Goal: Task Accomplishment & Management: Manage account settings

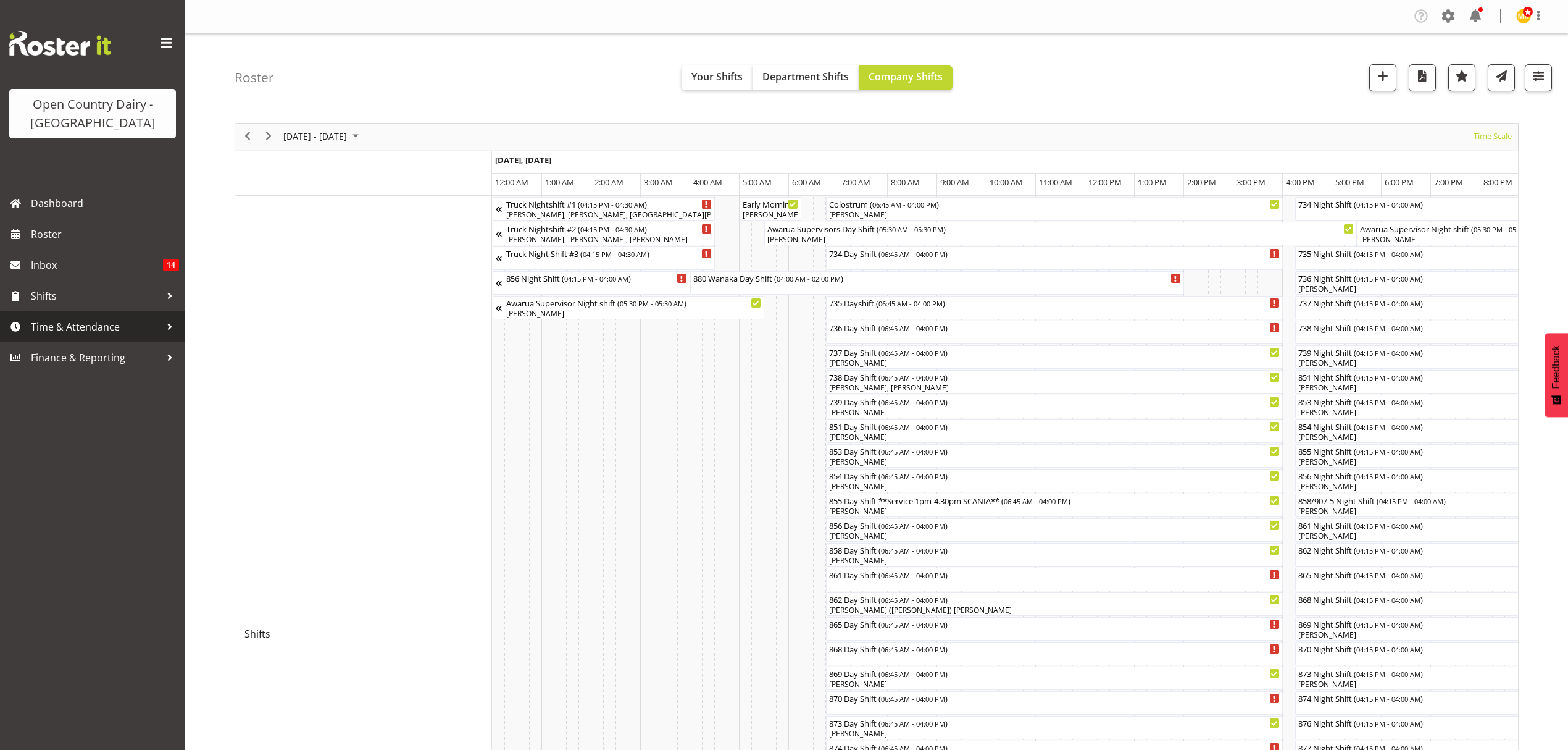
click at [62, 323] on span "Time & Attendance" at bounding box center [95, 327] width 129 height 18
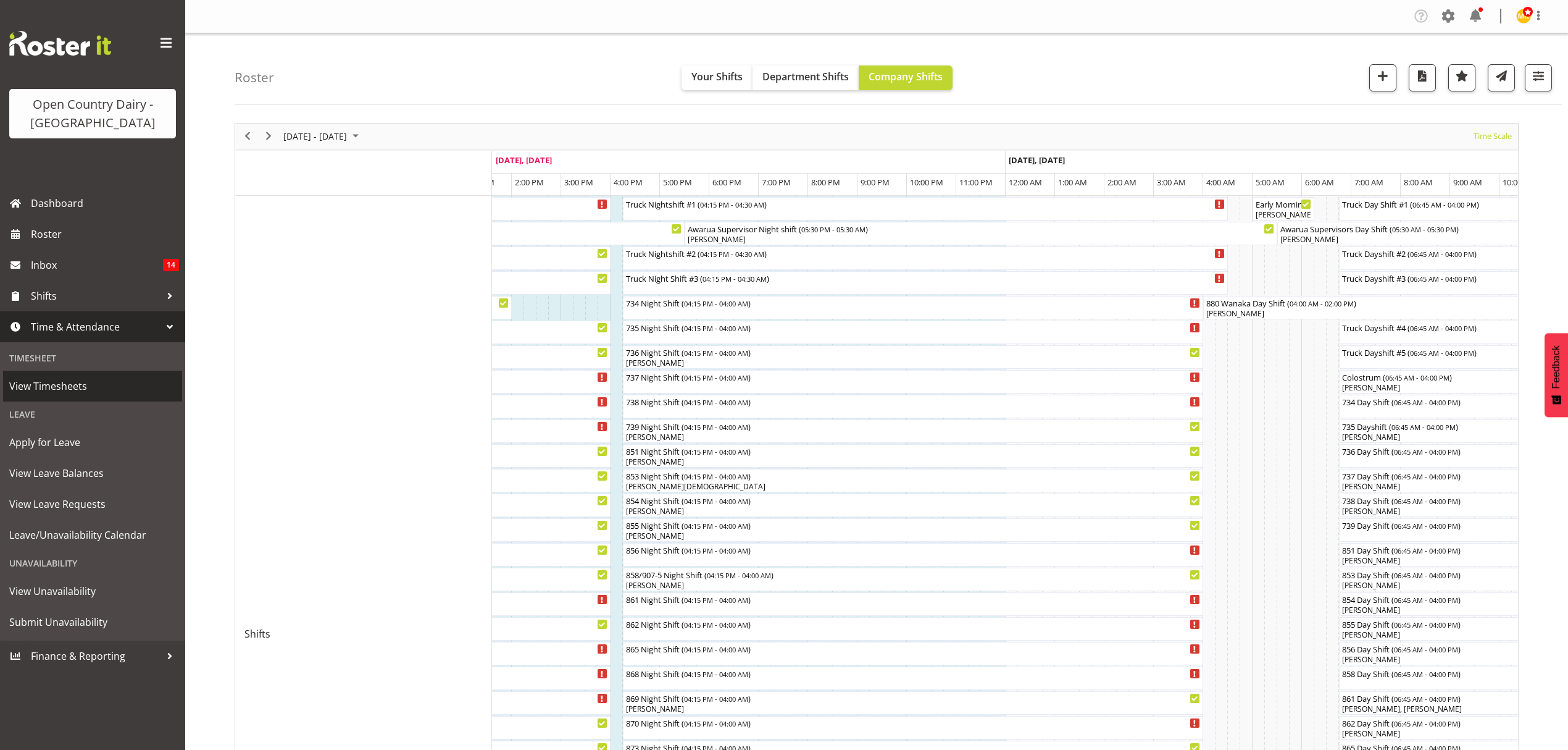
click at [59, 385] on span "View Timesheets" at bounding box center [92, 386] width 167 height 18
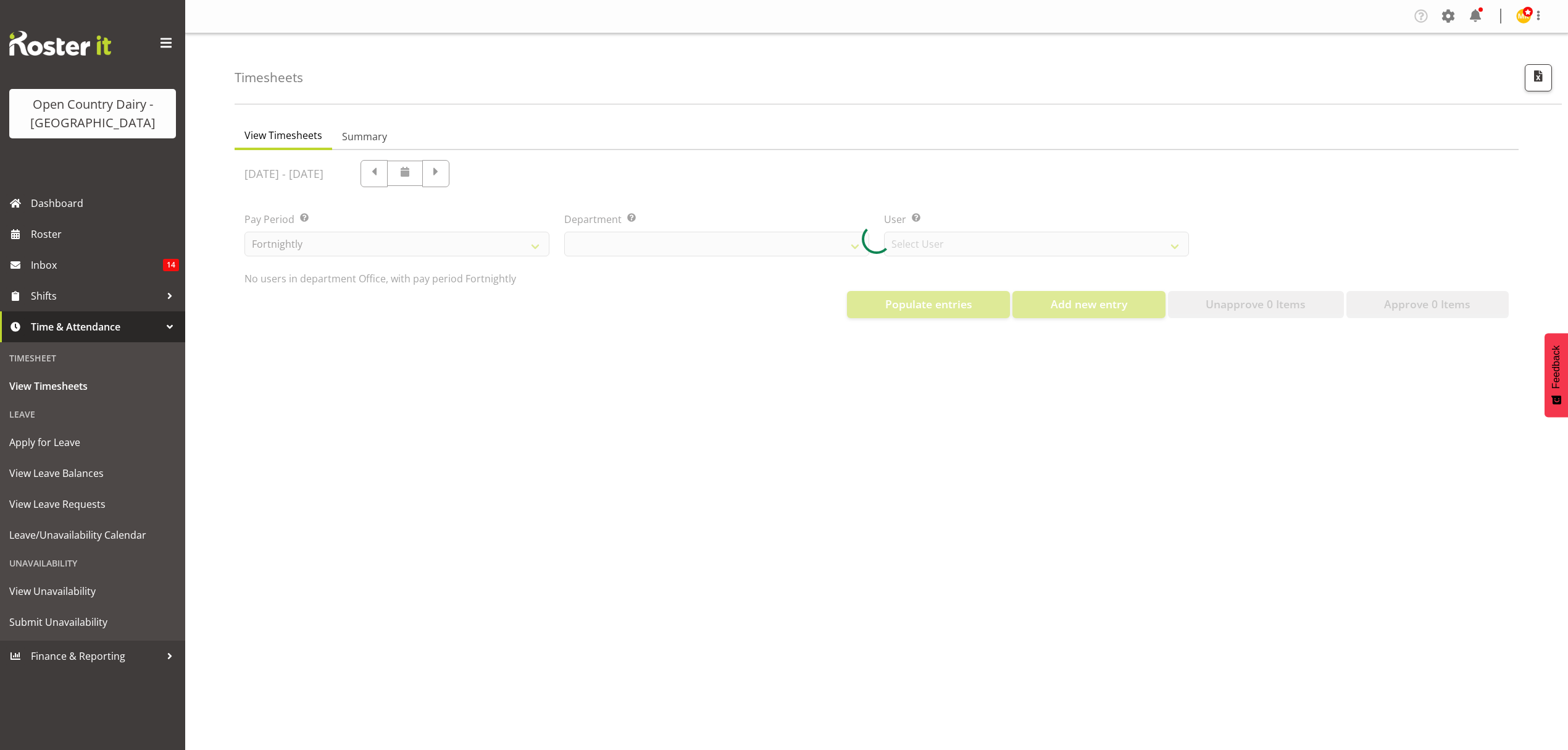
select select "699"
select select "8449"
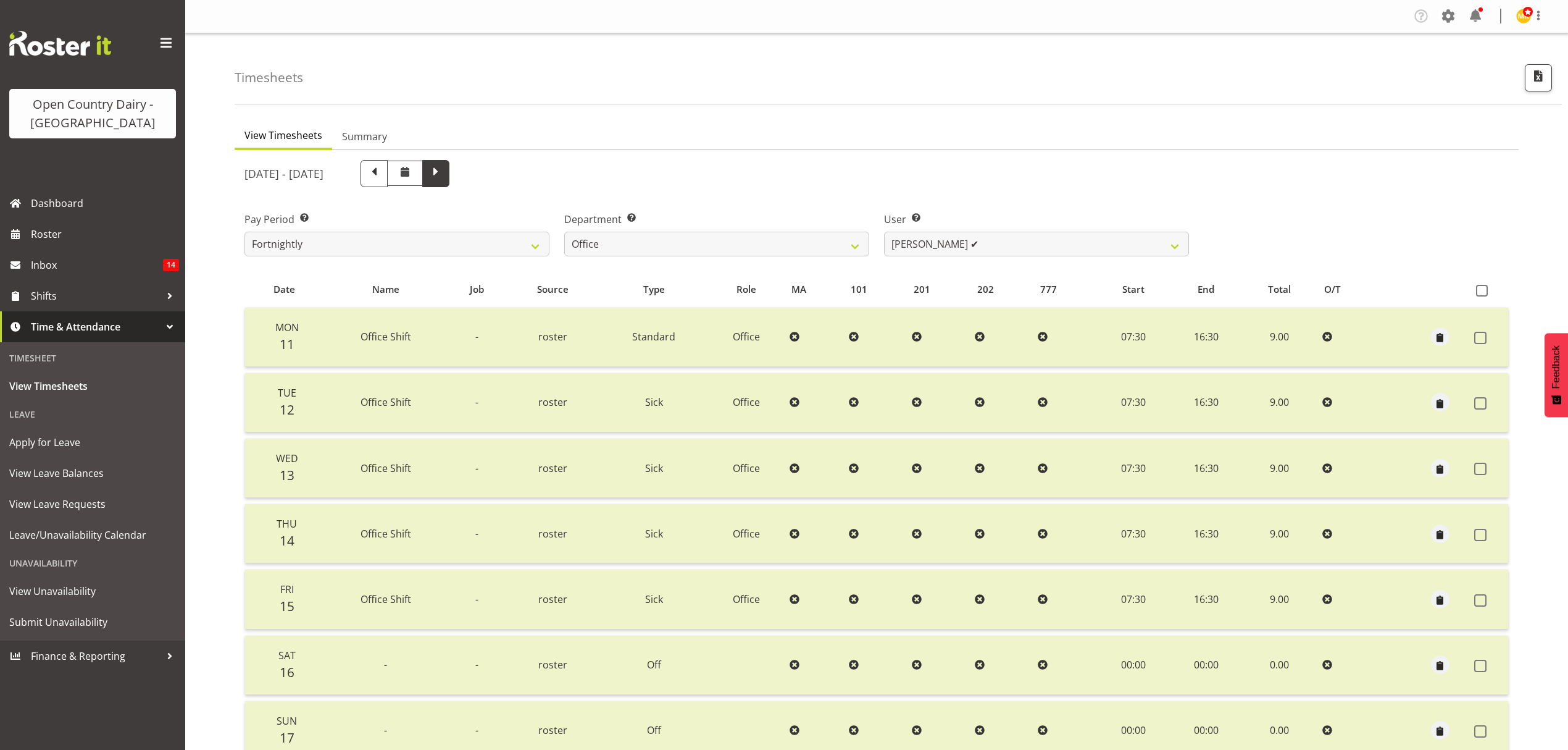
click at [444, 173] on span at bounding box center [436, 172] width 16 height 16
select select
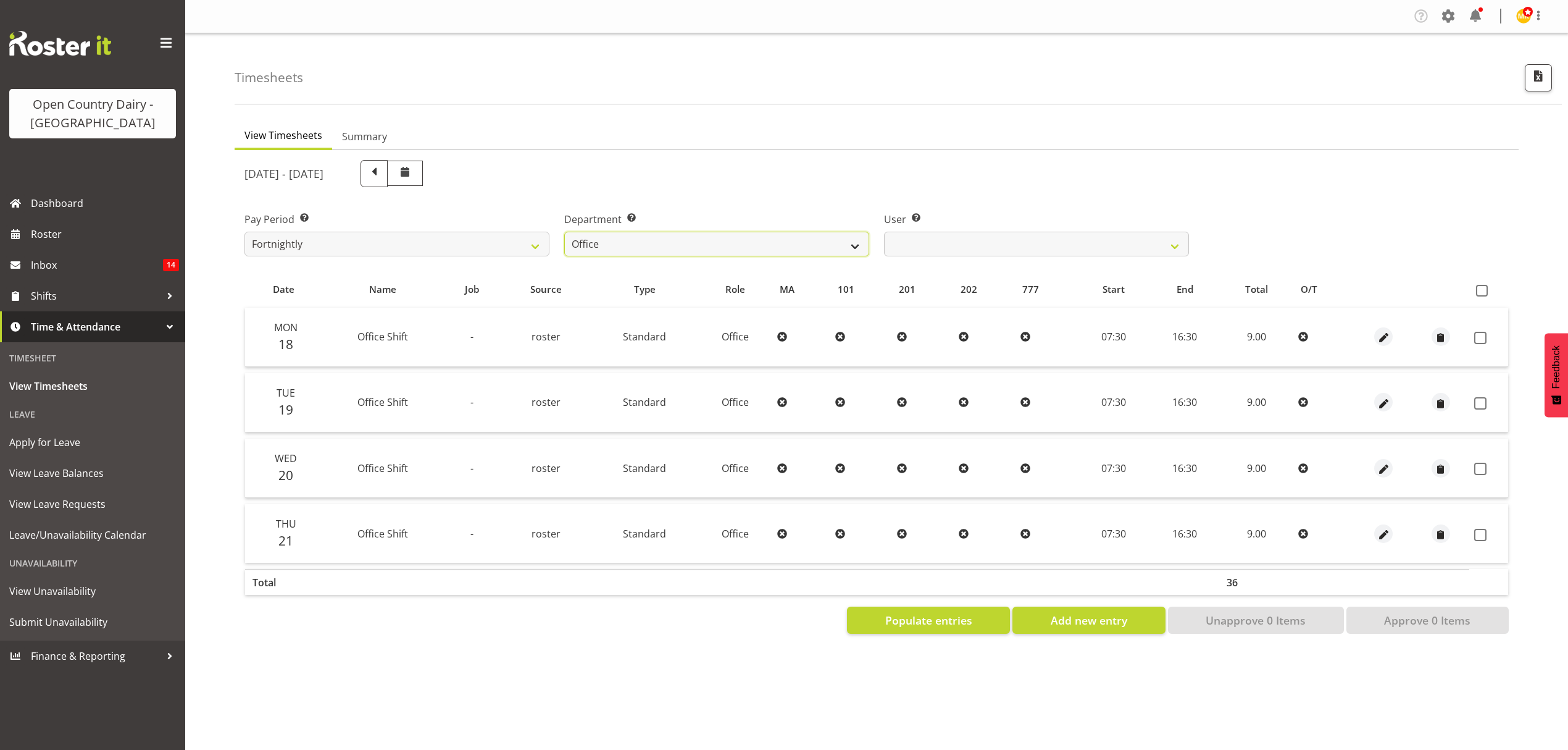
click at [695, 244] on select "734 735 736 737 738 739 851 852 853 854 855 856 858 861 862 865 868 869 870 873" at bounding box center [717, 244] width 305 height 25
select select "673"
click at [564, 232] on select "734 735 736 737 738 739 851 852 853 854 855 856 858 861 862 865 868 869 870 873" at bounding box center [717, 244] width 305 height 25
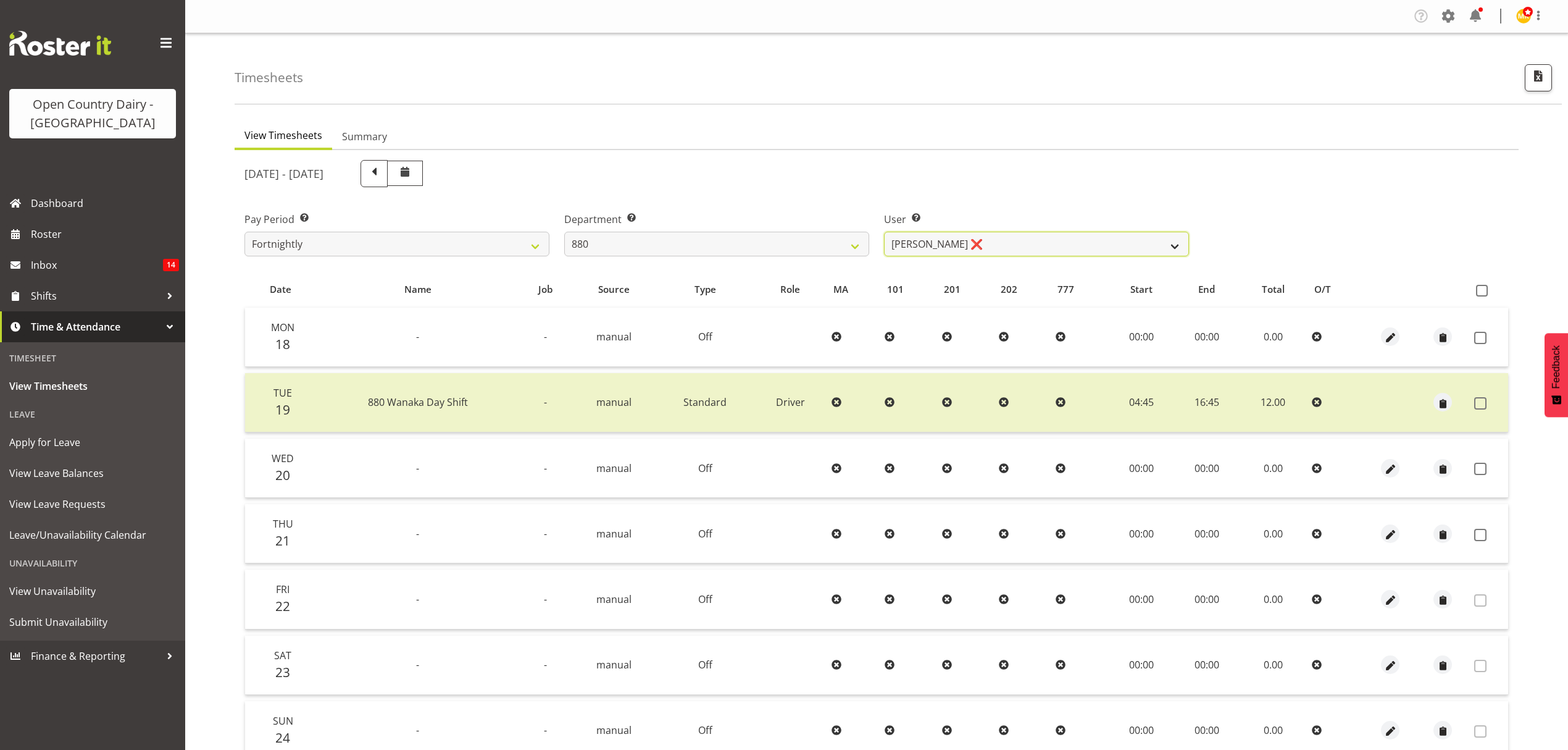
click at [962, 247] on select "Andrew Poole ❌ Philip Shanks ❌ Shaun McNaught ❌ Tania Unahi ❌" at bounding box center [1037, 244] width 305 height 25
select select "7461"
click at [884, 232] on select "Andrew Poole ❌ Philip Shanks ❌ Shaun McNaught ❌ Tania Unahi ❌" at bounding box center [1037, 244] width 305 height 25
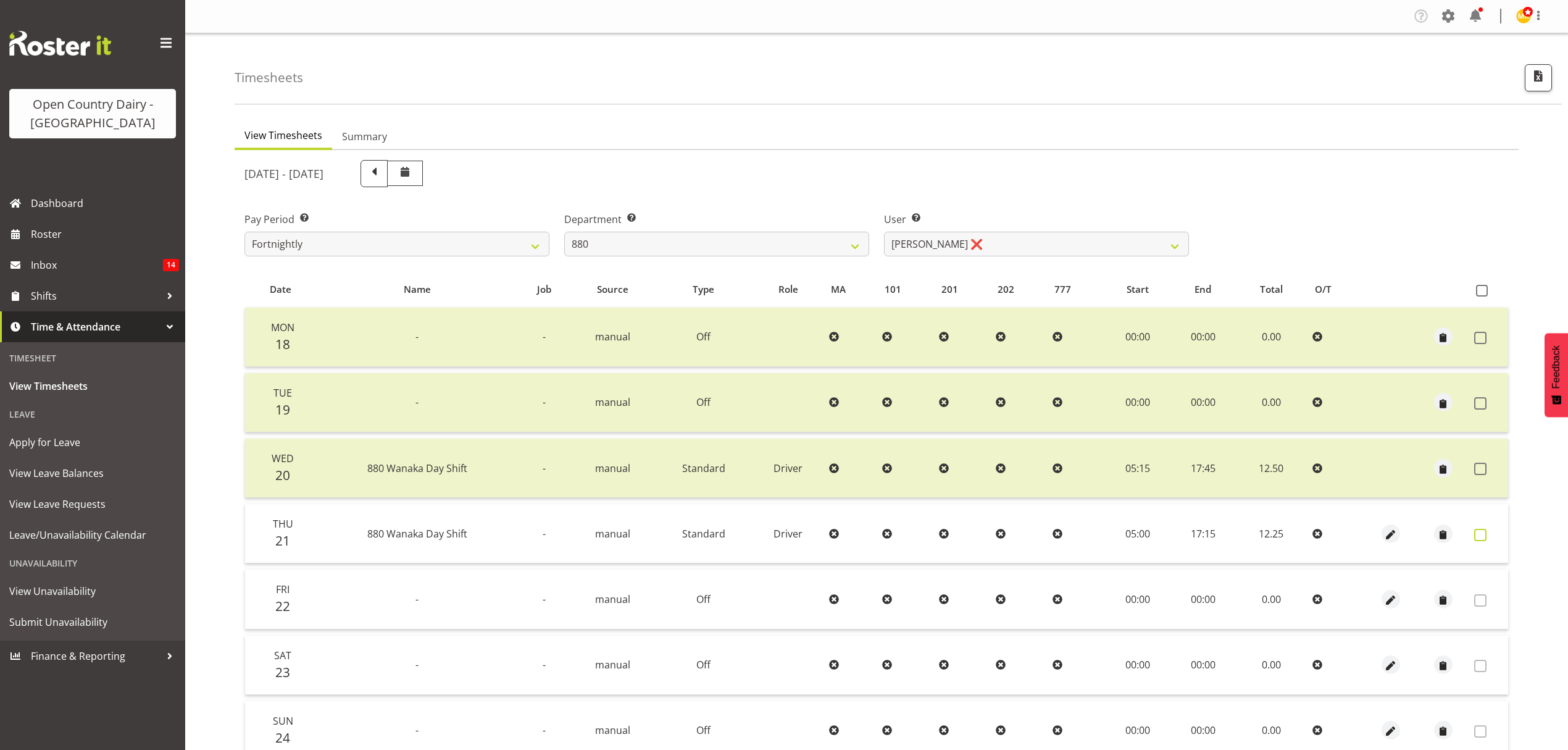
click at [1475, 532] on span at bounding box center [1481, 535] width 12 height 12
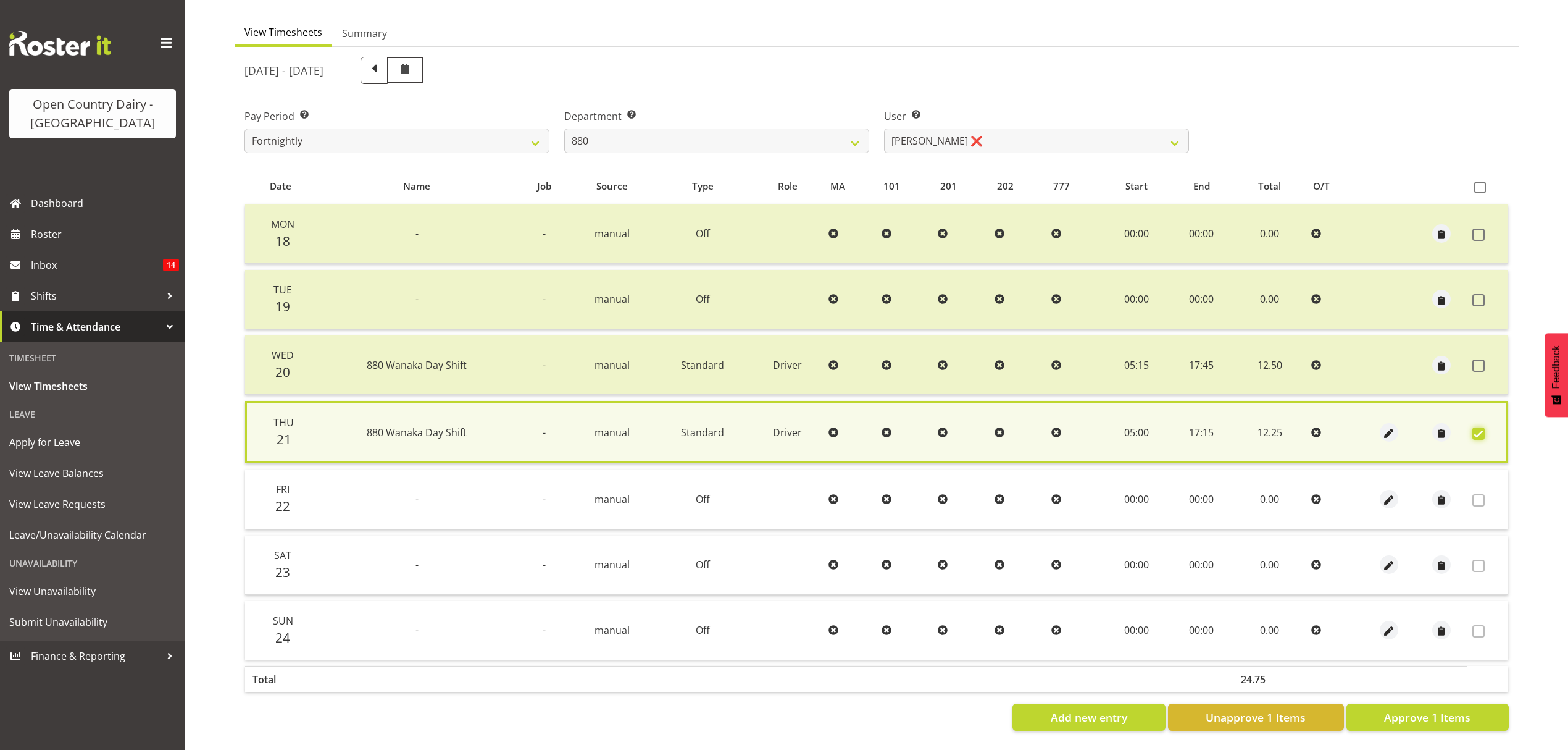
scroll to position [112, 0]
click at [1468, 709] on span "Approve 1 Items" at bounding box center [1427, 716] width 87 height 16
checkbox input "false"
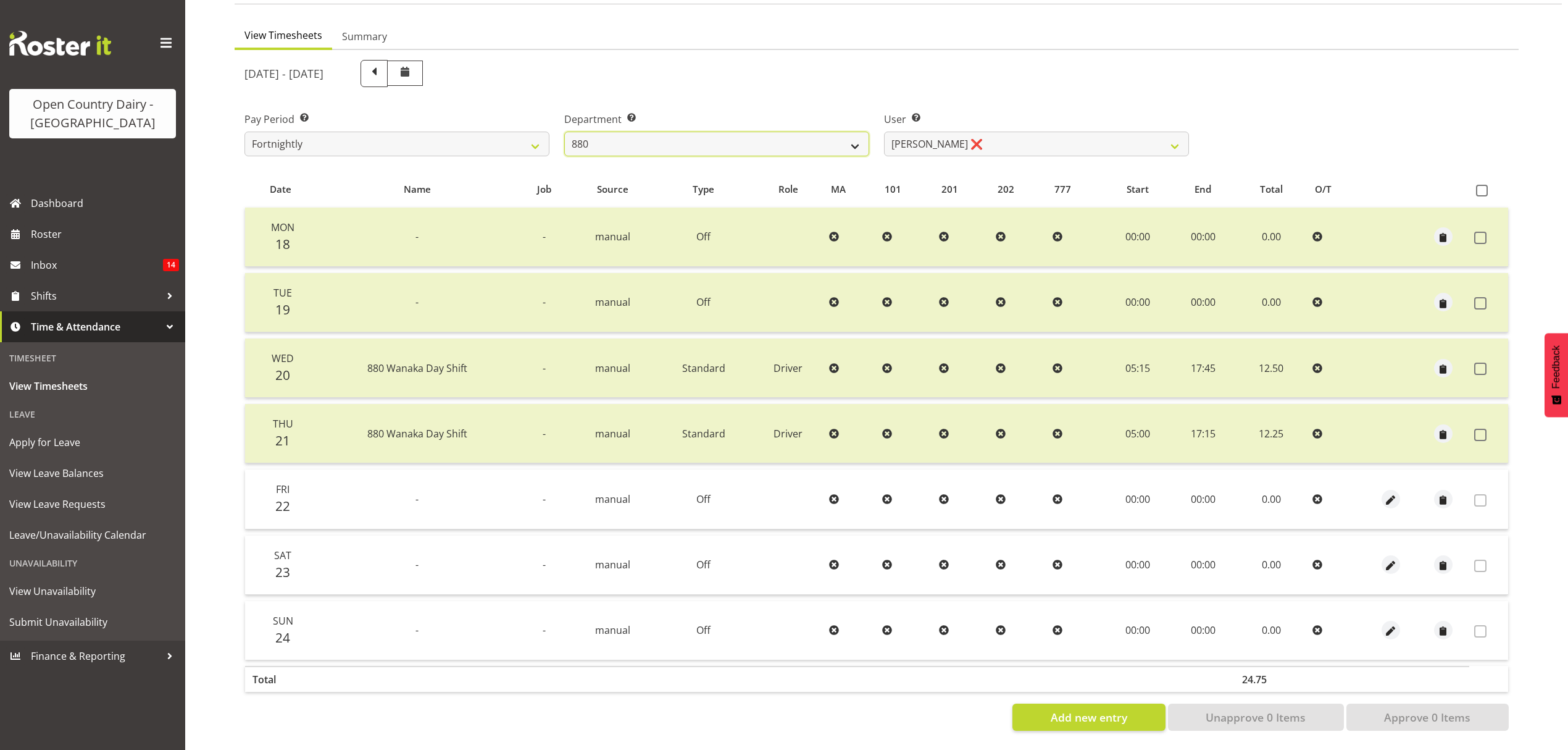
click at [629, 134] on select "734 735 736 737 738 739 851 852 853 854 855 856 858 861 862 865 868 869 870 873" at bounding box center [717, 144] width 305 height 25
select select "782"
click at [564, 131] on select "734 735 736 737 738 739 851 852 853 854 855 856 858 861 862 865 868 869 870 873" at bounding box center [717, 144] width 305 height 25
select select "10303"
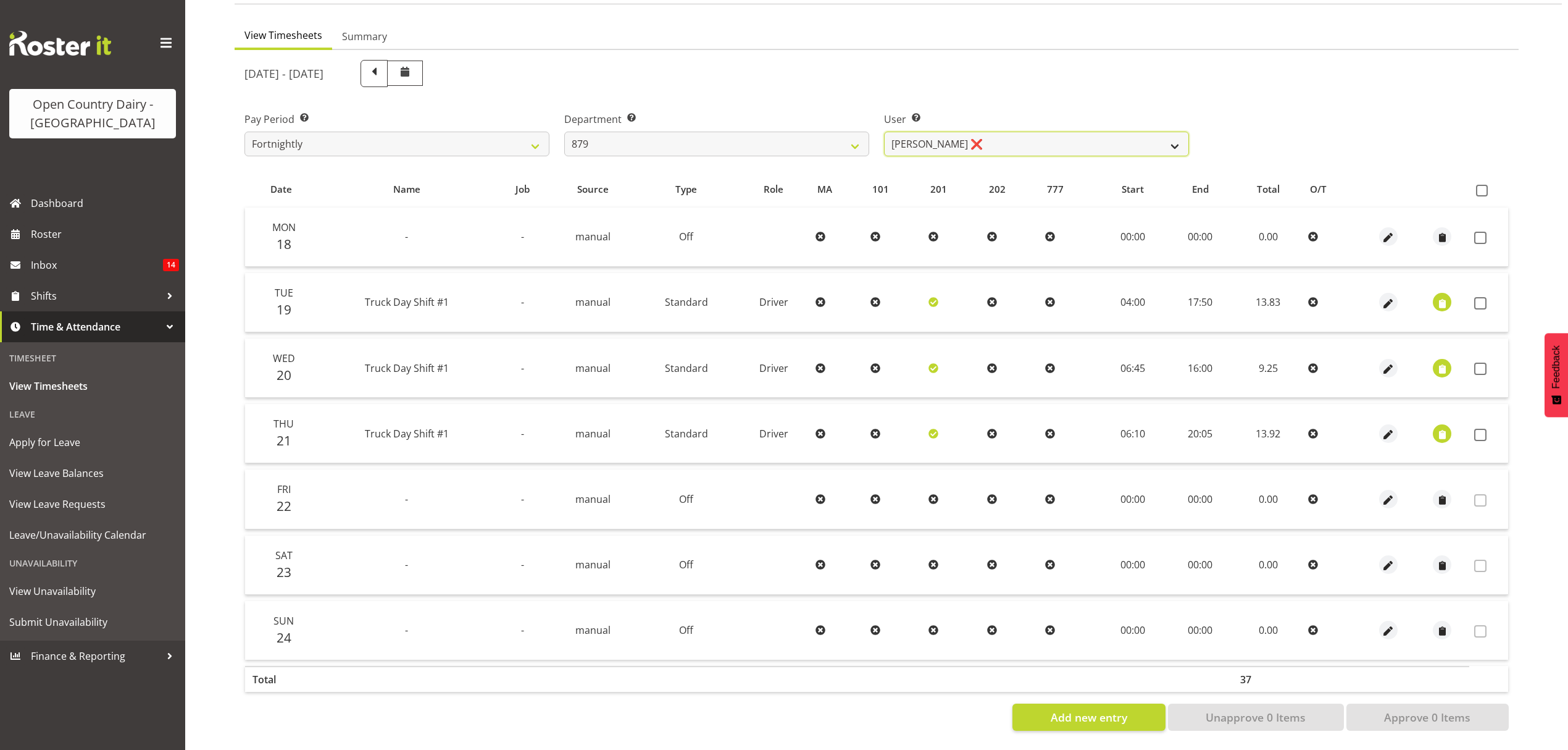
click at [989, 131] on select "Bryan Windle ❌ John Dalton ❌ Rodney Hamilton ❌ Tony Corr ❌" at bounding box center [1037, 144] width 305 height 25
click at [857, 134] on select "734 735 736 737 738 739 851 852 853 854 855 856 858 861 862 865 868 869 870 873" at bounding box center [717, 144] width 305 height 25
select select "905"
click at [564, 131] on select "734 735 736 737 738 739 851 852 853 854 855 856 858 861 862 865 868 869 870 873" at bounding box center [717, 144] width 305 height 25
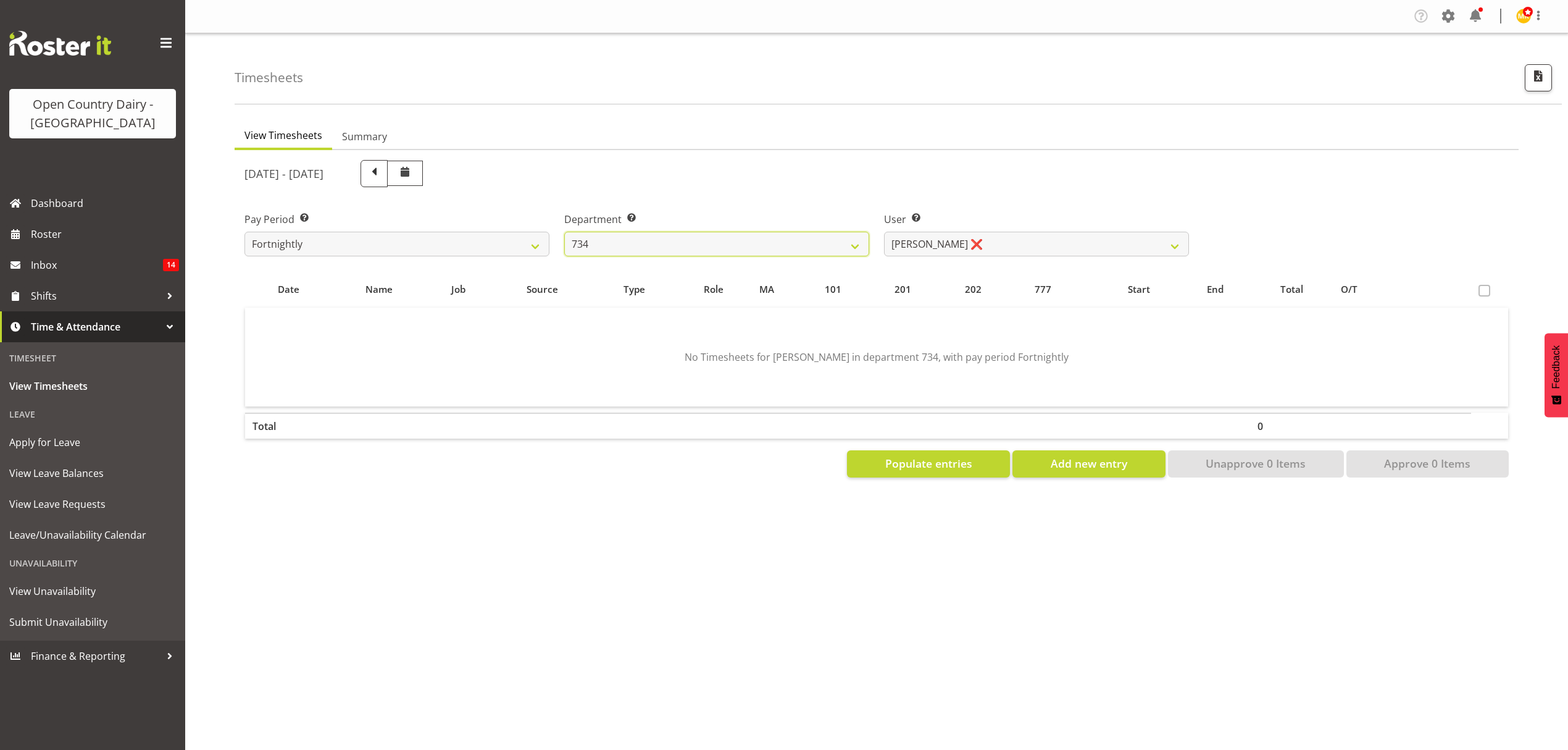
scroll to position [0, 0]
click at [937, 235] on select "Justin Spicer ❌ Ryan Thompson ✔ Tracey Chittock ❌ Zachary Shanks ❌" at bounding box center [1037, 244] width 305 height 25
click at [884, 232] on select "Justin Spicer ❌ Ryan Thompson ✔ Tracey Chittock ❌ Zachary Shanks ❌" at bounding box center [1037, 244] width 305 height 25
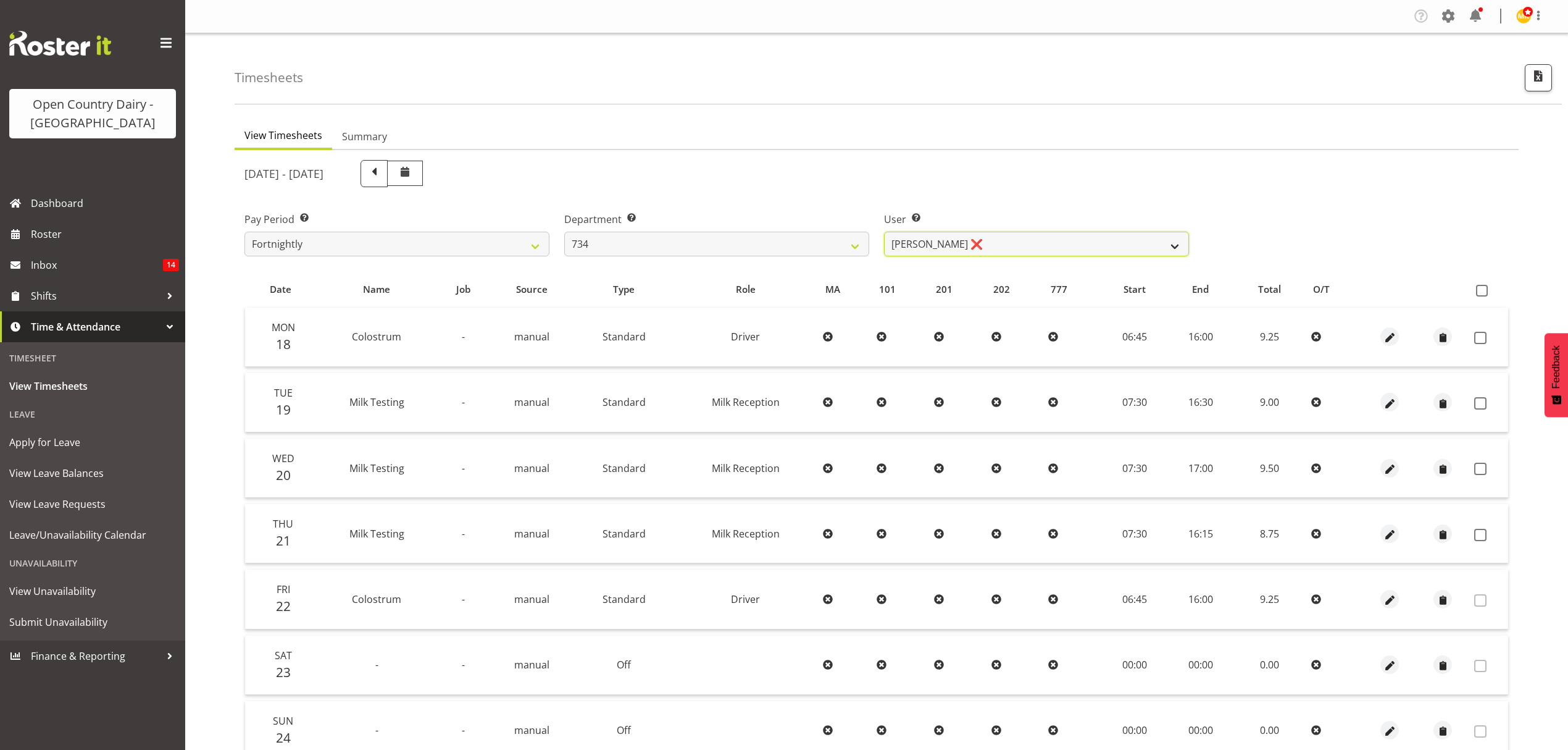
click at [1008, 250] on select "Justin Spicer ❌ Ryan Thompson ✔ Tracey Chittock ❌ Zachary Shanks ❌" at bounding box center [1037, 244] width 305 height 25
select select "7493"
click at [884, 232] on select "Justin Spicer ❌ Ryan Thompson ✔ Tracey Chittock ❌ Zachary Shanks ❌" at bounding box center [1037, 244] width 305 height 25
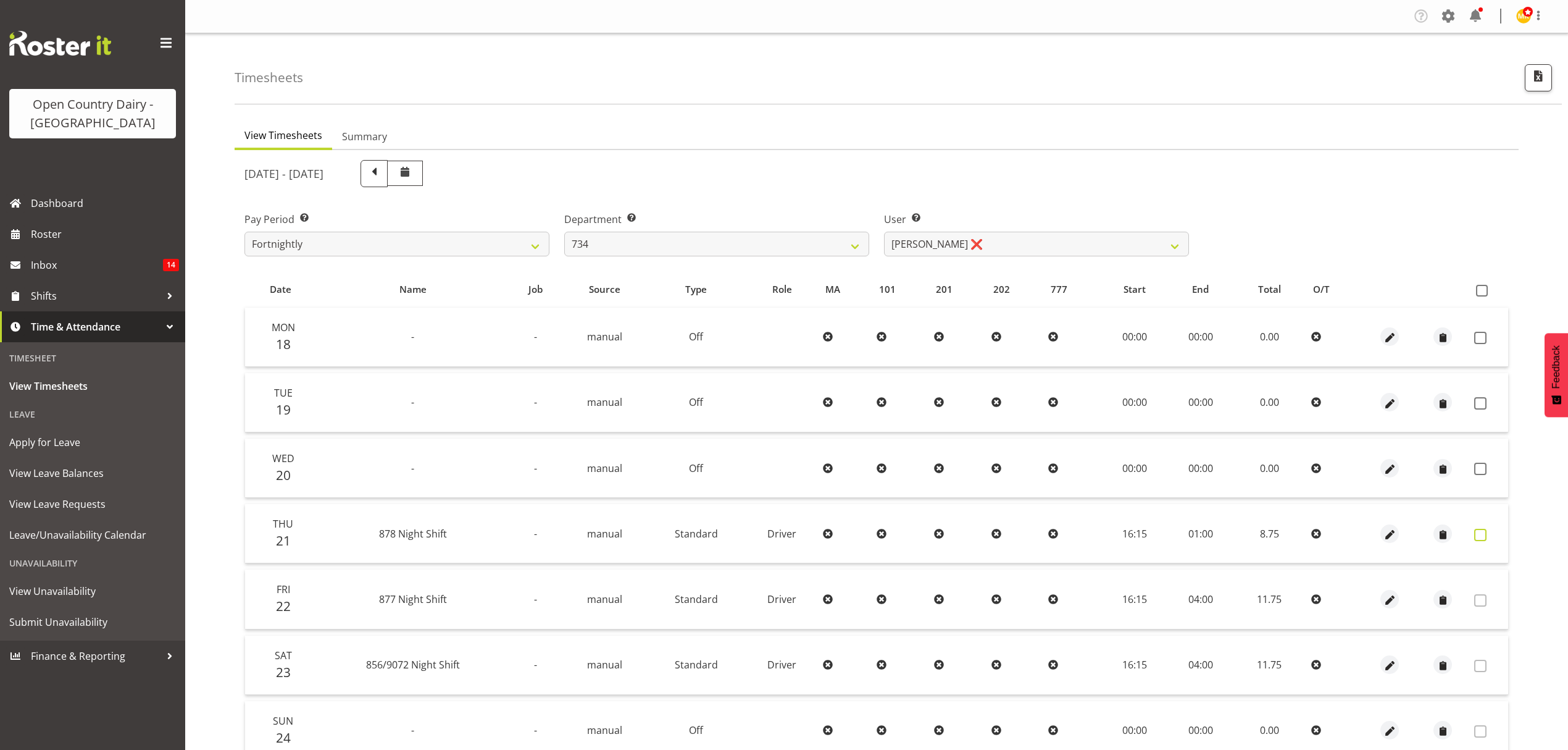
click at [1480, 532] on span at bounding box center [1481, 535] width 12 height 12
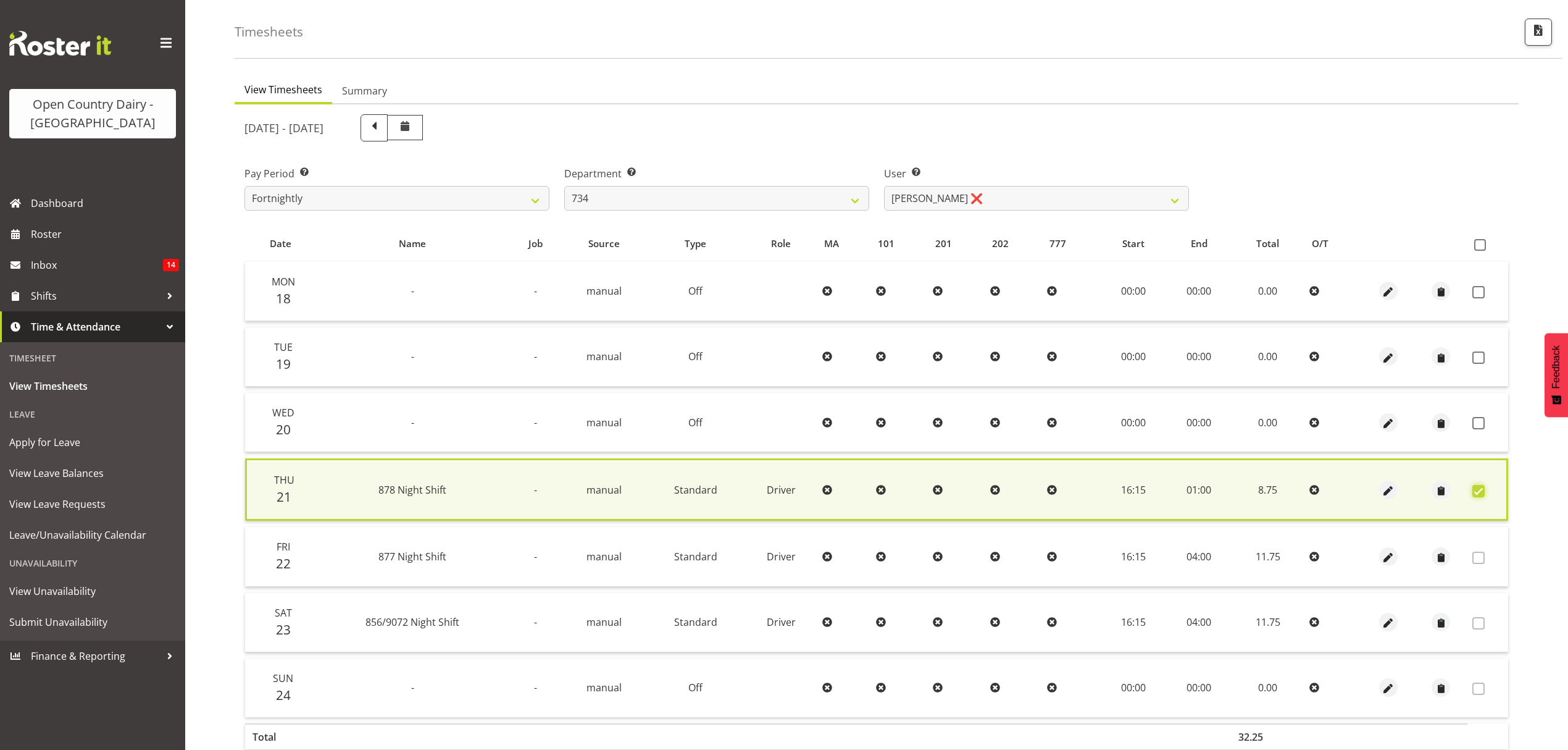
scroll to position [83, 0]
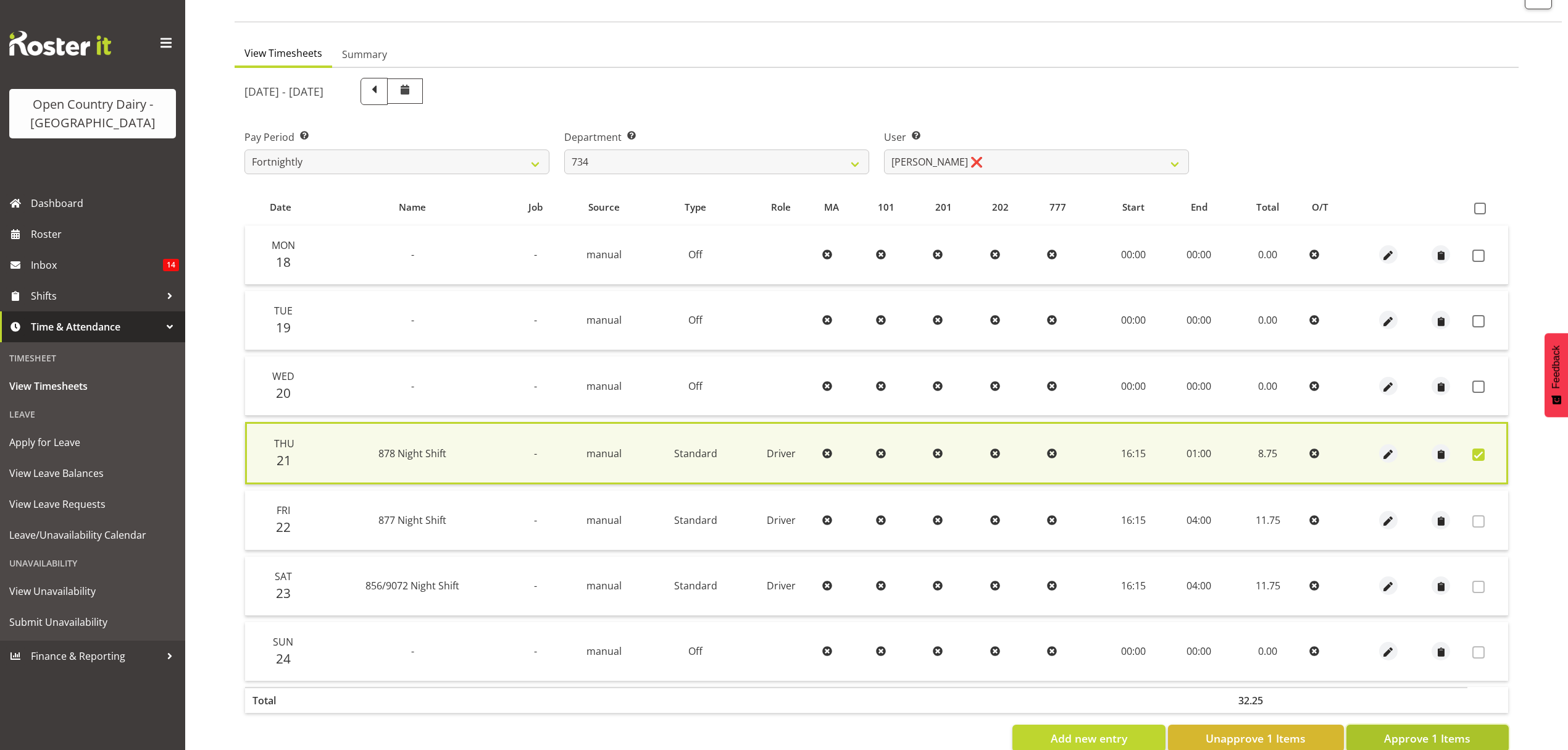
click at [1462, 731] on span "Approve 1 Items" at bounding box center [1427, 738] width 87 height 16
checkbox input "false"
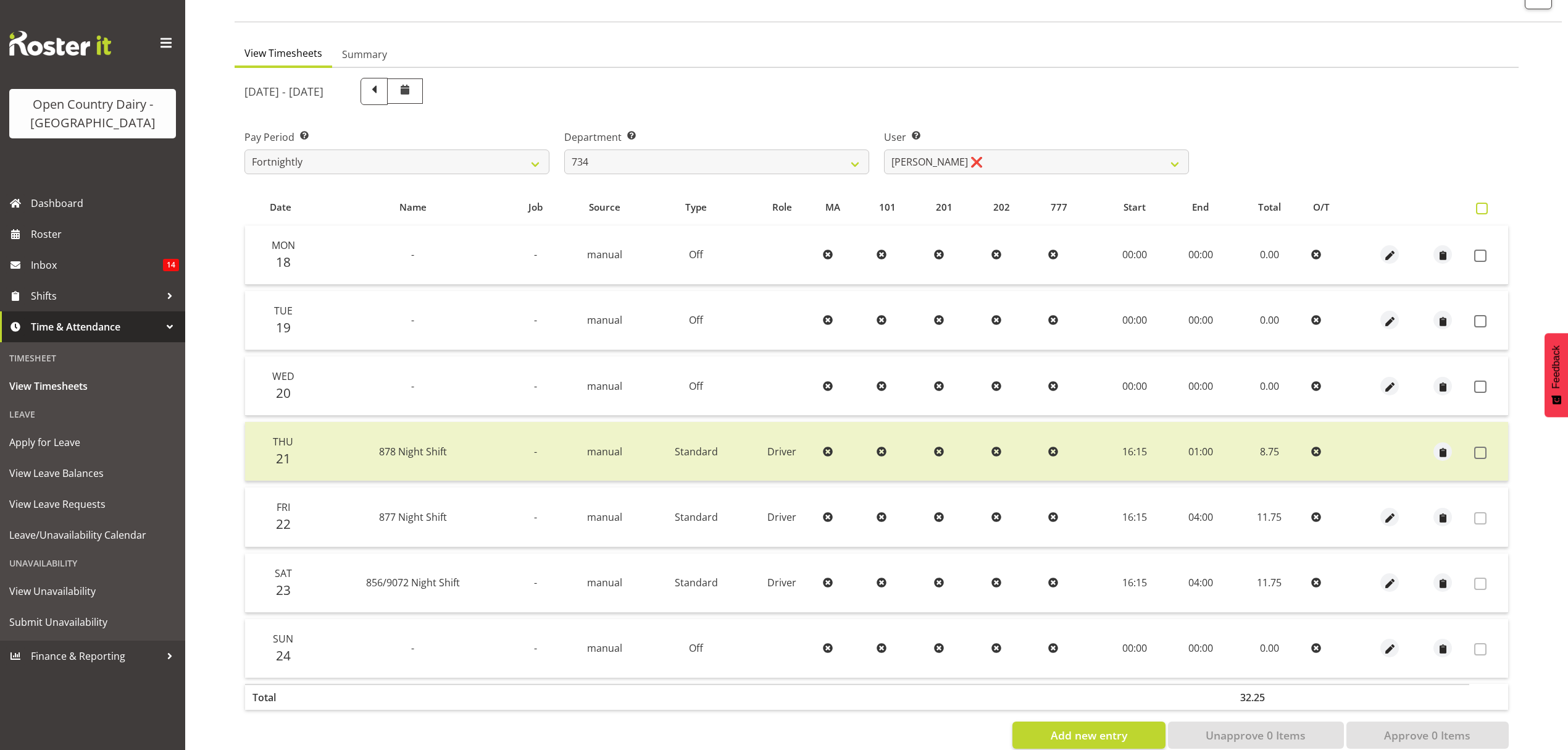
click at [1490, 208] on label at bounding box center [1486, 209] width 18 height 12
click at [1485, 208] on input "checkbox" at bounding box center [1481, 209] width 8 height 8
checkbox input "true"
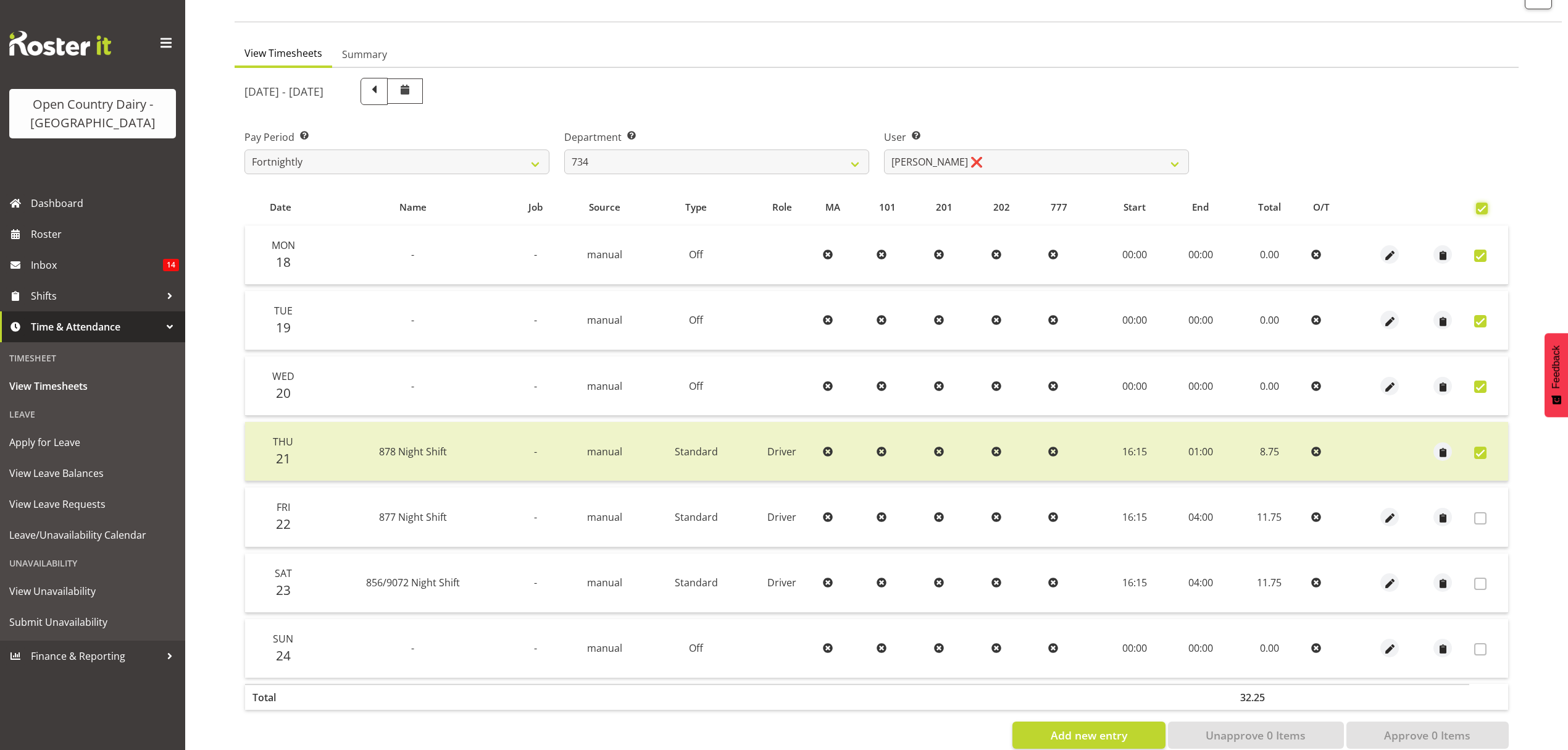
checkbox input "true"
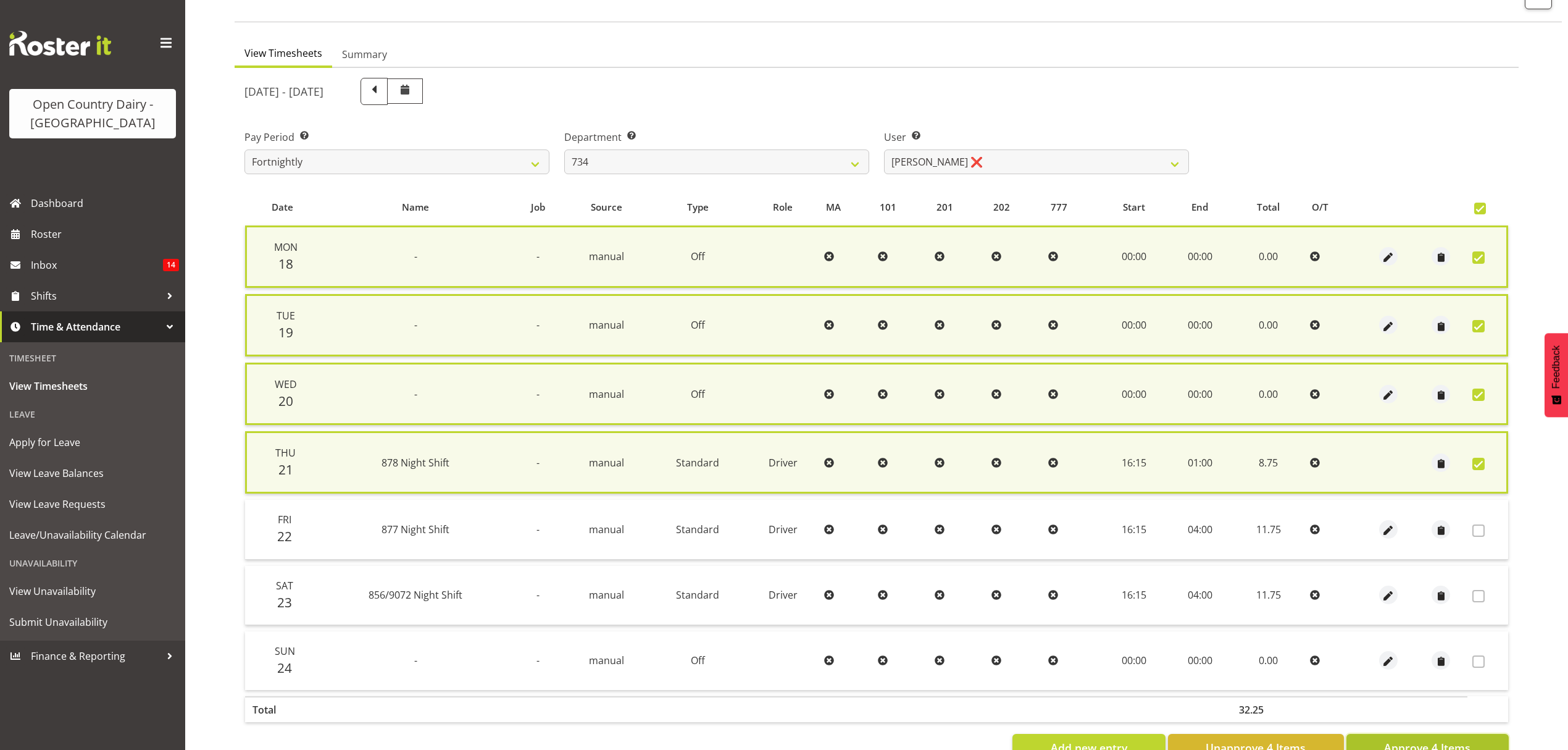
click at [1436, 743] on span "Approve 4 Items" at bounding box center [1427, 747] width 87 height 16
checkbox input "false"
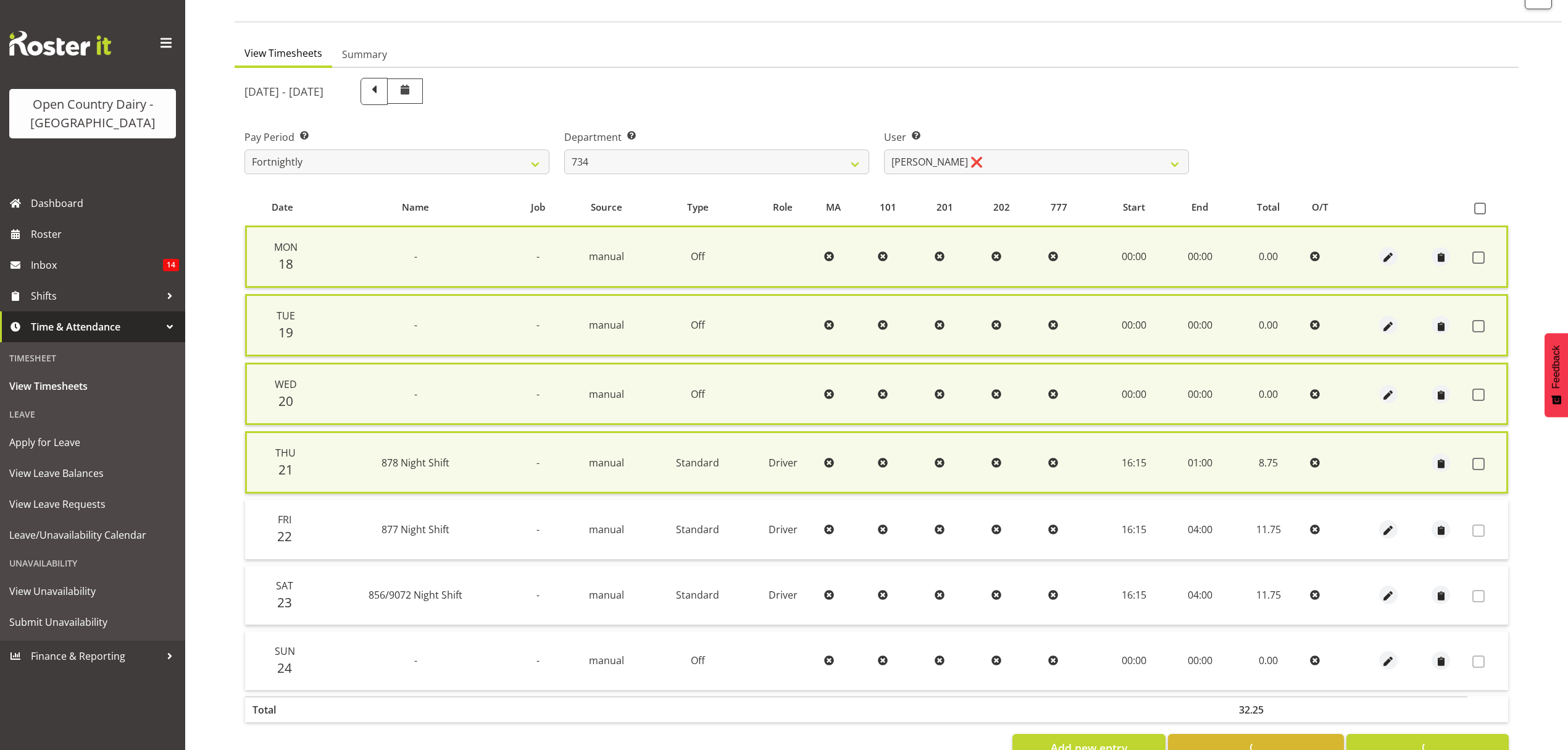
checkbox input "false"
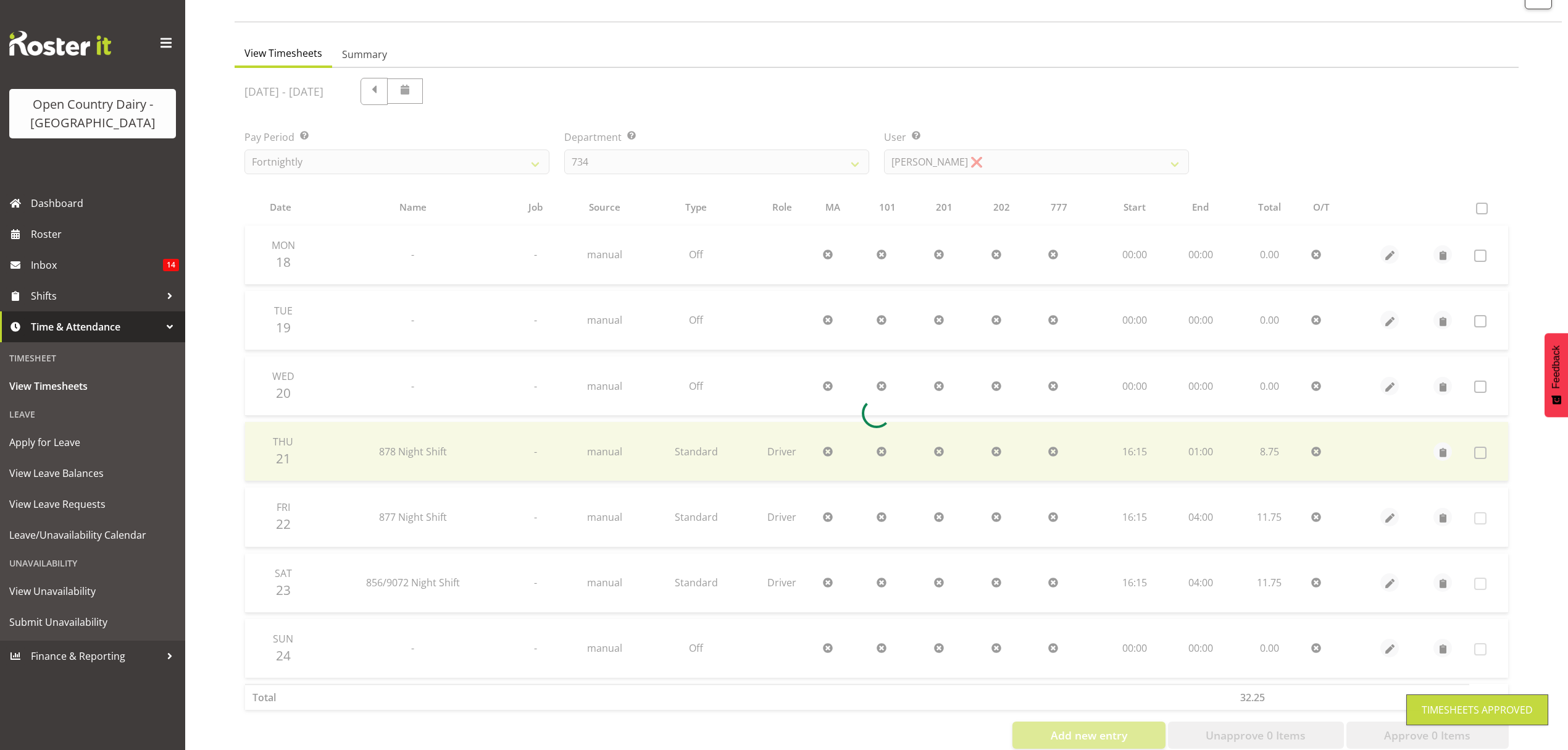
click at [1134, 167] on div at bounding box center [876, 413] width 1284 height 691
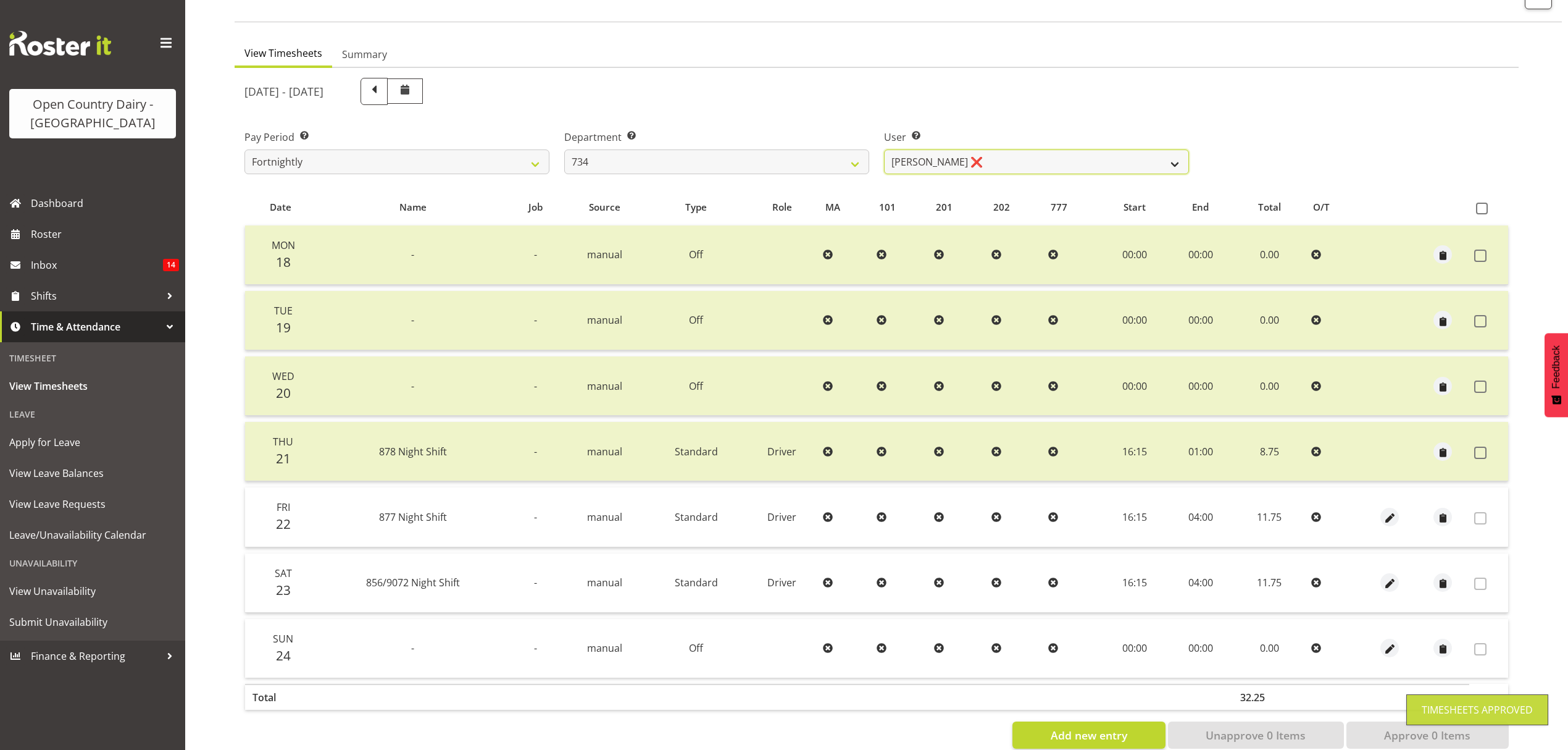
click at [1134, 166] on select "Justin Spicer ❌ Ryan Thompson ✔ Tracey Chittock ❌ Zachary Shanks ❌" at bounding box center [1037, 162] width 305 height 25
click at [848, 159] on select "734 735 736 737 738 739 851 852 853 854 855 856 858 861 862 865 868 869 870 873" at bounding box center [717, 162] width 305 height 25
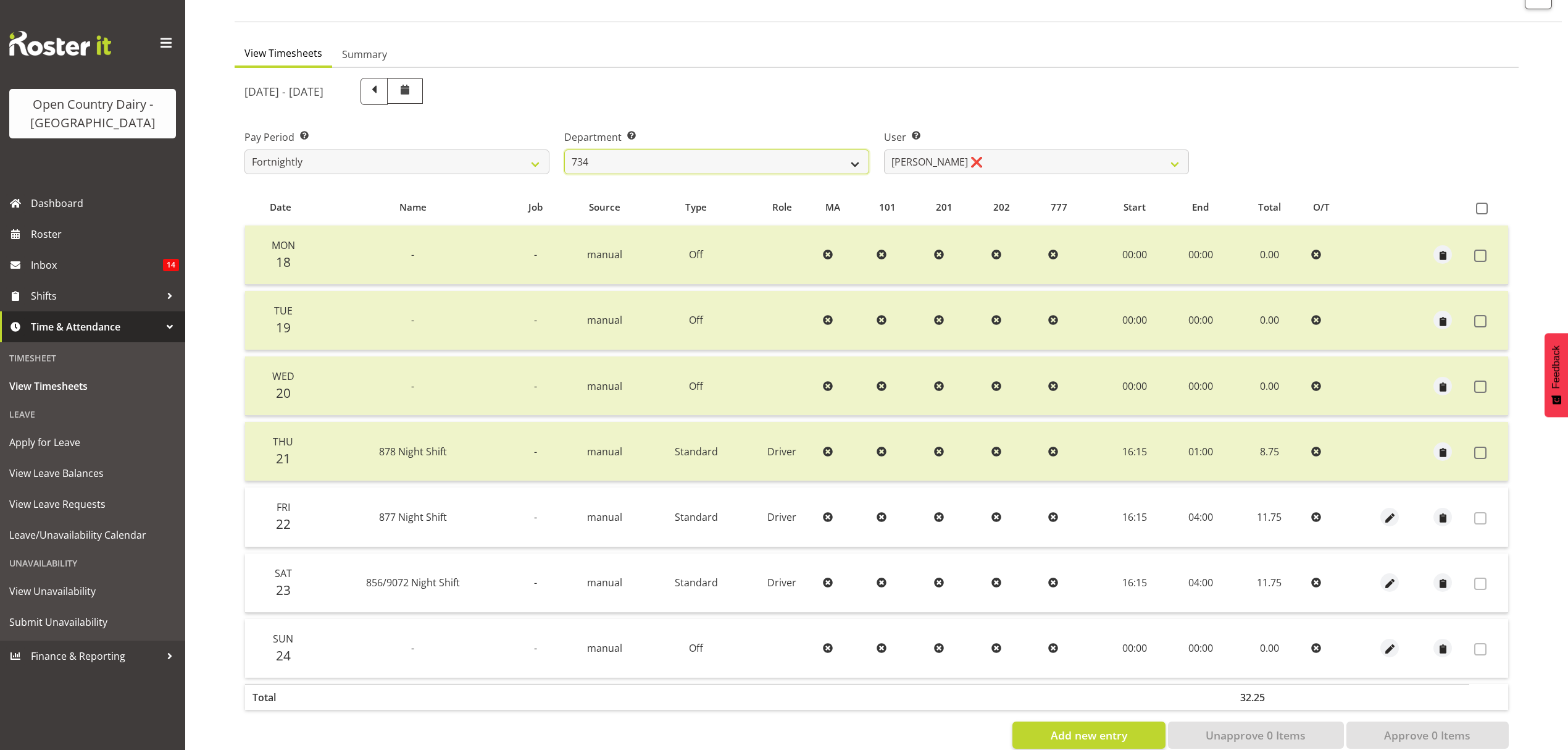
select select "909"
click at [564, 149] on select "734 735 736 737 738 739 851 852 853 854 855 856 858 861 862 865 868 869 870 873" at bounding box center [717, 162] width 305 height 25
select select "7397"
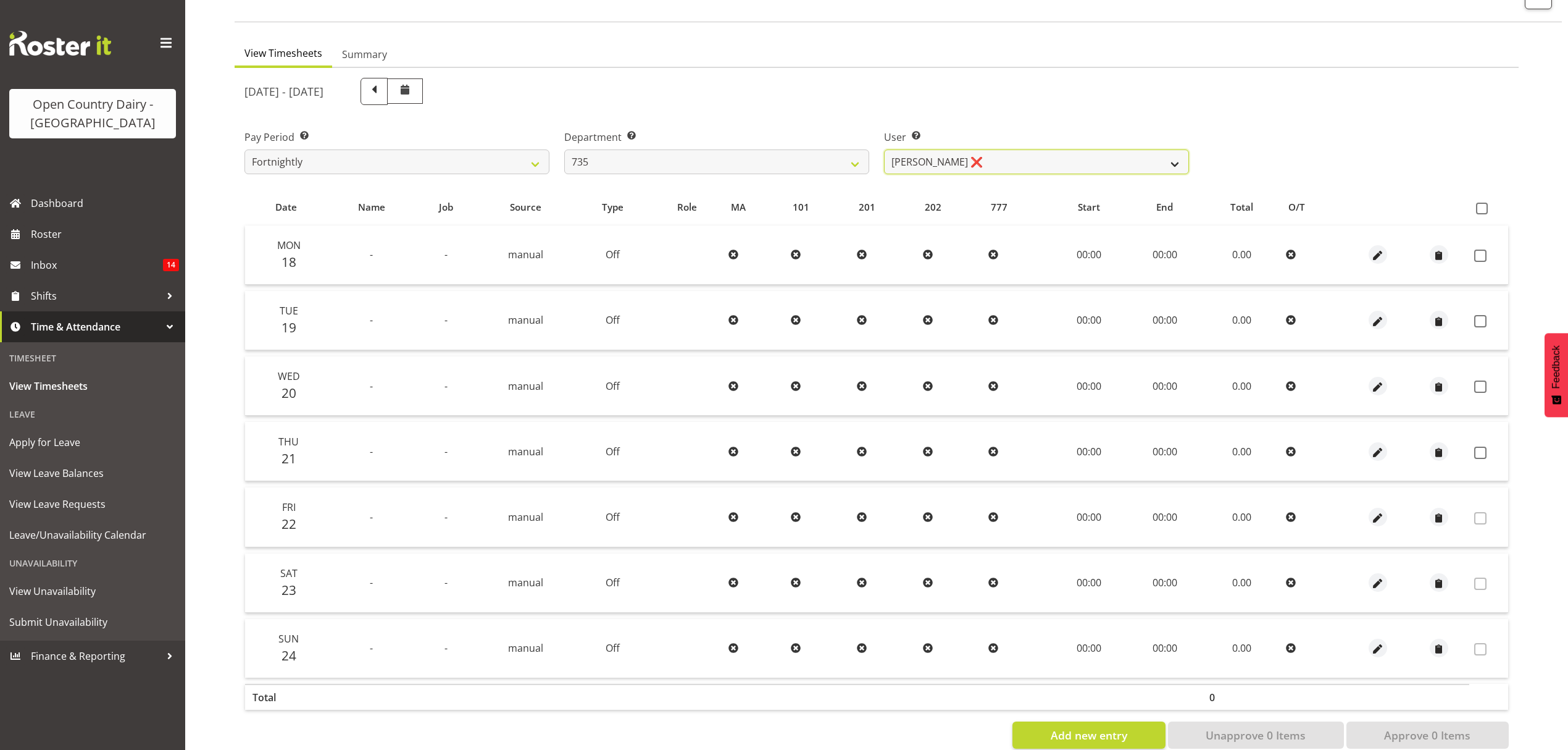
click at [924, 157] on select "Brian Neas ❌ Cherie Williams ❌ Christopher Sutherland ❌ Stuart Craig ❌" at bounding box center [1037, 162] width 305 height 25
click at [831, 152] on select "734 735 736 737 738 739 851 852 853 854 855 856 858 861 862 865 868 869 870 873" at bounding box center [717, 162] width 305 height 25
select select "906"
click at [564, 149] on select "734 735 736 737 738 739 851 852 853 854 855 856 858 861 862 865 868 869 870 873" at bounding box center [717, 162] width 305 height 25
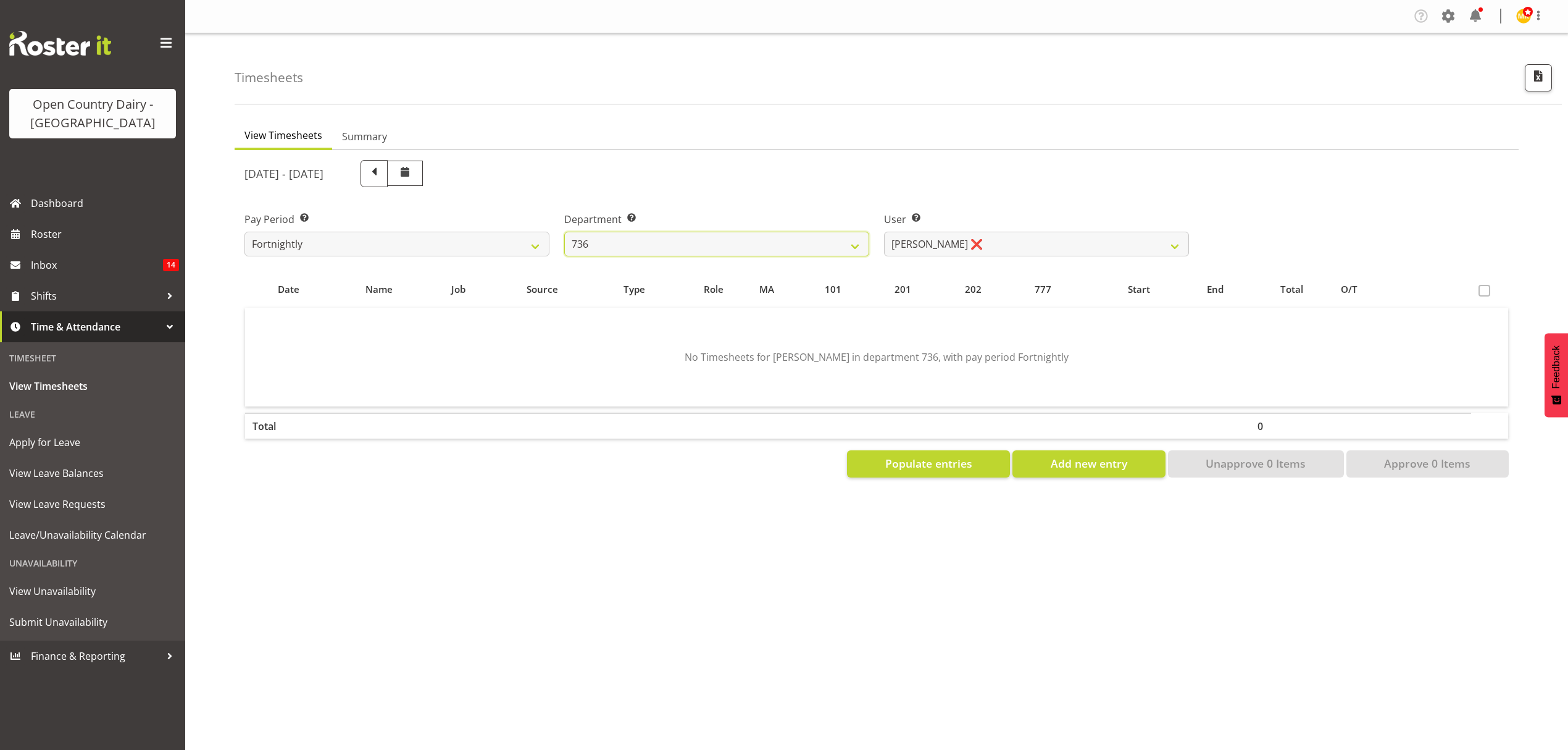
scroll to position [0, 0]
click at [944, 248] on select "Andy Van Brecht ❌ Gavin Hamilton ❌ Jamie Seaton ❌ Kerrod Ward ❌" at bounding box center [1037, 244] width 305 height 25
select select "7419"
click at [884, 232] on select "Andy Van Brecht ❌ Gavin Hamilton ❌ Jamie Seaton ❌ Kerrod Ward ❌" at bounding box center [1037, 244] width 305 height 25
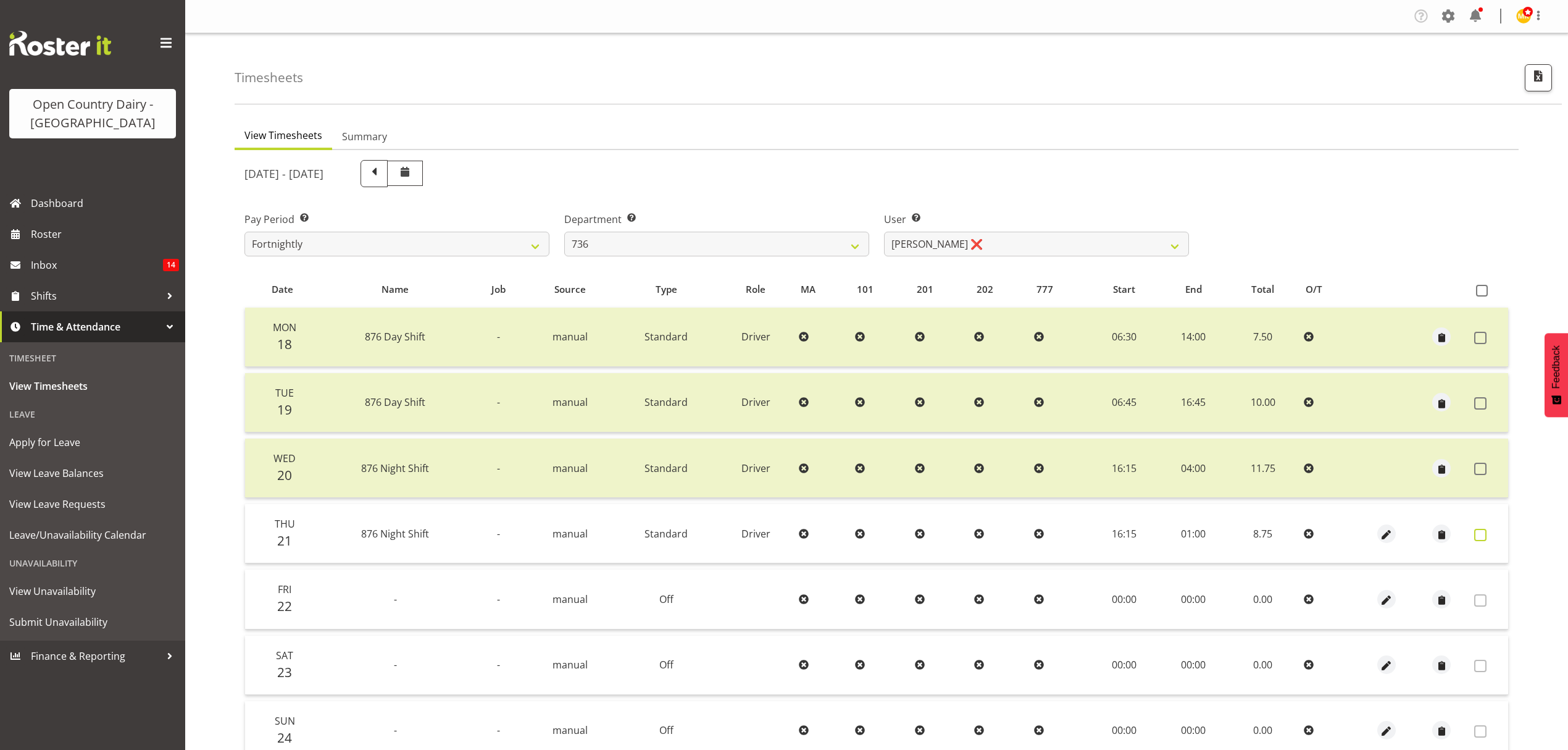
click at [1487, 537] on label at bounding box center [1484, 535] width 19 height 12
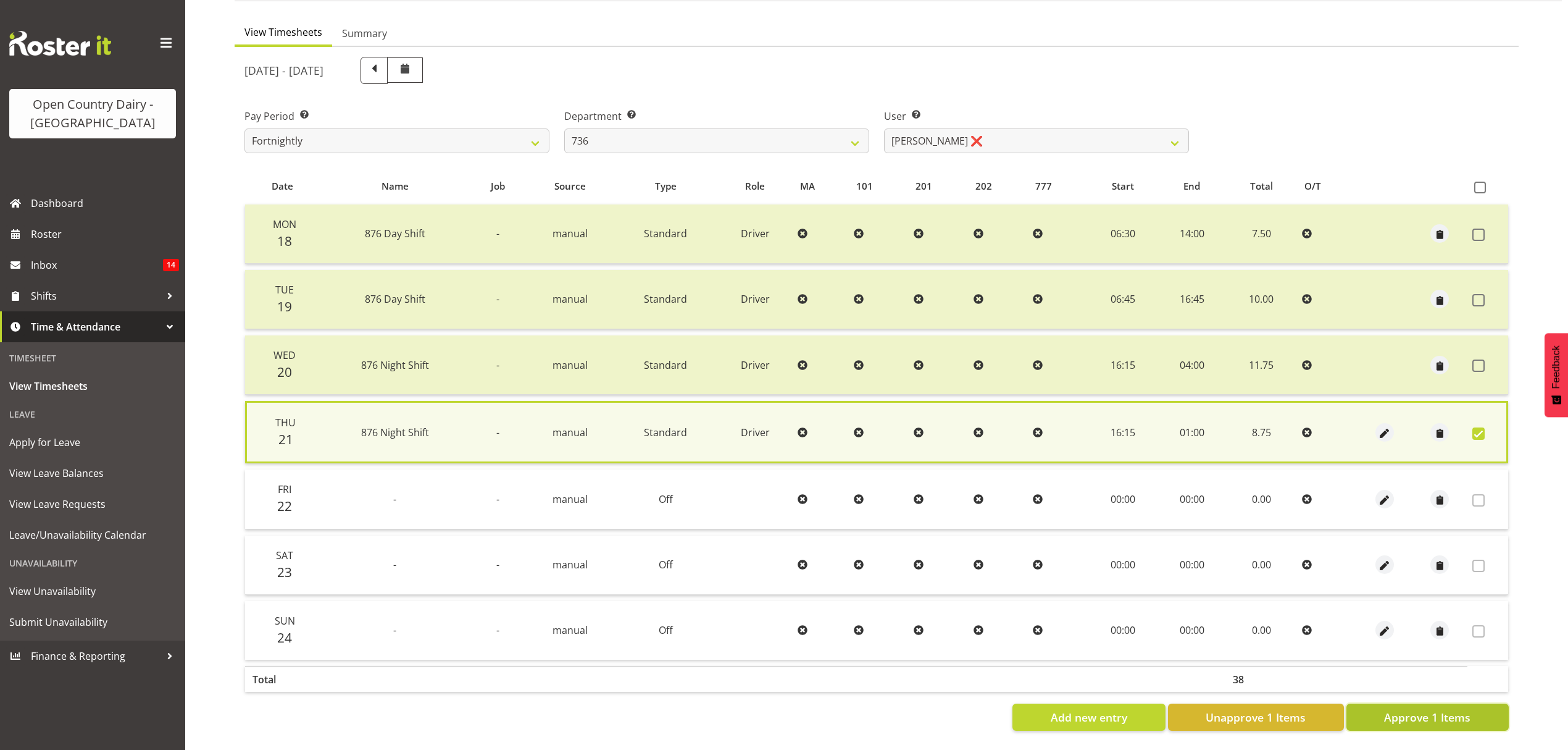
click at [1441, 709] on span "Approve 1 Items" at bounding box center [1427, 716] width 87 height 16
checkbox input "false"
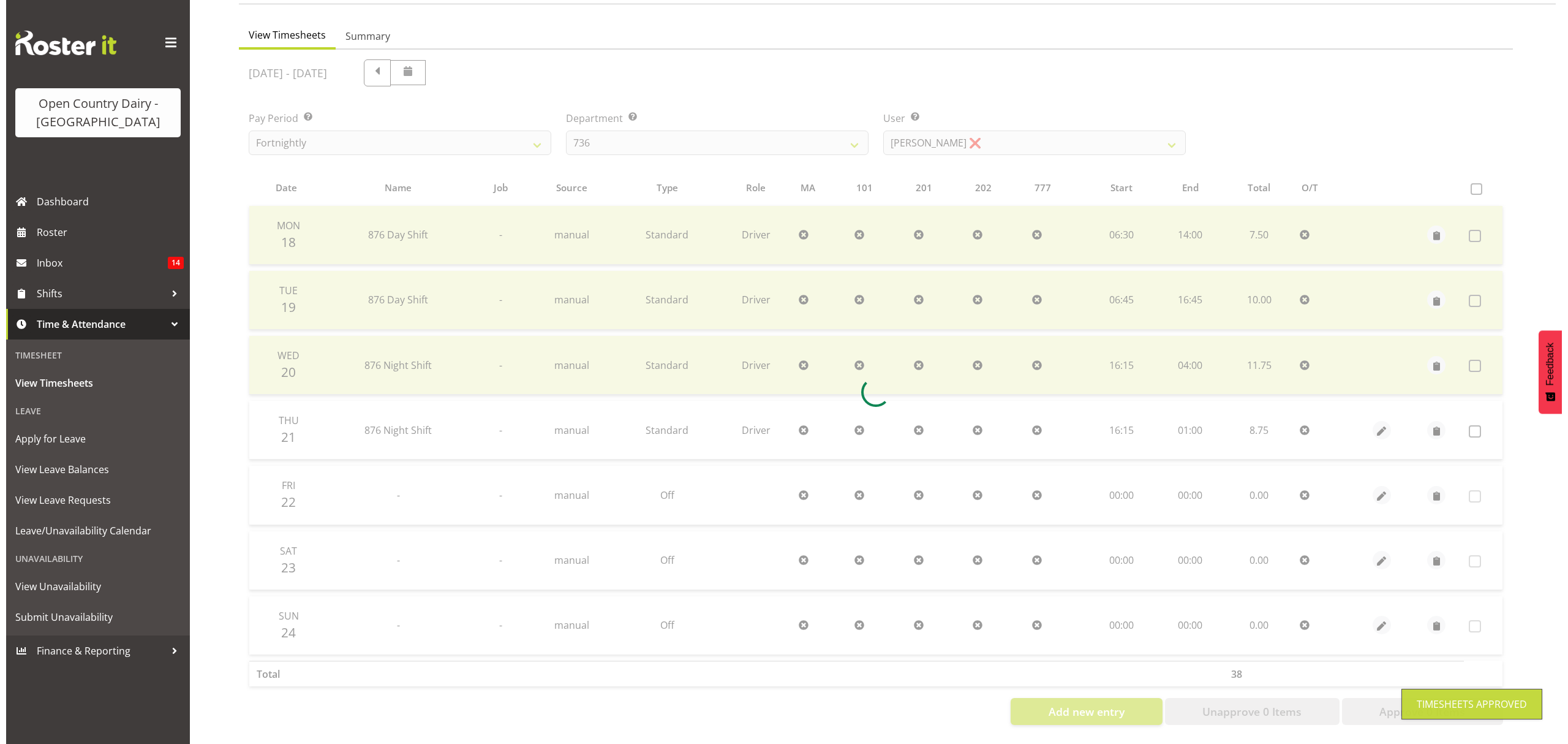
scroll to position [109, 0]
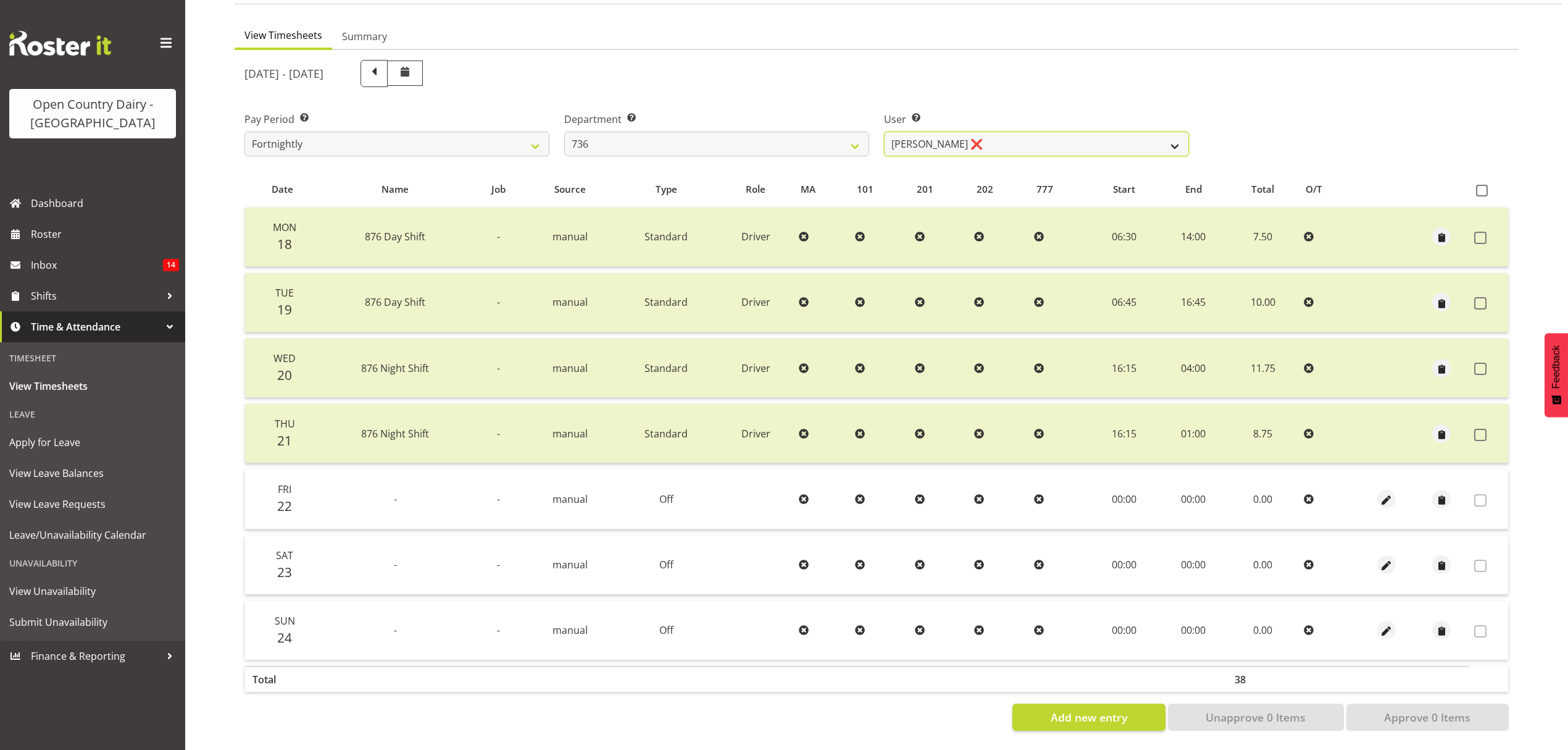
click at [1060, 132] on select "Andy Van Brecht ❌ Gavin Hamilton ❌ Jamie Seaton ❌ Kerrod Ward ❌" at bounding box center [1037, 144] width 305 height 25
select select "11647"
click at [884, 131] on select "Andy Van Brecht ❌ Gavin Hamilton ❌ Jamie Seaton ❌ Kerrod Ward ❌" at bounding box center [1037, 144] width 305 height 25
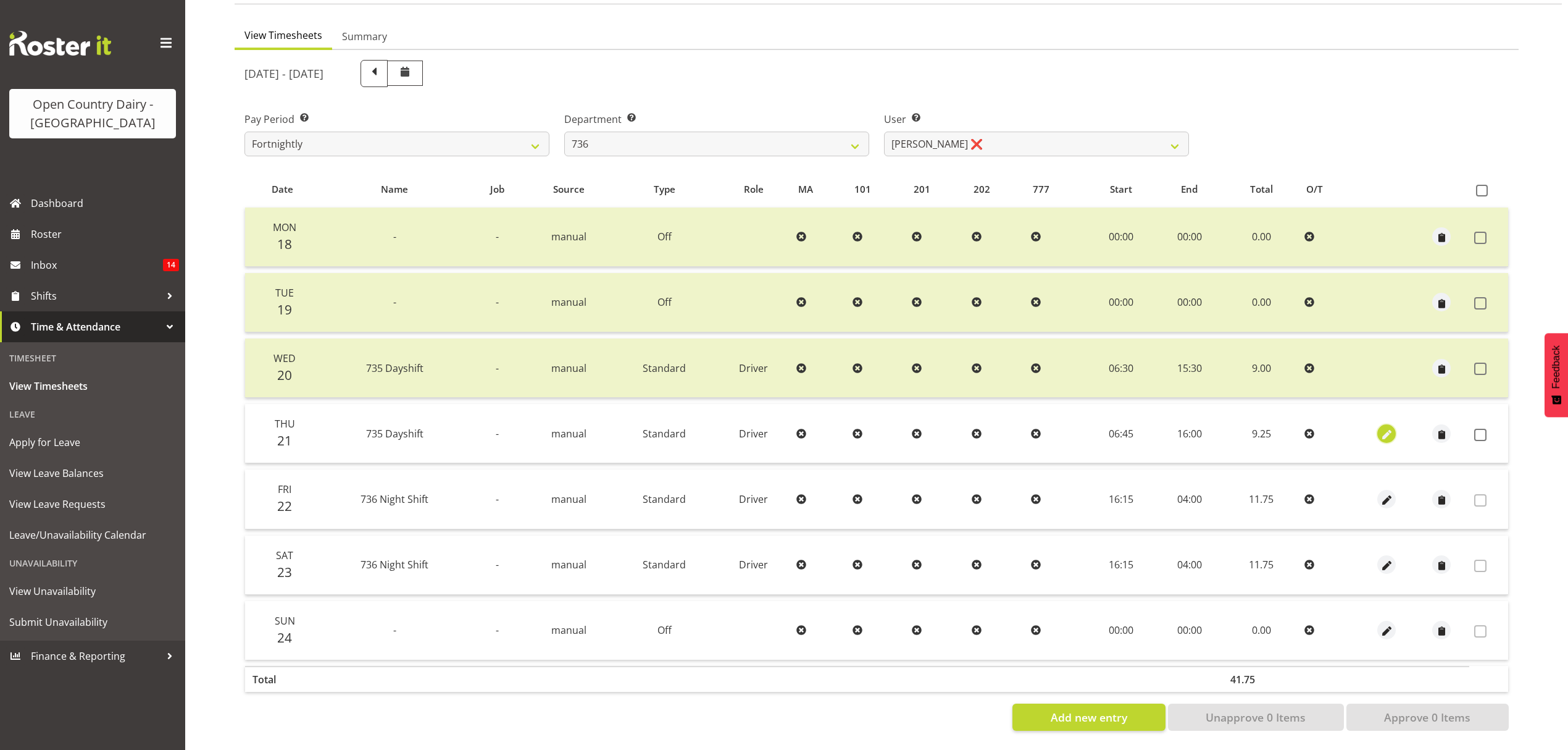
click at [1391, 427] on span "button" at bounding box center [1387, 434] width 14 height 14
select select "Standard"
select select "909"
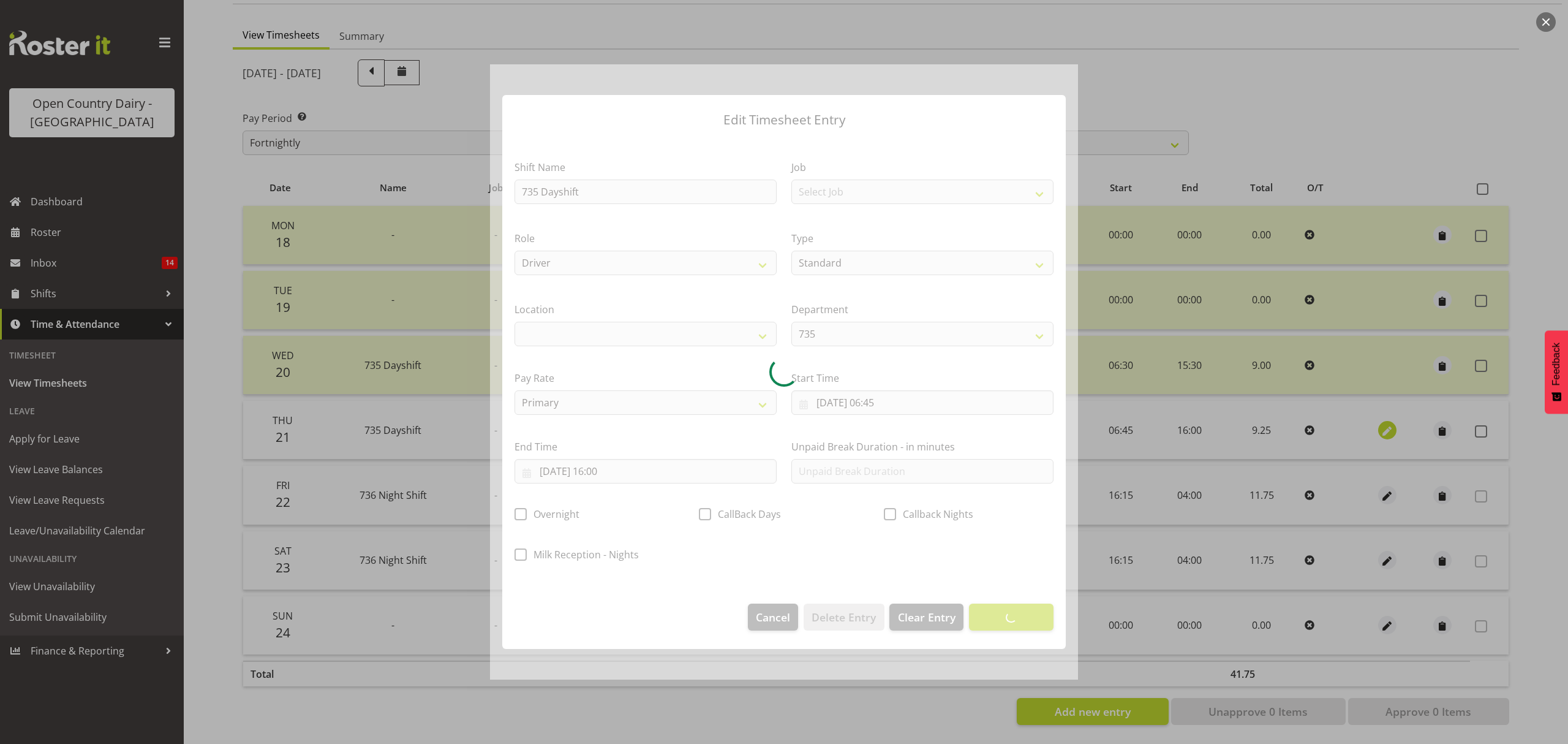
select select
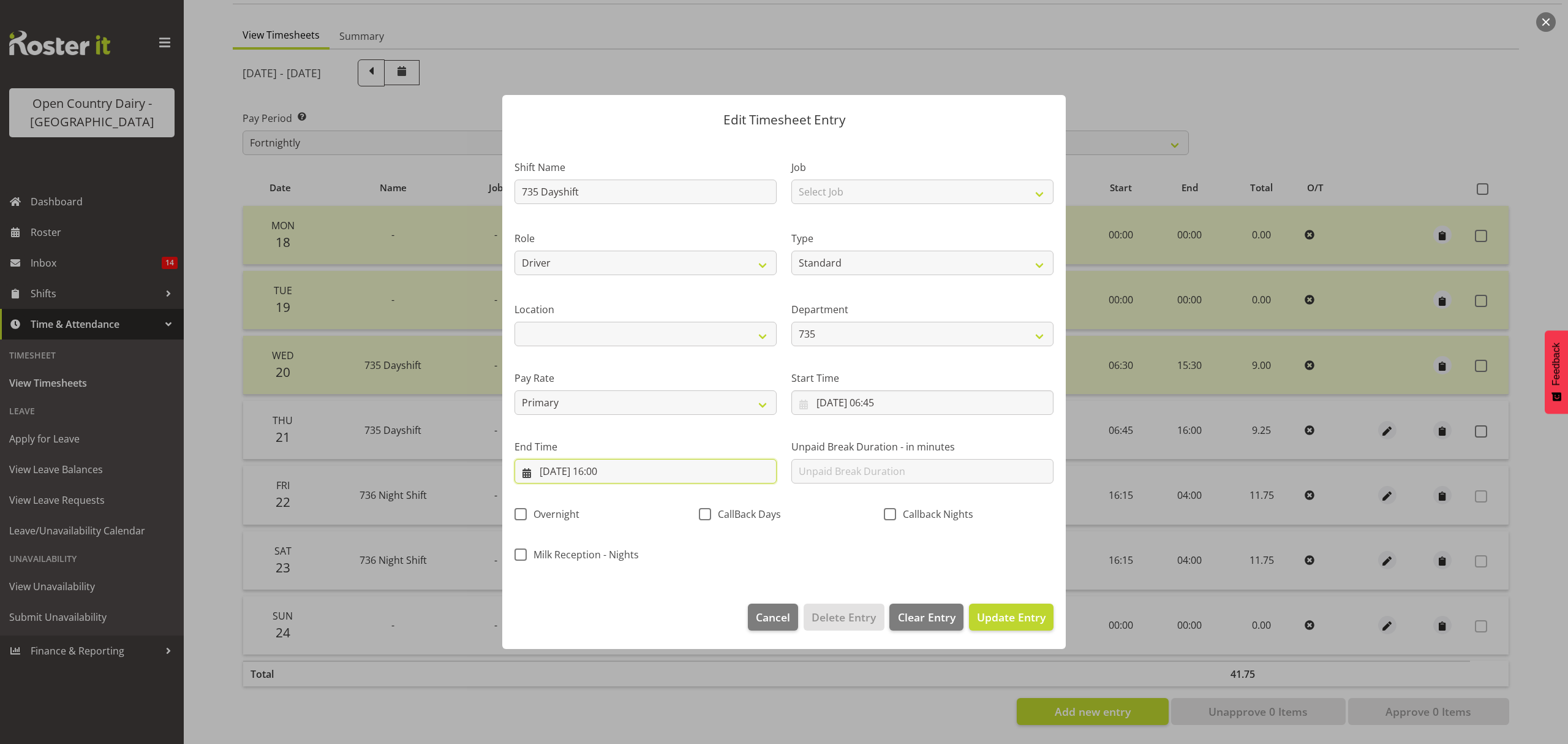
click at [625, 476] on input "21/08/2025, 16:00" at bounding box center [646, 471] width 262 height 25
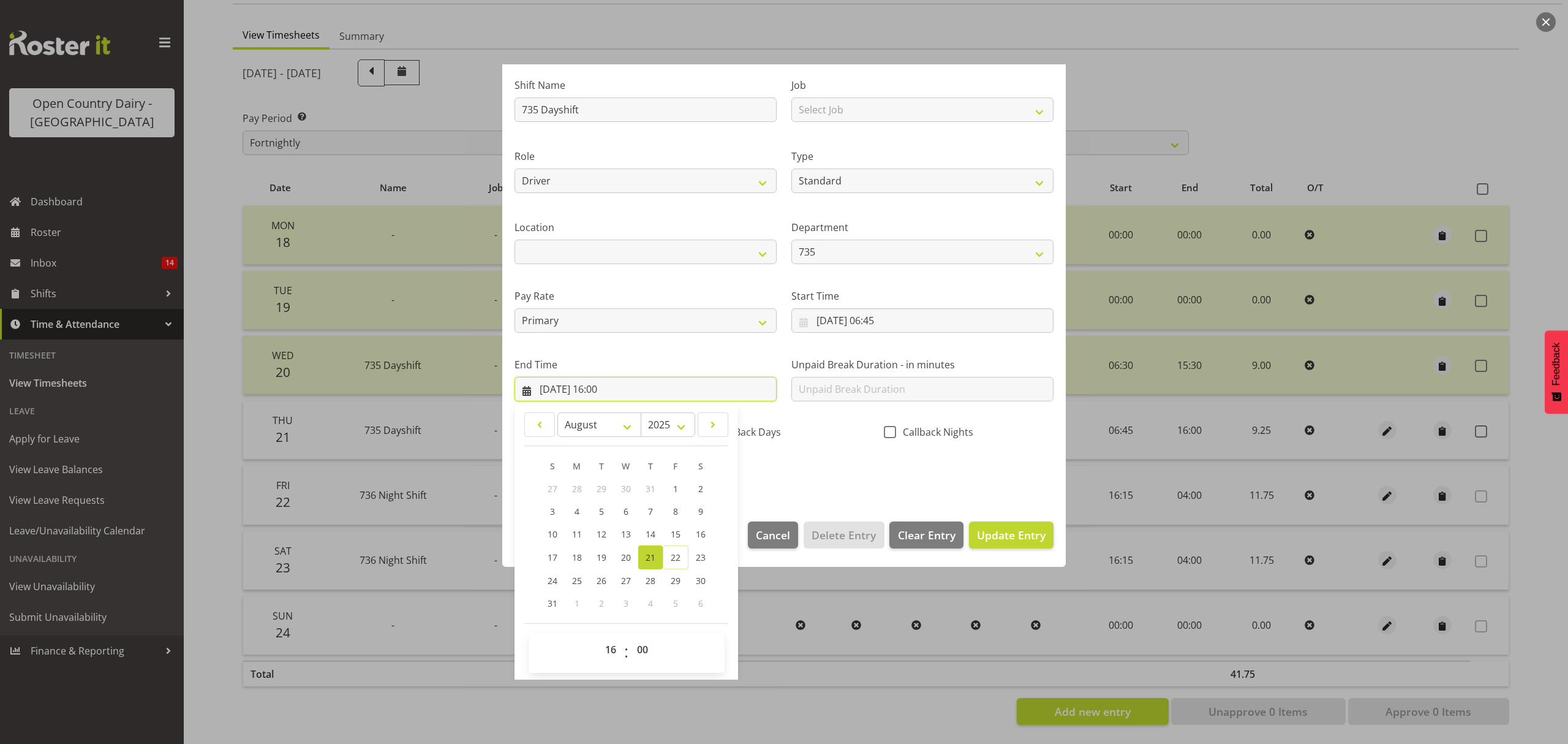
scroll to position [83, 0]
click at [619, 647] on select "00 01 02 03 04 05 06 07 08 09 10 11 12 13 14 15 16 17 18 19 20 21 22 23" at bounding box center [612, 648] width 28 height 25
select select "15"
click at [598, 637] on select "00 01 02 03 04 05 06 07 08 09 10 11 12 13 14 15 16 17 18 19 20 21 22 23" at bounding box center [612, 648] width 28 height 25
type input "21/08/2025, 15:00"
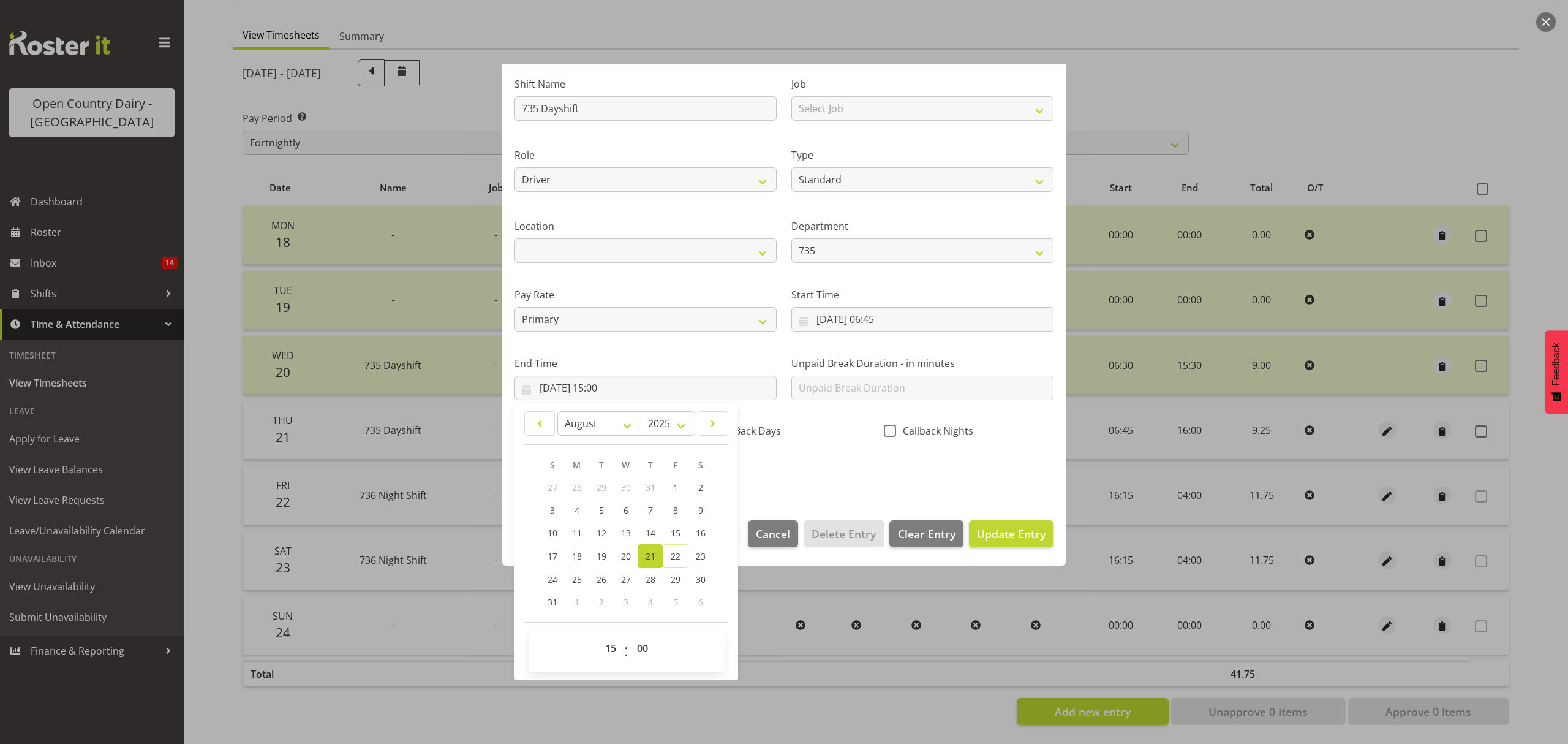
click at [782, 631] on div "Edit Timesheet Entry Shift Name 735 Dayshift Job Select Job Connecting /unconne…" at bounding box center [784, 372] width 588 height 615
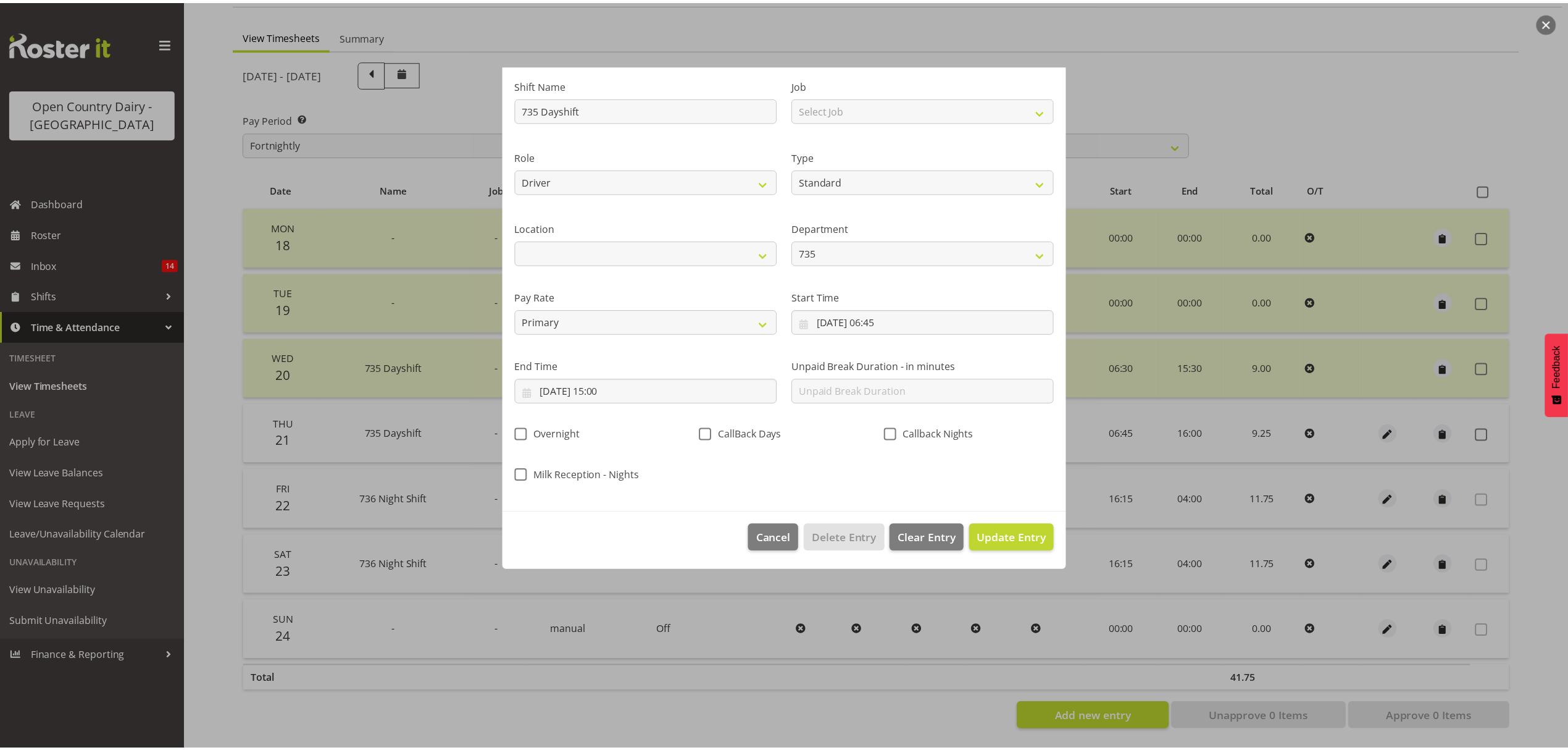
scroll to position [0, 0]
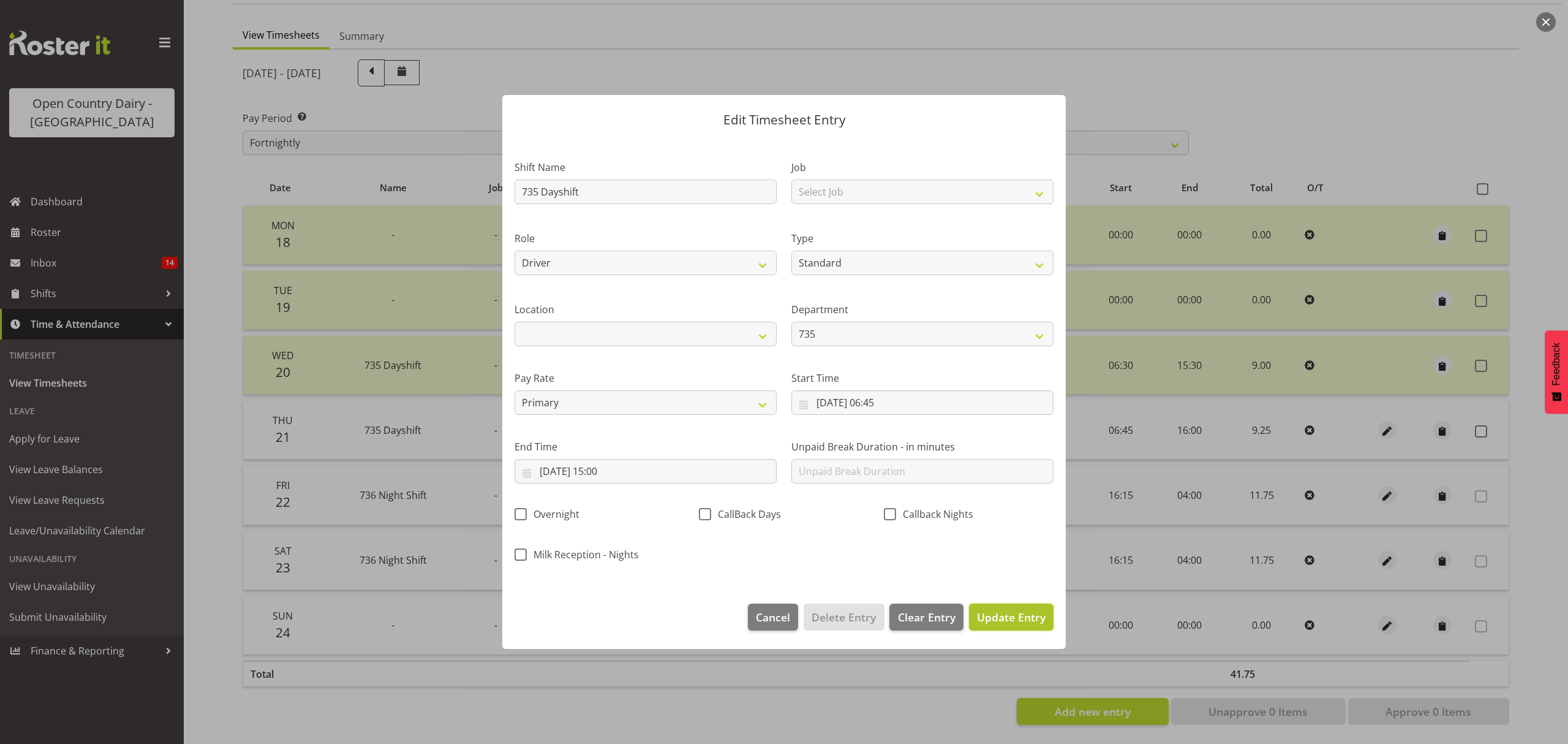
click at [986, 611] on span "Update Entry" at bounding box center [1012, 617] width 69 height 15
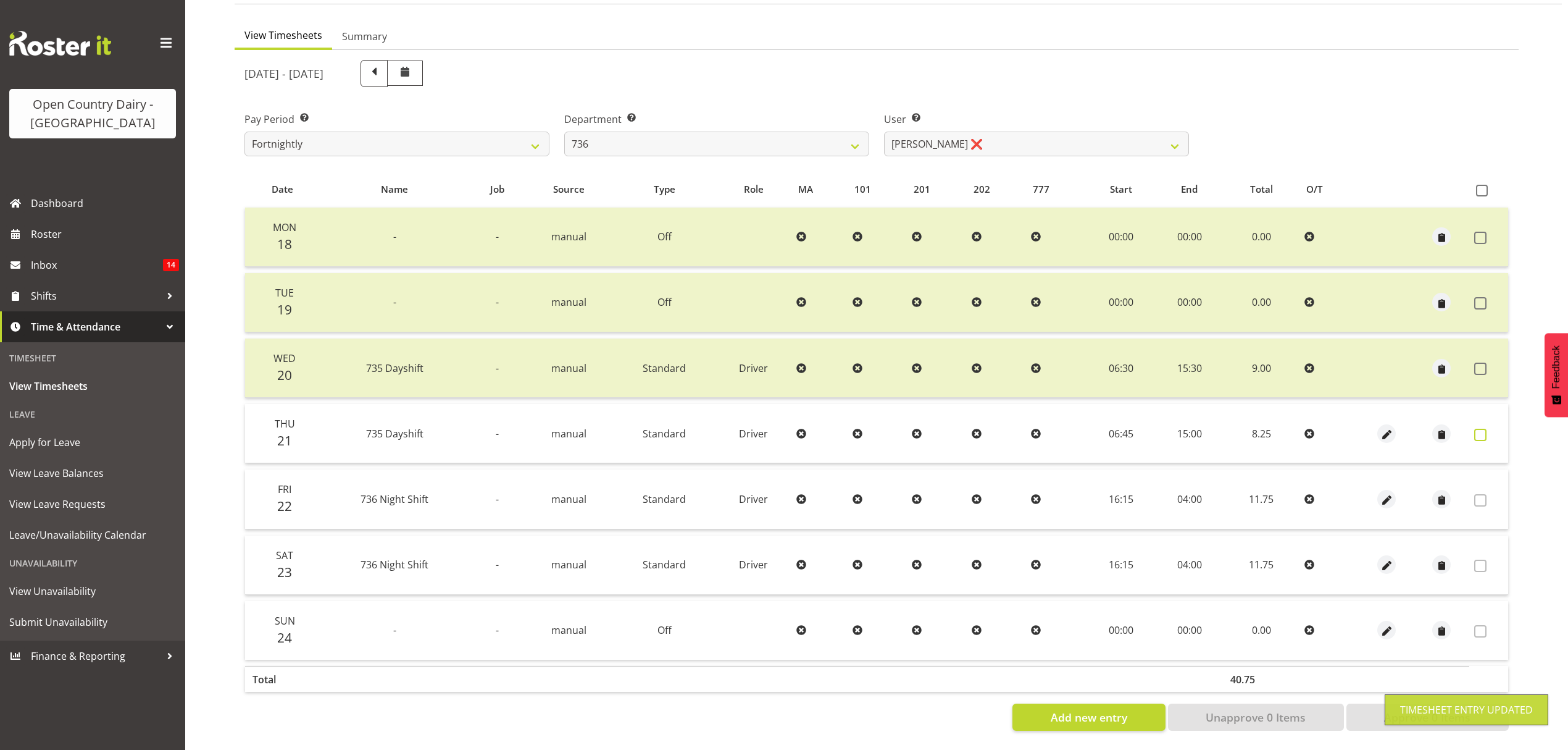
click at [1485, 429] on span at bounding box center [1481, 435] width 12 height 12
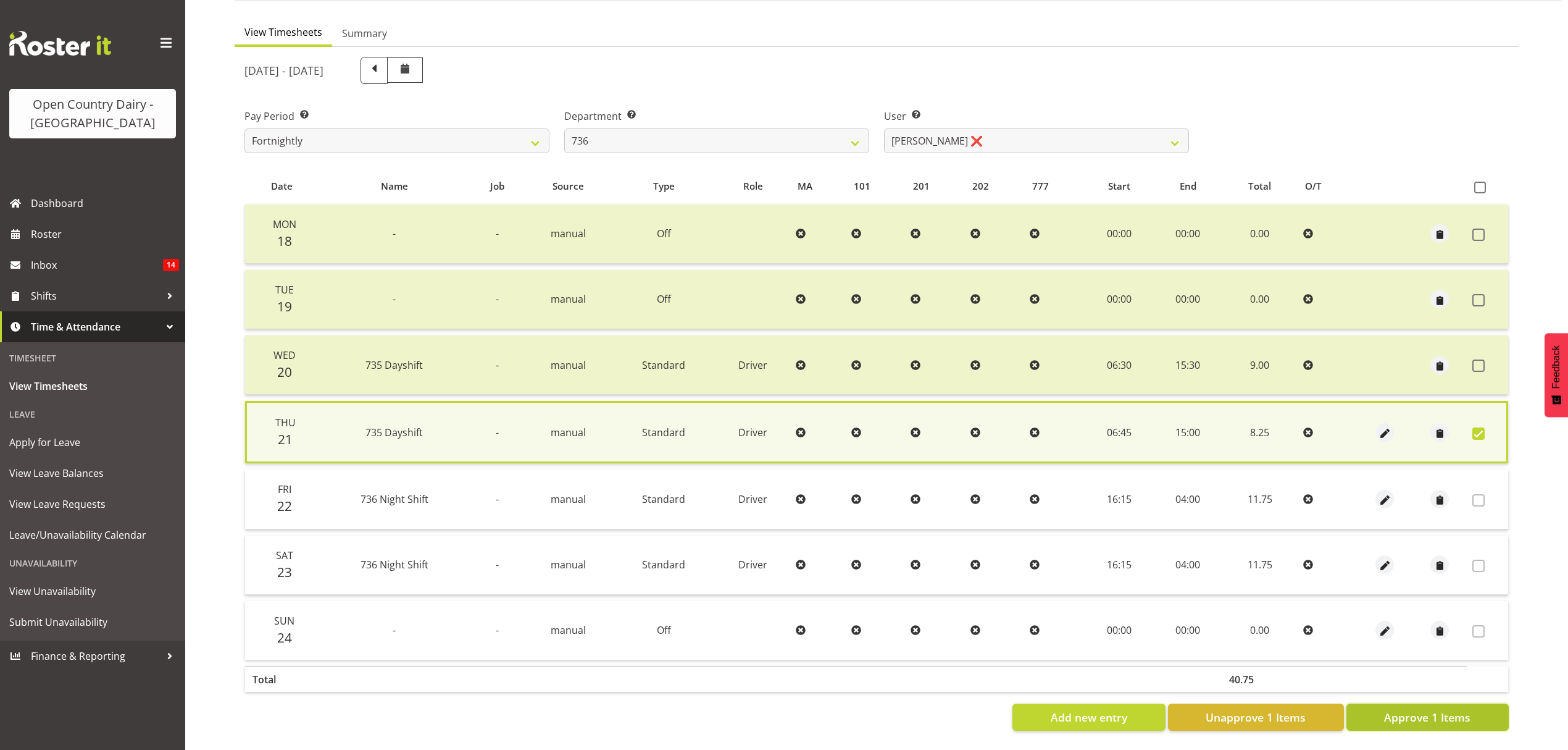
click at [1372, 712] on button "Approve 1 Items" at bounding box center [1428, 717] width 162 height 27
checkbox input "false"
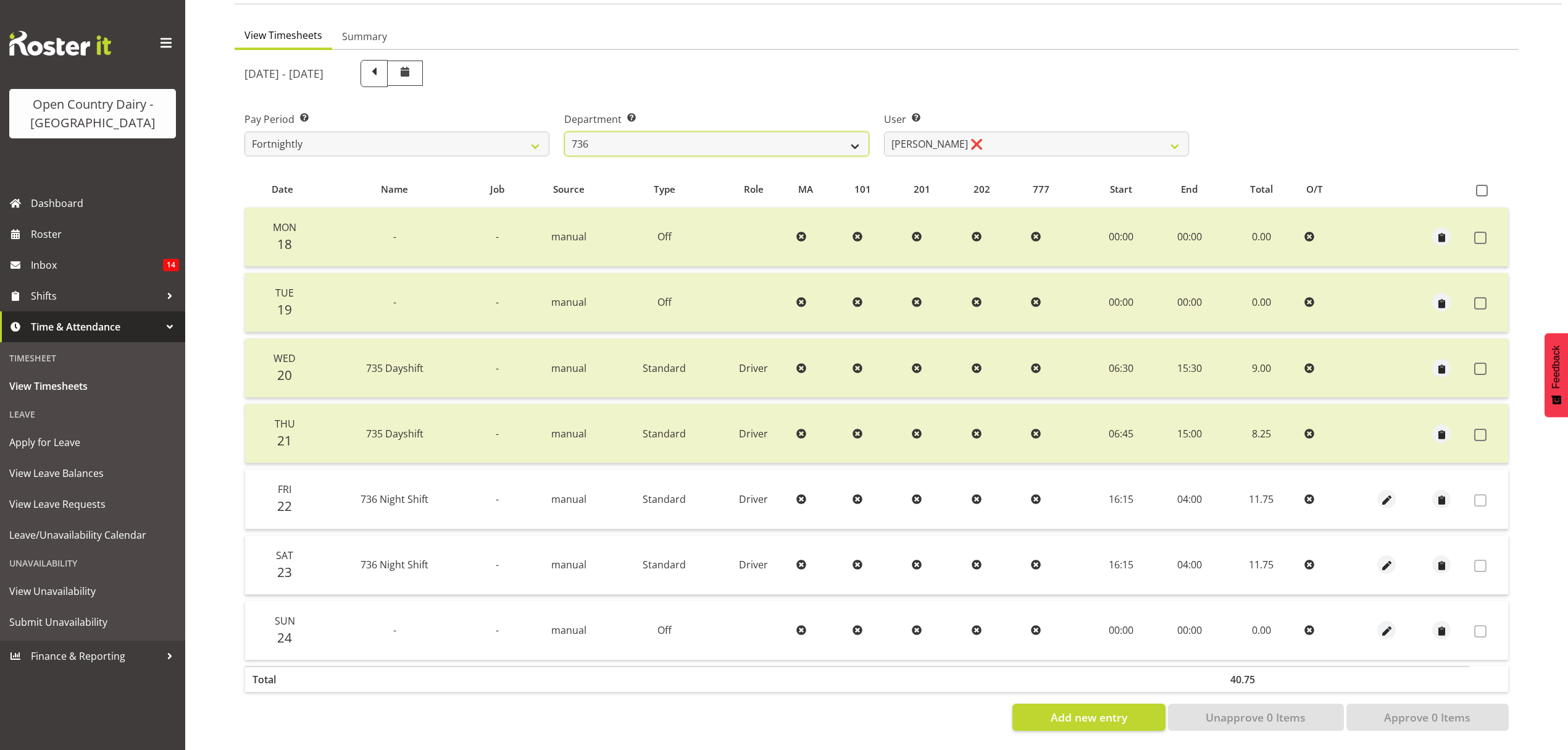
click at [667, 146] on select "734 735 736 737 738 739 851 852 853 854 855 856 858 861 862 865 868 869 870 873" at bounding box center [717, 144] width 305 height 25
select select "682"
click at [564, 131] on select "734 735 736 737 738 739 851 852 853 854 855 856 858 861 862 865 868 869 870 873" at bounding box center [717, 144] width 305 height 25
select select "7387"
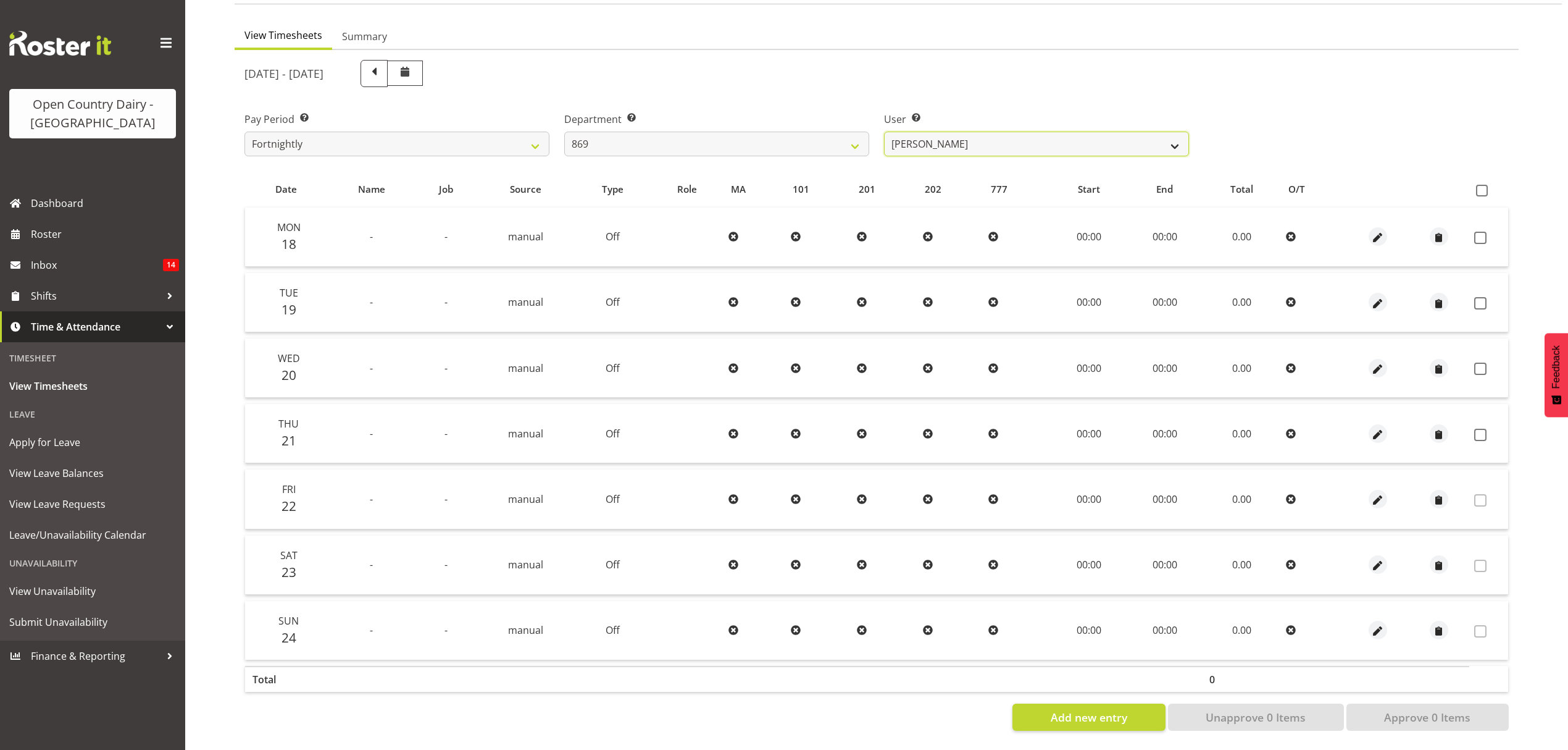
click at [949, 134] on select "Barry O'Donnell ❌ Barry Johnston ✔ Jason Soper ❌ Peter Wieczorek ❌" at bounding box center [1037, 144] width 305 height 25
click at [808, 131] on select "734 735 736 737 738 739 851 852 853 854 855 856 858 861 862 865 868 869 870 873" at bounding box center [717, 144] width 305 height 25
click at [564, 131] on select "734 735 736 737 738 739 851 852 853 854 855 856 858 861 862 865 868 869 870 873" at bounding box center [717, 144] width 305 height 25
click at [931, 137] on select "Brian Neas ❌ Cherie Williams ❌ Christopher Sutherland ❌ Stuart Craig ❌" at bounding box center [1037, 144] width 305 height 25
click at [789, 136] on select "734 735 736 737 738 739 851 852 853 854 855 856 858 861 862 865 868 869 870 873" at bounding box center [717, 144] width 305 height 25
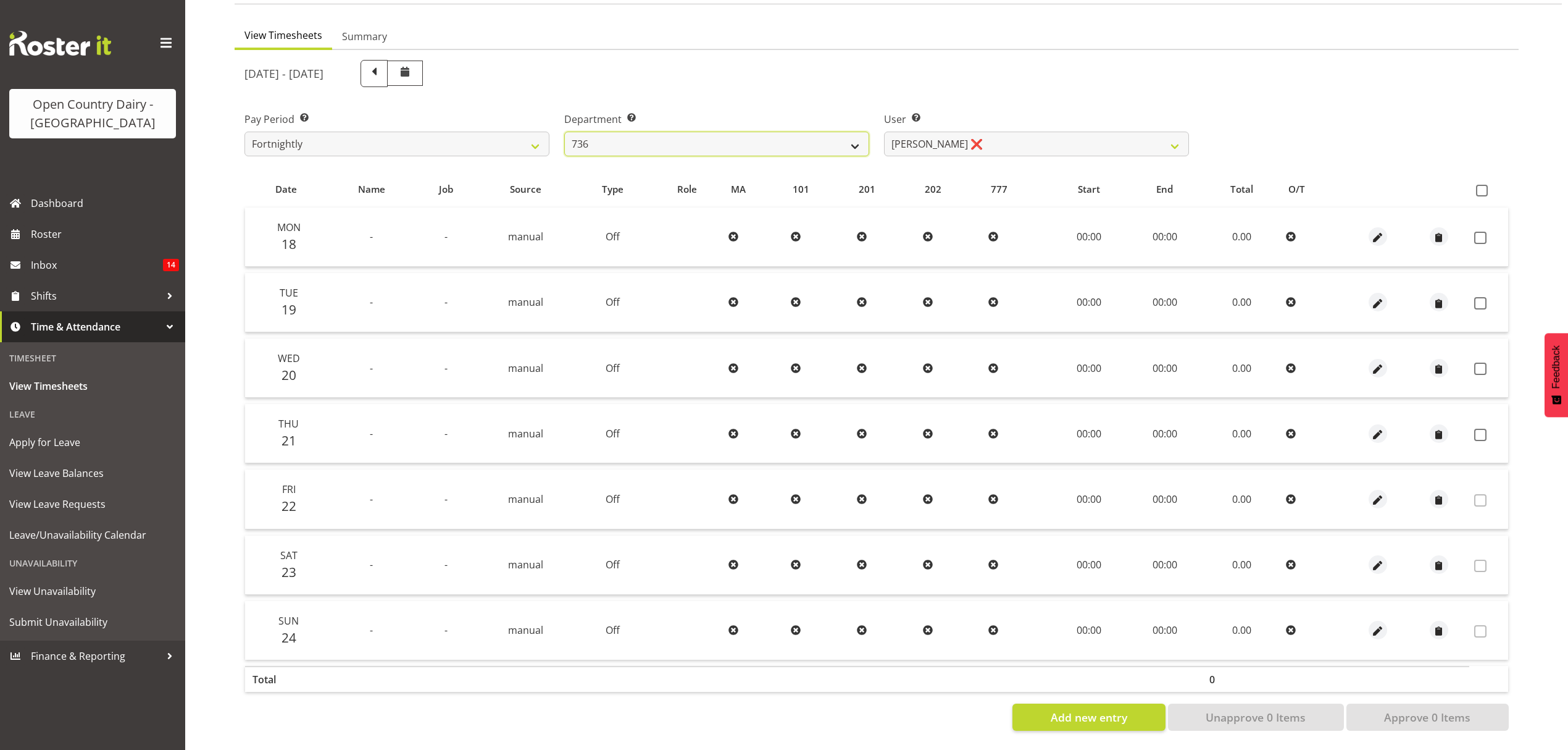
click at [564, 131] on select "734 735 736 737 738 739 851 852 853 854 855 856 858 861 862 865 868 869 870 873" at bounding box center [717, 144] width 305 height 25
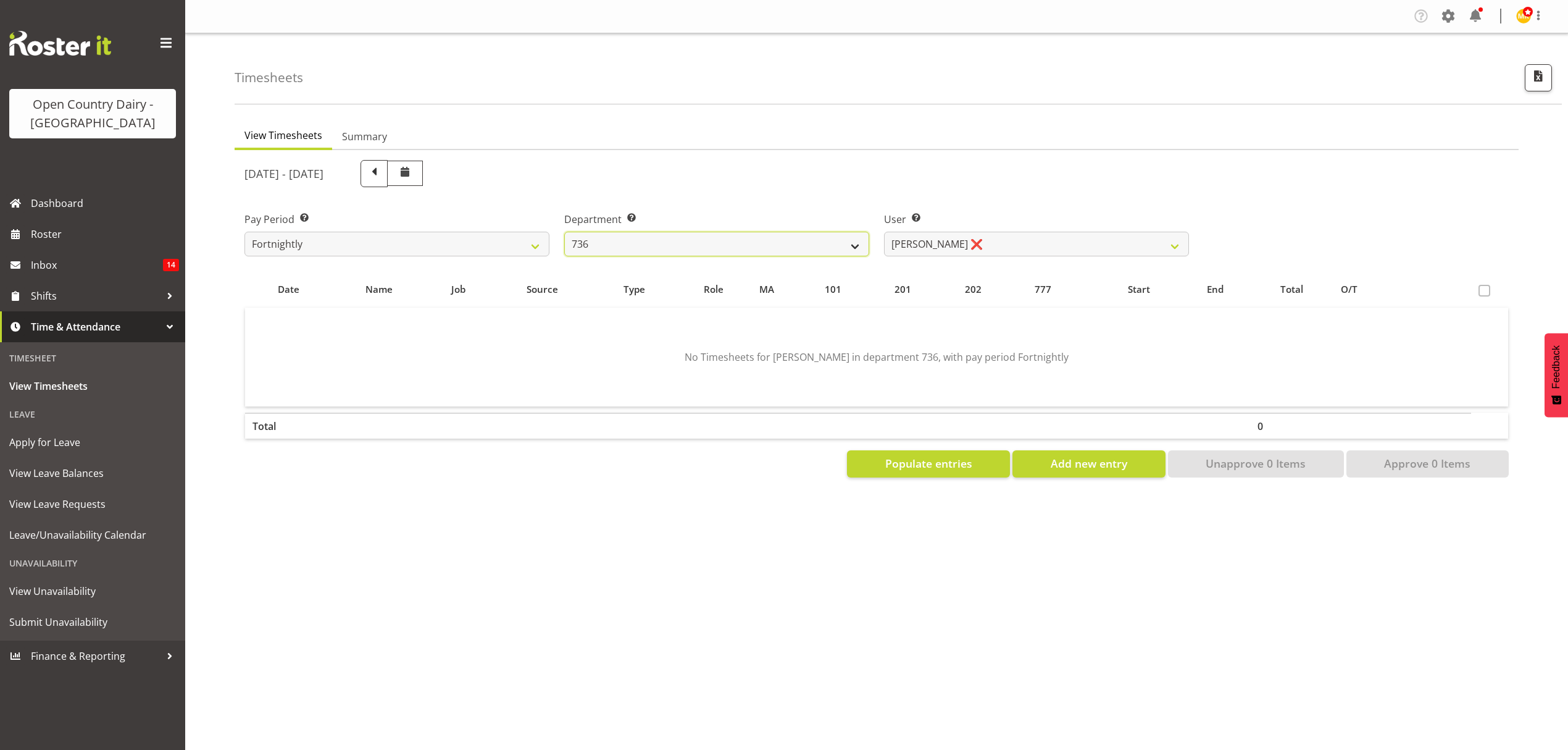
click at [803, 245] on select "734 735 736 737 738 739 851 852 853 854 855 856 858 861 862 865 868 869 870 873" at bounding box center [717, 244] width 305 height 25
select select "903"
click at [564, 232] on select "734 735 736 737 738 739 851 852 853 854 855 856 858 861 862 865 868 869 870 873" at bounding box center [717, 244] width 305 height 25
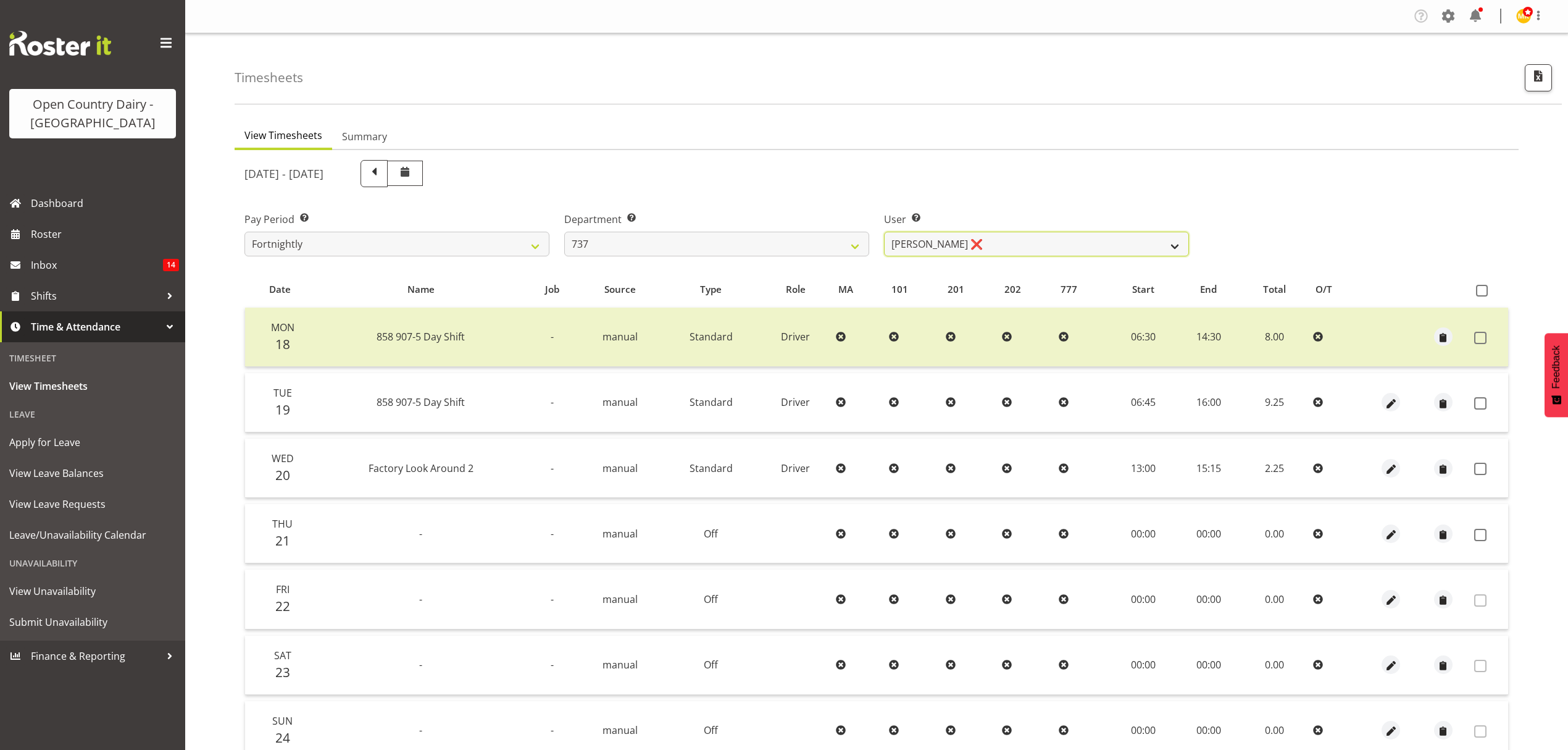
click at [954, 247] on select "Andrew Crawford ❌ Ashley Bragg ❌ Jack Townley ❌ Richard Turnbull ❌" at bounding box center [1037, 244] width 305 height 25
select select "10317"
click at [884, 232] on select "Andrew Crawford ❌ Ashley Bragg ❌ Jack Townley ❌ Richard Turnbull ❌" at bounding box center [1037, 244] width 305 height 25
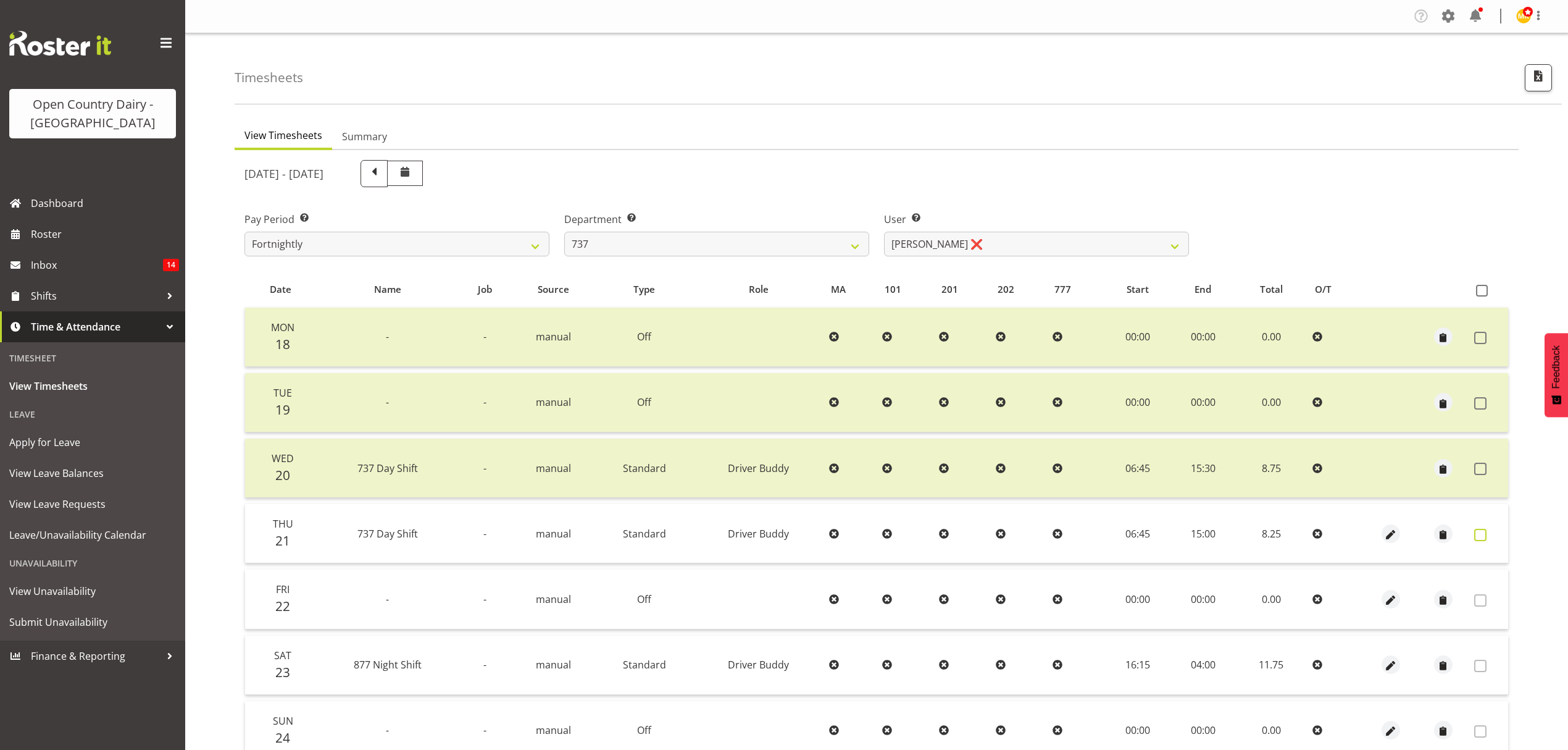
click at [1475, 529] on span at bounding box center [1481, 535] width 12 height 12
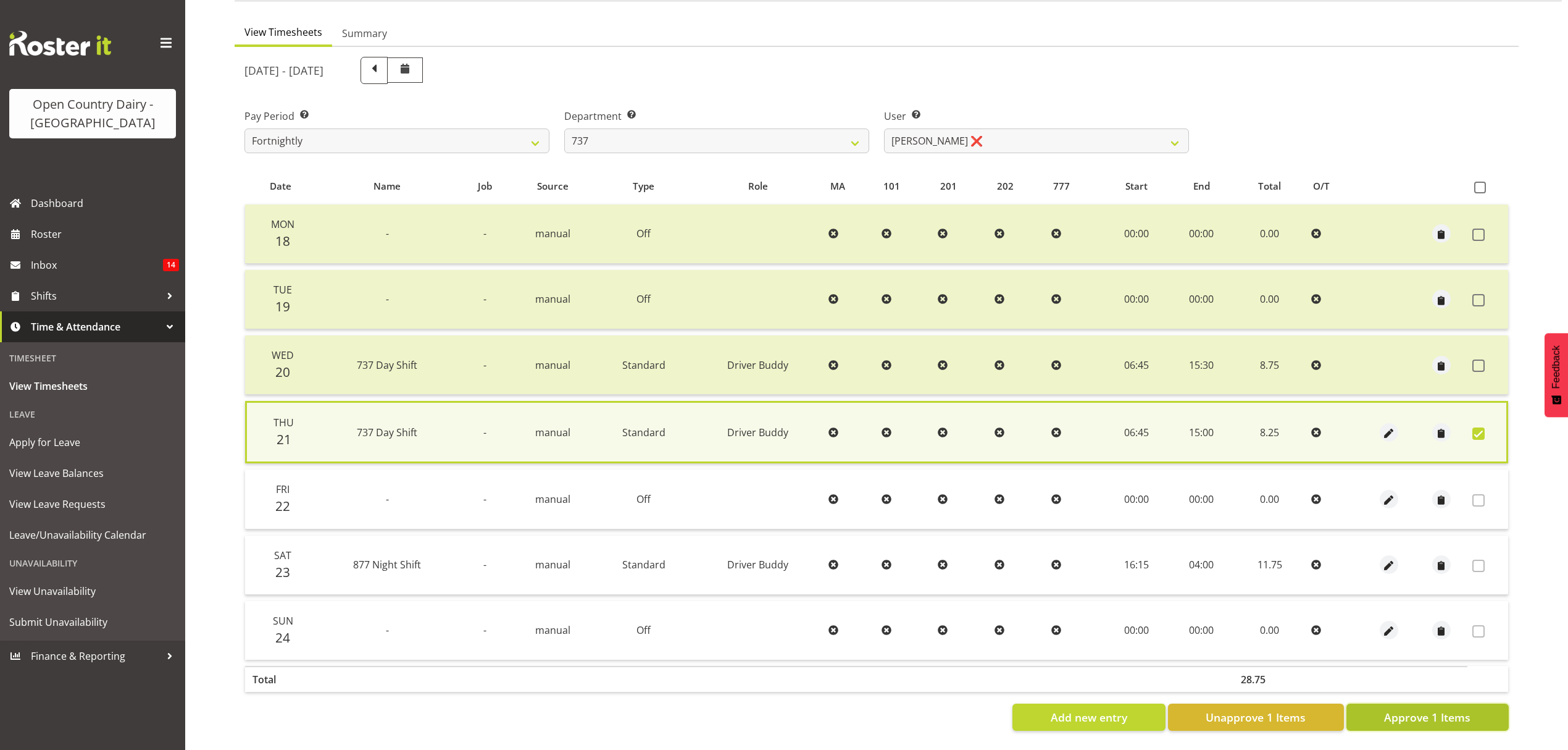
click at [1461, 709] on span "Approve 1 Items" at bounding box center [1427, 716] width 87 height 16
checkbox input "false"
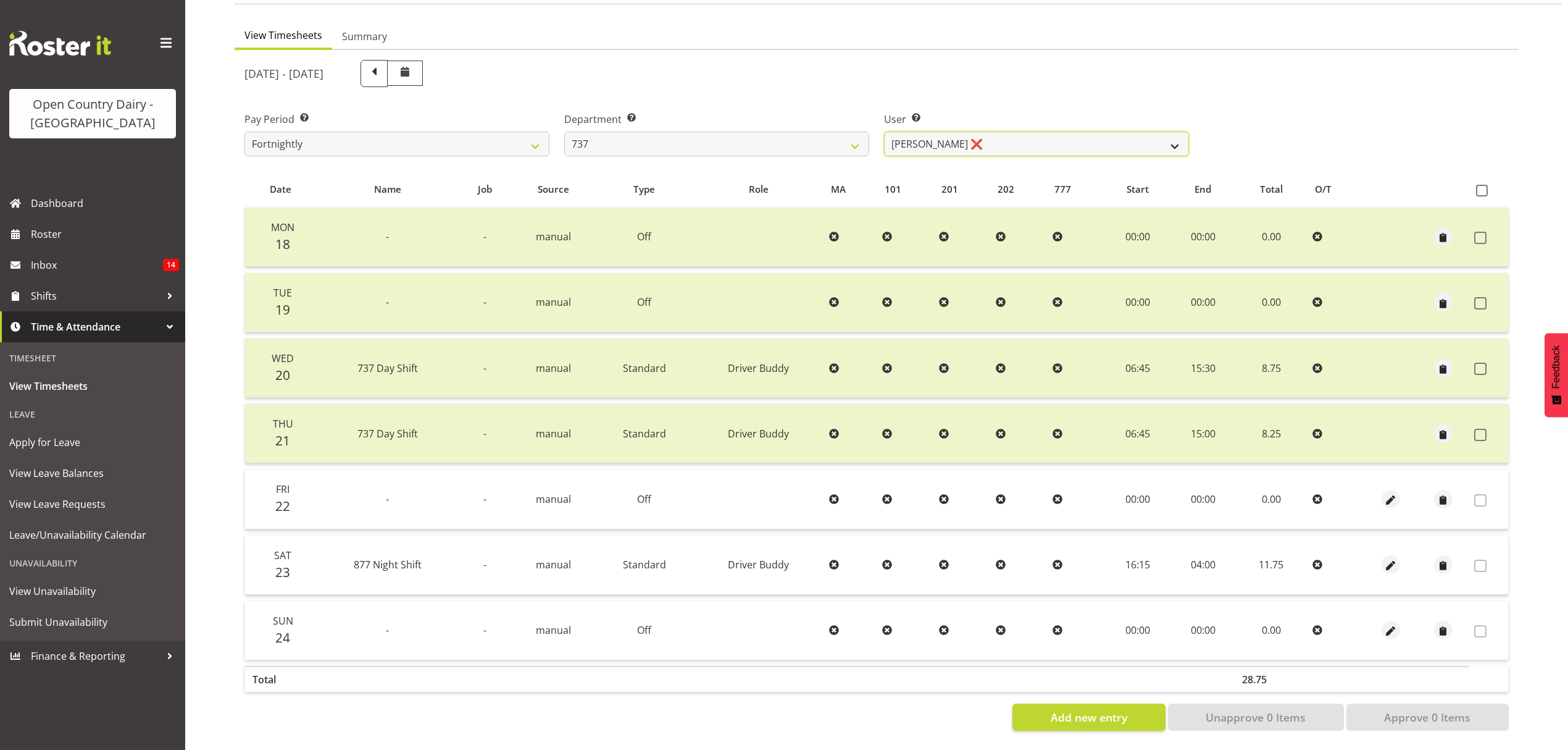
click at [1066, 134] on select "Andrew Crawford ❌ Ashley Bragg ❌ Jack Townley ❌ Richard Turnbull ❌" at bounding box center [1037, 144] width 305 height 25
click at [803, 136] on select "734 735 736 737 738 739 851 852 853 854 855 856 858 861 862 865 868 869 870 873" at bounding box center [717, 144] width 305 height 25
click at [564, 131] on select "734 735 736 737 738 739 851 852 853 854 855 856 858 861 862 865 868 869 870 873" at bounding box center [717, 144] width 305 height 25
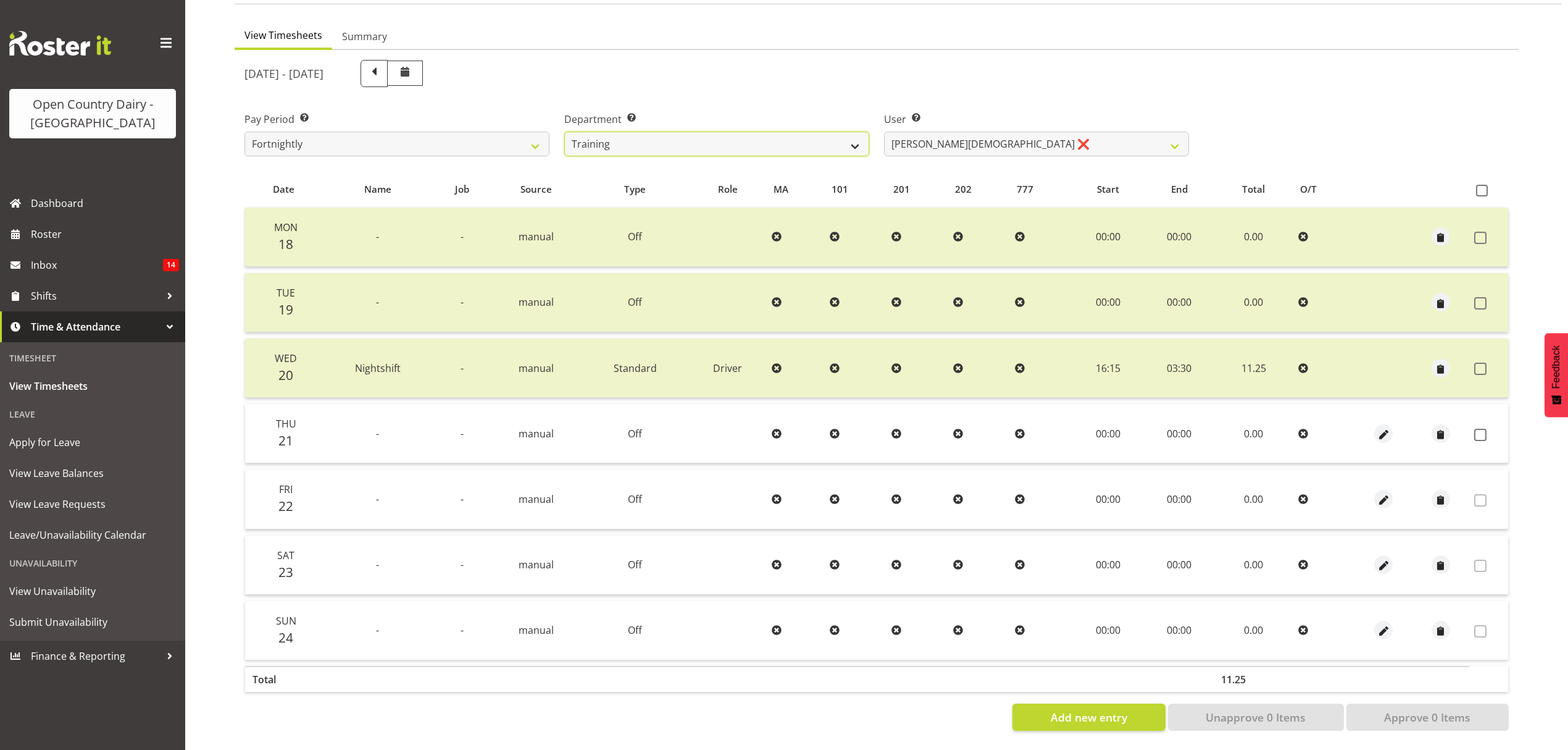
click at [847, 144] on select "734 735 736 737 738 739 851 852 853 854 855 856 858 861 862 865 868 869 870 873" at bounding box center [717, 144] width 305 height 25
click at [564, 131] on select "734 735 736 737 738 739 851 852 853 854 855 856 858 861 862 865 868 869 870 873" at bounding box center [717, 144] width 305 height 25
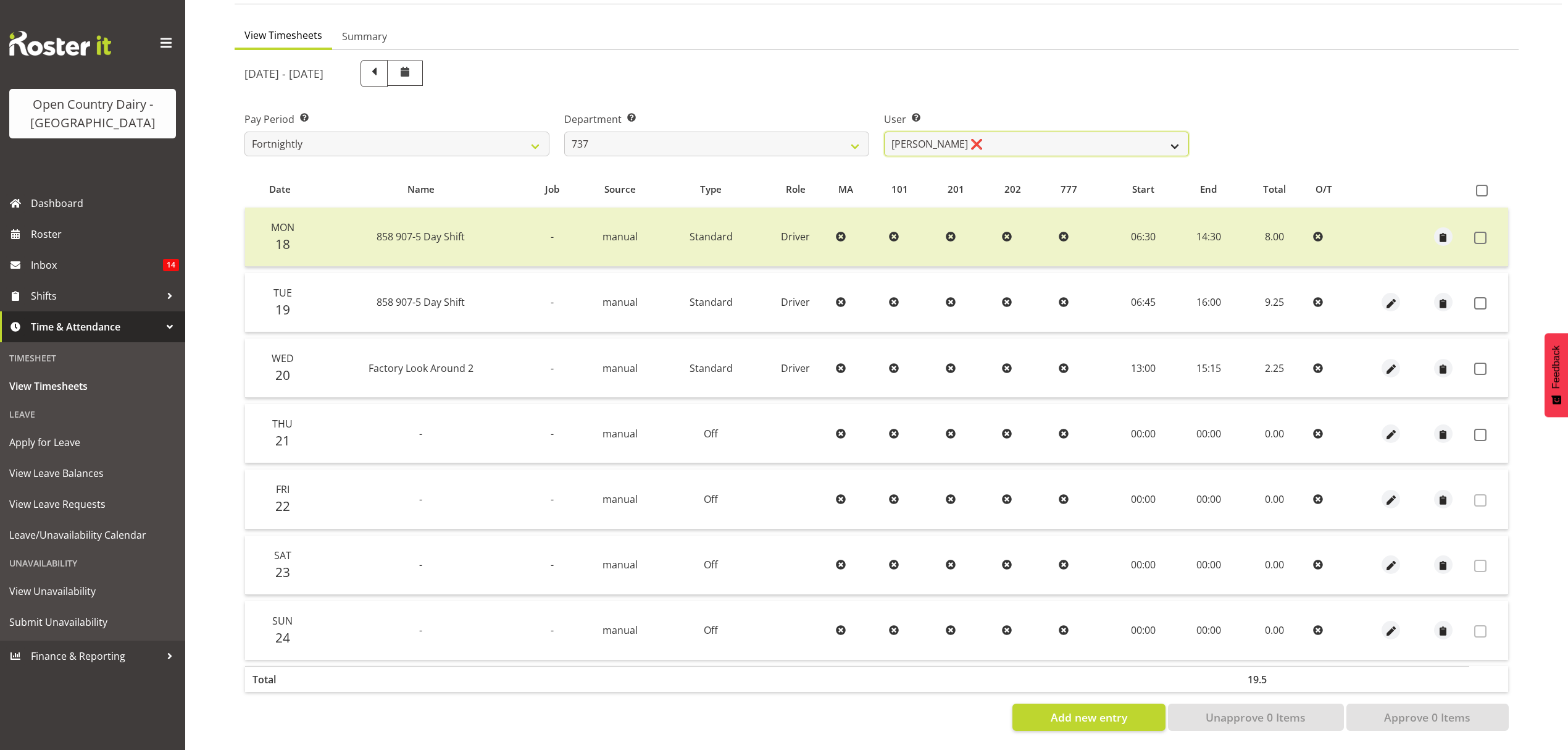
click at [937, 131] on select "Andrew Crawford ❌ Ashley Bragg ❌ Jack Townley ❌ Richard Turnbull ❌" at bounding box center [1037, 144] width 305 height 25
click at [825, 131] on select "734 735 736 737 738 739 851 852 853 854 855 856 858 861 862 865 868 869 870 873" at bounding box center [717, 144] width 305 height 25
select select "904"
click at [564, 131] on select "734 735 736 737 738 739 851 852 853 854 855 856 858 861 862 865 868 869 870 873" at bounding box center [717, 144] width 305 height 25
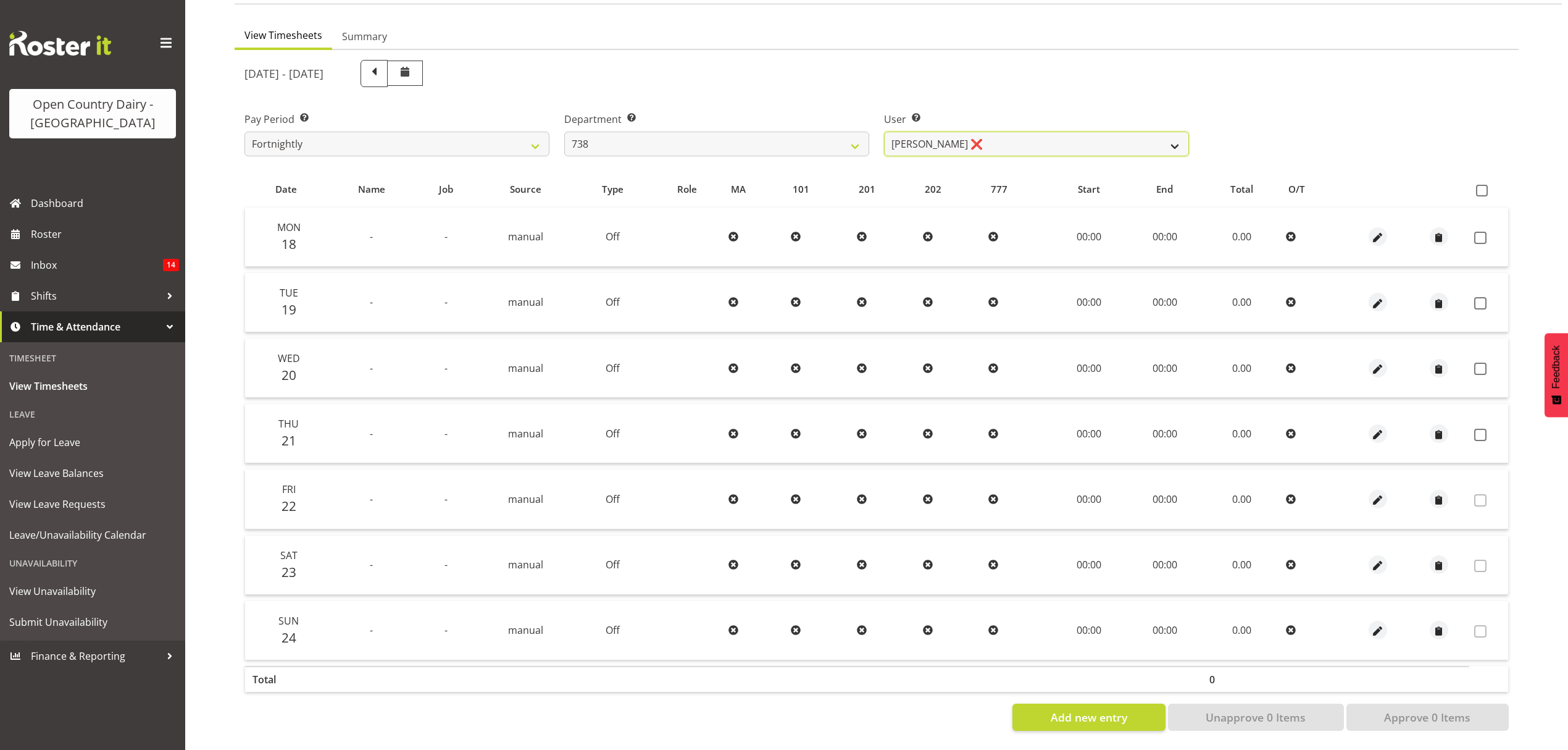
click at [954, 134] on select "Christopher Gamble ❌ Marcy Tuuta ❌ Raymond Campbell ❌ Tama Irvine ❌" at bounding box center [1037, 144] width 305 height 25
select select "9020"
click at [884, 131] on select "Christopher Gamble ❌ Marcy Tuuta ❌ Raymond Campbell ❌ Tama Irvine ❌" at bounding box center [1037, 144] width 305 height 25
click at [1119, 131] on select "Christopher Gamble ❌ Marcy Tuuta ❌ Raymond Campbell ❌ Tama Irvine ❌" at bounding box center [1037, 144] width 305 height 25
click at [836, 131] on select "734 735 736 737 738 739 851 852 853 854 855 856 858 861 862 865 868 869 870 873" at bounding box center [717, 144] width 305 height 25
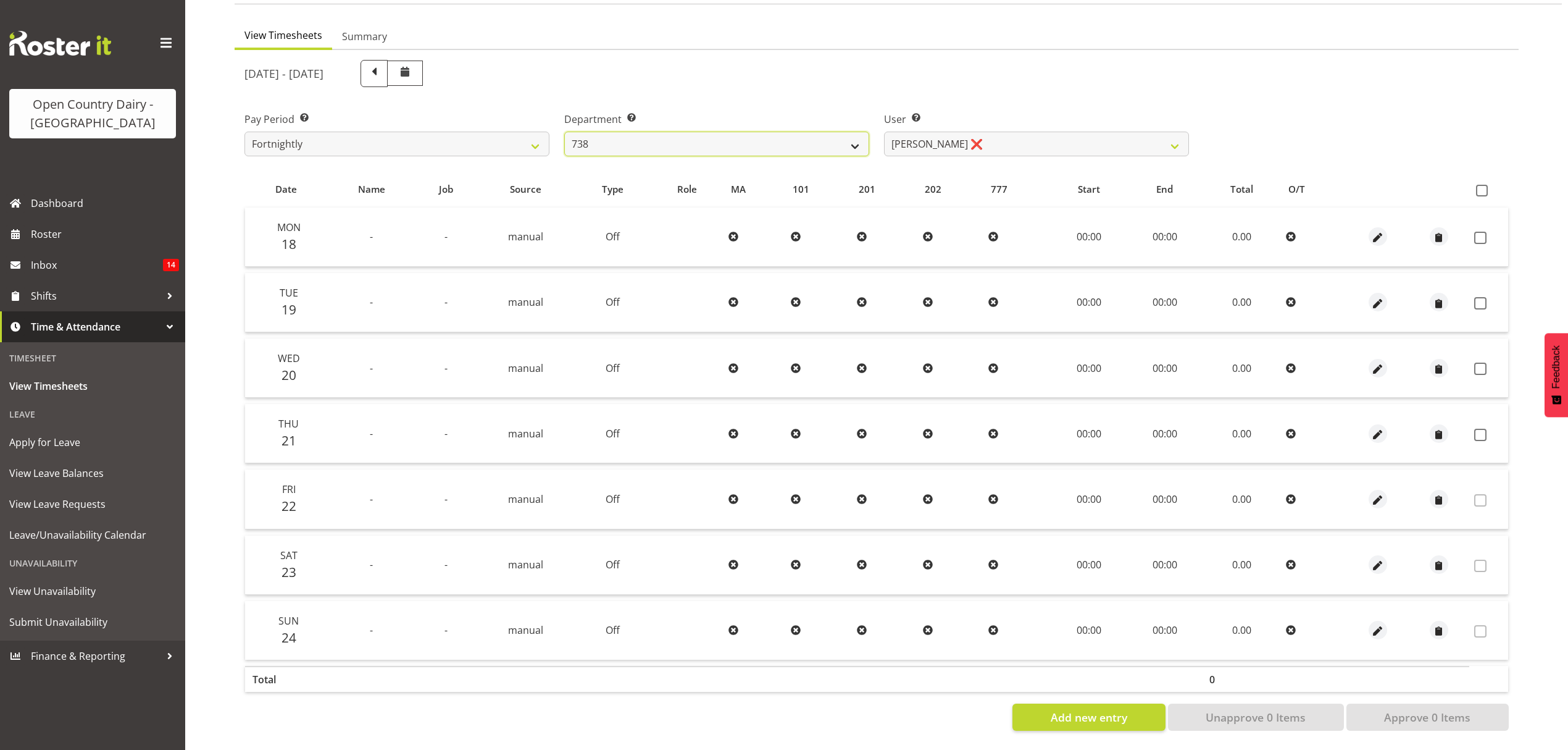
select select "902"
click at [564, 131] on select "734 735 736 737 738 739 851 852 853 854 855 856 858 861 862 865 868 869 870 873" at bounding box center [717, 144] width 305 height 25
select select "11649"
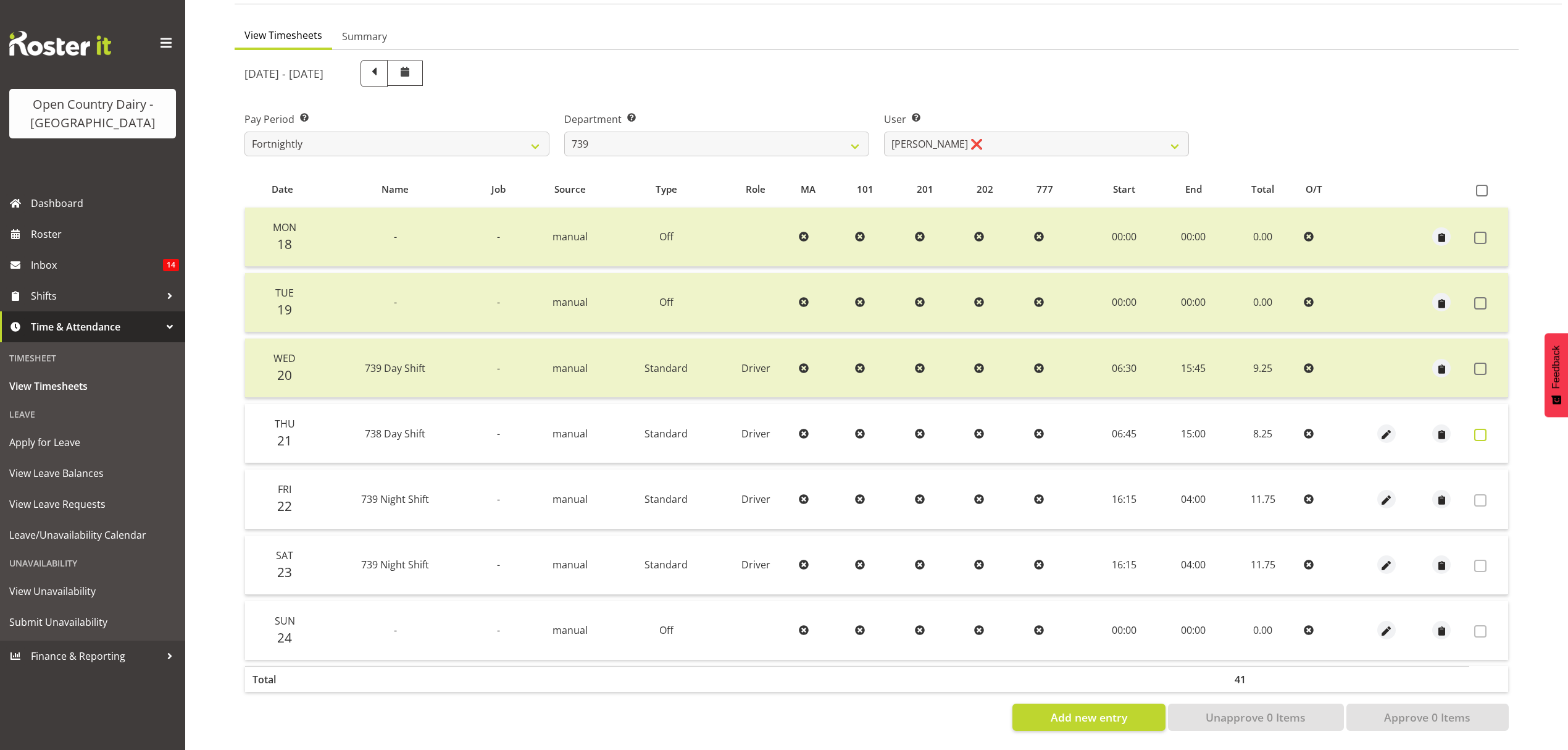
click at [1480, 429] on span at bounding box center [1481, 435] width 12 height 12
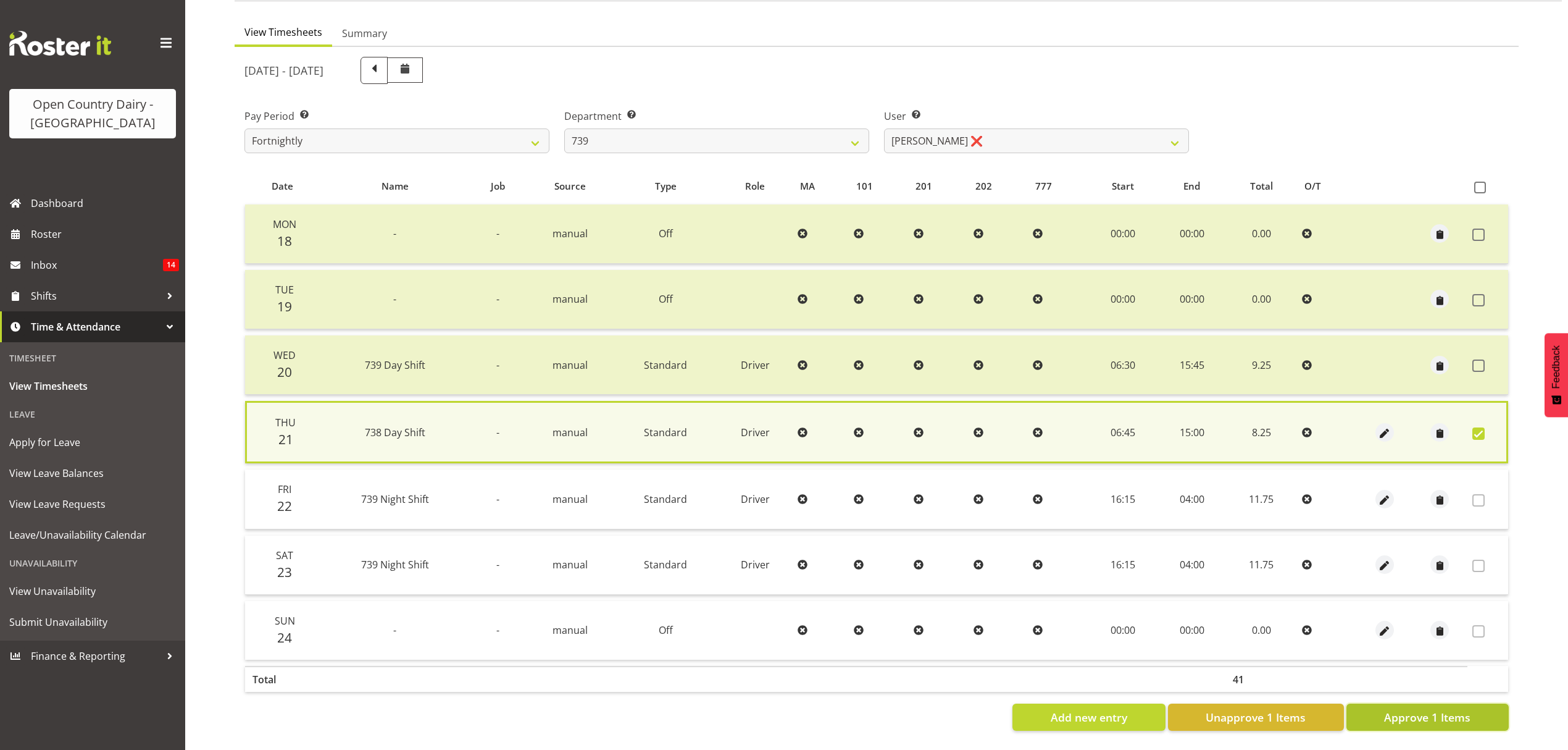
click at [1423, 709] on span "Approve 1 Items" at bounding box center [1427, 716] width 87 height 16
checkbox input "false"
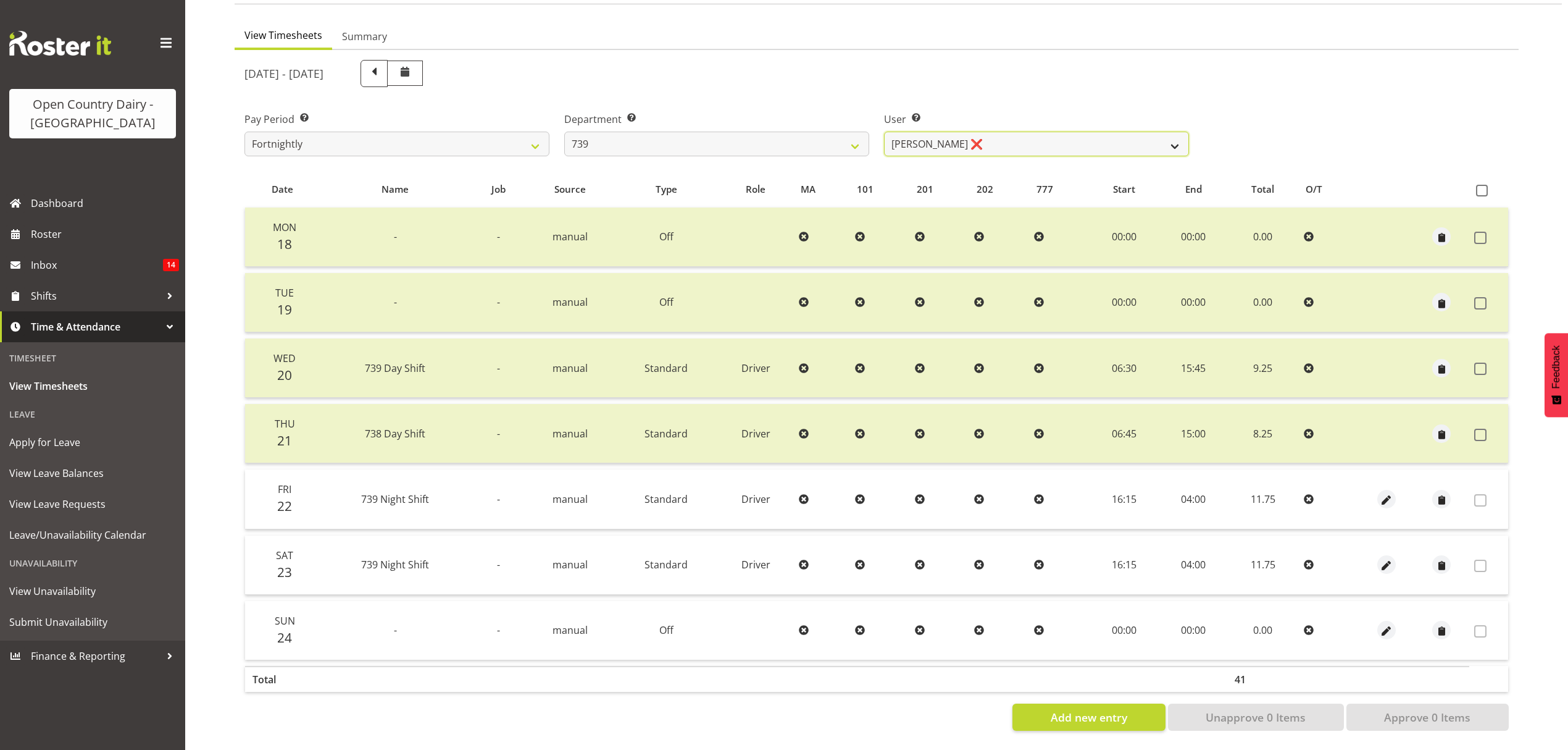
click at [1081, 131] on select "Erika McNaught ❌ Rick Murphy ❌ Tish Veint ❌" at bounding box center [1037, 144] width 305 height 25
click at [1083, 141] on select "Erika McNaught ❌ Rick Murphy ❌ Tish Veint ❌" at bounding box center [1037, 144] width 305 height 25
select select "11702"
click at [884, 131] on select "Erika McNaught ❌ Rick Murphy ❌ Tish Veint ❌" at bounding box center [1037, 144] width 305 height 25
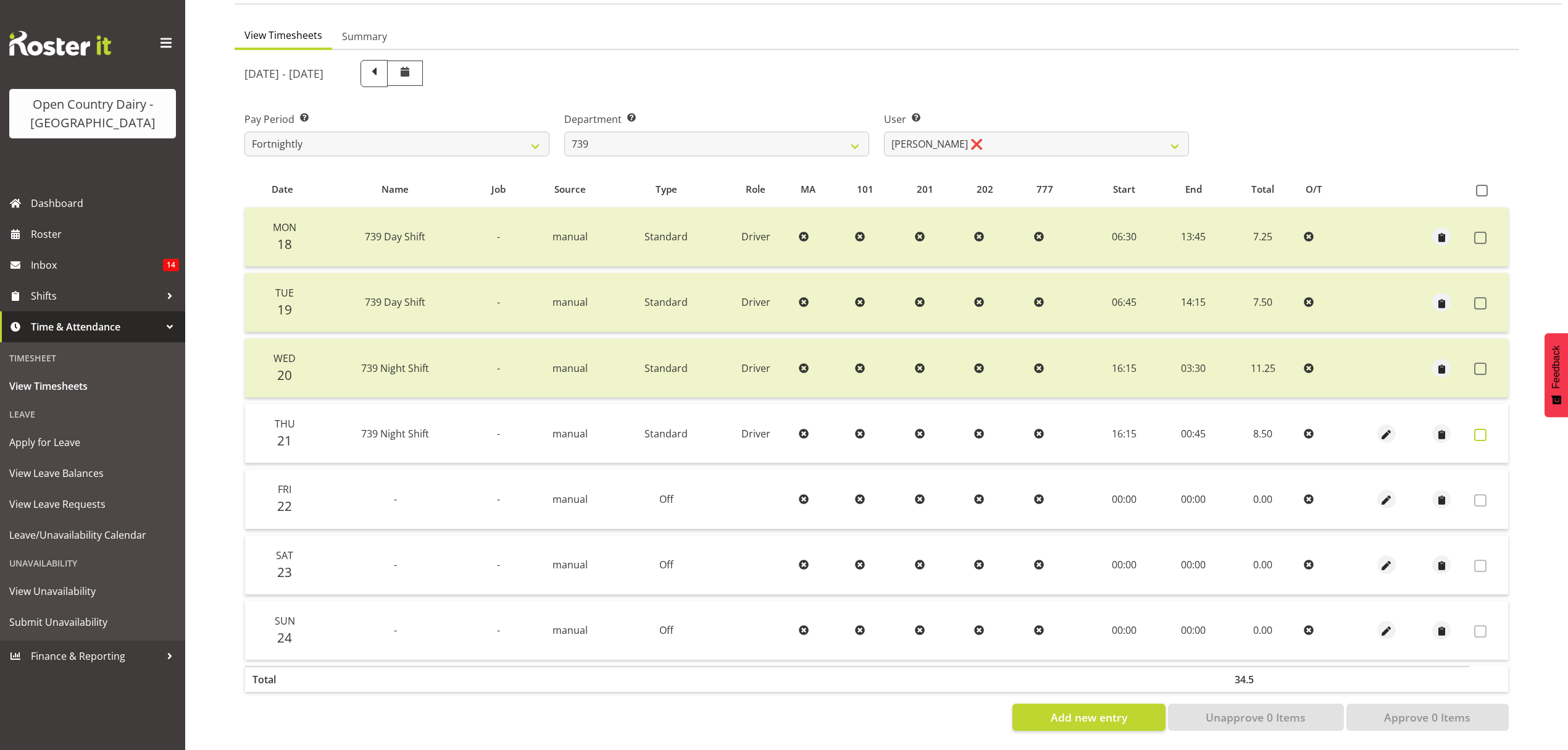
click at [1485, 429] on span at bounding box center [1481, 435] width 12 height 12
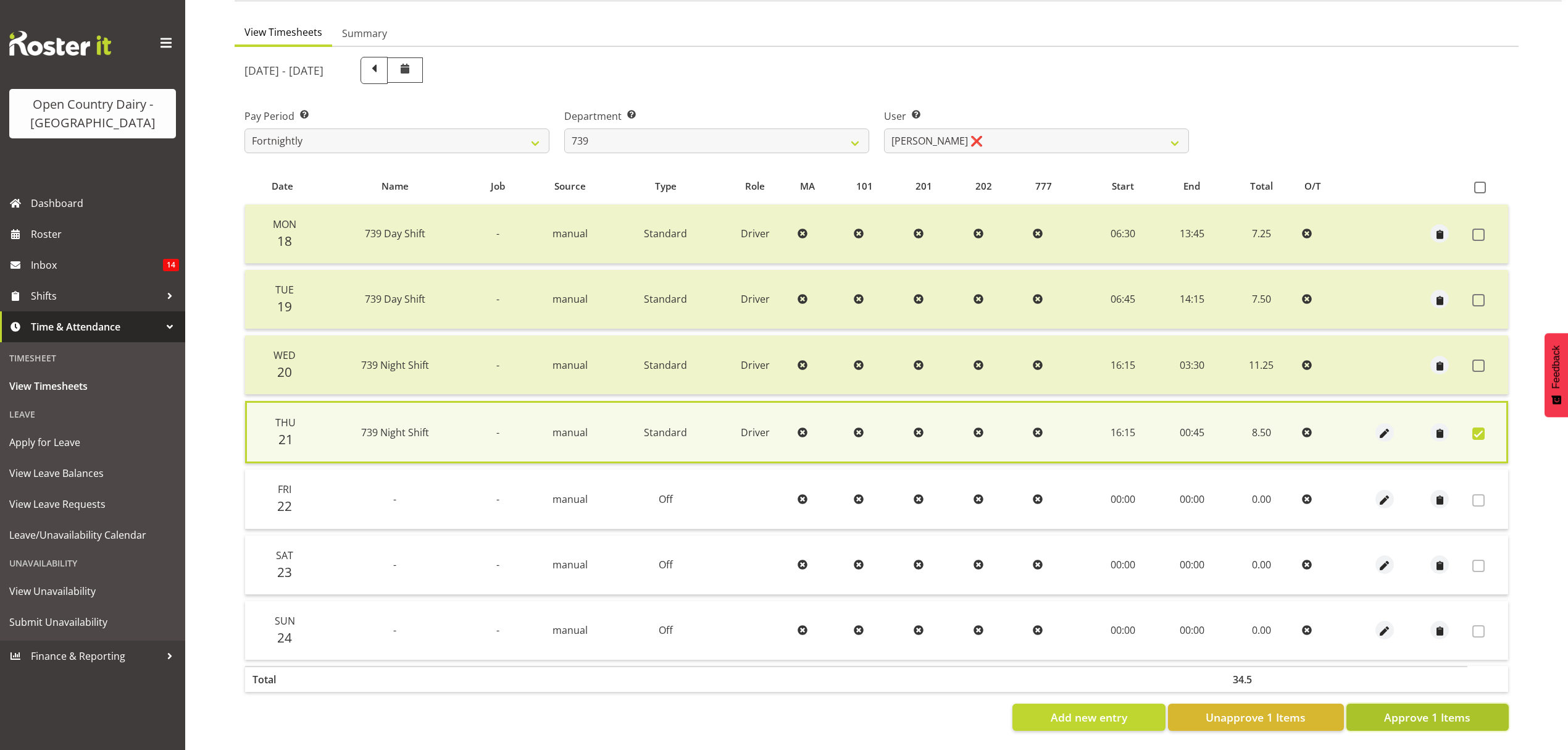
click at [1445, 709] on span "Approve 1 Items" at bounding box center [1427, 716] width 87 height 16
checkbox input "false"
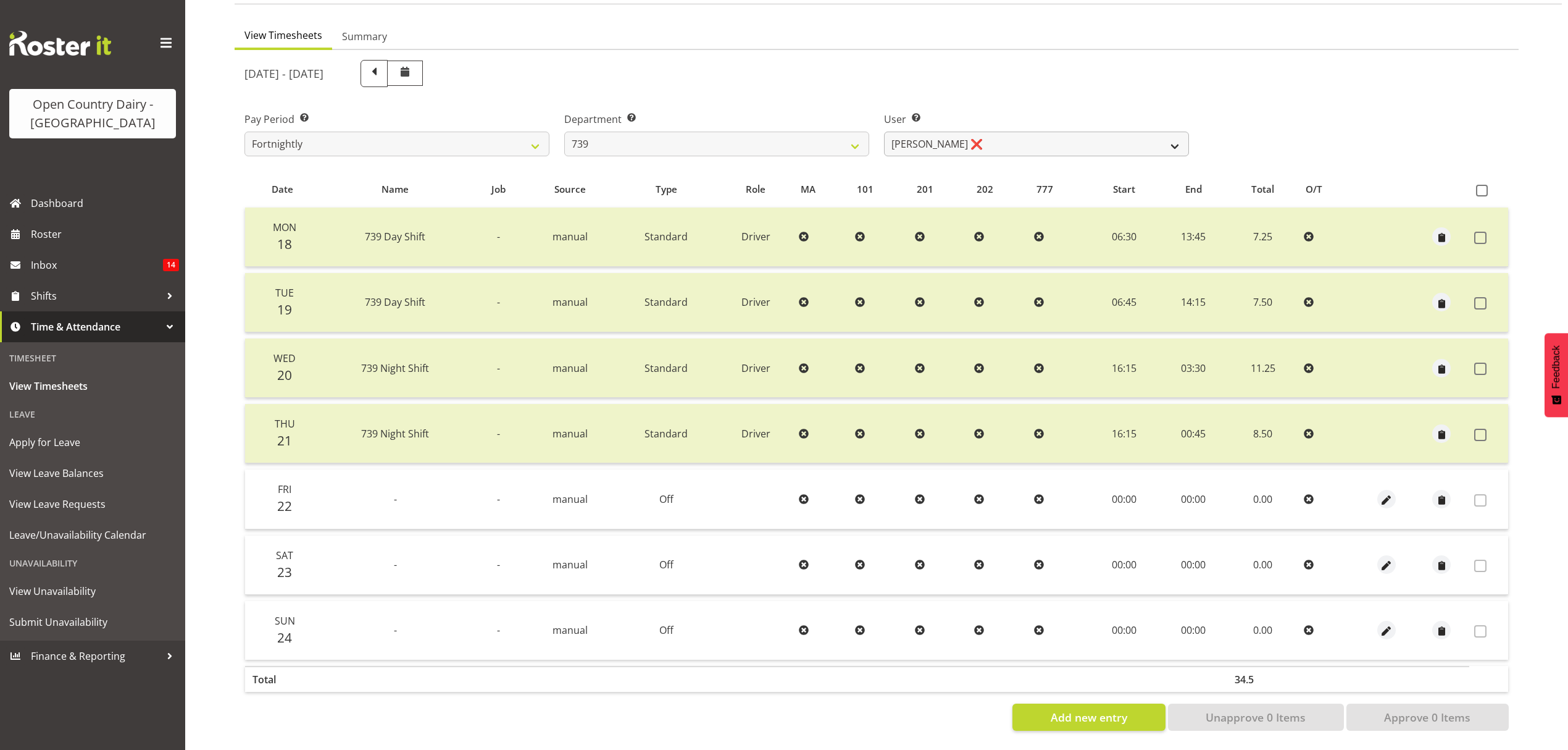
click at [957, 117] on div "User Select user. Note: This is filtered down by the previous two drop-down ite…" at bounding box center [1037, 134] width 305 height 45
click at [817, 131] on select "734 735 736 737 738 739 851 852 853 854 855 856 858 861 862 865 868 869 870 873" at bounding box center [717, 144] width 305 height 25
click at [730, 131] on select "734 735 736 737 738 739 851 852 853 854 855 856 858 861 862 865 868 869 870 873" at bounding box center [717, 144] width 305 height 25
select select "807"
click at [564, 131] on select "734 735 736 737 738 739 851 852 853 854 855 856 858 861 862 865 868 869 870 873" at bounding box center [717, 144] width 305 height 25
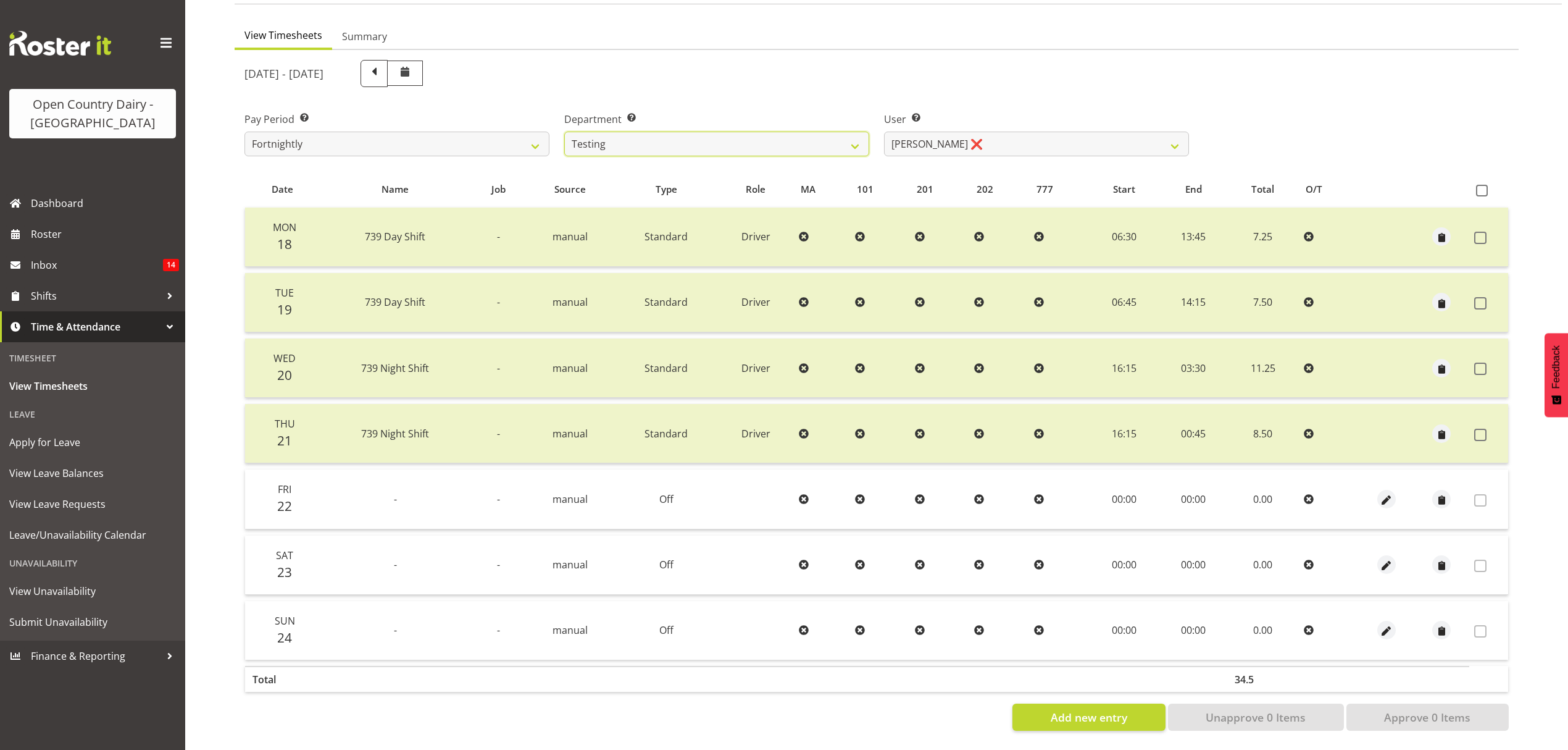
select select "7557"
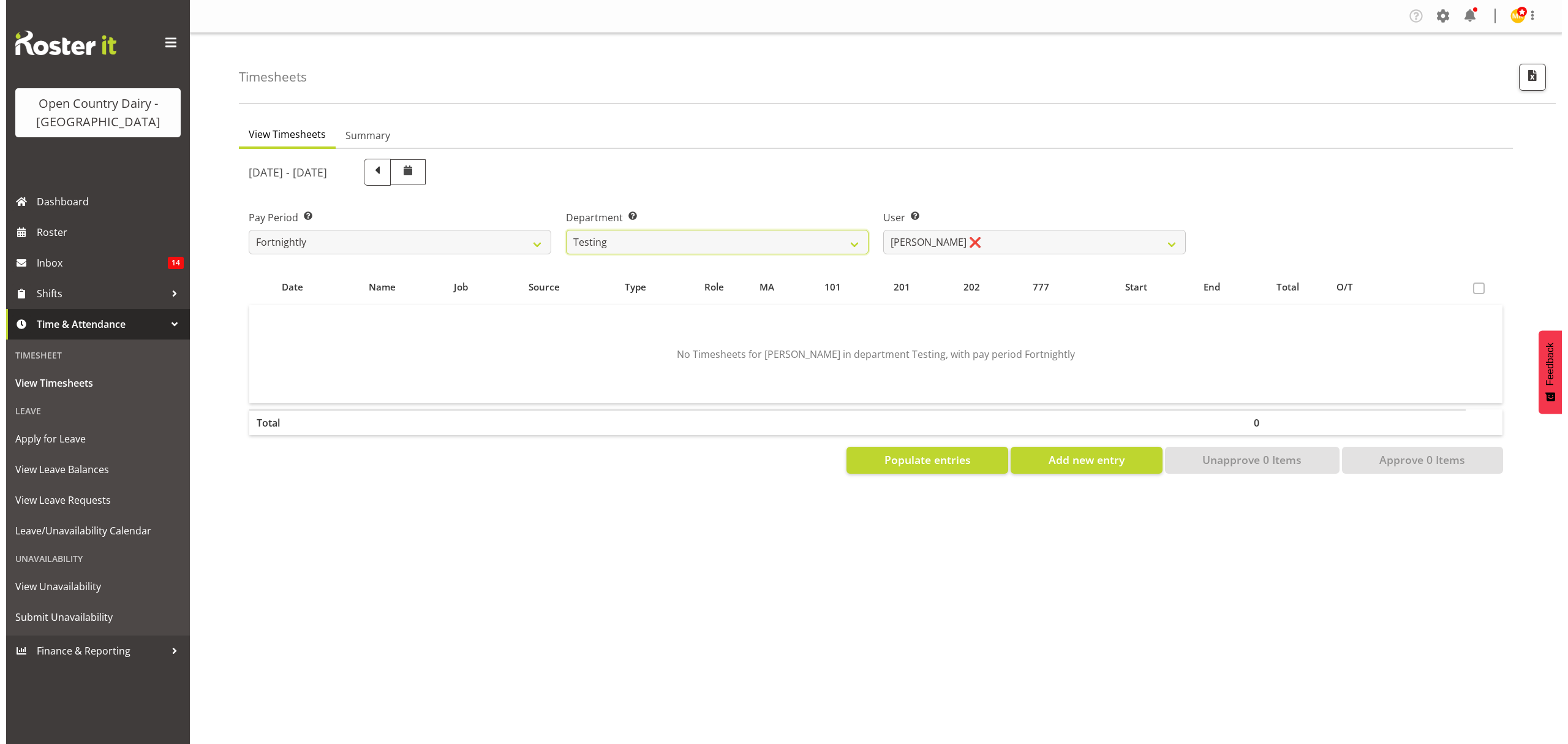
scroll to position [0, 0]
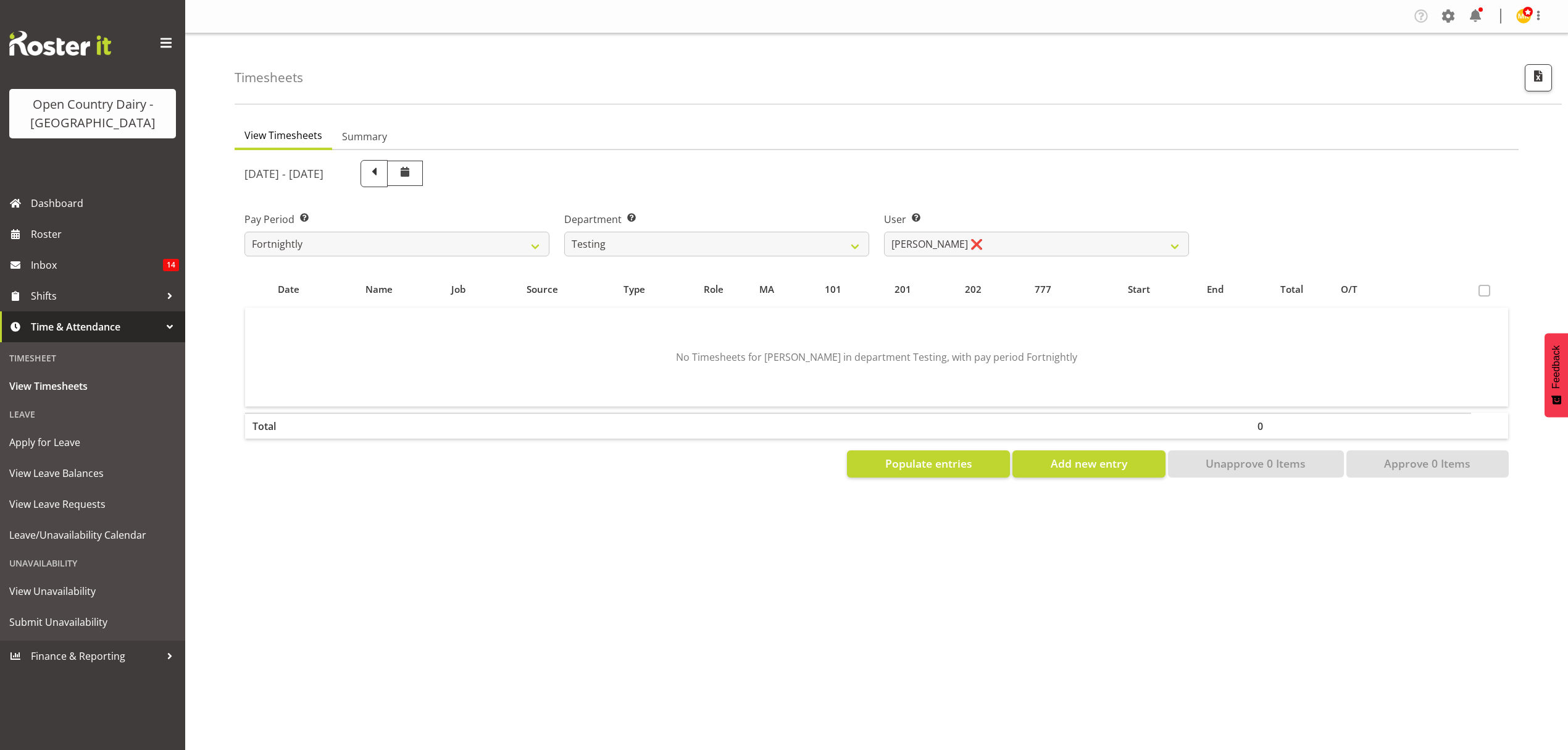
click at [690, 139] on ul "View Timesheets Summary" at bounding box center [876, 136] width 1284 height 27
drag, startPoint x: 685, startPoint y: 245, endPoint x: 684, endPoint y: 252, distance: 7.1
click at [685, 245] on select "734 735 736 737 738 739 851 852 853 854 855 856 858 861 862 865 868 869 870 873" at bounding box center [717, 244] width 305 height 25
select select "806"
click at [564, 232] on select "734 735 736 737 738 739 851 852 853 854 855 856 858 861 862 865 868 869 870 873" at bounding box center [717, 244] width 305 height 25
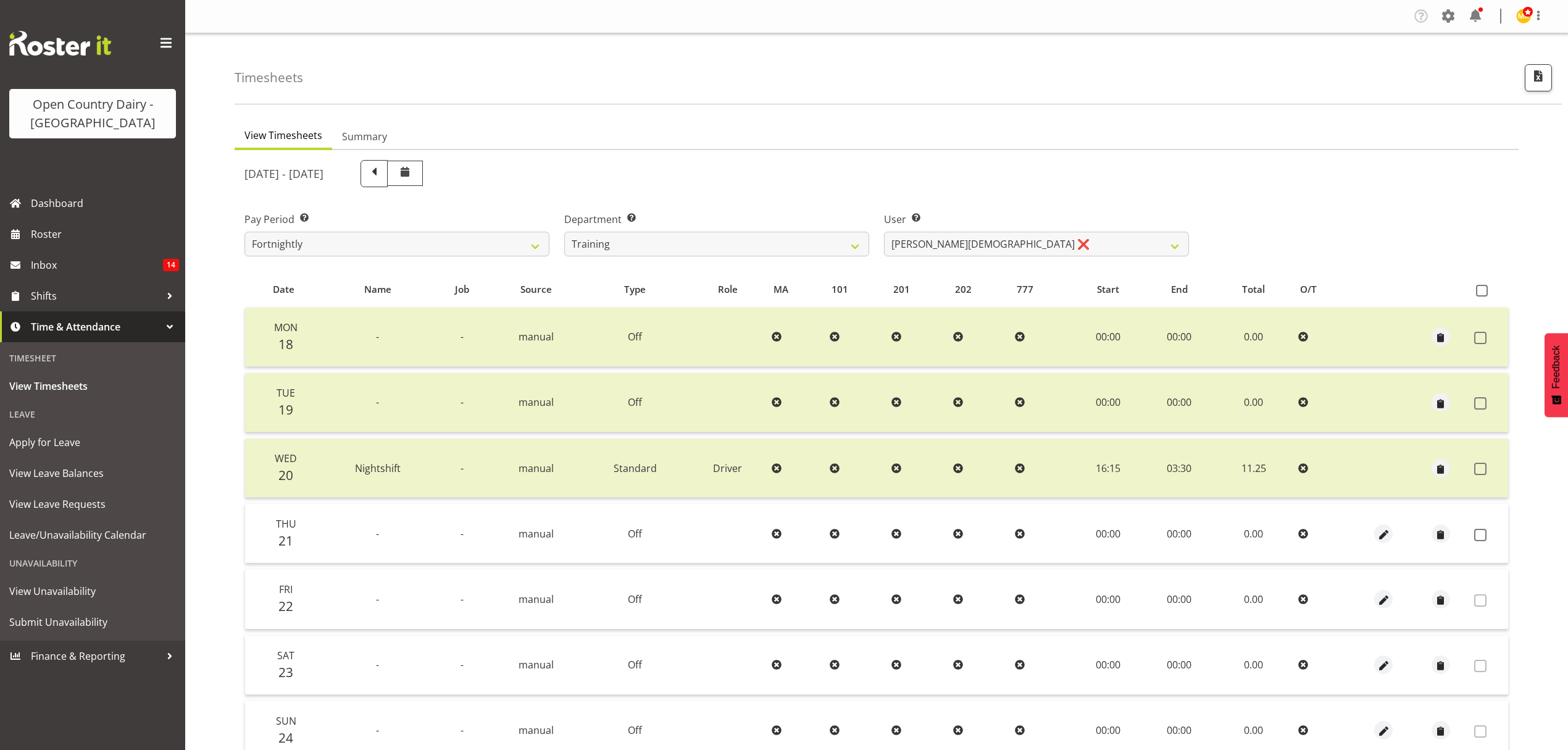
click at [1394, 525] on div at bounding box center [1383, 534] width 47 height 18
click at [1388, 531] on span "button" at bounding box center [1383, 534] width 14 height 14
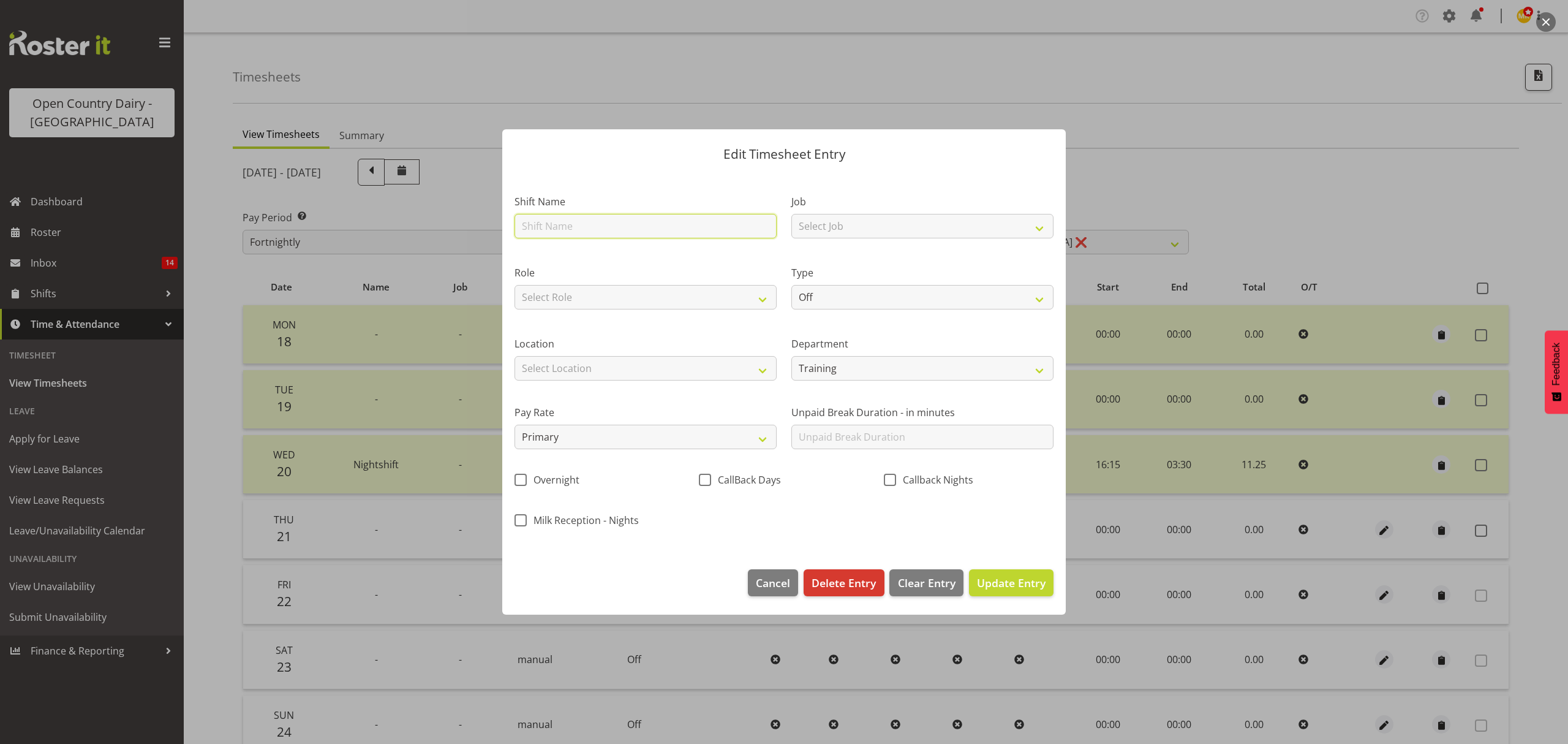
click at [586, 232] on input "text" at bounding box center [646, 226] width 262 height 25
type input "Nightshift"
drag, startPoint x: 898, startPoint y: 216, endPoint x: 898, endPoint y: 227, distance: 11.0
click at [898, 216] on select "Select Job Connecting /unconnecting Trailers" at bounding box center [922, 226] width 262 height 25
drag, startPoint x: 754, startPoint y: 264, endPoint x: 720, endPoint y: 286, distance: 40.5
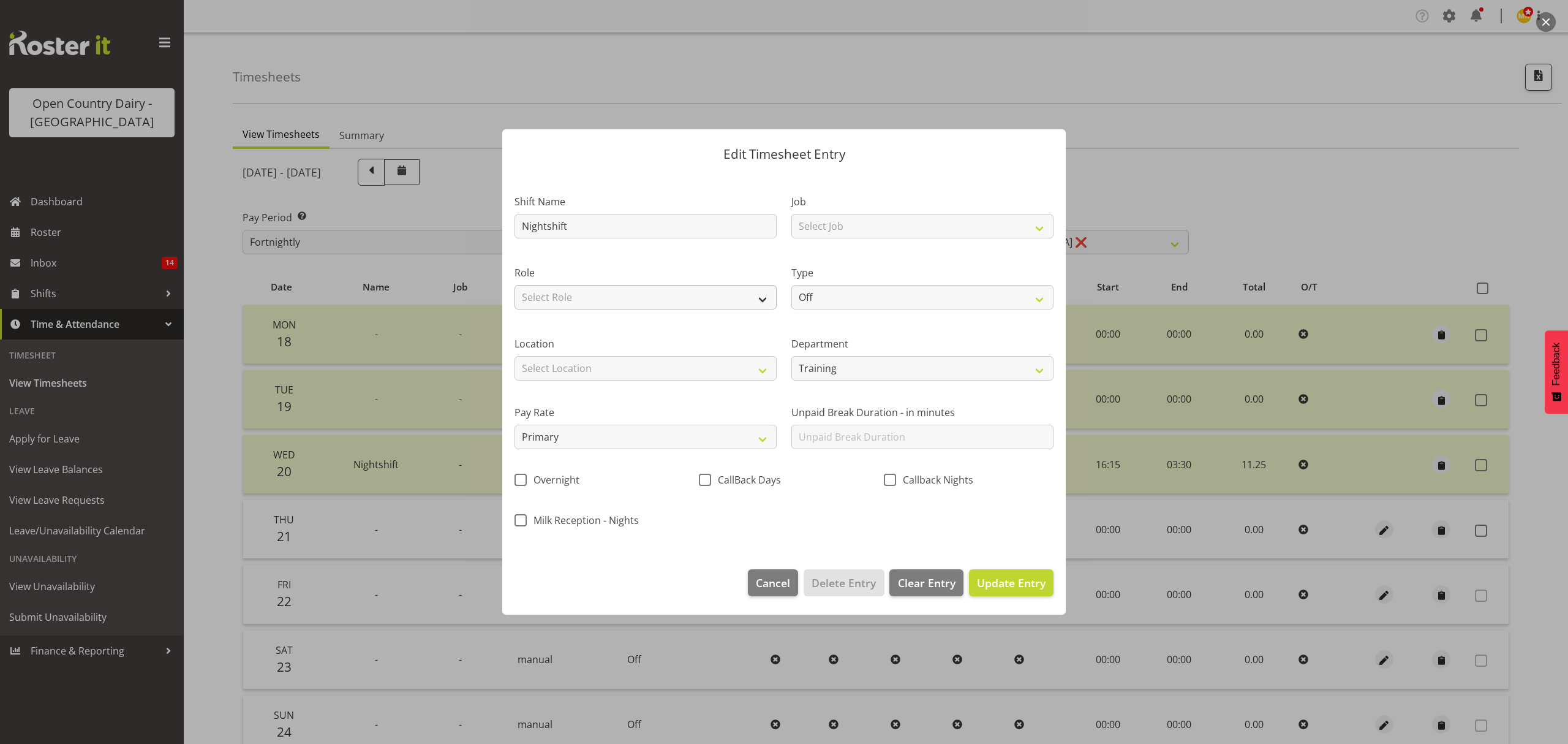
click at [754, 265] on label "Role" at bounding box center [646, 273] width 262 height 15
click at [705, 300] on select "Select Role Driver" at bounding box center [646, 297] width 262 height 25
select select "1154"
click at [515, 285] on select "Select Role Driver" at bounding box center [646, 297] width 262 height 25
click at [843, 285] on select "Off Standard Public Holiday Public Holiday (Worked) Day In Lieu Annual Leave Si…" at bounding box center [922, 297] width 262 height 25
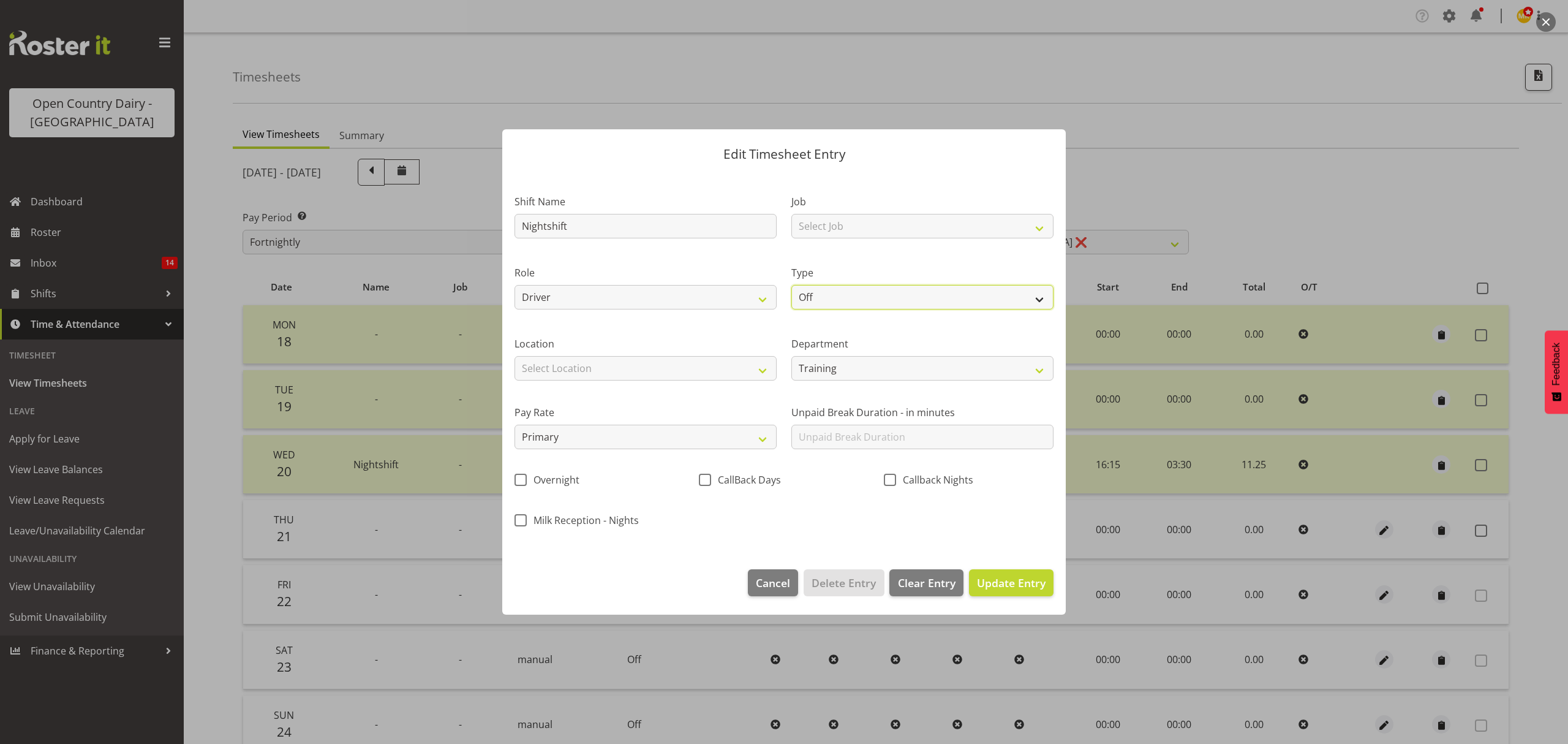
select select "Standard"
click at [791, 285] on select "Off Standard Public Holiday Public Holiday (Worked) Day In Lieu Annual Leave Si…" at bounding box center [922, 297] width 262 height 25
select select "7"
select select "2025"
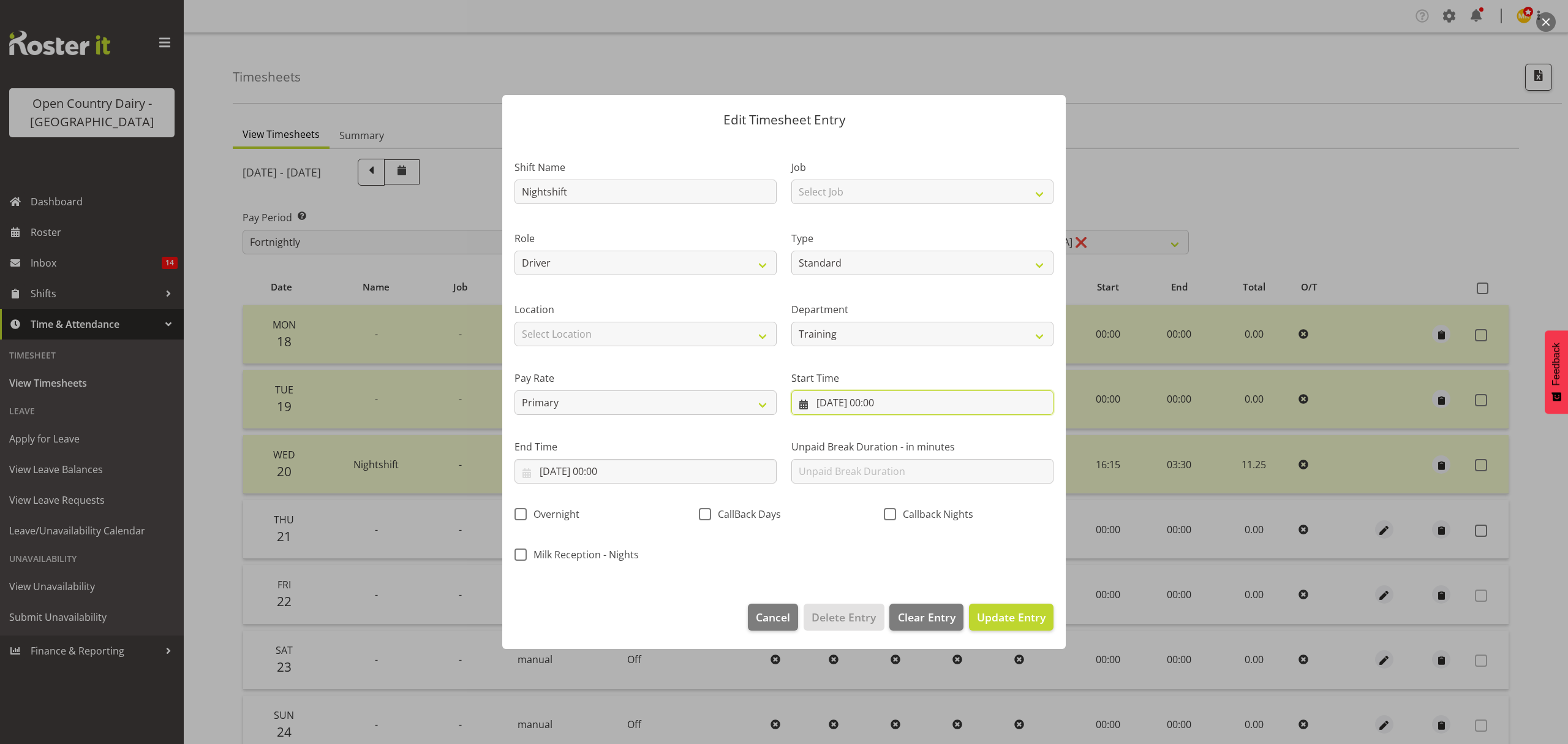
click at [889, 395] on input "21/08/2025, 00:00" at bounding box center [922, 403] width 262 height 25
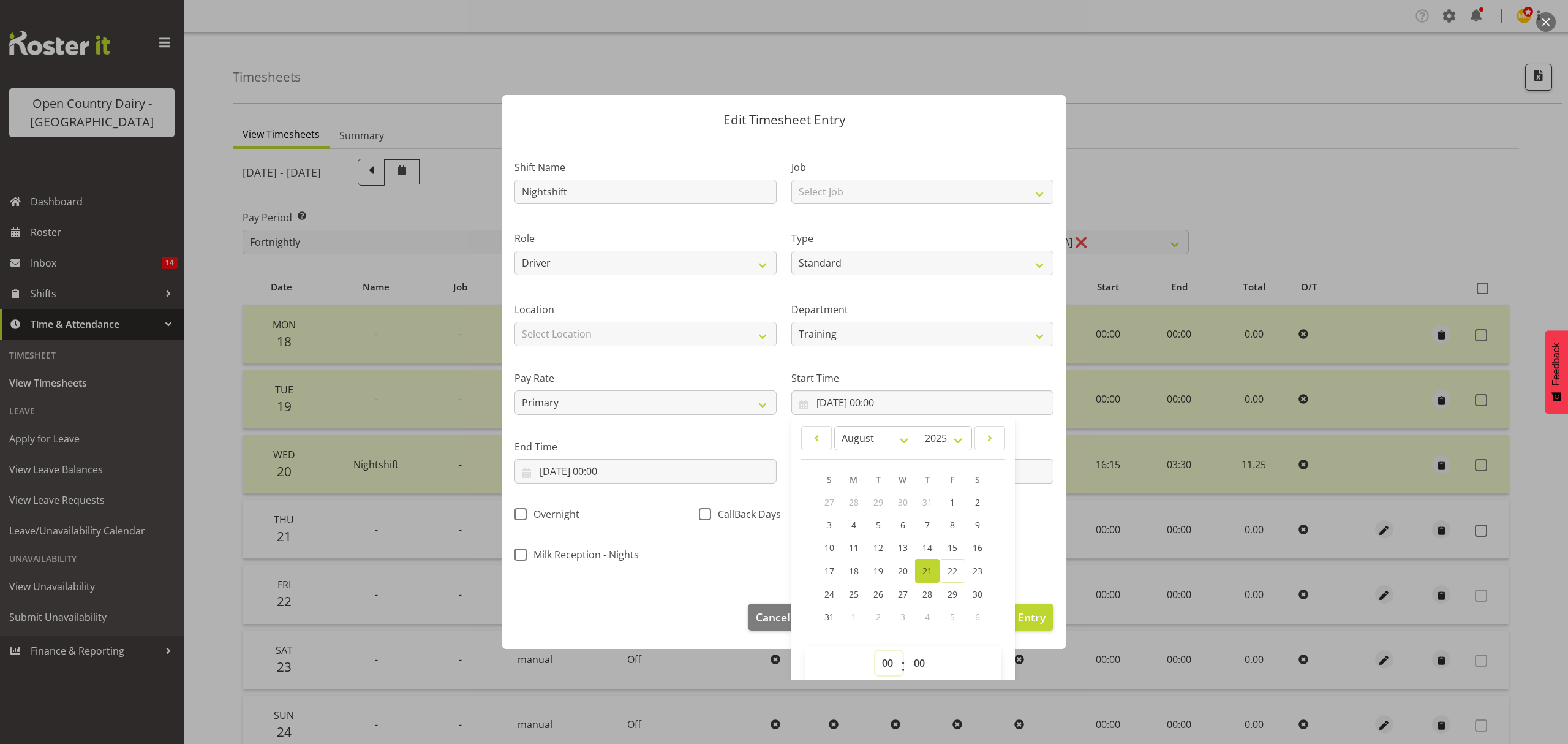
click at [881, 669] on select "00 01 02 03 04 05 06 07 08 09 10 11 12 13 14 15 16 17 18 19 20 21 22 23" at bounding box center [890, 663] width 28 height 25
select select "16"
click at [876, 652] on select "00 01 02 03 04 05 06 07 08 09 10 11 12 13 14 15 16 17 18 19 20 21 22 23" at bounding box center [890, 663] width 28 height 25
type input "21/08/2025, 16:00"
click at [908, 666] on select "00 01 02 03 04 05 06 07 08 09 10 11 12 13 14 15 16 17 18 19 20 21 22 23 24 25 2…" at bounding box center [921, 663] width 28 height 25
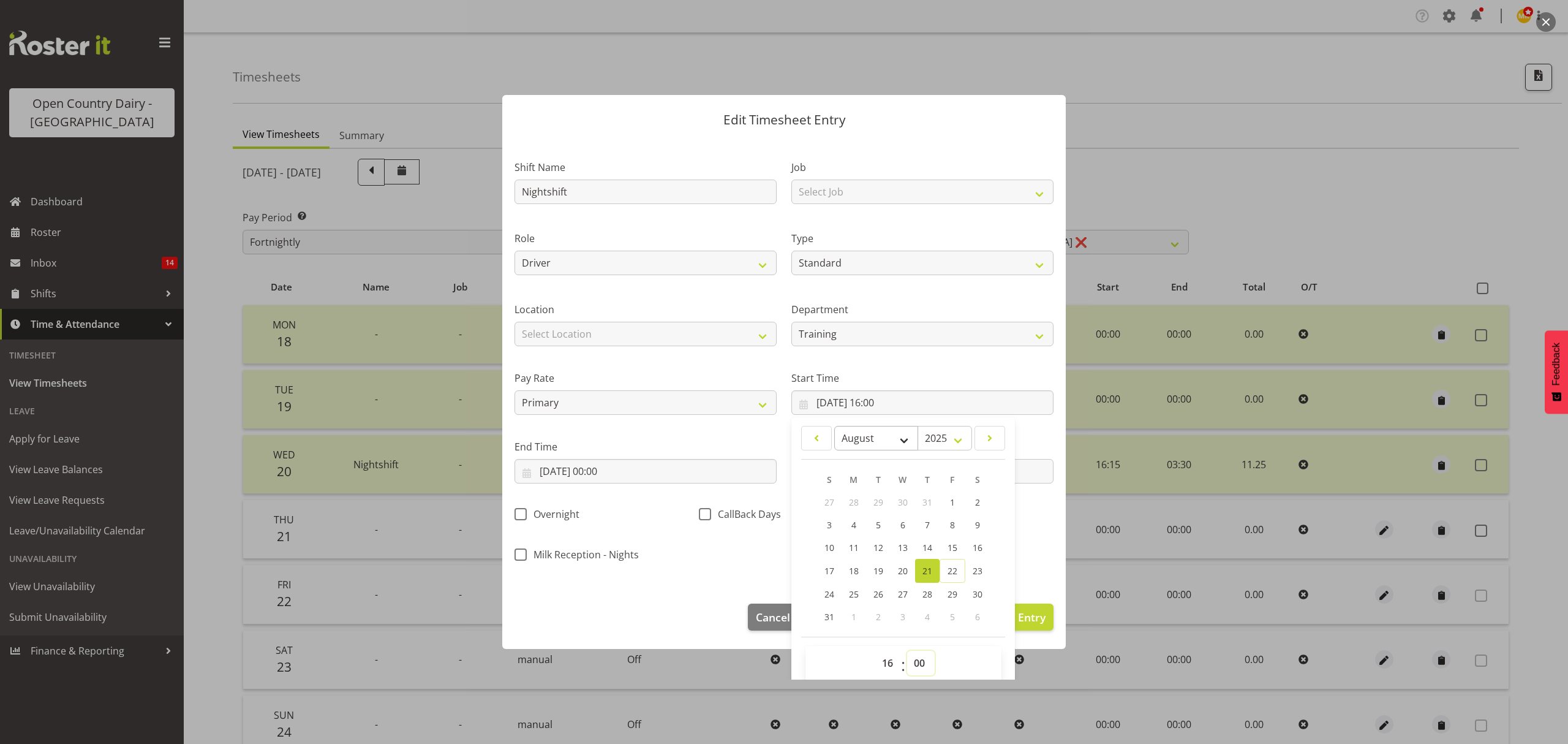
select select "15"
click at [908, 652] on select "00 01 02 03 04 05 06 07 08 09 10 11 12 13 14 15 16 17 18 19 20 21 22 23 24 25 2…" at bounding box center [921, 663] width 28 height 25
type input "21/08/2025, 16:15"
click at [641, 542] on div "Milk Reception - Nights" at bounding box center [599, 551] width 184 height 40
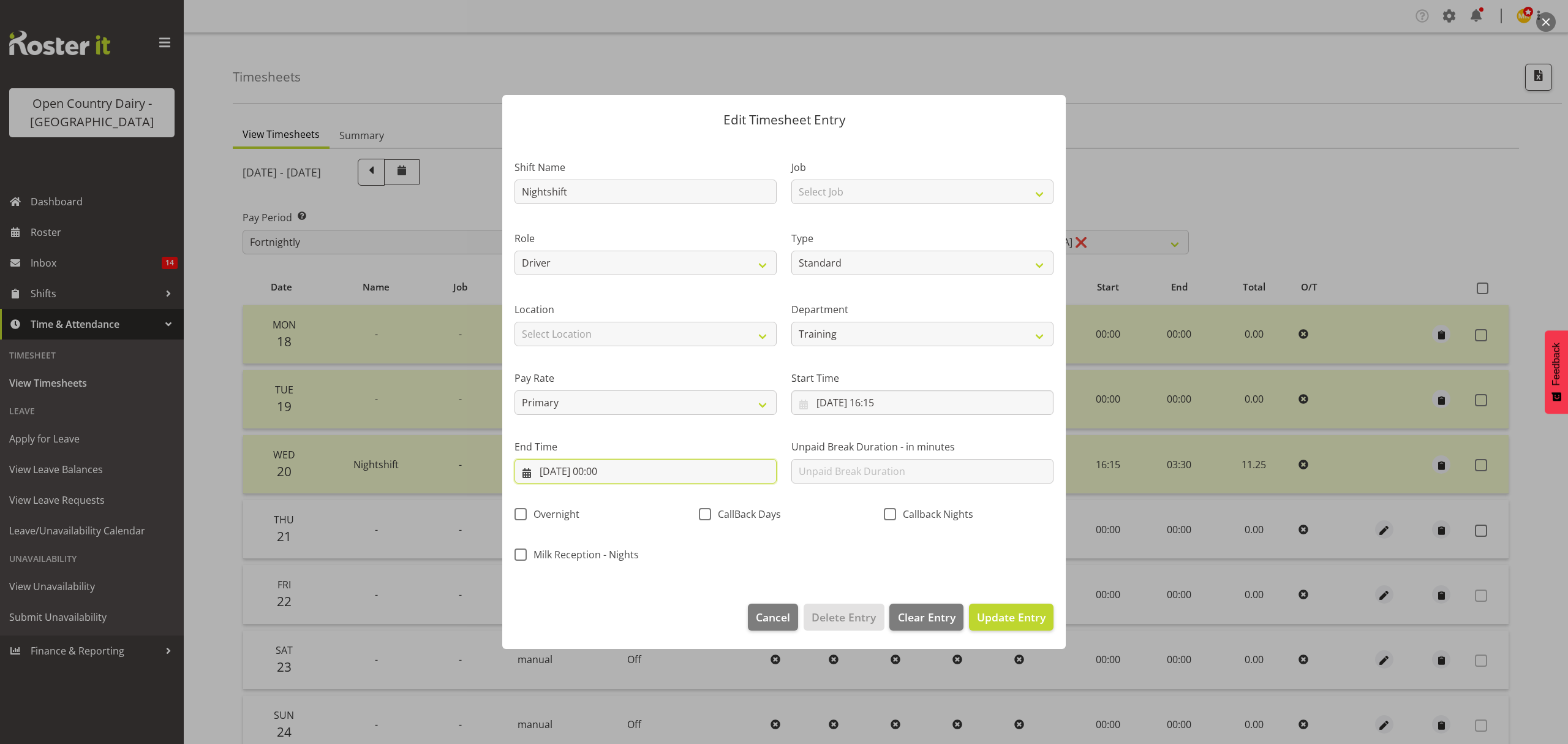
click at [623, 467] on input "21/08/2025, 00:00" at bounding box center [646, 471] width 262 height 25
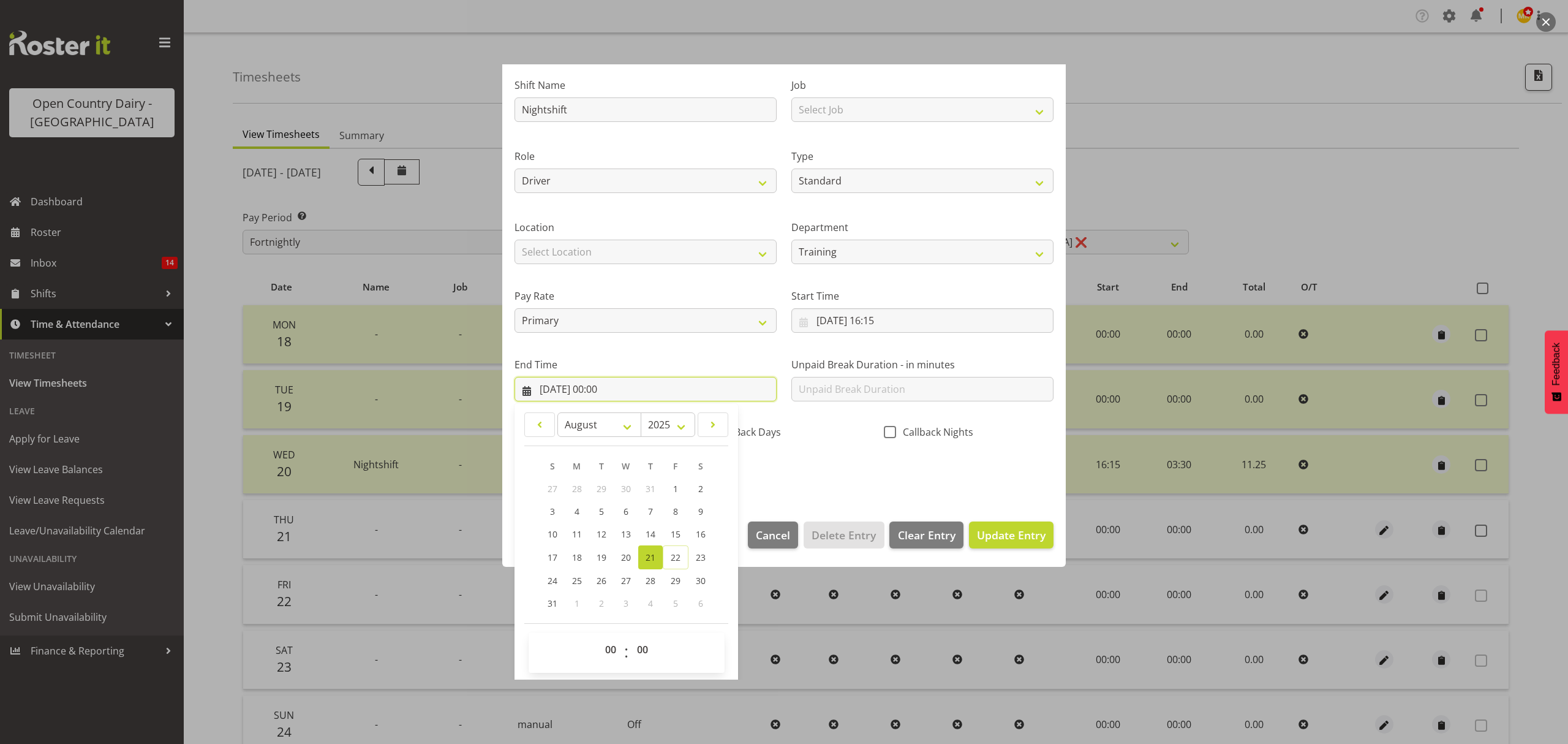
scroll to position [83, 0]
click at [678, 549] on link "22" at bounding box center [675, 556] width 25 height 24
type input "22/08/2025, 00:00"
click at [618, 646] on select "00 01 02 03 04 05 06 07 08 09 10 11 12 13 14 15 16 17 18 19 20 21 22 23" at bounding box center [612, 648] width 28 height 25
select select "1"
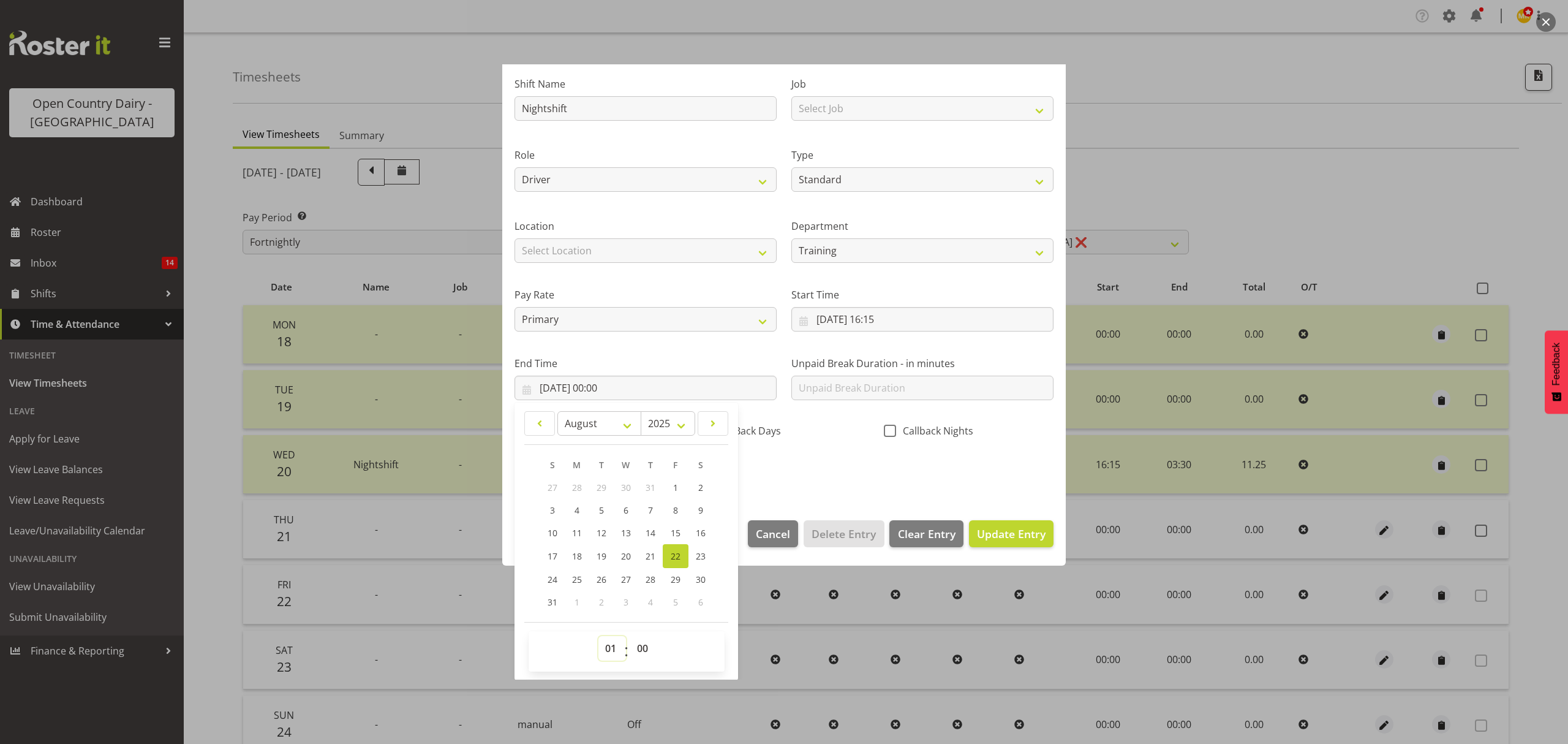
click at [598, 637] on select "00 01 02 03 04 05 06 07 08 09 10 11 12 13 14 15 16 17 18 19 20 21 22 23" at bounding box center [612, 648] width 28 height 25
type input "22/08/2025, 01:00"
drag, startPoint x: 641, startPoint y: 657, endPoint x: 642, endPoint y: 638, distance: 19.0
click at [641, 657] on select "00 01 02 03 04 05 06 07 08 09 10 11 12 13 14 15 16 17 18 19 20 21 22 23 24 25 2…" at bounding box center [644, 648] width 28 height 25
select select "45"
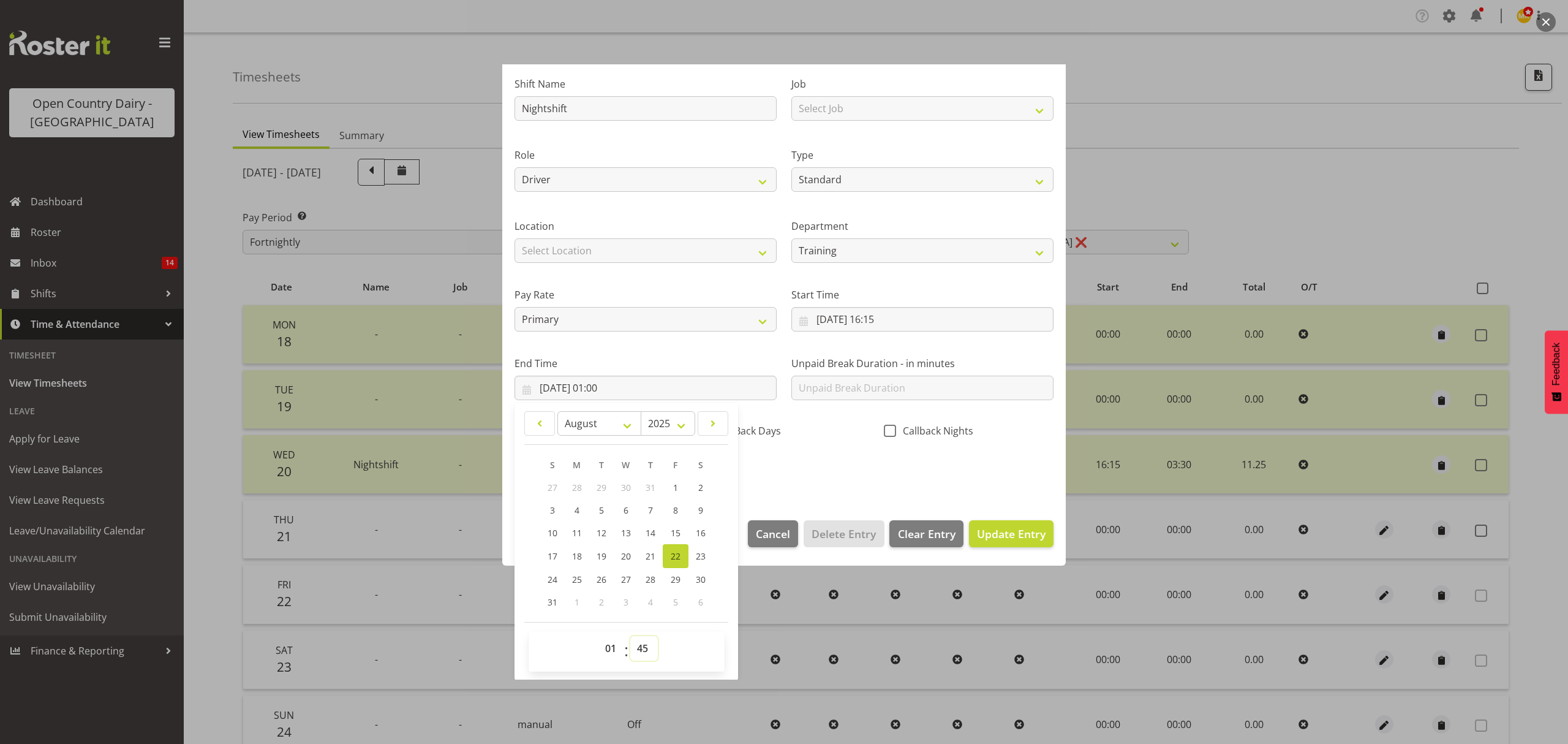
click at [630, 637] on select "00 01 02 03 04 05 06 07 08 09 10 11 12 13 14 15 16 17 18 19 20 21 22 23 24 25 2…" at bounding box center [644, 648] width 28 height 25
type input "22/08/2025, 01:45"
click at [838, 458] on div "Shift Name Nightshift Job Select Job Connecting /unconnecting Trailers Role Dri…" at bounding box center [784, 274] width 554 height 429
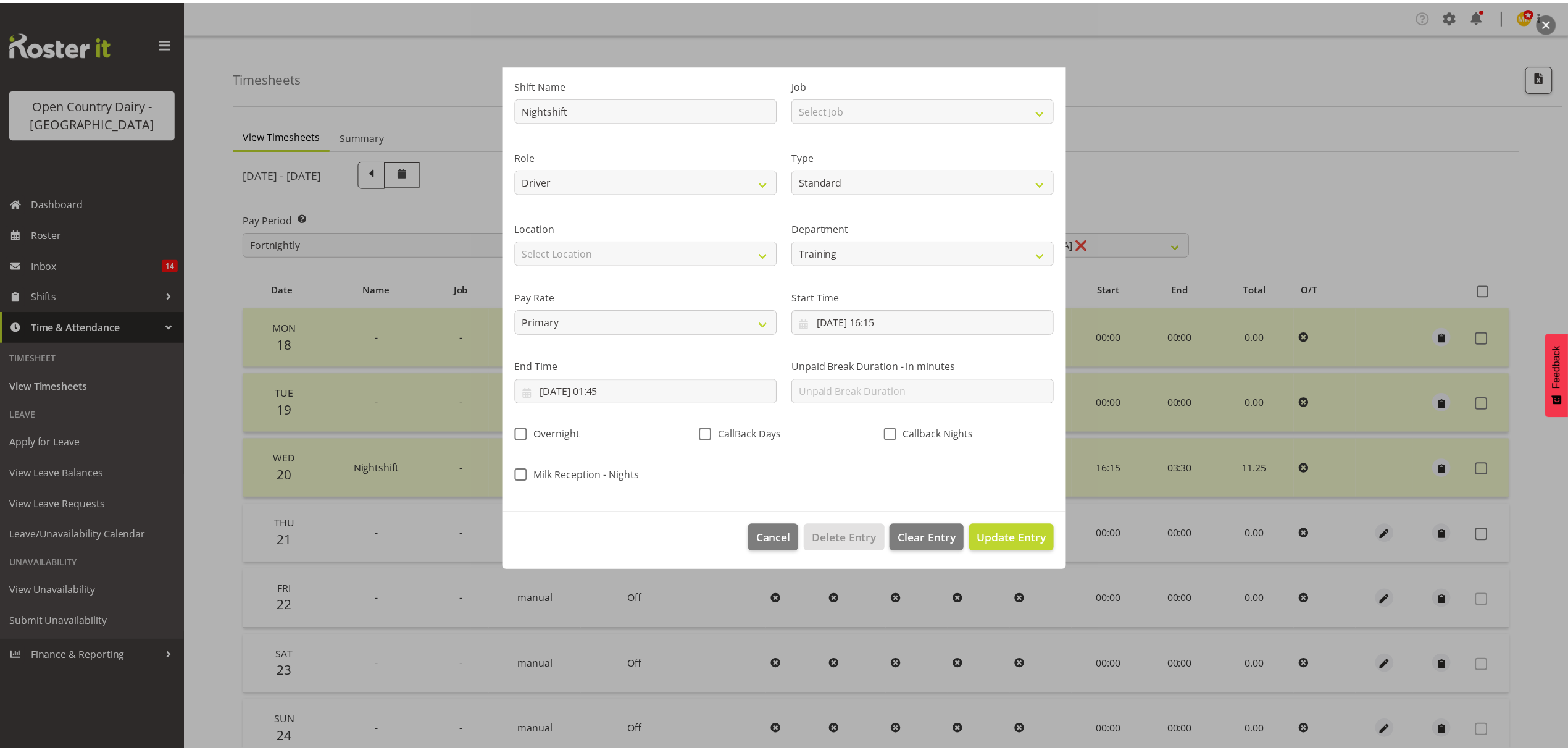
scroll to position [0, 0]
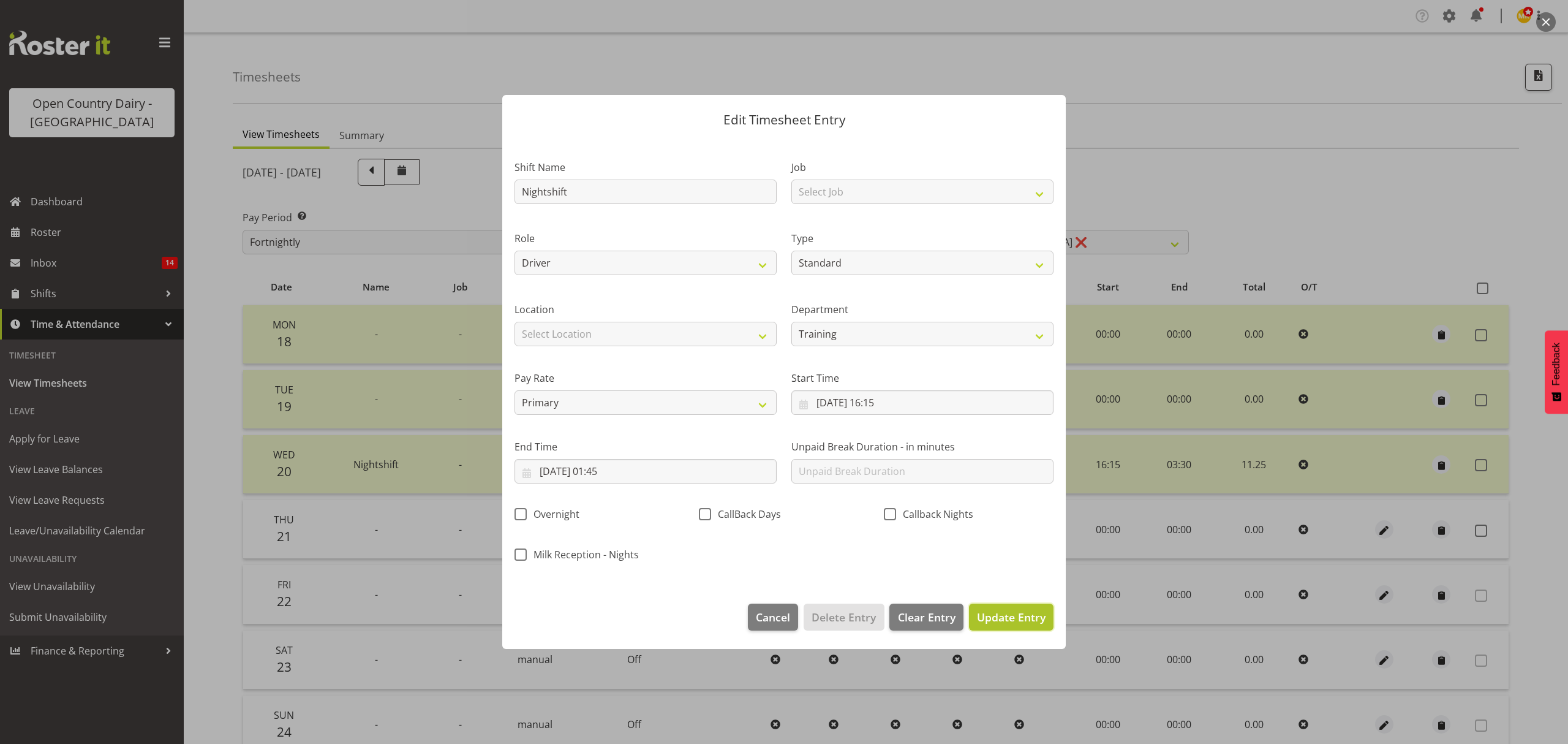
click at [1005, 616] on span "Update Entry" at bounding box center [1012, 617] width 69 height 15
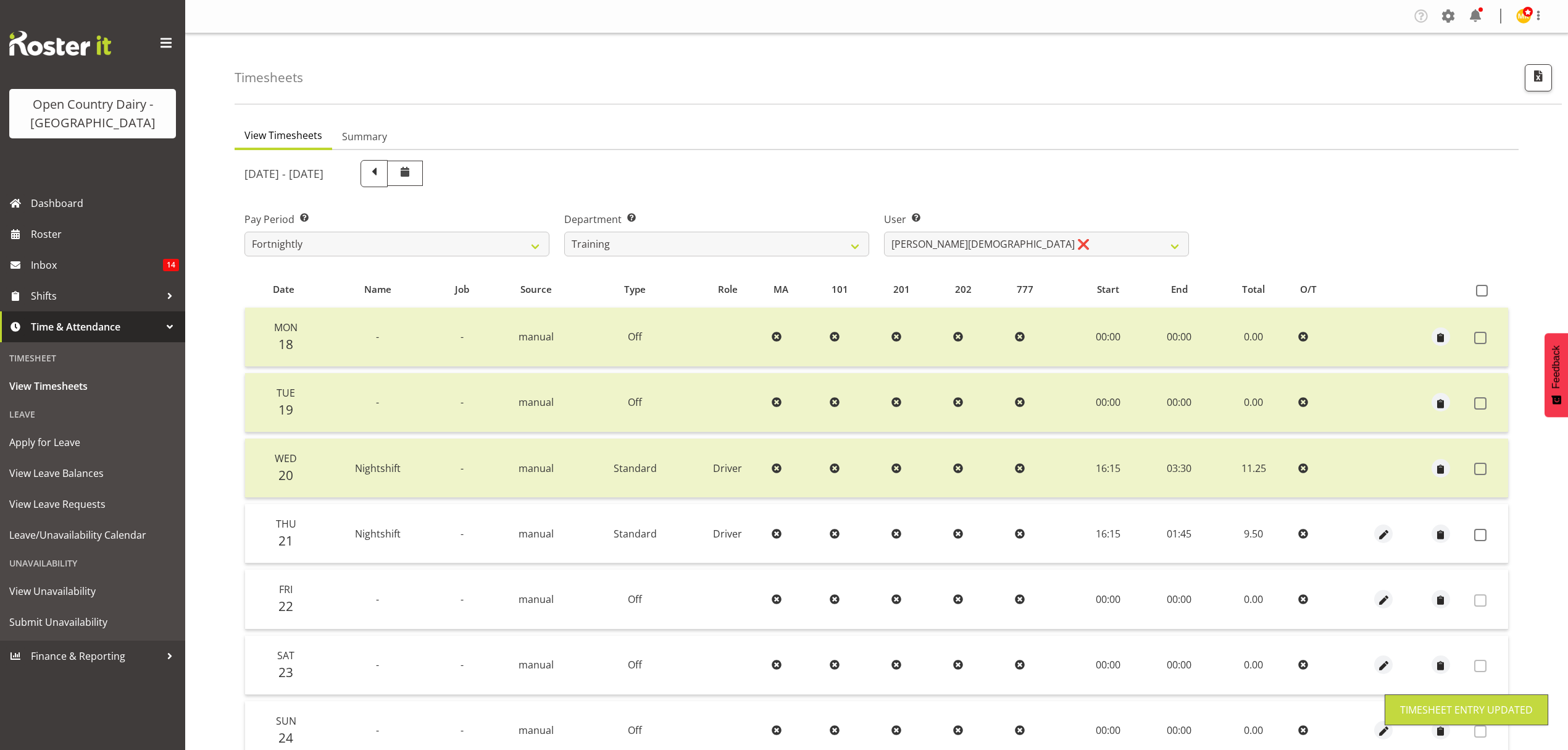
click at [1467, 534] on td at bounding box center [1441, 534] width 58 height 59
click at [1476, 530] on span at bounding box center [1481, 535] width 12 height 12
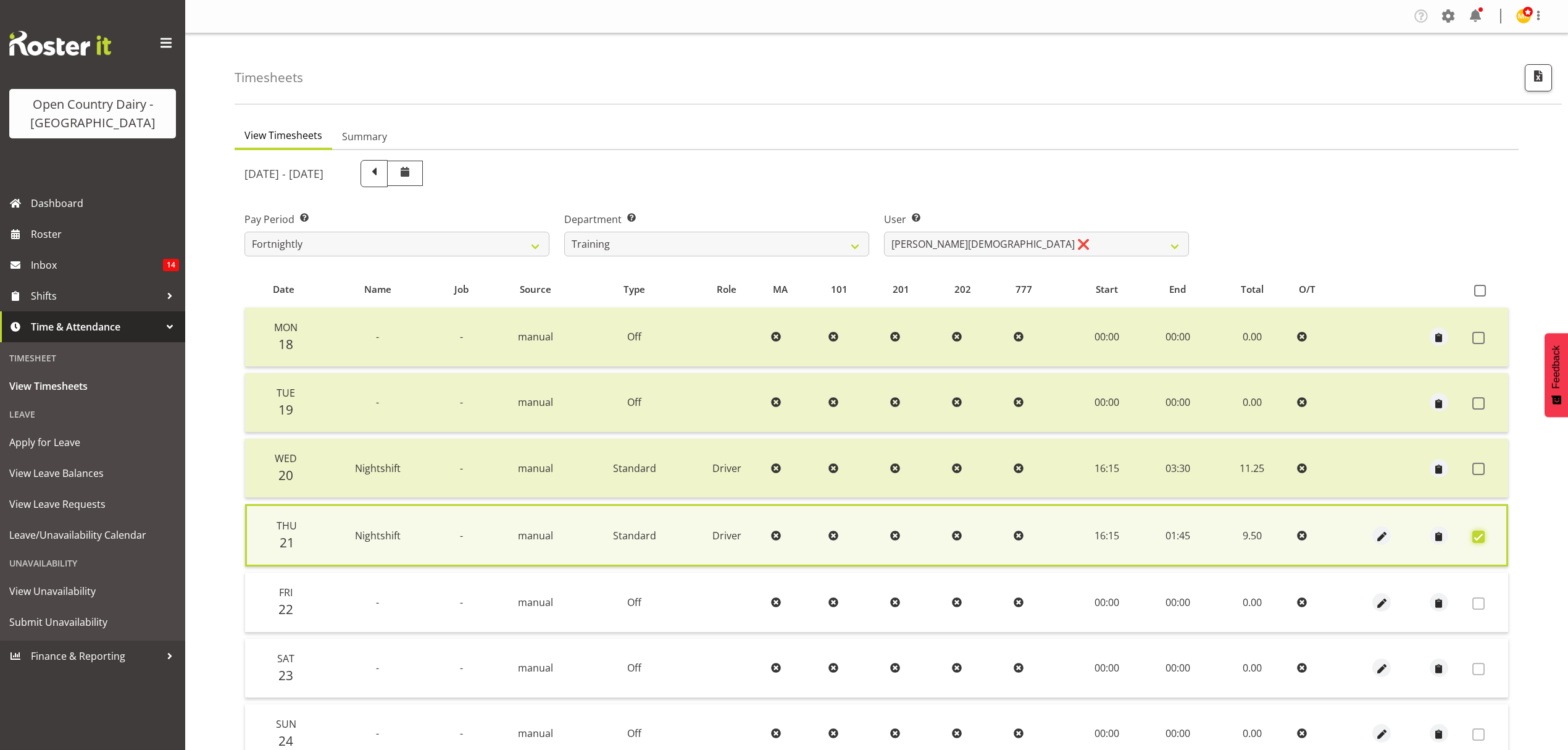
scroll to position [112, 0]
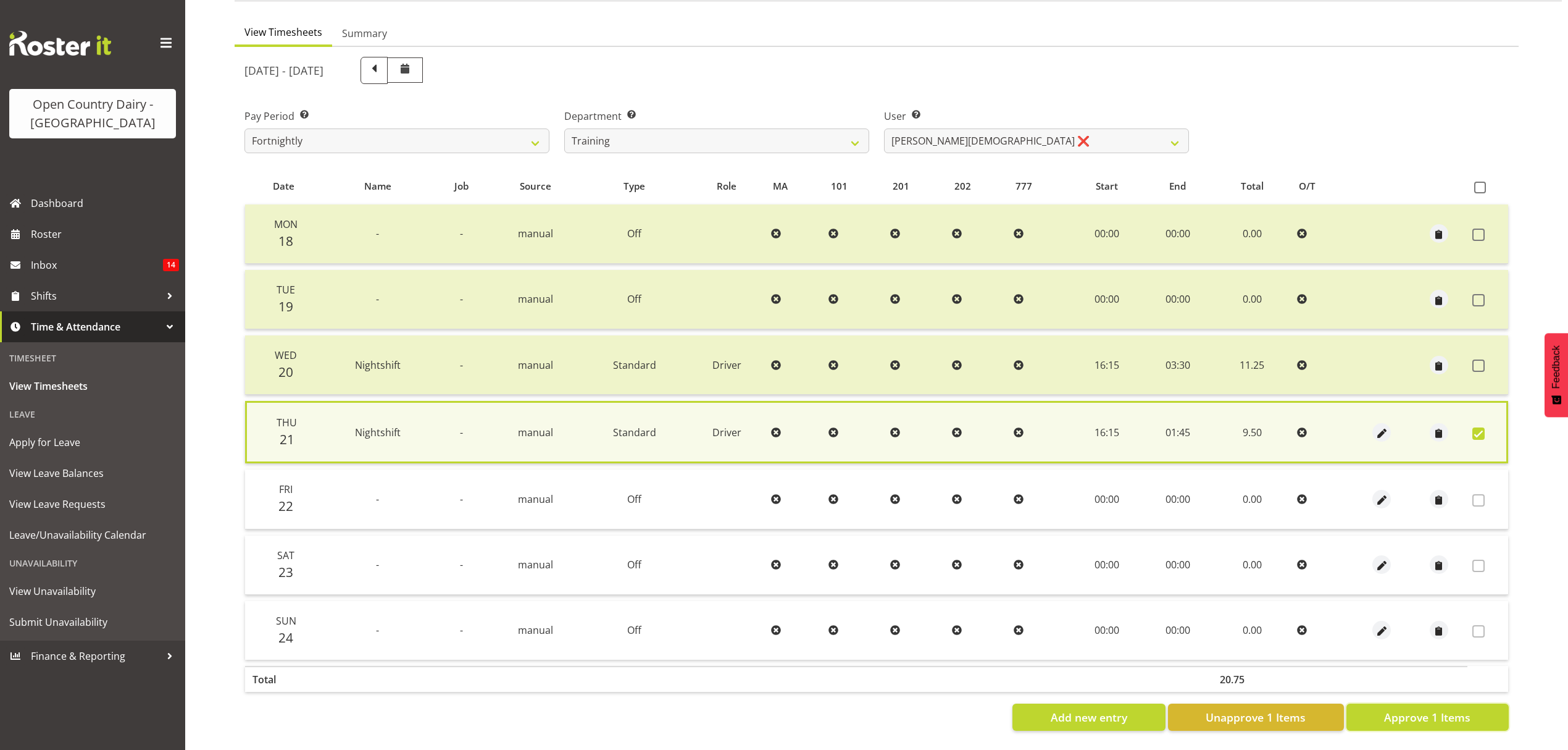
click at [1401, 709] on span "Approve 1 Items" at bounding box center [1427, 716] width 87 height 16
checkbox input "false"
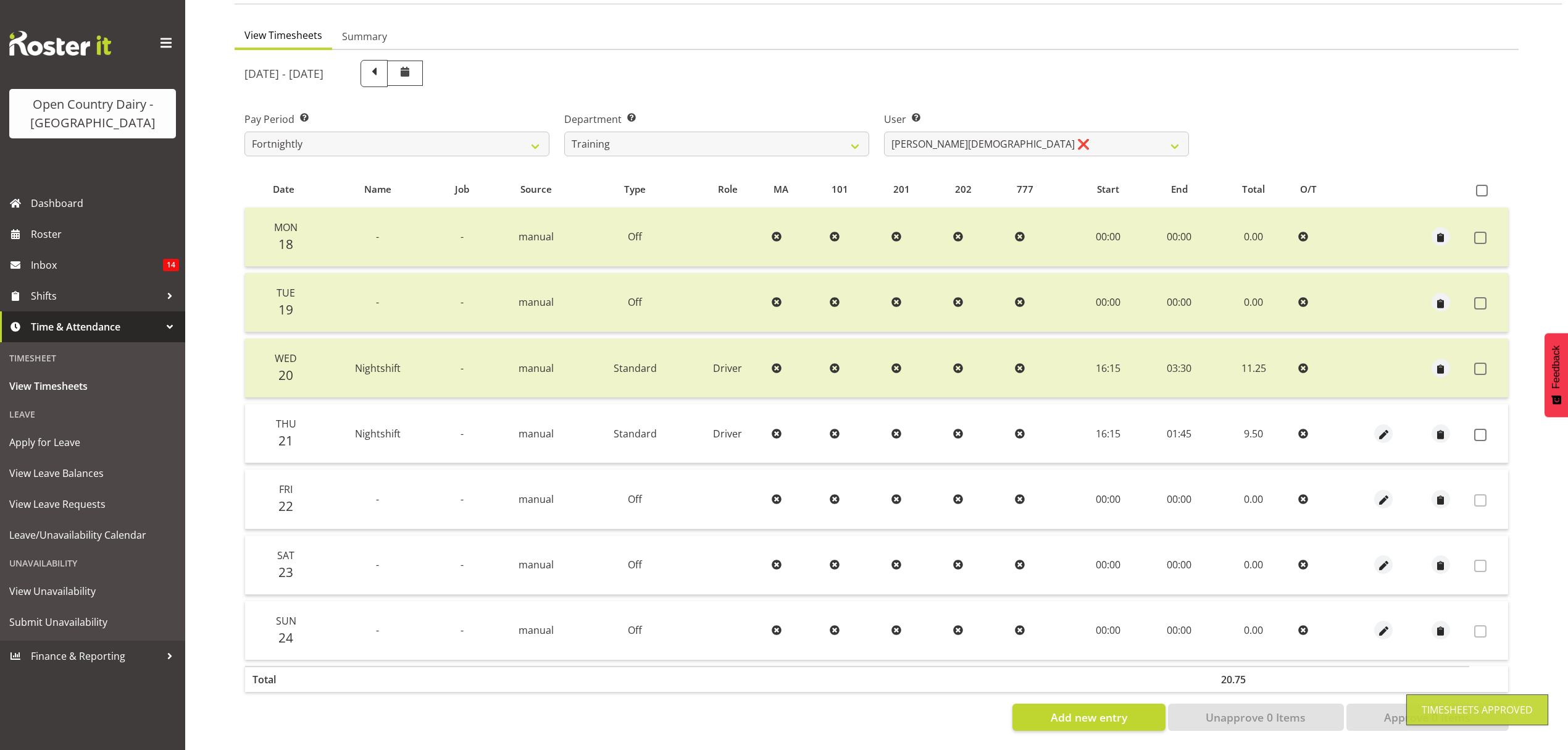
scroll to position [110, 0]
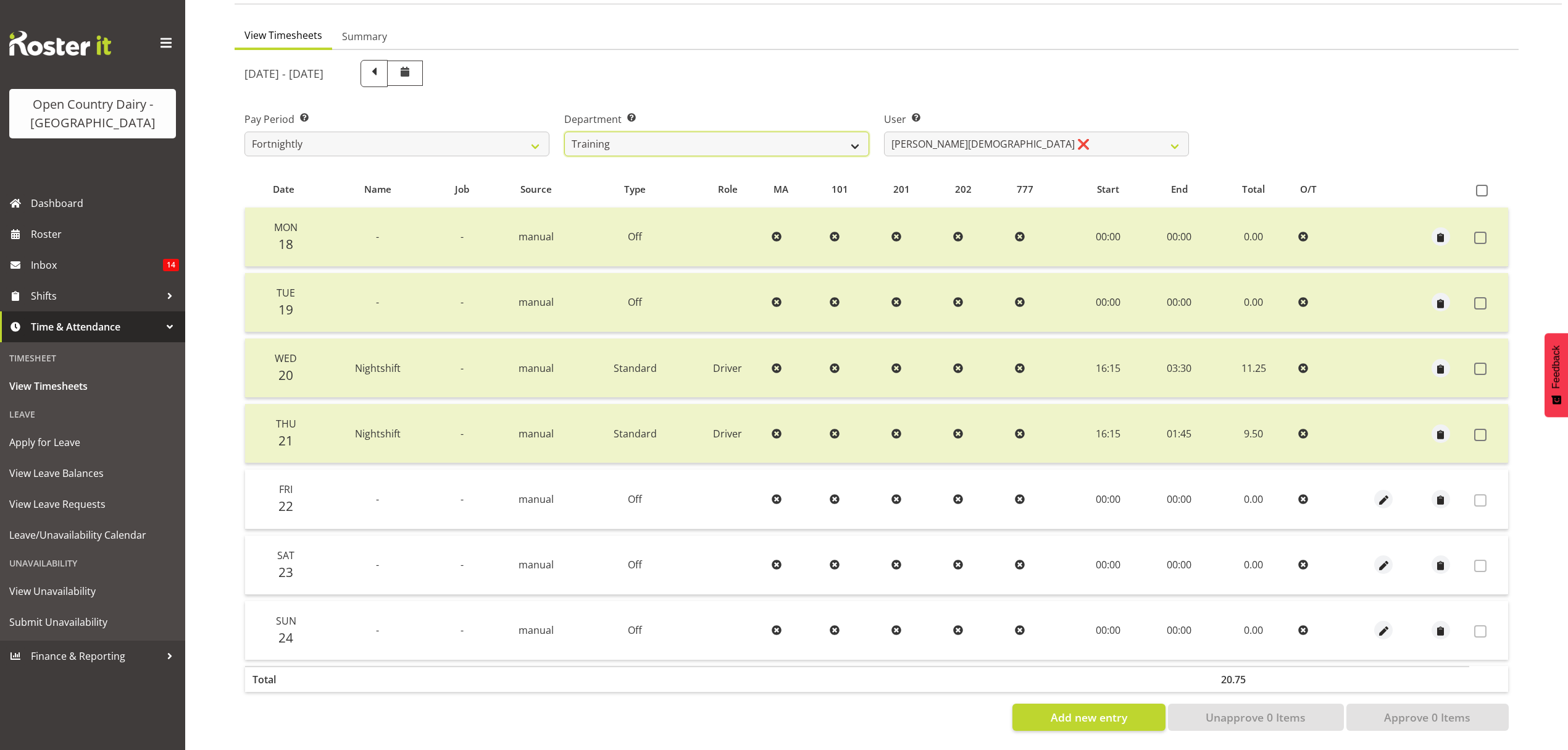
click at [686, 136] on select "734 735 736 737 738 739 851 852 853 854 855 856 858 861 862 865 868 869 870 873" at bounding box center [717, 144] width 305 height 25
click at [564, 131] on select "734 735 736 737 738 739 851 852 853 854 855 856 858 861 862 865 868 869 870 873" at bounding box center [717, 144] width 305 height 25
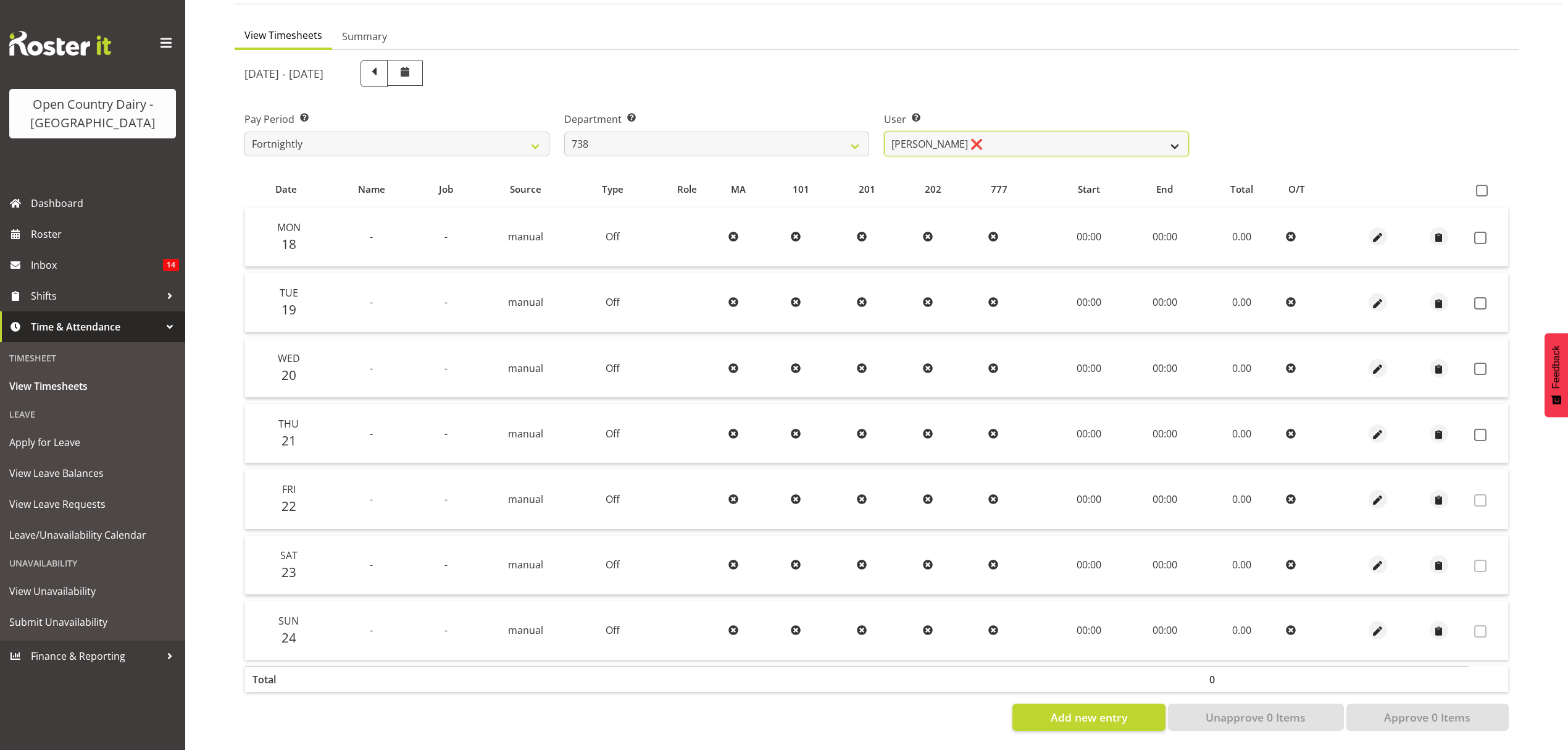
drag, startPoint x: 949, startPoint y: 142, endPoint x: 914, endPoint y: 136, distance: 35.5
click at [949, 142] on select "Christopher Gamble ❌ Marcy Tuuta ❌ Raymond Campbell ❌ Tama Irvine ❌" at bounding box center [1037, 144] width 305 height 25
click at [797, 131] on select "734 735 736 737 738 739 851 852 853 854 855 856 858 861 862 865 868 869 870 873" at bounding box center [717, 144] width 305 height 25
click at [564, 131] on select "734 735 736 737 738 739 851 852 853 854 855 856 858 861 862 865 868 869 870 873" at bounding box center [717, 144] width 305 height 25
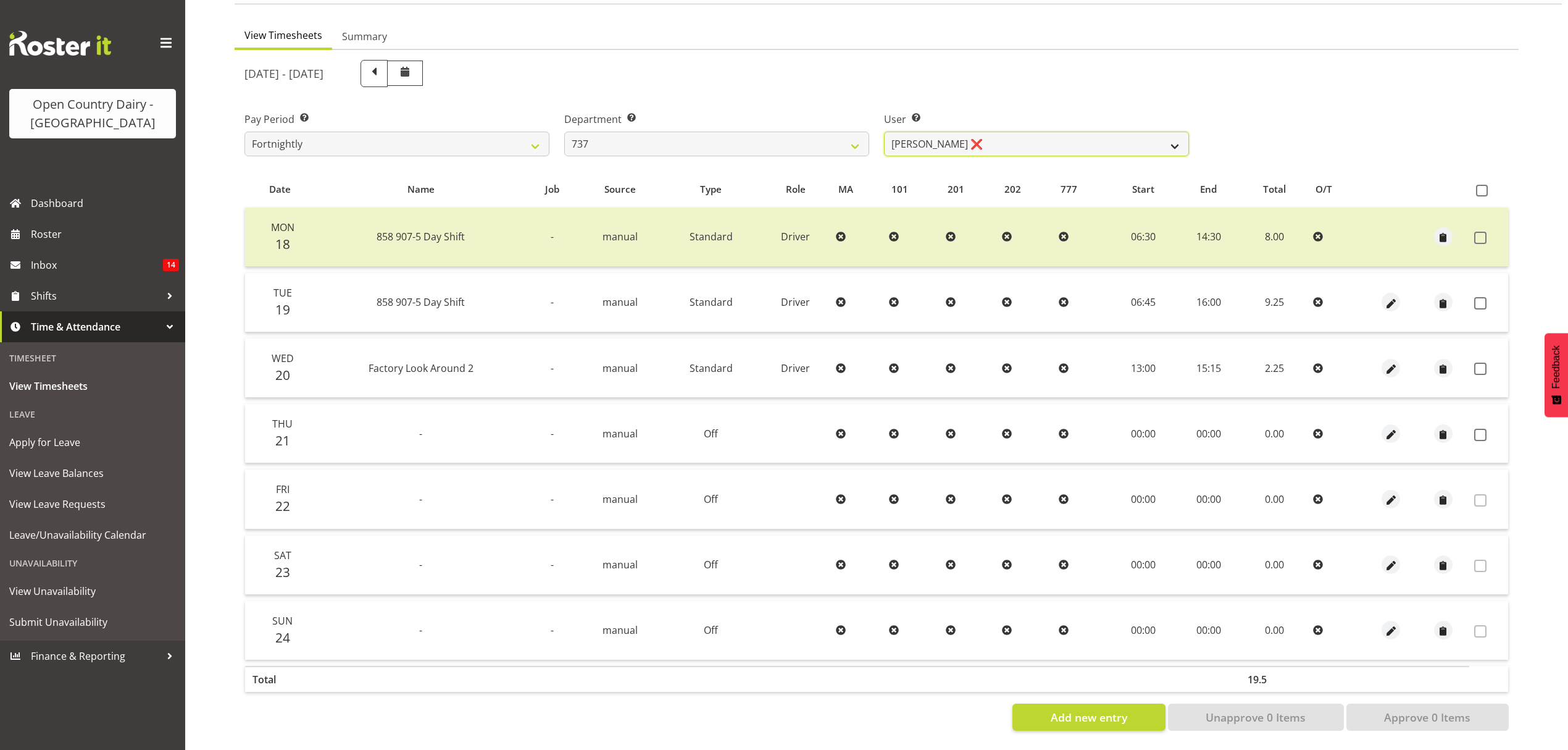
click at [922, 132] on select "Andrew Crawford ❌ Ashley Bragg ❌ Jack Townley ❌ Richard Turnbull ❌" at bounding box center [1037, 144] width 305 height 25
click at [829, 131] on select "734 735 736 737 738 739 851 852 853 854 855 856 858 861 862 865 868 869 870 873" at bounding box center [717, 144] width 305 height 25
click at [564, 131] on select "734 735 736 737 738 739 851 852 853 854 855 856 858 861 862 865 868 869 870 873" at bounding box center [717, 144] width 305 height 25
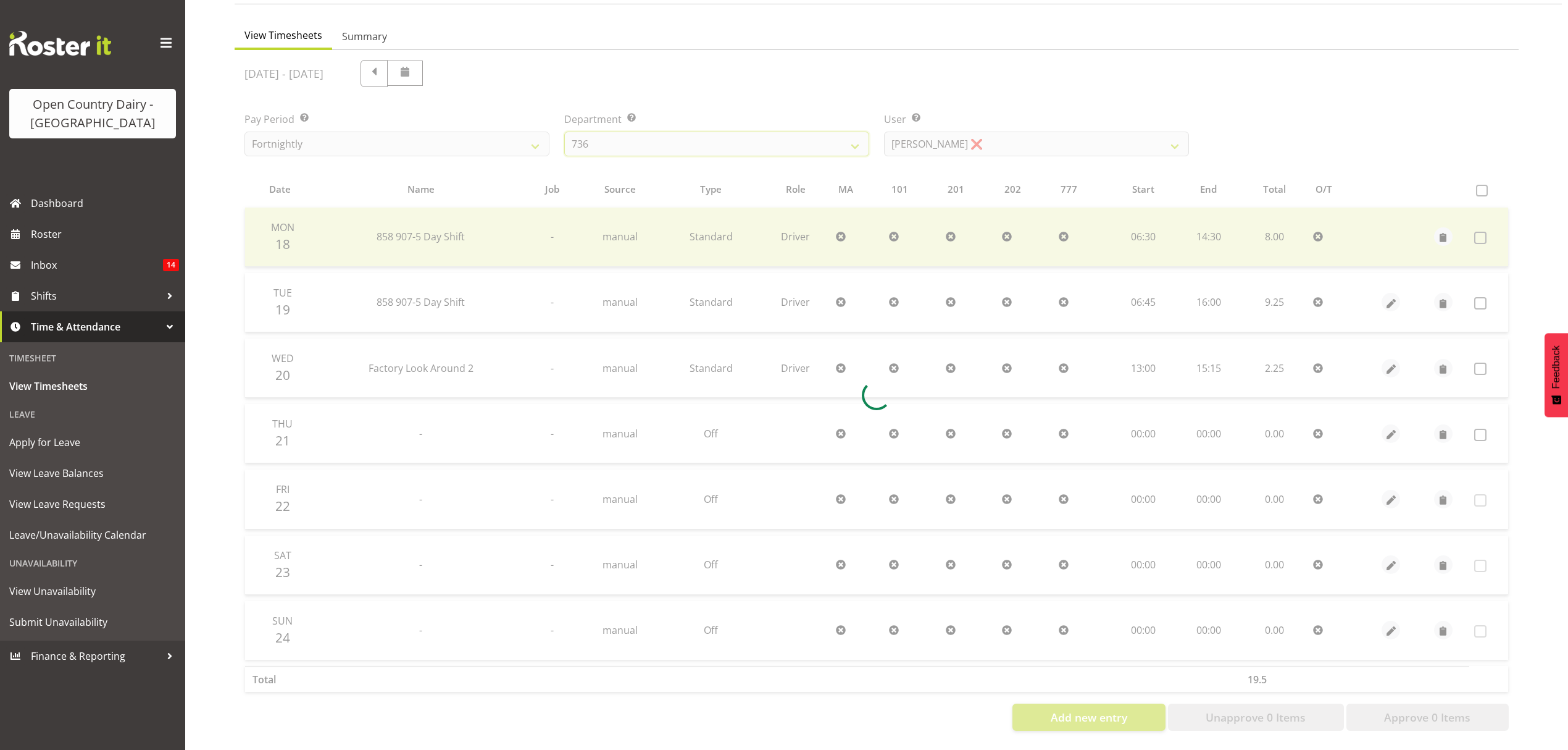
scroll to position [0, 0]
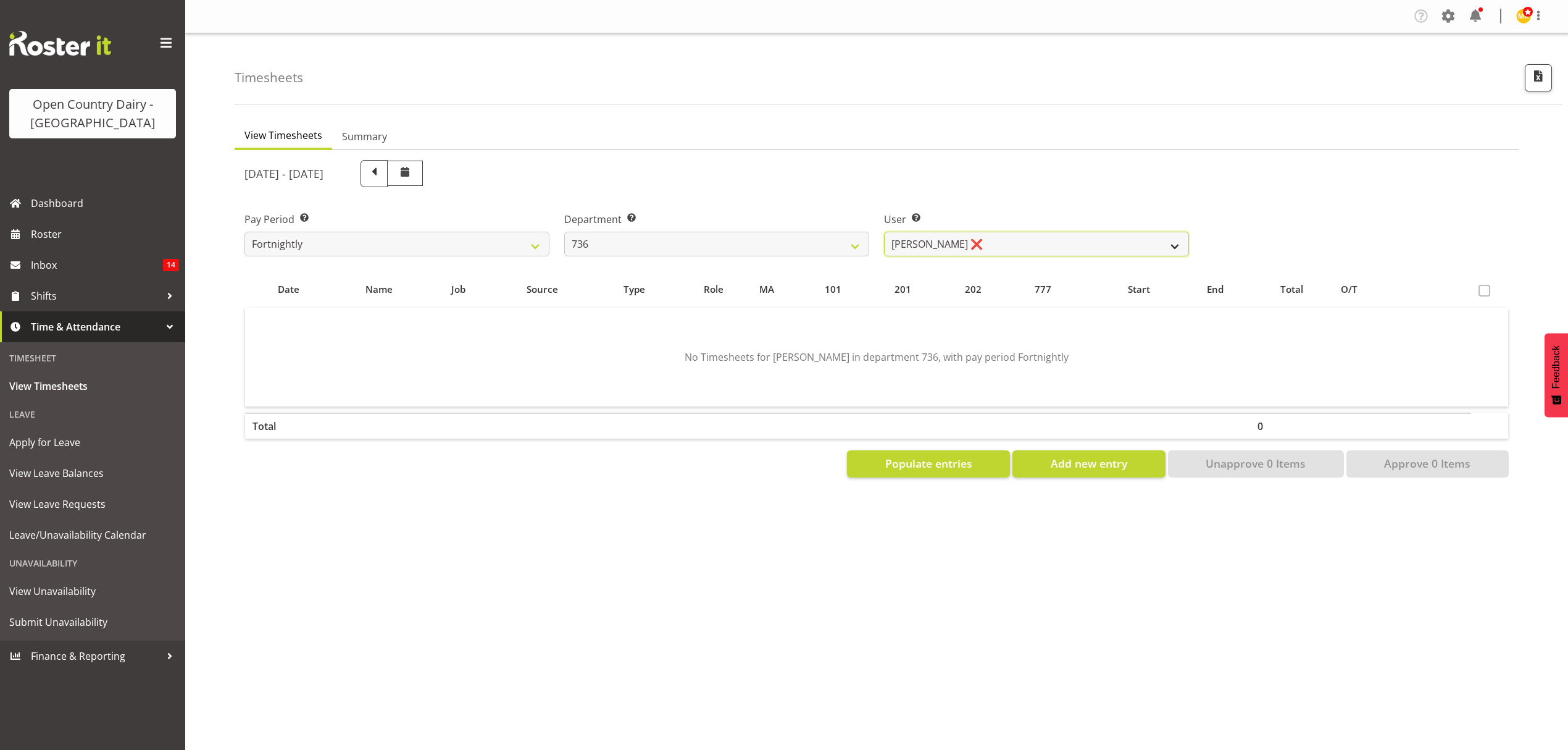
click at [926, 237] on select "Andy Van Brecht ❌ Gavin Hamilton ❌ Jamie Seaton ❌ Kerrod Ward ❌" at bounding box center [1037, 244] width 305 height 25
click at [864, 247] on select "734 735 736 737 738 739 851 852 853 854 855 856 858 861 862 865 868 869 870 873" at bounding box center [717, 244] width 305 height 25
click at [564, 232] on select "734 735 736 737 738 739 851 852 853 854 855 856 858 861 862 865 868 869 870 873" at bounding box center [717, 244] width 305 height 25
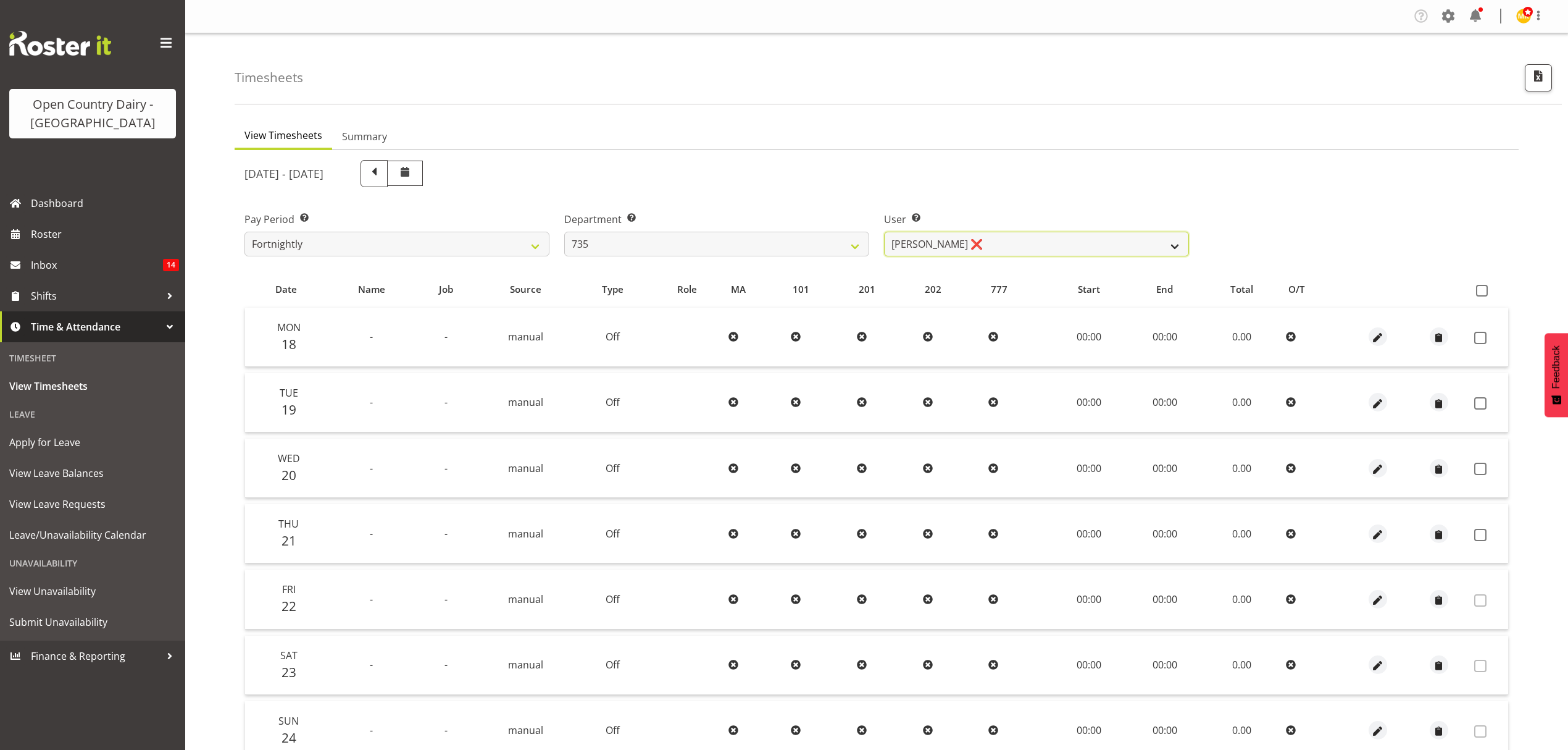
click at [927, 247] on select "Brian Neas ❌ Cherie Williams ❌ Christopher Sutherland ❌ Stuart Craig ❌" at bounding box center [1037, 244] width 305 height 25
click at [850, 238] on select "734 735 736 737 738 739 851 852 853 854 855 856 858 861 862 865 868 869 870 873" at bounding box center [717, 244] width 305 height 25
click at [564, 232] on select "734 735 736 737 738 739 851 852 853 854 855 856 858 861 862 865 868 869 870 873" at bounding box center [717, 244] width 305 height 25
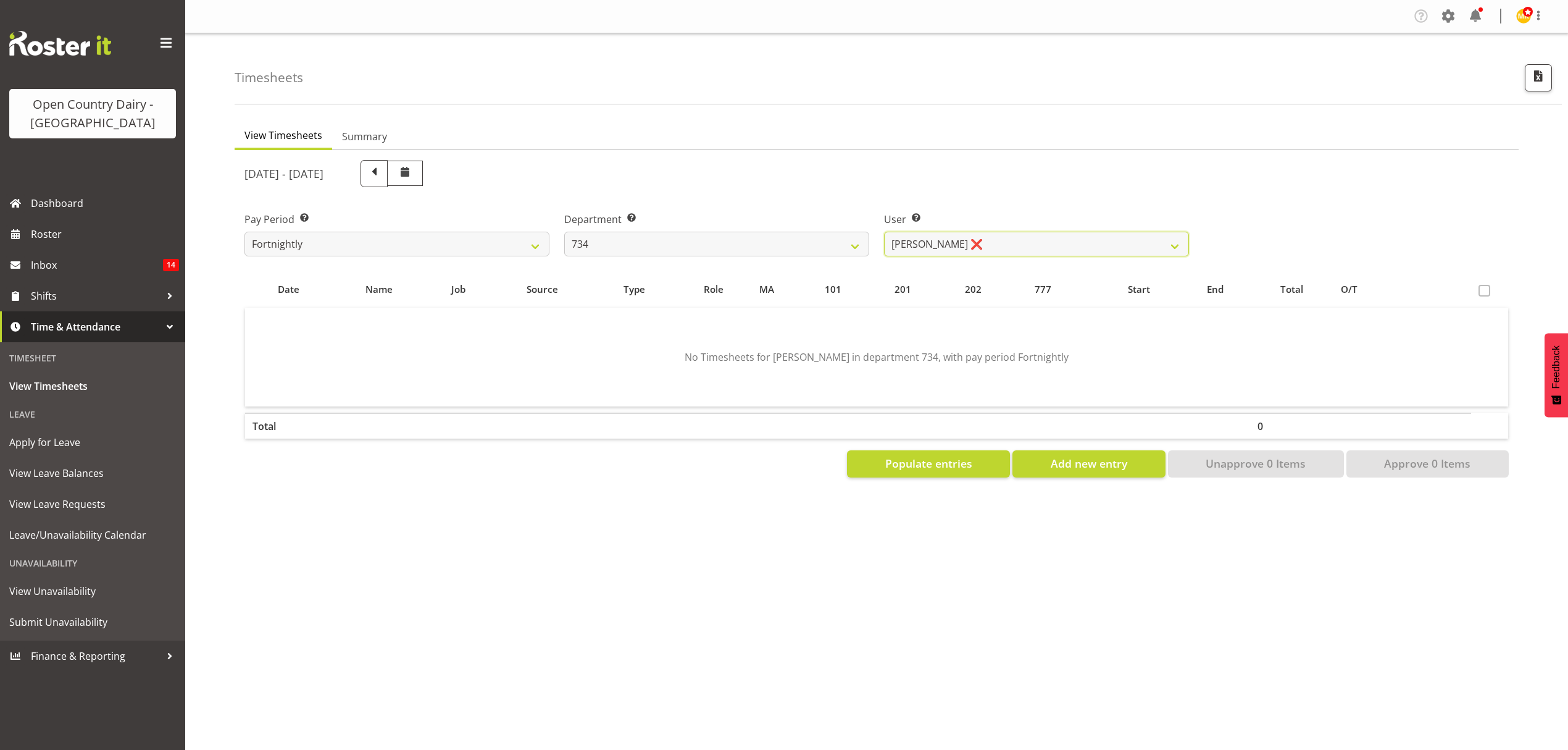
click at [926, 250] on select "Justin Spicer ❌ Ryan Thompson ✔ Tracey Chittock ❌ Zachary Shanks ❌" at bounding box center [1037, 244] width 305 height 25
click at [822, 251] on select "734 735 736 737 738 739 851 852 853 854 855 856 858 861 862 865 868 869 870 873" at bounding box center [717, 244] width 305 height 25
click at [564, 232] on select "734 735 736 737 738 739 851 852 853 854 855 856 858 861 862 865 868 869 870 873" at bounding box center [717, 244] width 305 height 25
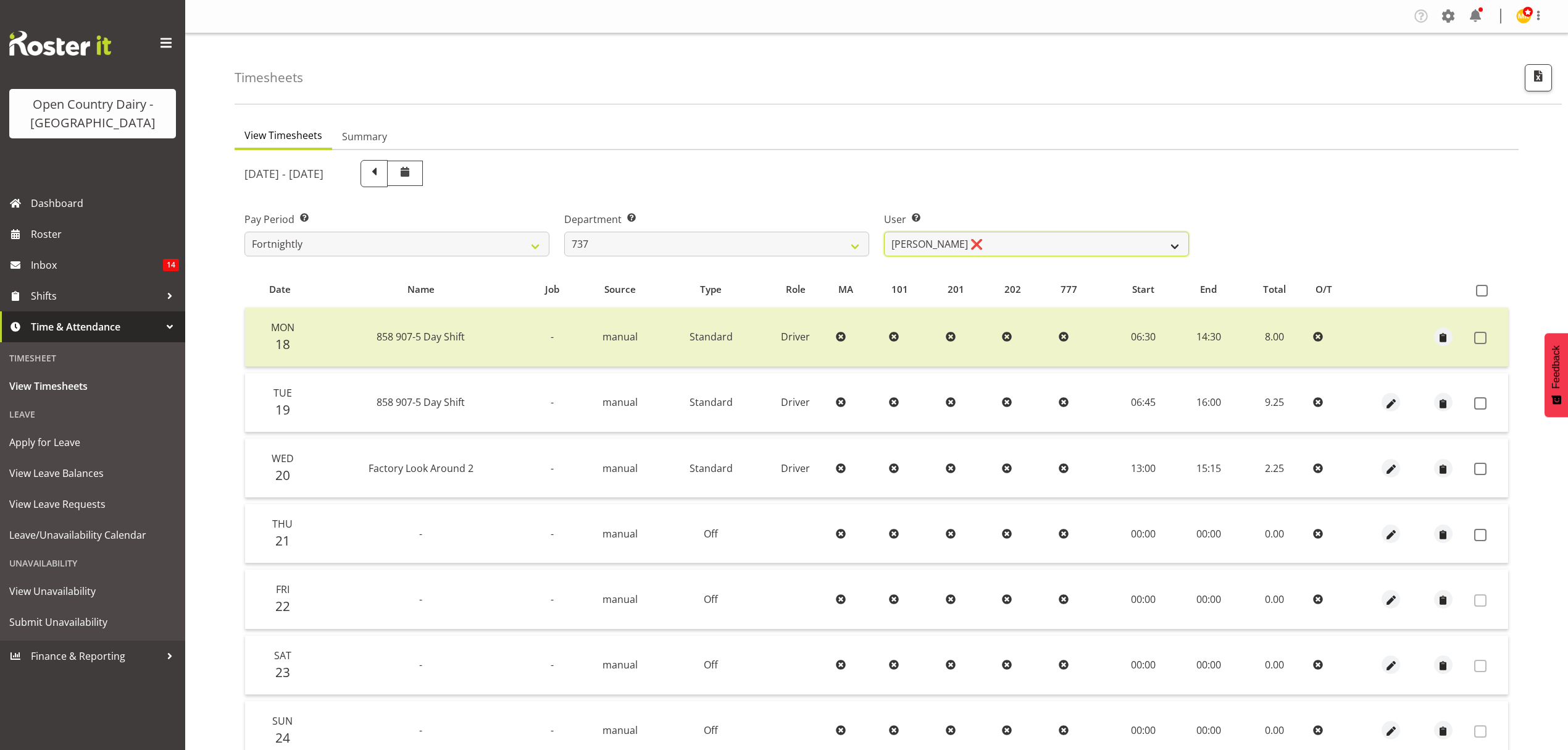
click at [952, 238] on select "Andrew Crawford ❌ Ashley Bragg ❌ Jack Townley ❌ Richard Turnbull ❌" at bounding box center [1037, 244] width 305 height 25
click at [842, 247] on select "734 735 736 737 738 739 851 852 853 854 855 856 858 861 862 865 868 869 870 873" at bounding box center [717, 244] width 305 height 25
click at [564, 232] on select "734 735 736 737 738 739 851 852 853 854 855 856 858 861 862 865 868 869 870 873" at bounding box center [717, 244] width 305 height 25
click at [0, 0] on div at bounding box center [0, 0] width 0 height 0
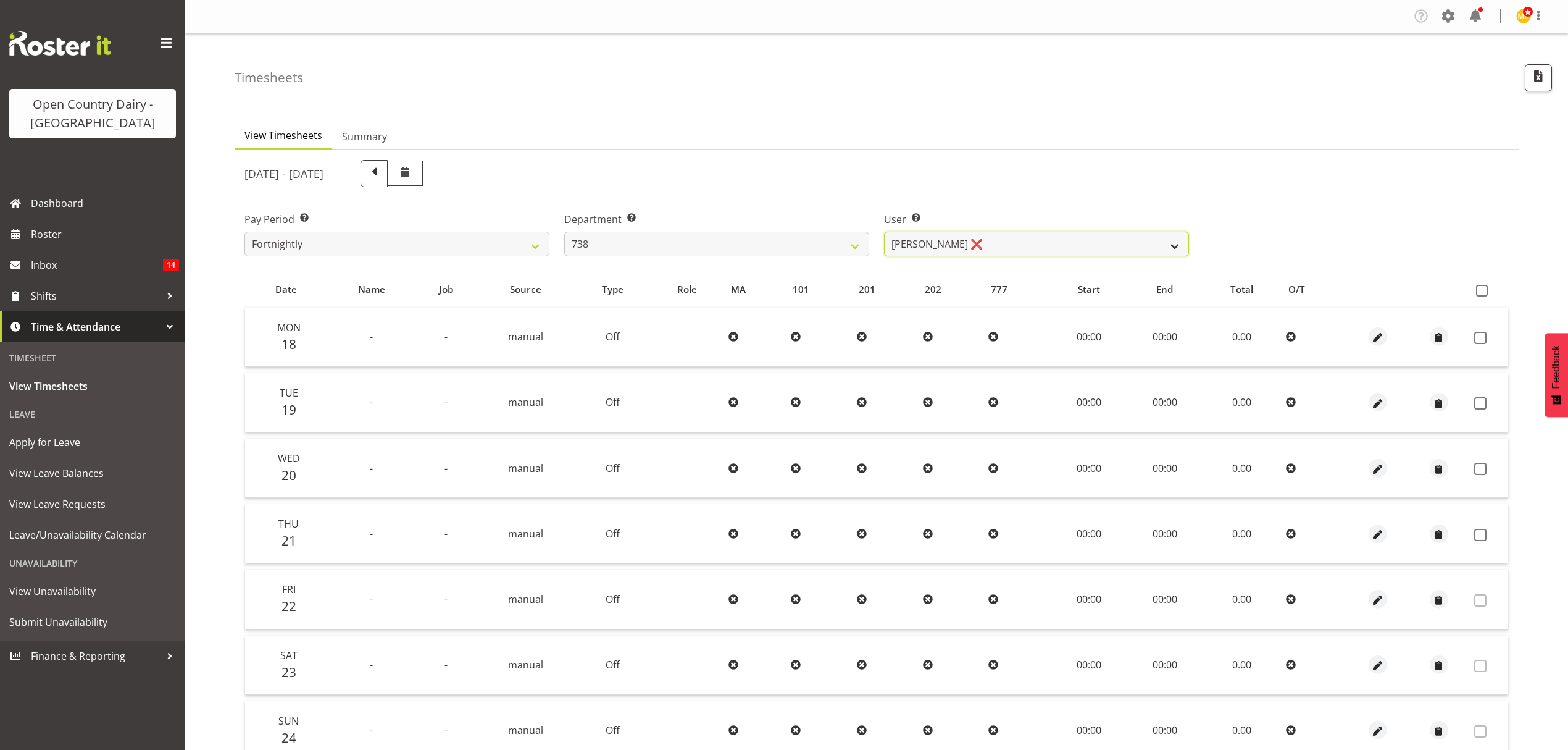
click at [972, 248] on select "Christopher Gamble ❌ Marcy Tuuta ❌ Raymond Campbell ❌ Tama Irvine ❌" at bounding box center [1037, 244] width 305 height 25
click at [748, 235] on select "734 735 736 737 738 739 851 852 853 854 855 856 858 861 862 865 868 869 870 873" at bounding box center [717, 244] width 305 height 25
click at [564, 232] on select "734 735 736 737 738 739 851 852 853 854 855 856 858 861 862 865 868 869 870 873" at bounding box center [717, 244] width 305 height 25
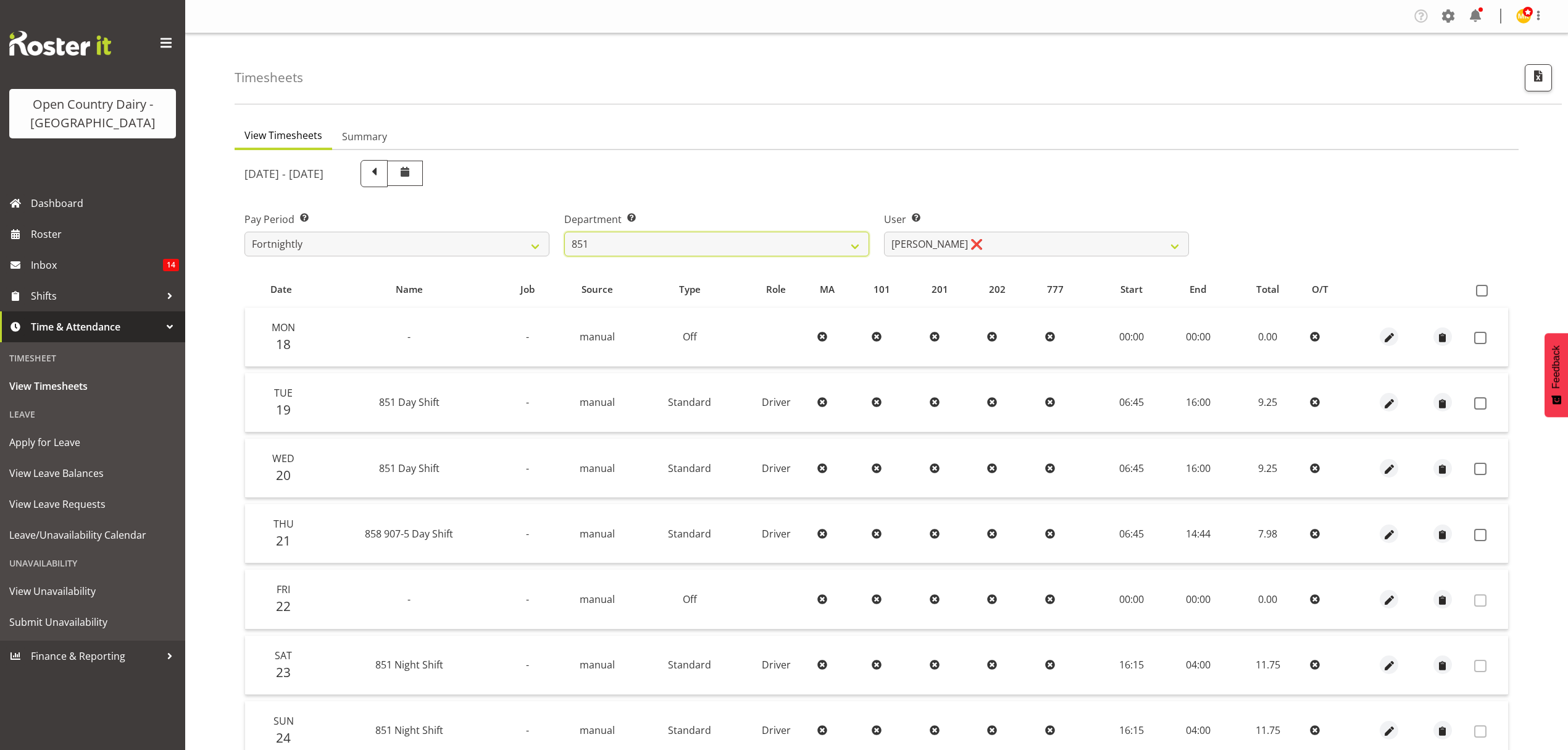
click at [720, 247] on select "734 735 736 737 738 739 851 852 853 854 855 856 858 861 862 865 868 869 870 873" at bounding box center [717, 244] width 305 height 25
click at [564, 232] on select "734 735 736 737 738 739 851 852 853 854 855 856 858 861 862 865 868 869 870 873" at bounding box center [717, 244] width 305 height 25
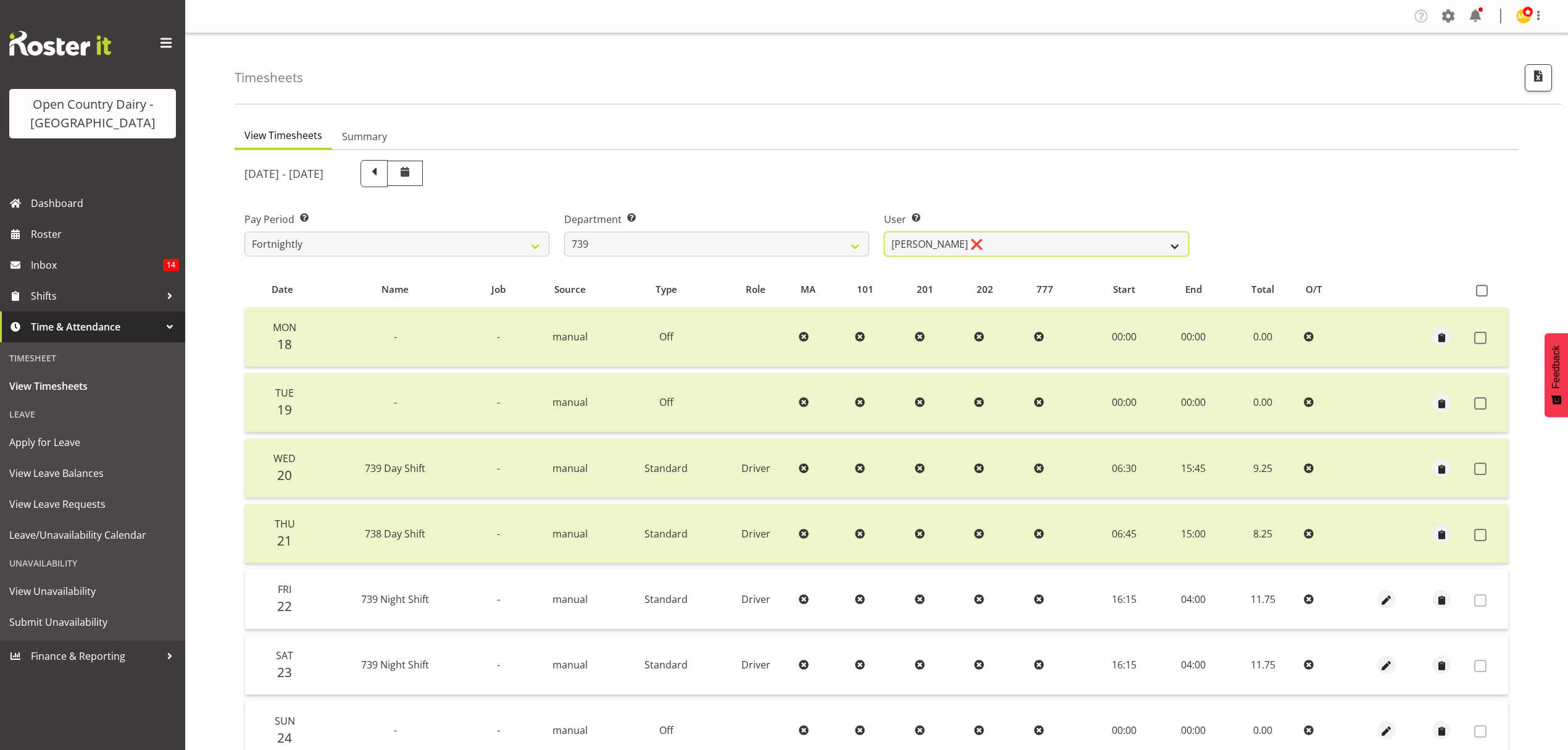
click at [930, 247] on select "Erika McNaught ❌ Rick Murphy ❌ Tish Veint ❌" at bounding box center [1037, 244] width 305 height 25
click at [828, 243] on select "734 735 736 737 738 739 851 852 853 854 855 856 858 861 862 865 868 869 870 873" at bounding box center [717, 244] width 305 height 25
select select "667"
click at [564, 232] on select "734 735 736 737 738 739 851 852 853 854 855 856 858 861 862 865 868 869 870 873" at bounding box center [717, 244] width 305 height 25
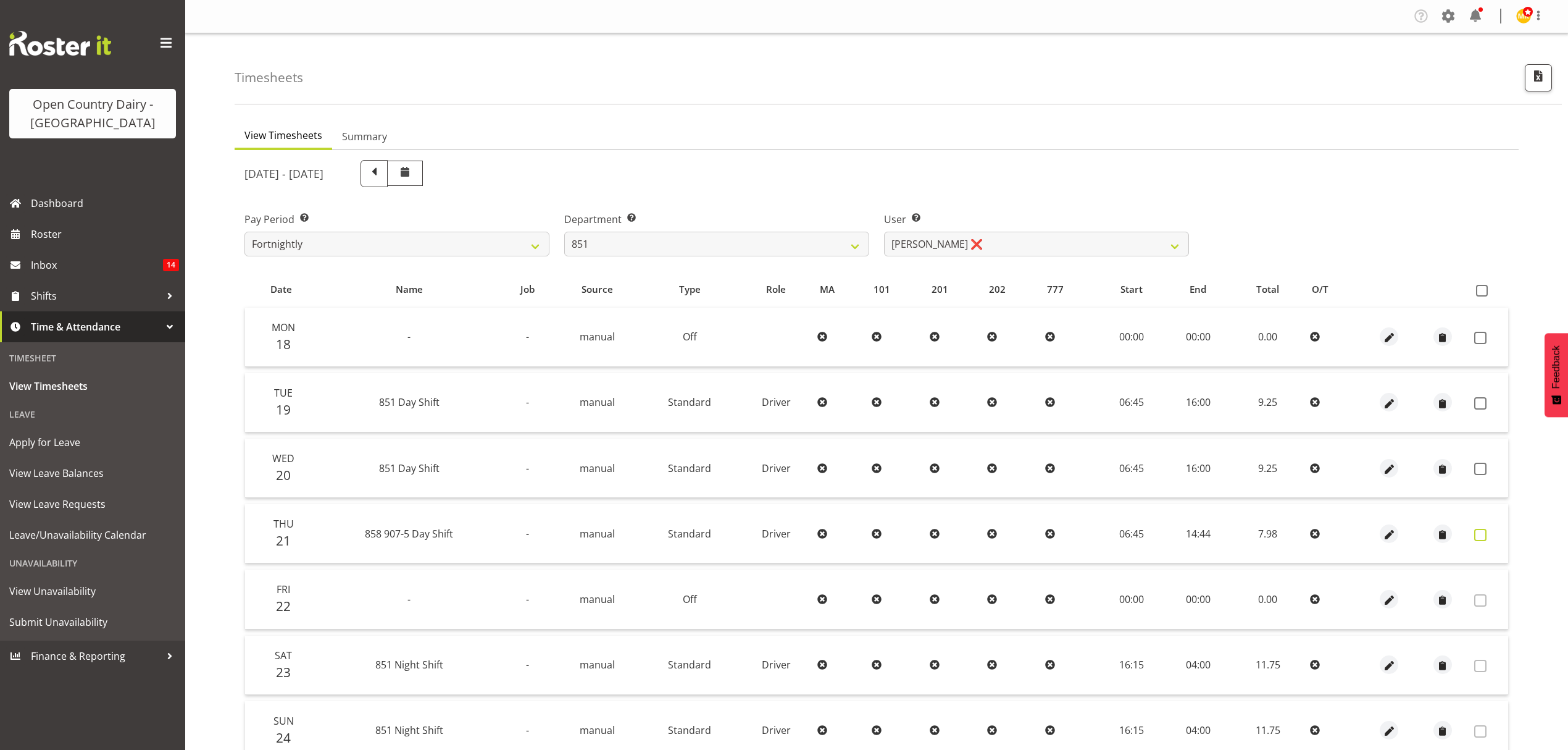
click at [1490, 536] on label at bounding box center [1484, 535] width 19 height 12
click at [1495, 536] on td at bounding box center [1489, 534] width 39 height 59
click at [1480, 529] on span at bounding box center [1481, 535] width 12 height 12
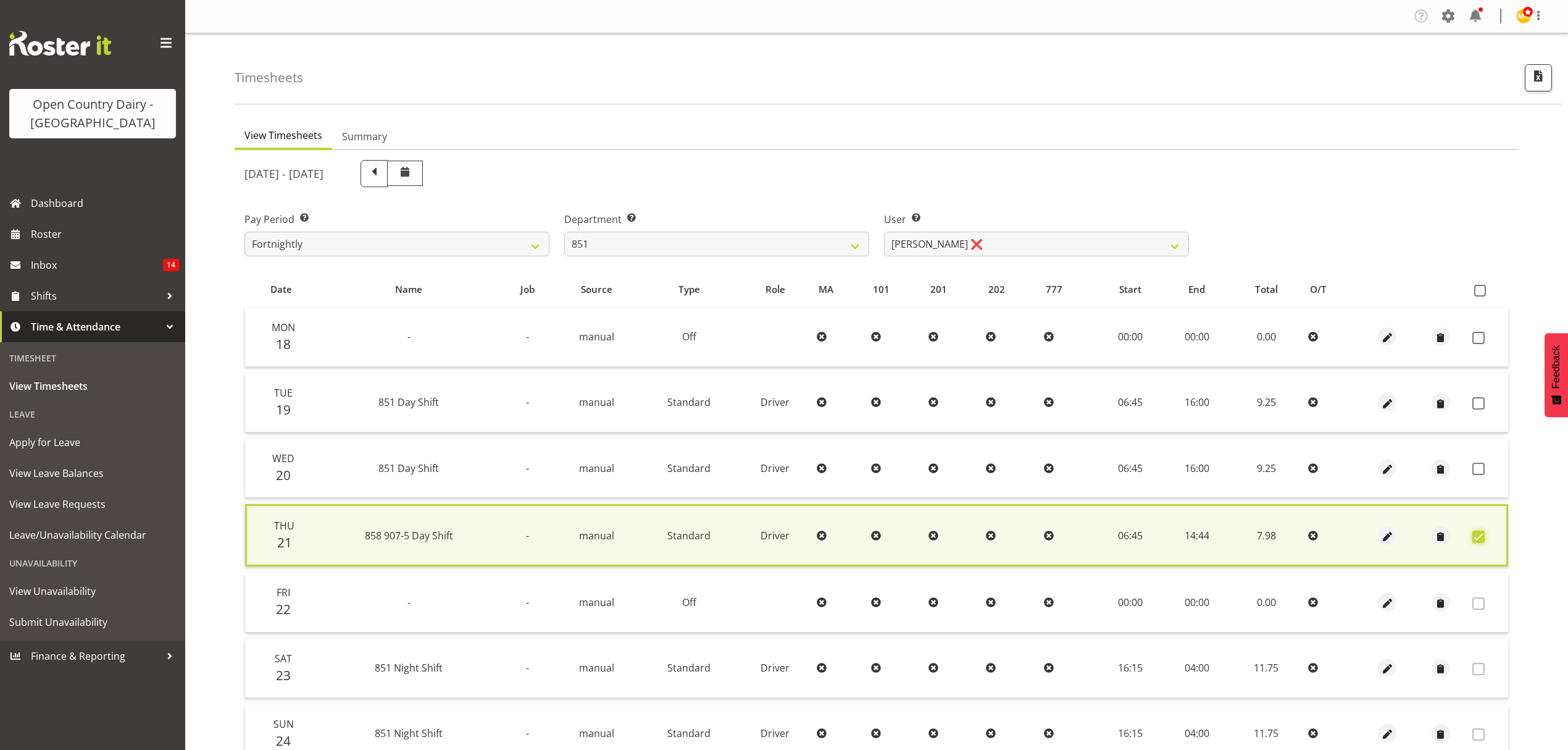
scroll to position [83, 0]
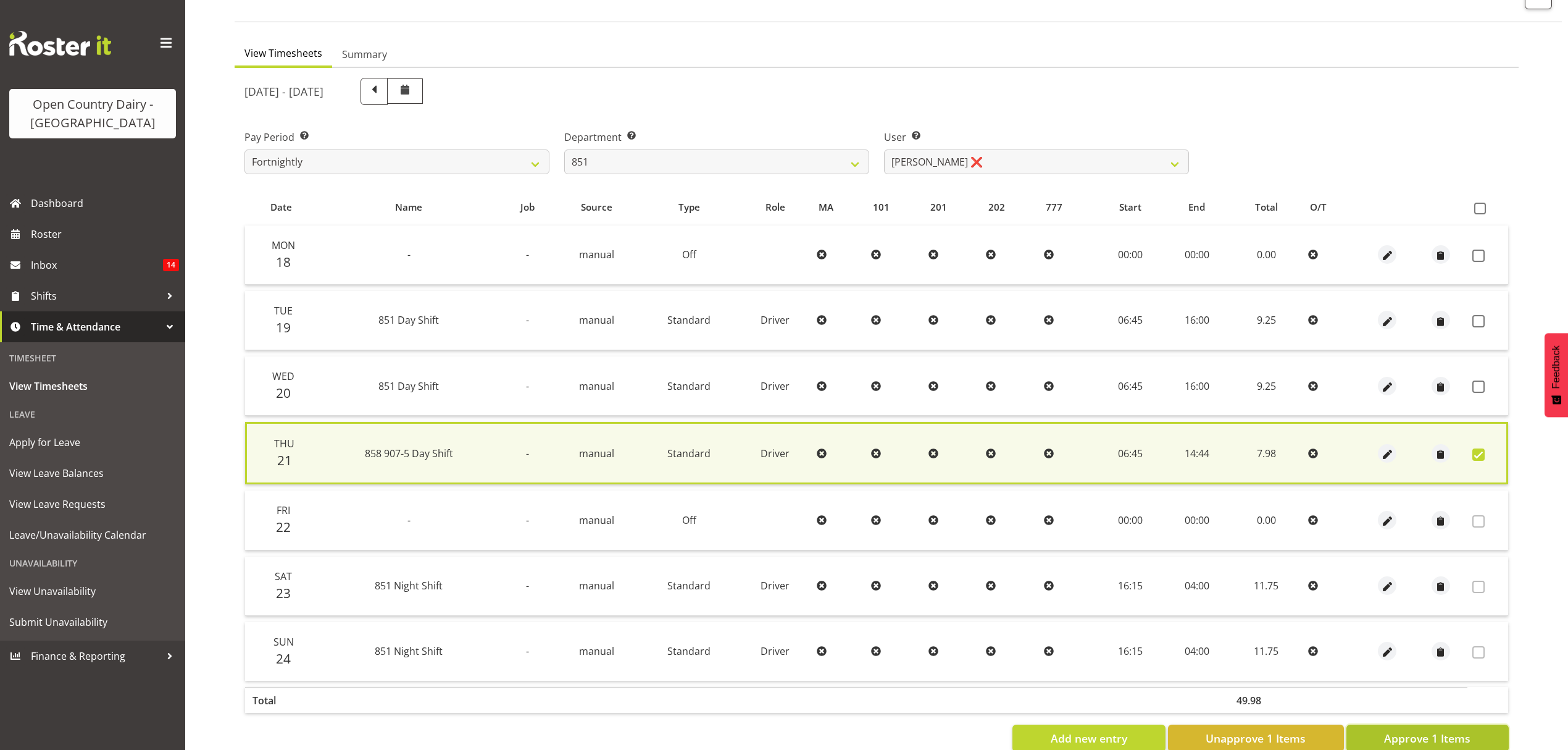
click at [1435, 735] on span "Approve 1 Items" at bounding box center [1427, 738] width 87 height 16
checkbox input "false"
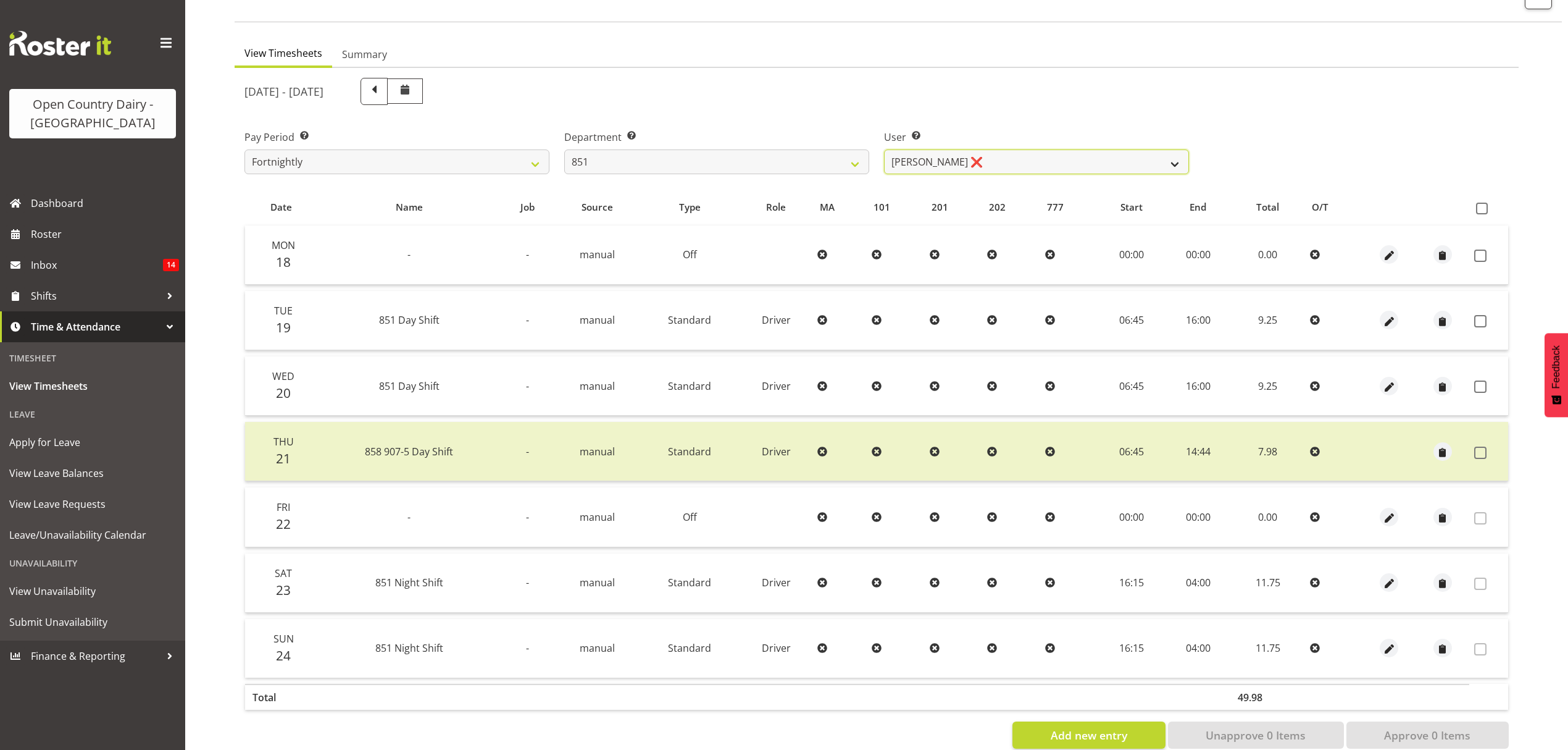
click at [905, 156] on select "Hayden Batt ❌ Martin Black ❌ Stacey Wilson ❌" at bounding box center [1037, 162] width 305 height 25
drag, startPoint x: 1369, startPoint y: 453, endPoint x: 1384, endPoint y: 453, distance: 15.0
click at [1369, 453] on td at bounding box center [1389, 451] width 53 height 59
click at [1097, 159] on select "Hayden Batt ❌ Martin Black ❌ Stacey Wilson ❌" at bounding box center [1037, 162] width 305 height 25
select select "7425"
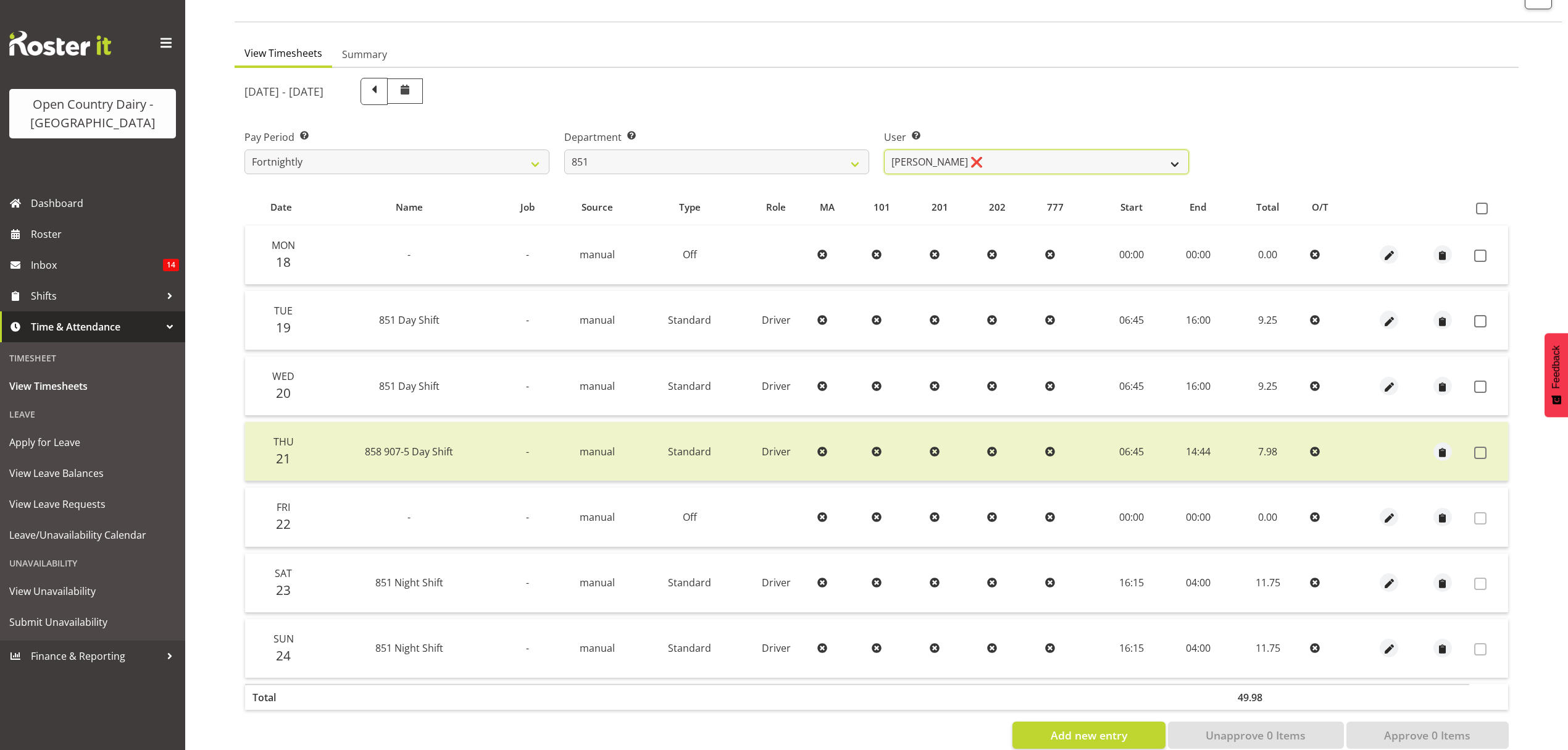
click at [884, 149] on select "Hayden Batt ❌ Martin Black ❌ Stacey Wilson ❌" at bounding box center [1037, 162] width 305 height 25
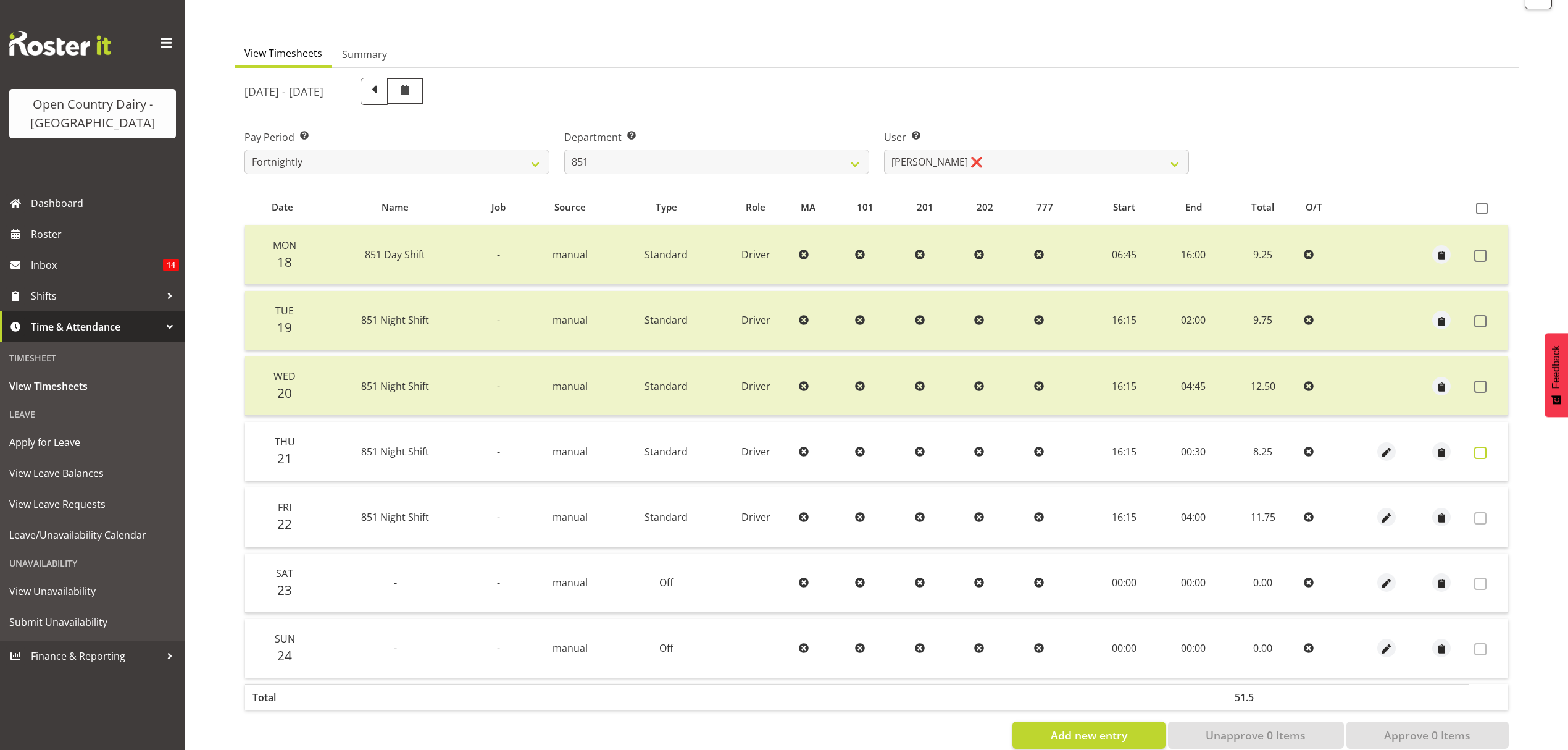
click at [1482, 453] on span at bounding box center [1481, 452] width 12 height 12
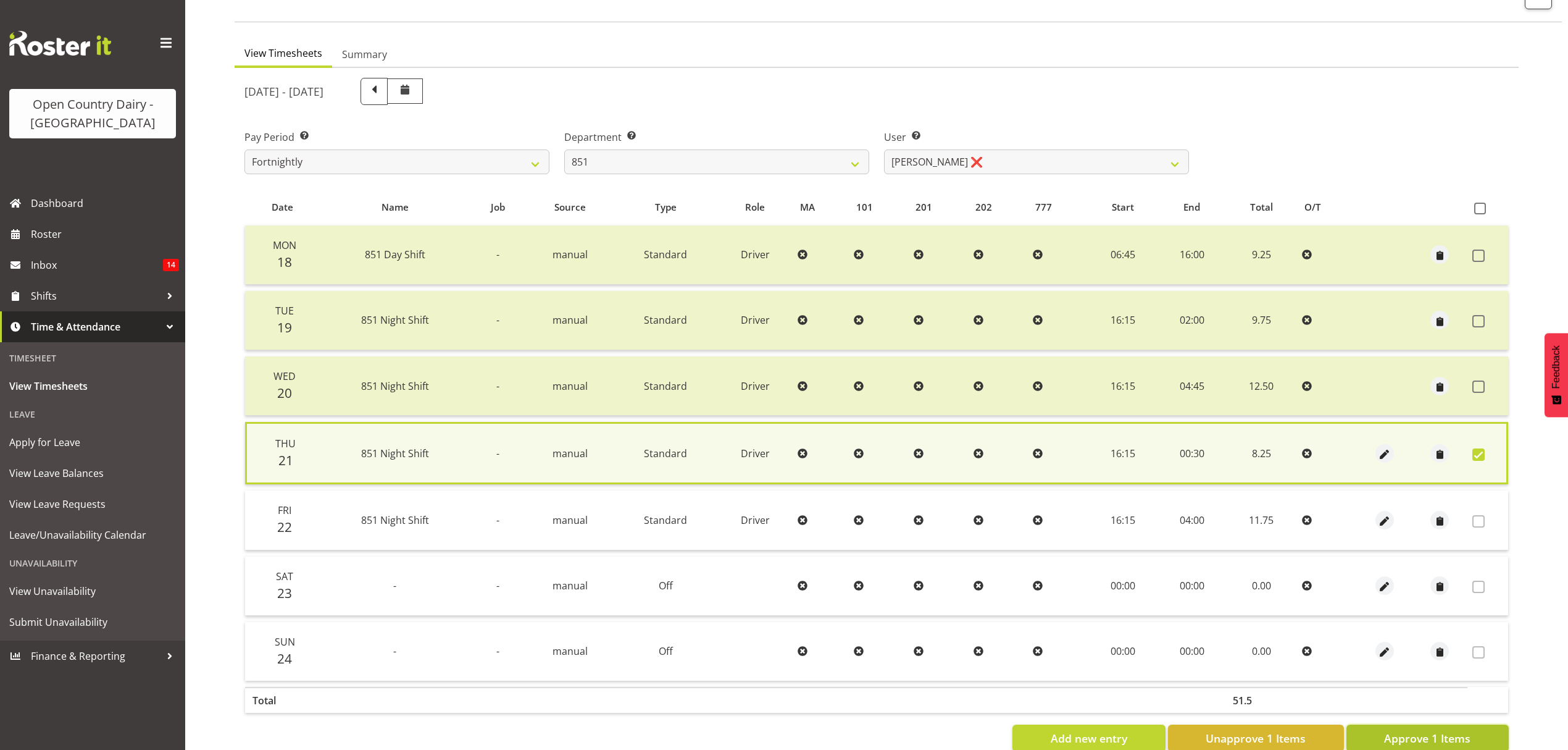
click at [1441, 737] on span "Approve 1 Items" at bounding box center [1427, 738] width 87 height 16
checkbox input "false"
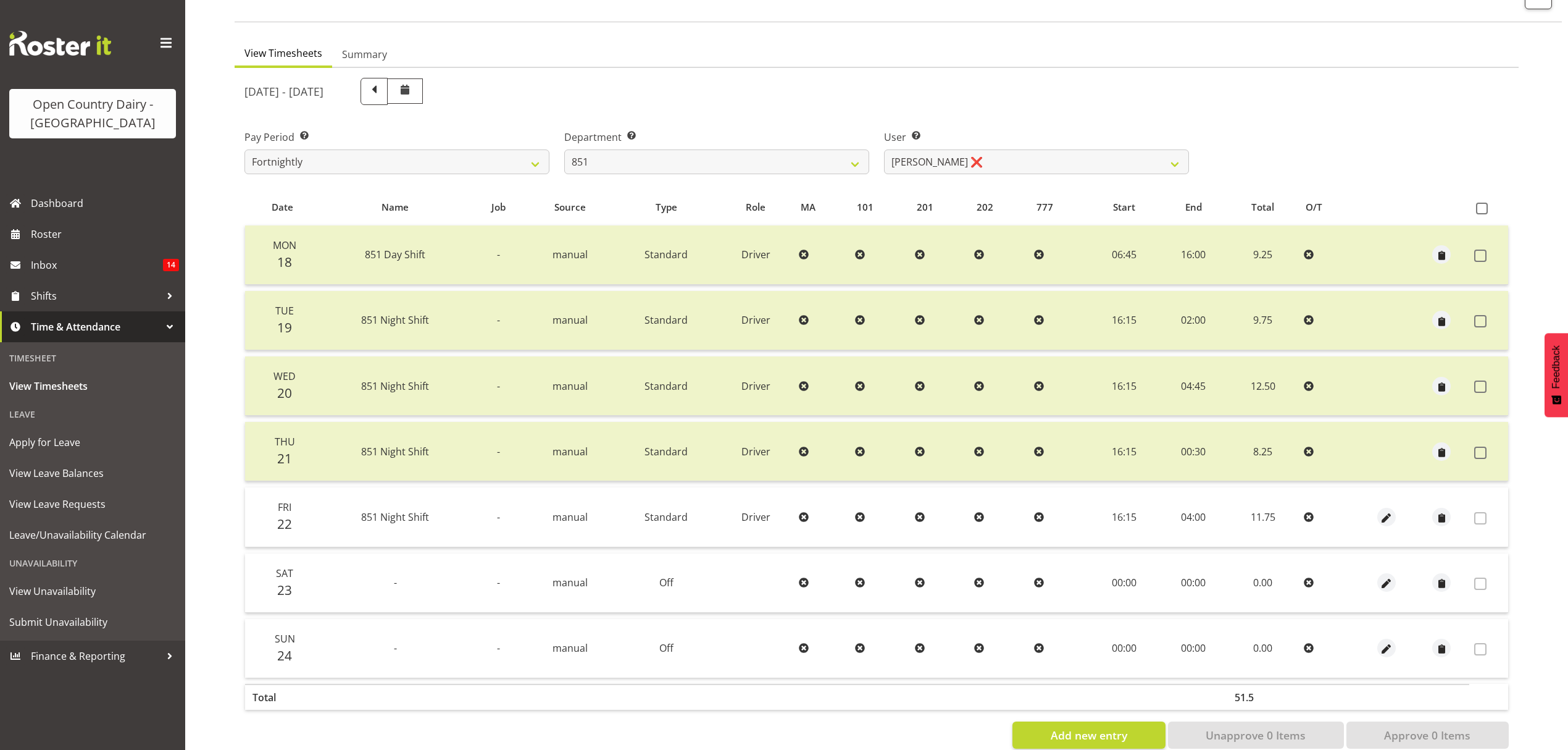
click at [1041, 136] on label "User Select user. Note: This is filtered down by the previous two drop-down ite…" at bounding box center [1037, 137] width 305 height 15
click at [1038, 156] on select "Hayden Batt ❌ Martin Black ❌ Stacey Wilson ❌" at bounding box center [1037, 162] width 305 height 25
click at [830, 163] on select "734 735 736 737 738 739 851 852 853 854 855 856 858 861 862 865 868 869 870 873" at bounding box center [717, 162] width 305 height 25
select select "816"
click at [564, 149] on select "734 735 736 737 738 739 851 852 853 854 855 856 858 861 862 865 868 869 870 873" at bounding box center [717, 162] width 305 height 25
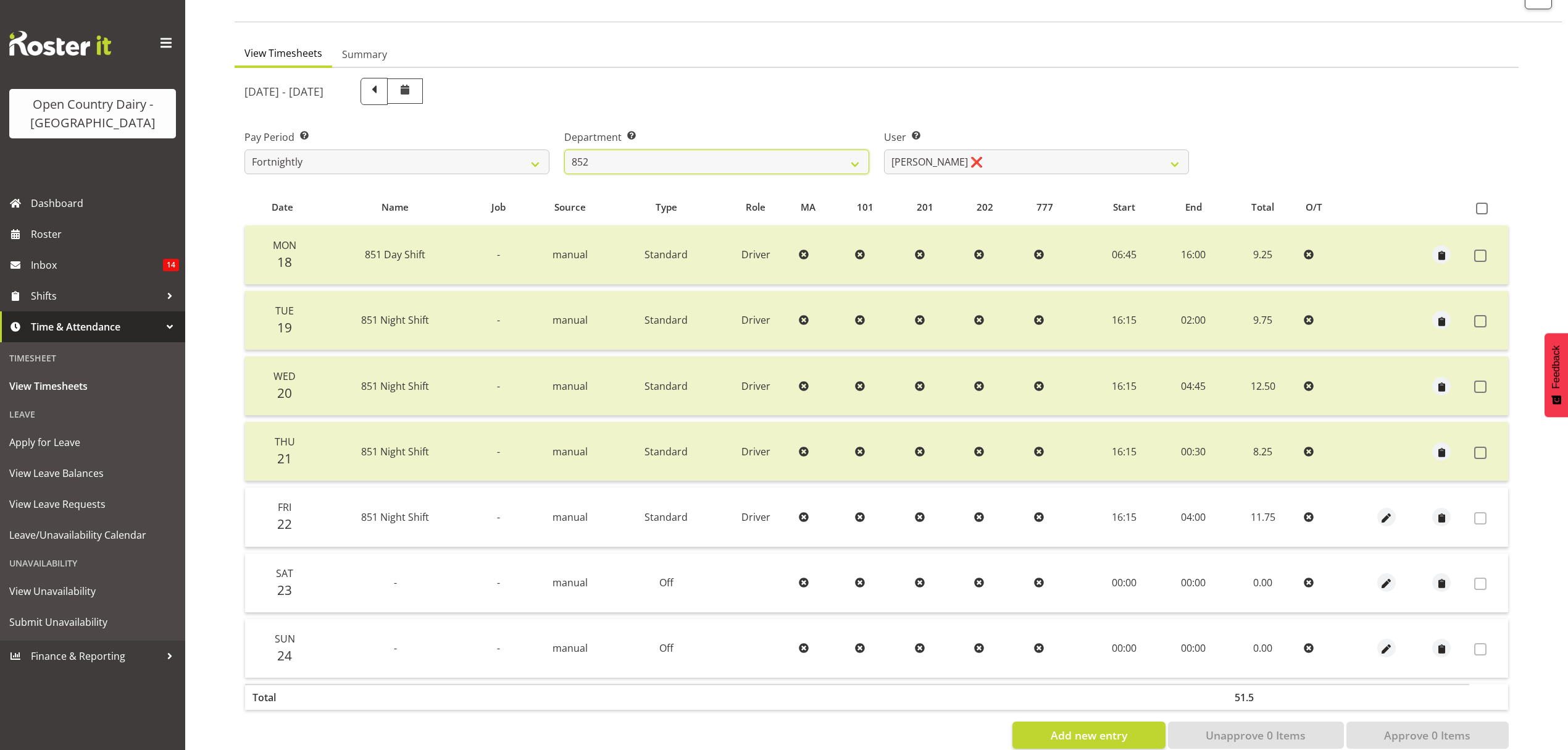
select select "10273"
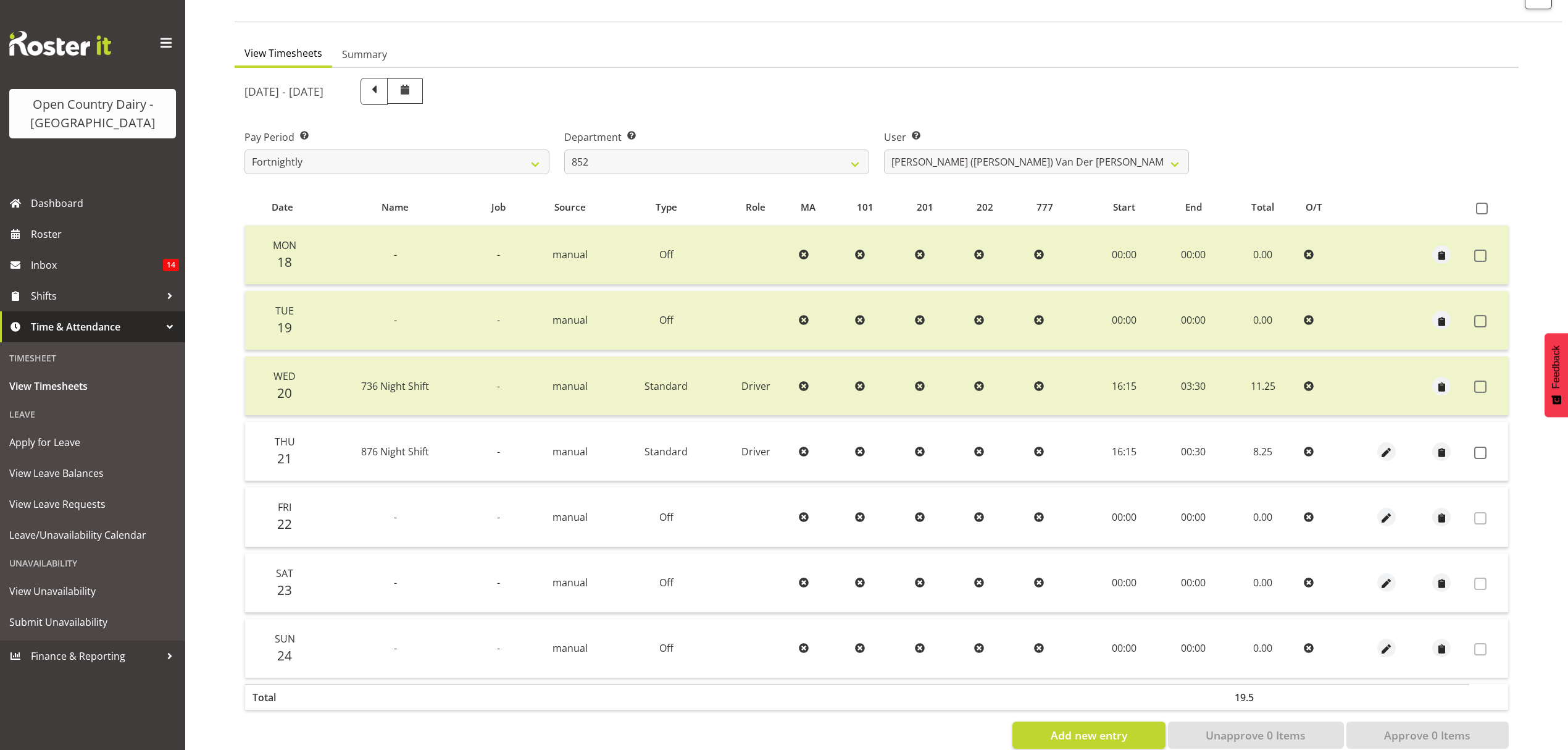
click at [1045, 157] on div "August 18th - August 24th 2025 Pay Period Select which pay period you would lik…" at bounding box center [876, 409] width 1264 height 678
click at [1045, 157] on select "Gert (Gerry) Van Der Berg ❌ Glenn Tither ❌ Jason Gough ✔ Richard Aitken ❌" at bounding box center [1037, 162] width 305 height 25
click at [832, 161] on select "734 735 736 737 738 739 851 852 853 854 855 856 858 861 862 865 868 869 870 873" at bounding box center [717, 162] width 305 height 25
click at [564, 149] on select "734 735 736 737 738 739 851 852 853 854 855 856 858 861 862 865 868 869 870 873" at bounding box center [717, 162] width 305 height 25
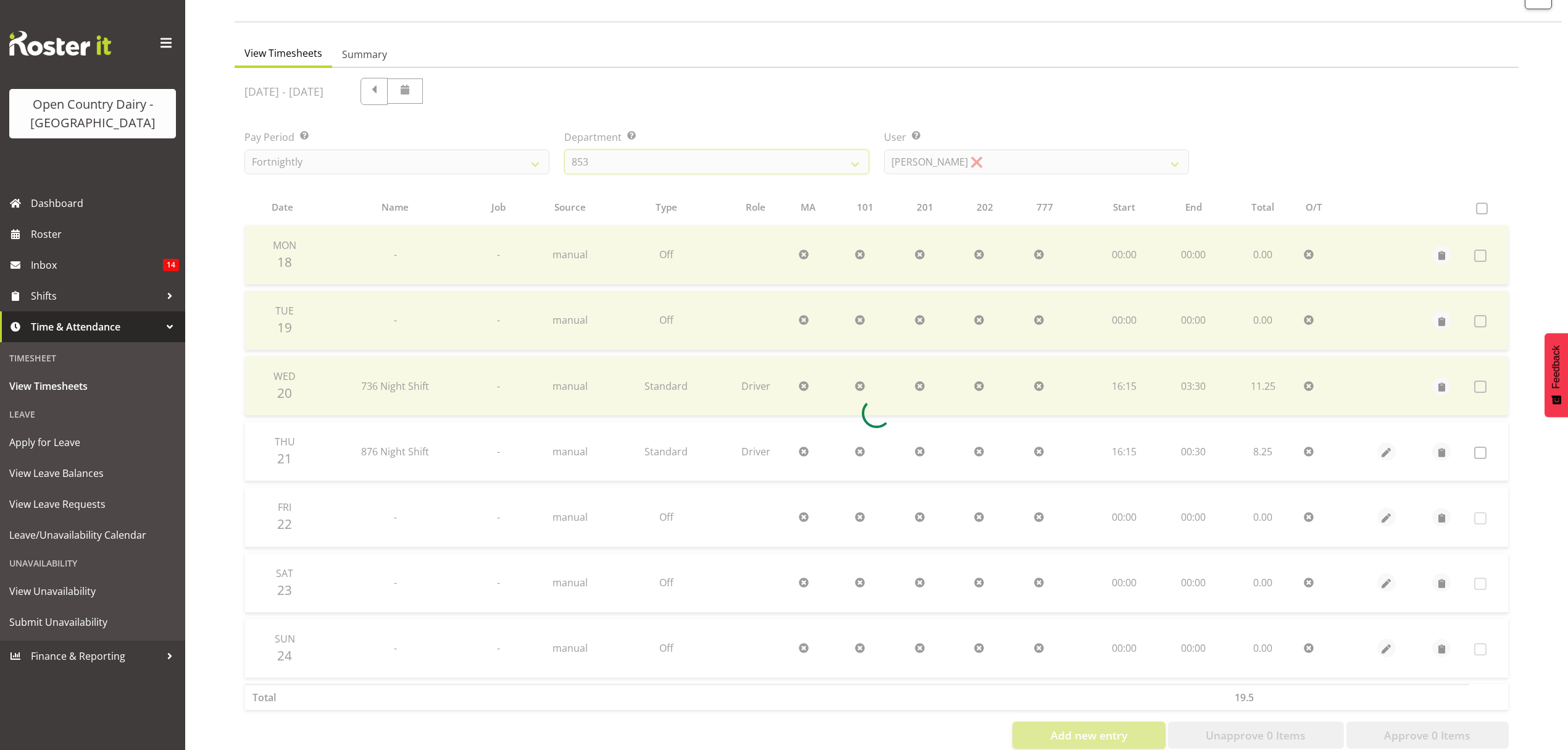
scroll to position [43, 0]
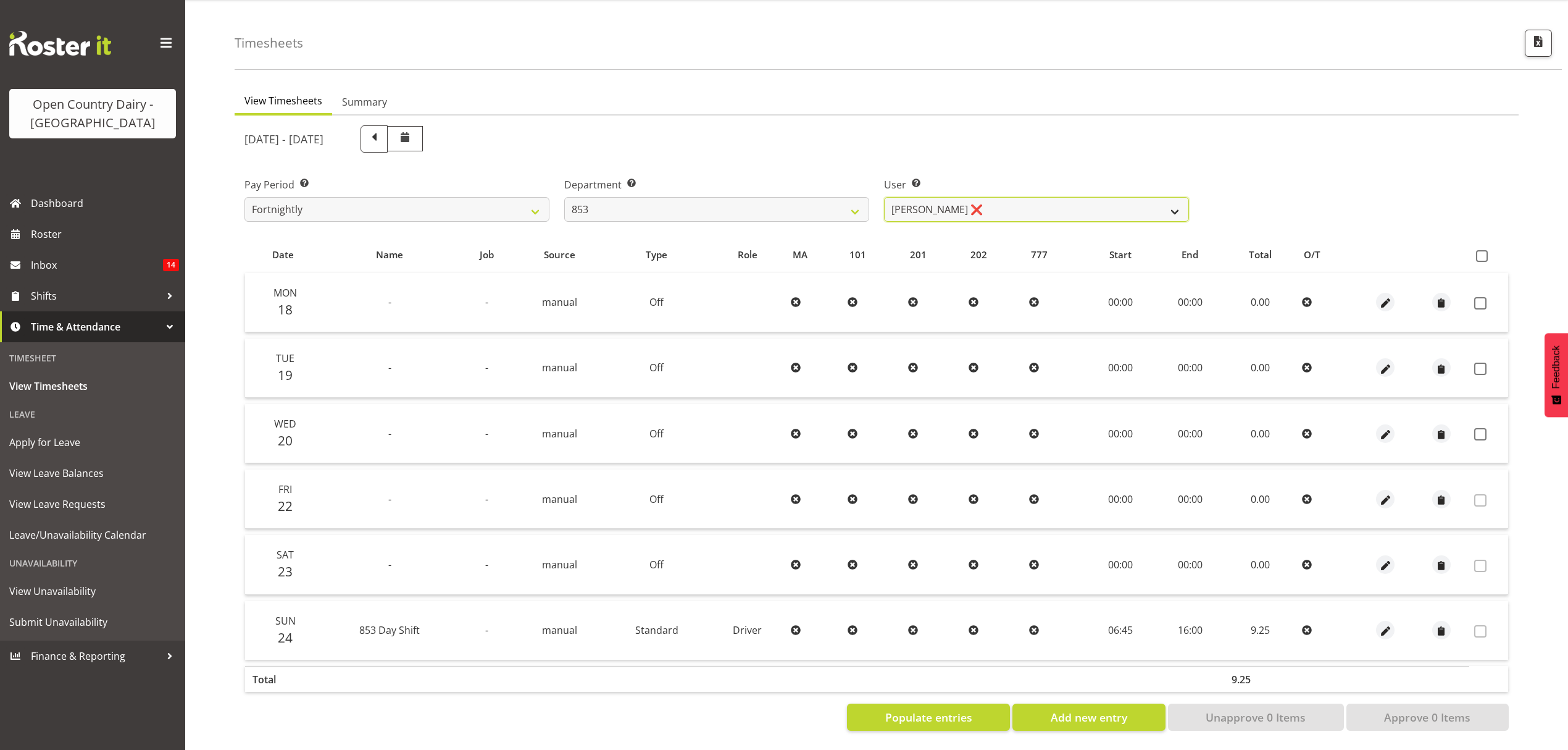
click at [1013, 200] on select "Christiaan Botha ❌ Kevin Stuck ❌ Marty Powell ❌ Sean O'Neill ❌" at bounding box center [1037, 210] width 305 height 25
click at [850, 203] on select "734 735 736 737 738 739 851 852 853 854 855 856 858 861 862 865 868 869 870 873" at bounding box center [717, 210] width 305 height 25
select select "755"
click at [564, 197] on select "734 735 736 737 738 739 851 852 853 854 855 856 858 861 862 865 868 869 870 873" at bounding box center [717, 210] width 305 height 25
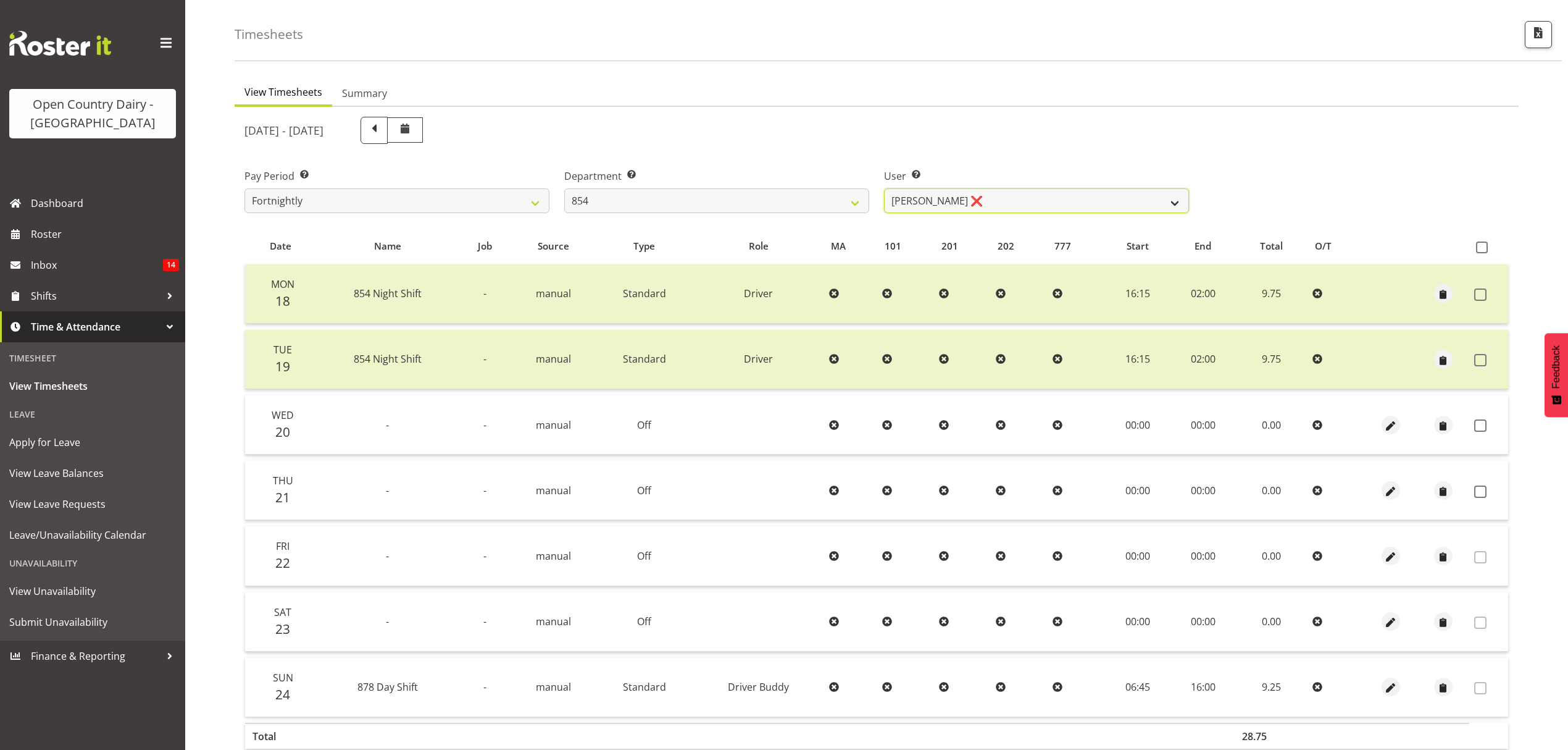
click at [1028, 204] on select "Carl Johnstone ❌ John Rook ❌ Karl Nicol ❌ Raymond George ❌" at bounding box center [1037, 200] width 305 height 25
select select "9851"
click at [884, 188] on select "Carl Johnstone ❌ John Rook ❌ Karl Nicol ❌ Raymond George ❌" at bounding box center [1037, 200] width 305 height 25
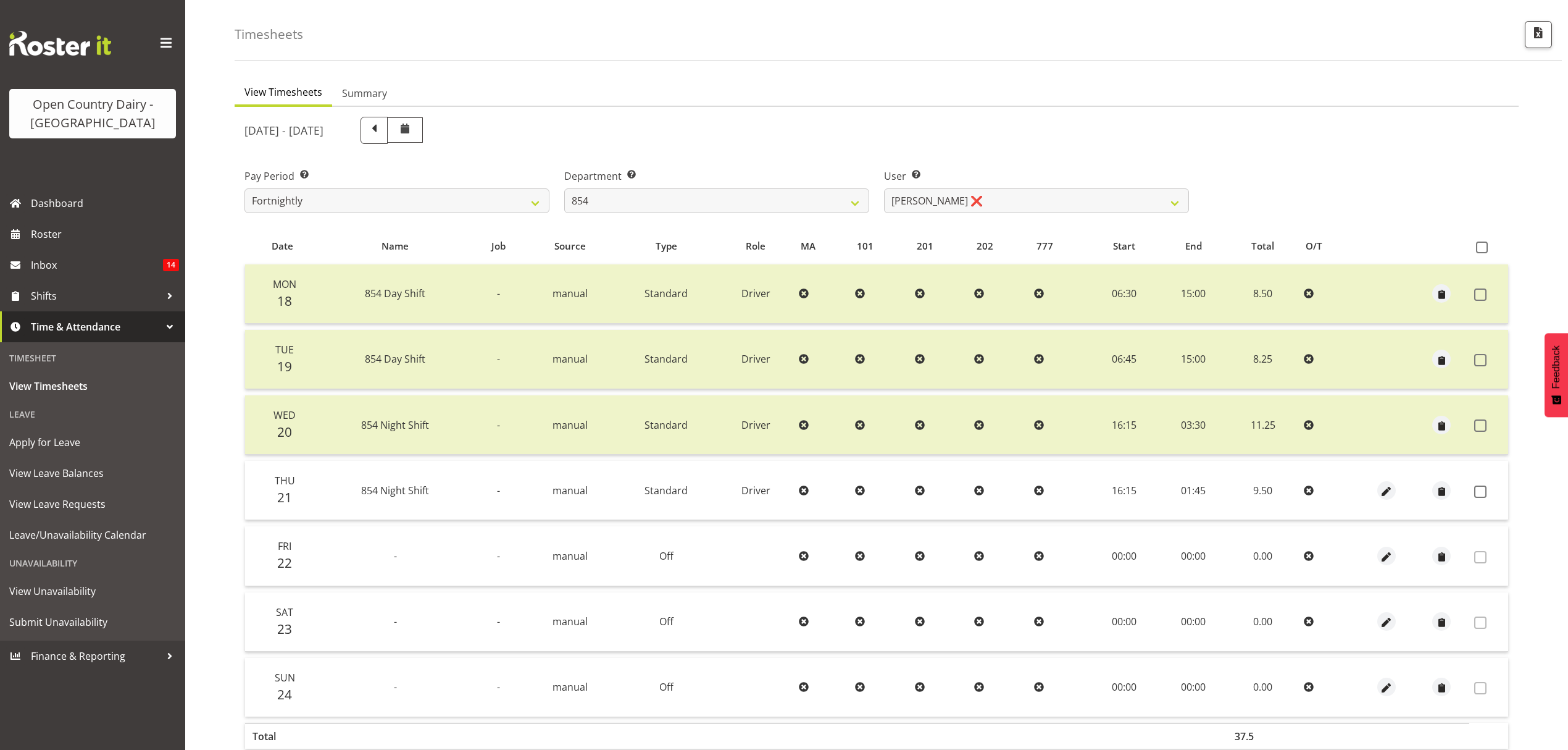
click at [1487, 495] on td at bounding box center [1489, 490] width 39 height 59
click at [1482, 493] on span at bounding box center [1481, 491] width 12 height 12
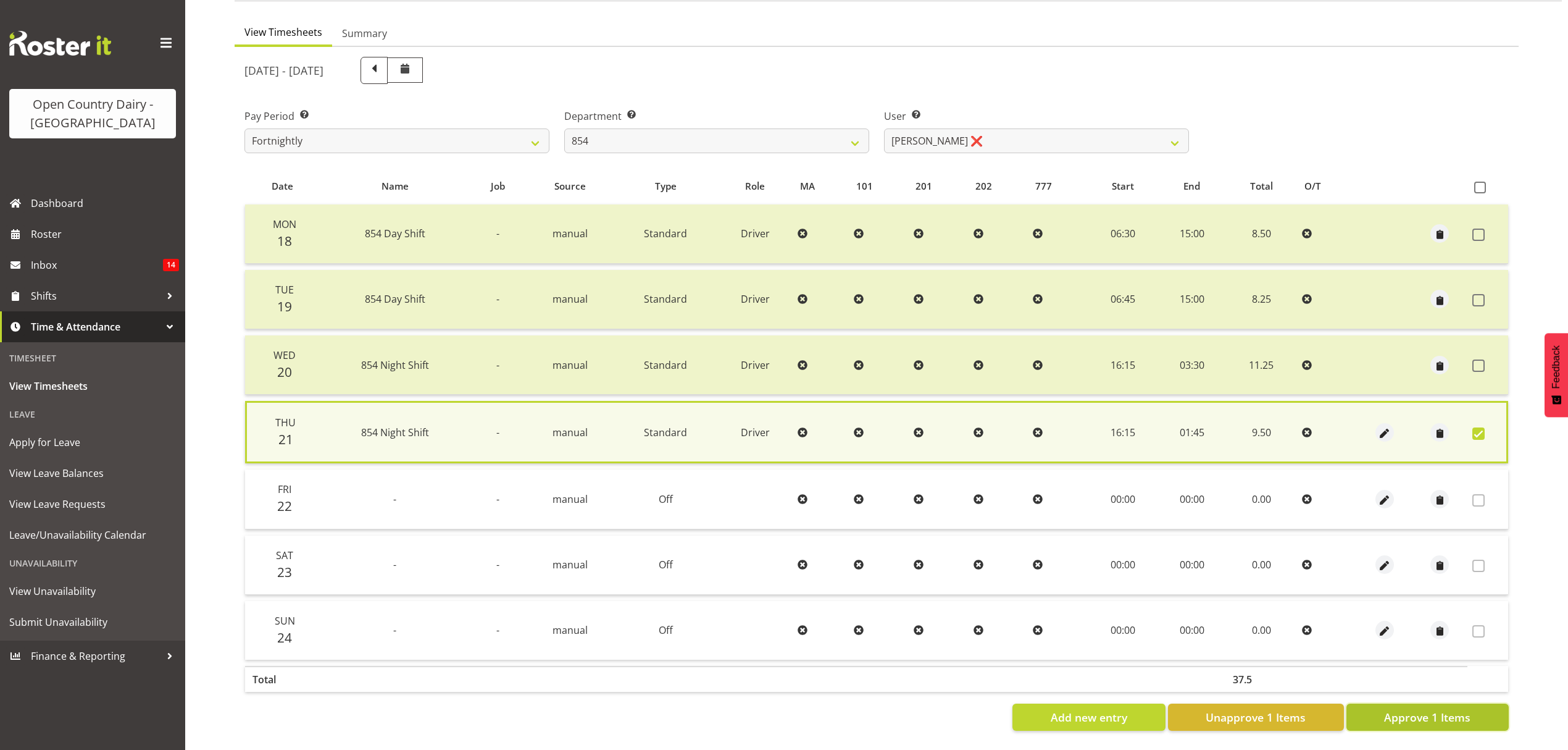
click at [1429, 710] on span "Approve 1 Items" at bounding box center [1427, 716] width 87 height 16
checkbox input "false"
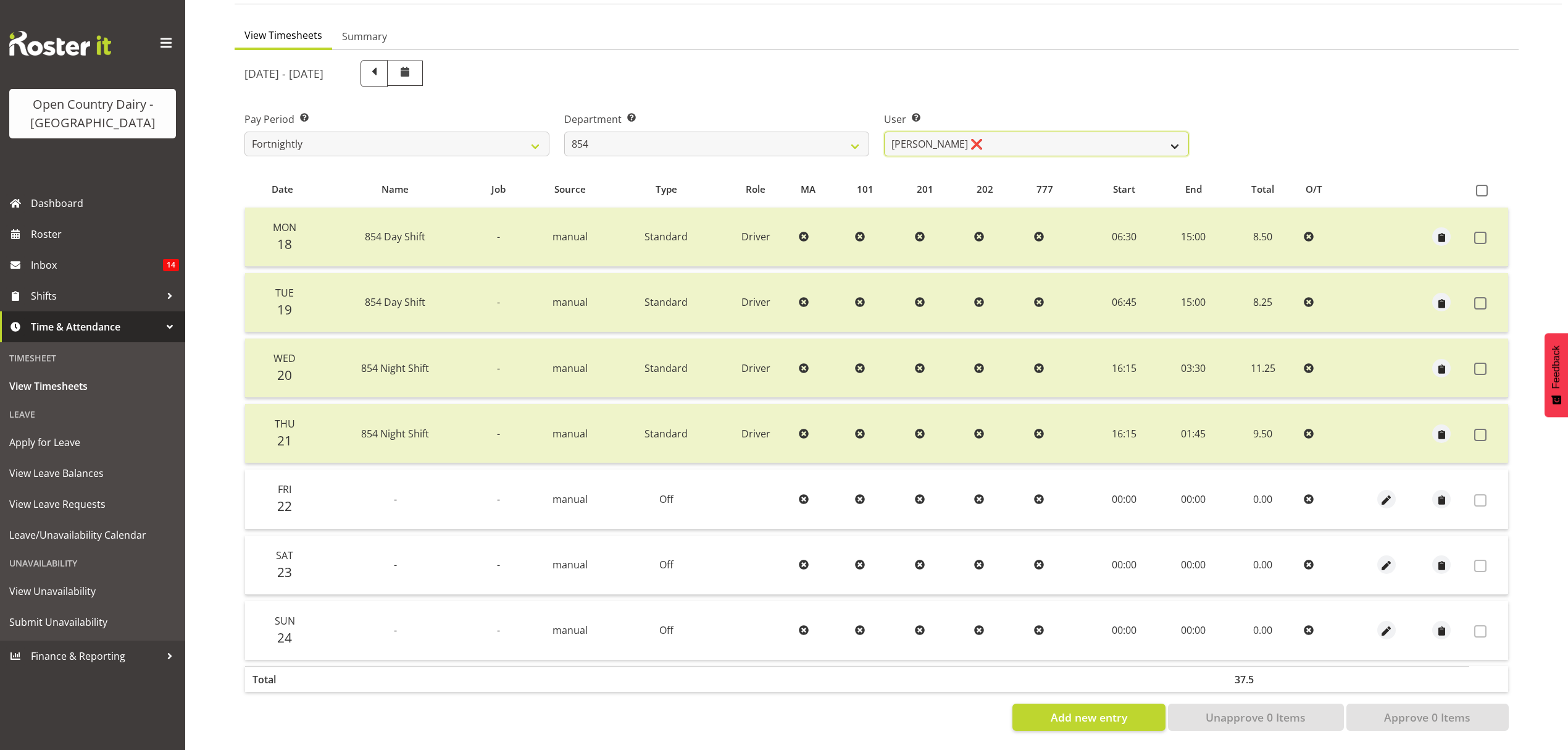
click at [1136, 131] on select "Carl Johnstone ❌ John Rook ❌ Karl Nicol ❌ Raymond George ❌" at bounding box center [1037, 144] width 305 height 25
select select "10054"
click at [884, 131] on select "Carl Johnstone ❌ John Rook ❌ Karl Nicol ❌ Raymond George ❌" at bounding box center [1037, 144] width 305 height 25
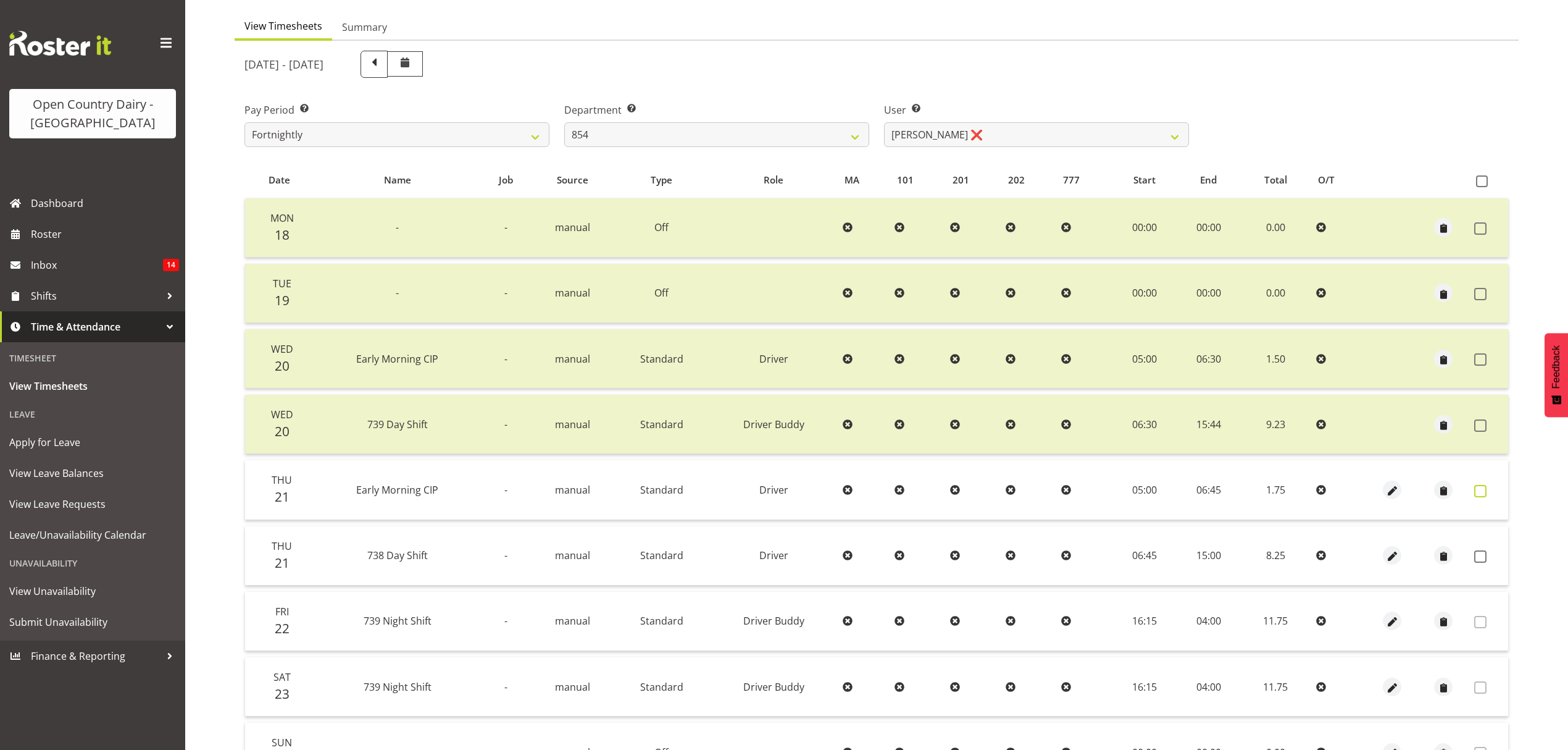
click at [1483, 488] on span at bounding box center [1481, 491] width 12 height 12
checkbox input "true"
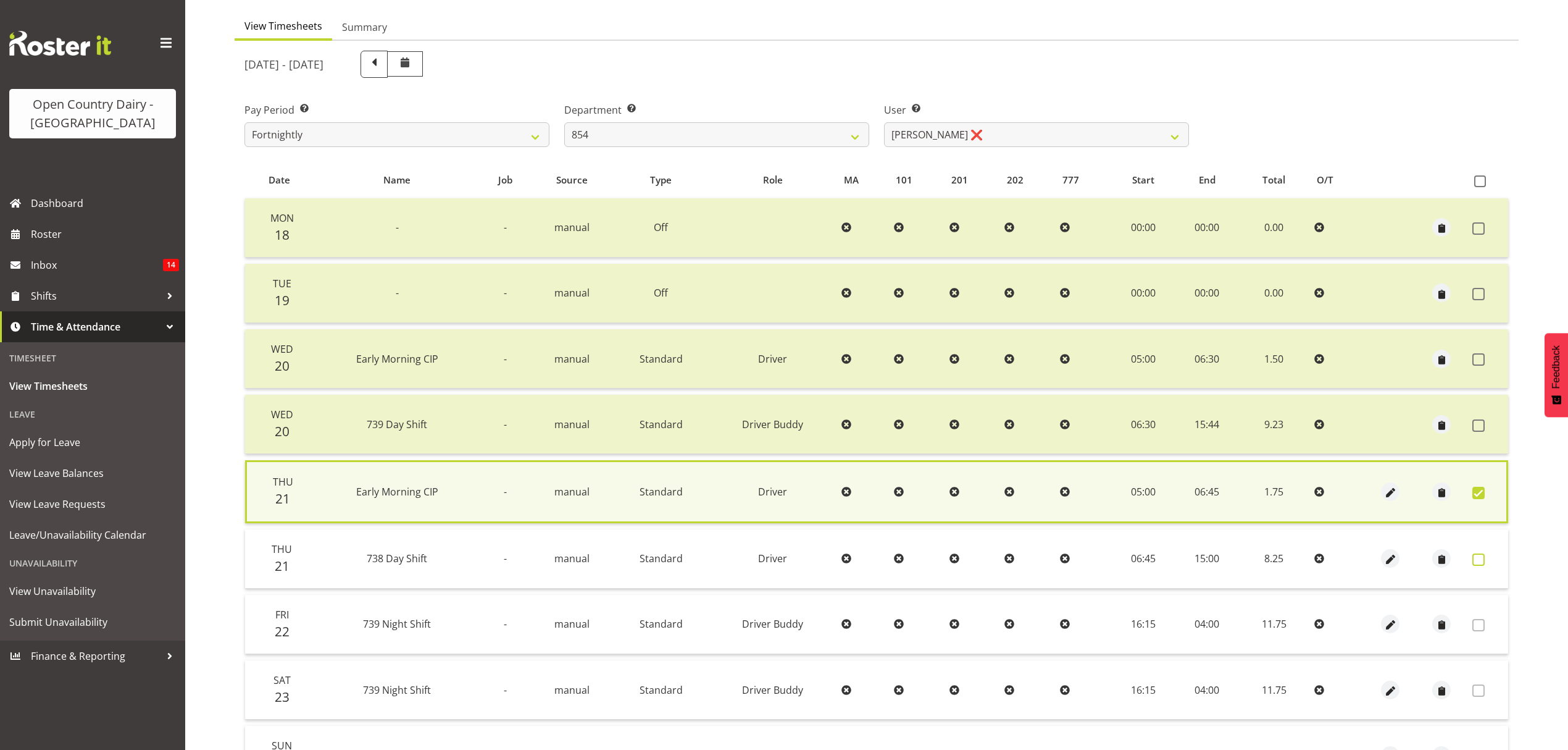
click at [1476, 559] on span at bounding box center [1478, 559] width 12 height 12
checkbox input "true"
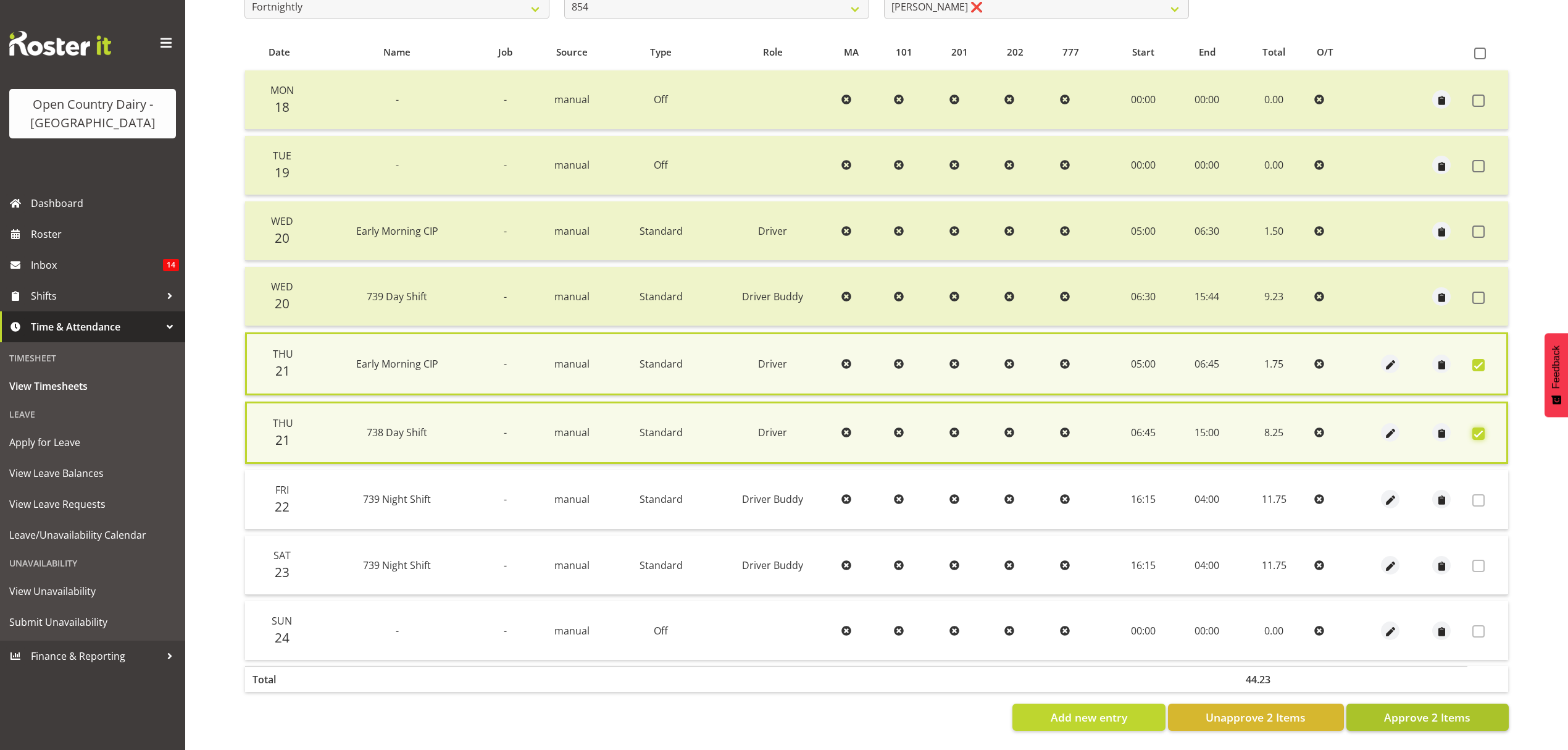
scroll to position [244, 0]
click at [1443, 709] on span "Approve 2 Items" at bounding box center [1427, 716] width 87 height 16
checkbox input "false"
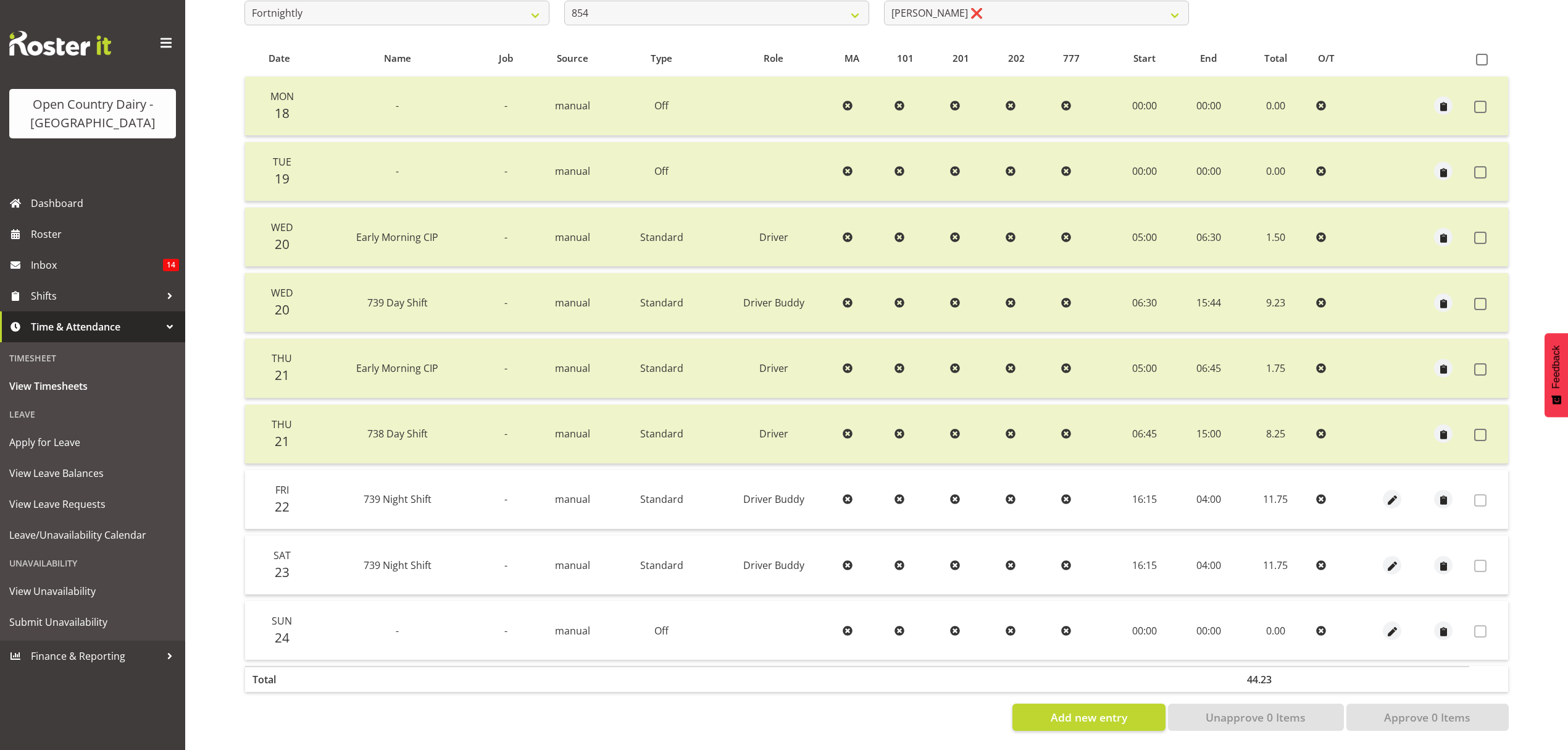
scroll to position [157, 0]
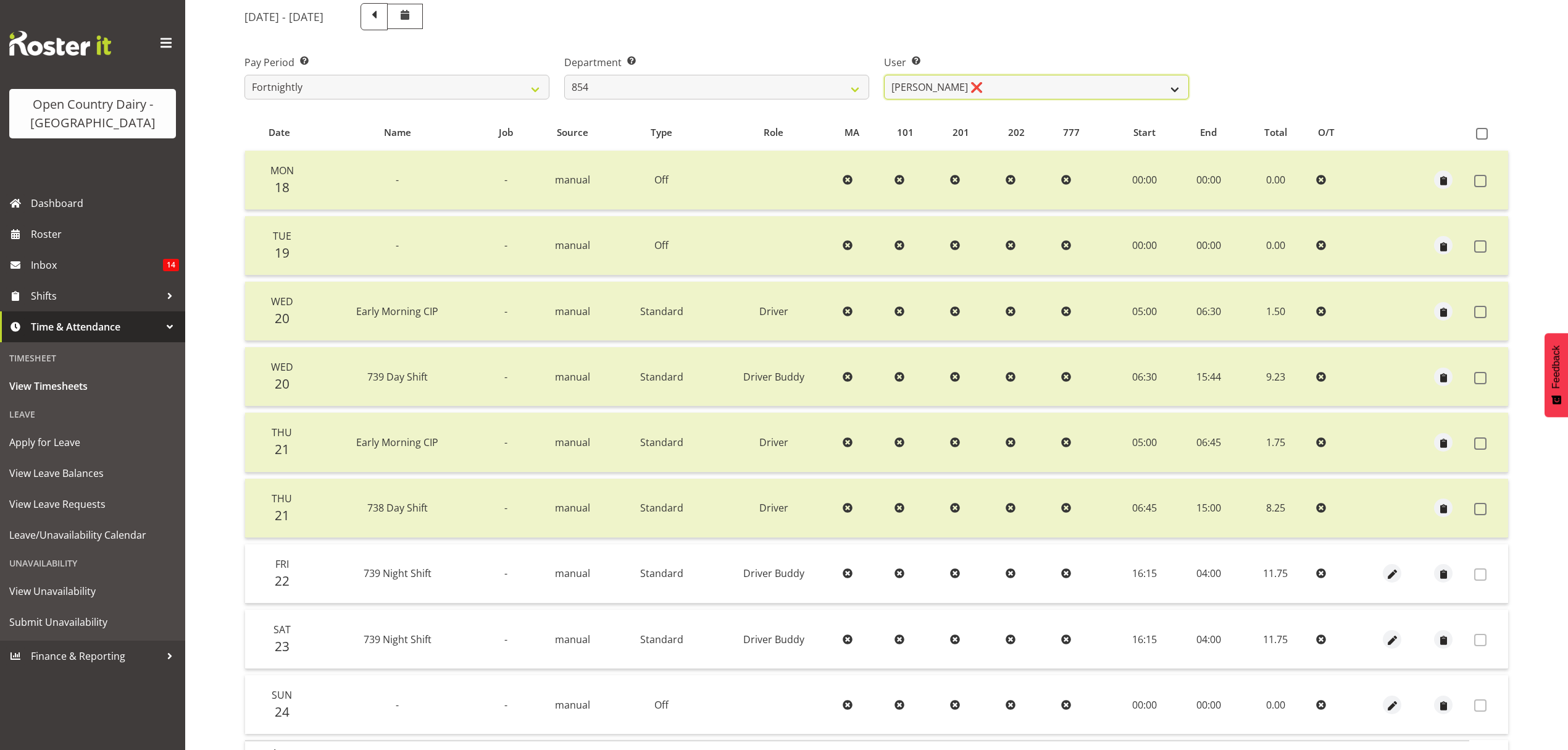
click at [963, 89] on select "Carl Johnstone ❌ John Rook ❌ Karl Nicol ❌ Raymond George ❌" at bounding box center [1037, 87] width 305 height 25
click at [853, 84] on select "734 735 736 737 738 739 851 852 853 854 855 856 858 861 862 865 868 869 870 873" at bounding box center [717, 87] width 305 height 25
select select "671"
click at [564, 75] on select "734 735 736 737 738 739 851 852 853 854 855 856 858 861 862 865 868 869 870 873" at bounding box center [717, 87] width 305 height 25
select select "7395"
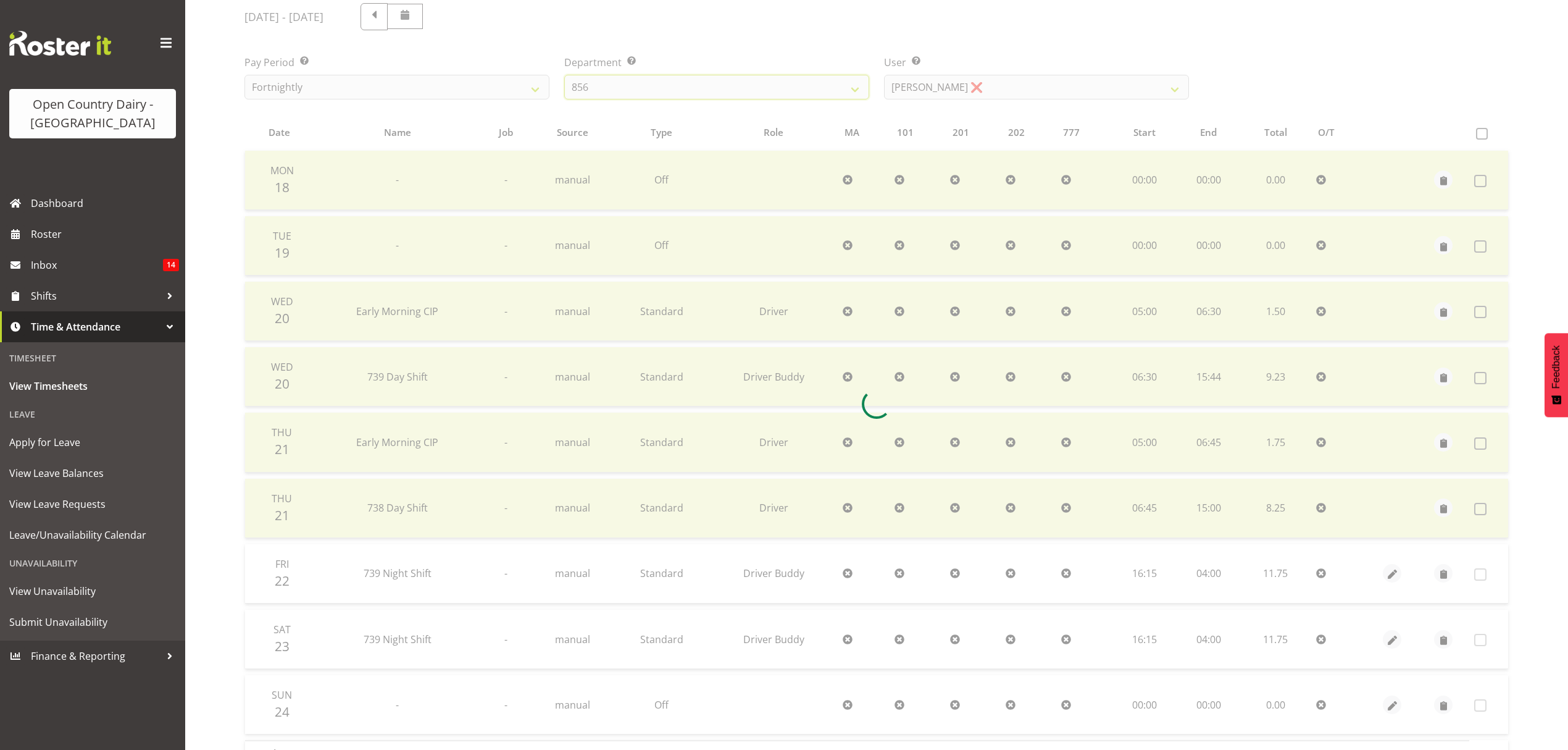
scroll to position [110, 0]
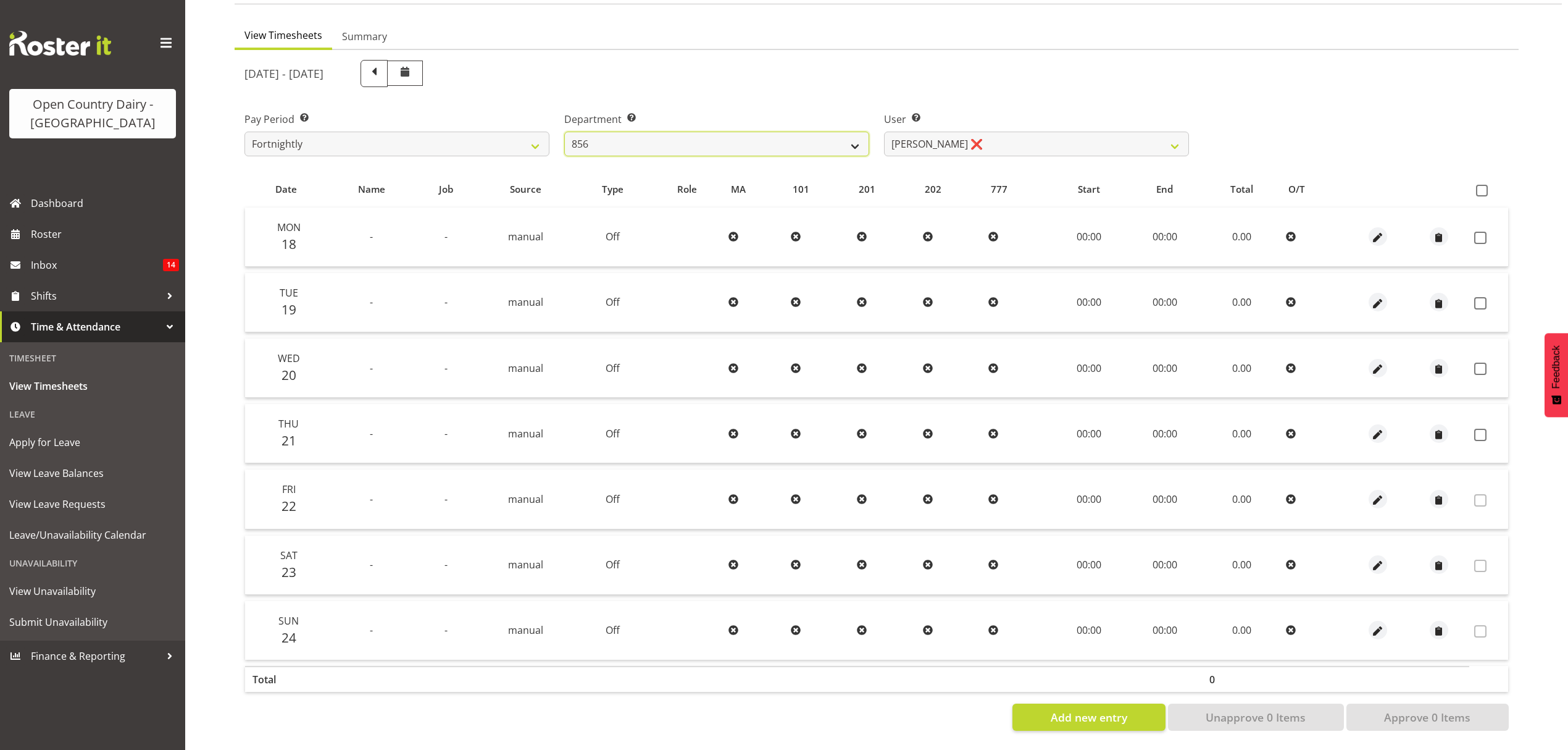
click at [833, 131] on select "734 735 736 737 738 739 851 852 853 854 855 856 858 861 862 865 868 869 870 873" at bounding box center [717, 144] width 305 height 25
select select "668"
click at [564, 131] on select "734 735 736 737 738 739 851 852 853 854 855 856 858 861 862 865 868 869 870 873" at bounding box center [717, 144] width 305 height 25
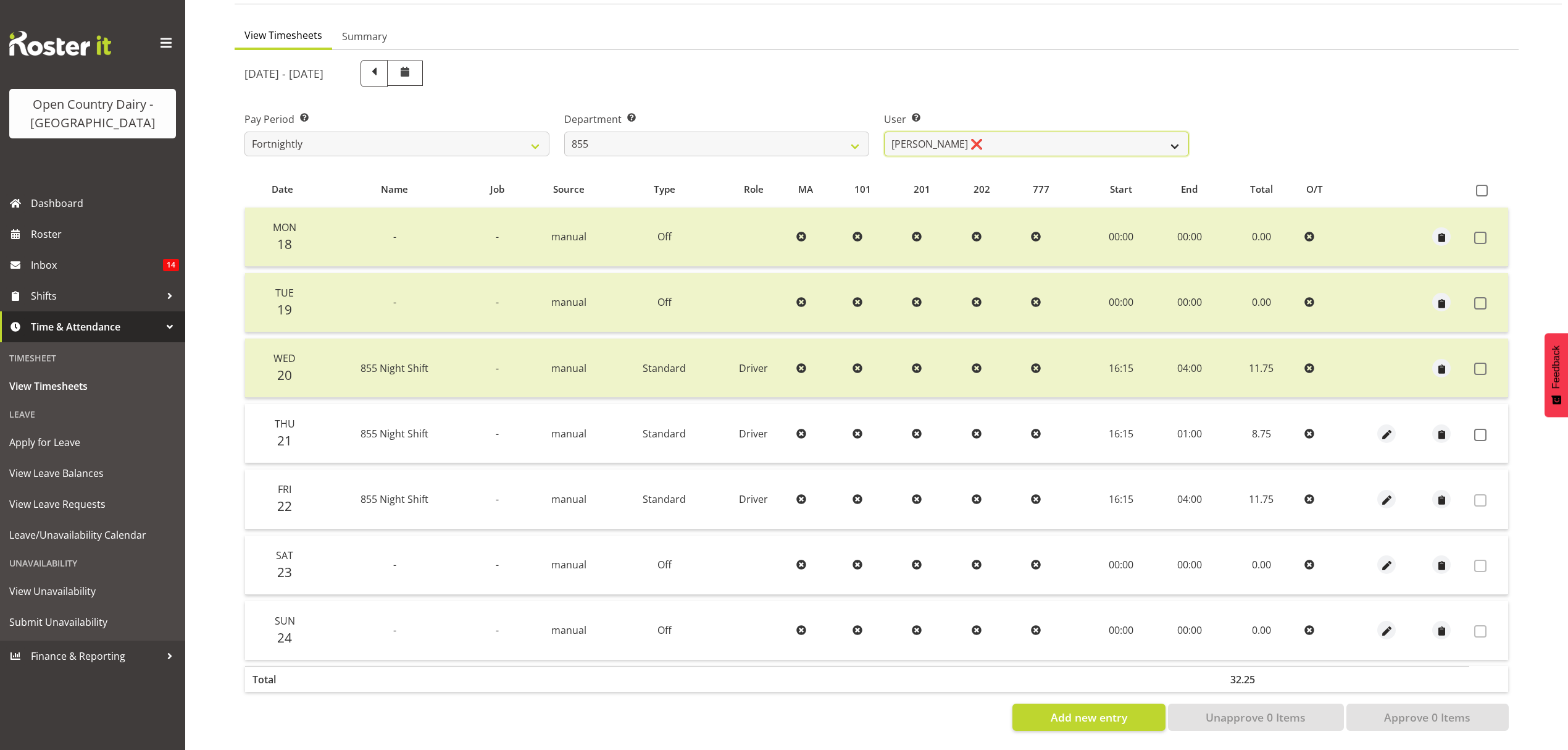
click at [954, 137] on select "Leon Harrison ❌ Nathan Vincent ❌ Wayne Jukes ❌" at bounding box center [1037, 144] width 305 height 25
click at [1485, 429] on span at bounding box center [1481, 435] width 12 height 12
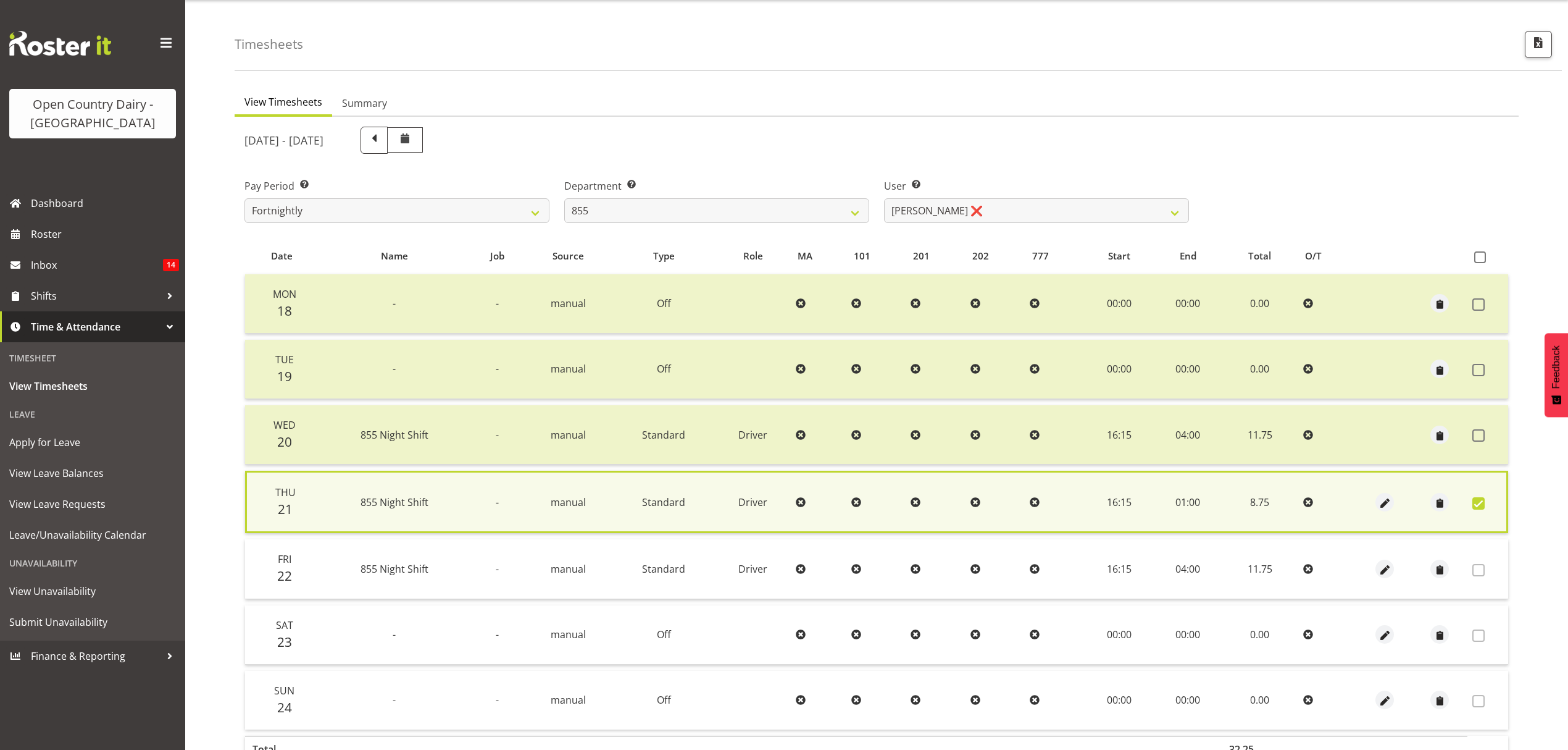
click at [1428, 703] on td at bounding box center [1440, 700] width 55 height 59
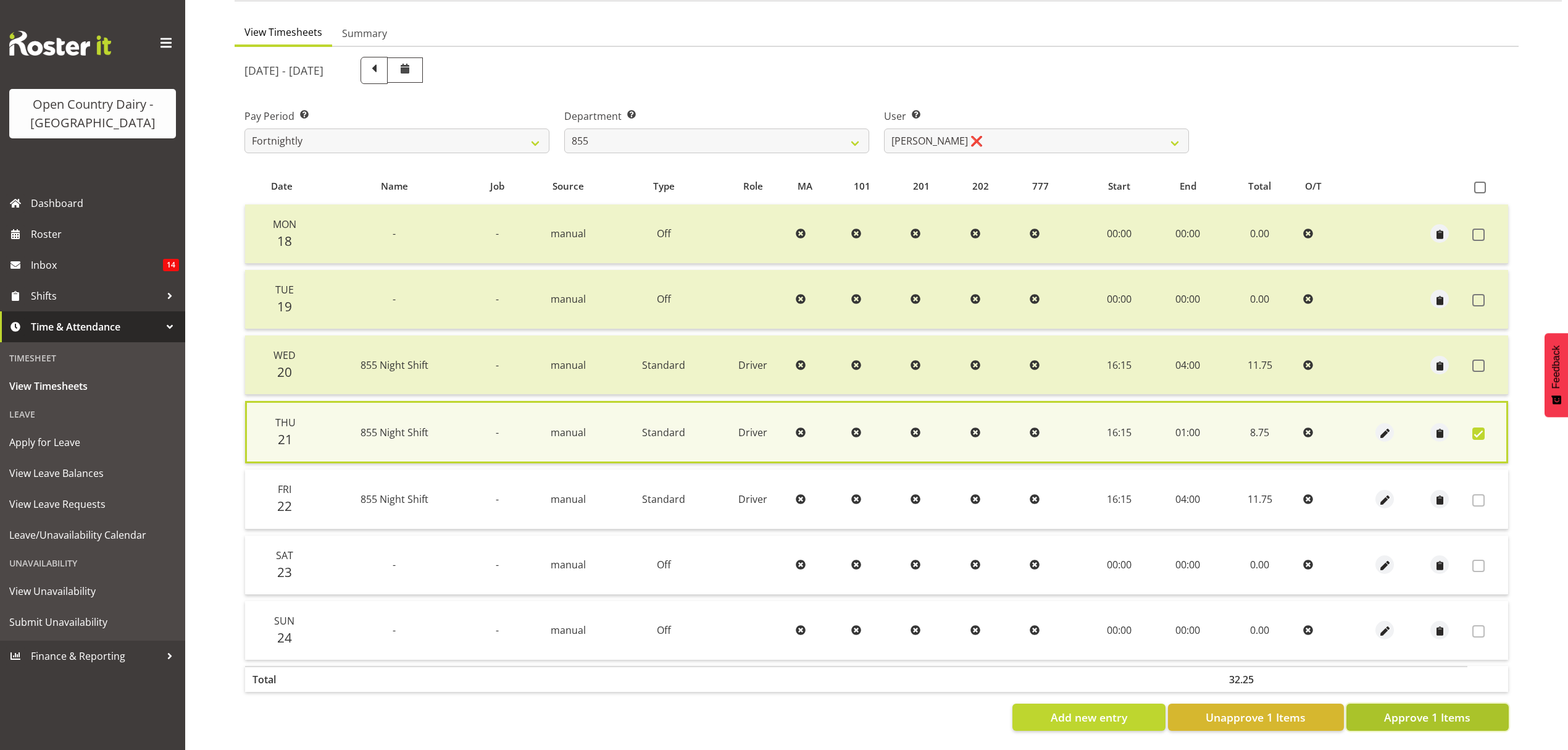
click at [1434, 715] on button "Approve 1 Items" at bounding box center [1428, 717] width 162 height 27
checkbox input "false"
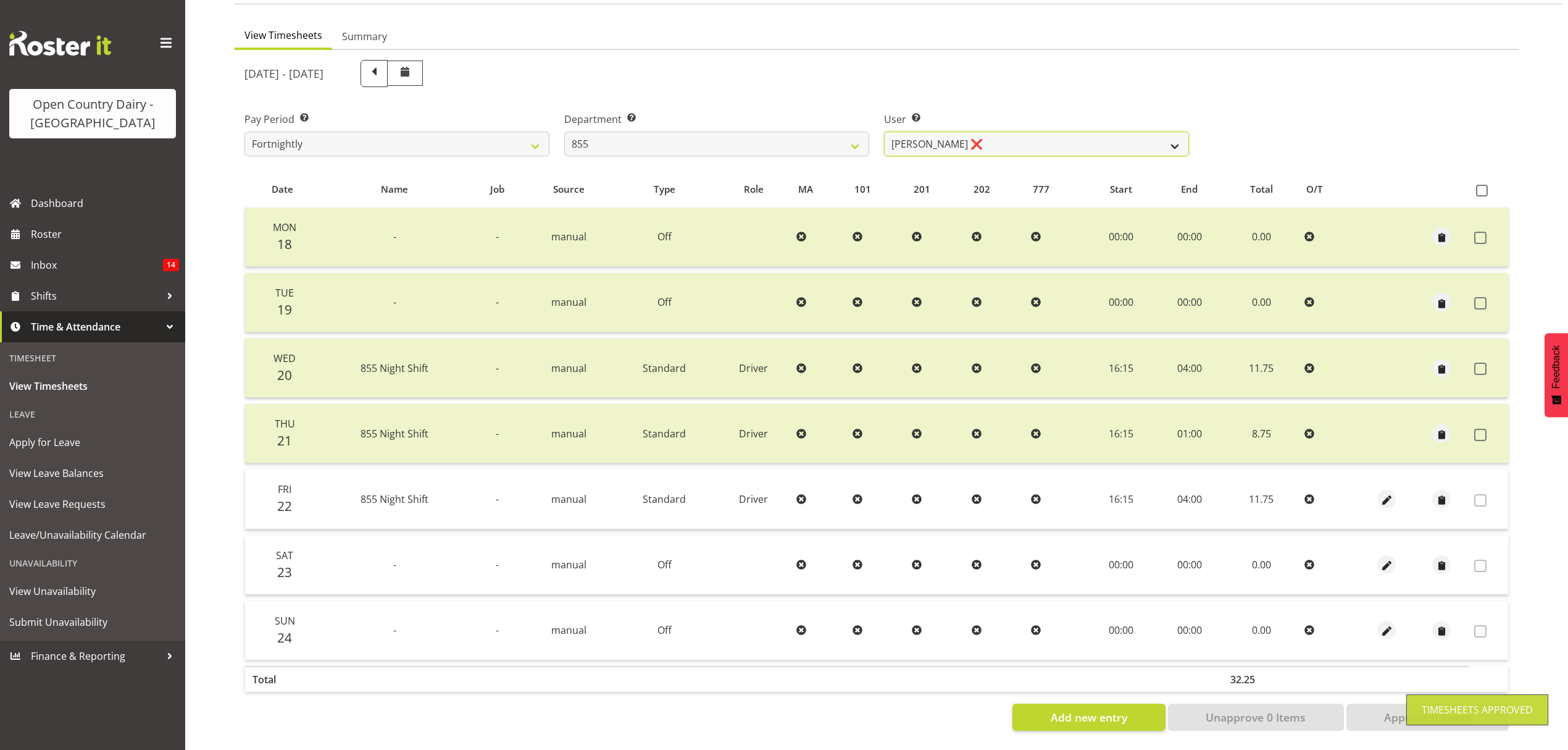
click at [925, 132] on select "Leon Harrison ❌ Nathan Vincent ❌ Wayne Jukes ❌" at bounding box center [1037, 144] width 305 height 25
click at [786, 134] on select "734 735 736 737 738 739 851 852 853 854 855 856 858 861 862 865 868 869 870 873" at bounding box center [717, 144] width 305 height 25
click at [564, 131] on select "734 735 736 737 738 739 851 852 853 854 855 856 858 861 862 865 868 869 870 873" at bounding box center [717, 144] width 305 height 25
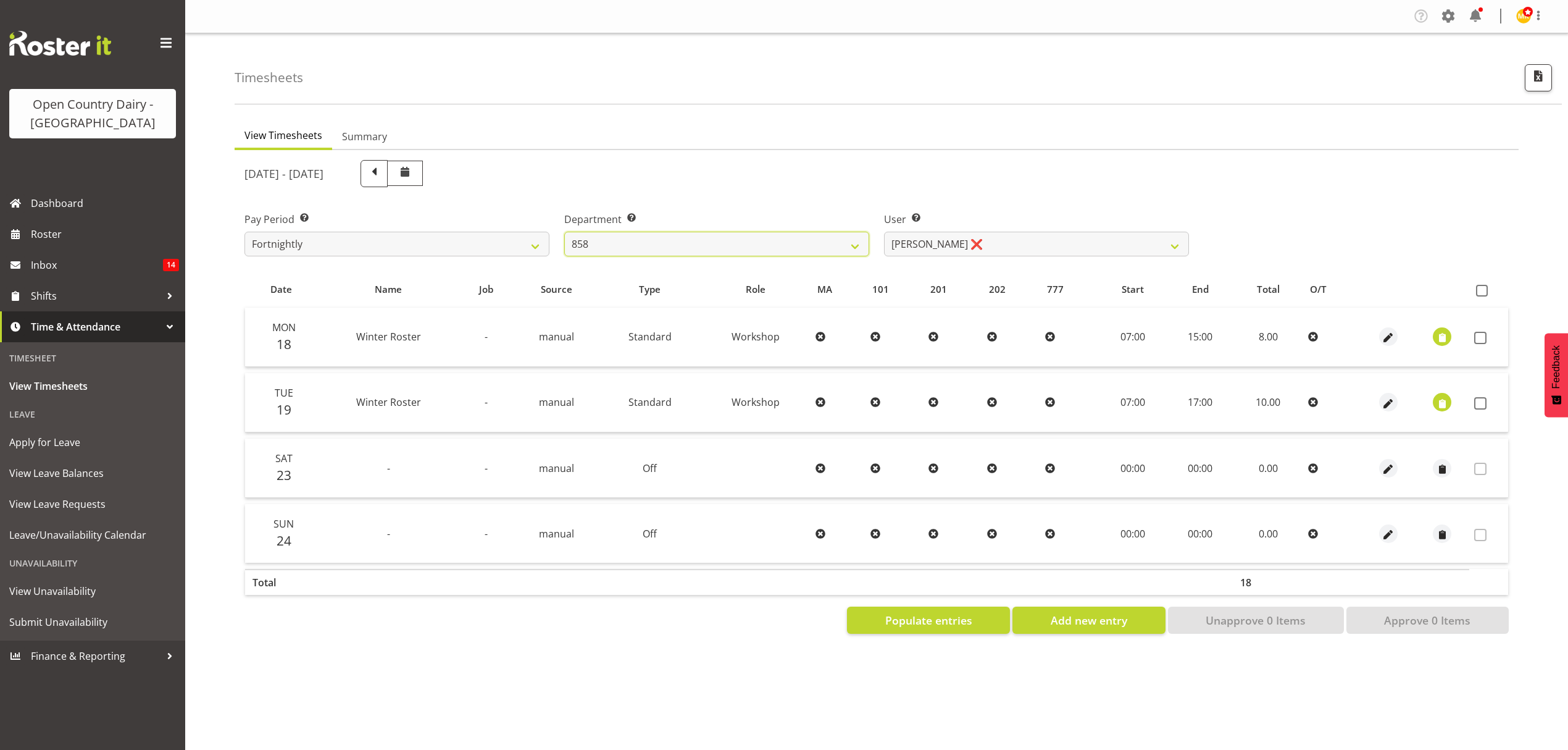
scroll to position [0, 0]
drag, startPoint x: 775, startPoint y: 248, endPoint x: 777, endPoint y: 254, distance: 6.3
click at [775, 248] on select "734 735 736 737 738 739 851 852 853 854 855 856 858 861 862 865 868 869 870 873" at bounding box center [717, 244] width 305 height 25
select select "671"
click at [564, 232] on select "734 735 736 737 738 739 851 852 853 854 855 856 858 861 862 865 868 869 870 873" at bounding box center [717, 244] width 305 height 25
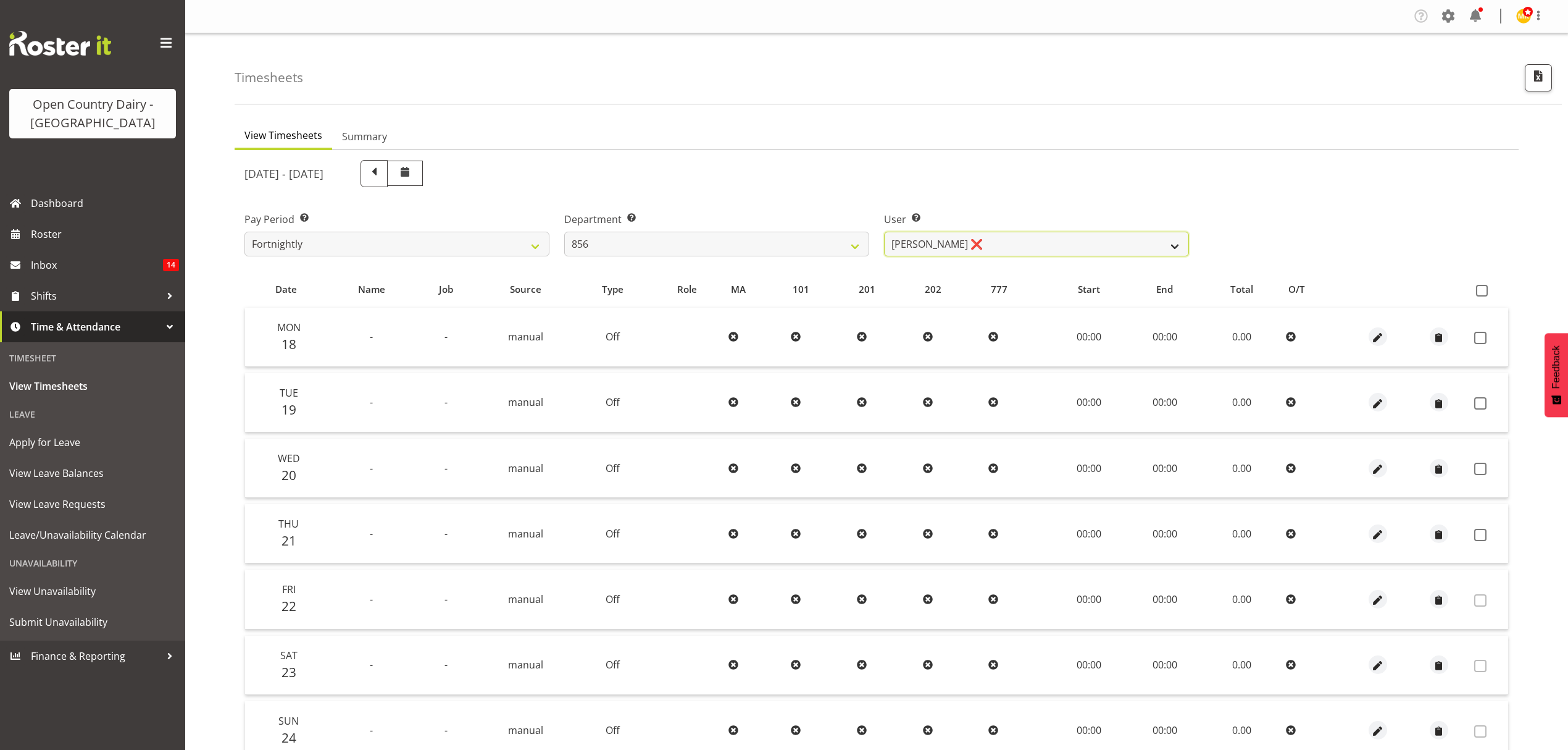
click at [1001, 246] on select "Bradley Parkhill ❌ James Matheson ❌ Jason Vercoe ❌ Tony Lee ❌" at bounding box center [1037, 244] width 305 height 25
select select "10196"
click at [884, 232] on select "Bradley Parkhill ❌ James Matheson ❌ Jason Vercoe ❌ Tony Lee ❌" at bounding box center [1037, 244] width 305 height 25
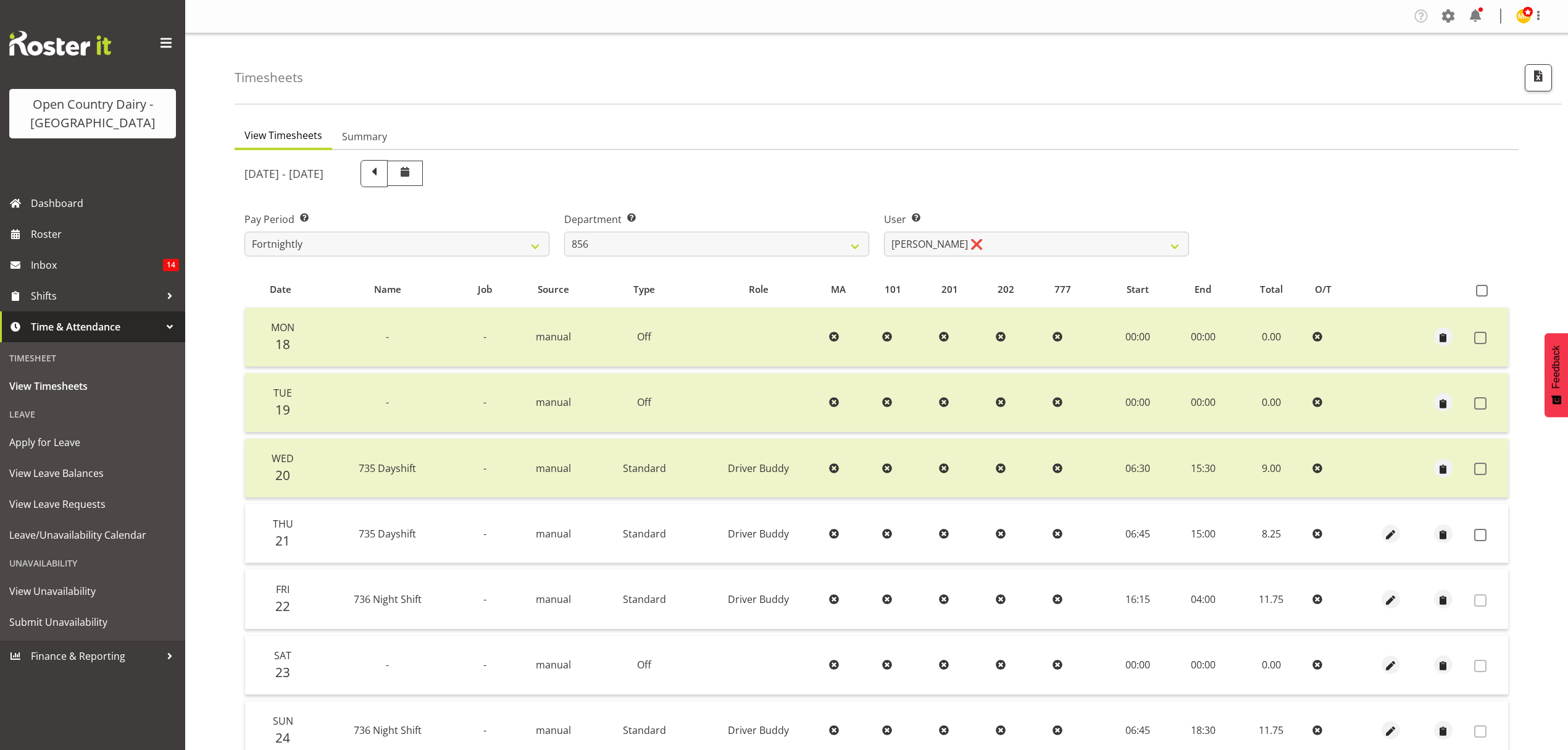
click at [1481, 541] on td at bounding box center [1489, 534] width 39 height 59
click at [1483, 529] on span at bounding box center [1481, 535] width 12 height 12
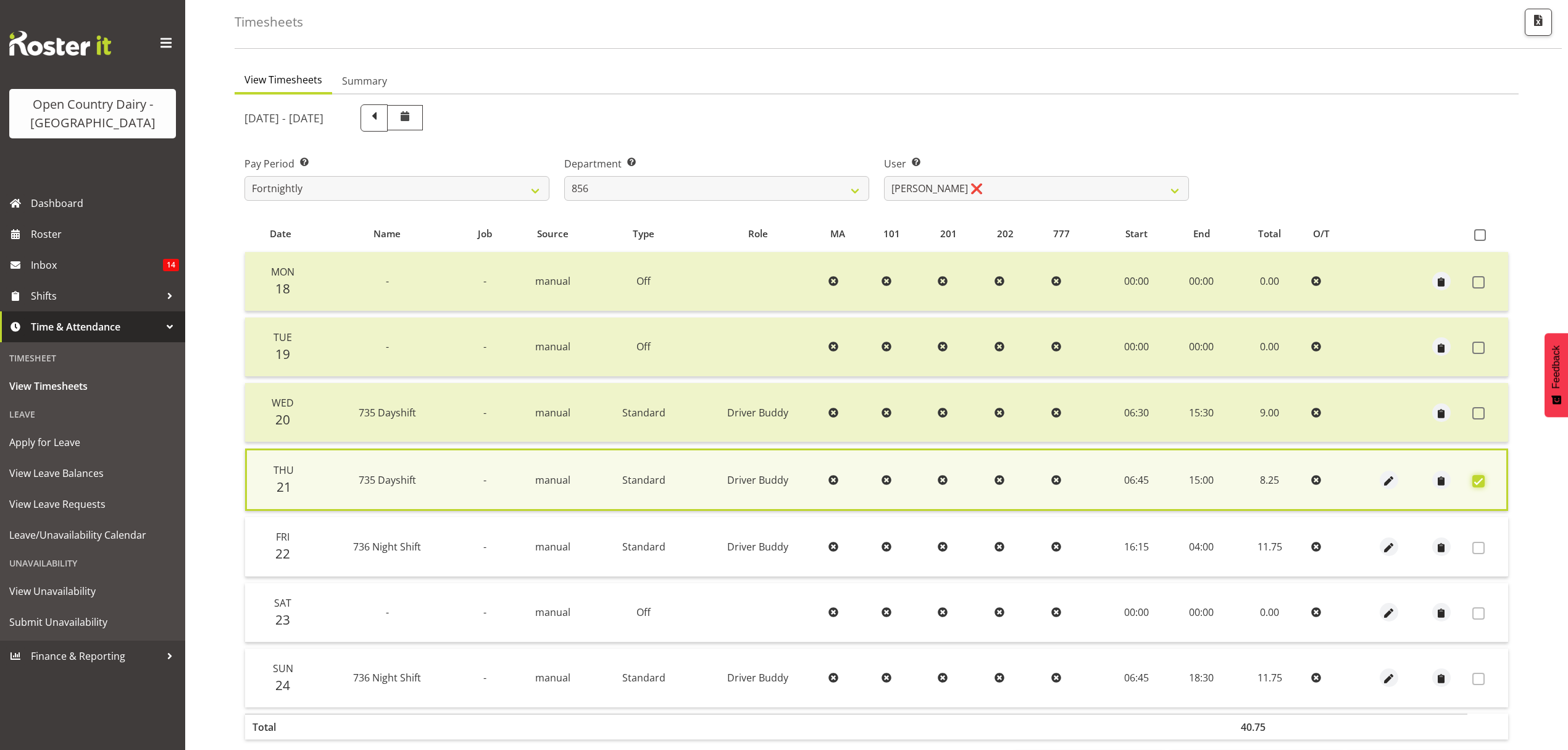
scroll to position [112, 0]
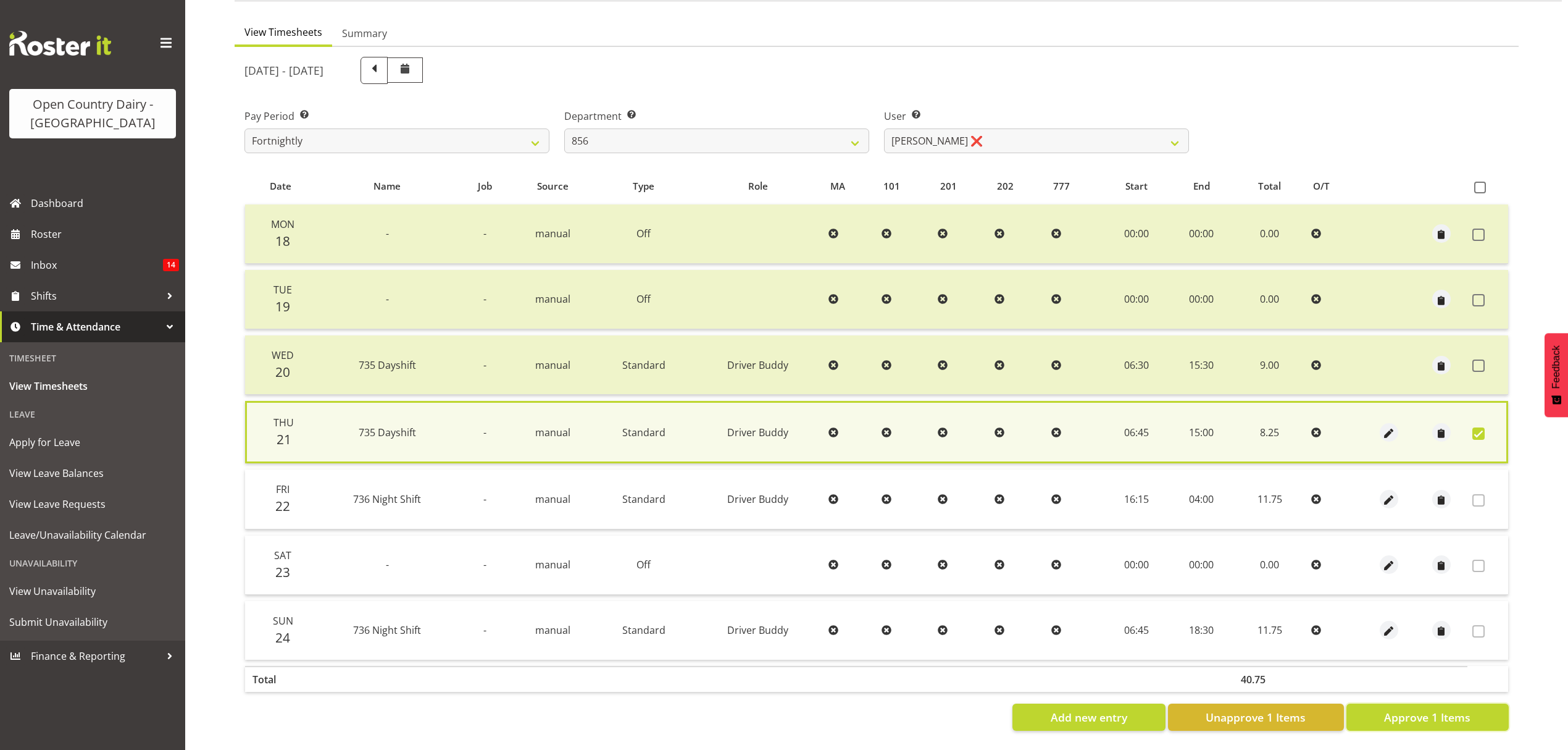
click at [1406, 709] on span "Approve 1 Items" at bounding box center [1427, 716] width 87 height 16
checkbox input "false"
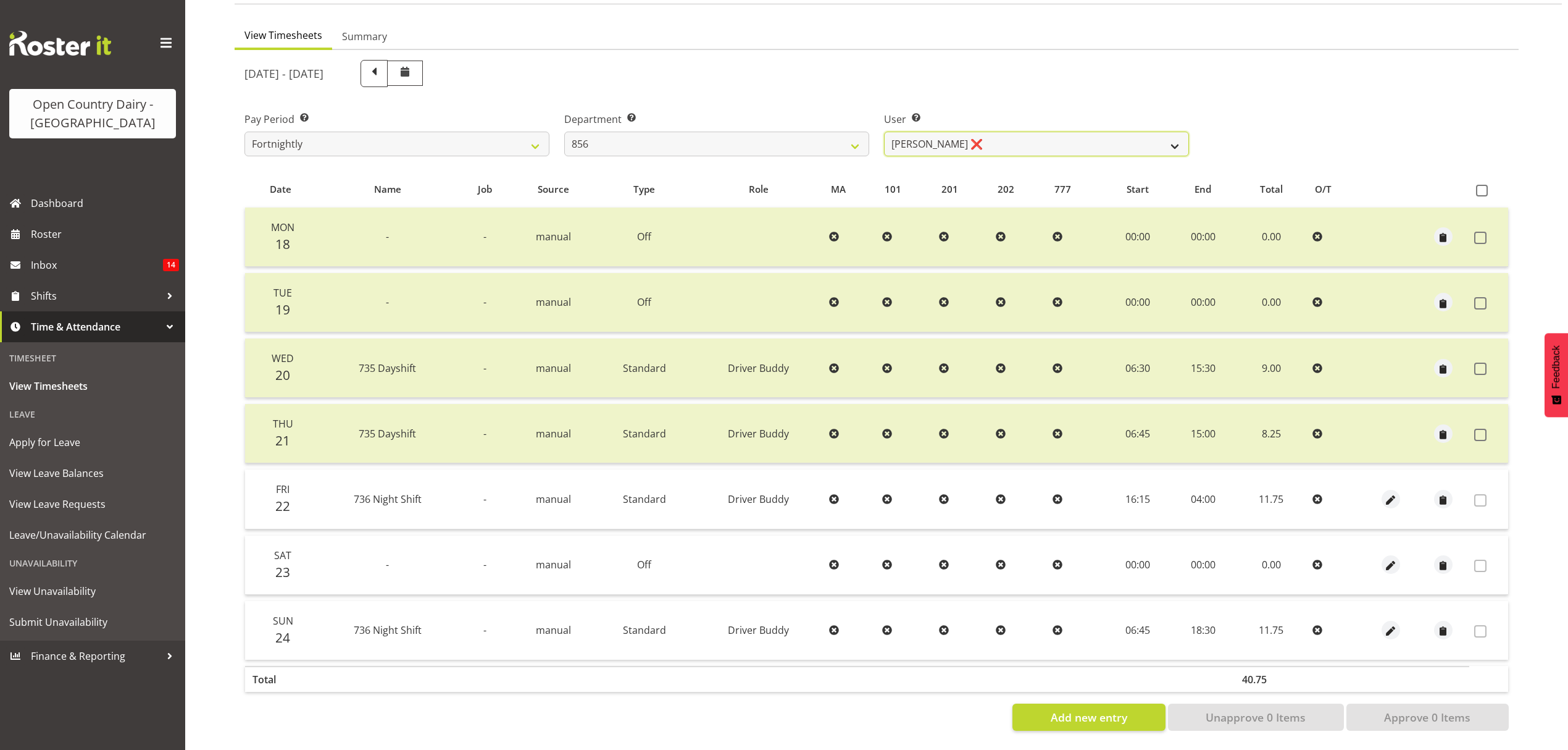
click at [954, 136] on select "Bradley Parkhill ❌ James Matheson ❌ Jason Vercoe ❌ Tony Lee ❌" at bounding box center [1037, 144] width 305 height 25
click at [844, 137] on select "734 735 736 737 738 739 851 852 853 854 855 856 858 861 862 865 868 869 870 873" at bounding box center [717, 144] width 305 height 25
select select "783"
click at [564, 131] on select "734 735 736 737 738 739 851 852 853 854 855 856 858 861 862 865 868 869 870 873" at bounding box center [717, 144] width 305 height 25
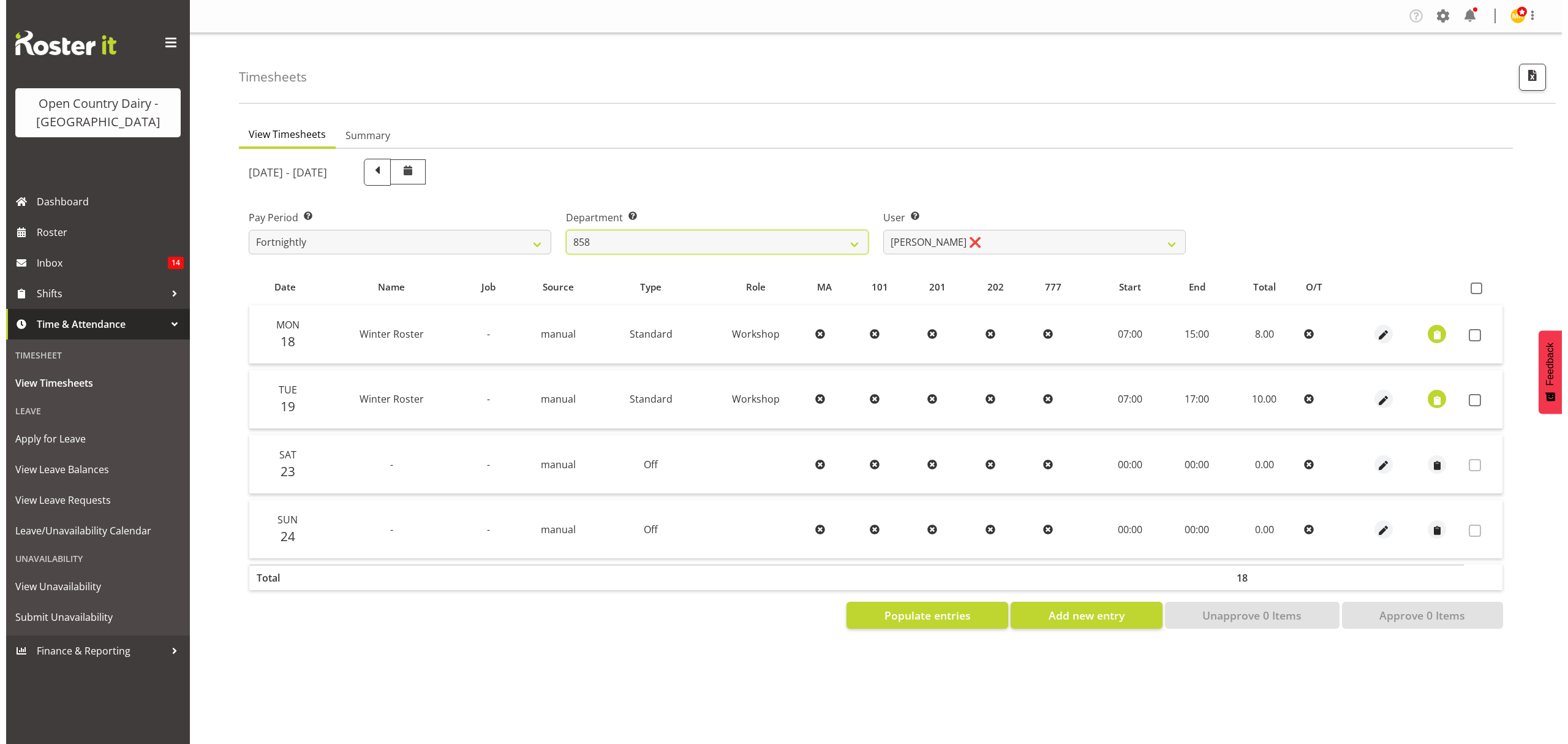
scroll to position [0, 0]
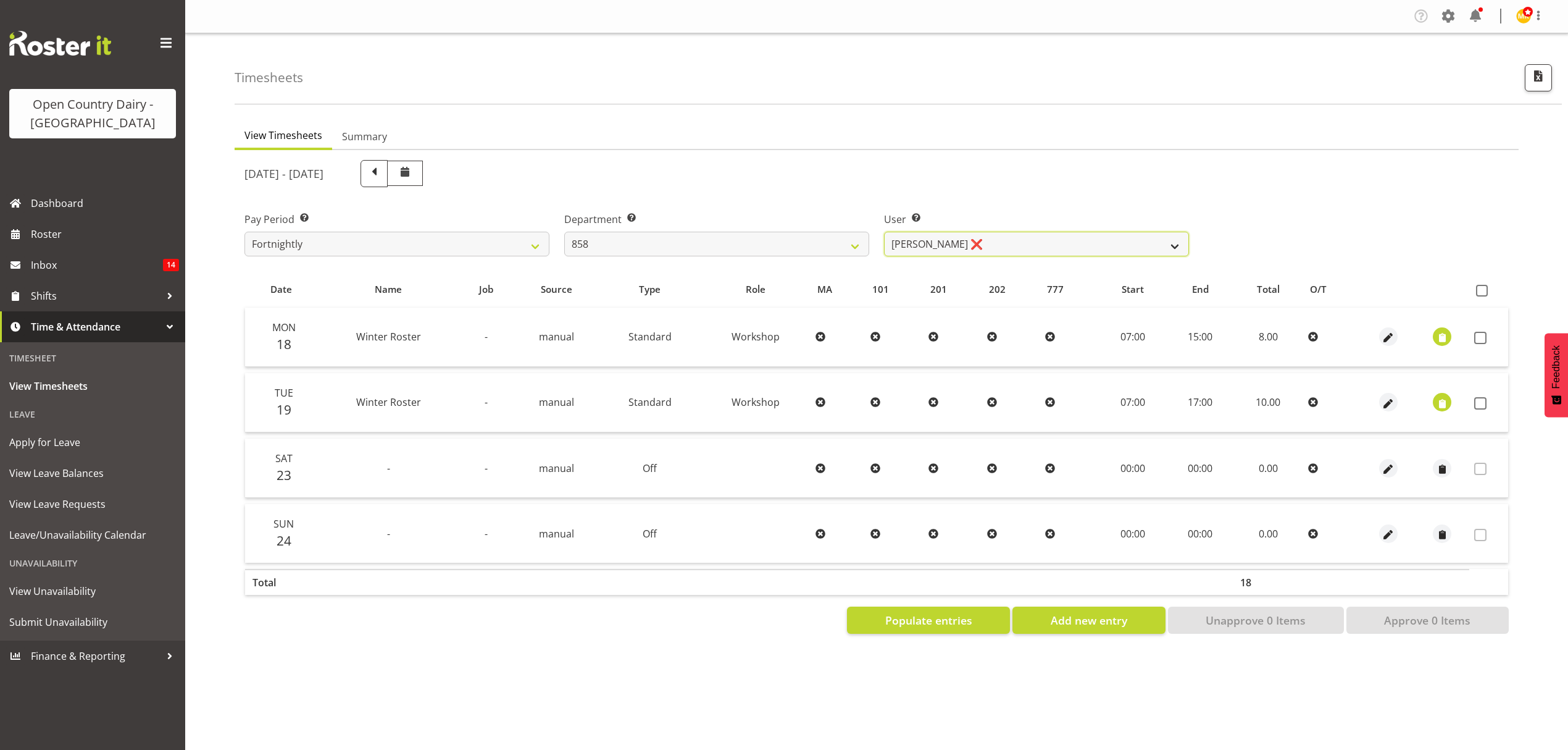
click at [984, 237] on select "Anthony Shaw ❌ Liam Bellman ❌ Neil Peters ❌" at bounding box center [1037, 244] width 305 height 25
select select "9850"
click at [884, 232] on select "Anthony Shaw ❌ Liam Bellman ❌ Neil Peters ❌" at bounding box center [1037, 244] width 305 height 25
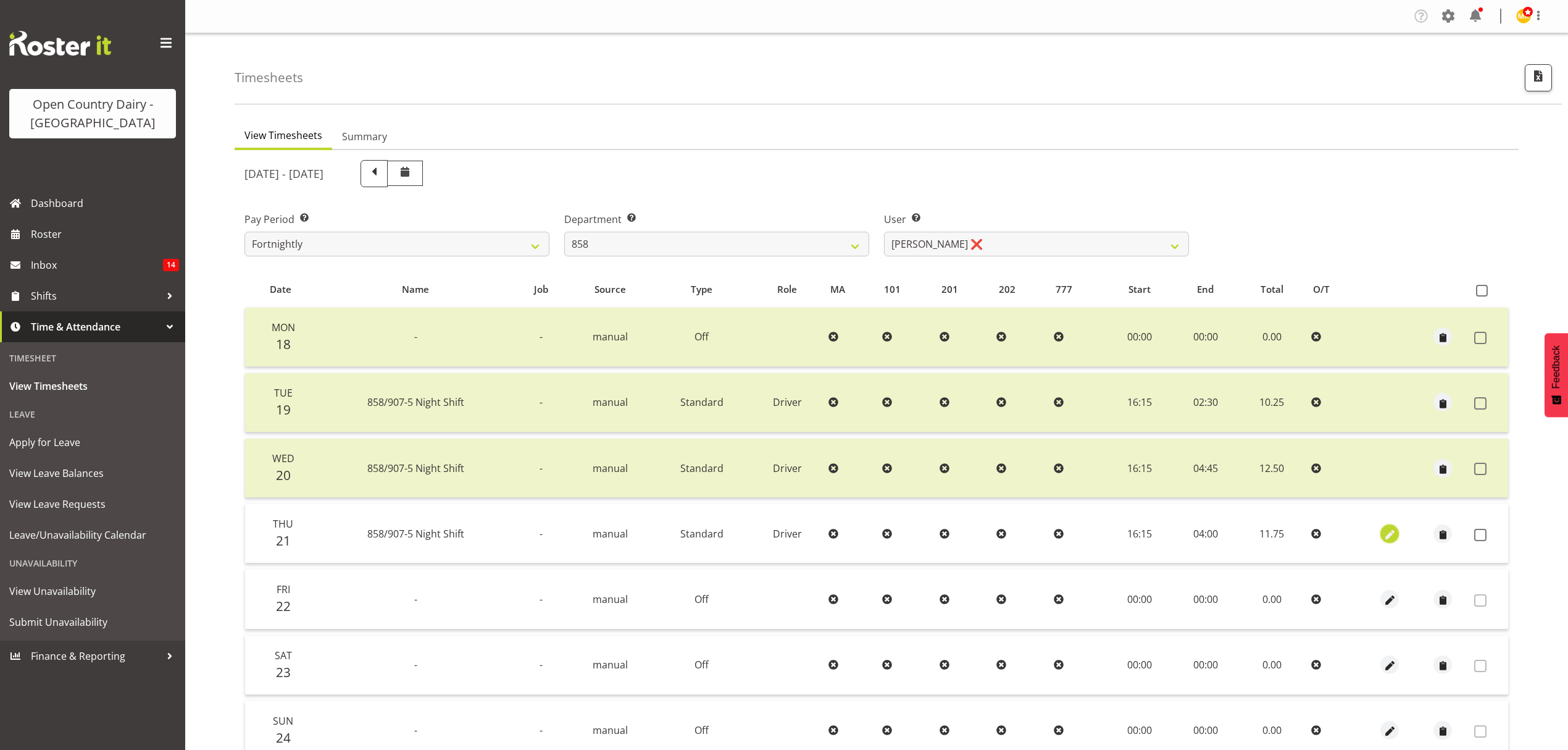
click at [1389, 530] on span "button" at bounding box center [1390, 534] width 14 height 14
select select "Standard"
select select "7"
select select "2025"
select select "4"
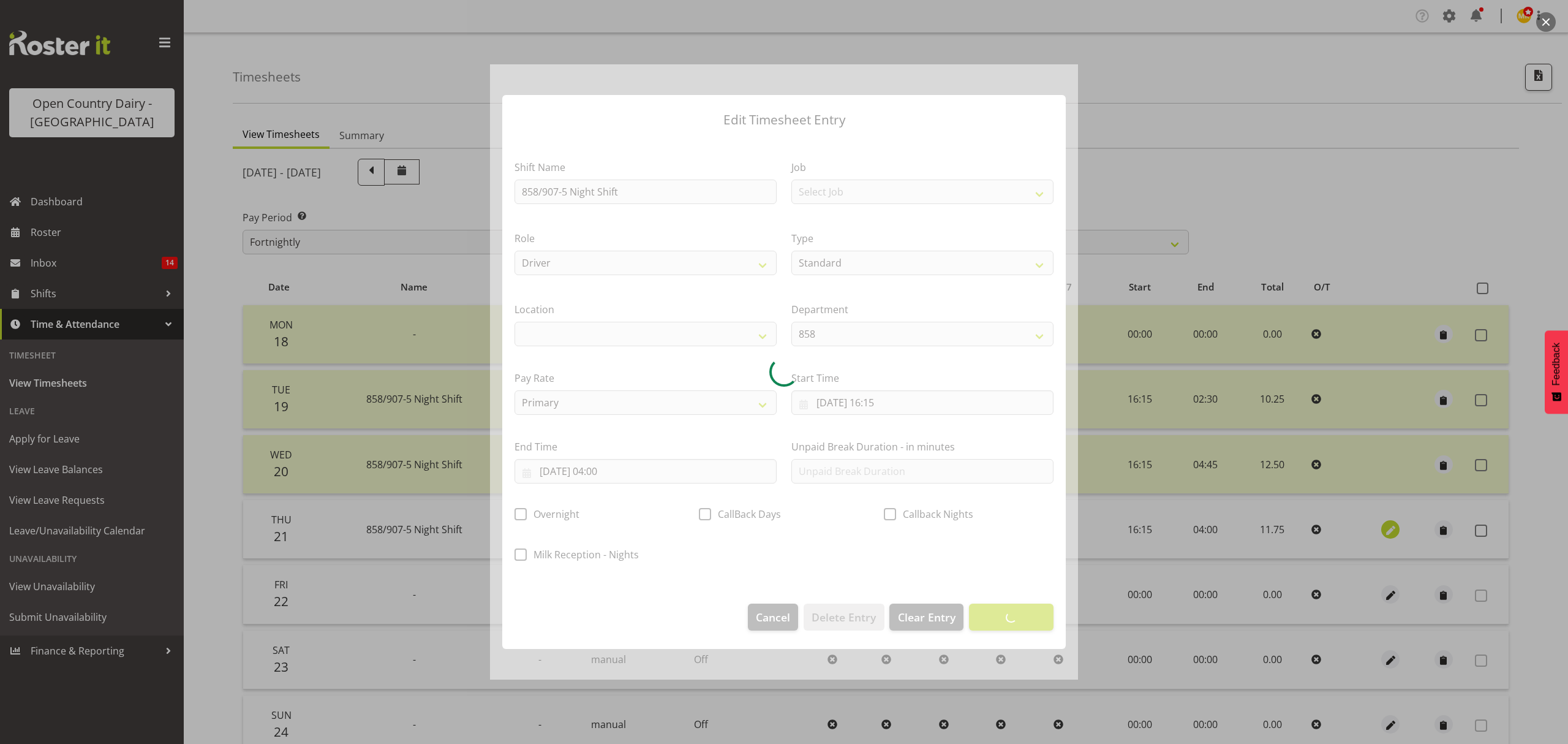
select select
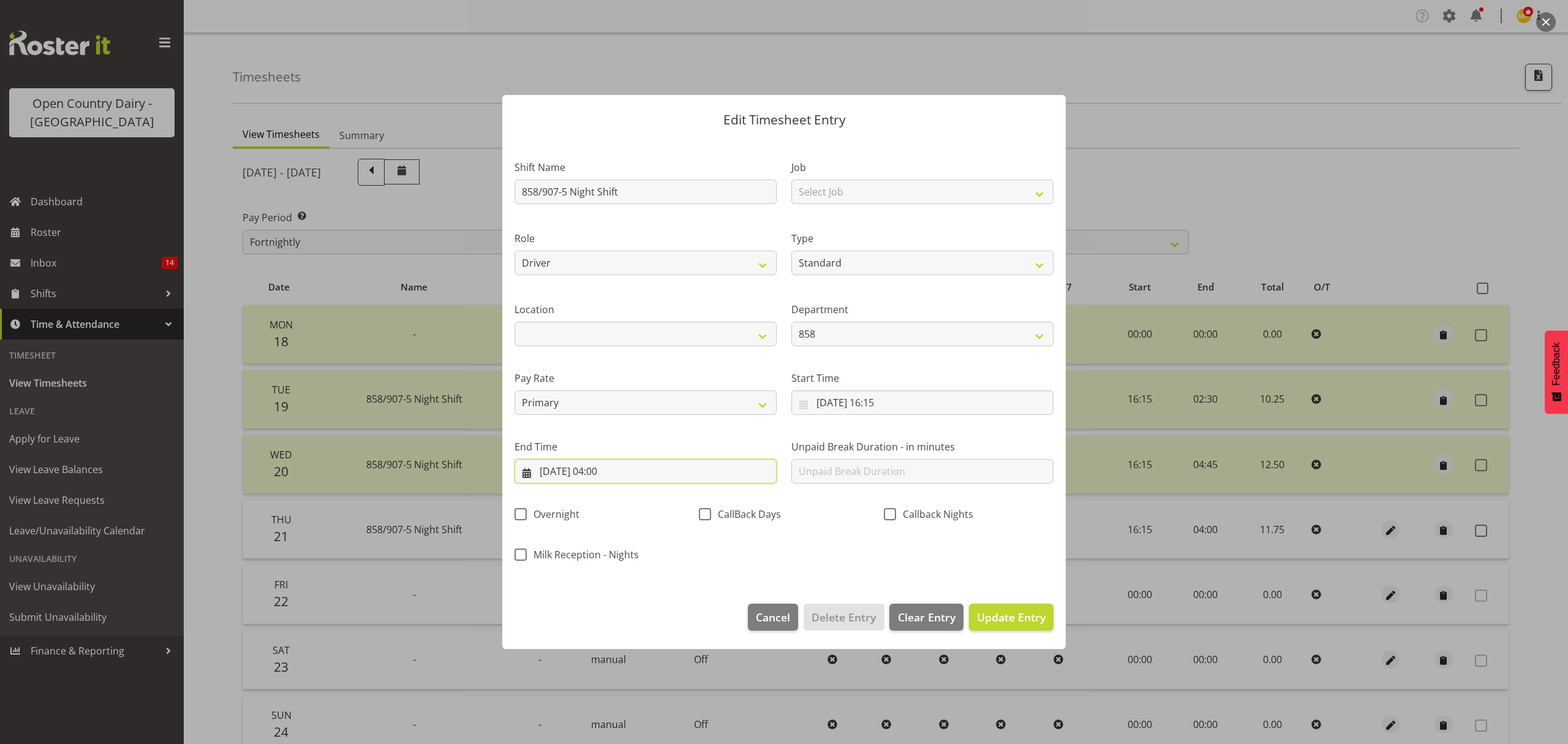
click at [601, 469] on input "22/08/2025, 04:00" at bounding box center [646, 471] width 262 height 25
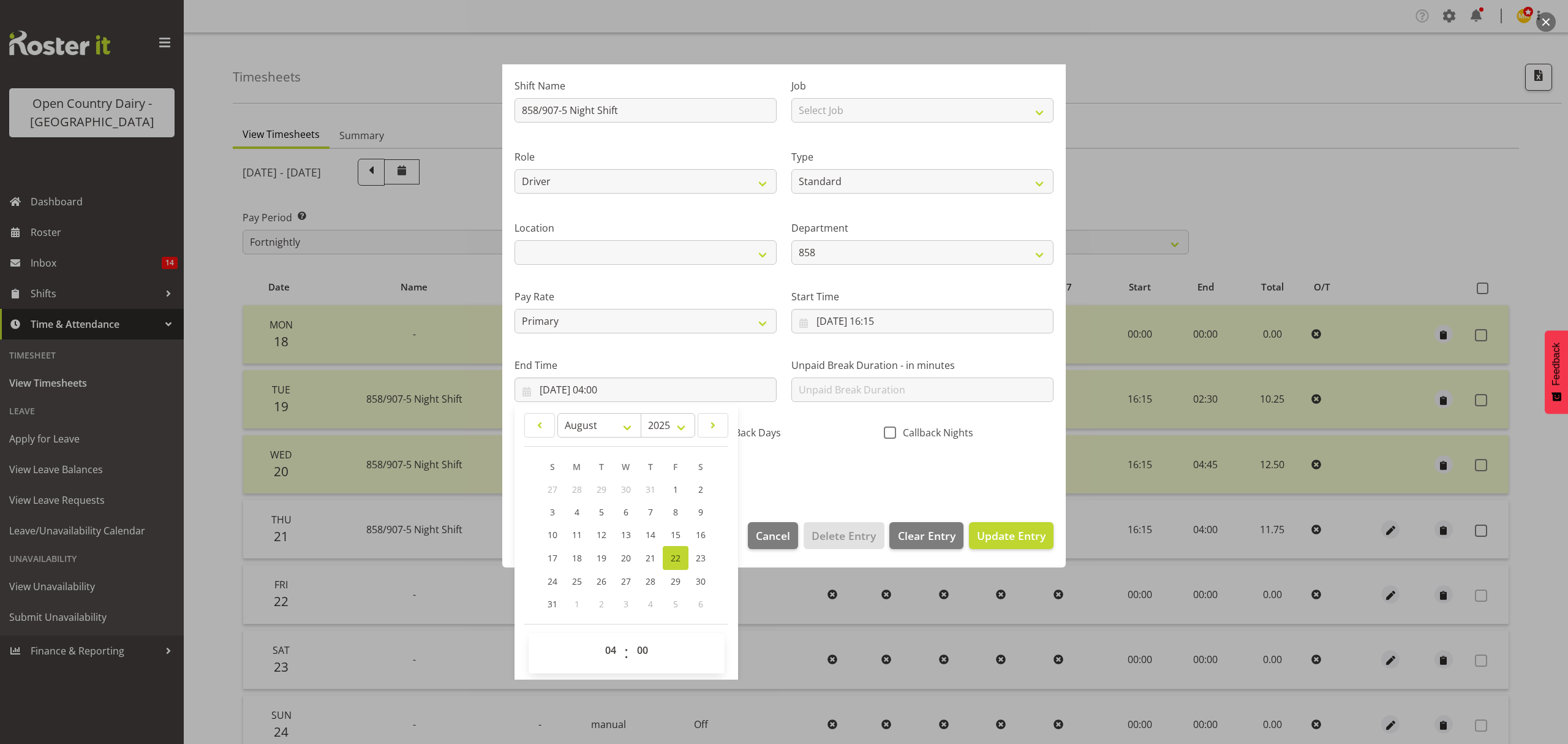
click at [616, 665] on span "00 01 02 03 04 05 06 07 08 09 10 11 12 13 14 15 16 17 18 19 20 21 22 23" at bounding box center [612, 652] width 28 height 30
click at [615, 660] on select "00 01 02 03 04 05 06 07 08 09 10 11 12 13 14 15 16 17 18 19 20 21 22 23" at bounding box center [612, 650] width 28 height 25
select select "0"
click at [598, 638] on select "00 01 02 03 04 05 06 07 08 09 10 11 12 13 14 15 16 17 18 19 20 21 22 23" at bounding box center [612, 650] width 28 height 25
type input "22/08/2025, 00:00"
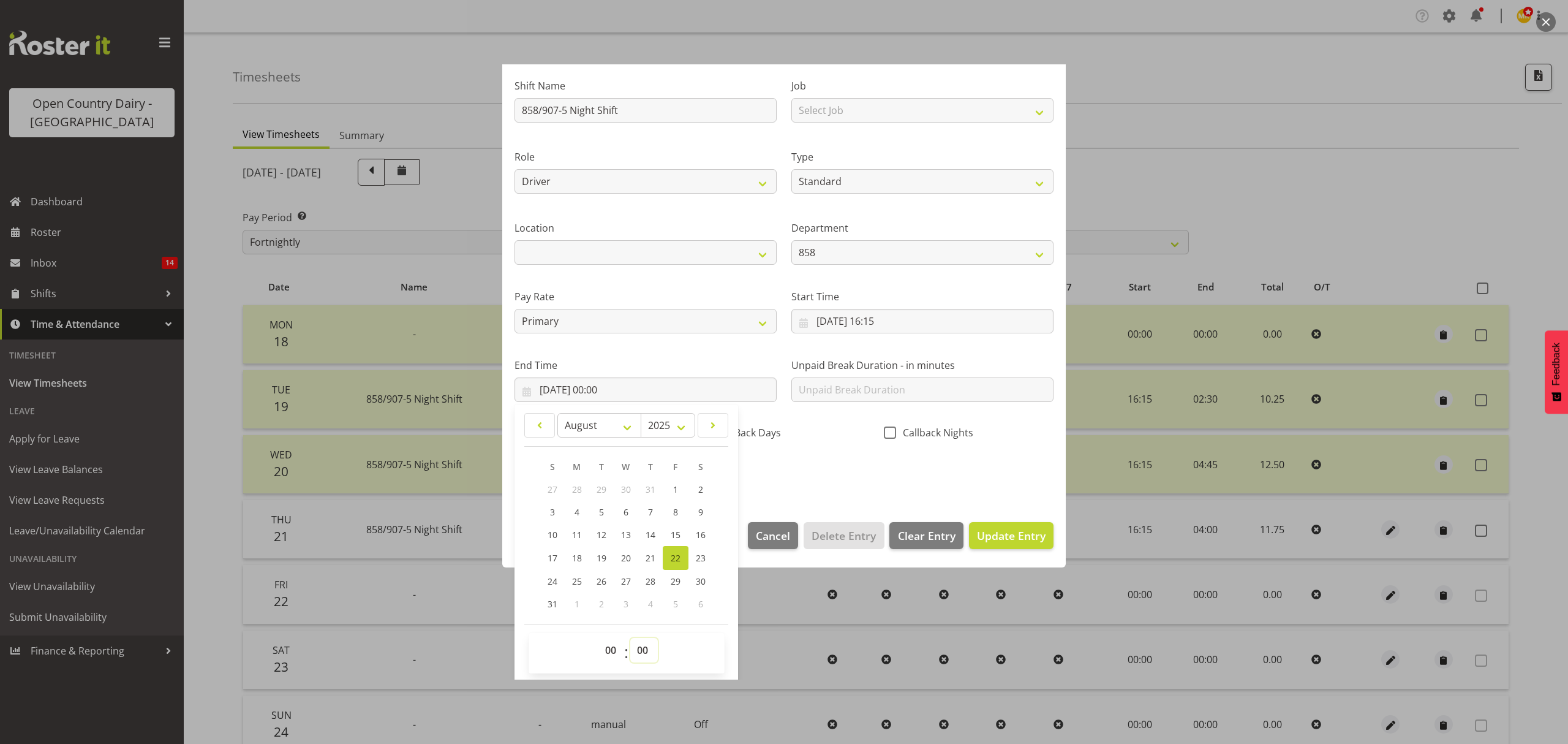
click at [646, 646] on select "00 01 02 03 04 05 06 07 08 09 10 11 12 13 14 15 16 17 18 19 20 21 22 23 24 25 2…" at bounding box center [644, 650] width 28 height 25
select select "30"
click at [630, 638] on select "00 01 02 03 04 05 06 07 08 09 10 11 12 13 14 15 16 17 18 19 20 21 22 23 24 25 2…" at bounding box center [644, 650] width 28 height 25
type input "22/08/2025, 00:30"
drag, startPoint x: 793, startPoint y: 490, endPoint x: 819, endPoint y: 508, distance: 31.6
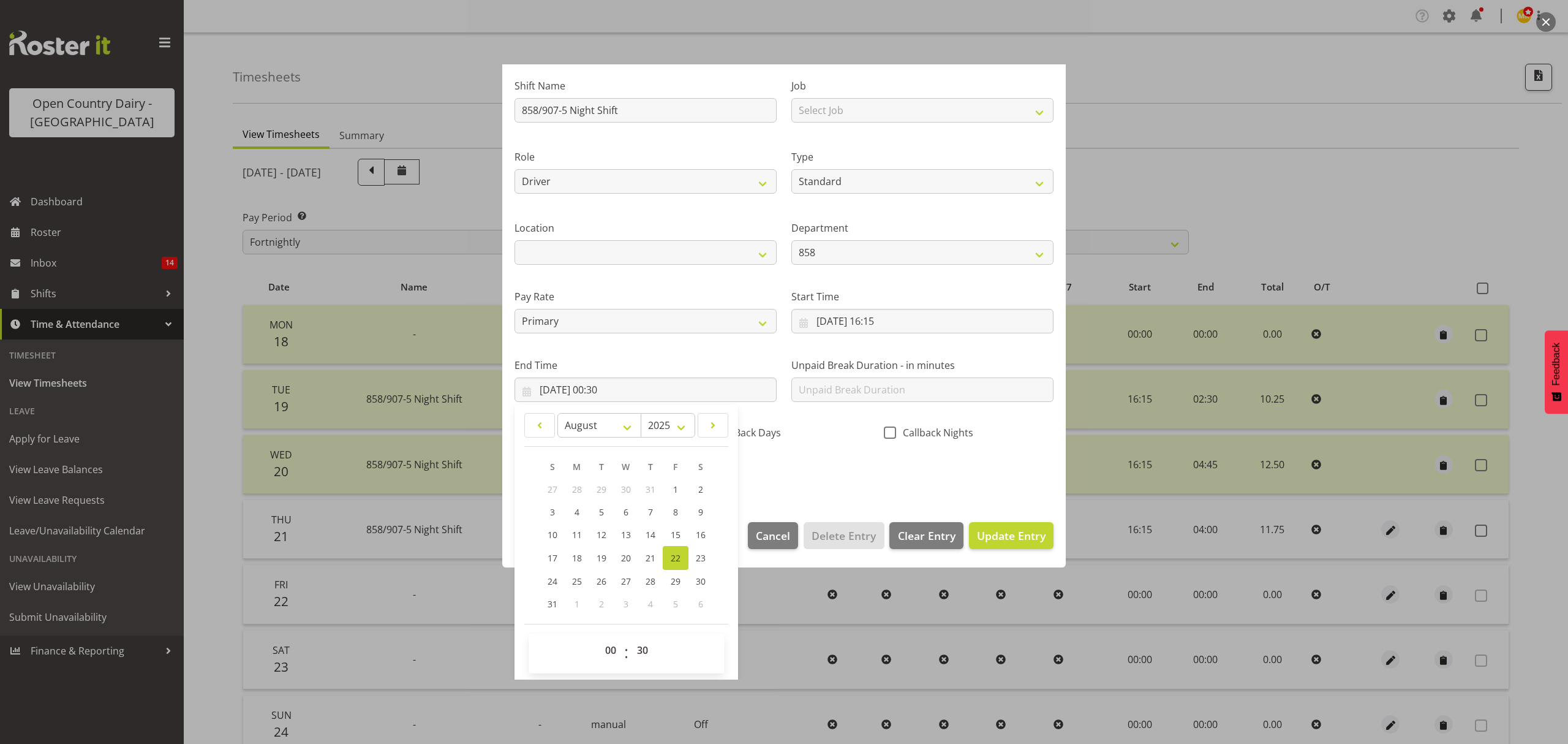
click at [794, 490] on div "Shift Name 858/907-5 Night Shift Job Select Job Connecting /unconnecting Traile…" at bounding box center [784, 276] width 554 height 429
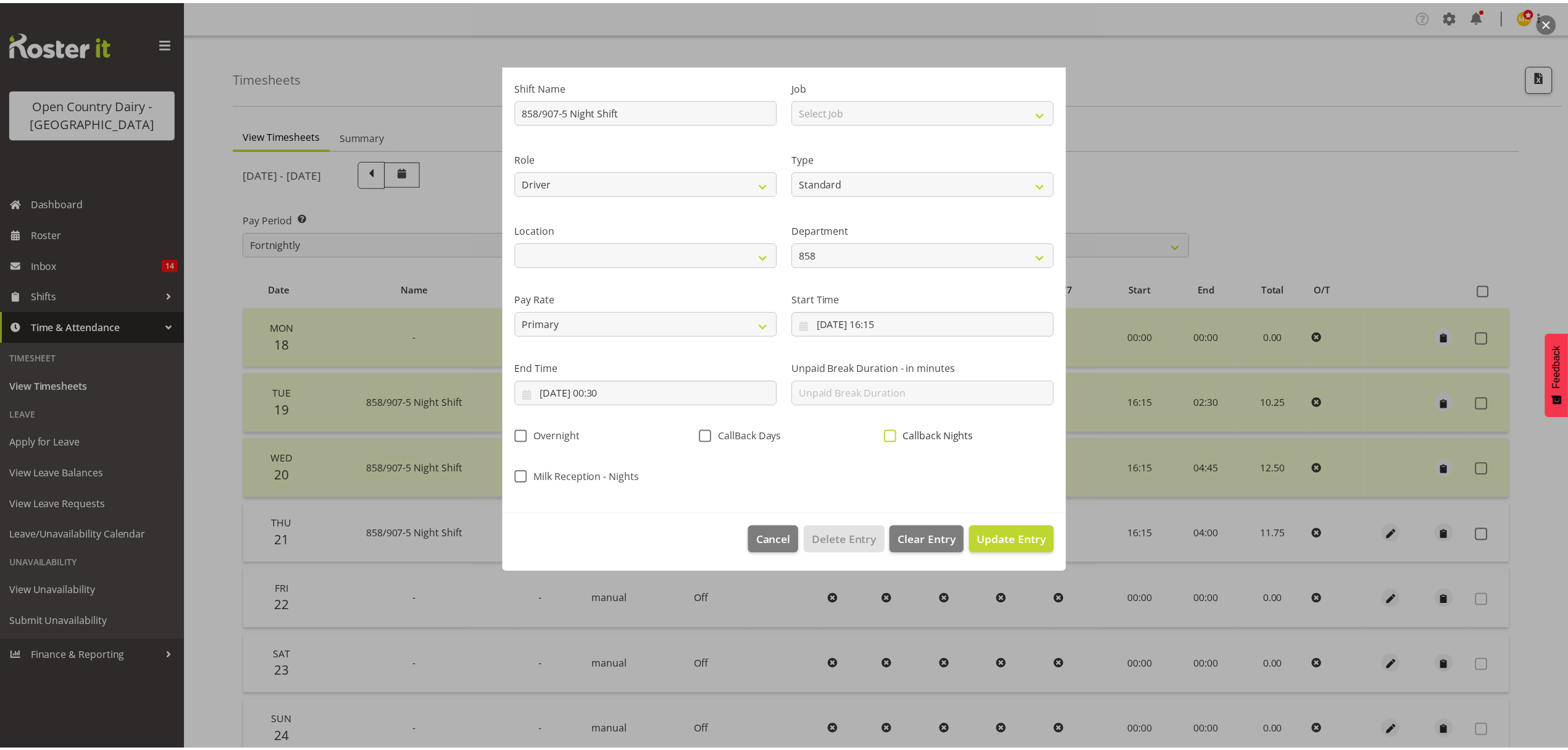
scroll to position [0, 0]
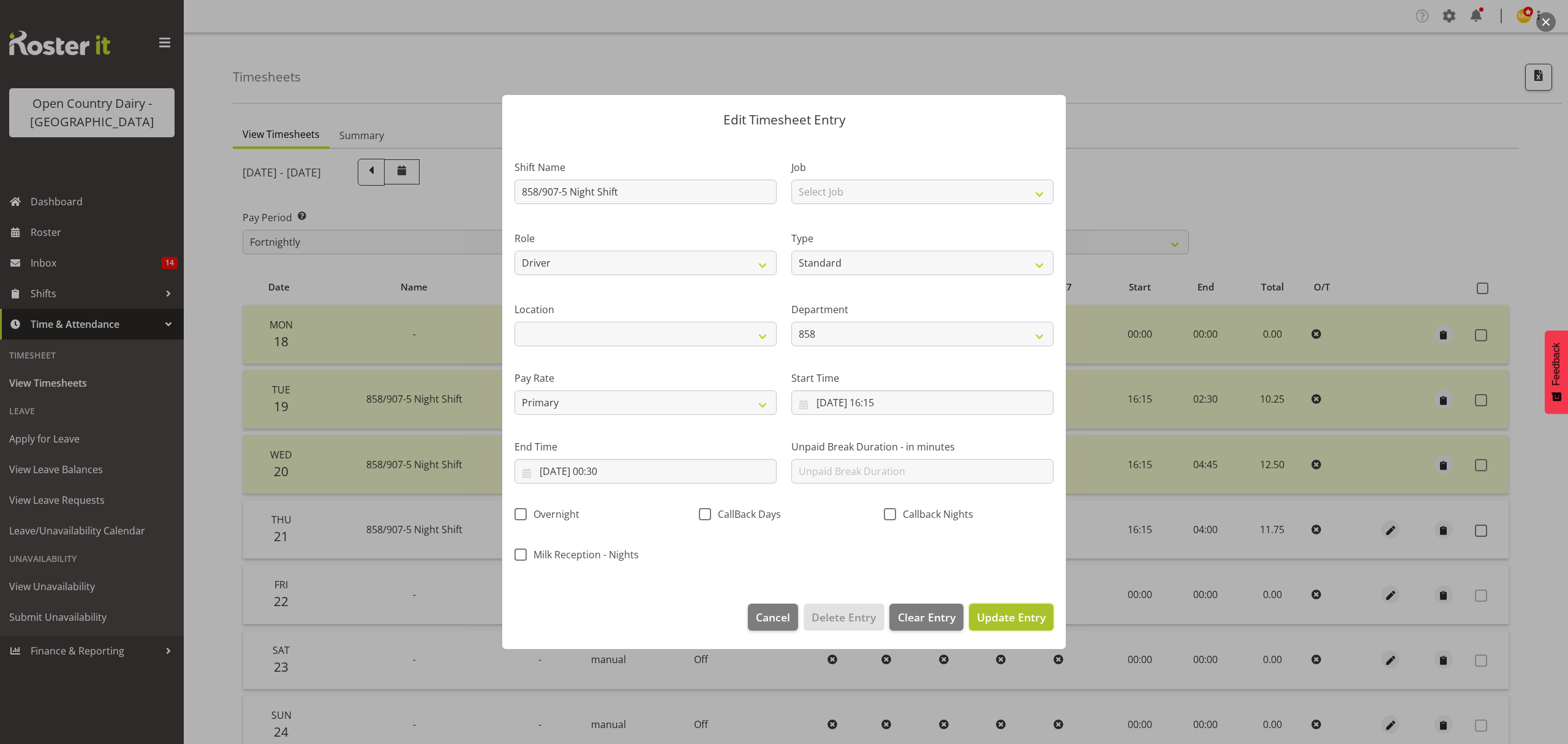
click at [1032, 618] on span "Update Entry" at bounding box center [1012, 617] width 69 height 15
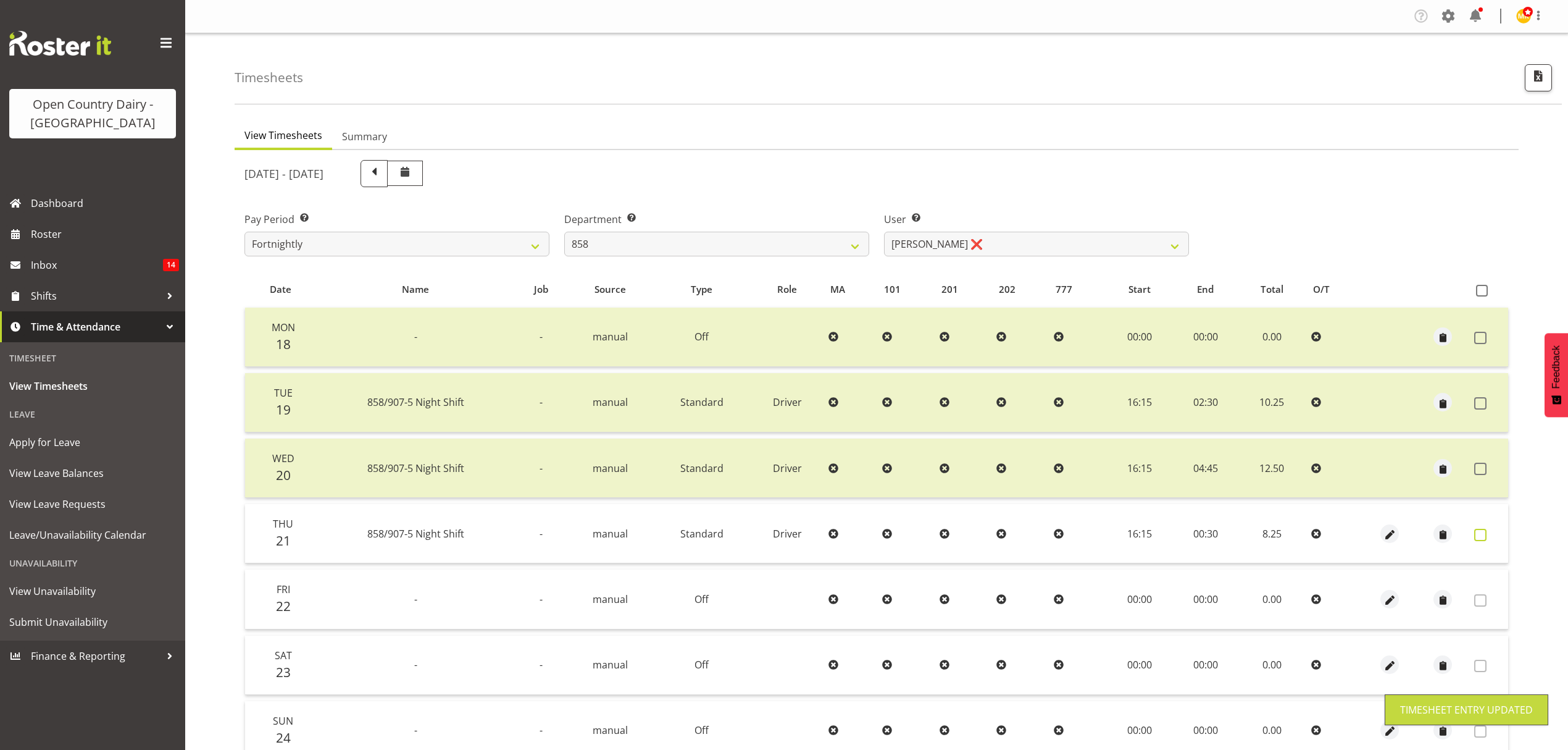
click at [1483, 532] on span at bounding box center [1481, 535] width 12 height 12
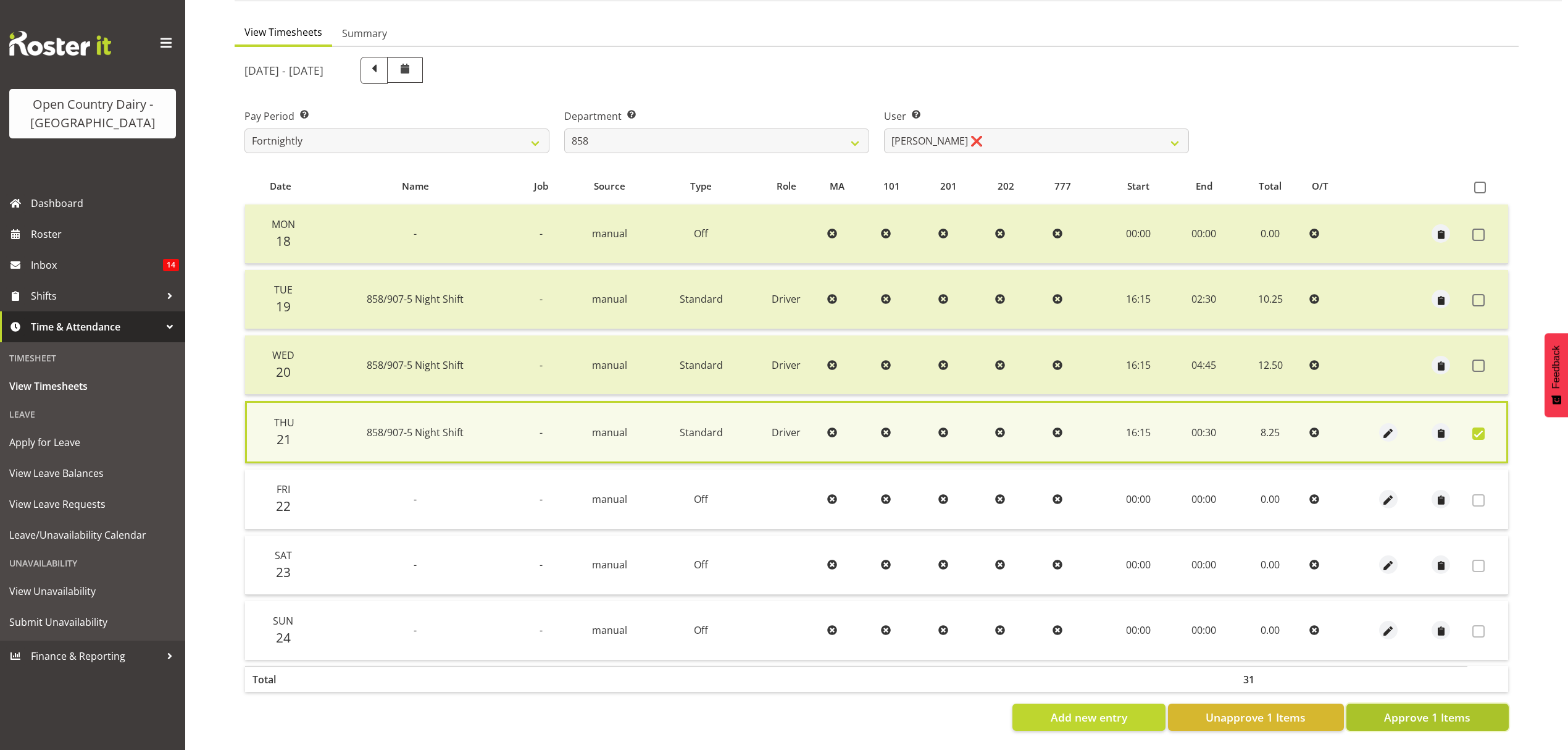
click at [1387, 709] on span "Approve 1 Items" at bounding box center [1427, 716] width 87 height 16
checkbox input "false"
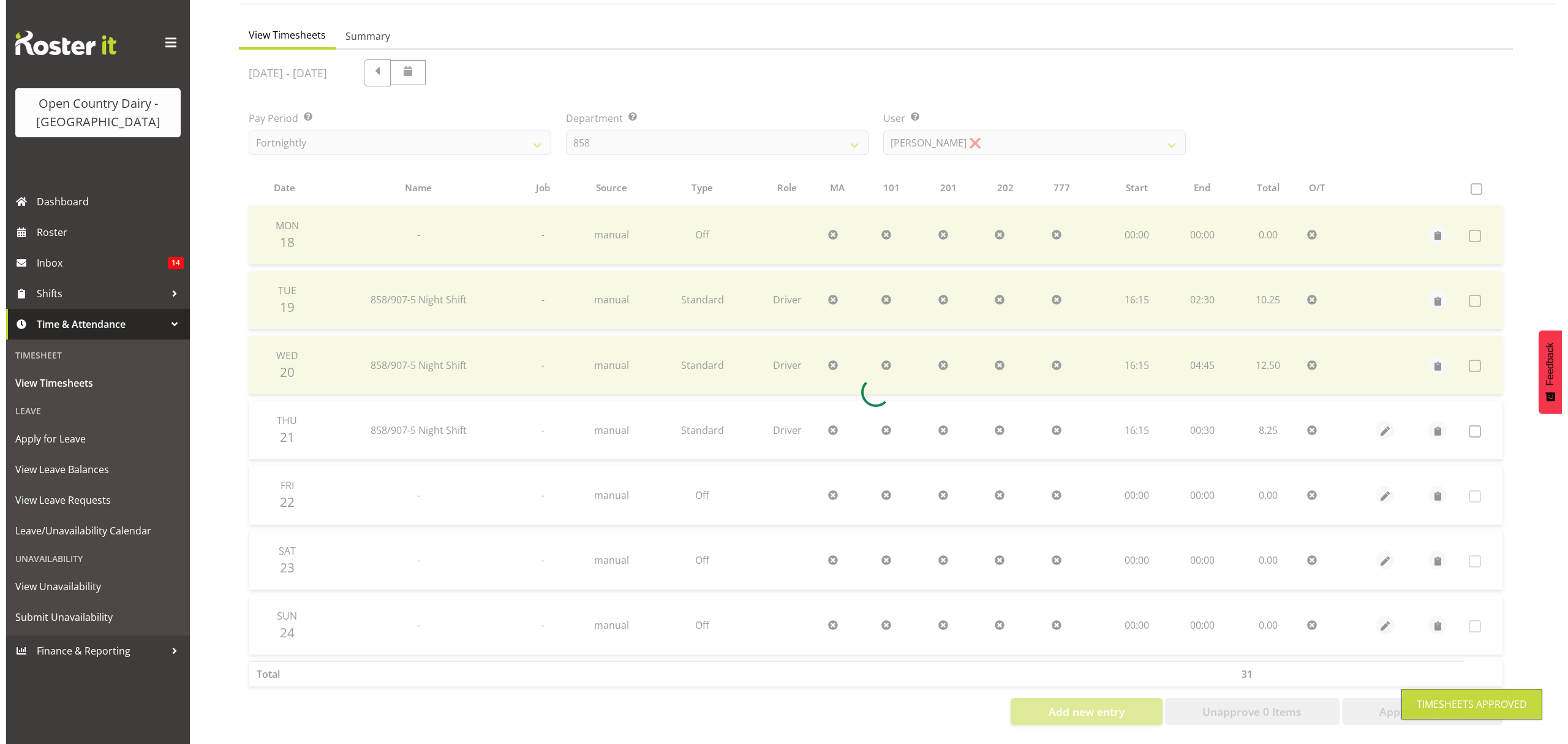
scroll to position [109, 0]
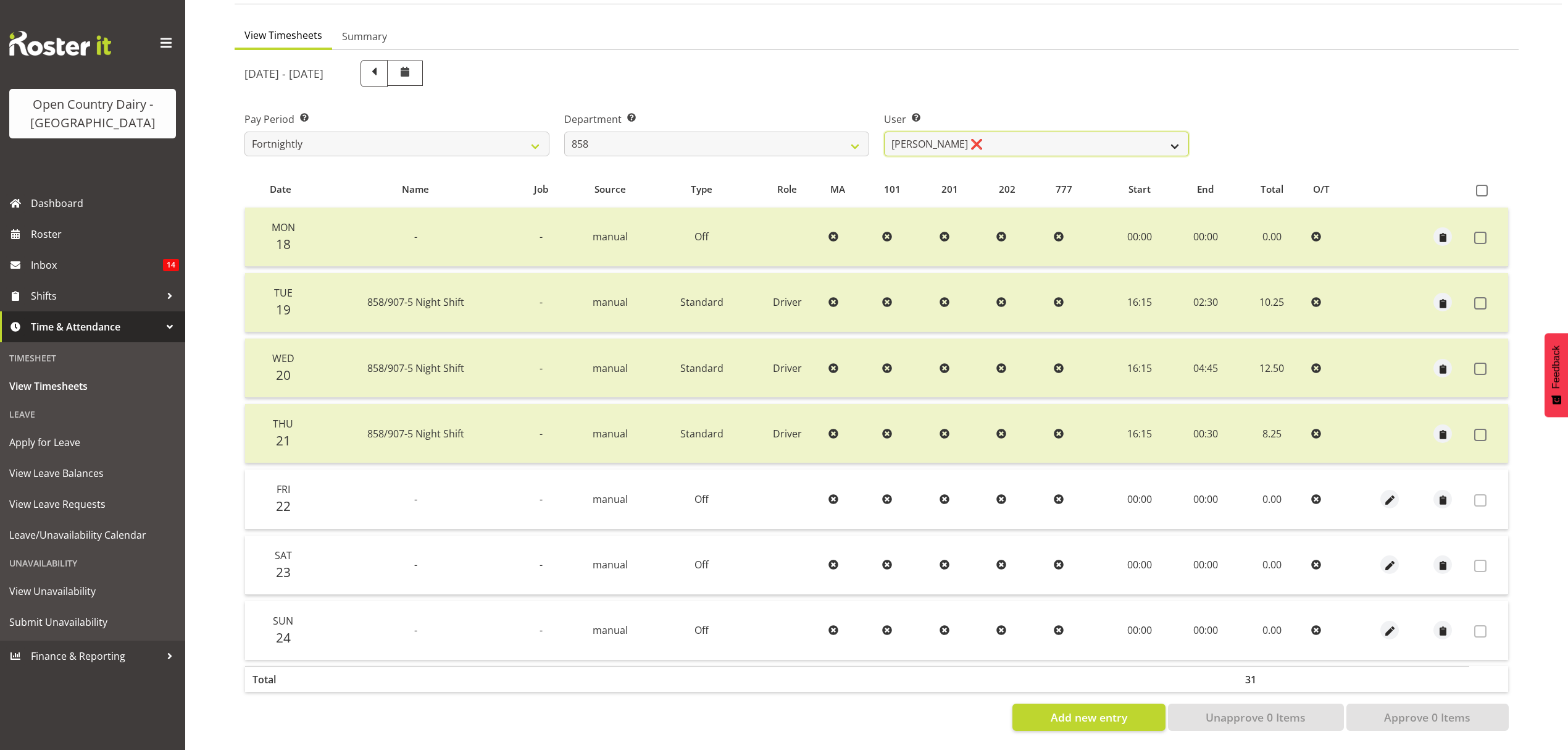
click at [959, 131] on select "Anthony Shaw ❌ Liam Bellman ❌ Neil Peters ❌" at bounding box center [1037, 144] width 305 height 25
click at [850, 141] on select "734 735 736 737 738 739 851 852 853 854 855 856 858 861 862 865 868 869 870 873" at bounding box center [717, 144] width 305 height 25
select select "675"
click at [564, 131] on select "734 735 736 737 738 739 851 852 853 854 855 856 858 861 862 865 868 869 870 873" at bounding box center [717, 144] width 305 height 25
select select "7389"
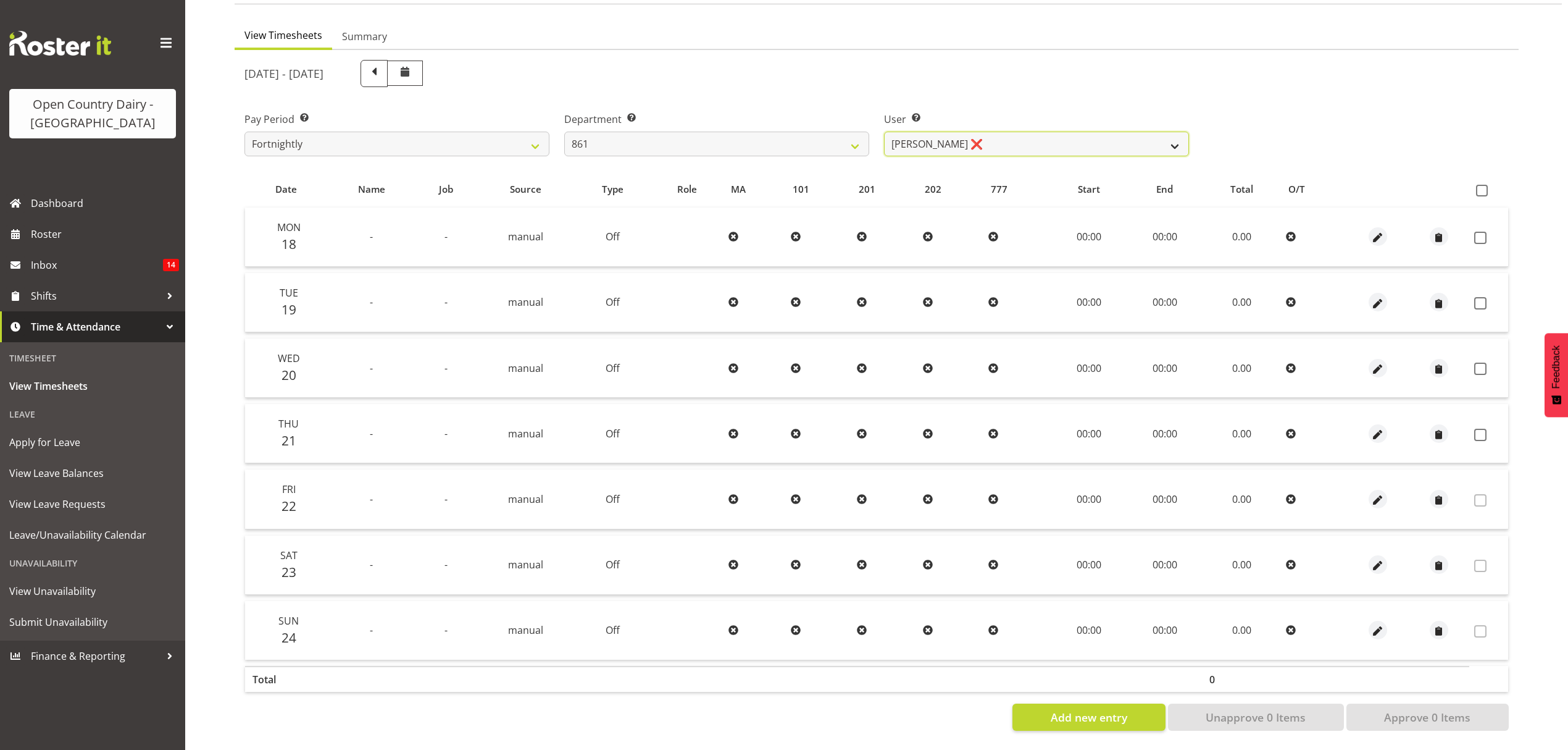
click at [1038, 142] on select "Barry McIntosh ❌ Matthew Welland ❌ Philip Peek ❌" at bounding box center [1037, 144] width 305 height 25
click at [841, 141] on select "734 735 736 737 738 739 851 852 853 854 855 856 858 861 862 865 868 869 870 873" at bounding box center [717, 144] width 305 height 25
select select "676"
click at [564, 131] on select "734 735 736 737 738 739 851 852 853 854 855 856 858 861 862 865 868 869 870 873" at bounding box center [717, 144] width 305 height 25
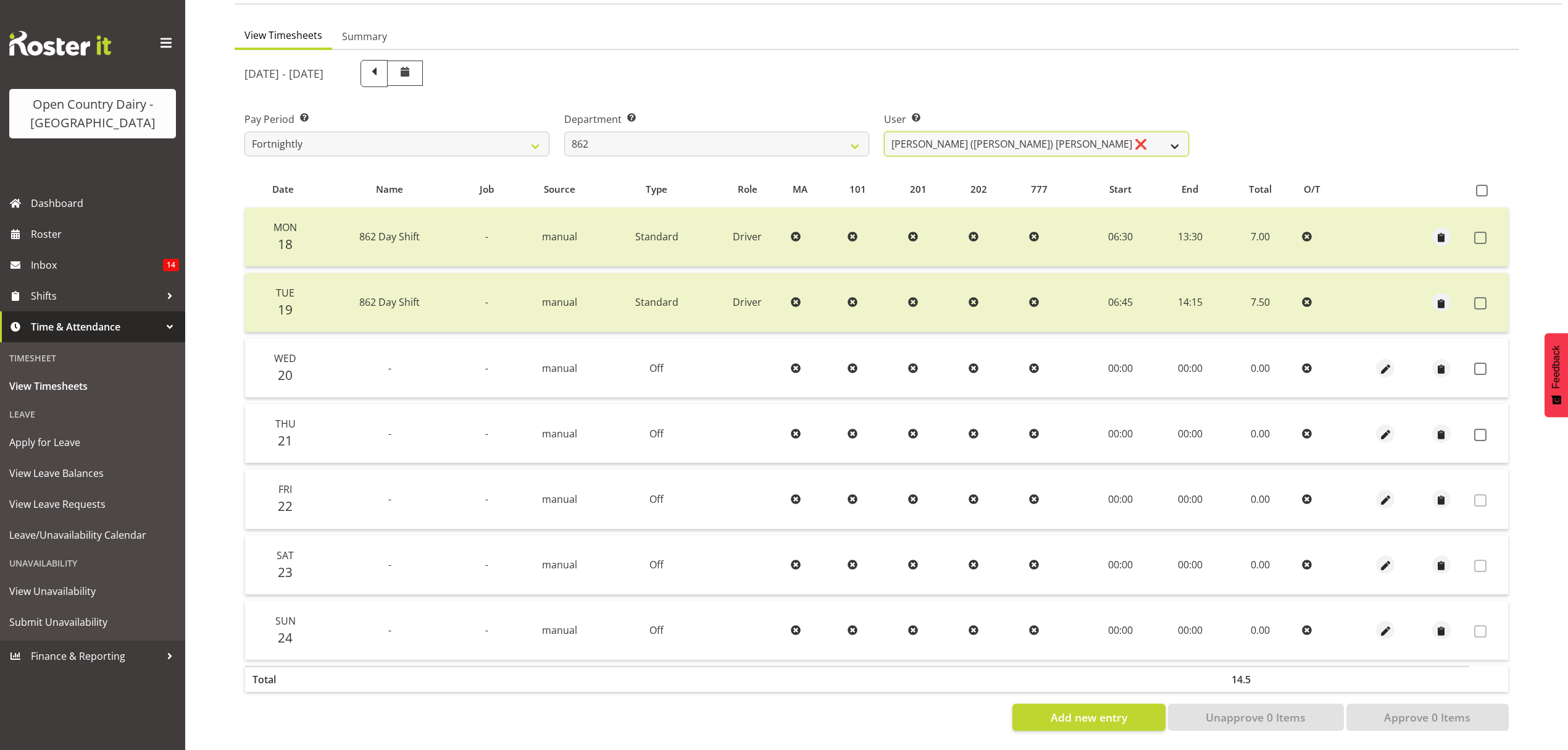
click at [930, 139] on select "Bennie (David) Smith ❌ Colin Schwarz ❌ Forbes O'Reilly ❌ Tracy Inder ❌" at bounding box center [1037, 144] width 305 height 25
select select "11652"
click at [884, 131] on select "Bennie (David) Smith ❌ Colin Schwarz ❌ Forbes O'Reilly ❌ Tracy Inder ❌" at bounding box center [1037, 144] width 305 height 25
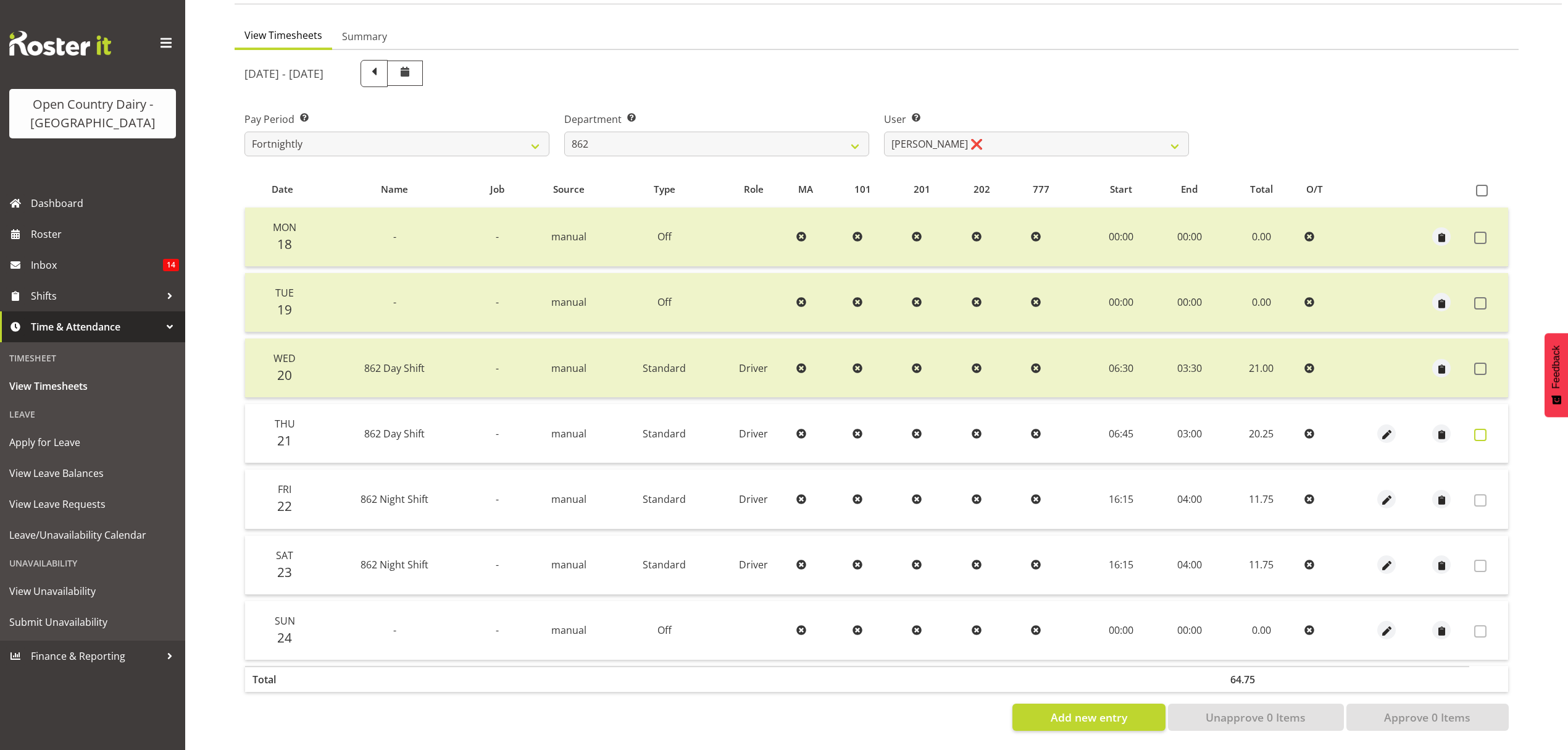
click at [1485, 429] on span at bounding box center [1481, 435] width 12 height 12
checkbox input "true"
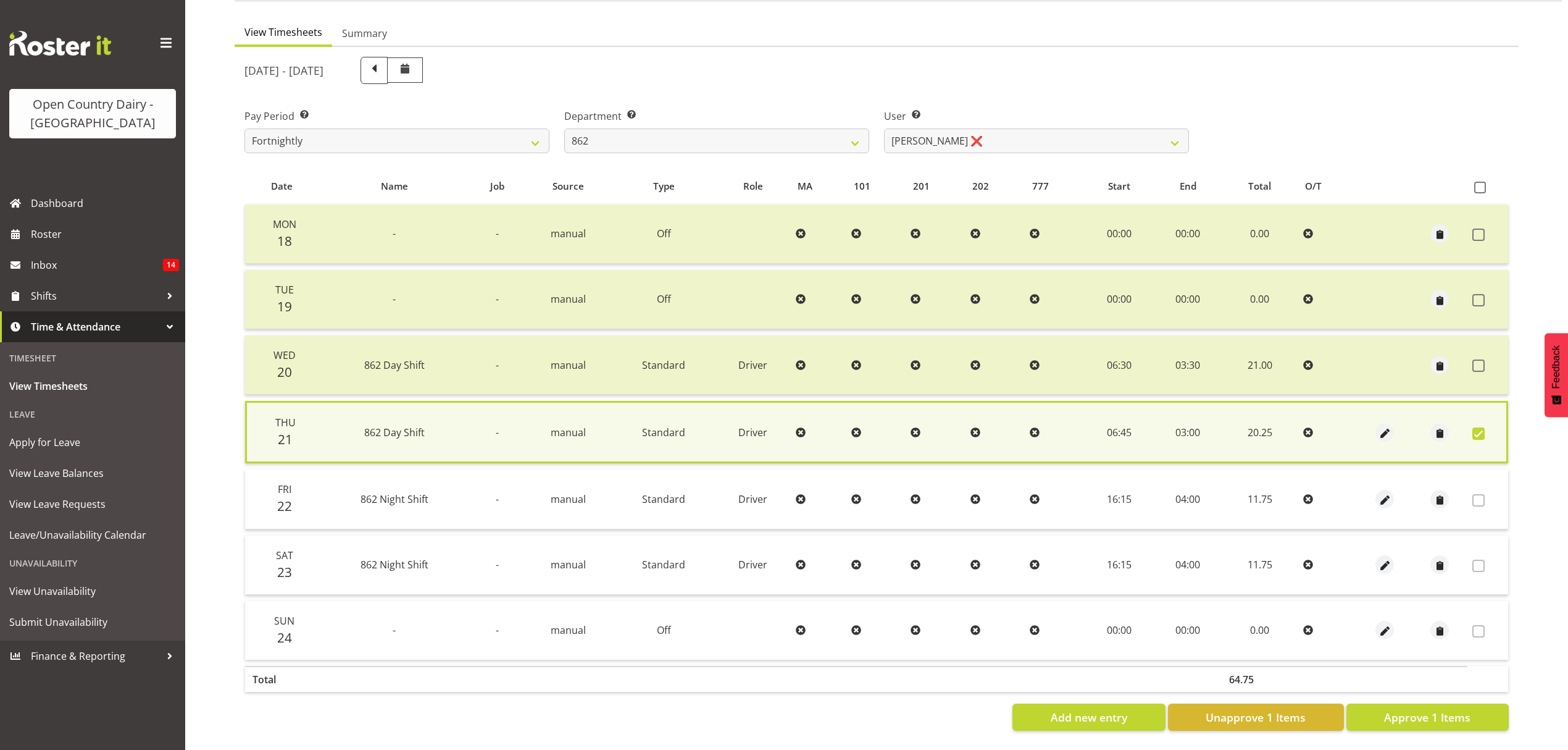
click at [1374, 424] on div at bounding box center [1385, 432] width 45 height 18
click at [1384, 427] on span "button" at bounding box center [1385, 433] width 14 height 14
select select "Standard"
select select "7"
select select "2025"
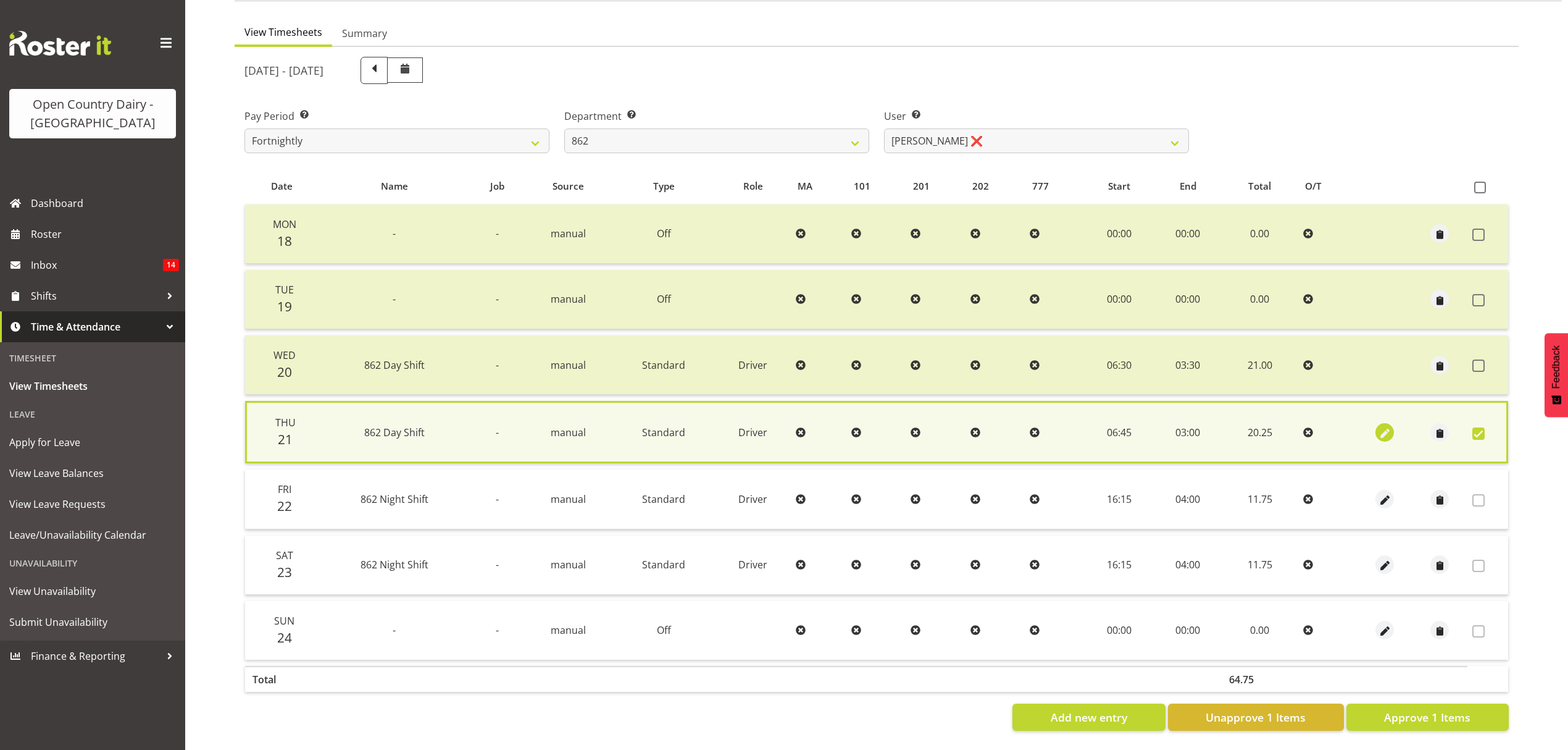
select select "3"
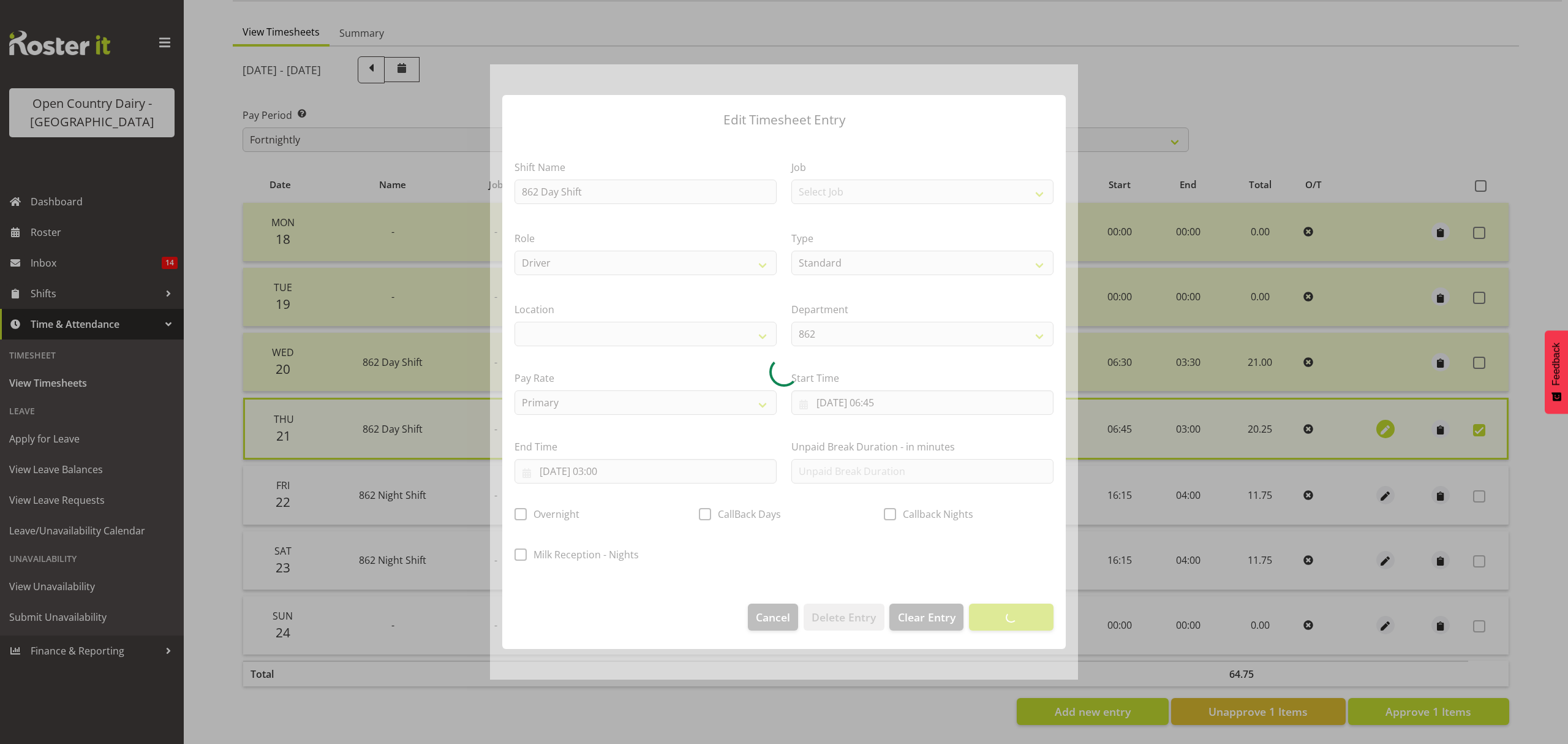
select select
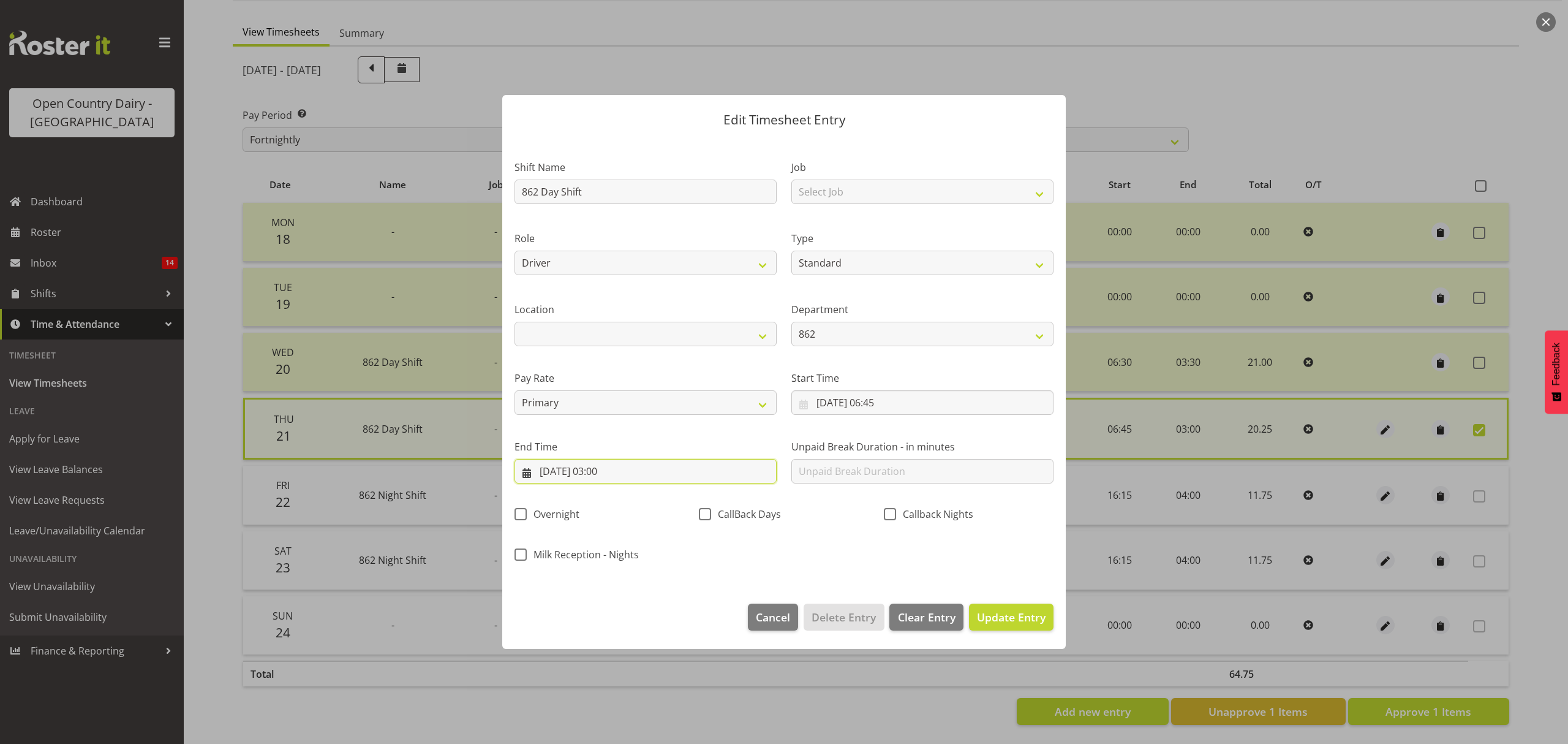
click at [602, 476] on input "22/08/2025, 03:00" at bounding box center [646, 471] width 262 height 25
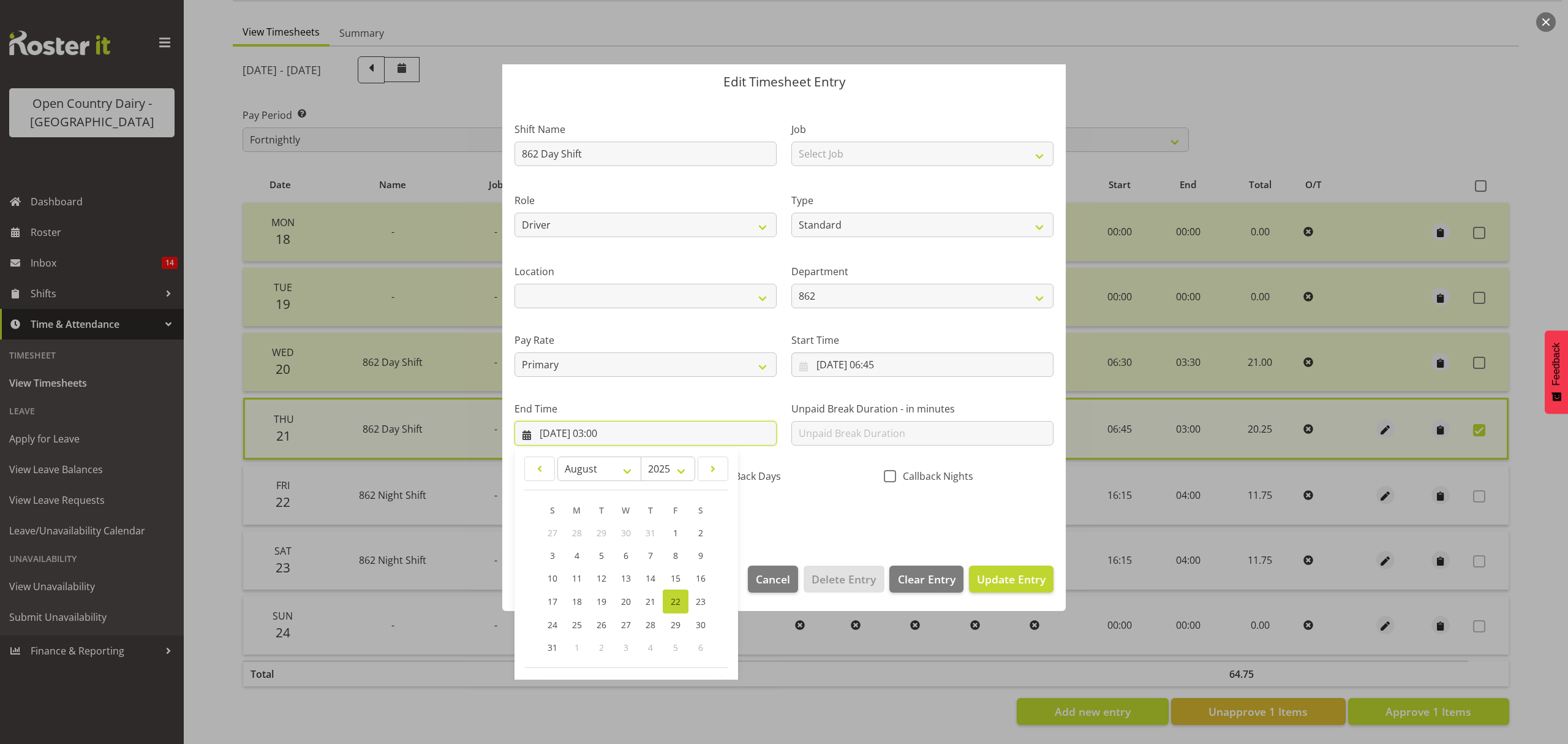
scroll to position [83, 0]
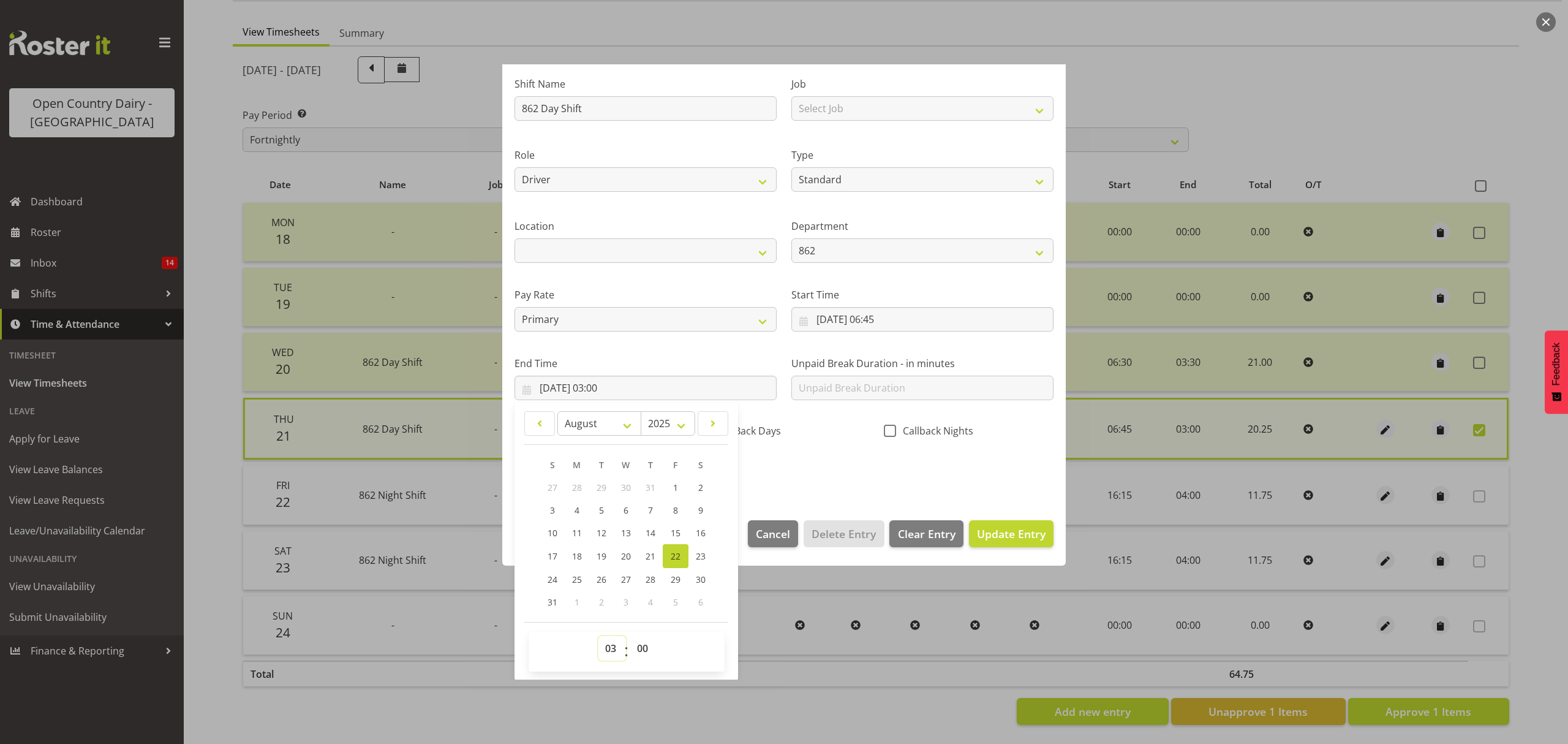
click at [614, 655] on select "00 01 02 03 04 05 06 07 08 09 10 11 12 13 14 15 16 17 18 19 20 21 22 23" at bounding box center [612, 648] width 28 height 25
select select "15"
click at [598, 637] on select "00 01 02 03 04 05 06 07 08 09 10 11 12 13 14 15 16 17 18 19 20 21 22 23" at bounding box center [612, 648] width 28 height 25
type input "22/08/2025, 15:00"
drag, startPoint x: 850, startPoint y: 464, endPoint x: 1040, endPoint y: 533, distance: 202.1
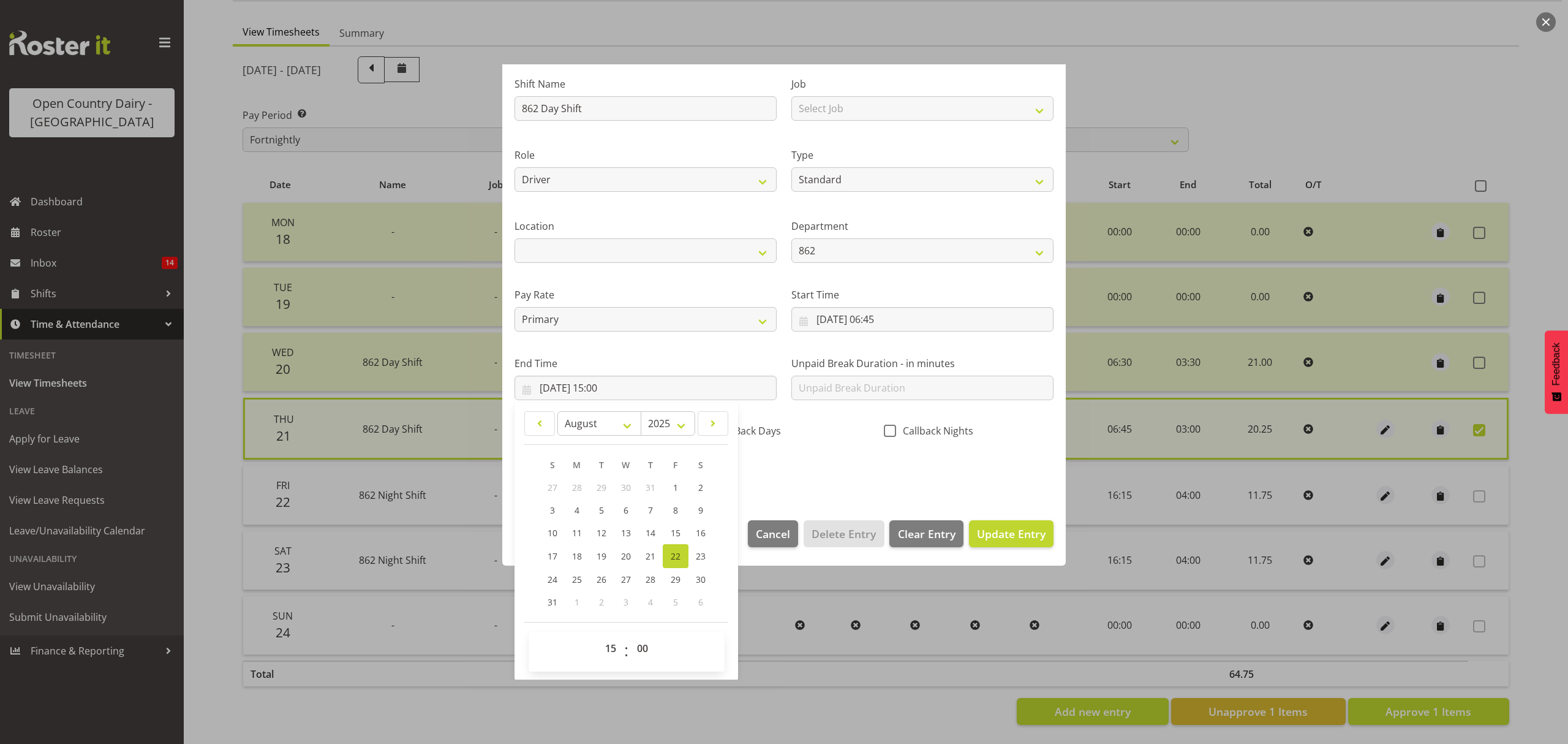
click at [851, 464] on div "Shift Name 862 Day Shift Job Select Job Connecting /unconnecting Trailers Role …" at bounding box center [784, 274] width 554 height 429
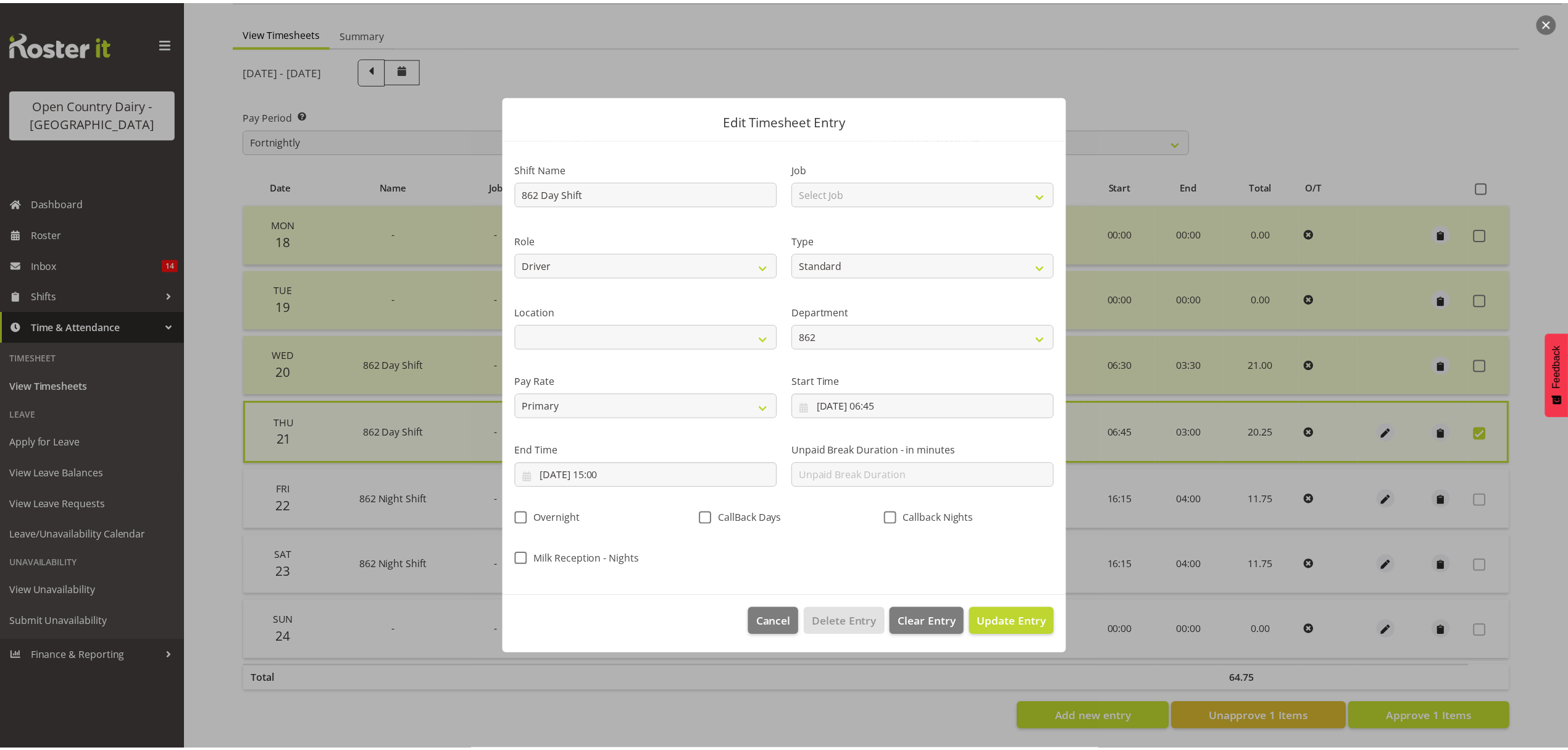
scroll to position [0, 0]
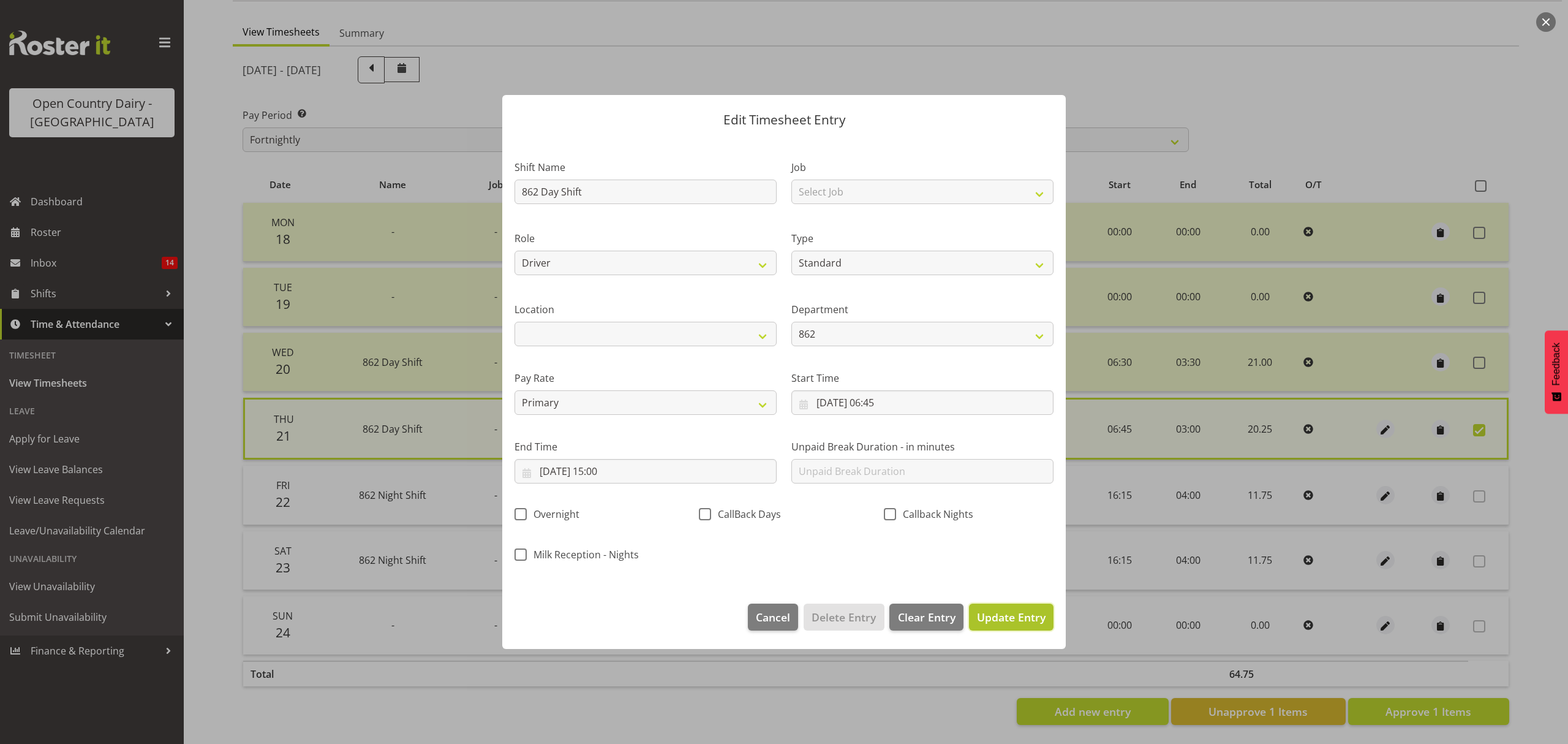
click at [1037, 608] on button "Update Entry" at bounding box center [1011, 616] width 84 height 27
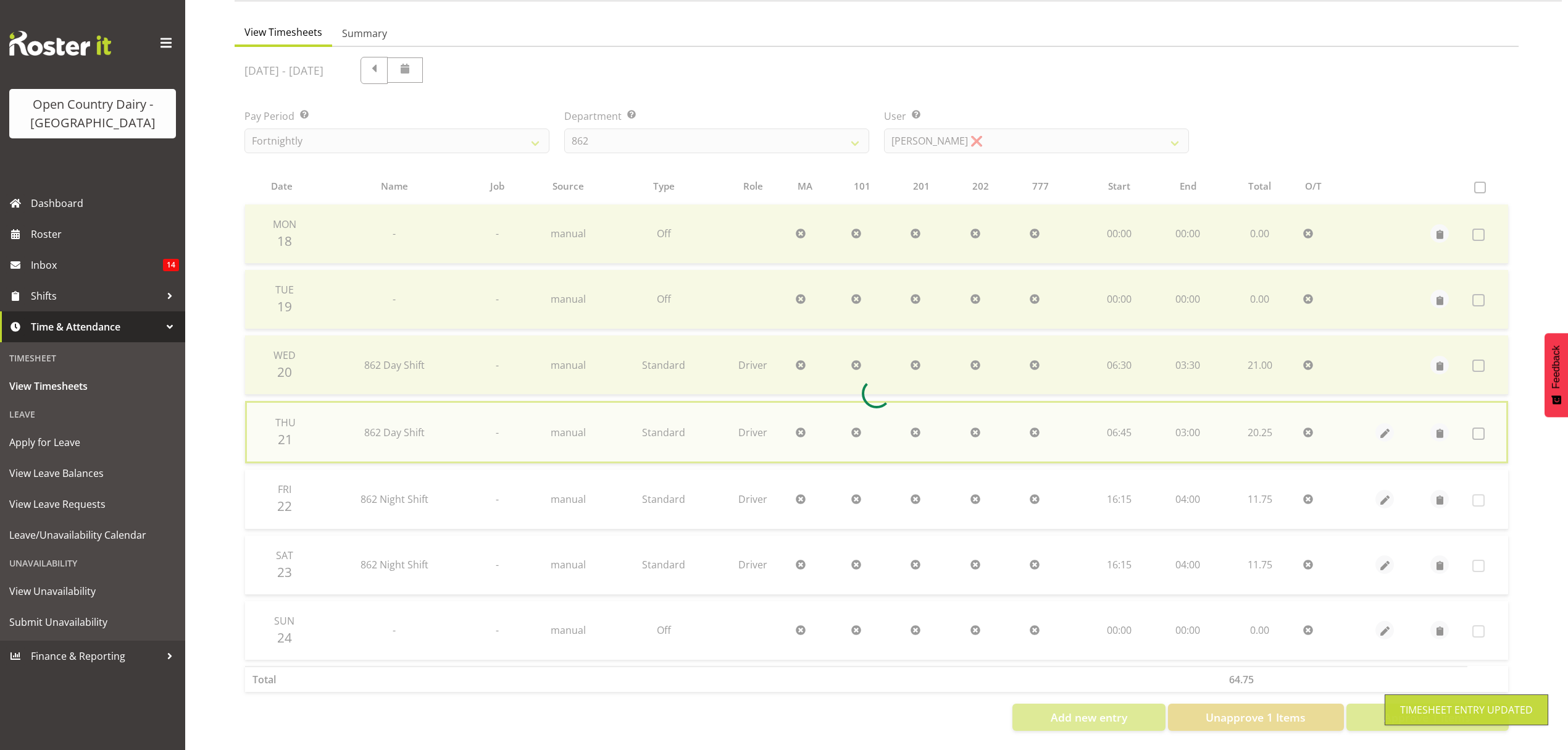
checkbox input "false"
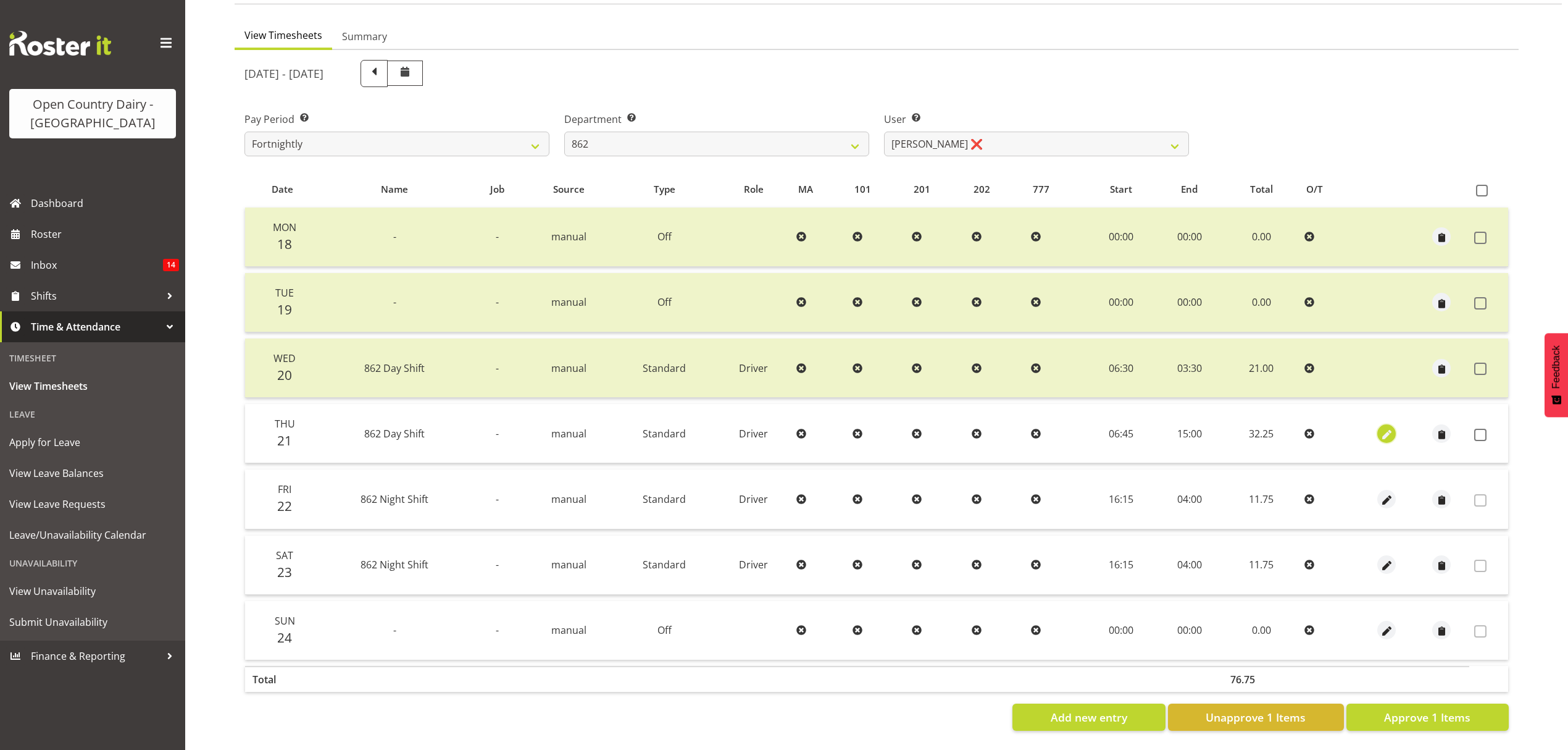
click at [1387, 427] on span "button" at bounding box center [1387, 434] width 14 height 14
select select "Standard"
select select "7"
select select "2025"
select select "15"
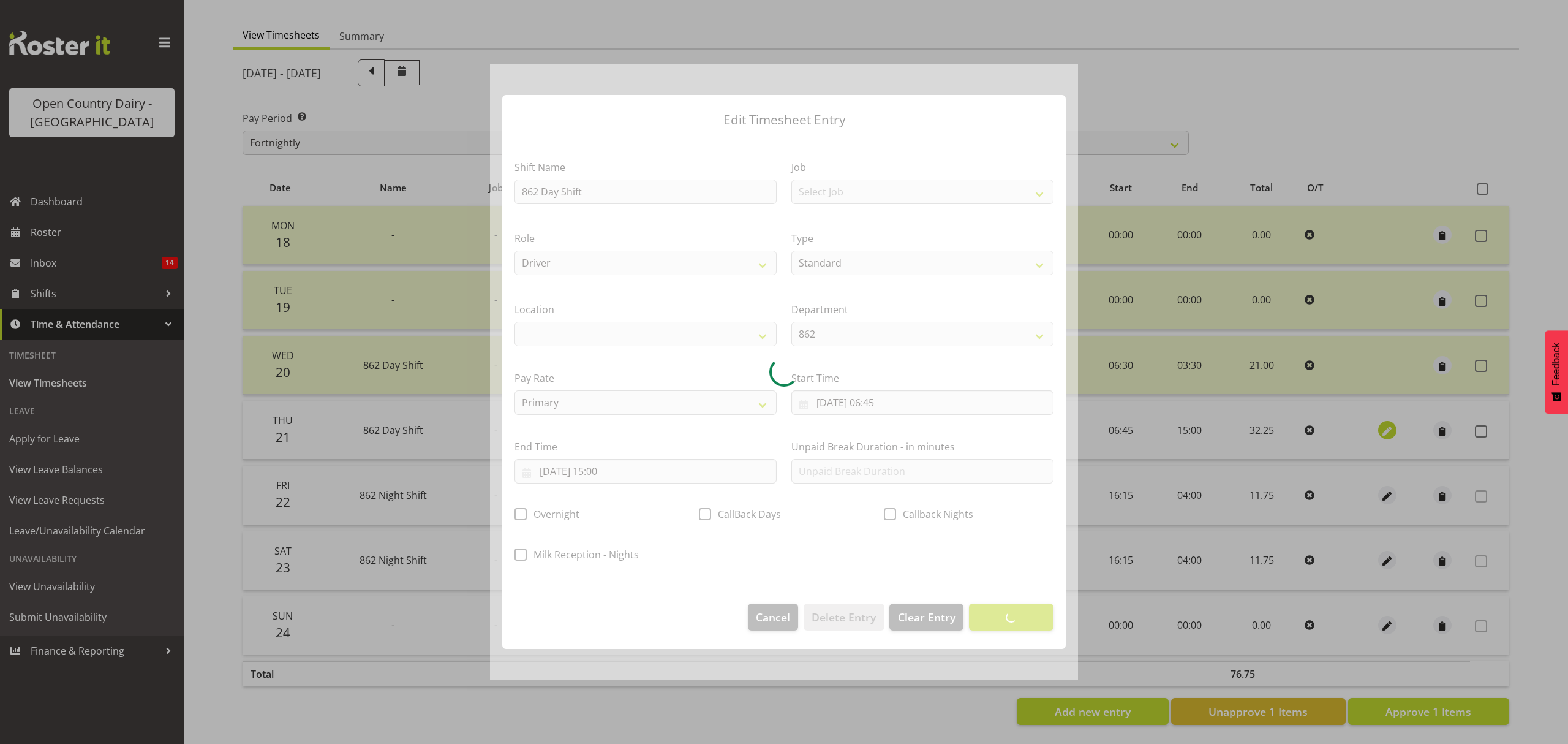
select select
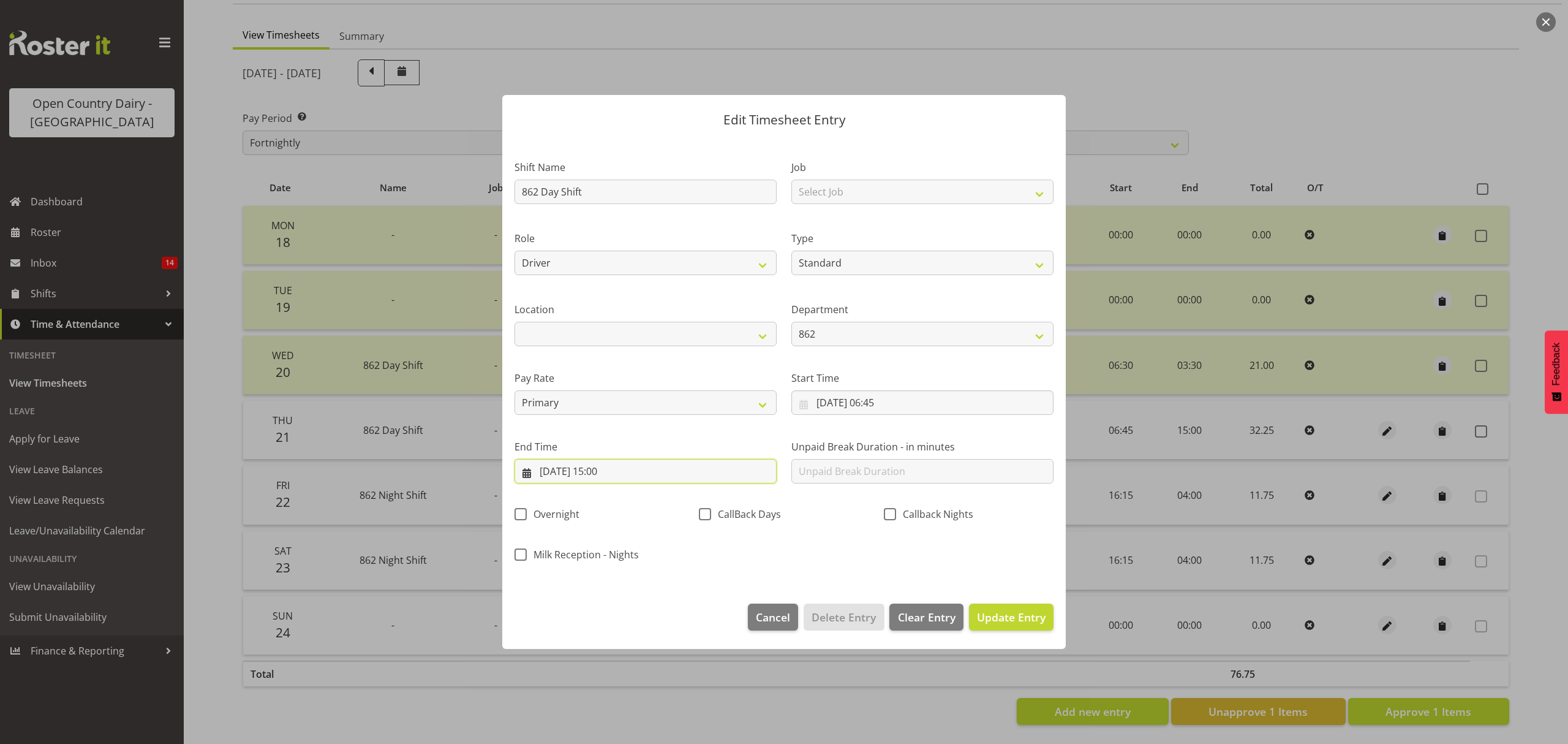
click at [538, 468] on input "22/08/2025, 15:00" at bounding box center [646, 471] width 262 height 25
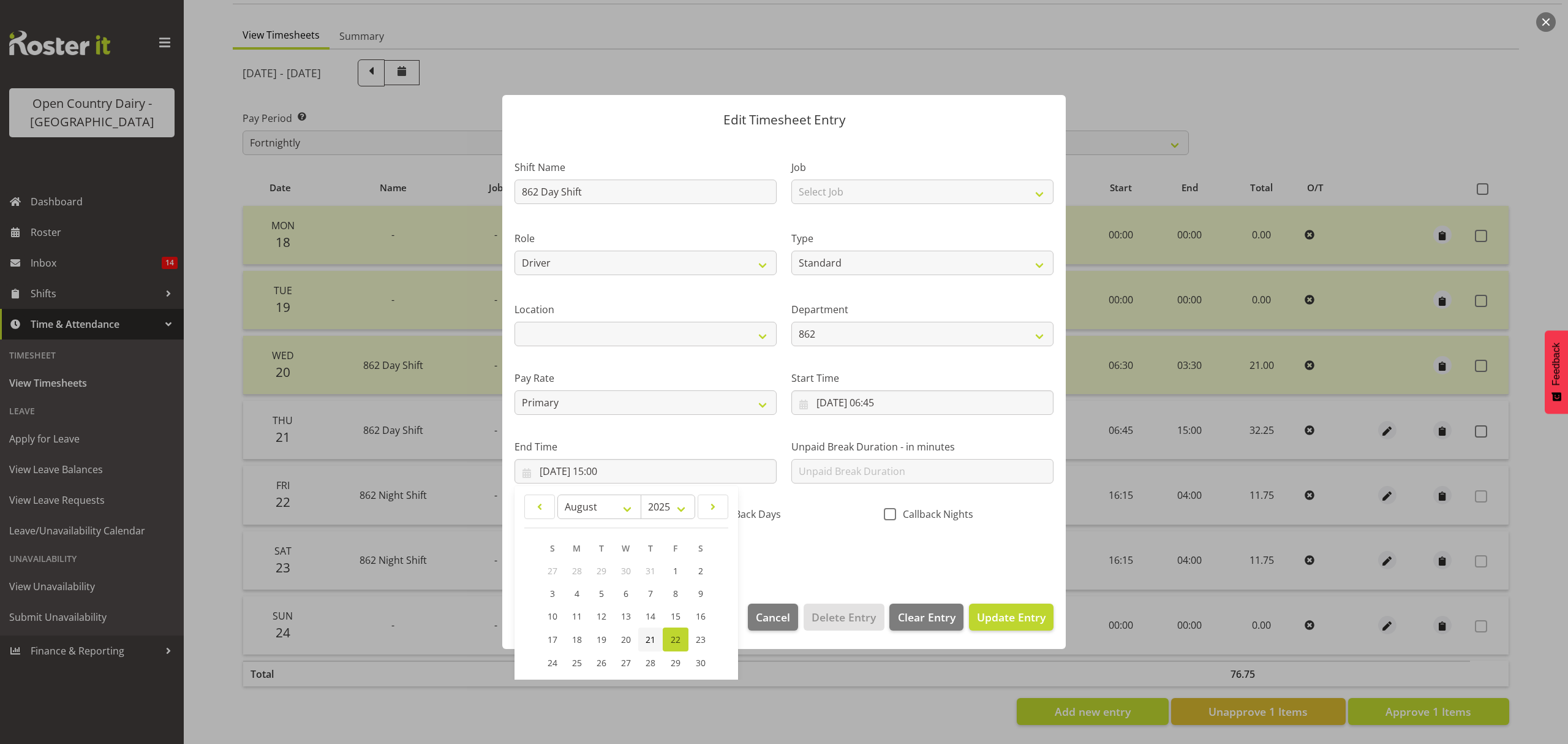
click at [642, 630] on link "21" at bounding box center [651, 639] width 25 height 24
type input "21/08/2025, 15:00"
click at [862, 545] on div "Shift Name 862 Day Shift Job Select Job Connecting /unconnecting Trailers Role …" at bounding box center [784, 357] width 554 height 429
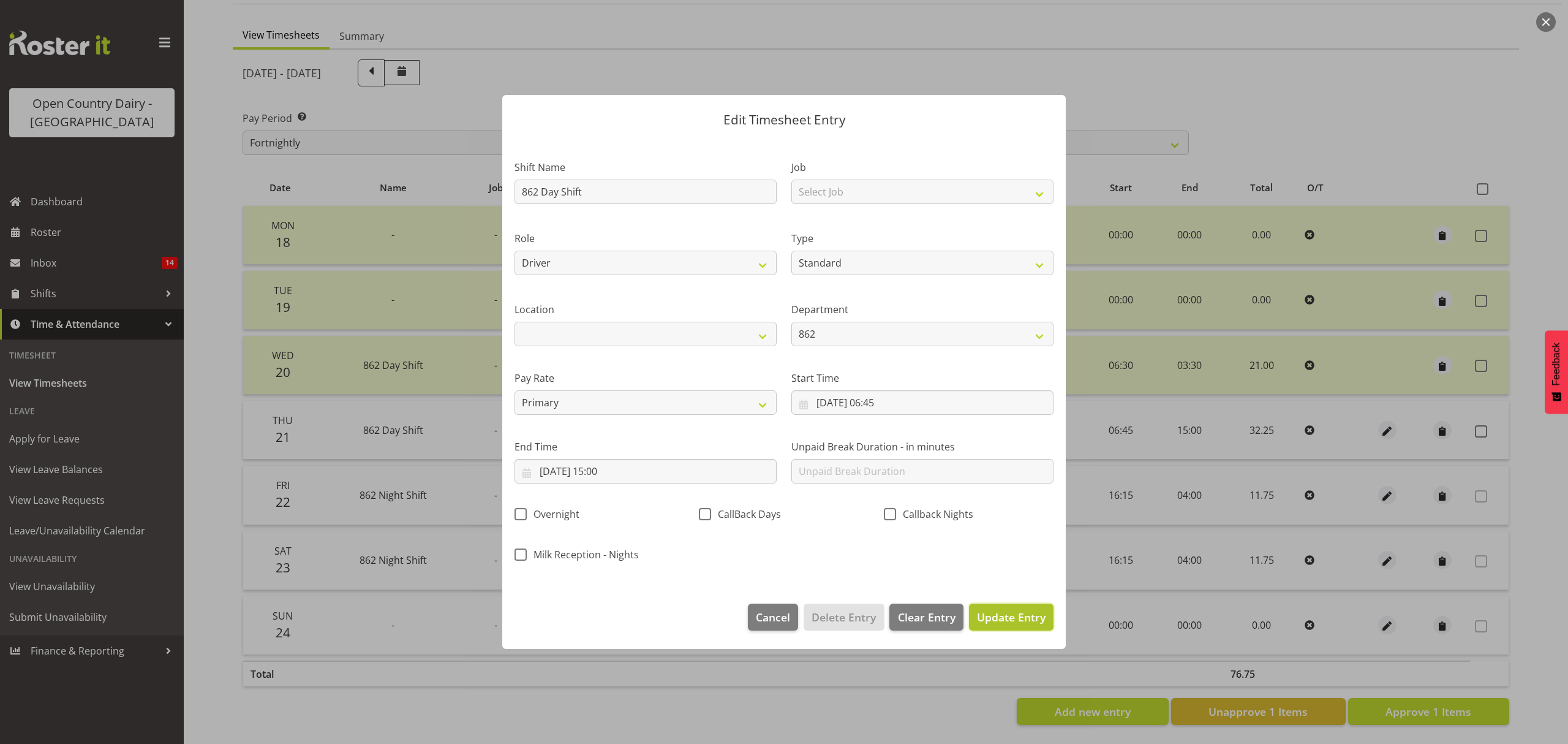
click at [983, 611] on span "Update Entry" at bounding box center [1012, 617] width 69 height 15
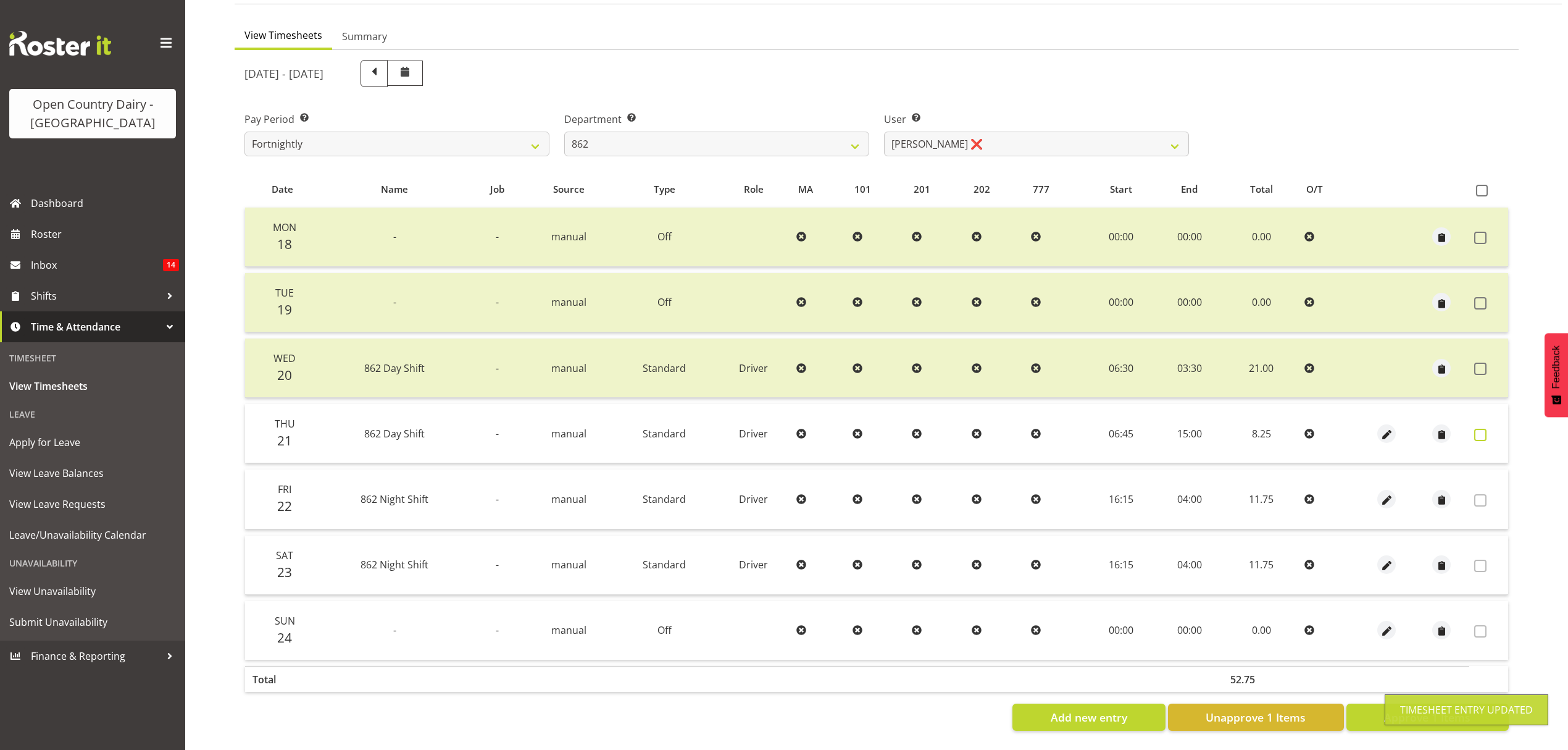
click at [1486, 429] on span at bounding box center [1481, 435] width 12 height 12
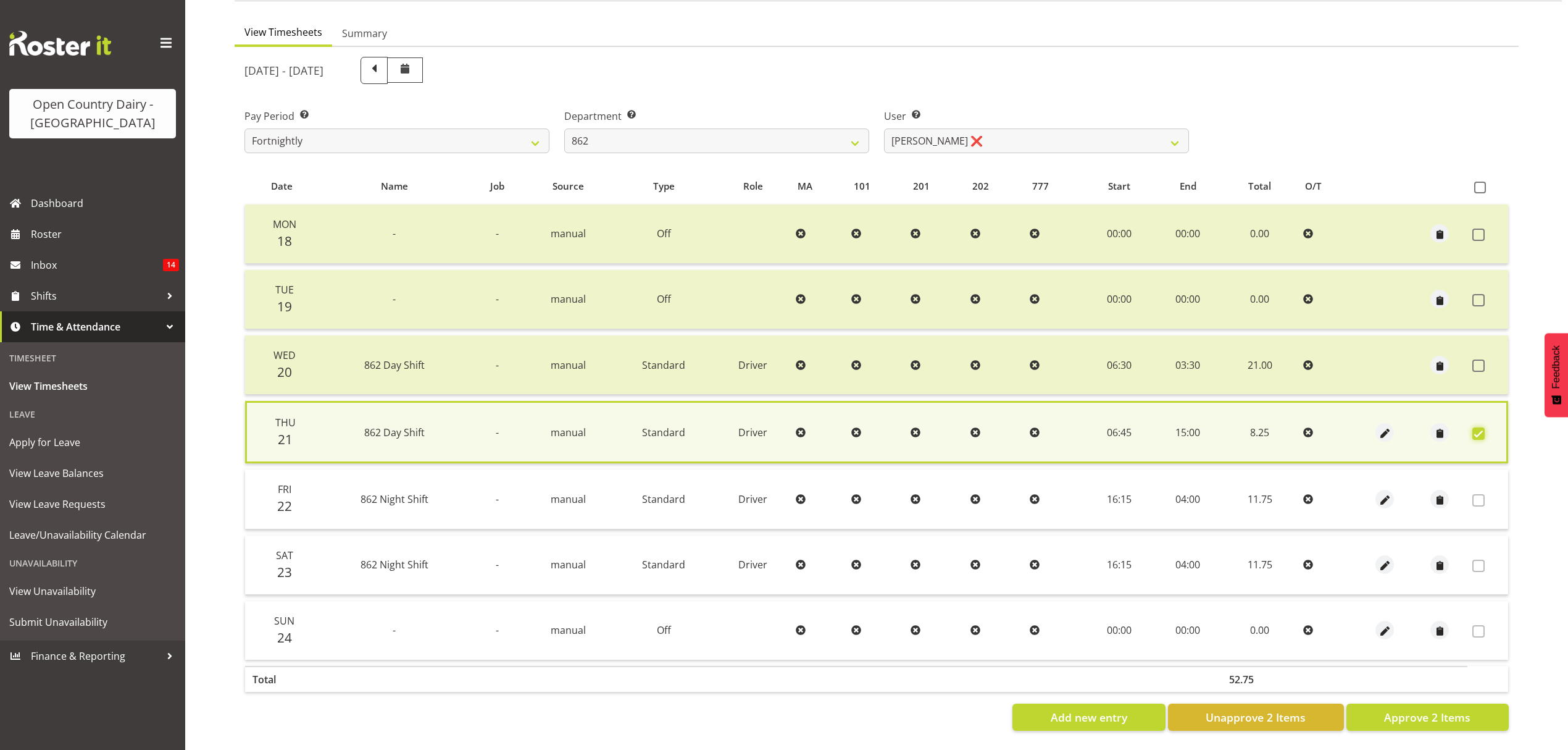
scroll to position [112, 0]
click at [1376, 704] on button "Approve 2 Items" at bounding box center [1428, 717] width 162 height 27
checkbox input "false"
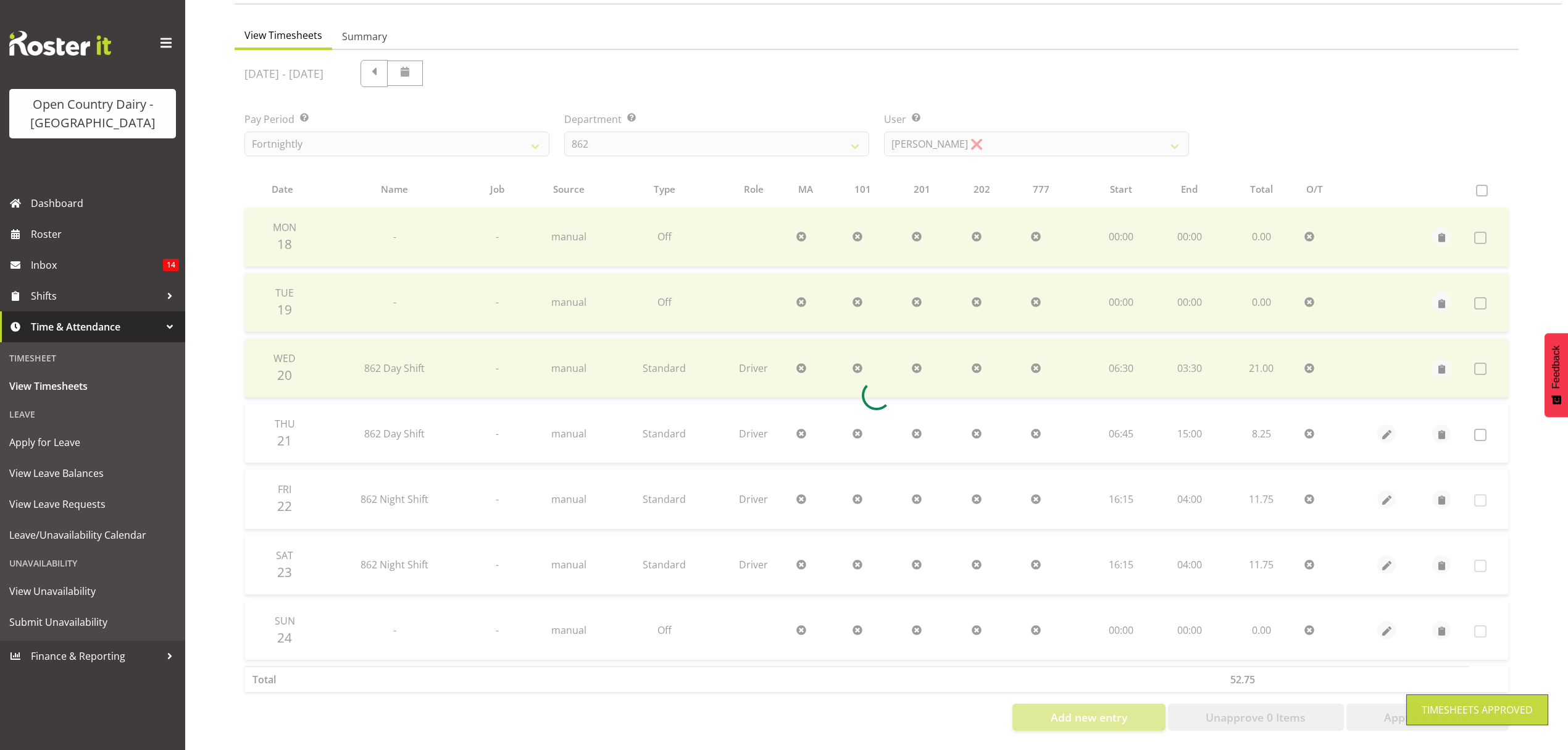
scroll to position [110, 0]
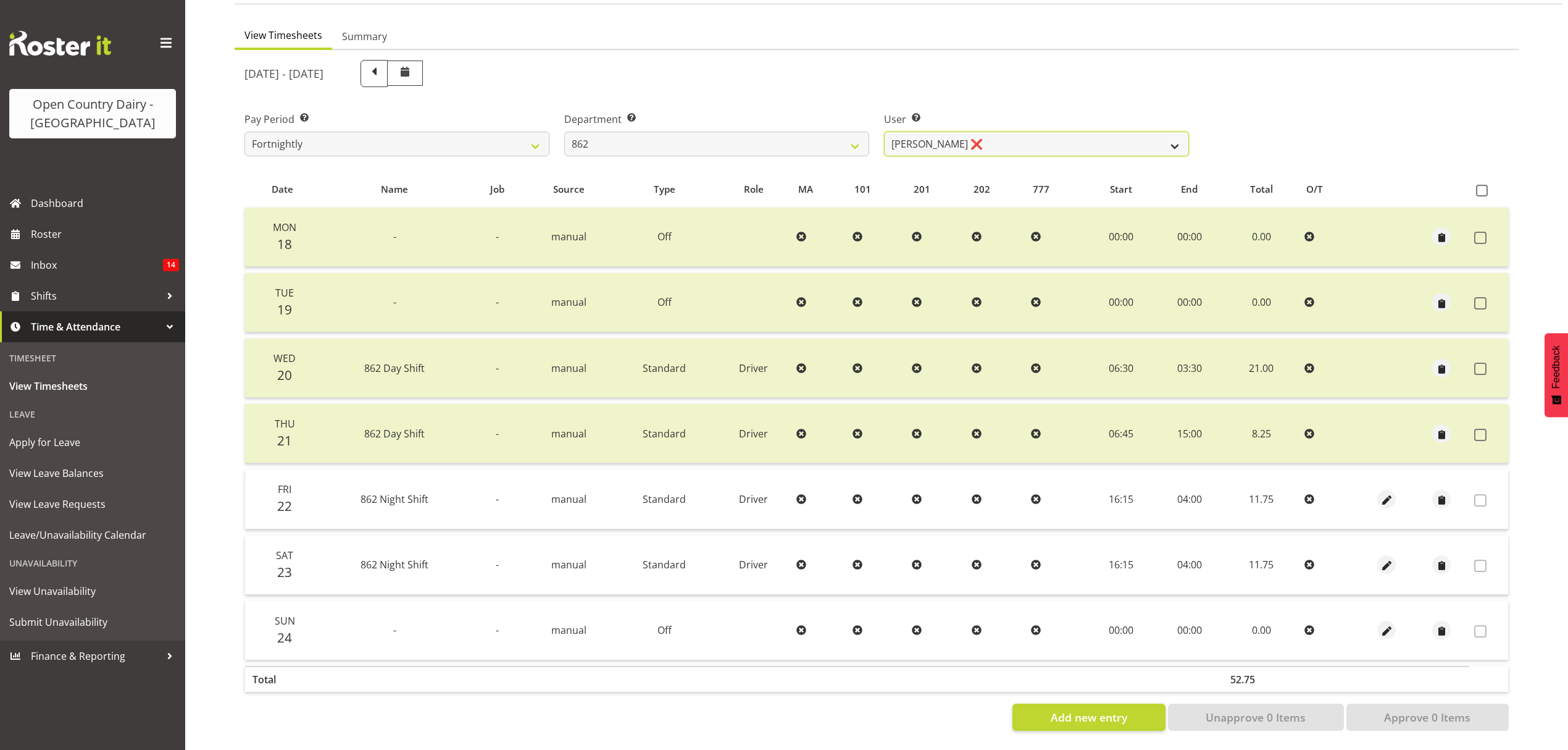
click at [1013, 131] on select "Bennie (David) Smith ❌ Colin Schwarz ❌ Forbes O'Reilly ❌ Tracy Inder ❌" at bounding box center [1037, 144] width 305 height 25
click at [817, 139] on select "734 735 736 737 738 739 851 852 853 854 855 856 858 861 862 865 868 869 870 873" at bounding box center [717, 144] width 305 height 25
select select "678"
click at [564, 131] on select "734 735 736 737 738 739 851 852 853 854 855 856 858 861 862 865 868 869 870 873" at bounding box center [717, 144] width 305 height 25
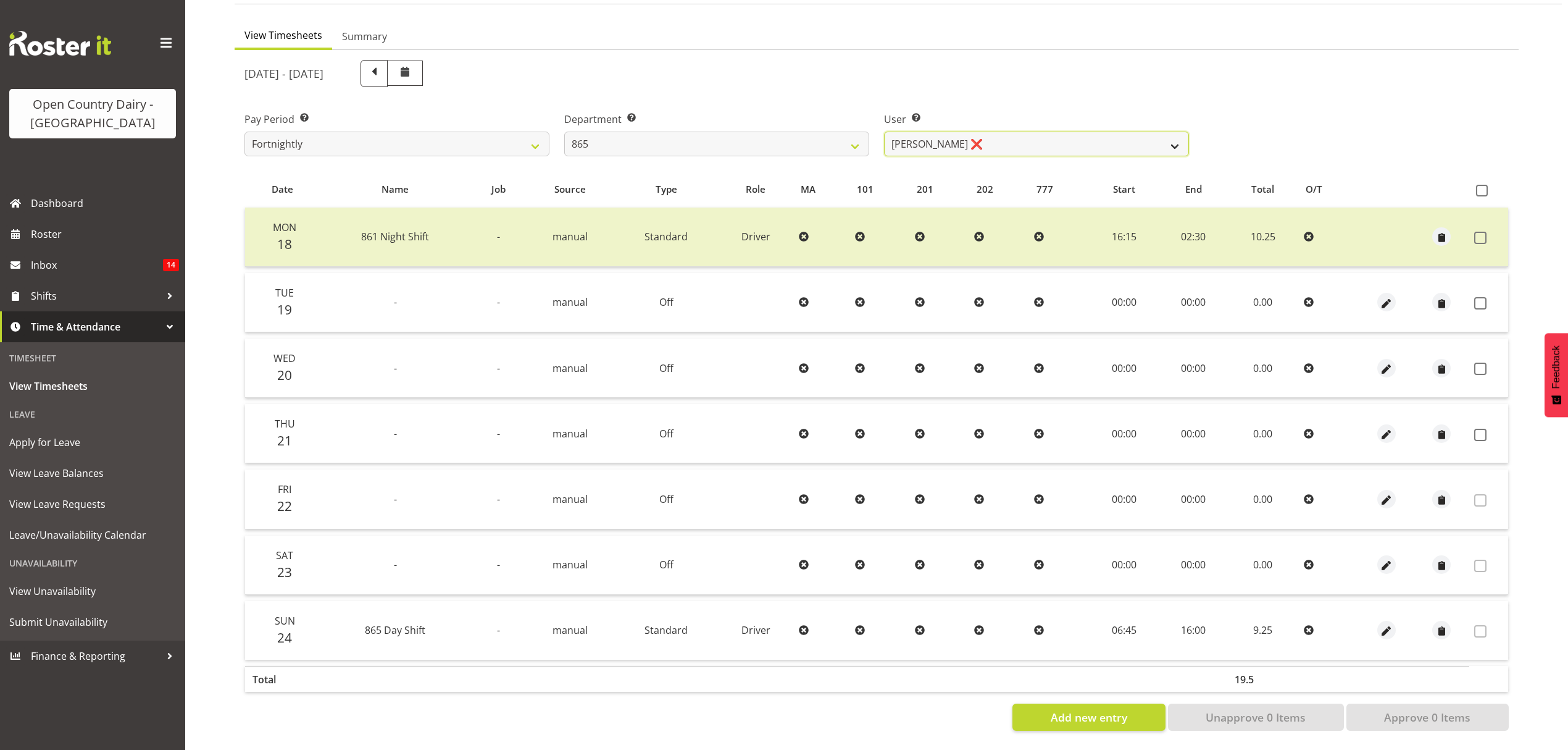
click at [994, 141] on select "Flavio Ferraz ❌ George Courtney ❌ Steffan Kennard ❌" at bounding box center [1037, 144] width 305 height 25
click at [884, 131] on select "Flavio Ferraz ❌ George Courtney ❌ Steffan Kennard ❌" at bounding box center [1037, 144] width 305 height 25
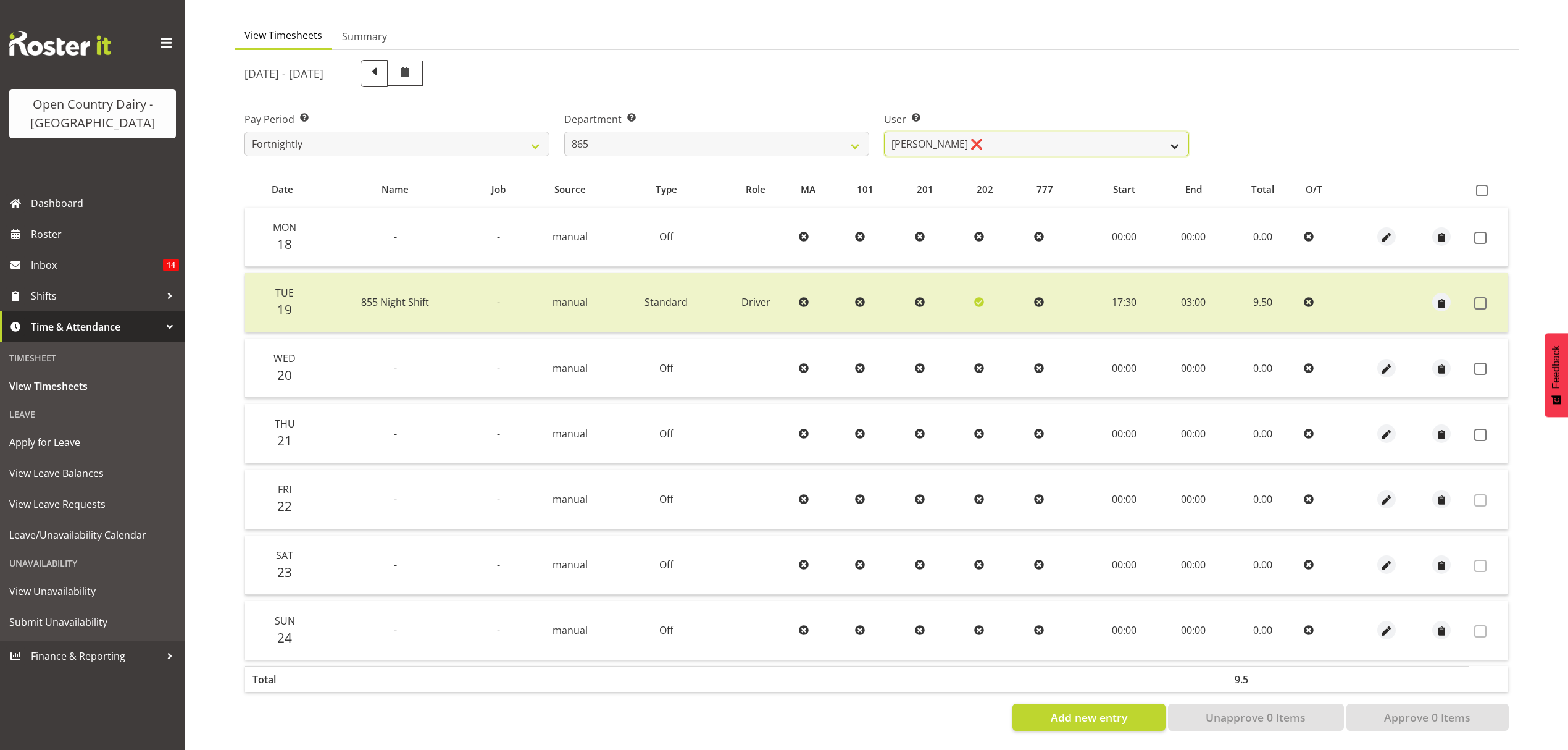
drag, startPoint x: 917, startPoint y: 131, endPoint x: 919, endPoint y: 144, distance: 13.2
click at [917, 131] on select "Flavio Ferraz ❌ George Courtney ❌ Steffan Kennard ❌" at bounding box center [1037, 144] width 305 height 25
select select "9760"
click at [884, 131] on select "Flavio Ferraz ❌ George Courtney ❌ Steffan Kennard ❌" at bounding box center [1037, 144] width 305 height 25
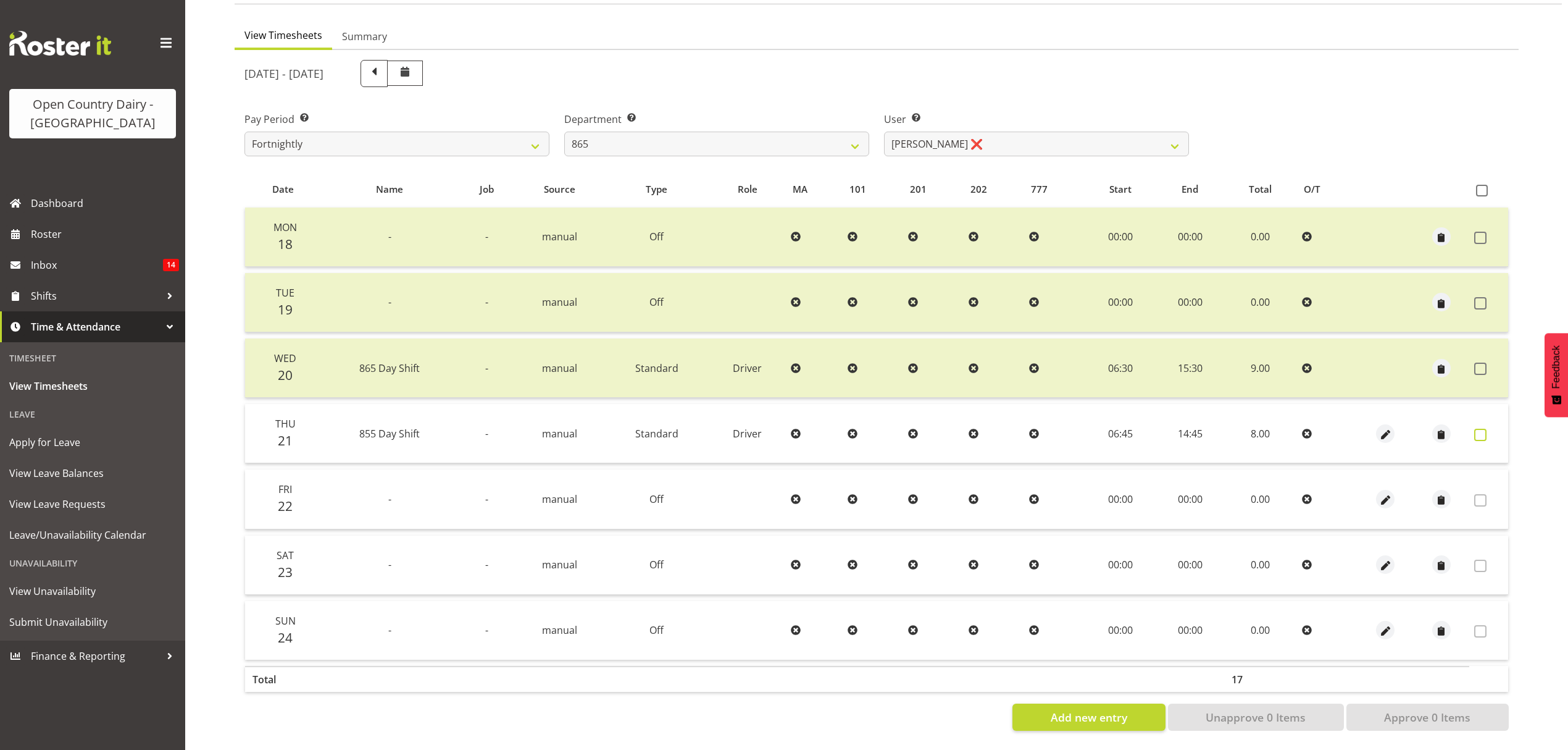
click at [1487, 429] on label at bounding box center [1484, 435] width 19 height 12
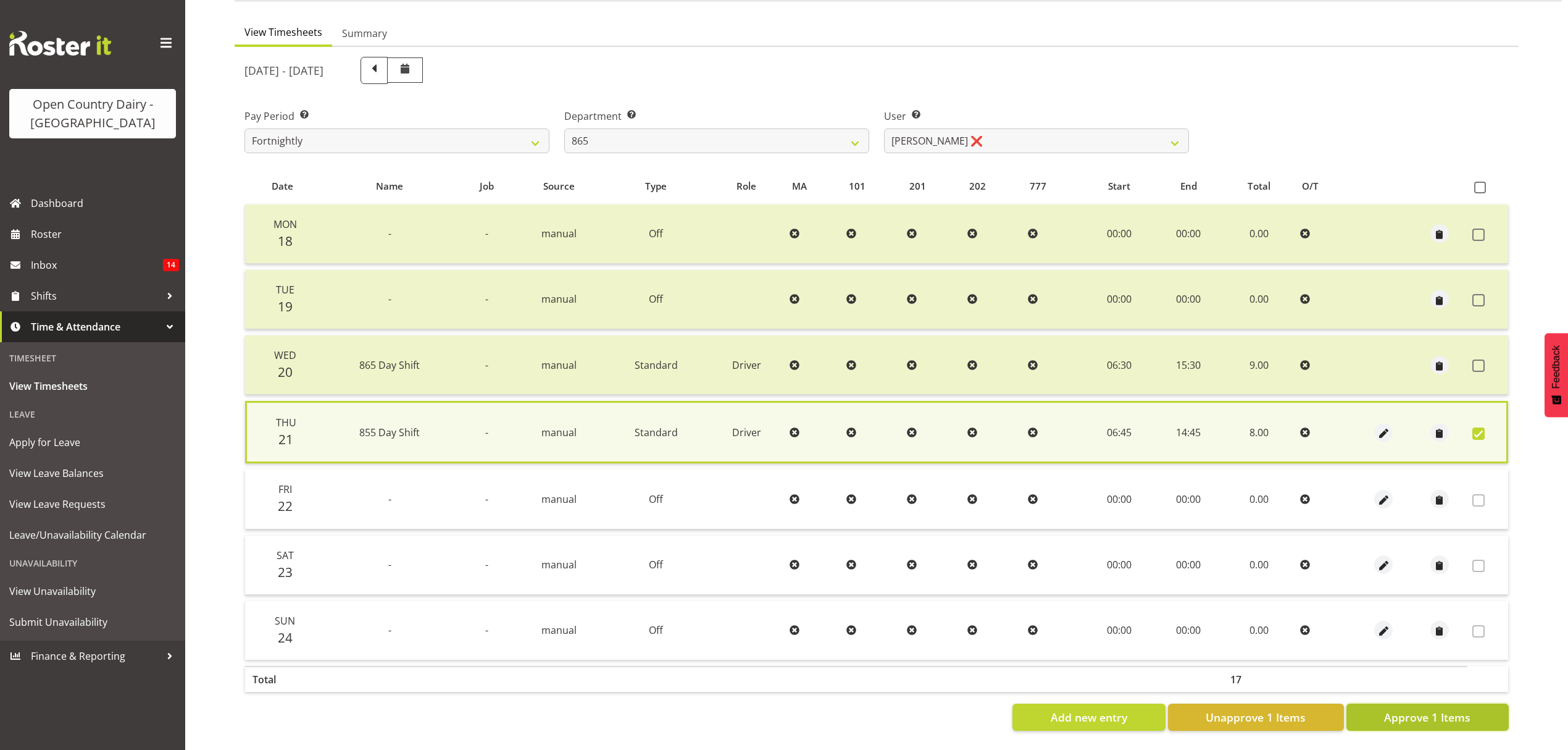
click at [1423, 709] on span "Approve 1 Items" at bounding box center [1427, 716] width 87 height 16
checkbox input "false"
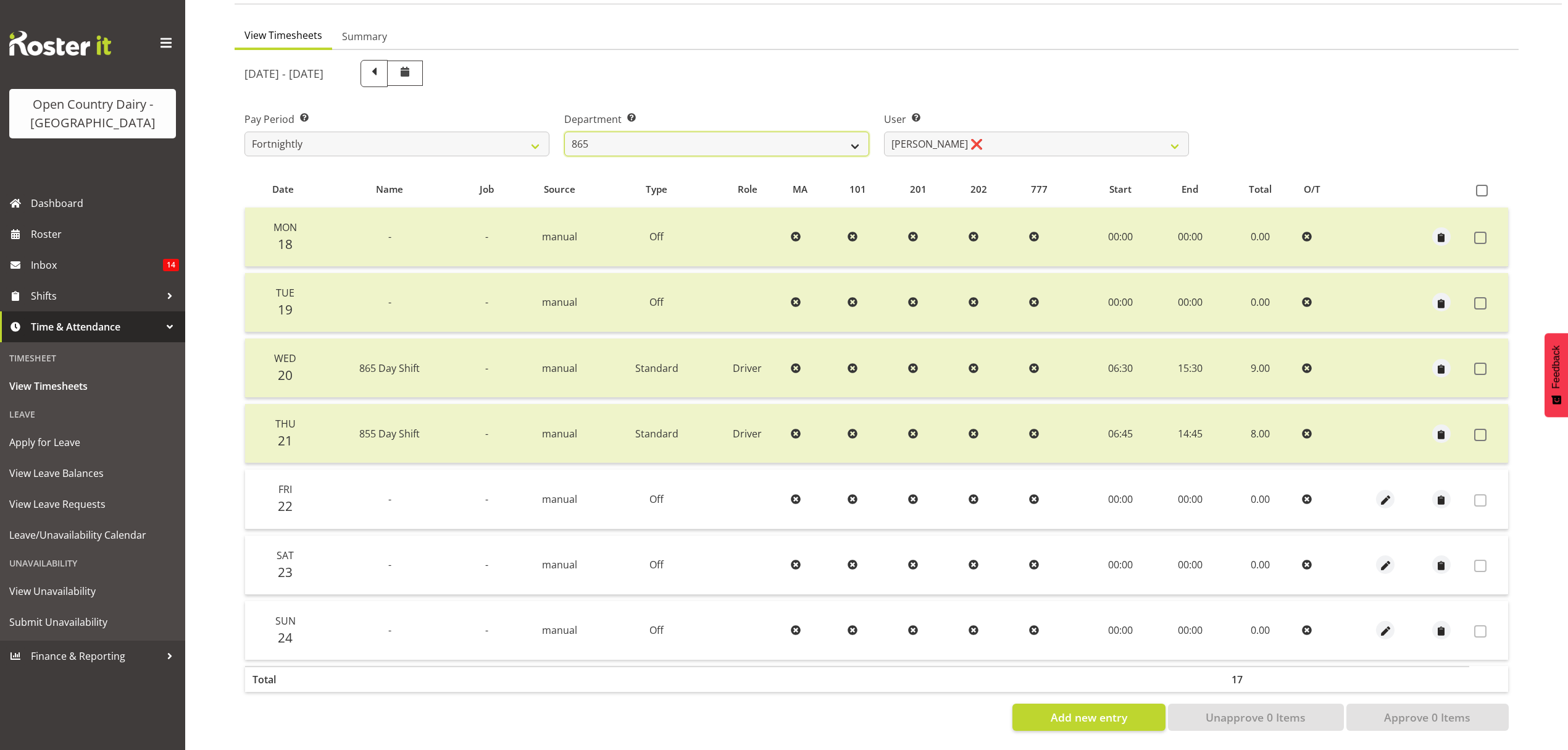
click at [803, 131] on select "734 735 736 737 738 739 851 852 853 854 855 856 858 861 862 865 868 869 870 873" at bounding box center [717, 144] width 305 height 25
select select "675"
click at [564, 131] on select "734 735 736 737 738 739 851 852 853 854 855 856 858 861 862 865 868 869 870 873" at bounding box center [717, 144] width 305 height 25
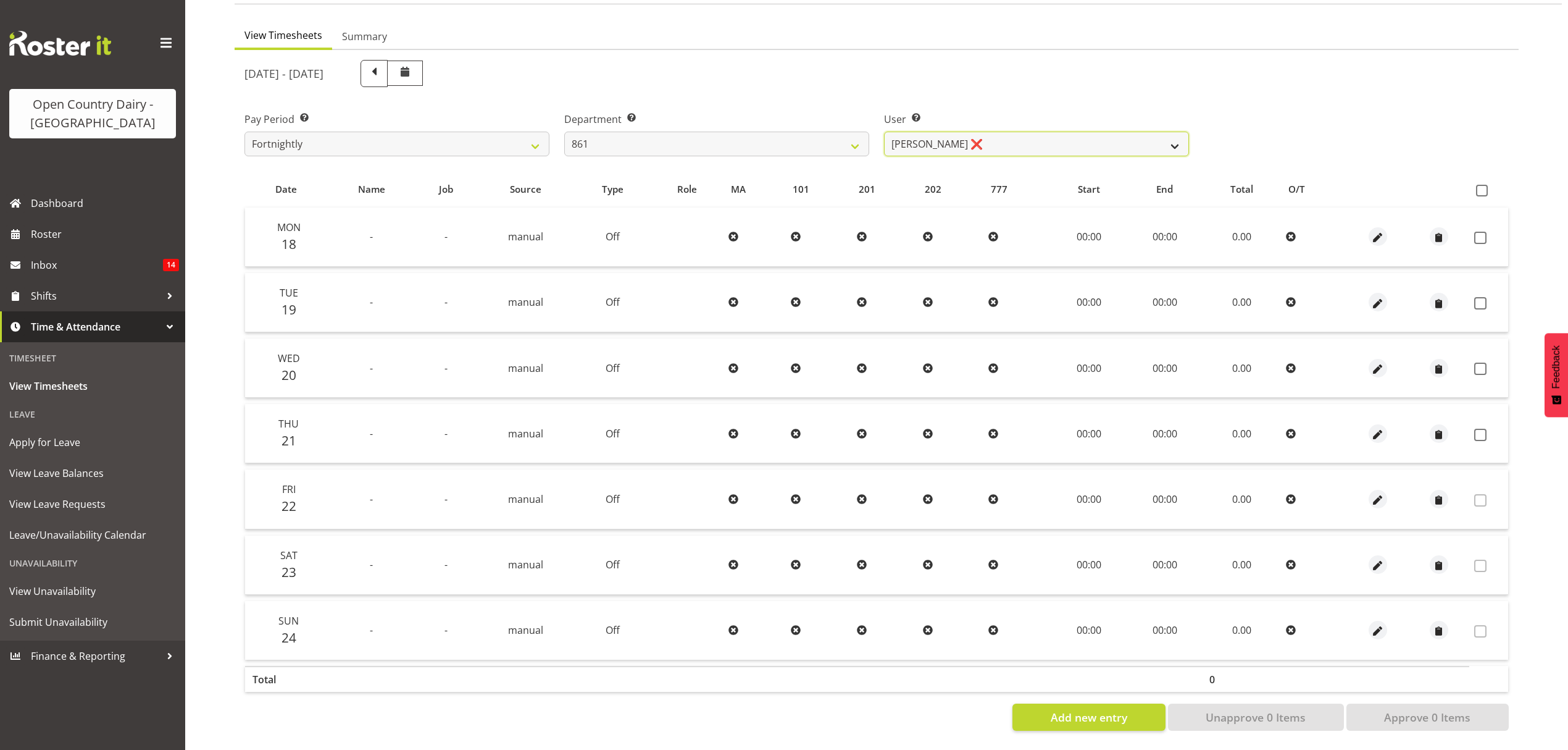
click at [952, 131] on select "Barry McIntosh ❌ Matthew Welland ❌ Philip Peek ❌" at bounding box center [1037, 144] width 305 height 25
select select "7460"
click at [884, 131] on select "Barry McIntosh ❌ Matthew Welland ❌ Philip Peek ❌" at bounding box center [1037, 144] width 305 height 25
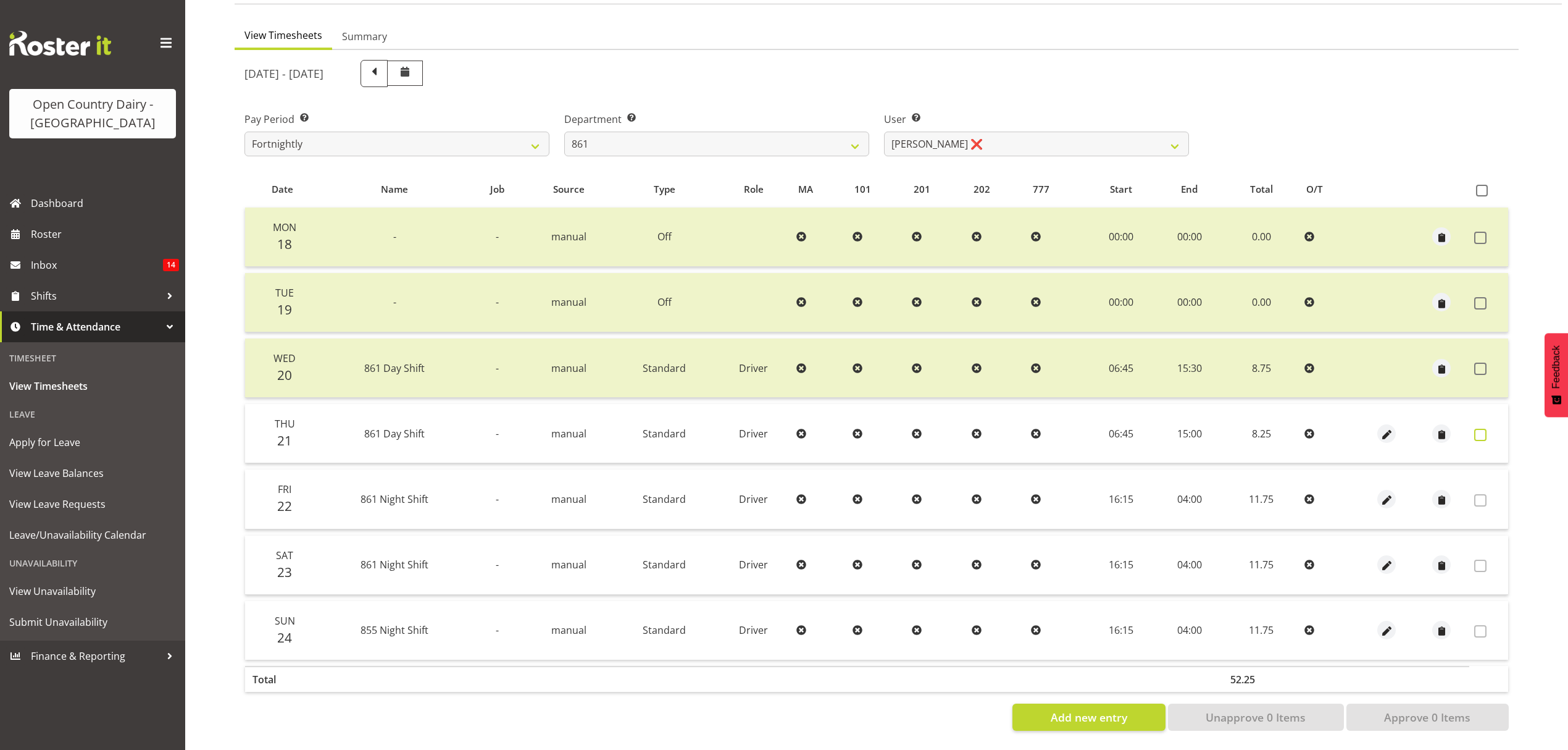
click at [1480, 429] on span at bounding box center [1481, 435] width 12 height 12
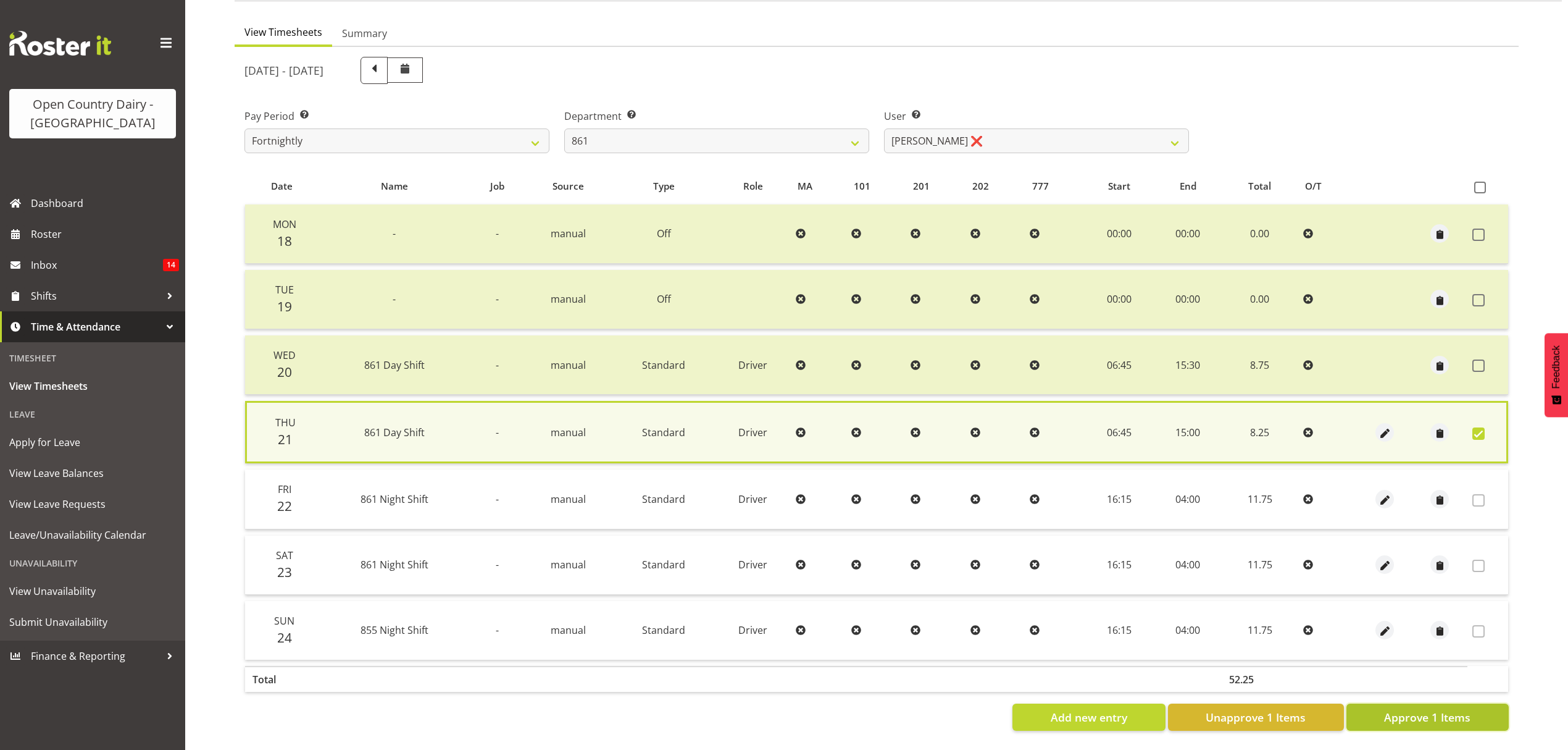
click at [1461, 704] on button "Approve 1 Items" at bounding box center [1428, 717] width 162 height 27
checkbox input "false"
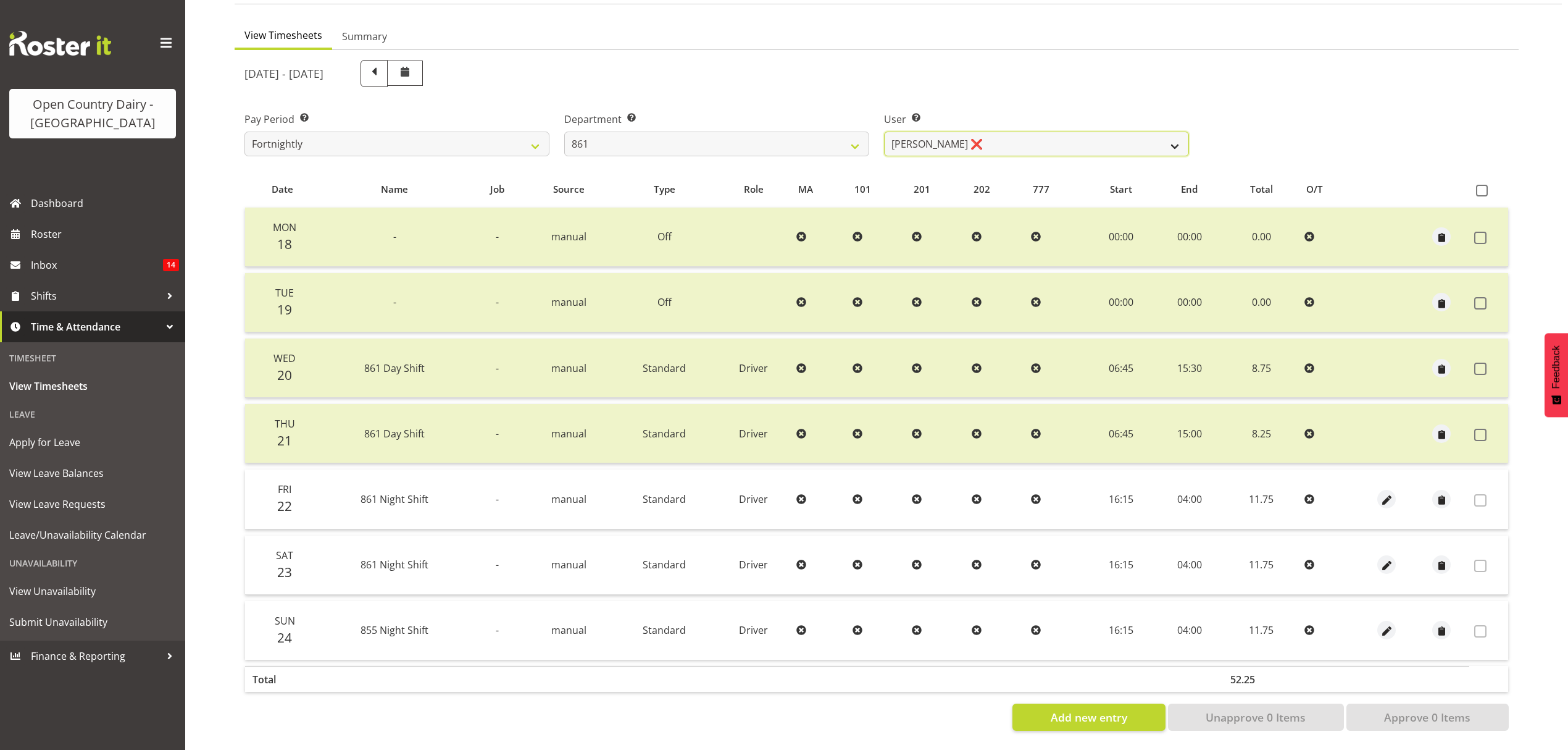
click at [971, 131] on select "Barry McIntosh ❌ Matthew Welland ❌ Philip Peek ❌" at bounding box center [1037, 144] width 305 height 25
click at [782, 131] on select "734 735 736 737 738 739 851 852 853 854 855 856 858 861 862 865 868 869 870 873" at bounding box center [717, 144] width 305 height 25
select select "678"
click at [564, 131] on select "734 735 736 737 738 739 851 852 853 854 855 856 858 861 862 865 868 869 870 873" at bounding box center [717, 144] width 305 height 25
select select "10269"
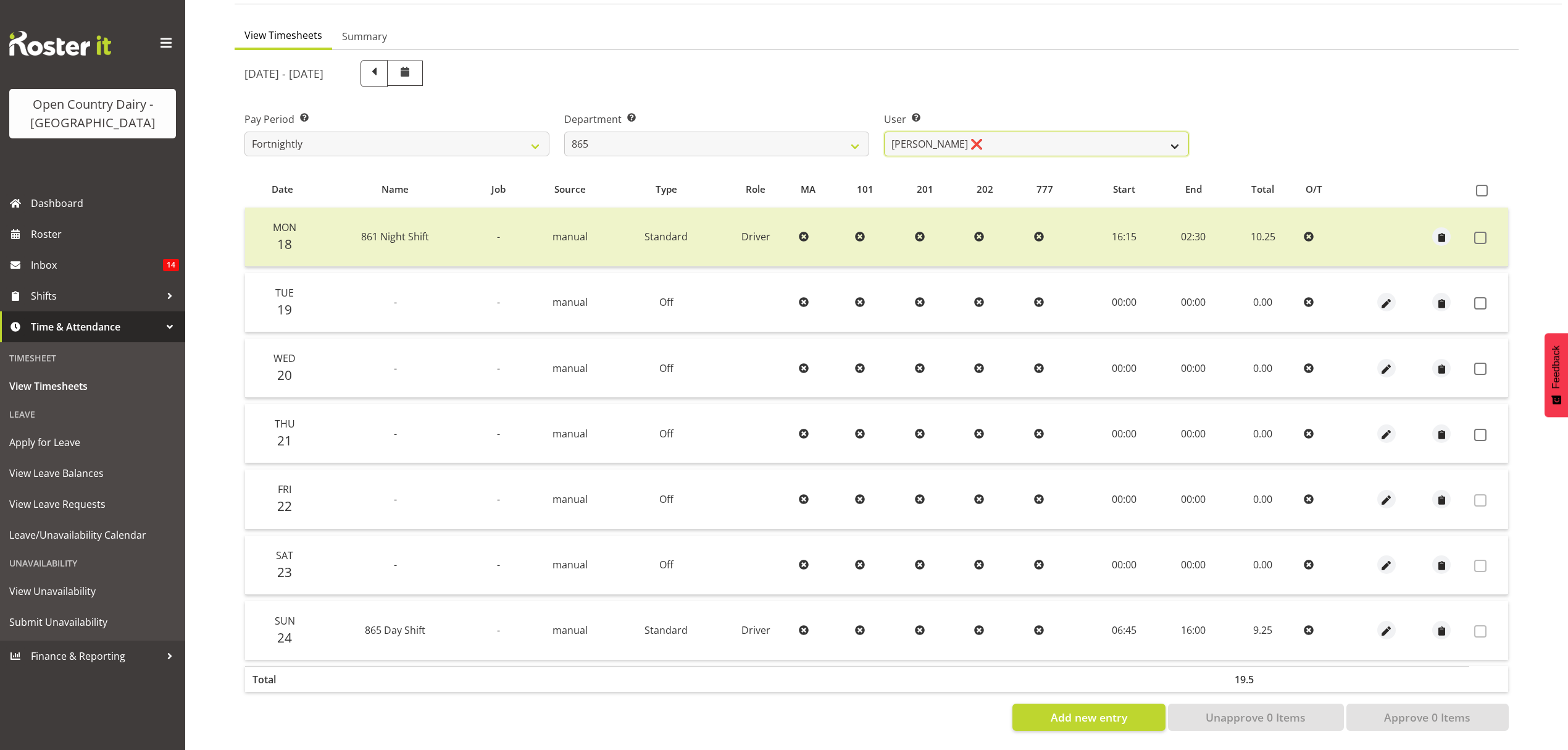
click at [949, 139] on select "Flavio Ferraz ❌ George Courtney ❌ Steffan Kennard ❌" at bounding box center [1037, 144] width 305 height 25
click at [821, 134] on select "734 735 736 737 738 739 851 852 853 854 855 856 858 861 862 865 868 869 870 873" at bounding box center [717, 144] width 305 height 25
click at [564, 131] on select "734 735 736 737 738 739 851 852 853 854 855 856 858 861 862 865 868 869 870 873" at bounding box center [717, 144] width 305 height 25
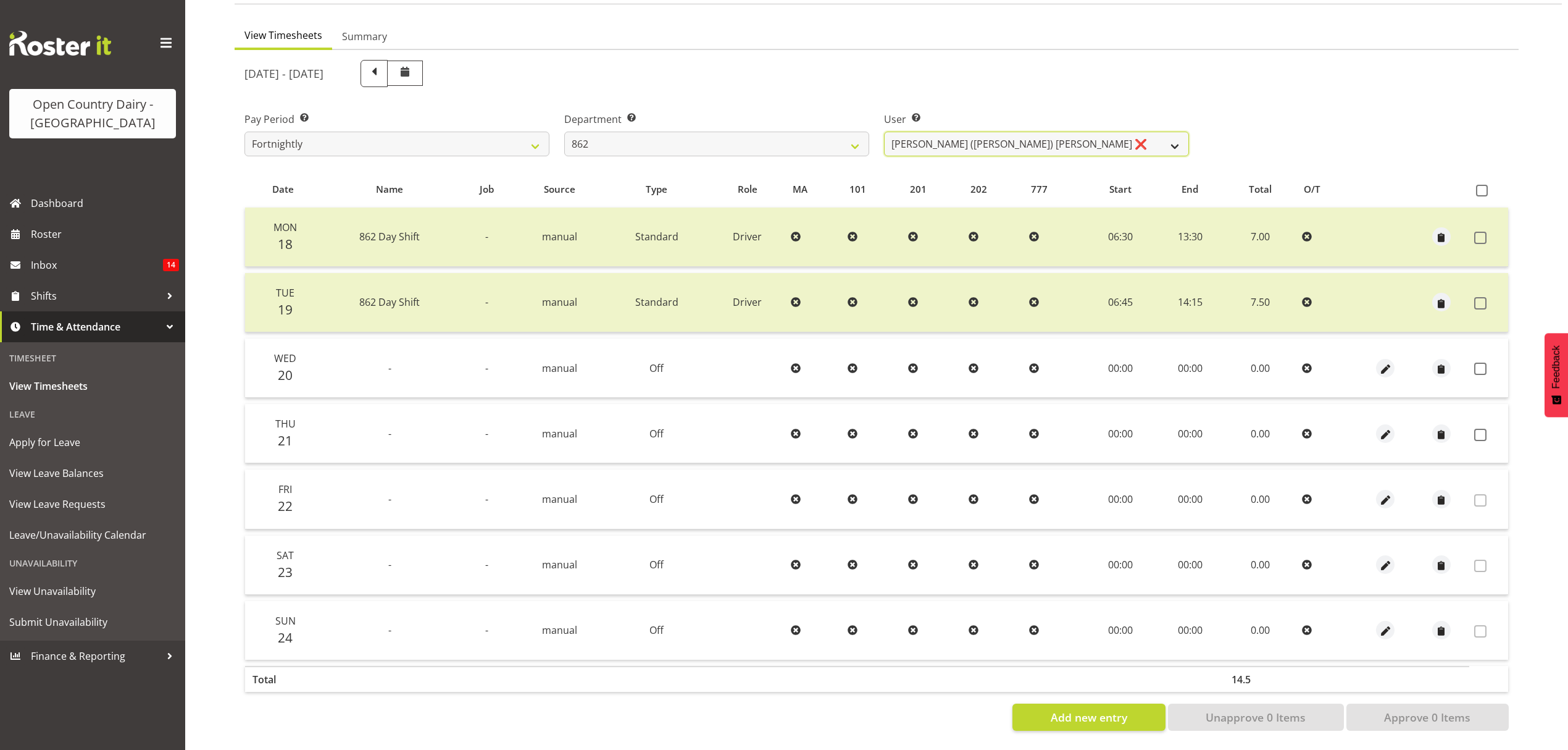
click at [991, 131] on select "Bennie (David) Smith ❌ Colin Schwarz ❌ Forbes O'Reilly ❌ Tracy Inder ❌" at bounding box center [1037, 144] width 305 height 25
click at [741, 131] on select "734 735 736 737 738 739 851 852 853 854 855 856 858 861 862 865 868 869 870 873" at bounding box center [717, 144] width 305 height 25
click at [564, 131] on select "734 735 736 737 738 739 851 852 853 854 855 856 858 861 862 865 868 869 870 873" at bounding box center [717, 144] width 305 height 25
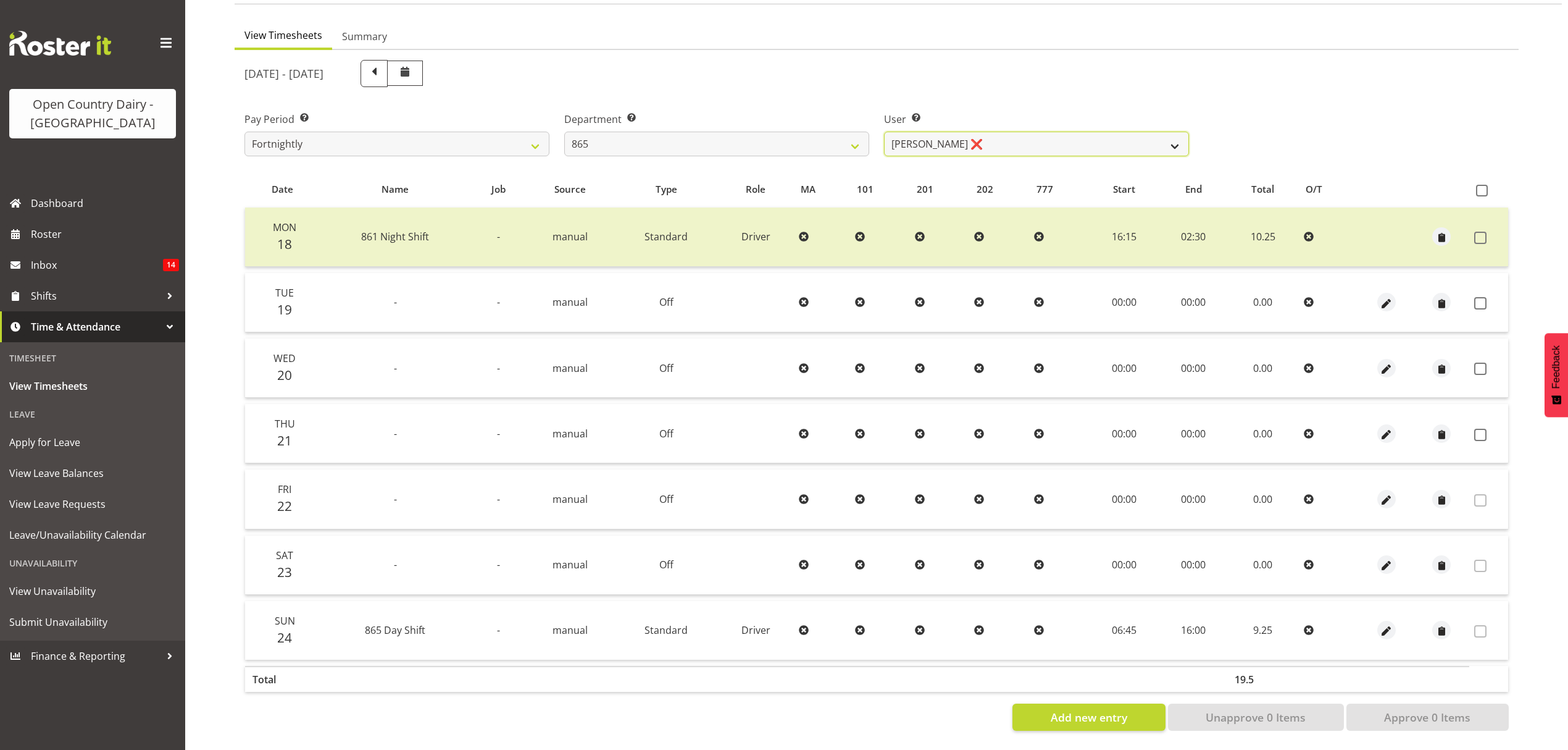
drag, startPoint x: 1015, startPoint y: 130, endPoint x: 967, endPoint y: 134, distance: 48.2
click at [1015, 131] on select "Flavio Ferraz ❌ George Courtney ❌ Steffan Kennard ❌" at bounding box center [1037, 144] width 305 height 25
click at [787, 137] on select "734 735 736 737 738 739 851 852 853 854 855 856 858 861 862 865 868 869 870 873" at bounding box center [717, 144] width 305 height 25
select select "681"
click at [564, 131] on select "734 735 736 737 738 739 851 852 853 854 855 856 858 861 862 865 868 869 870 873" at bounding box center [717, 144] width 305 height 25
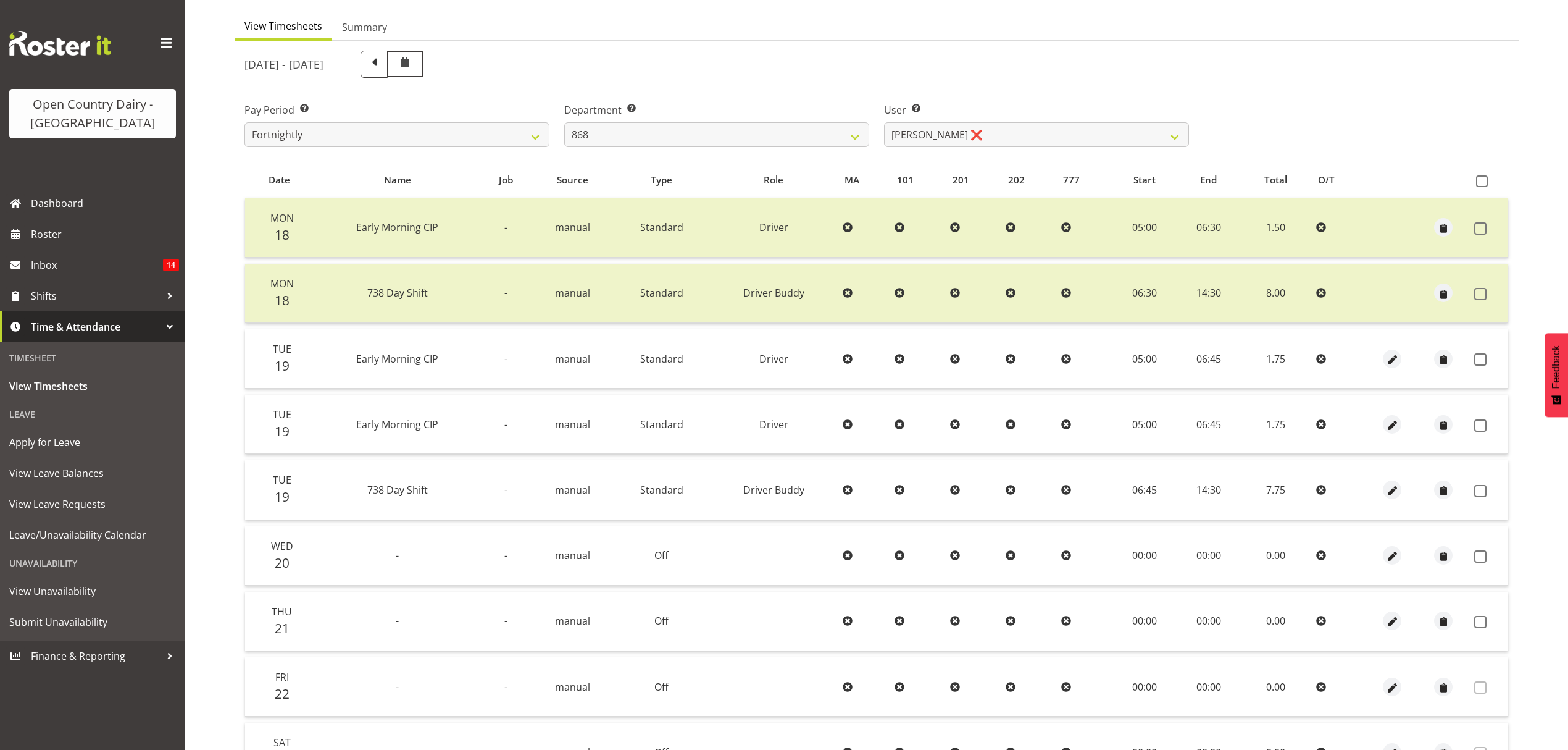
click at [1048, 126] on div "August 18th - August 24th 2025 Pay Period Select which pay period you would lik…" at bounding box center [876, 480] width 1264 height 875
click at [1048, 126] on select "Alan Rolton ❌ Cassidy Williams ❌ Christopher McIver ❌ Darin Ayling ❌" at bounding box center [1037, 134] width 305 height 25
select select "9866"
click at [884, 122] on select "Alan Rolton ❌ Cassidy Williams ❌ Christopher McIver ❌ Darin Ayling ❌" at bounding box center [1037, 134] width 305 height 25
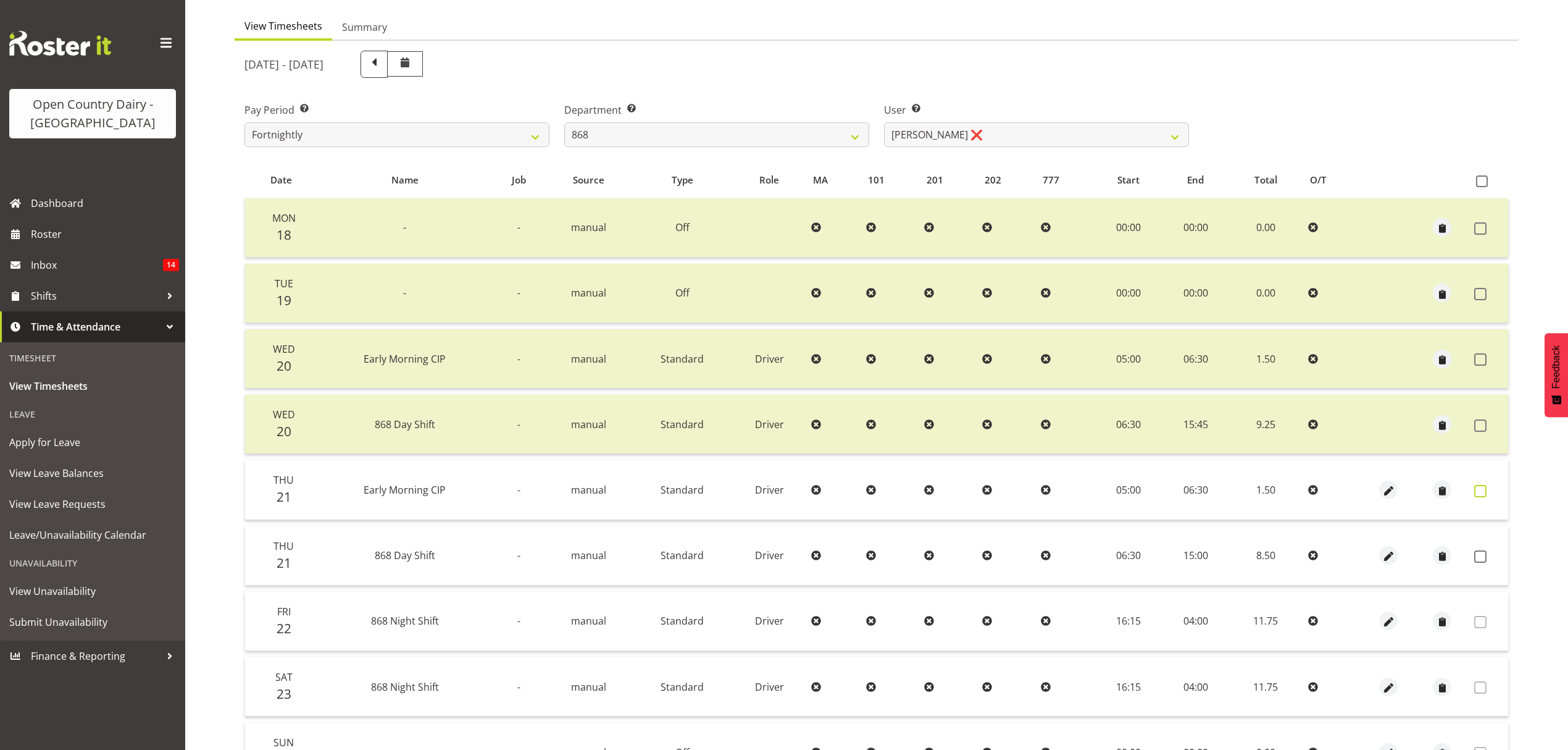
click at [1475, 489] on span at bounding box center [1481, 491] width 12 height 12
checkbox input "true"
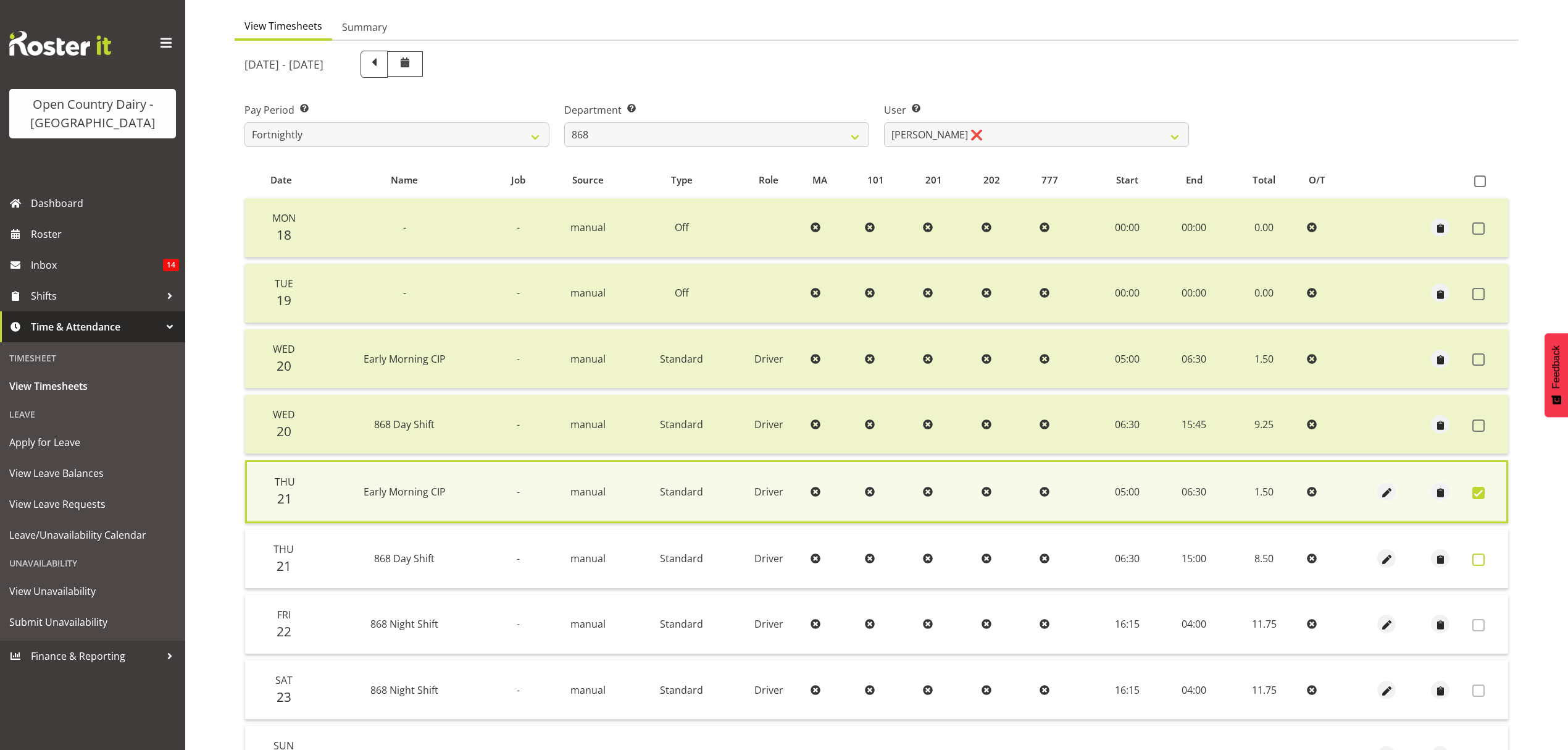
click at [1478, 557] on span at bounding box center [1478, 559] width 12 height 12
checkbox input "true"
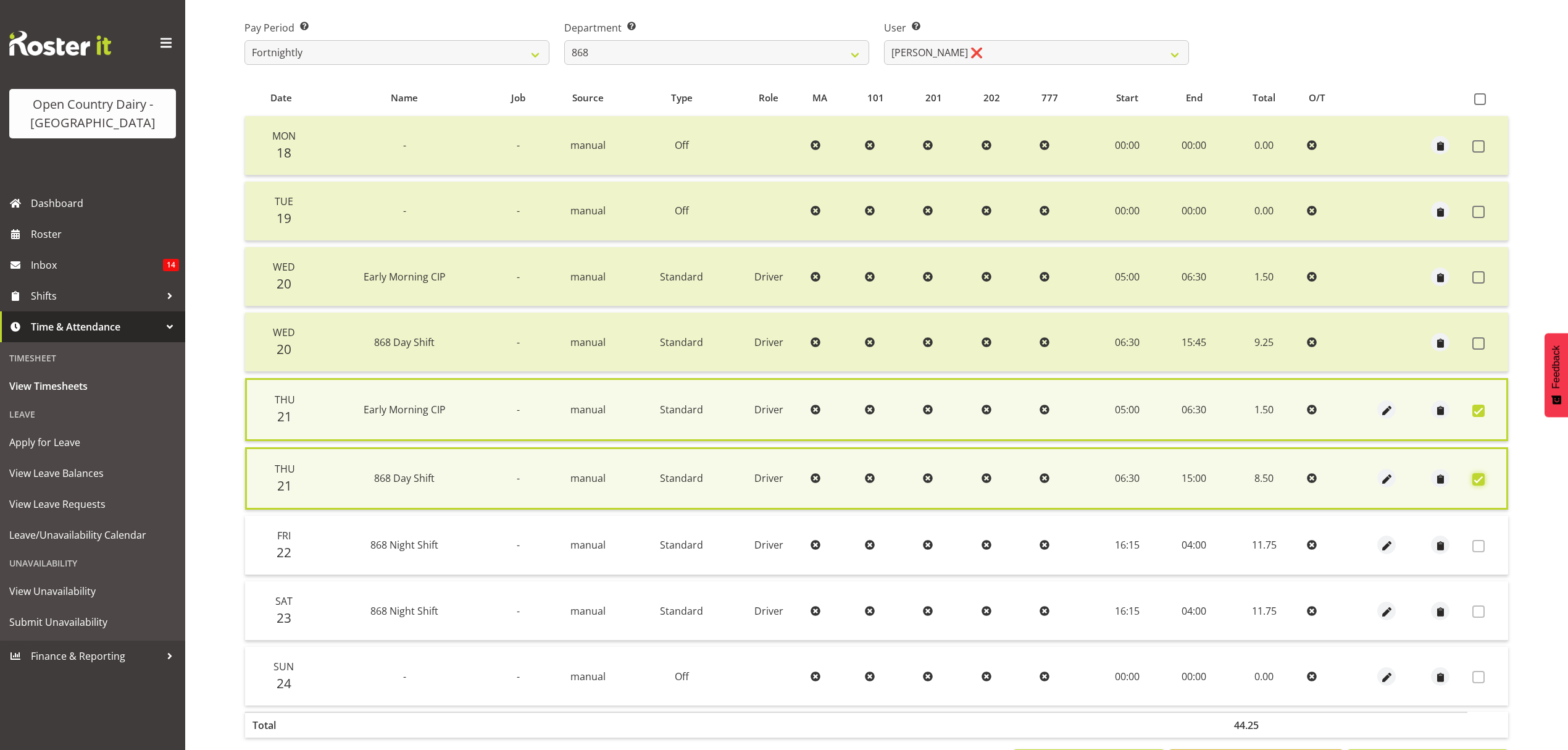
scroll to position [244, 0]
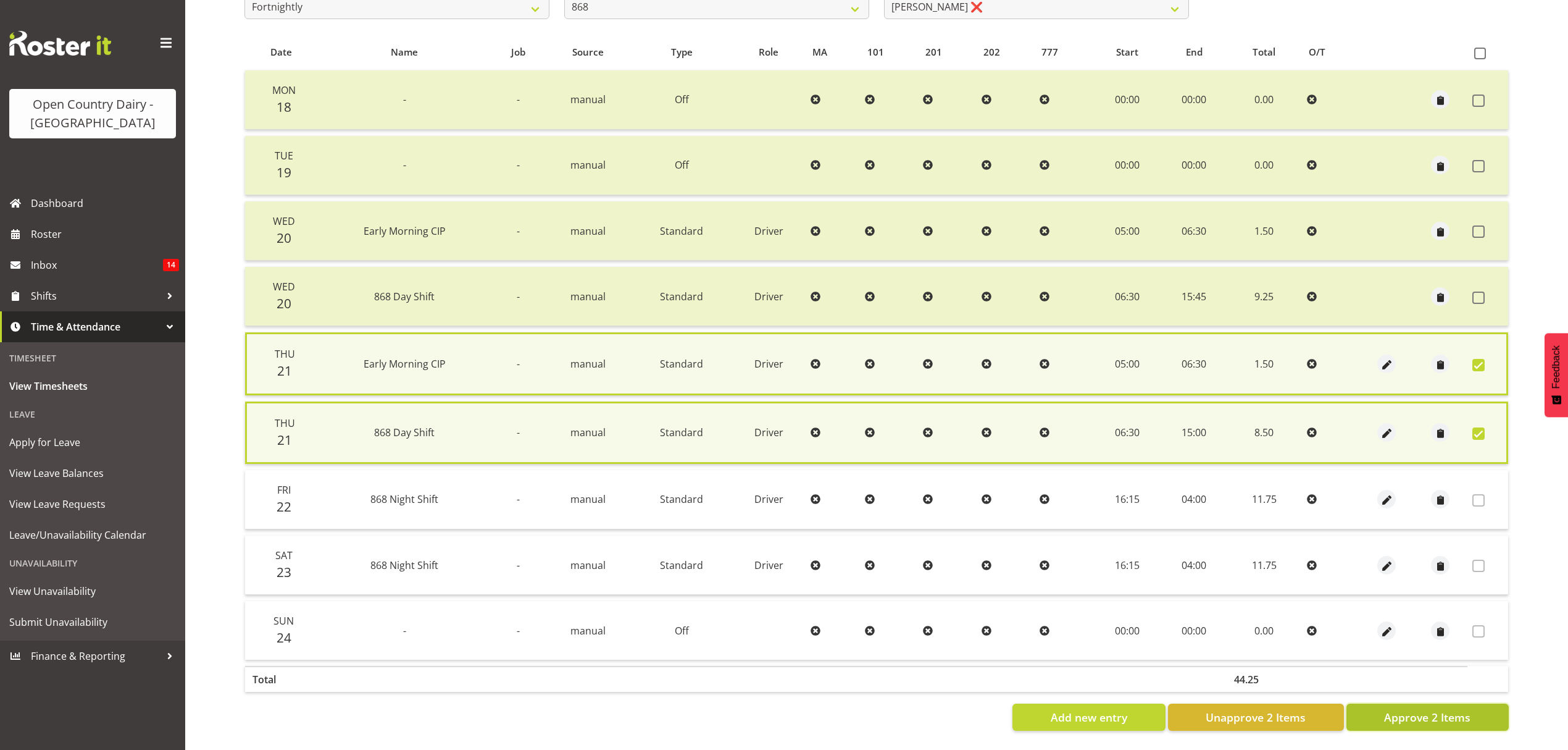
click at [1450, 709] on span "Approve 2 Items" at bounding box center [1427, 716] width 87 height 16
checkbox input "false"
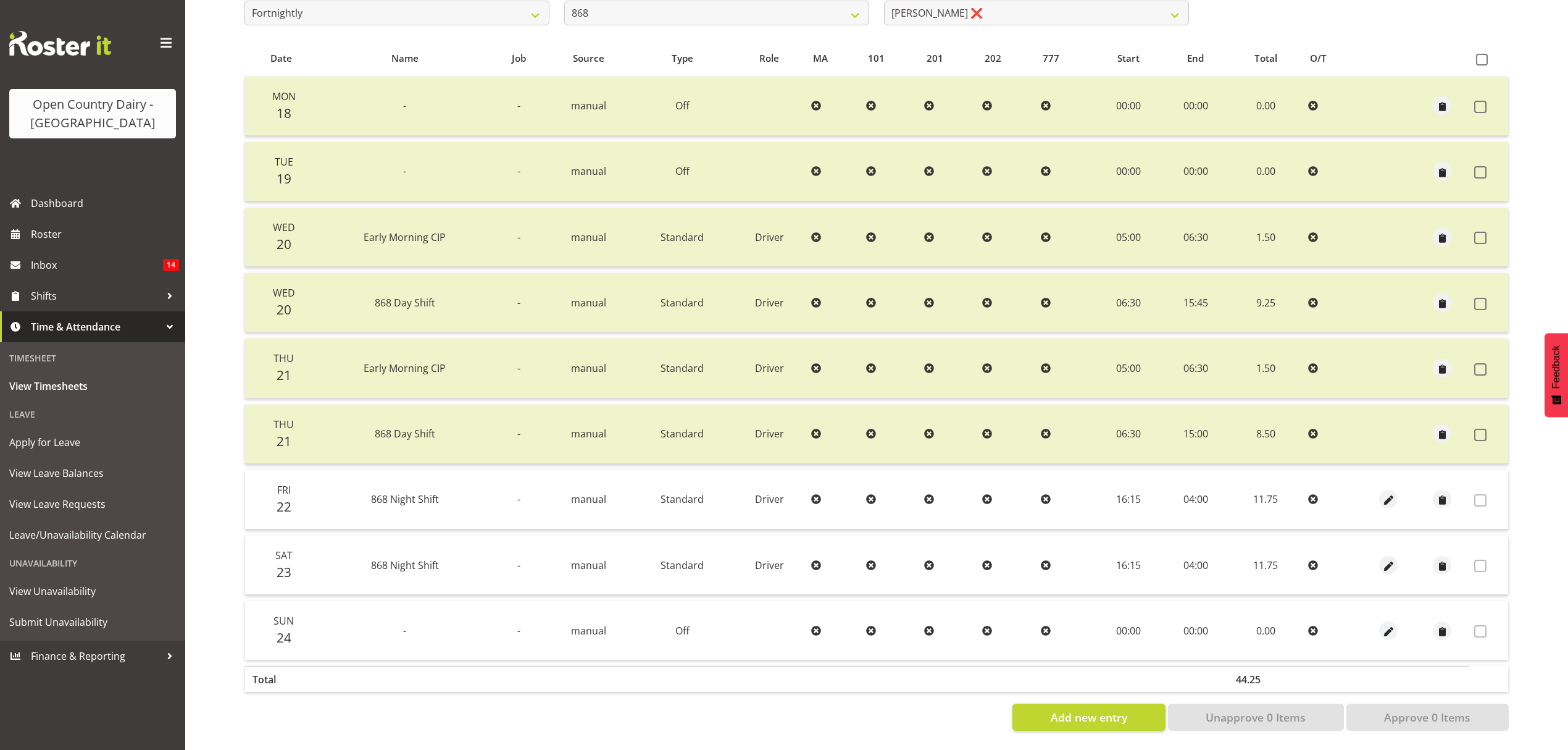
scroll to position [157, 0]
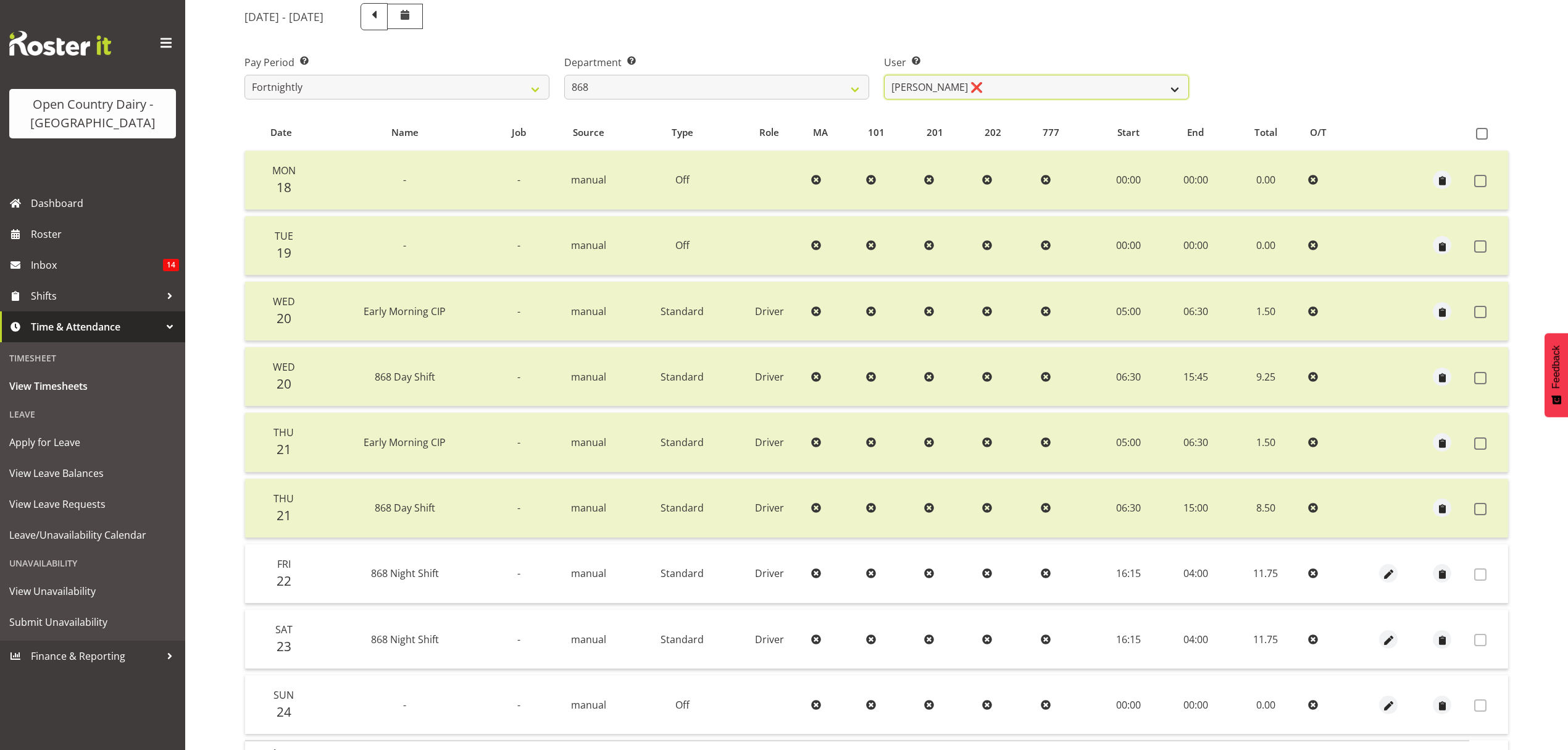
click at [1028, 95] on select "Alan Rolton ❌ Cassidy Williams ❌ Christopher McIver ❌ Darin Ayling ❌" at bounding box center [1037, 87] width 305 height 25
click at [850, 97] on select "734 735 736 737 738 739 851 852 853 854 855 856 858 861 862 865 868 869 870 873" at bounding box center [717, 87] width 305 height 25
select select "682"
click at [564, 75] on select "734 735 736 737 738 739 851 852 853 854 855 856 858 861 862 865 868 869 870 873" at bounding box center [717, 87] width 305 height 25
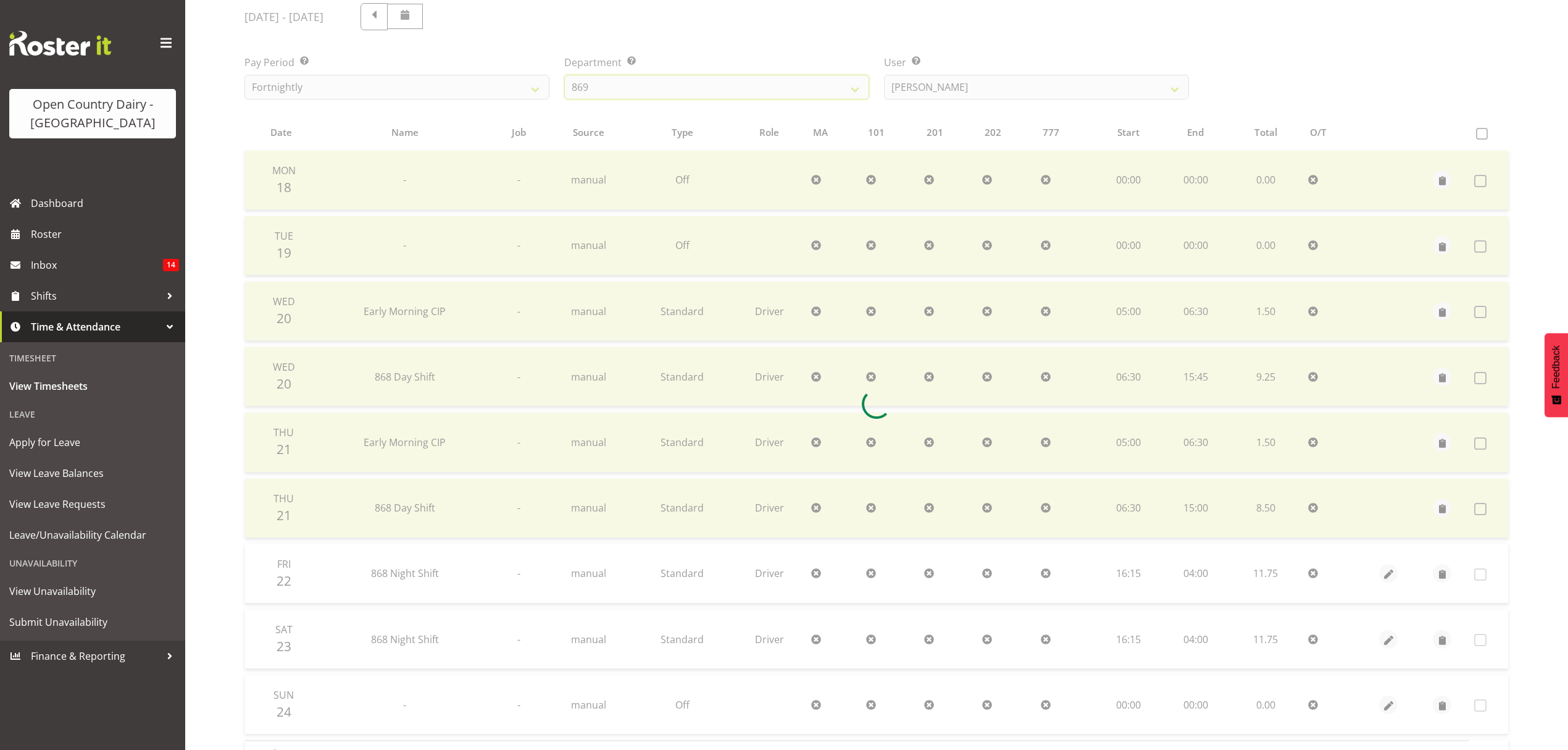
scroll to position [110, 0]
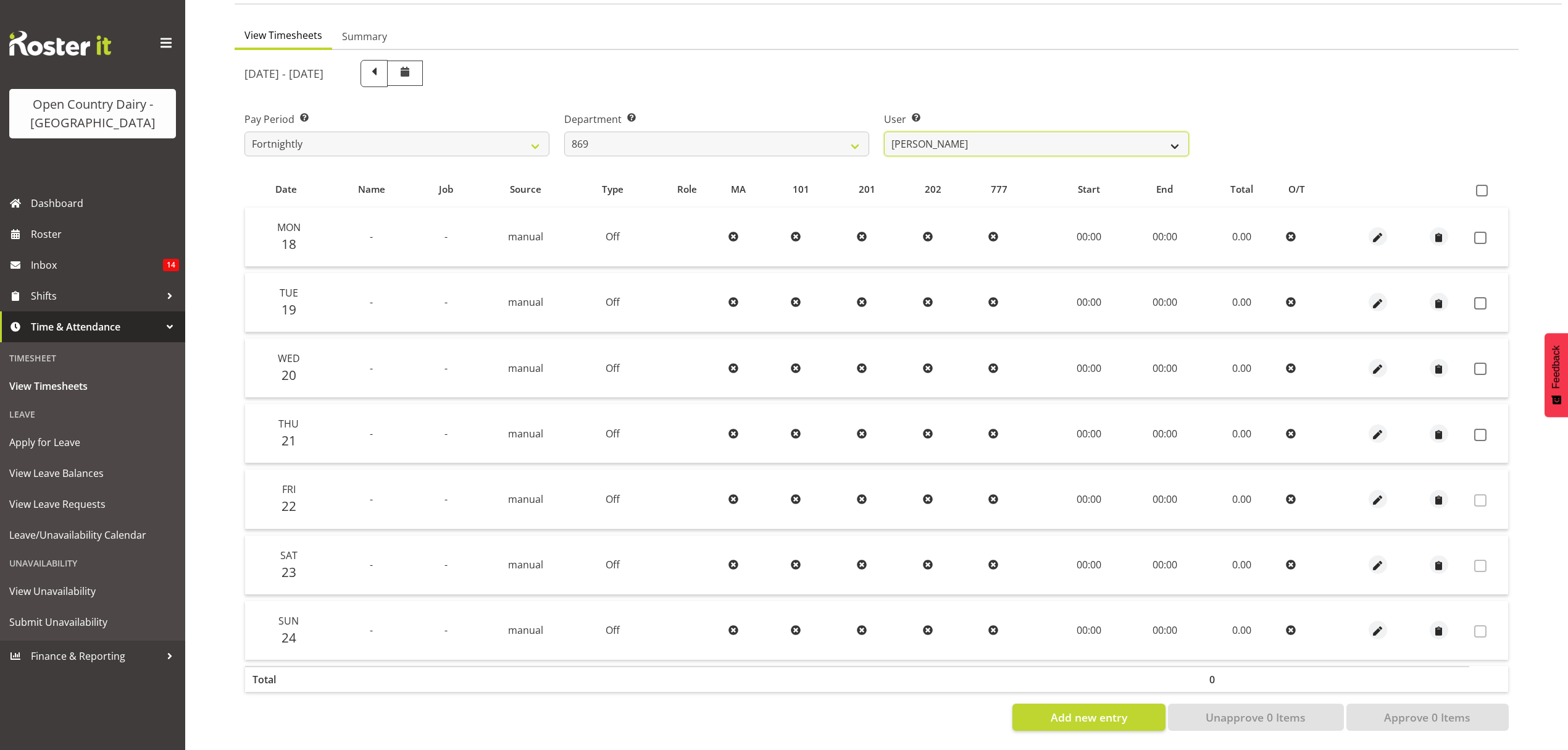
click at [973, 142] on select "Barry O'Donnell ❌ Barry Johnston ✔ Jason Soper ❌ Peter Wieczorek ❌" at bounding box center [1037, 144] width 305 height 25
select select "7399"
click at [884, 131] on select "Barry O'Donnell ❌ Barry Johnston ✔ Jason Soper ❌ Peter Wieczorek ❌" at bounding box center [1037, 144] width 305 height 25
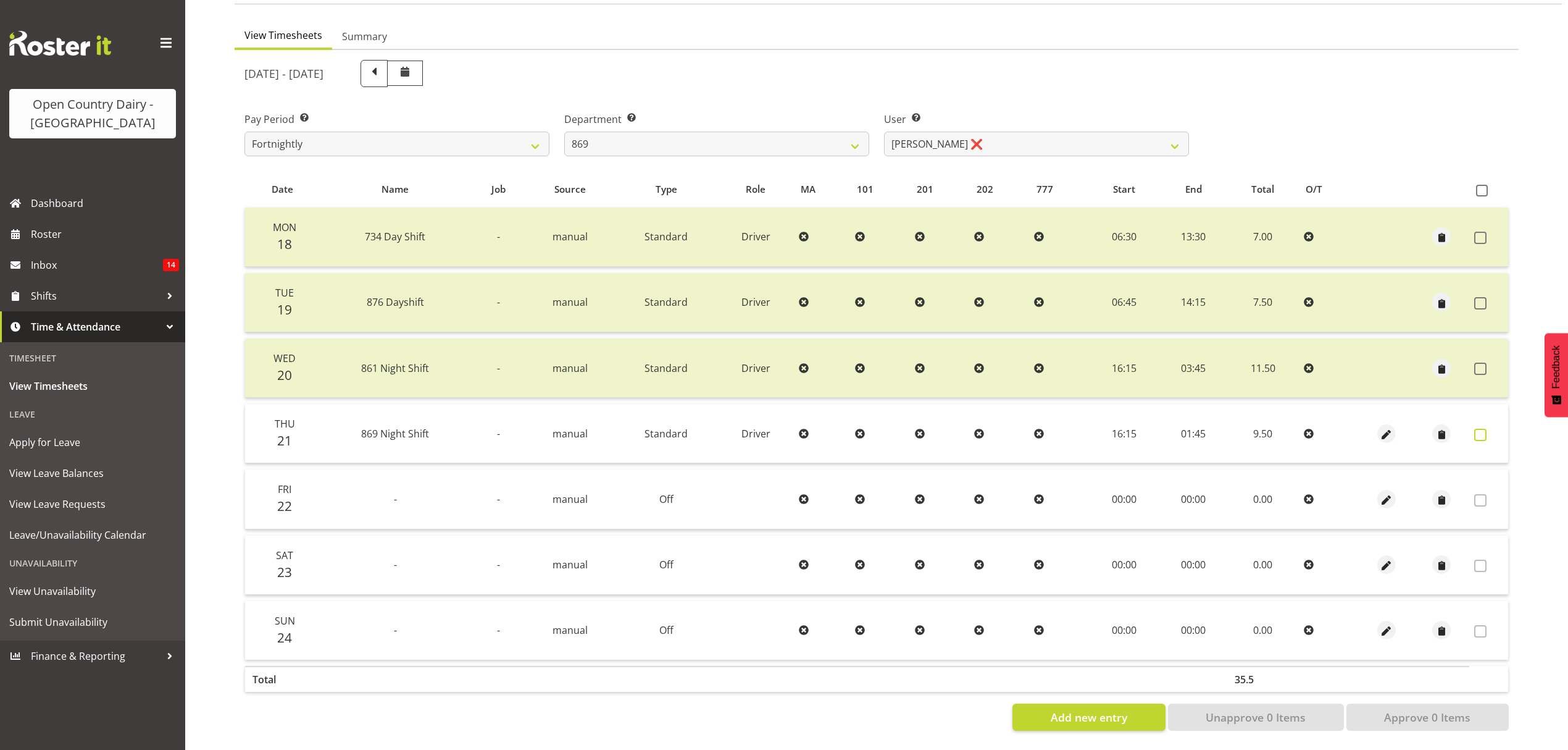
click at [1486, 429] on span at bounding box center [1481, 435] width 12 height 12
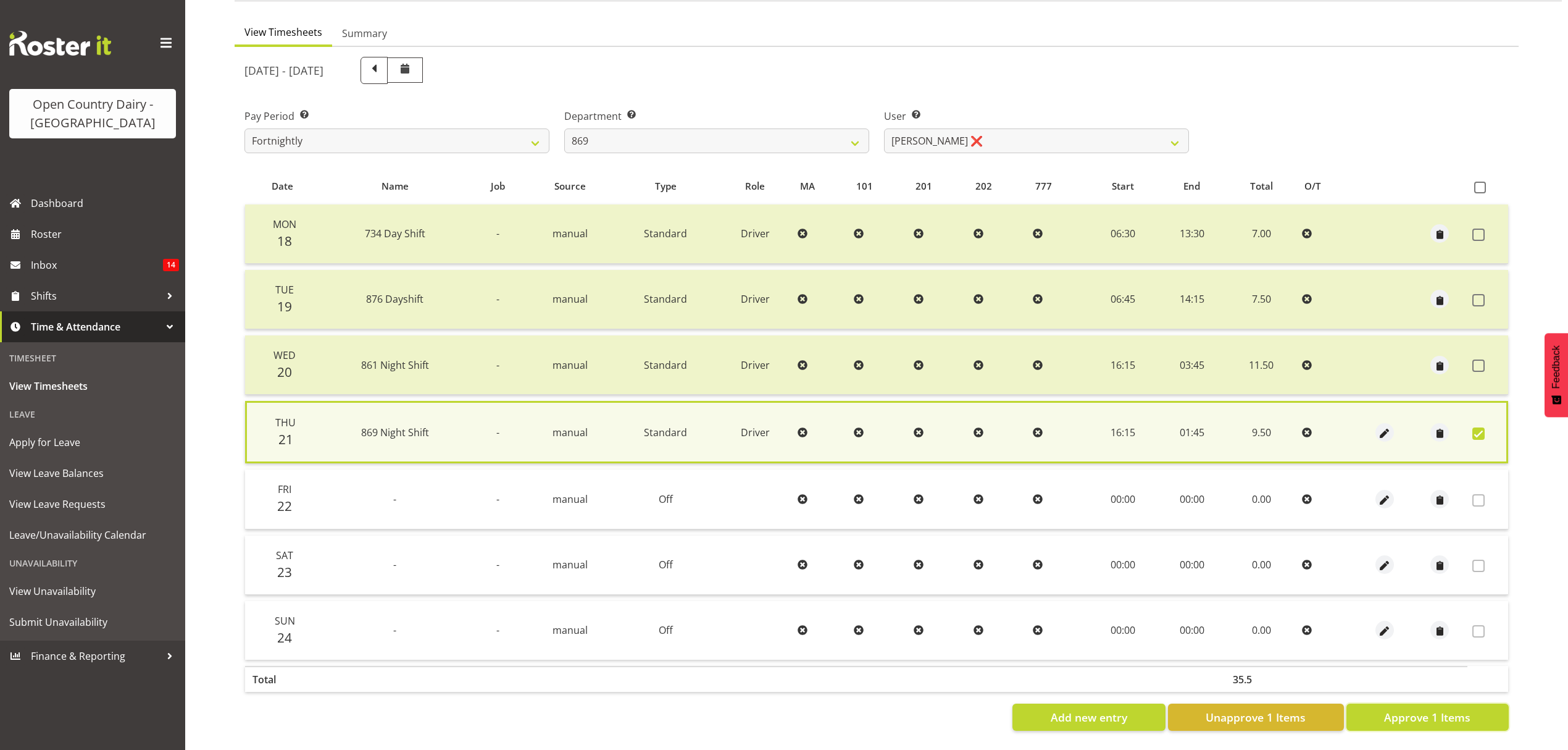
click at [1443, 713] on span "Approve 1 Items" at bounding box center [1427, 716] width 87 height 16
checkbox input "false"
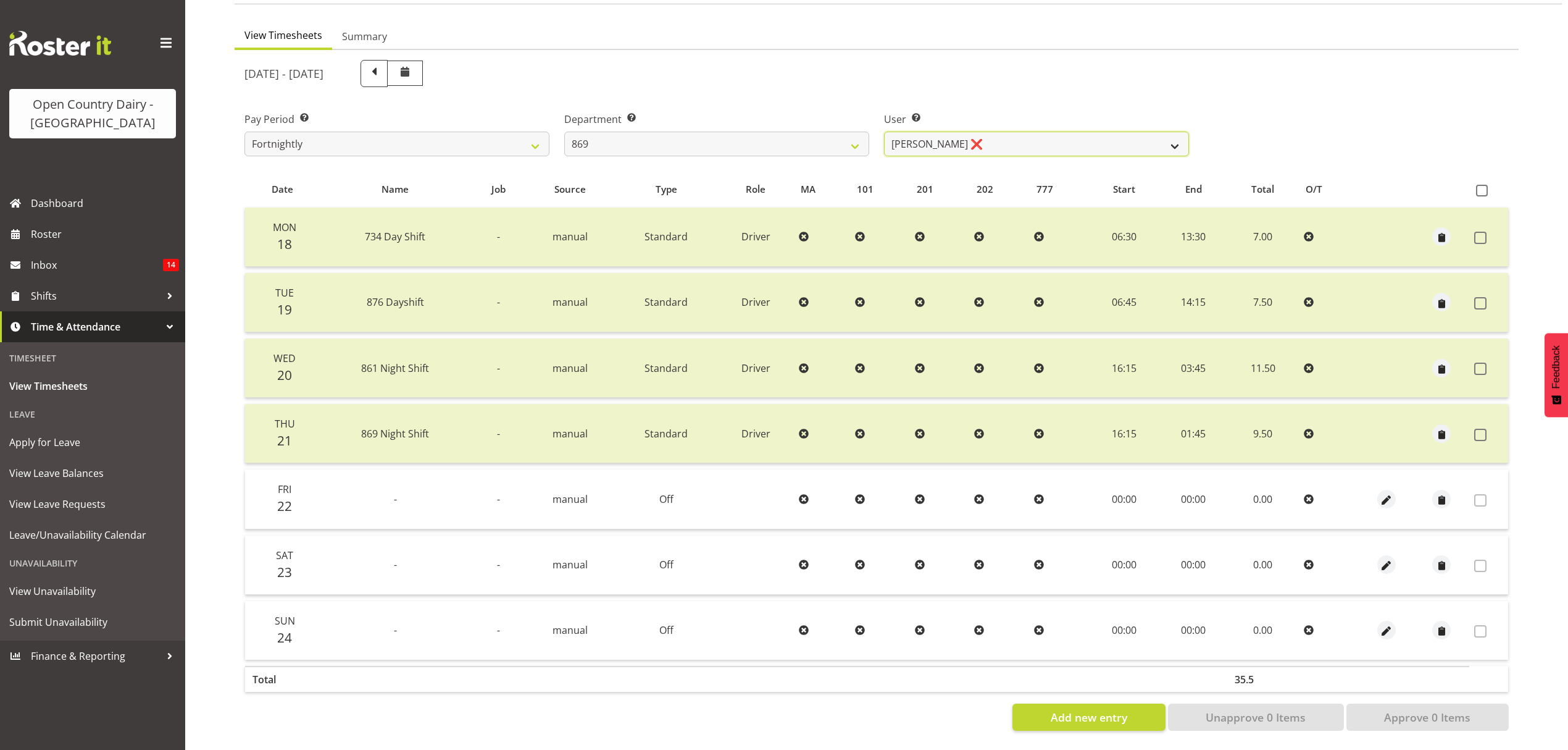
click at [902, 136] on select "Barry O'Donnell ❌ Barry Johnston ✔ Jason Soper ❌ Peter Wieczorek ❌" at bounding box center [1037, 144] width 305 height 25
click at [808, 131] on select "734 735 736 737 738 739 851 852 853 854 855 856 858 861 862 865 868 869 870 873" at bounding box center [717, 144] width 305 height 25
click at [958, 137] on select "Barry O'Donnell ❌ Barry Johnston ✔ Jason Soper ❌ Peter Wieczorek ❌" at bounding box center [1037, 144] width 305 height 25
click at [848, 141] on select "734 735 736 737 738 739 851 852 853 854 855 856 858 861 862 865 868 869 870 873" at bounding box center [717, 144] width 305 height 25
click at [564, 131] on select "734 735 736 737 738 739 851 852 853 854 855 856 858 861 862 865 868 869 870 873" at bounding box center [717, 144] width 305 height 25
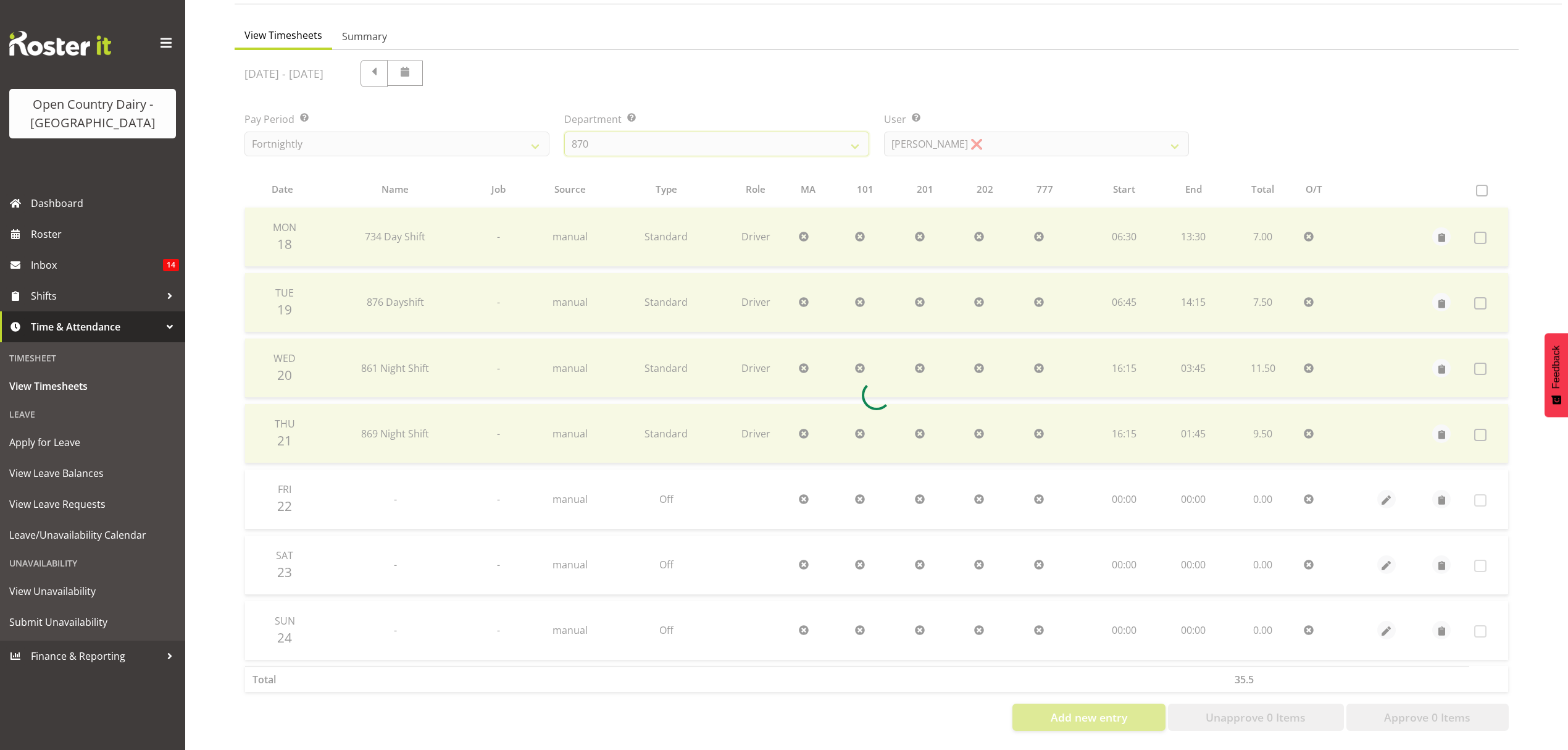
scroll to position [0, 0]
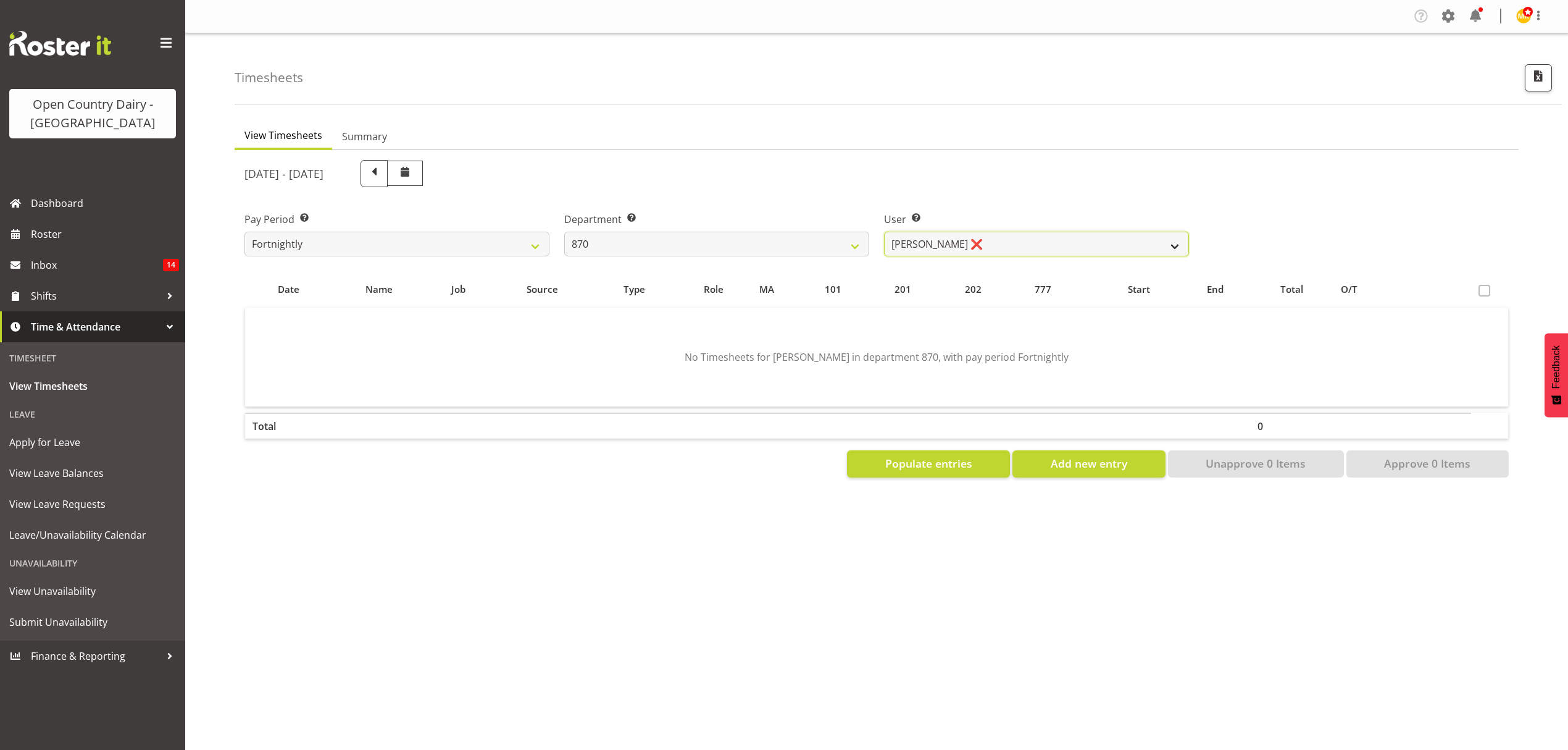
click at [1013, 238] on select "Andy Haywood ❌ David Young ❌ Stewart Matheson ❌" at bounding box center [1037, 244] width 305 height 25
click at [838, 240] on select "734 735 736 737 738 739 851 852 853 854 855 856 858 861 862 865 868 869 870 873" at bounding box center [717, 244] width 305 height 25
select select "686"
click at [564, 232] on select "734 735 736 737 738 739 851 852 853 854 855 856 858 861 862 865 868 869 870 873" at bounding box center [717, 244] width 305 height 25
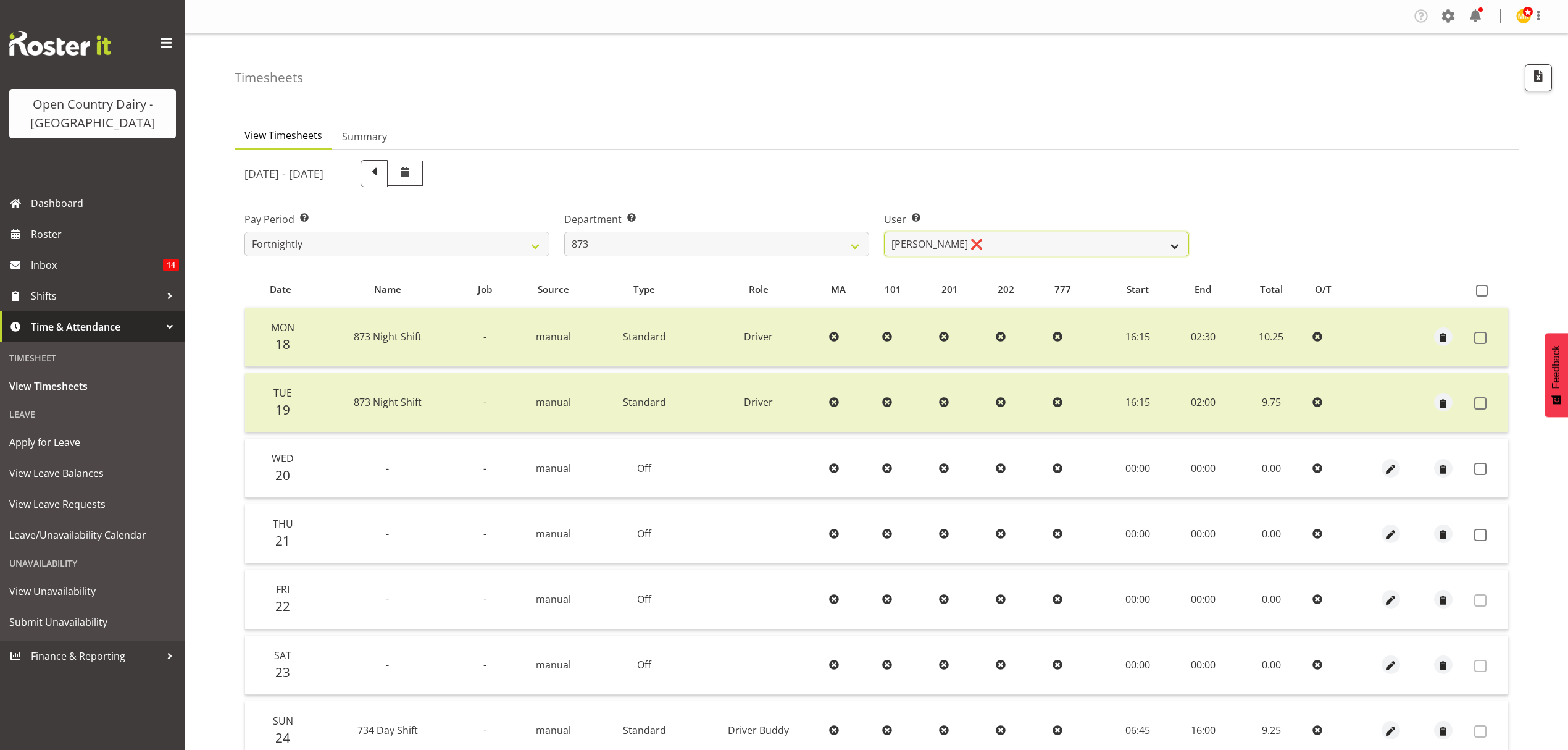
click at [1050, 242] on select "Andrew Henderson ❌ Ricky Popham ❌ Stacy MacAskill ❌ Trish Nicol ❌" at bounding box center [1037, 244] width 305 height 25
select select "9758"
click at [884, 232] on select "Andrew Henderson ❌ Ricky Popham ❌ Stacy MacAskill ❌ Trish Nicol ❌" at bounding box center [1037, 244] width 305 height 25
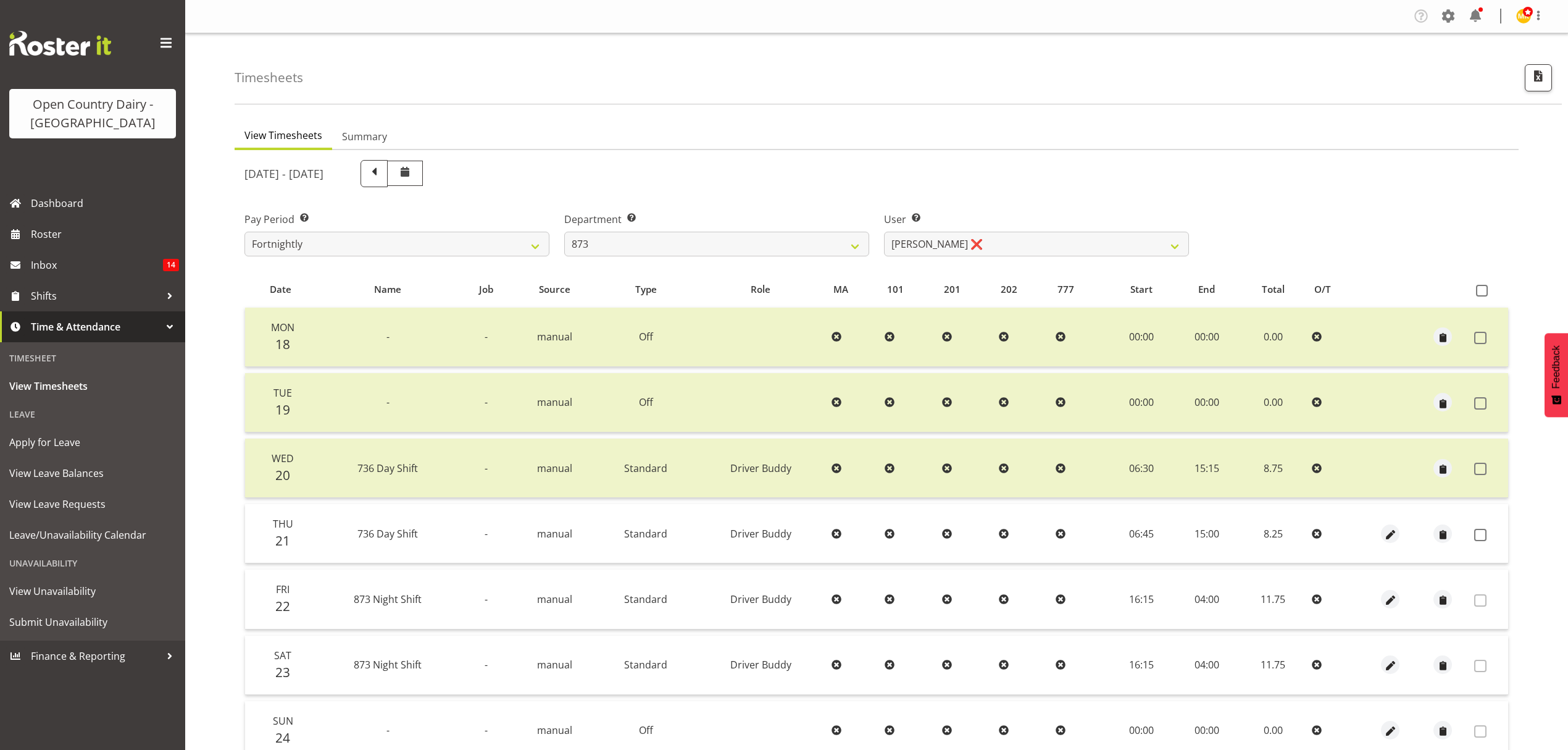
click at [1470, 530] on td at bounding box center [1489, 534] width 39 height 59
click at [1472, 530] on td at bounding box center [1489, 534] width 39 height 59
click at [1475, 530] on span at bounding box center [1481, 535] width 12 height 12
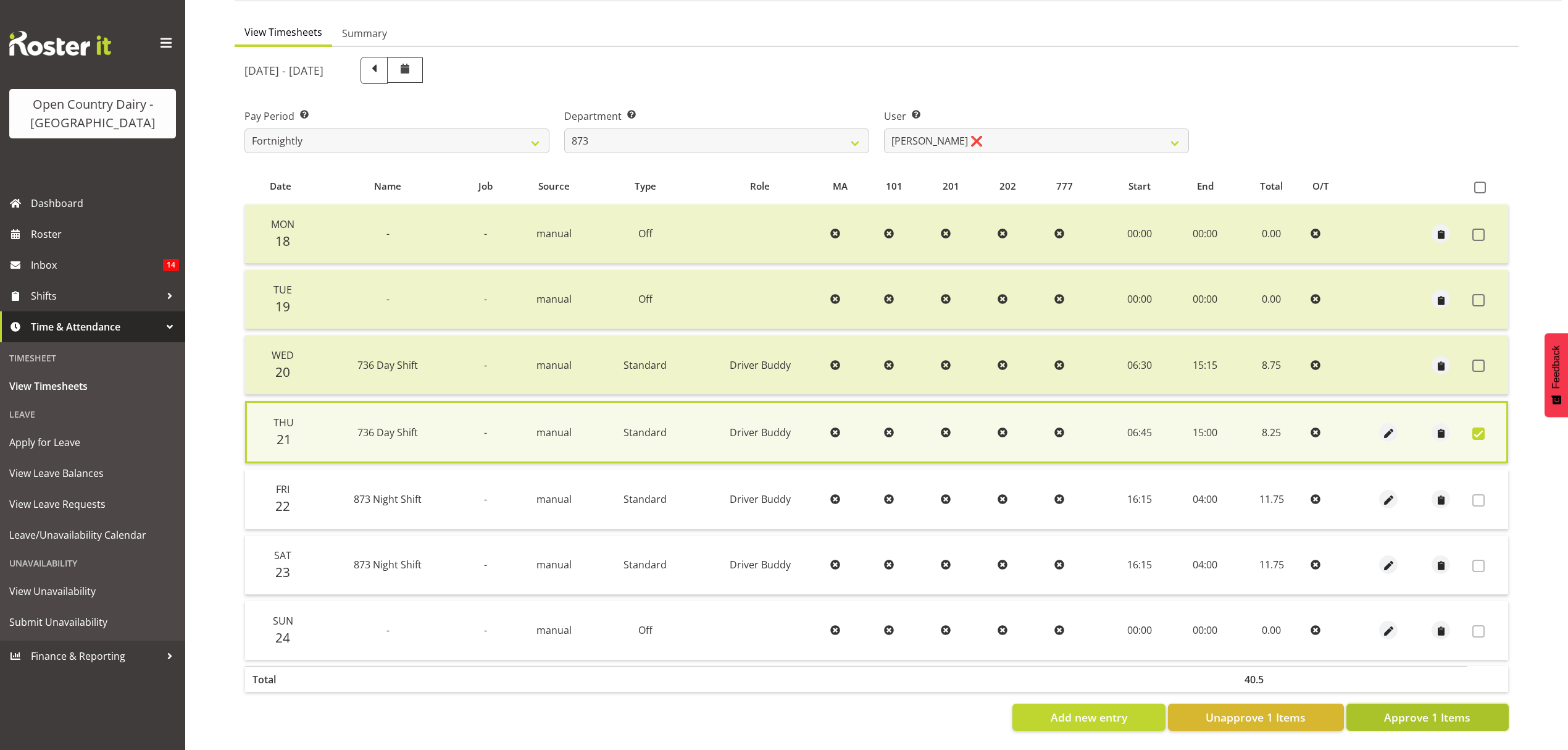
click at [1465, 704] on button "Approve 1 Items" at bounding box center [1428, 717] width 162 height 27
checkbox input "false"
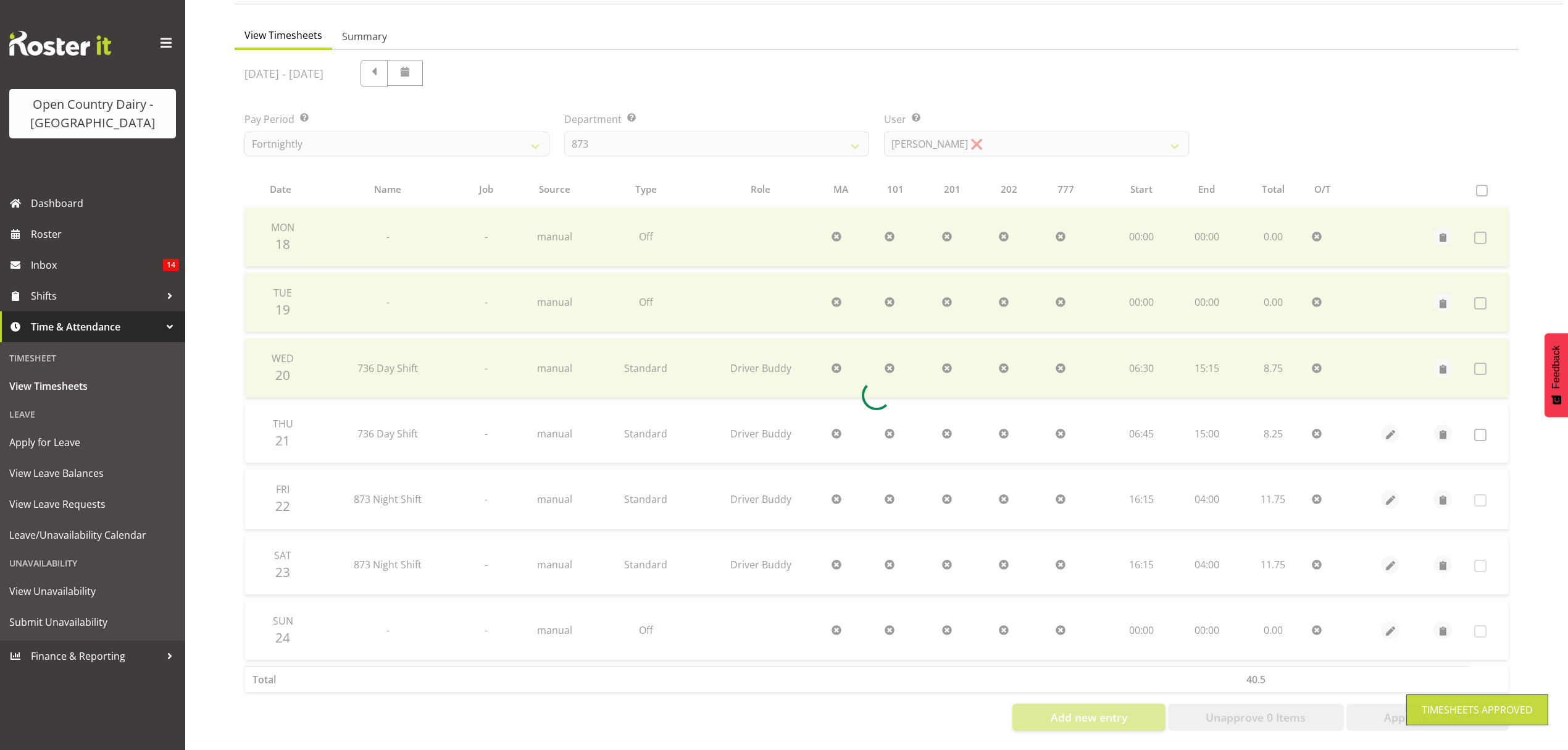
scroll to position [110, 0]
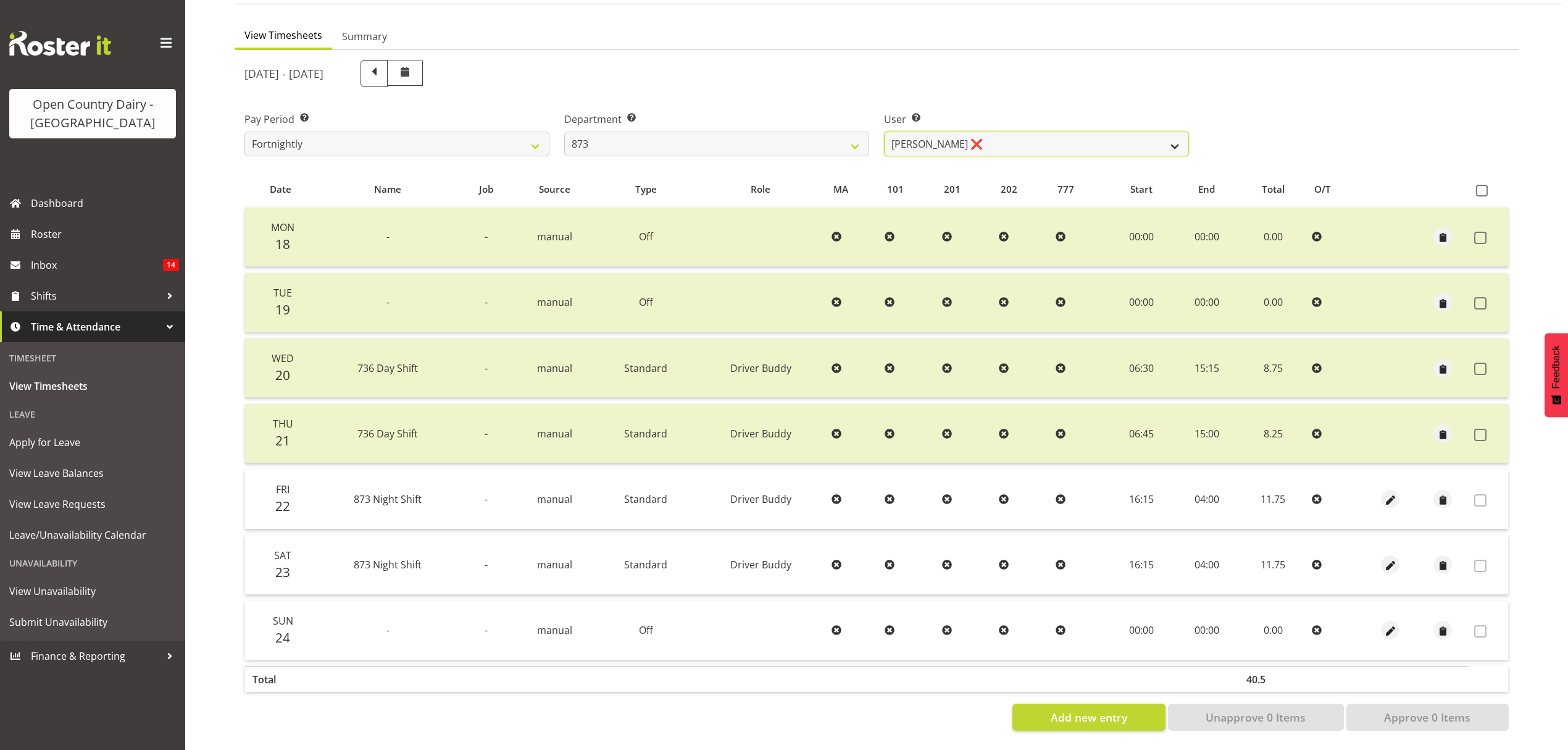
click at [1030, 131] on select "Andrew Henderson ❌ Ricky Popham ❌ Stacy MacAskill ❌ Trish Nicol ❌" at bounding box center [1037, 144] width 305 height 25
select select "7516"
click at [884, 131] on select "Andrew Henderson ❌ Ricky Popham ❌ Stacy MacAskill ❌ Trish Nicol ❌" at bounding box center [1037, 144] width 305 height 25
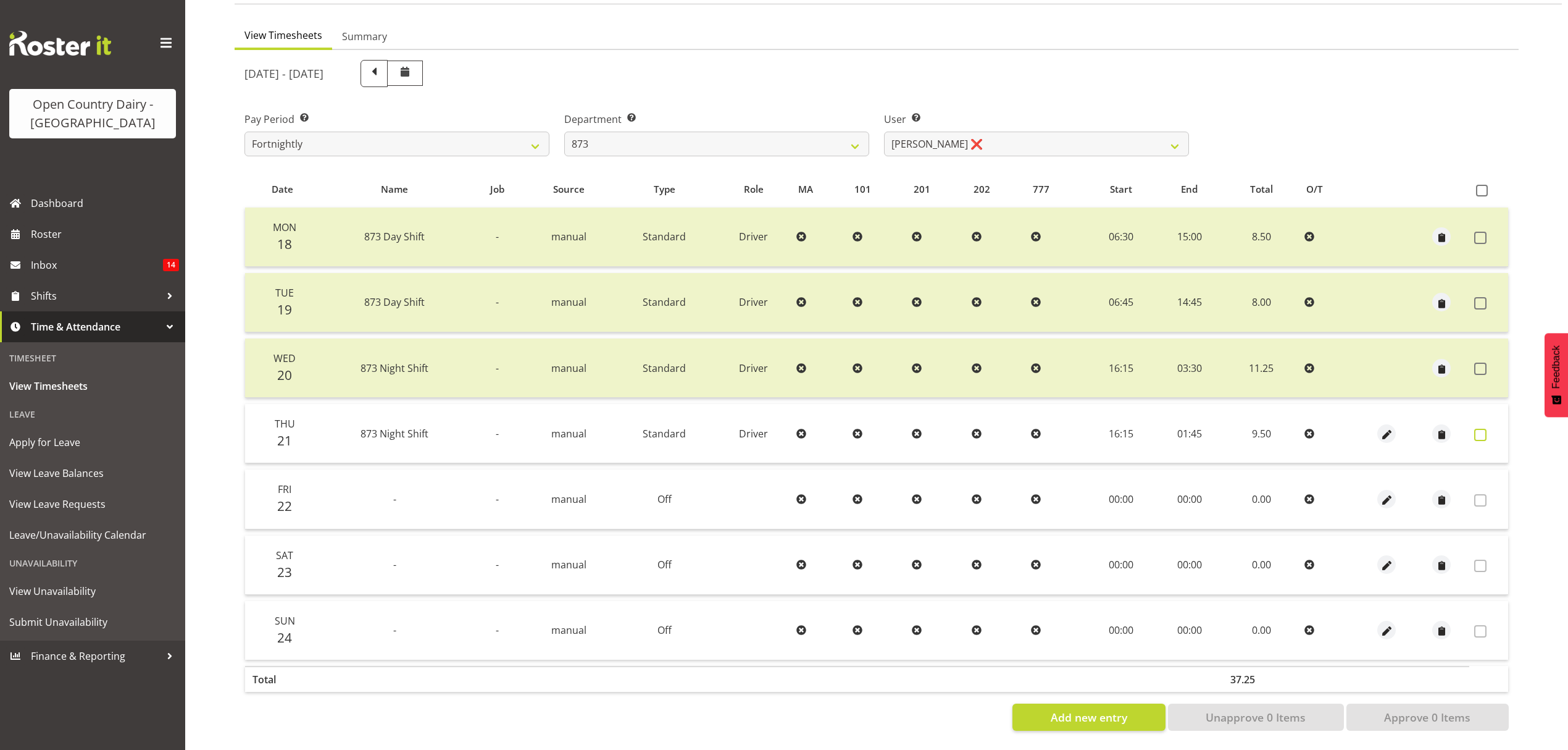
click at [1481, 429] on span at bounding box center [1481, 435] width 12 height 12
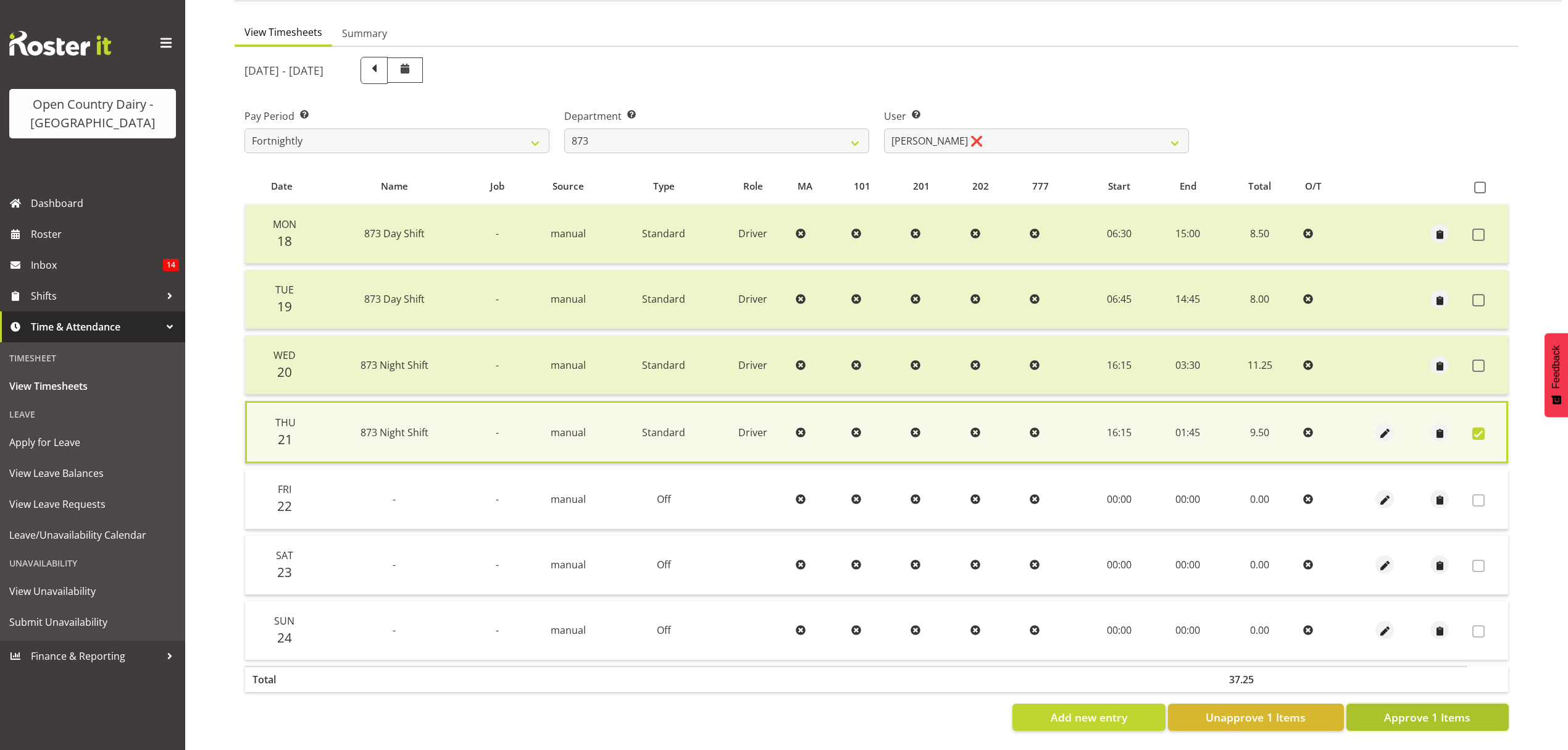
drag, startPoint x: 1396, startPoint y: 708, endPoint x: 1419, endPoint y: 708, distance: 23.0
click at [1396, 709] on span "Approve 1 Items" at bounding box center [1427, 716] width 87 height 16
checkbox input "false"
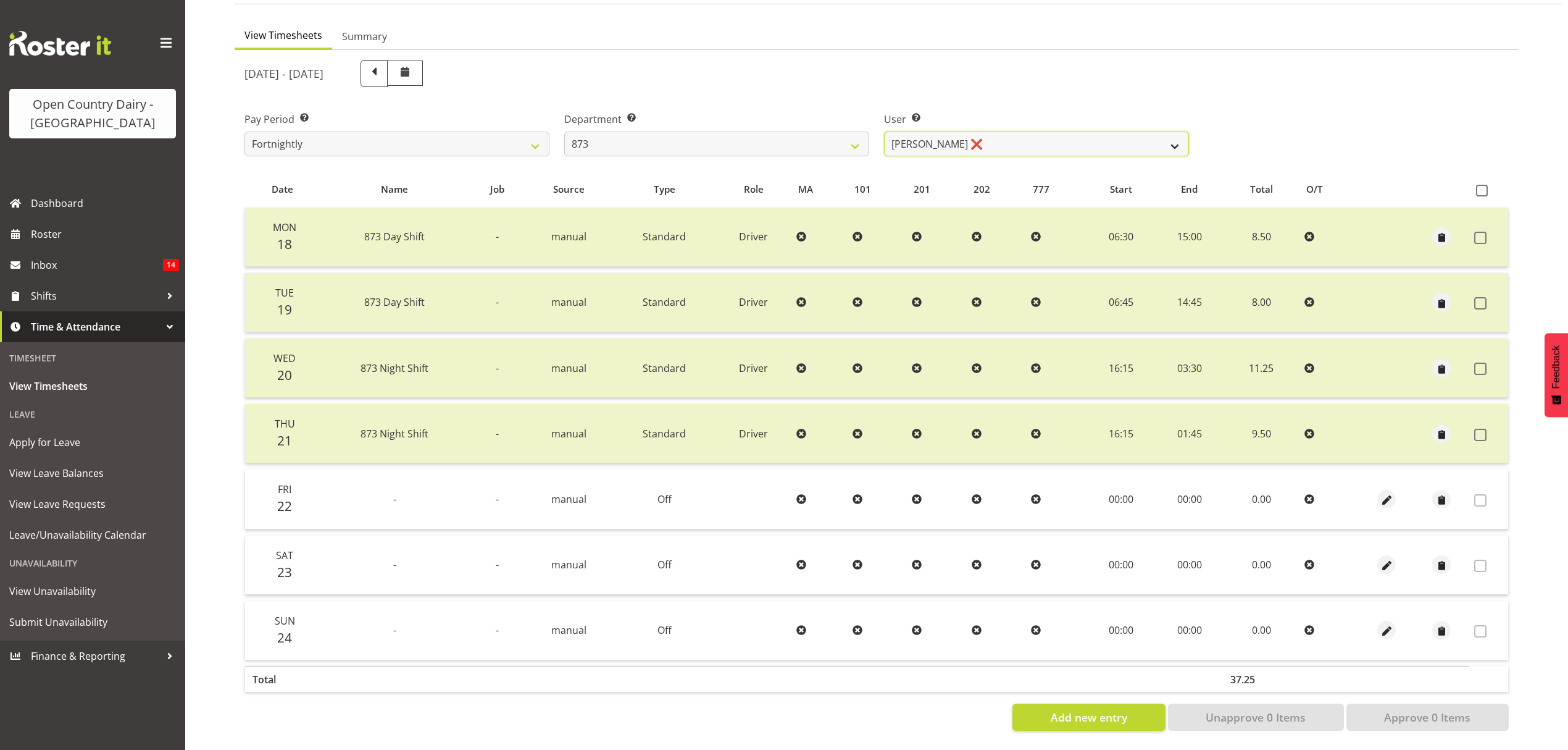
click at [974, 139] on select "Andrew Henderson ❌ Ricky Popham ❌ Stacy MacAskill ❌ Trish Nicol ❌" at bounding box center [1037, 144] width 305 height 25
click at [829, 134] on select "734 735 736 737 738 739 851 852 853 854 855 856 858 861 862 865 868 869 870 873" at bounding box center [717, 144] width 305 height 25
select select "687"
click at [564, 131] on select "734 735 736 737 738 739 851 852 853 854 855 856 858 861 862 865 868 869 870 873" at bounding box center [717, 144] width 305 height 25
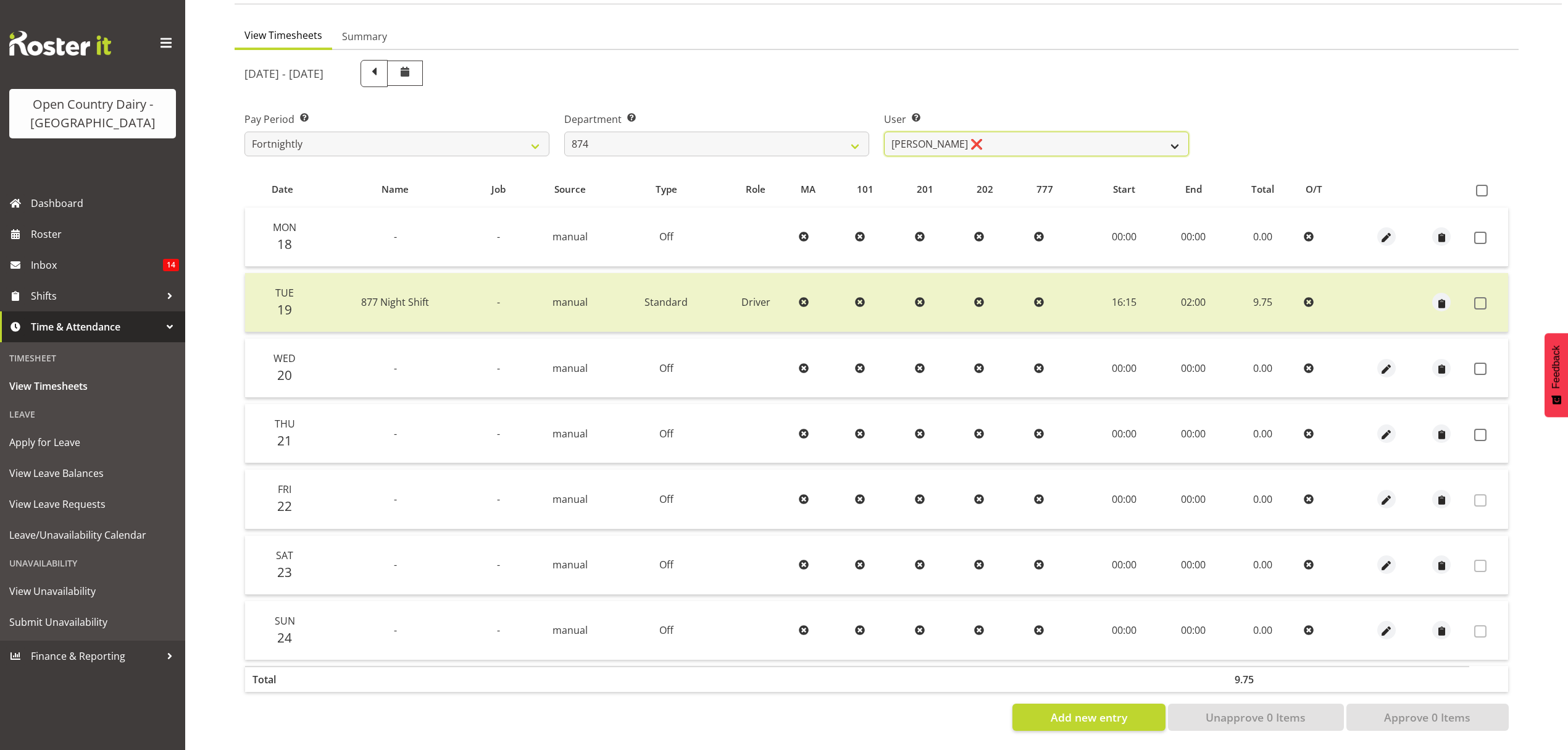
click at [937, 136] on select "Annette Parker ❌ Christopher McRae ❌ Patrick Stenton ❌ Rachel Carpenter ❌" at bounding box center [1037, 144] width 305 height 25
select select "7508"
click at [884, 131] on select "Annette Parker ❌ Christopher McRae ❌ Patrick Stenton ❌ Rachel Carpenter ❌" at bounding box center [1037, 144] width 305 height 25
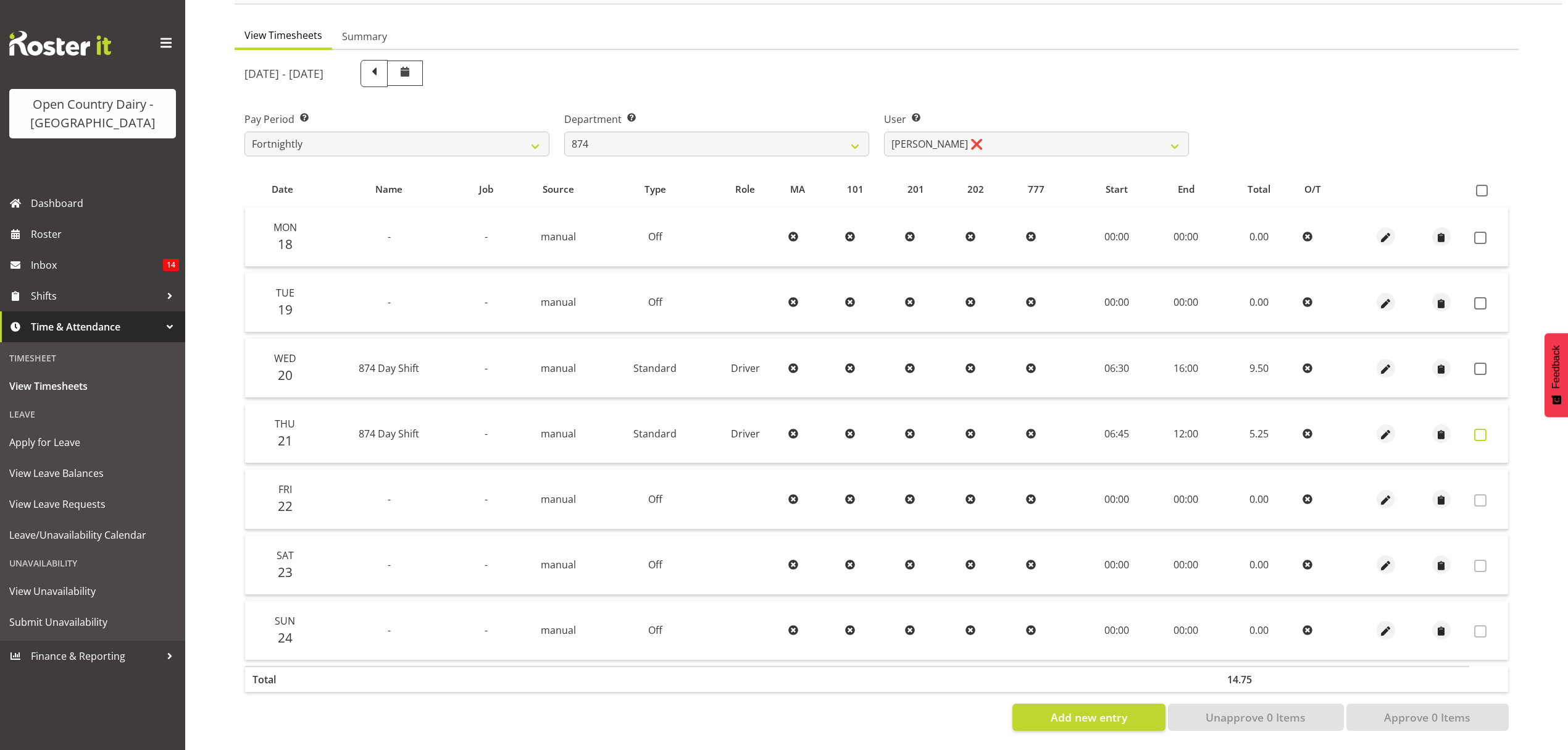
click at [1487, 429] on label at bounding box center [1484, 435] width 19 height 12
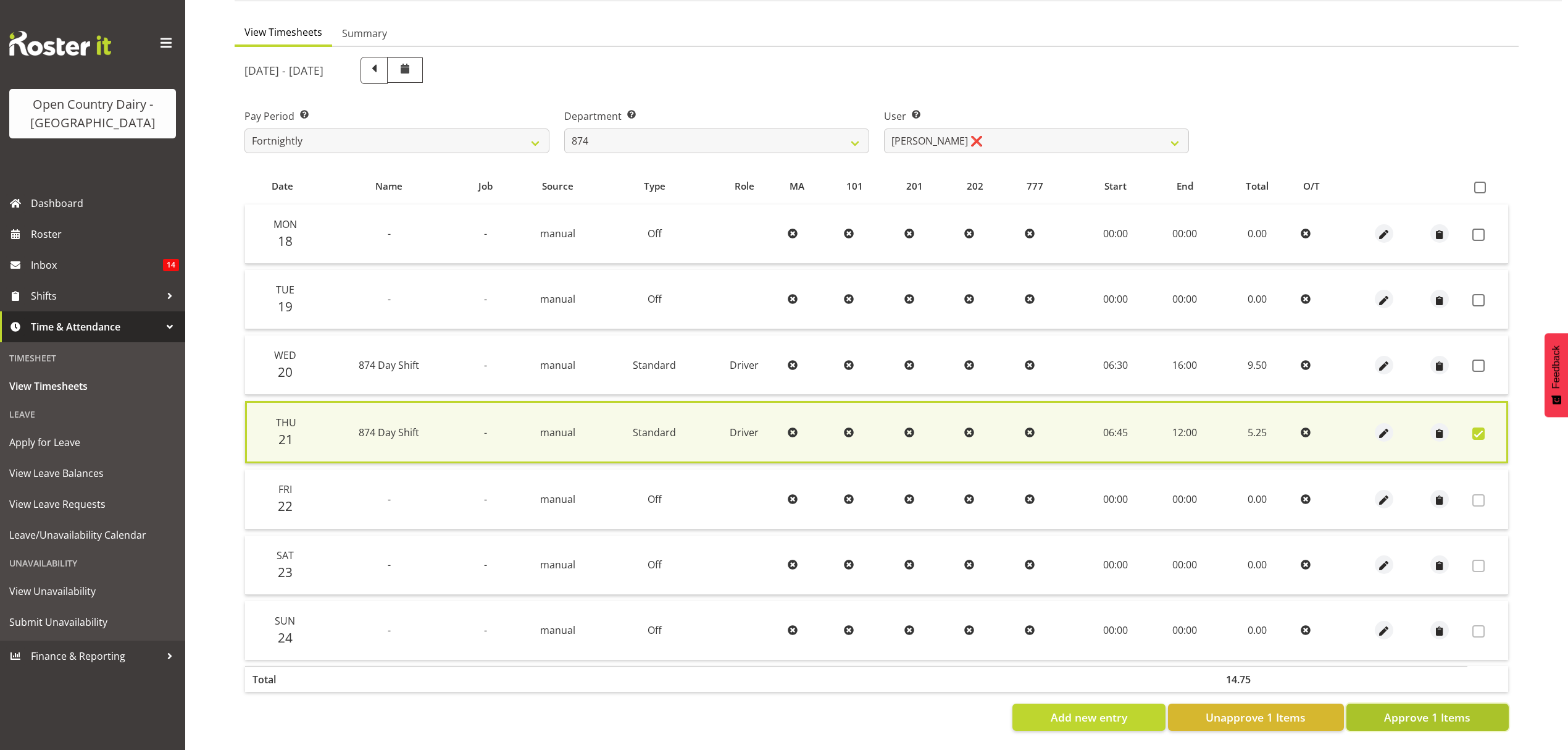
click at [1436, 709] on span "Approve 1 Items" at bounding box center [1427, 716] width 87 height 16
checkbox input "false"
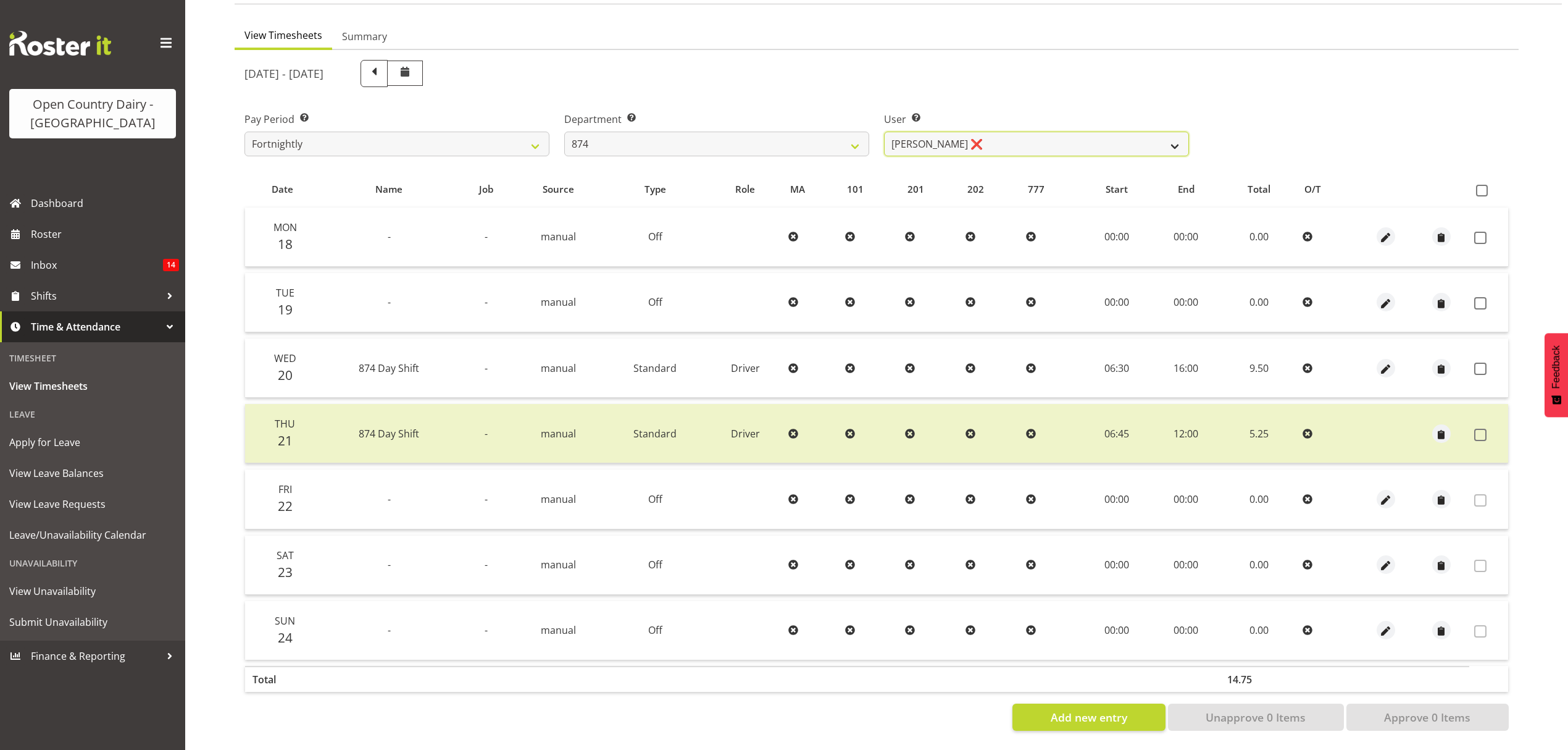
click at [932, 131] on select "Annette Parker ❌ Christopher McRae ❌ Patrick Stenton ❌ Rachel Carpenter ❌" at bounding box center [1037, 144] width 305 height 25
click at [850, 131] on select "734 735 736 737 738 739 851 852 853 854 855 856 858 861 862 865 868 869 870 873" at bounding box center [717, 144] width 305 height 25
select select "689"
click at [564, 131] on select "734 735 736 737 738 739 851 852 853 854 855 856 858 861 862 865 868 869 870 873" at bounding box center [717, 144] width 305 height 25
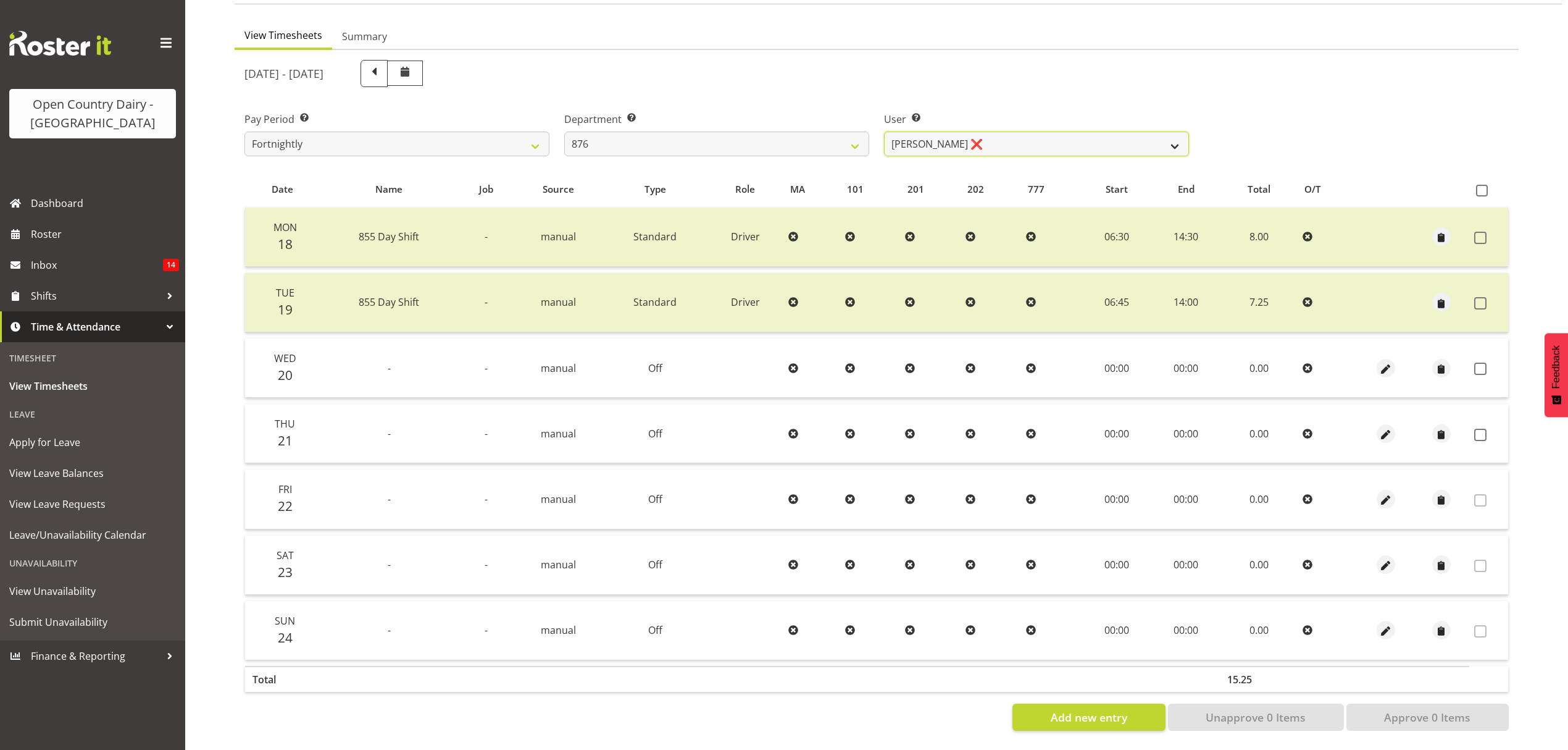
click at [930, 141] on select "Dean Henderson ❌ Ian Barbour ❌ John Graham ❌ Tom Rahl ❌" at bounding box center [1037, 144] width 305 height 25
select select "7440"
click at [884, 131] on select "Dean Henderson ❌ Ian Barbour ❌ John Graham ❌ Tom Rahl ❌" at bounding box center [1037, 144] width 305 height 25
click at [1482, 362] on span at bounding box center [1481, 368] width 12 height 12
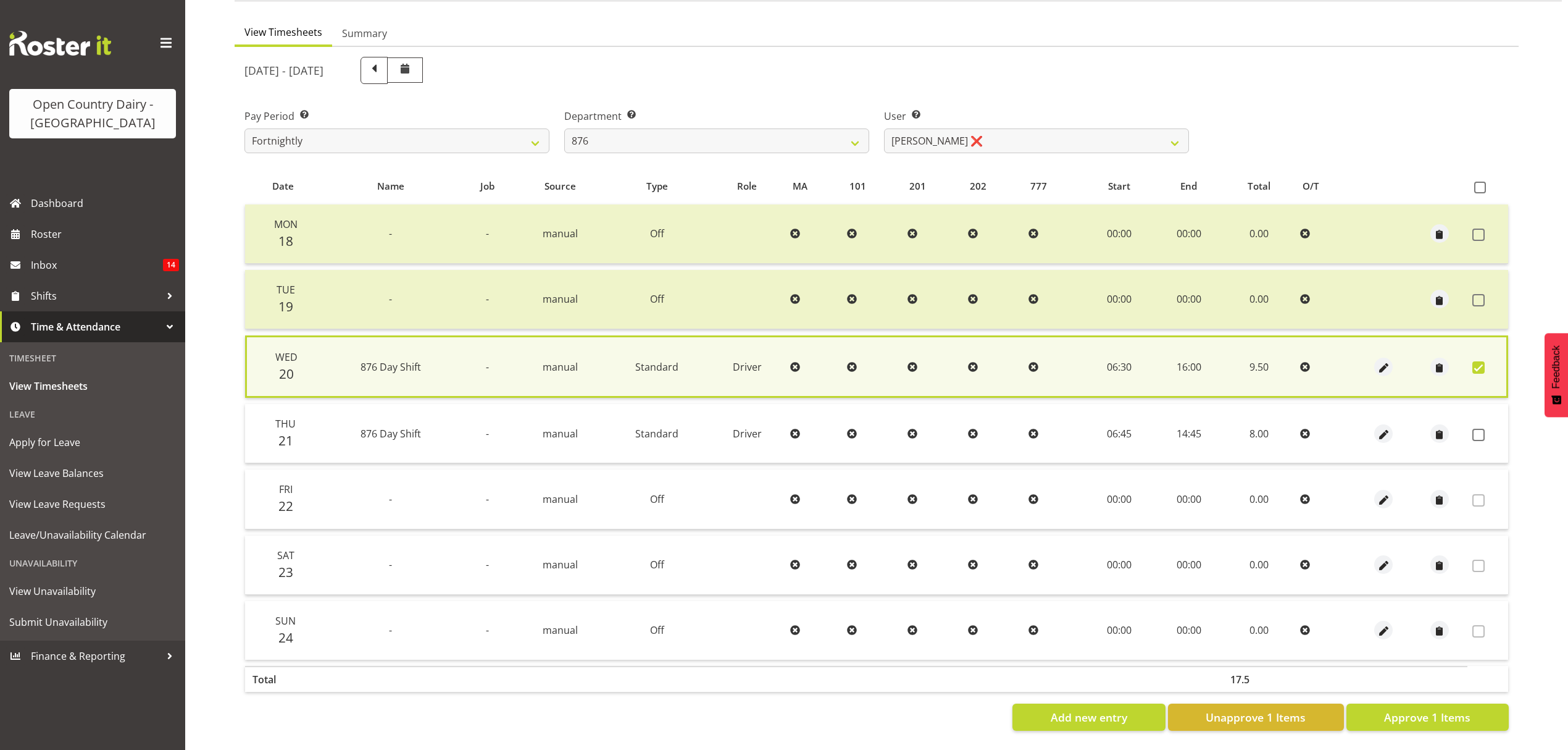
click at [1487, 361] on label at bounding box center [1481, 367] width 19 height 12
checkbox input "false"
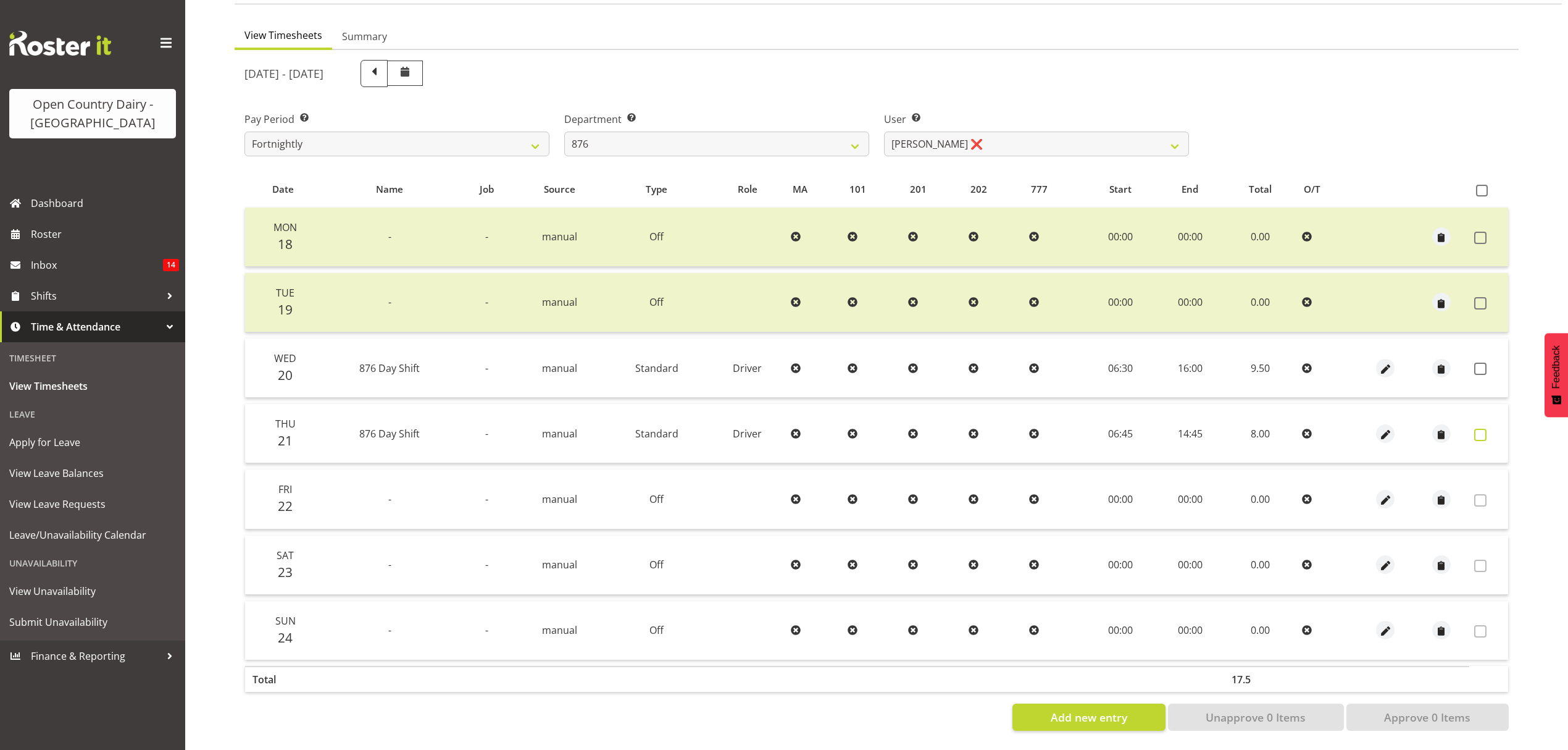
click at [1482, 429] on span at bounding box center [1481, 435] width 12 height 12
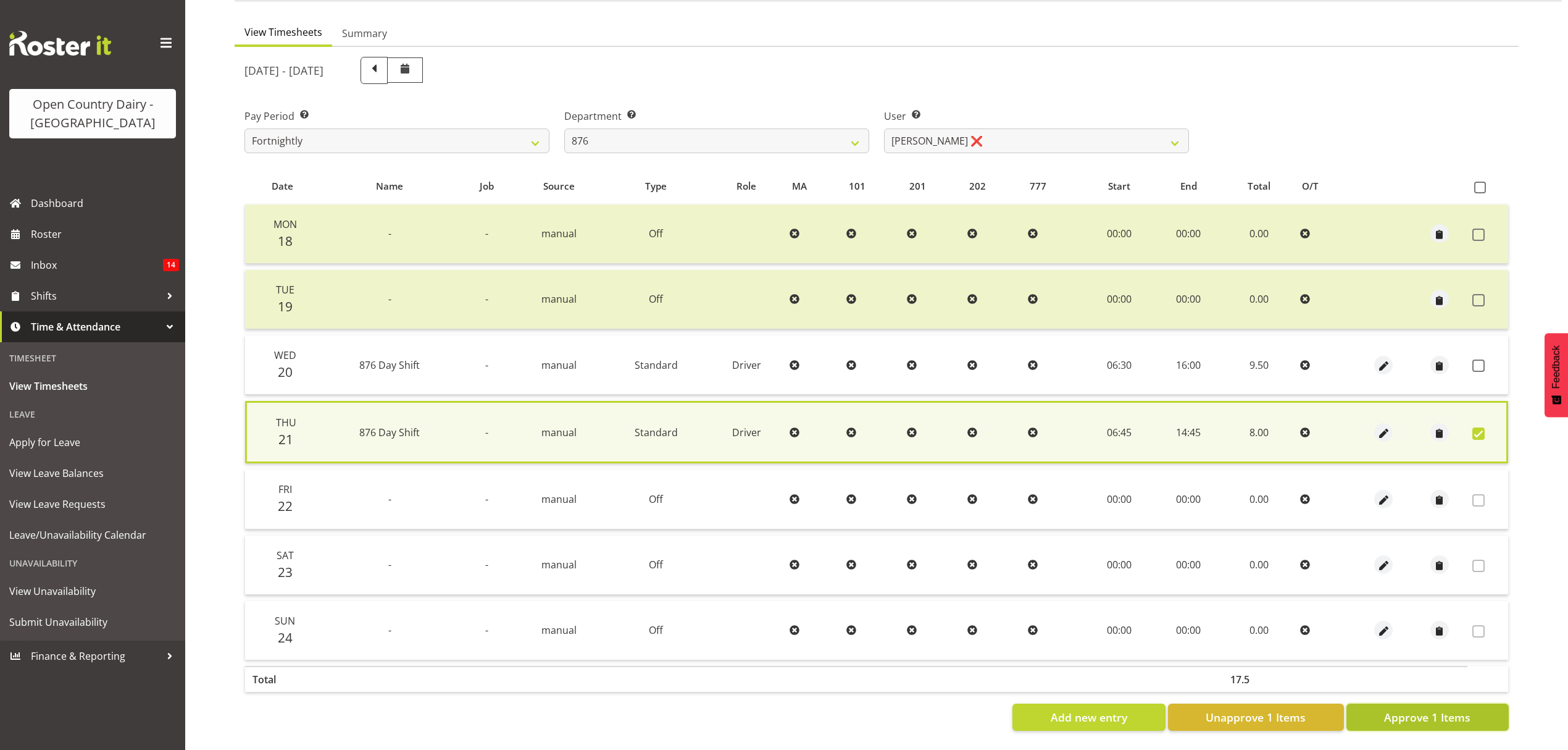
click at [1448, 709] on span "Approve 1 Items" at bounding box center [1427, 716] width 87 height 16
checkbox input "false"
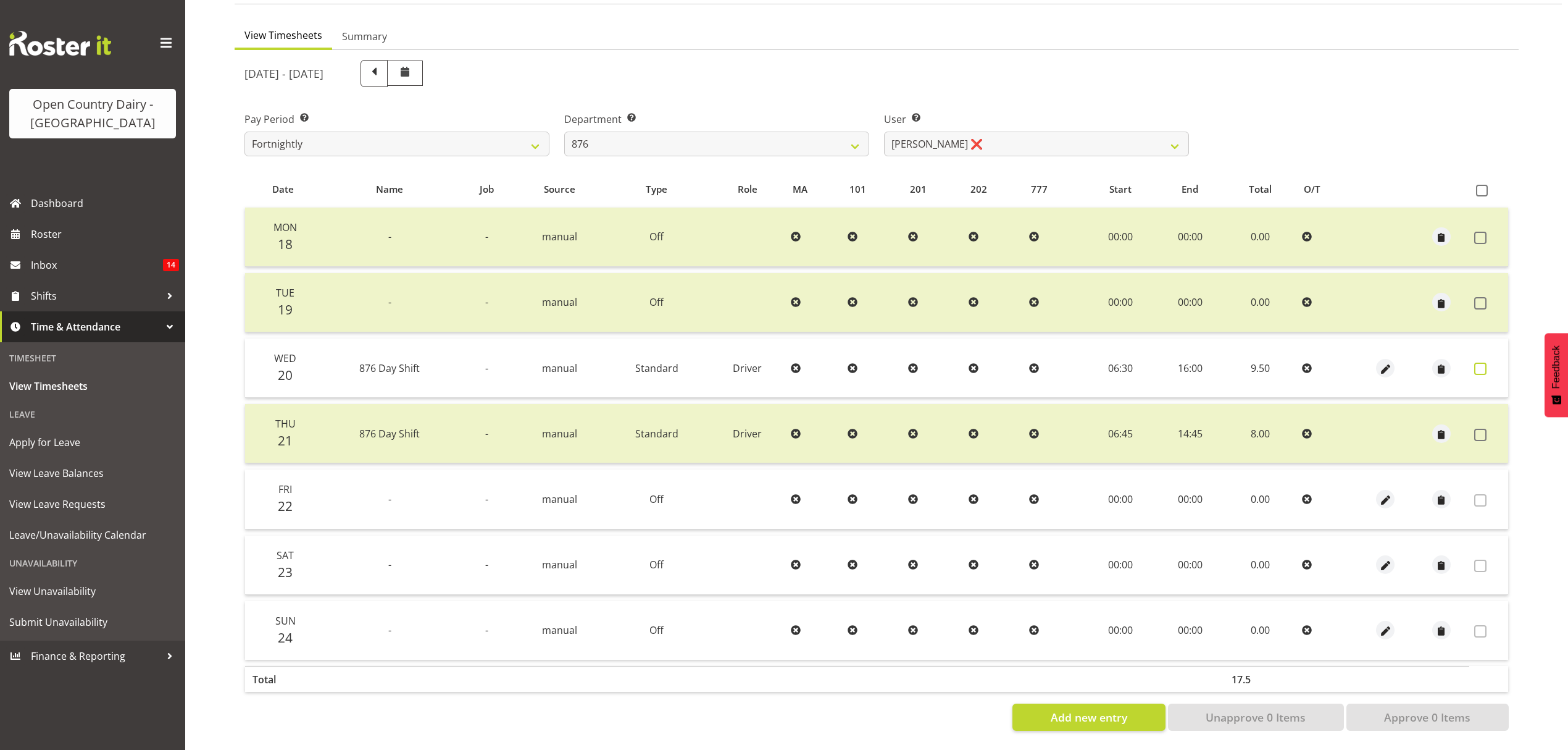
click at [1488, 364] on label at bounding box center [1484, 368] width 19 height 12
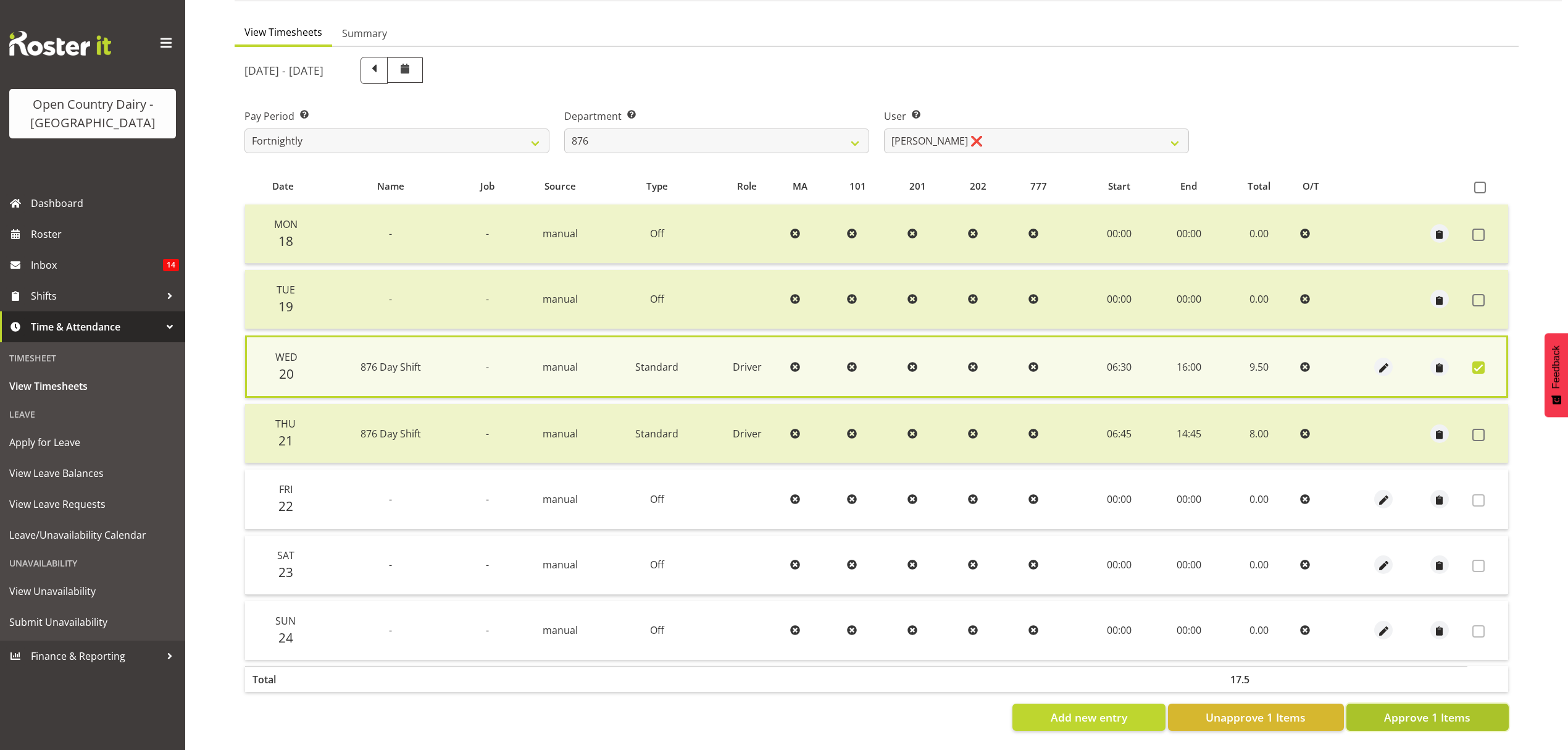
click at [1429, 714] on span "Approve 1 Items" at bounding box center [1427, 716] width 87 height 16
checkbox input "false"
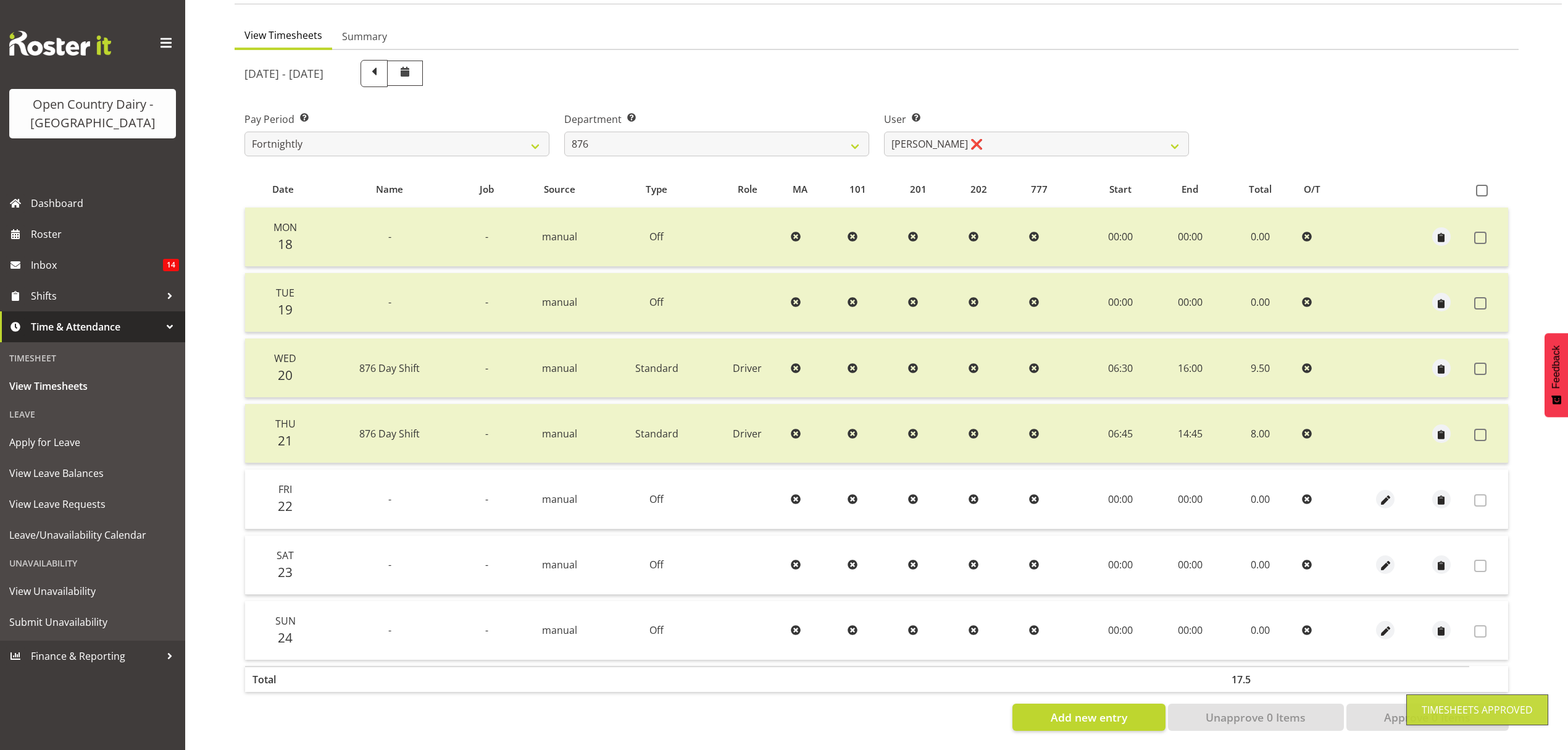
click at [962, 134] on div "August 18th - August 24th 2025 Pay Period Select which pay period you would lik…" at bounding box center [876, 392] width 1264 height 678
click at [962, 134] on select "Dean Henderson ❌ Ian Barbour ❌ John Graham ❌ Tom Rahl ❌" at bounding box center [1037, 144] width 305 height 25
click at [808, 131] on select "734 735 736 737 738 739 851 852 853 854 855 856 858 861 862 865 868 869 870 873" at bounding box center [717, 144] width 305 height 25
select select "690"
click at [564, 131] on select "734 735 736 737 738 739 851 852 853 854 855 856 858 861 862 865 868 869 870 873" at bounding box center [717, 144] width 305 height 25
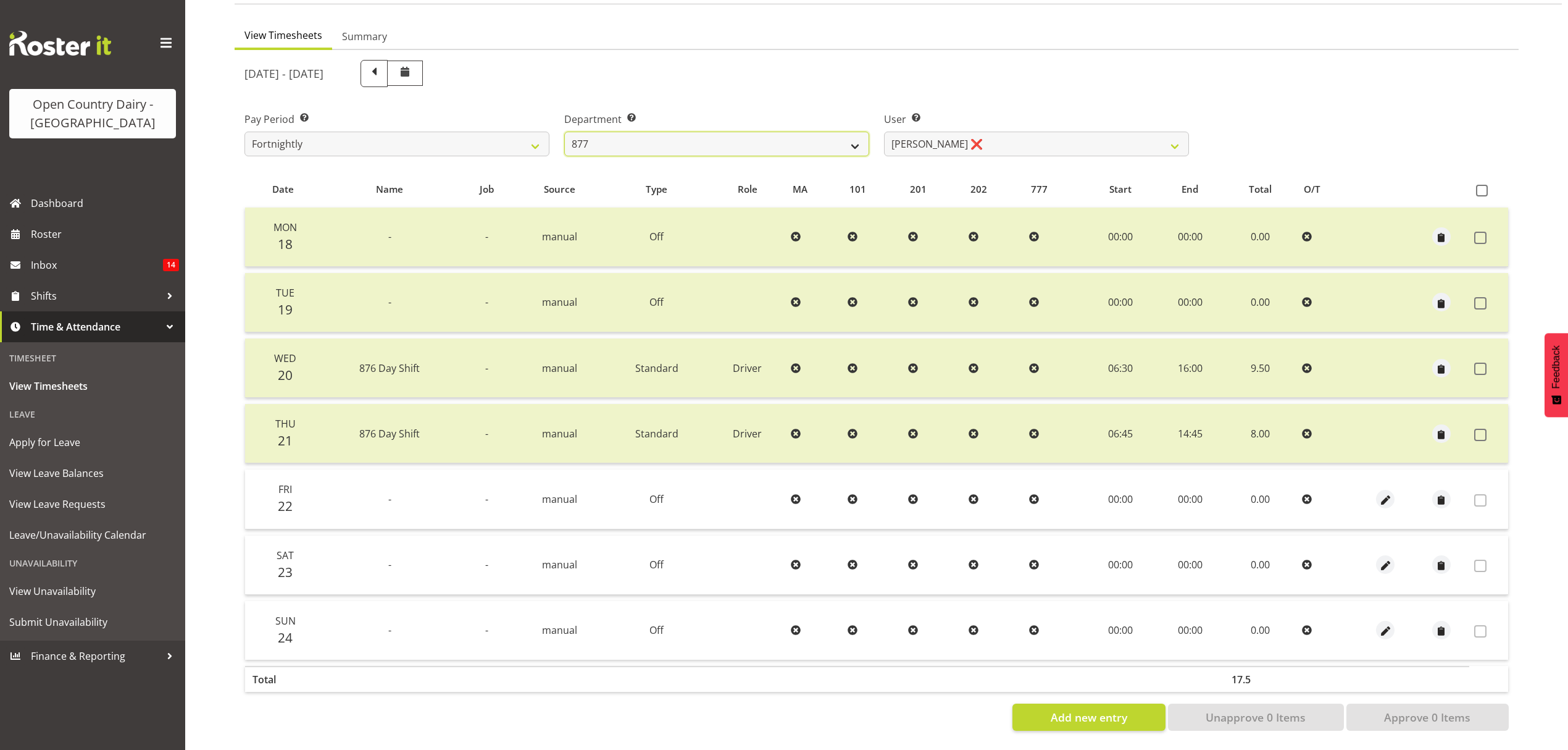
select select "9759"
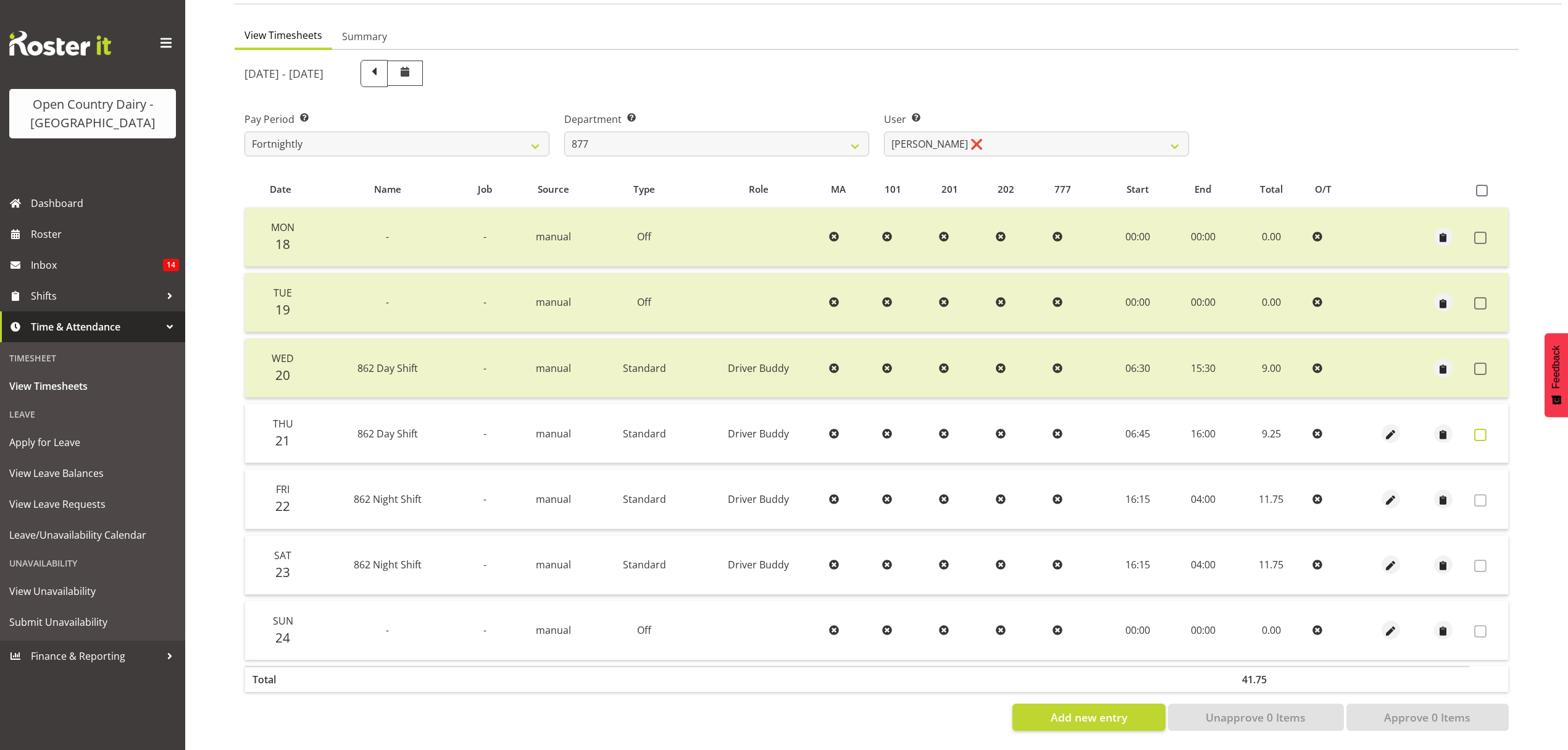
click at [1481, 429] on span at bounding box center [1481, 435] width 12 height 12
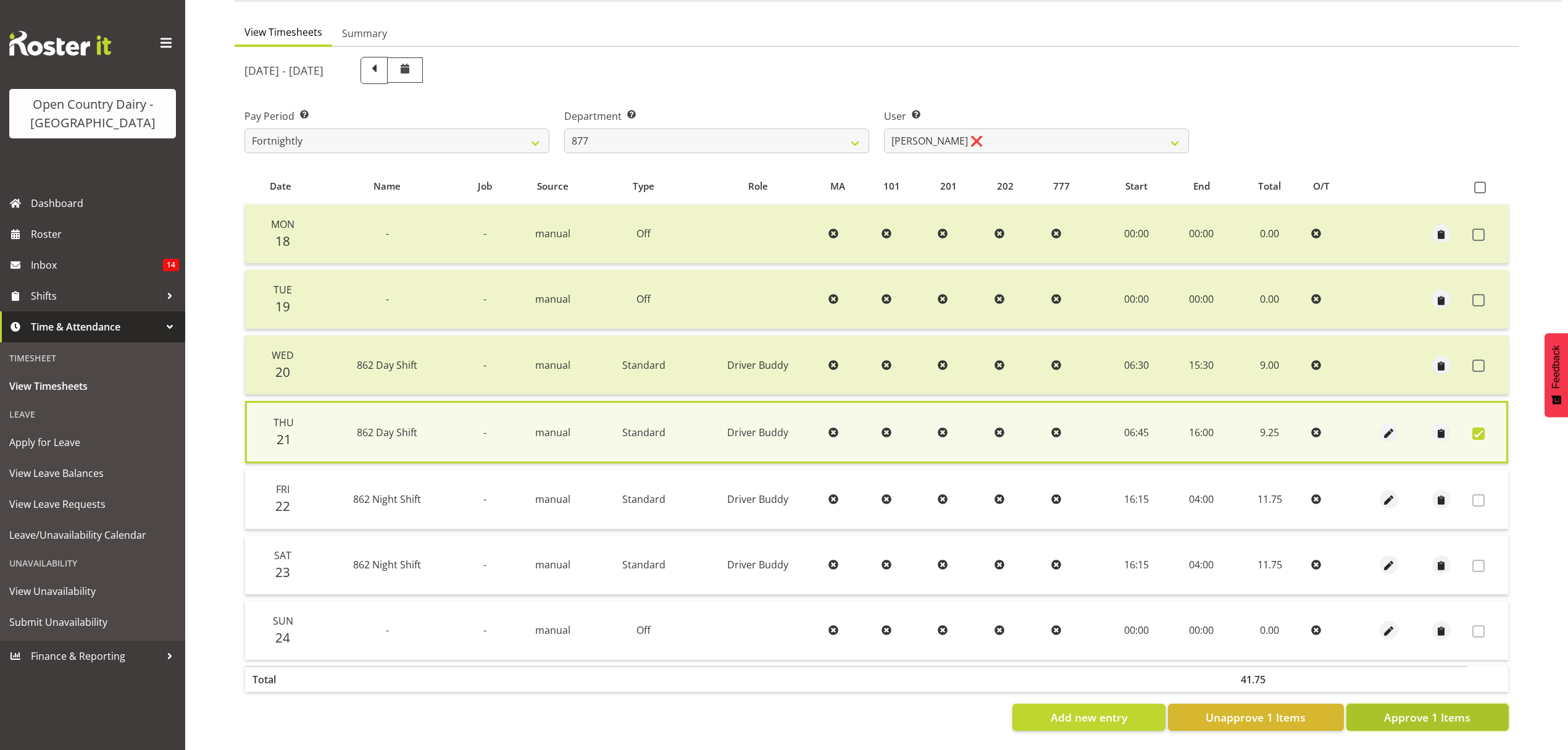
click at [1428, 709] on span "Approve 1 Items" at bounding box center [1427, 716] width 87 height 16
checkbox input "false"
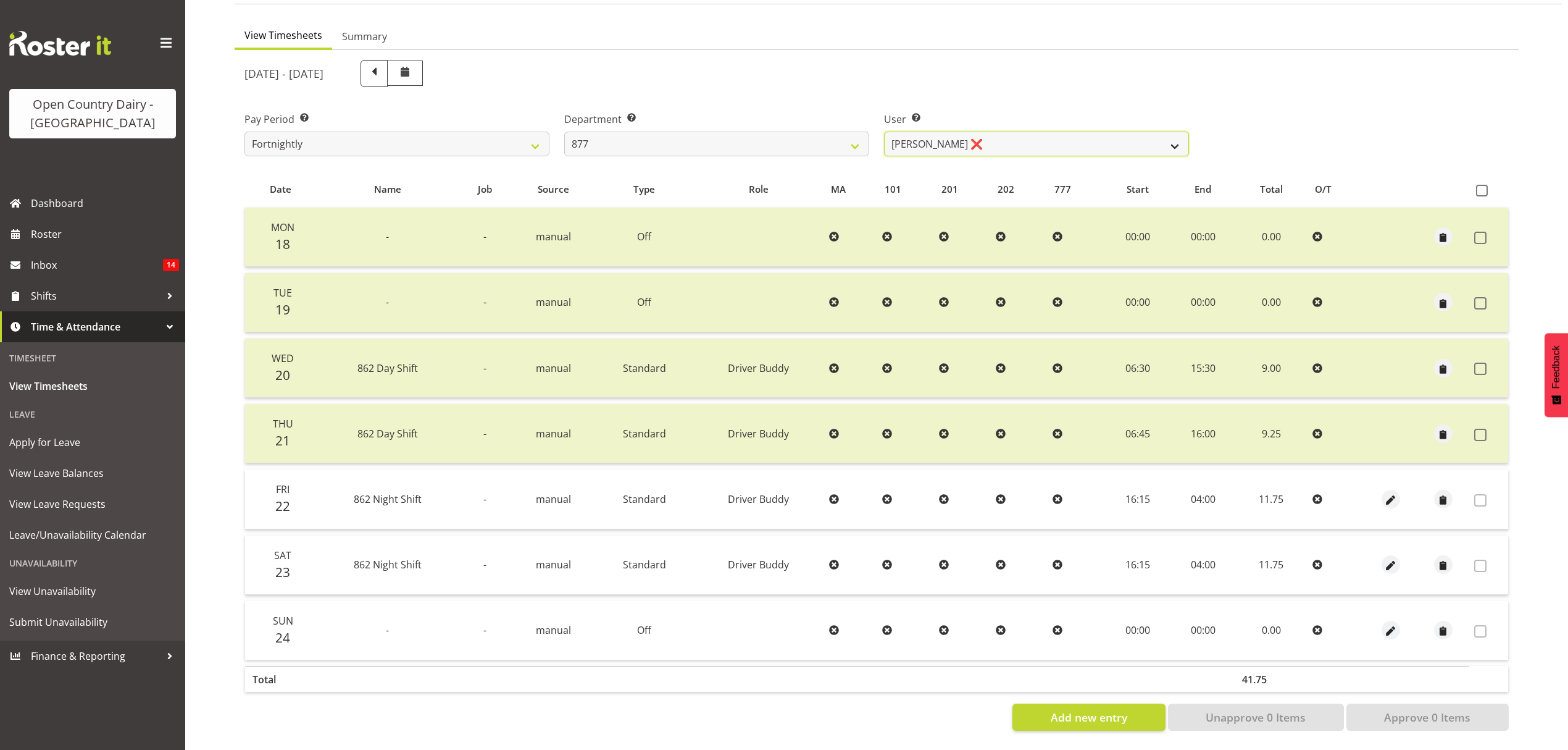
click at [937, 131] on select "Barry Shields ❌ Callum Wells ❌ Helen Bull ❌ Jase Preston ❌" at bounding box center [1037, 144] width 305 height 25
select select "11653"
click at [884, 131] on select "Barry Shields ❌ Callum Wells ❌ Helen Bull ❌ Jase Preston ❌" at bounding box center [1037, 144] width 305 height 25
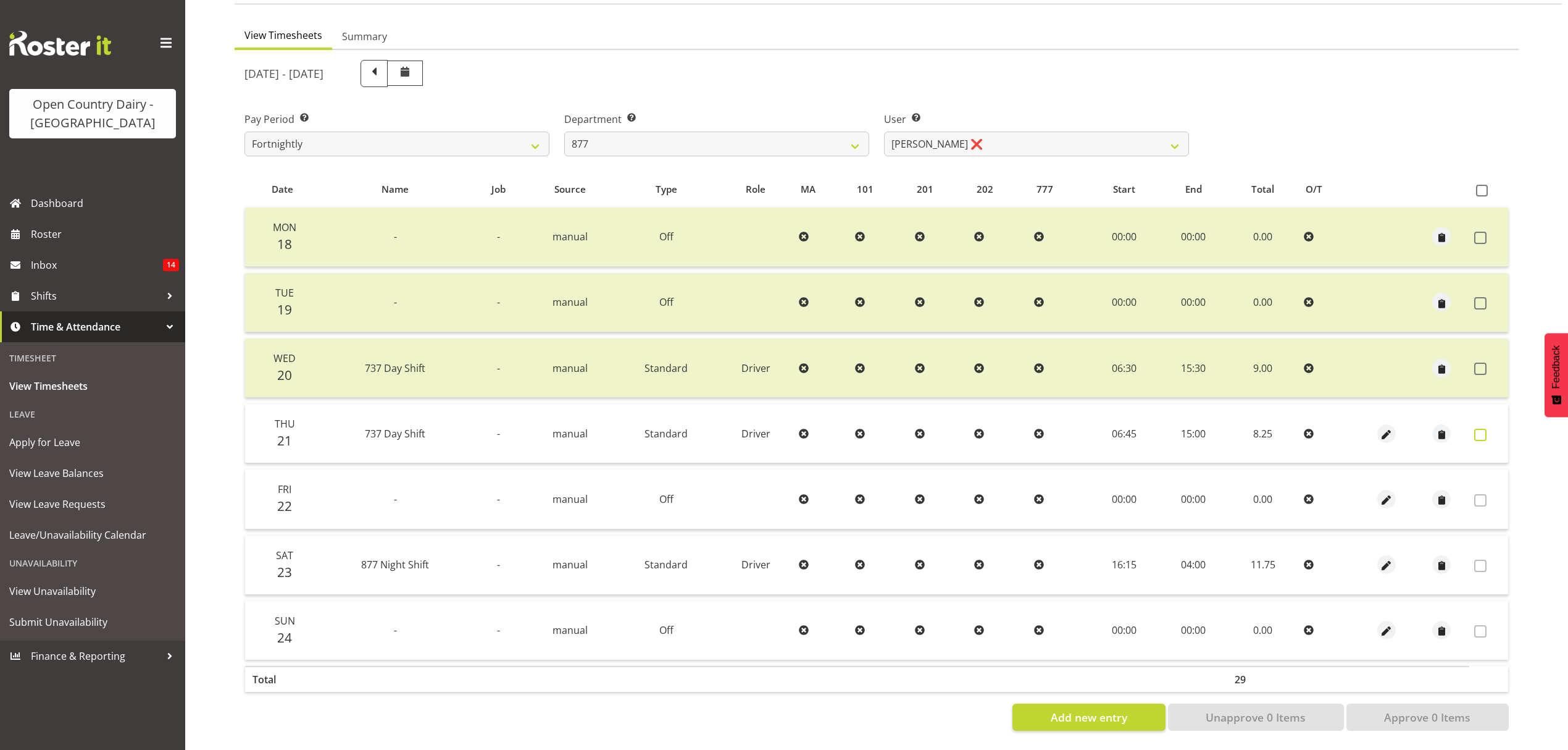
click at [1477, 429] on span at bounding box center [1481, 435] width 12 height 12
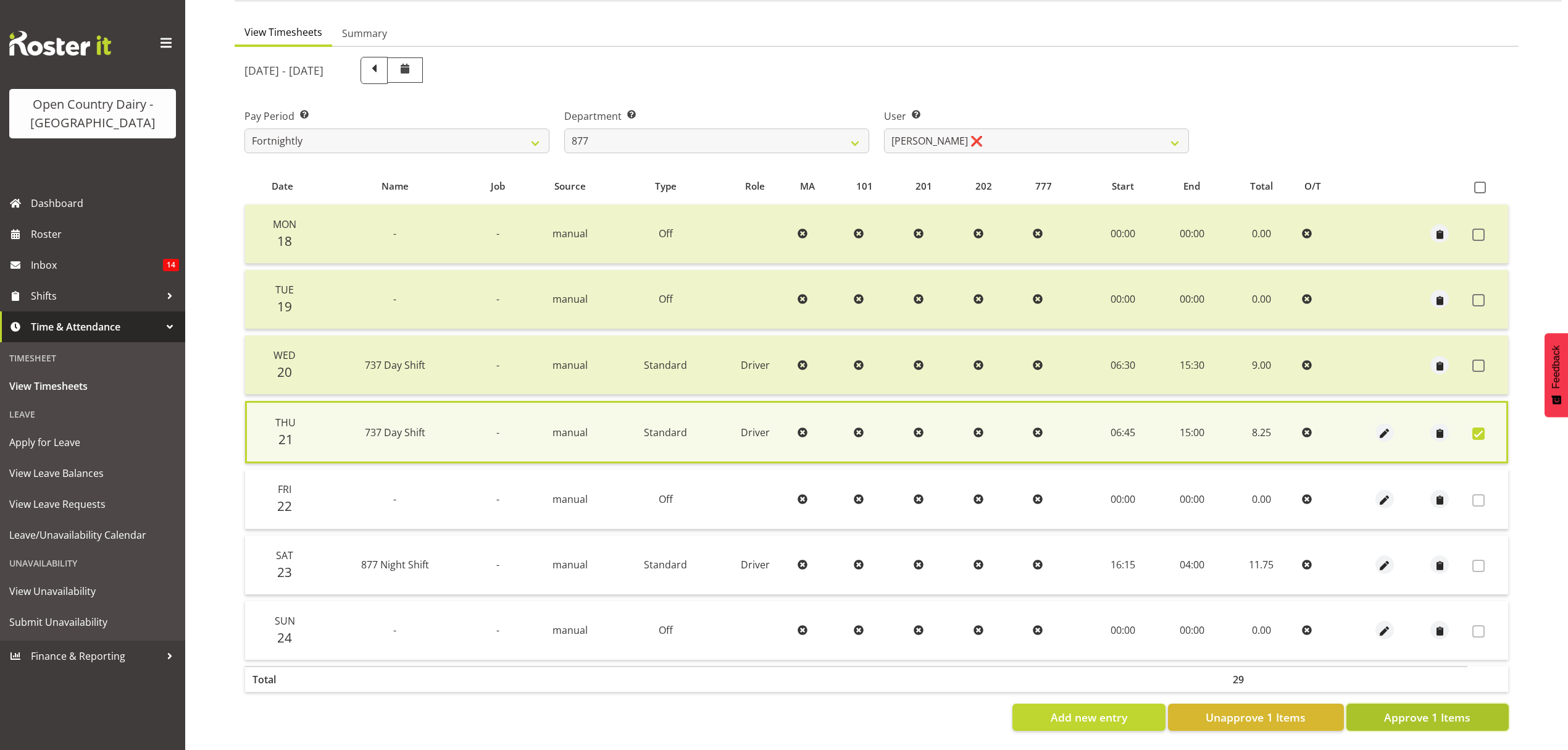
click at [1418, 716] on button "Approve 1 Items" at bounding box center [1428, 717] width 162 height 27
checkbox input "false"
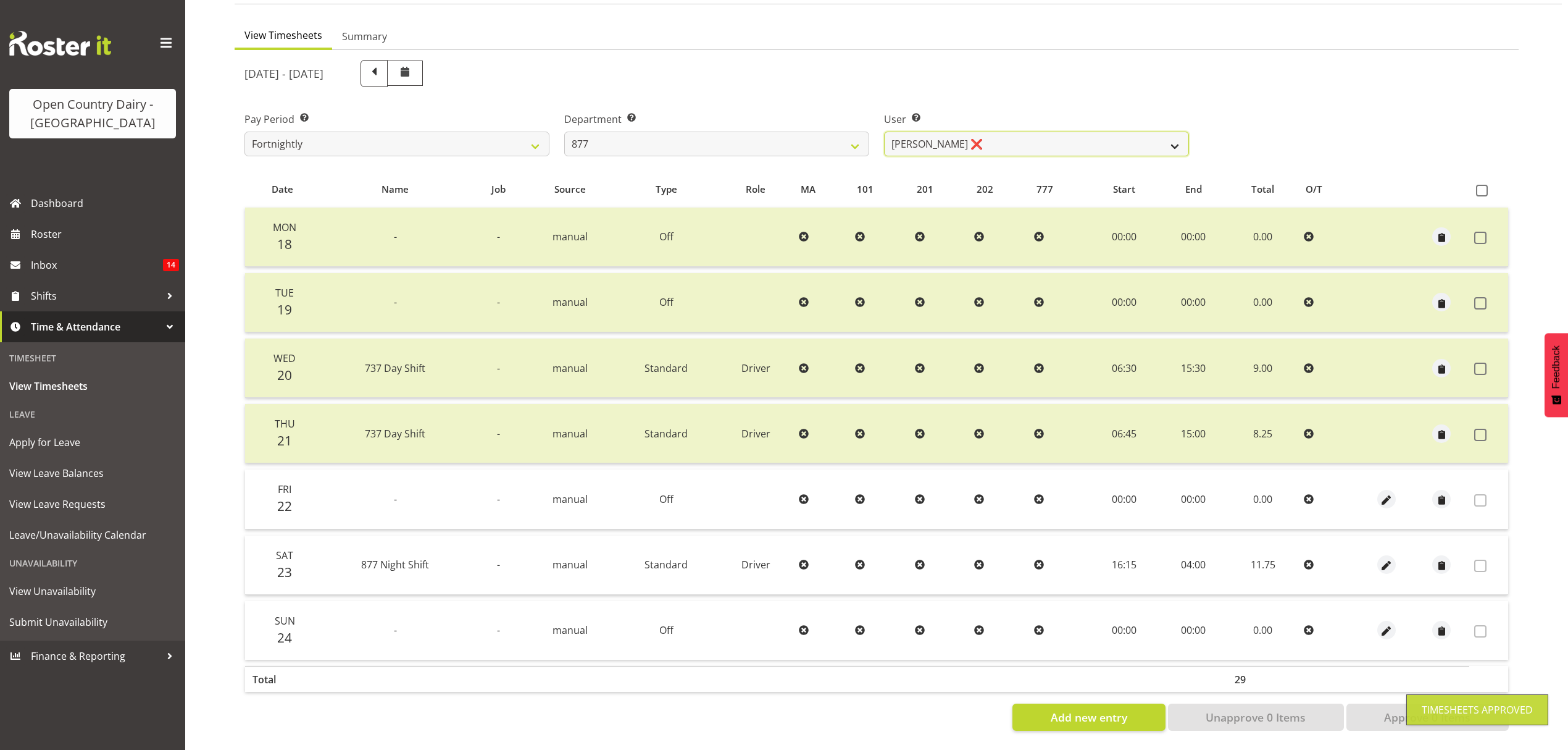
click at [1040, 144] on select "Barry Shields ❌ Callum Wells ❌ Helen Bull ❌ Jase Preston ❌" at bounding box center [1037, 144] width 305 height 25
select select "7468"
click at [884, 131] on select "Barry Shields ❌ Callum Wells ❌ Helen Bull ❌ Jase Preston ❌" at bounding box center [1037, 144] width 305 height 25
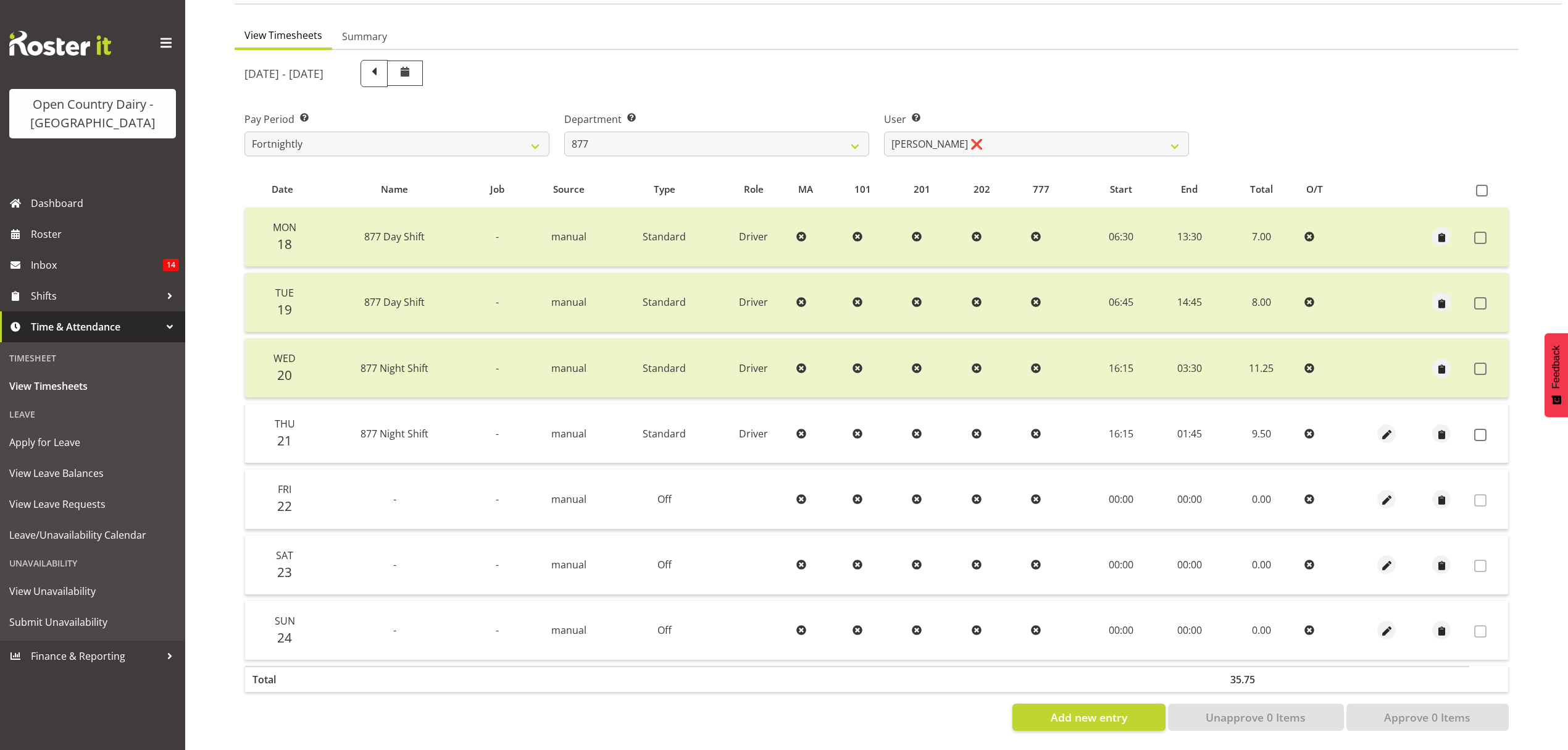
click at [1480, 431] on td at bounding box center [1489, 434] width 39 height 59
click at [1477, 429] on span at bounding box center [1481, 435] width 12 height 12
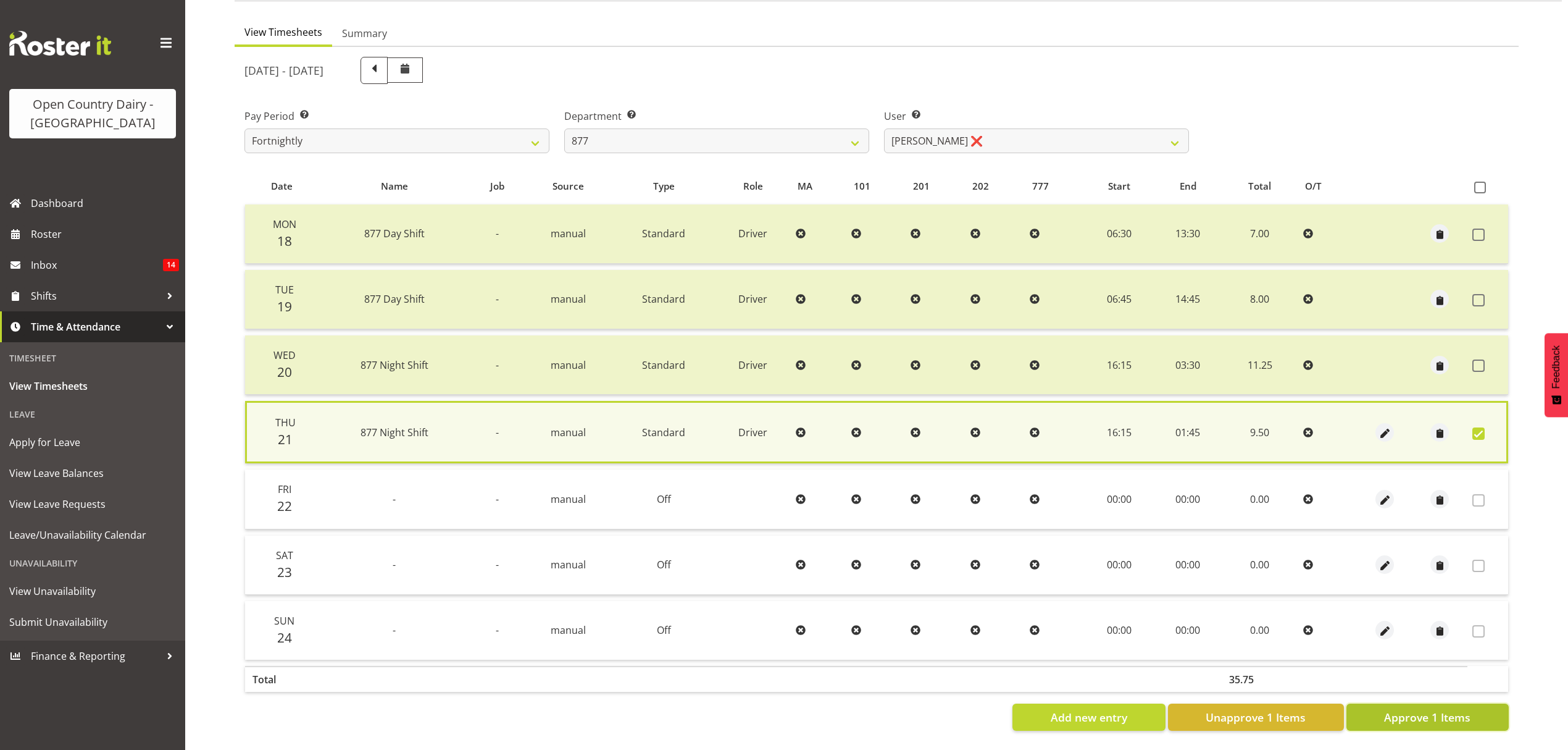
click at [1462, 709] on span "Approve 1 Items" at bounding box center [1427, 716] width 87 height 16
checkbox input "false"
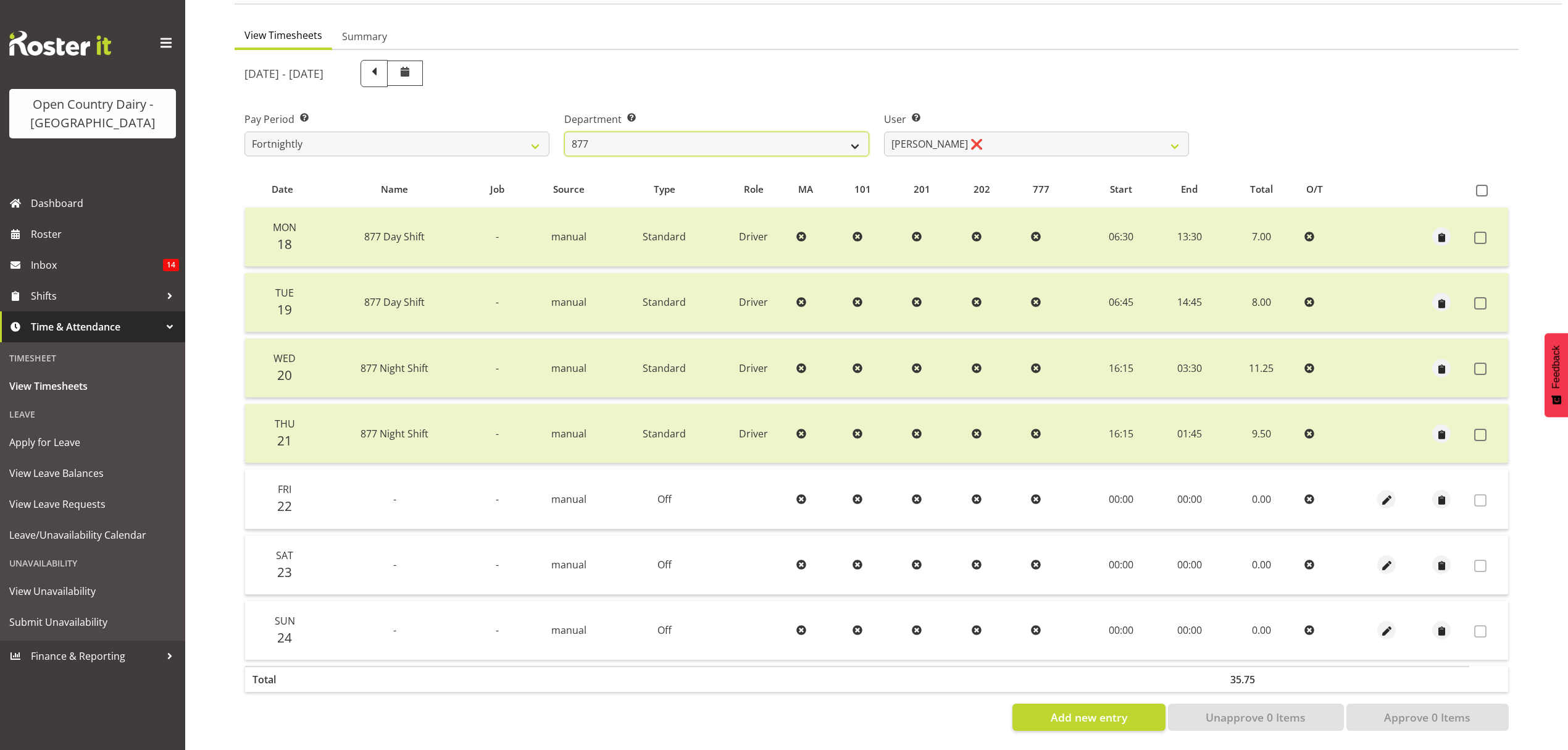
click at [808, 146] on select "734 735 736 737 738 739 851 852 853 854 855 856 858 861 862 865 868 869 870 873" at bounding box center [717, 144] width 305 height 25
select select "755"
click at [564, 131] on select "734 735 736 737 738 739 851 852 853 854 855 856 858 861 862 865 868 869 870 873" at bounding box center [717, 144] width 305 height 25
select select "10940"
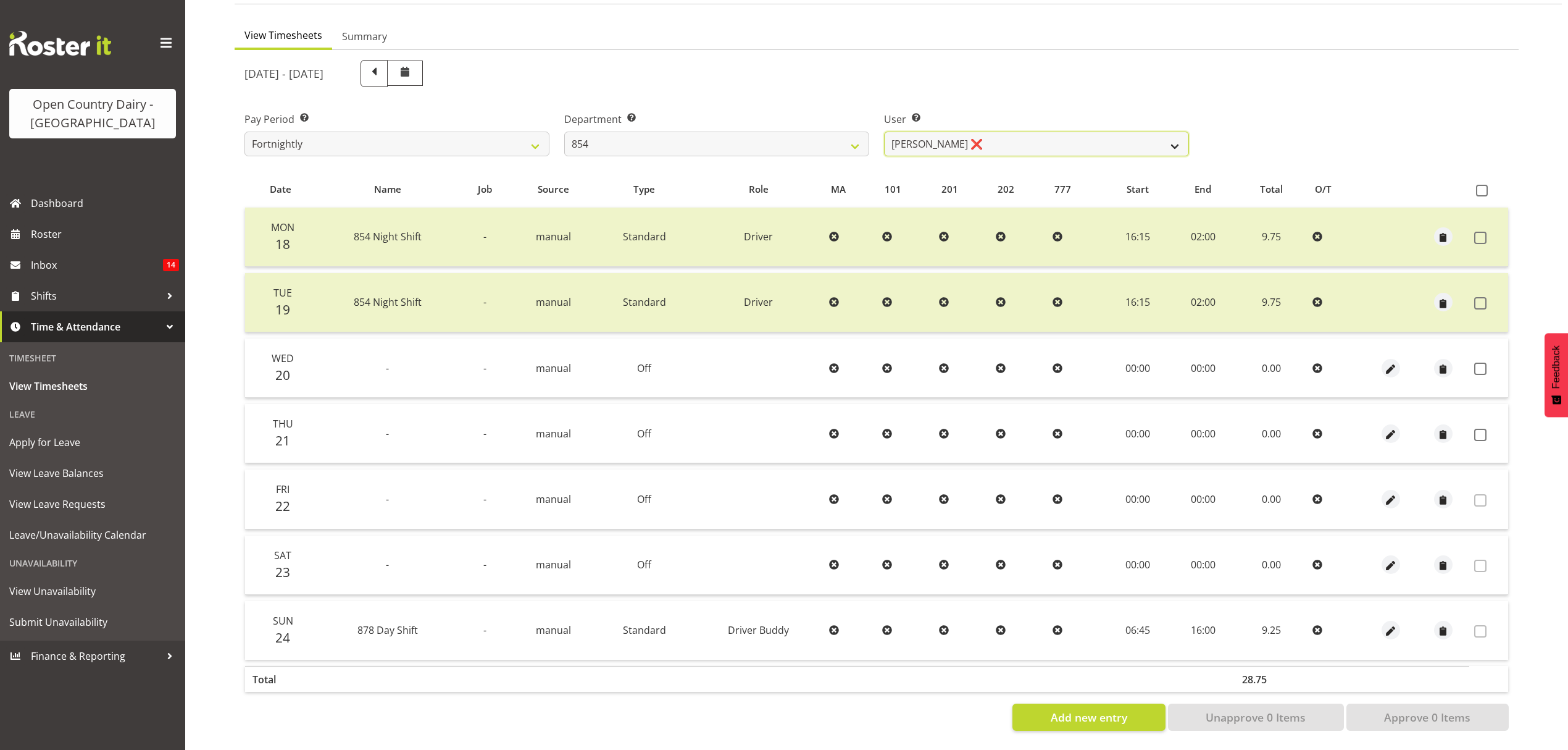
click at [993, 132] on select "Carl Johnstone ❌ John Rook ❌ Karl Nicol ❌ Raymond George ❌" at bounding box center [1037, 144] width 305 height 25
click at [800, 136] on select "734 735 736 737 738 739 851 852 853 854 855 856 858 861 862 865 868 869 870 873" at bounding box center [717, 144] width 305 height 25
click at [564, 131] on select "734 735 736 737 738 739 851 852 853 854 855 856 858 861 862 865 868 869 870 873" at bounding box center [717, 144] width 305 height 25
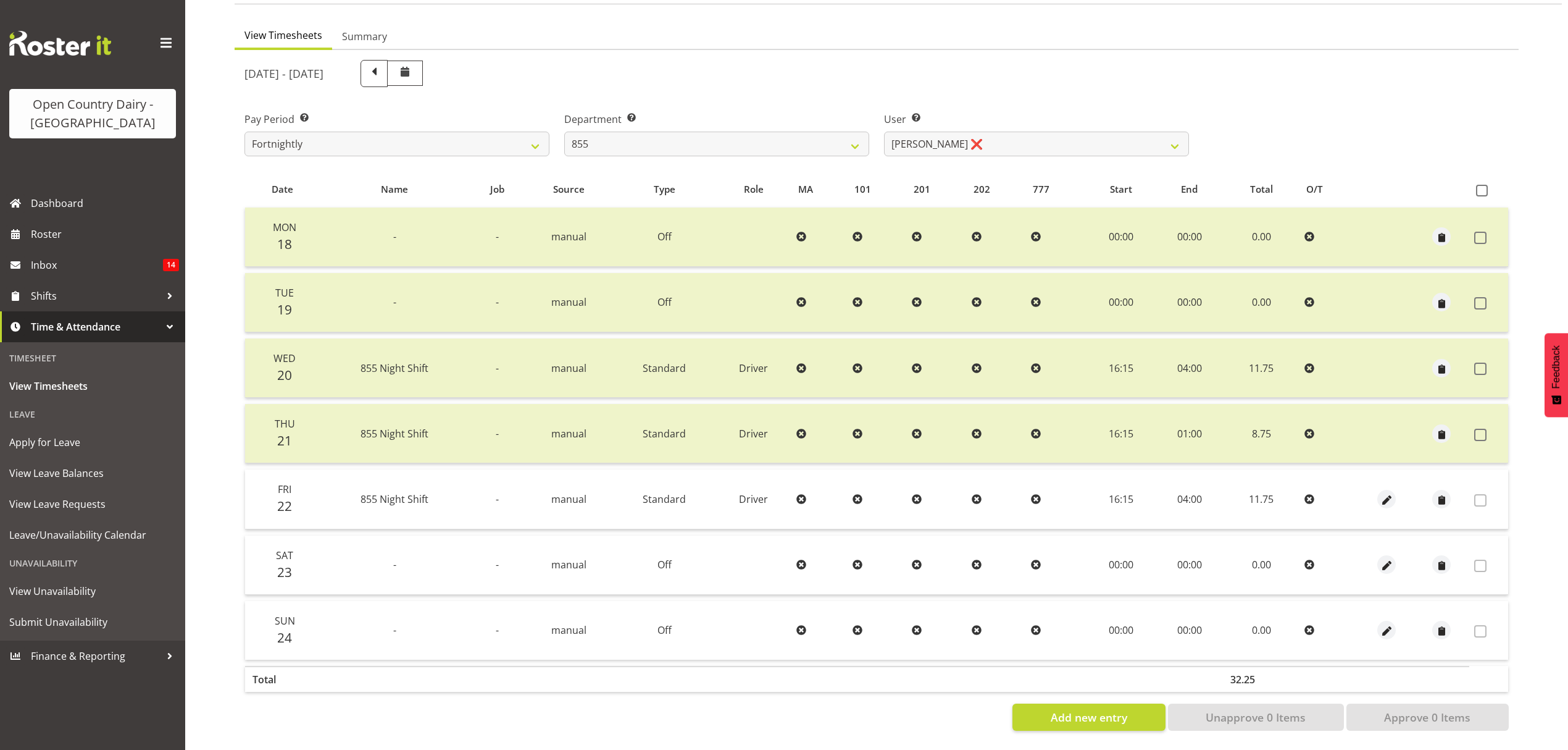
click at [991, 132] on div "August 18th - August 24th 2025 Pay Period Select which pay period you would lik…" at bounding box center [876, 392] width 1264 height 678
click at [681, 139] on select "734 735 736 737 738 739 851 852 853 854 855 856 858 861 862 865 868 869 870 873" at bounding box center [717, 144] width 305 height 25
click at [564, 131] on select "734 735 736 737 738 739 851 852 853 854 855 856 858 861 862 865 868 869 870 873" at bounding box center [717, 144] width 305 height 25
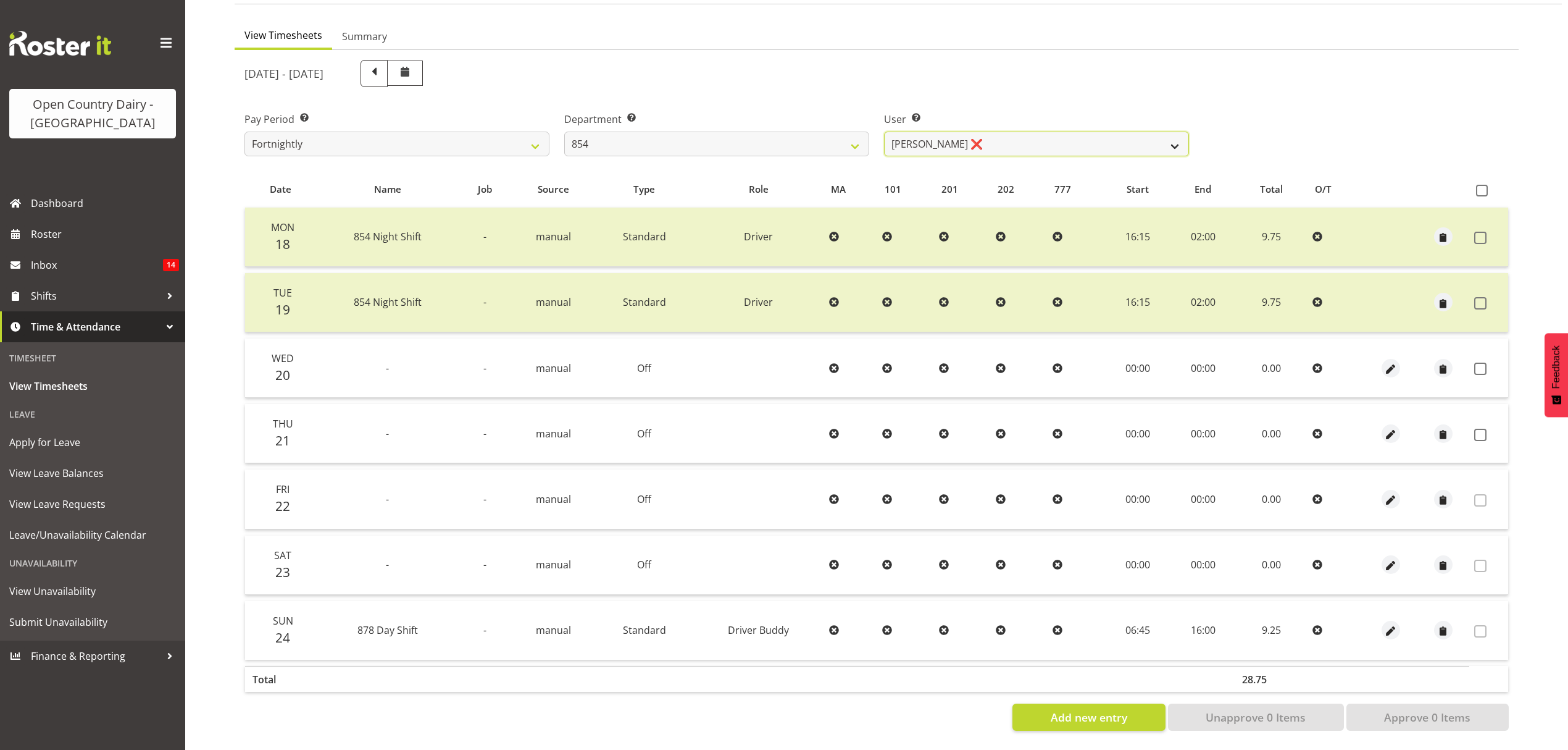
drag, startPoint x: 1011, startPoint y: 132, endPoint x: 964, endPoint y: 134, distance: 47.0
click at [1011, 132] on select "Carl Johnstone ❌ John Rook ❌ Karl Nicol ❌ Raymond George ❌" at bounding box center [1037, 144] width 305 height 25
click at [761, 139] on select "734 735 736 737 738 739 851 852 853 854 855 856 858 861 862 865 868 869 870 873" at bounding box center [717, 144] width 305 height 25
click at [564, 131] on select "734 735 736 737 738 739 851 852 853 854 855 856 858 861 862 865 868 869 870 873" at bounding box center [717, 144] width 305 height 25
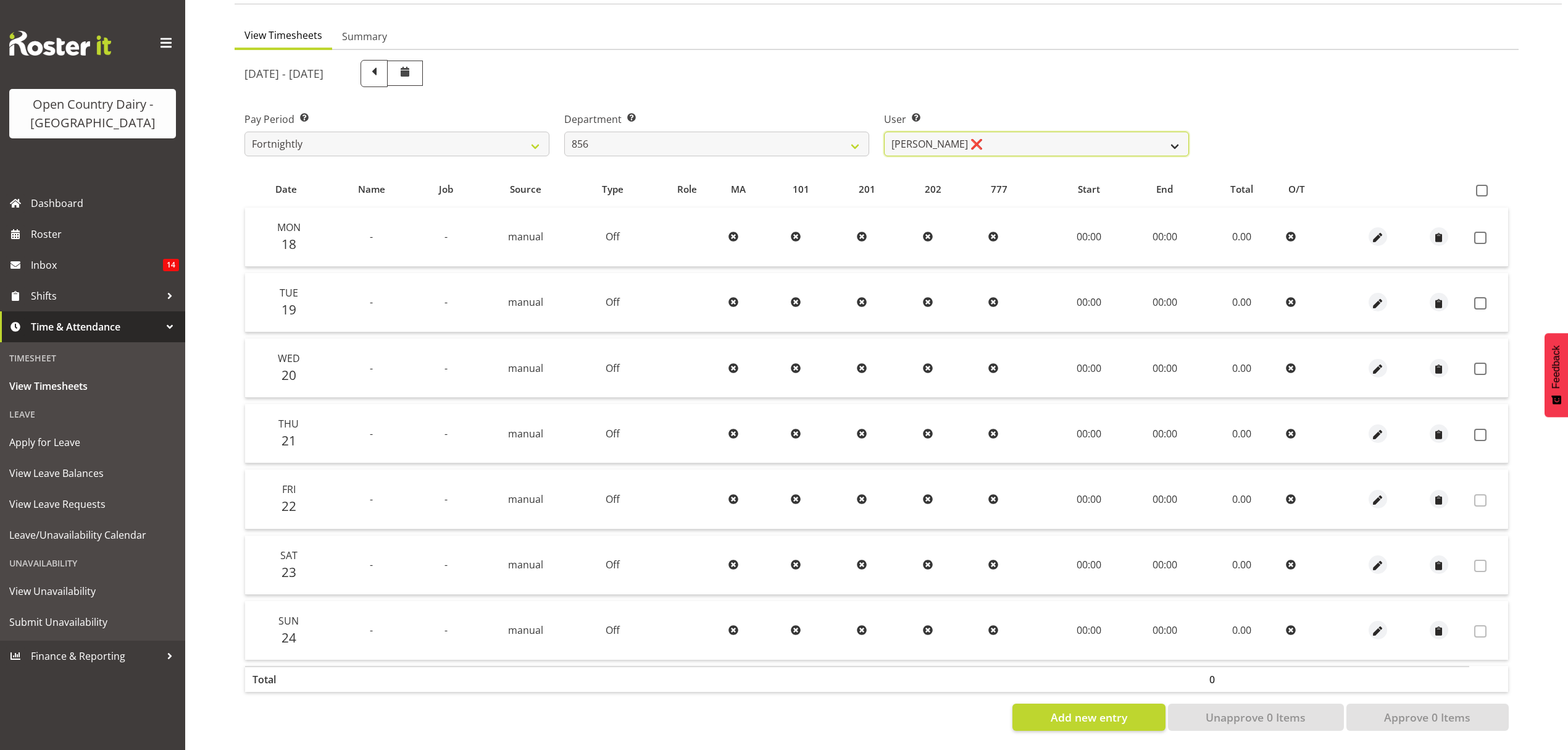
click at [1011, 136] on select "Bradley Parkhill ❌ James Matheson ❌ Jason Vercoe ❌ Tony Lee ❌" at bounding box center [1037, 144] width 305 height 25
click at [773, 117] on div "Department Select which department you would like to view. 734 735 736 737 738 …" at bounding box center [717, 134] width 305 height 45
click at [773, 131] on select "734 735 736 737 738 739 851 852 853 854 855 856 858 861 862 865 868 869 870 873" at bounding box center [717, 144] width 305 height 25
click at [564, 131] on select "734 735 736 737 738 739 851 852 853 854 855 856 858 861 862 865 868 869 870 873" at bounding box center [717, 144] width 305 height 25
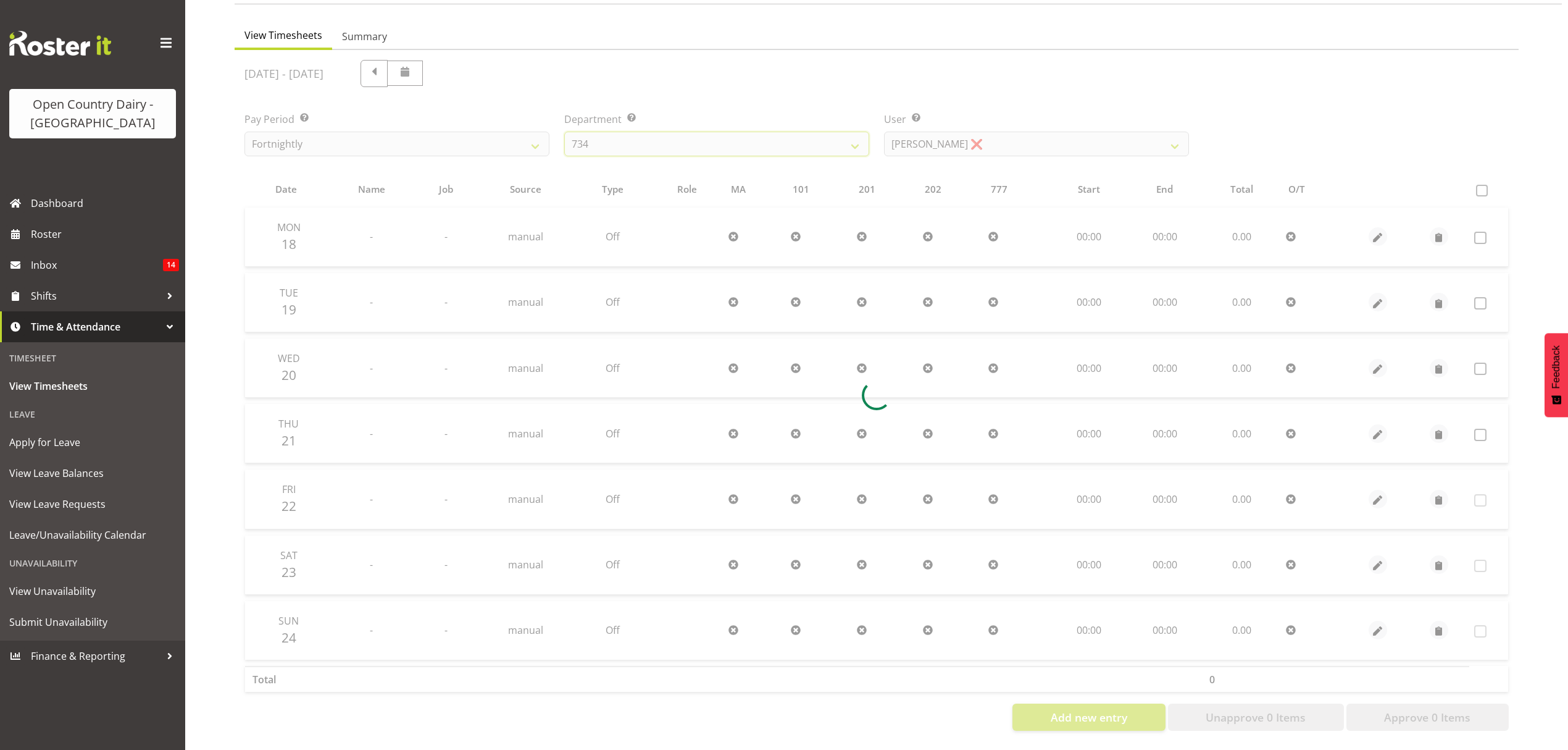
scroll to position [0, 0]
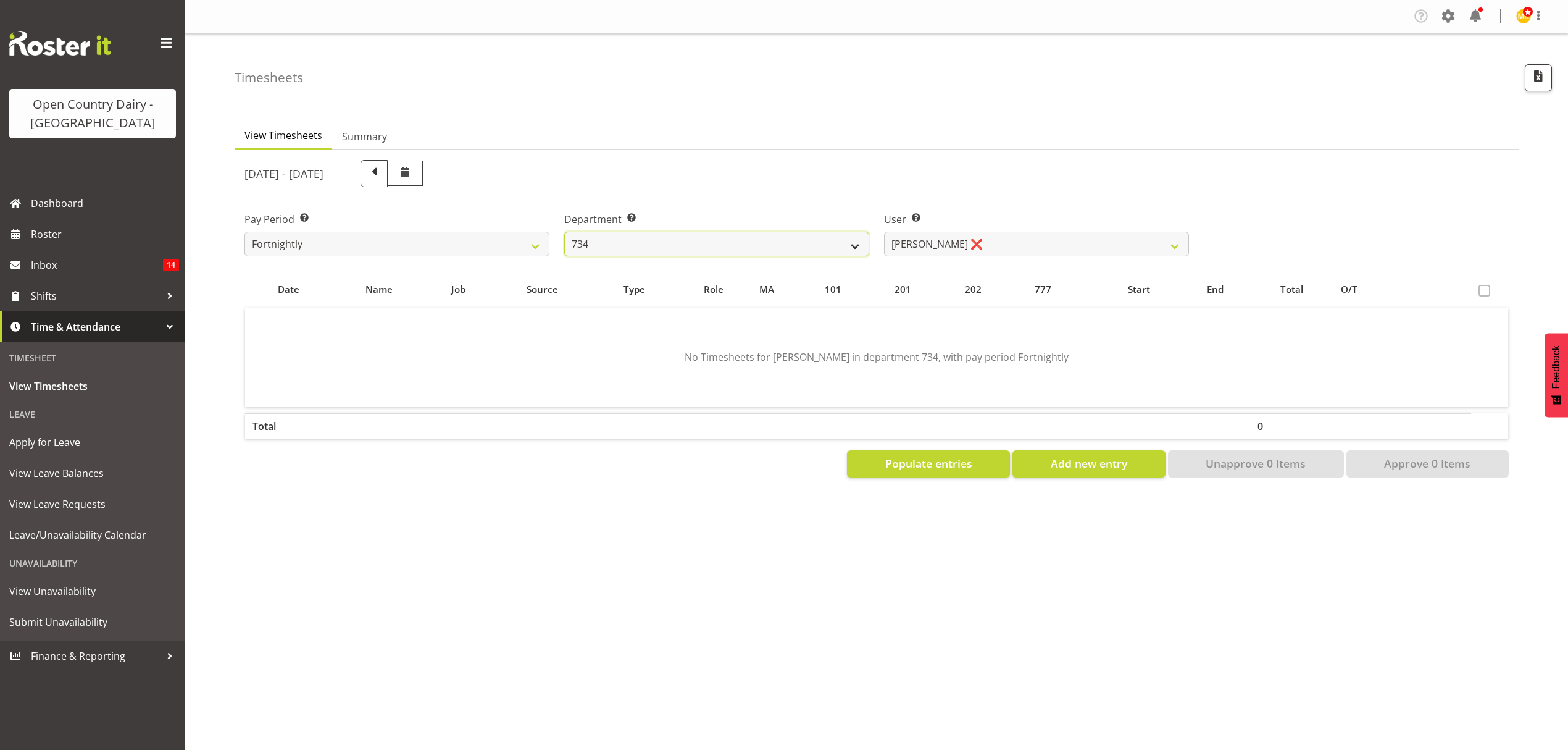
click at [707, 243] on select "734 735 736 737 738 739 851 852 853 854 855 856 858 861 862 865 868 869 870 873" at bounding box center [717, 244] width 305 height 25
select select "816"
click at [564, 232] on select "734 735 736 737 738 739 851 852 853 854 855 856 858 861 862 865 868 869 870 873" at bounding box center [717, 244] width 305 height 25
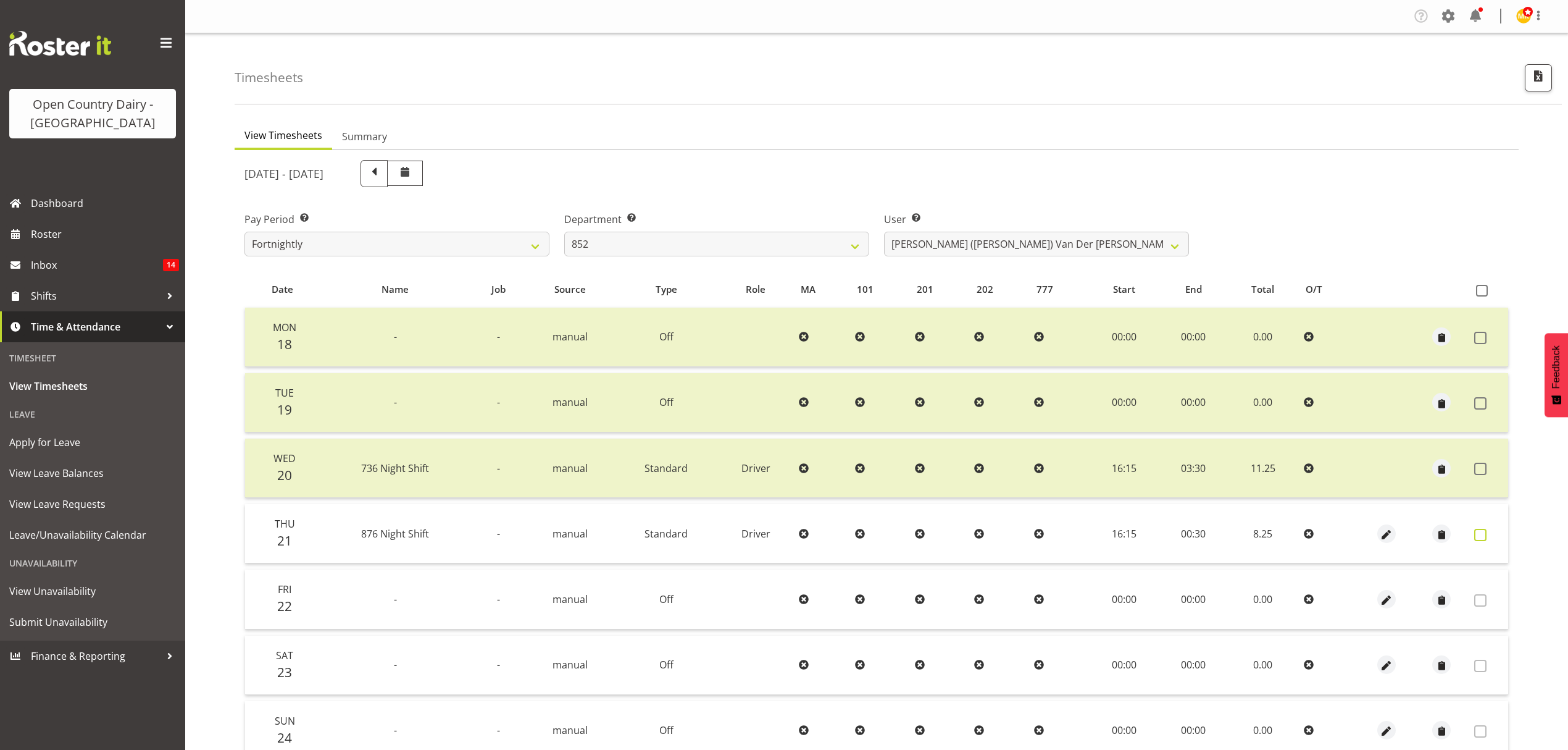
click at [1488, 537] on label at bounding box center [1484, 535] width 19 height 12
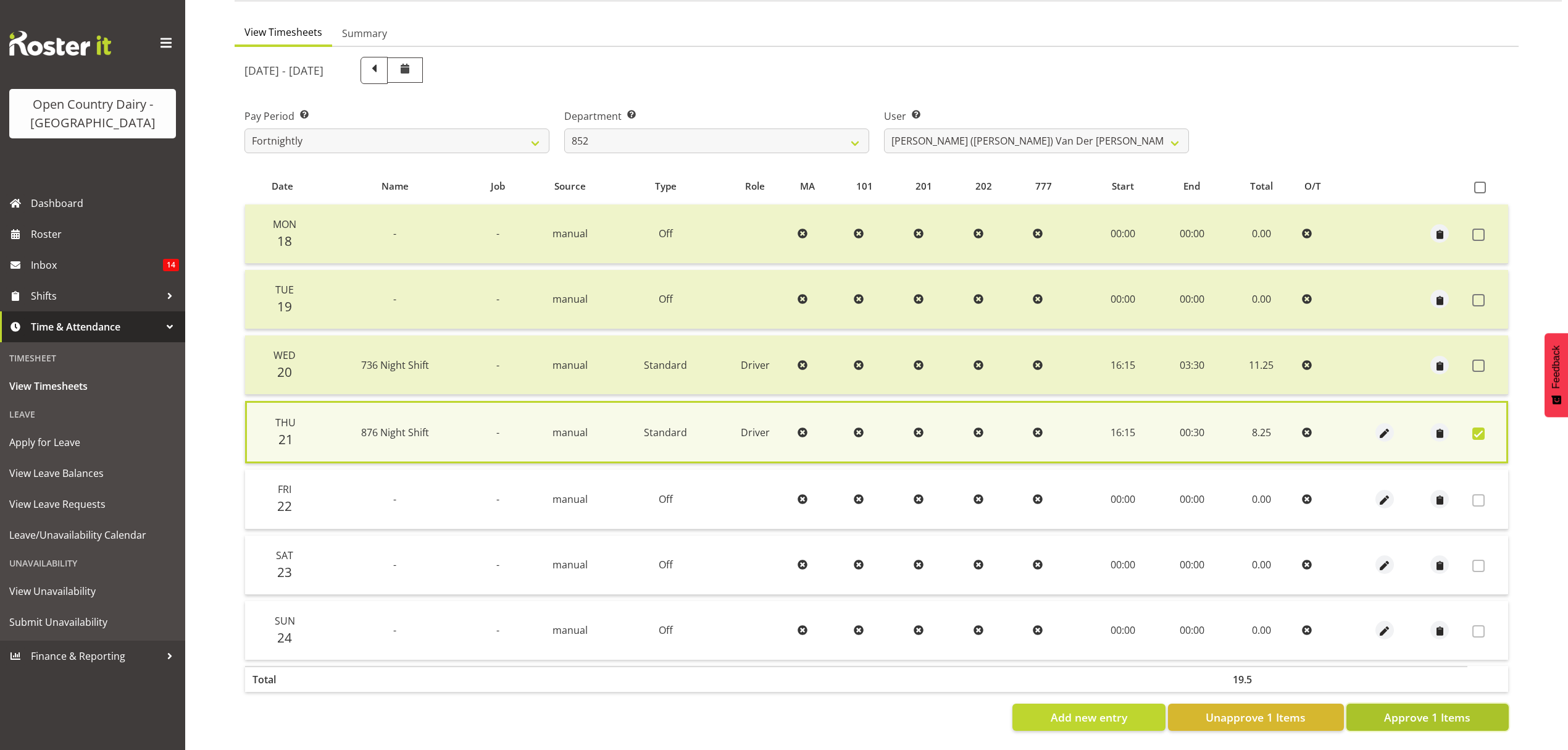
click at [1419, 704] on button "Approve 1 Items" at bounding box center [1428, 717] width 162 height 27
checkbox input "false"
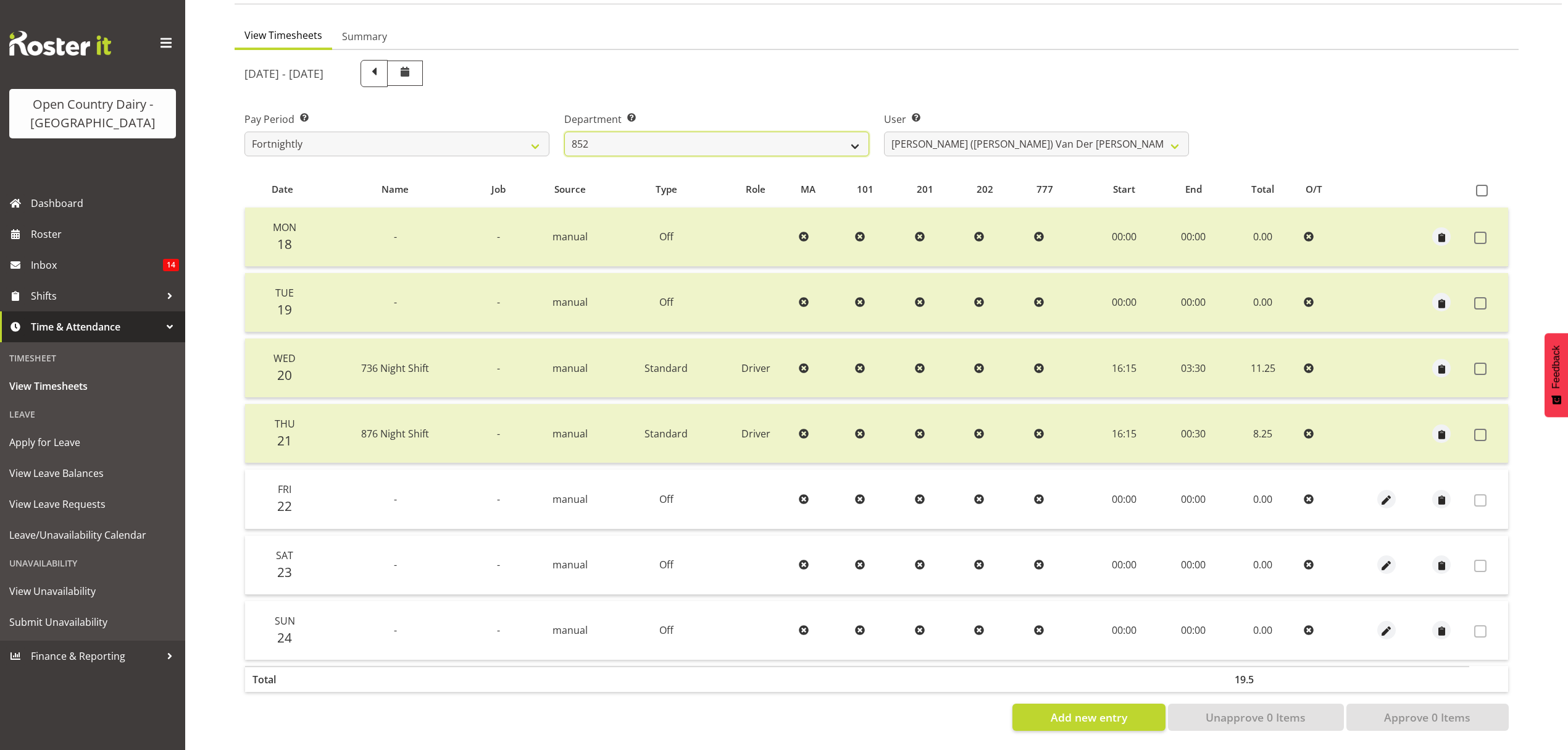
click at [789, 131] on select "734 735 736 737 738 739 851 852 853 854 855 856 858 861 862 865 868 869 870 873" at bounding box center [717, 144] width 305 height 25
select select "691"
click at [564, 131] on select "734 735 736 737 738 739 851 852 853 854 855 856 858 861 862 865 868 869 870 873" at bounding box center [717, 144] width 305 height 25
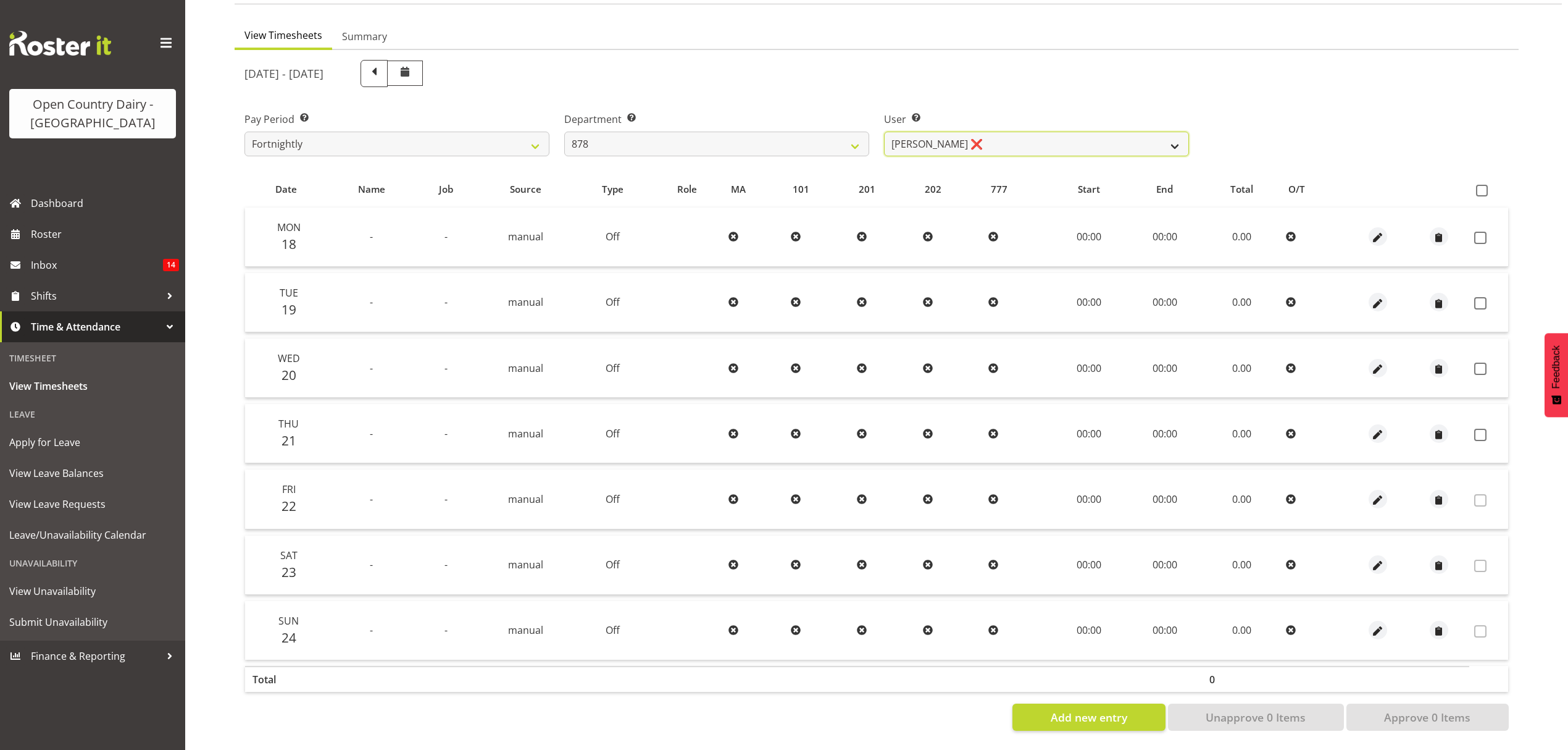
click at [1023, 137] on select "Athol Warnock ❌ Dean Tither ❌ Joshua Treymane ❌ Vinkie Botha ❌" at bounding box center [1037, 144] width 305 height 25
select select "7455"
click at [884, 131] on select "Athol Warnock ❌ Dean Tither ❌ Joshua Treymane ❌ Vinkie Botha ❌" at bounding box center [1037, 144] width 305 height 25
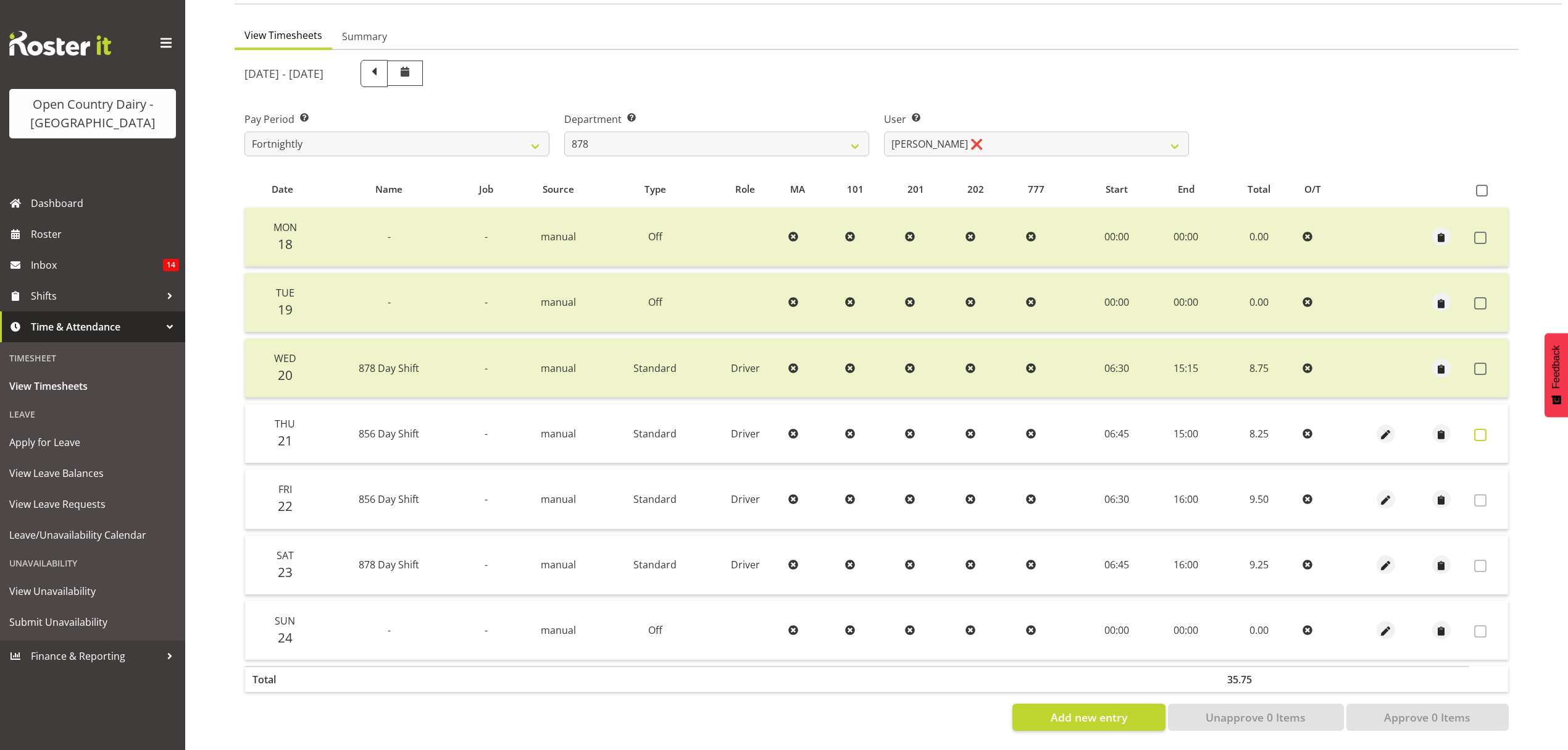
click at [1480, 429] on span at bounding box center [1481, 435] width 12 height 12
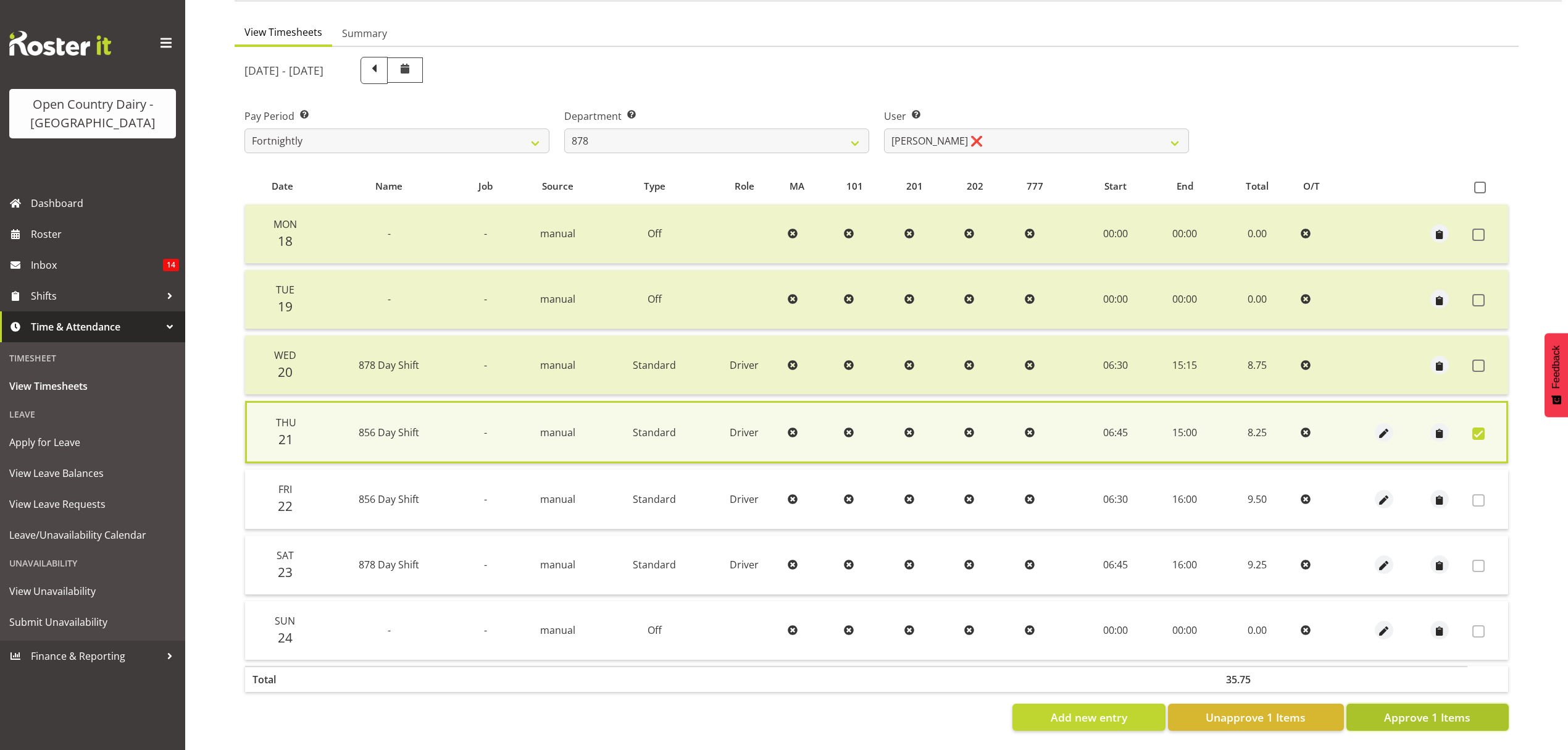
click at [1418, 709] on span "Approve 1 Items" at bounding box center [1427, 716] width 87 height 16
checkbox input "false"
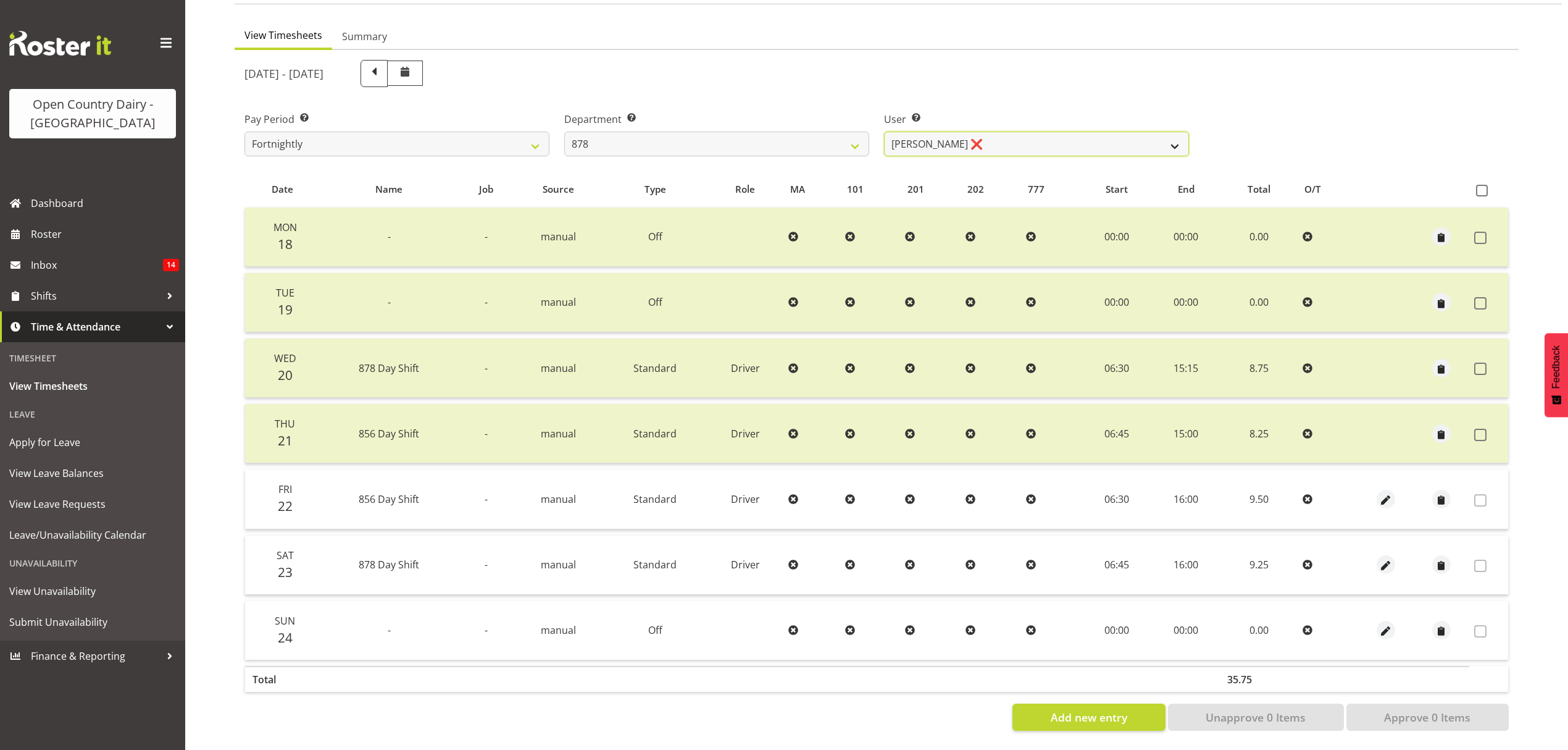
click at [993, 131] on select "Athol Warnock ❌ Dean Tither ❌ Joshua Treymane ❌ Vinkie Botha ❌" at bounding box center [1037, 144] width 305 height 25
click at [831, 132] on select "734 735 736 737 738 739 851 852 853 854 855 856 858 861 862 865 868 869 870 873" at bounding box center [717, 144] width 305 height 25
select select "669"
click at [564, 131] on select "734 735 736 737 738 739 851 852 853 854 855 856 858 861 862 865 868 869 870 873" at bounding box center [717, 144] width 305 height 25
select select "7394"
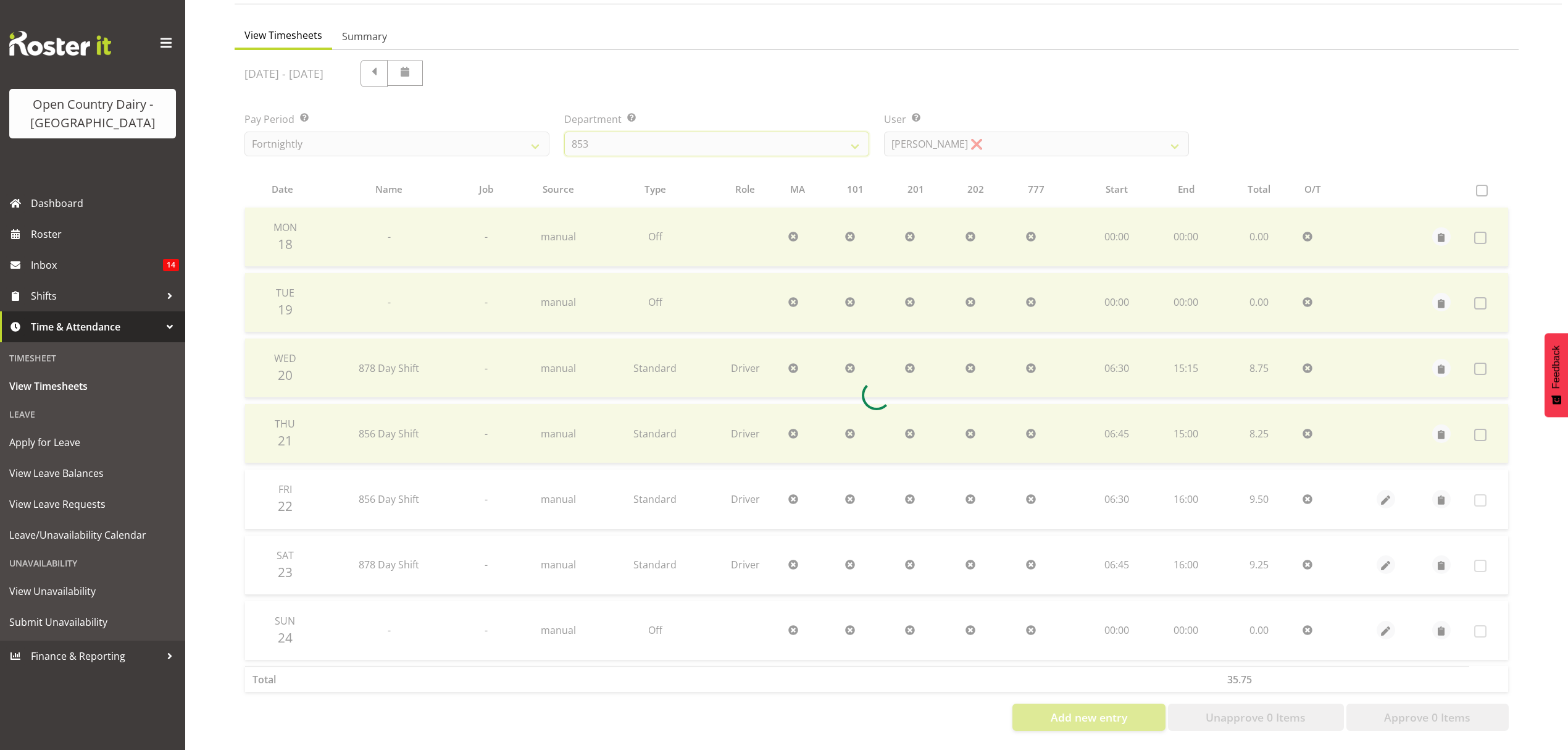
scroll to position [43, 0]
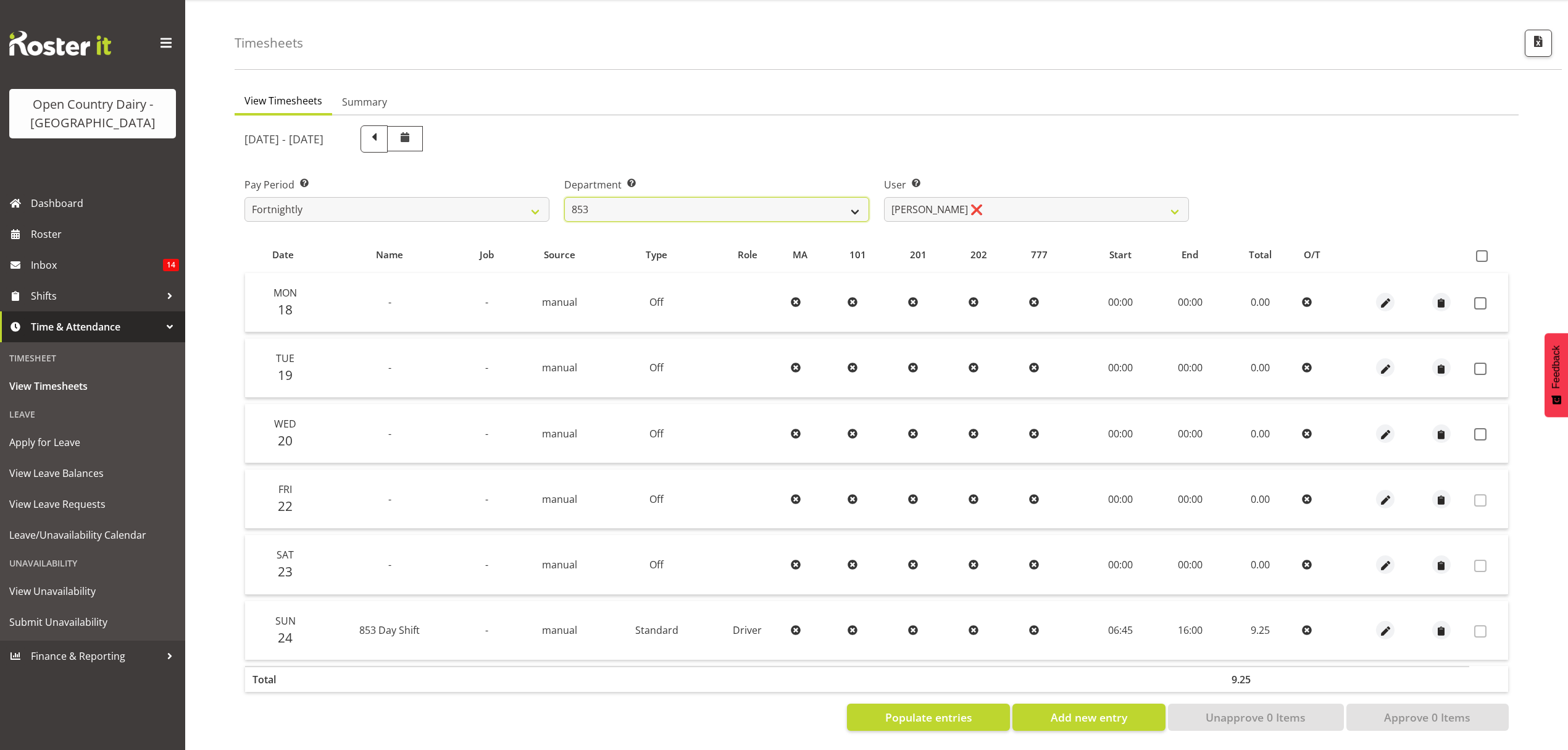
click at [822, 198] on select "734 735 736 737 738 739 851 852 853 854 855 856 858 861 862 865 868 869 870 873" at bounding box center [717, 210] width 305 height 25
click at [564, 197] on select "734 735 736 737 738 739 851 852 853 854 855 856 858 861 862 865 868 869 870 873" at bounding box center [717, 210] width 305 height 25
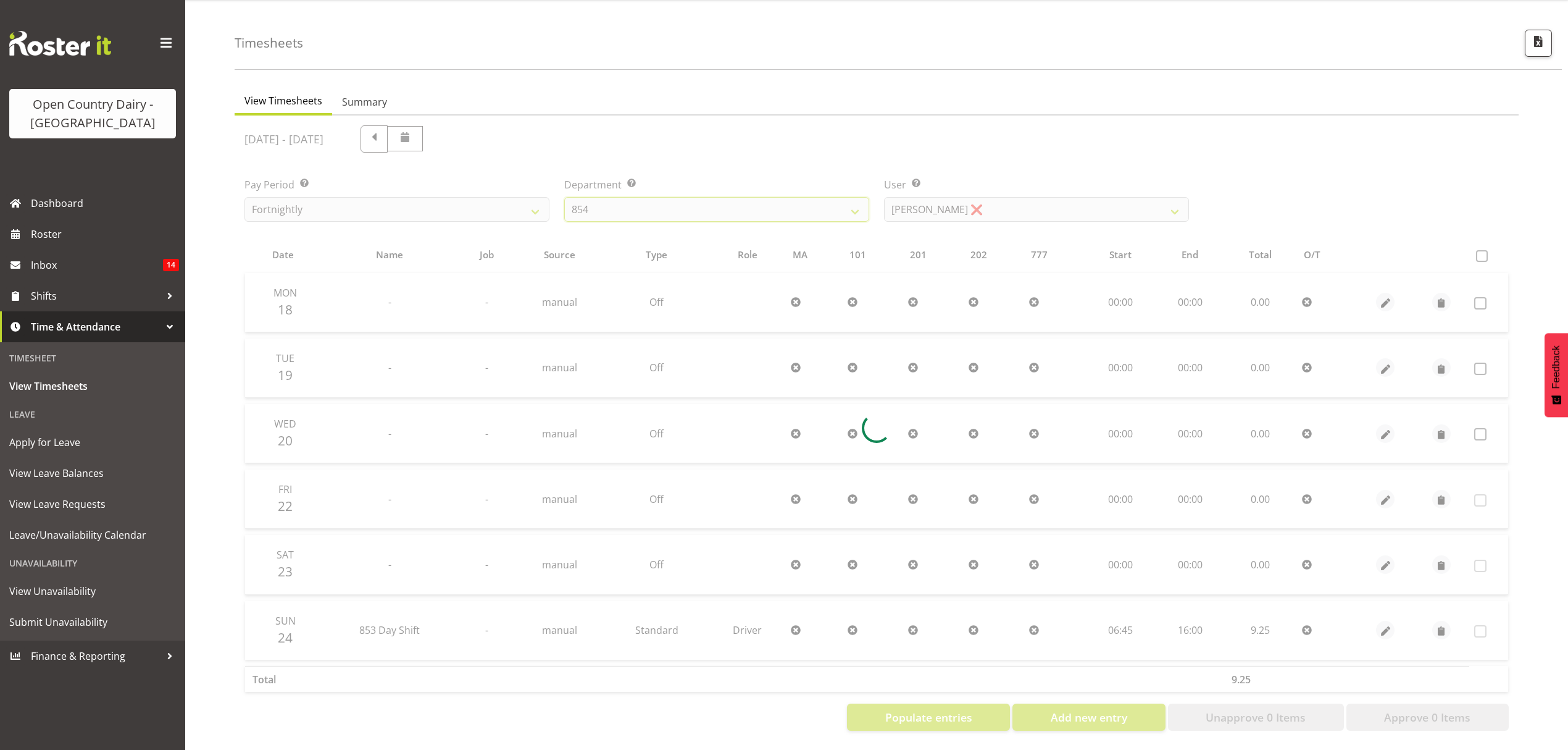
scroll to position [110, 0]
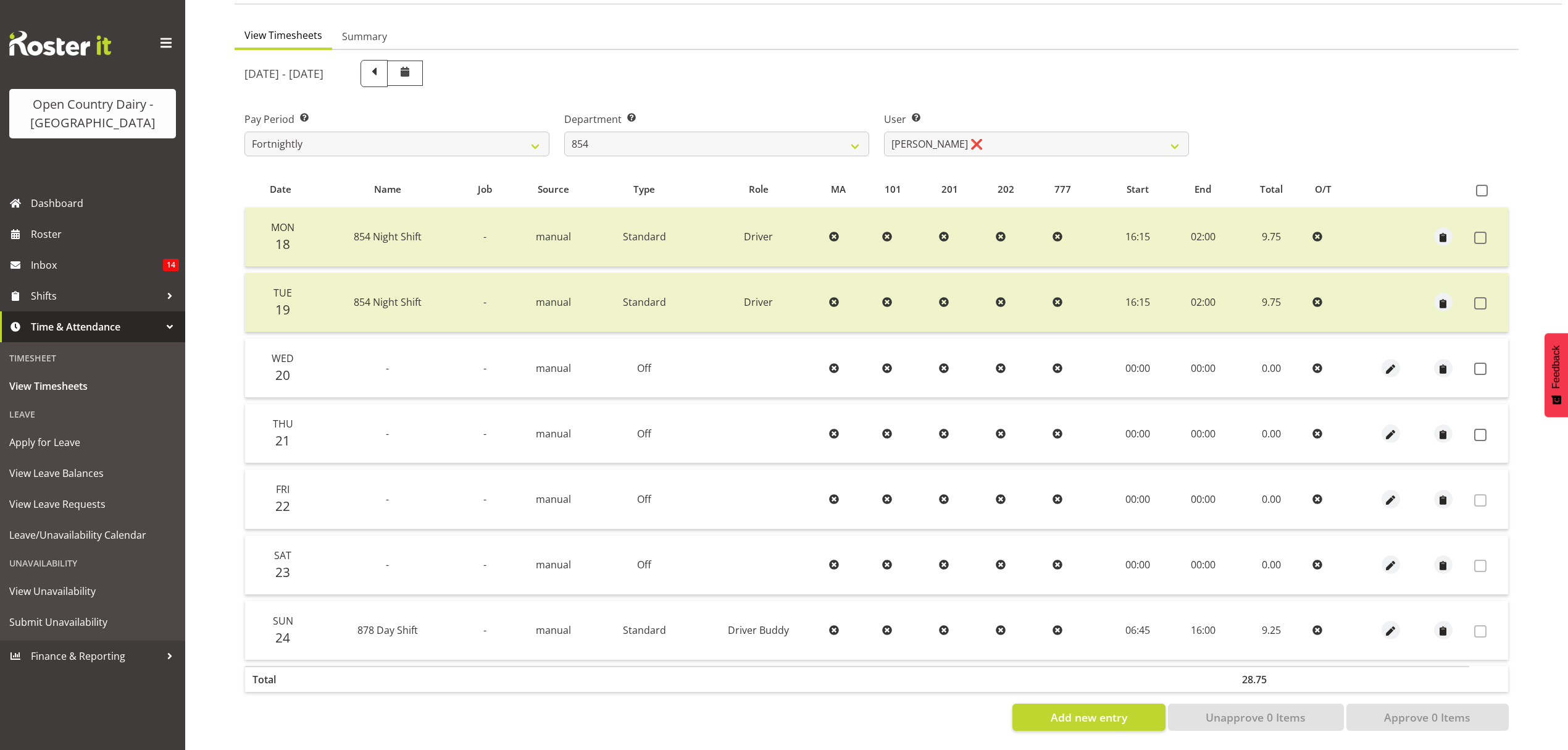
click at [922, 208] on td at bounding box center [906, 238] width 57 height 59
click at [925, 139] on select "Carl Johnstone ❌ John Rook ❌ Karl Nicol ❌ Raymond George ❌" at bounding box center [1037, 144] width 305 height 25
click at [861, 131] on select "734 735 736 737 738 739 851 852 853 854 855 856 858 861 862 865 868 869 870 873" at bounding box center [717, 144] width 305 height 25
click at [564, 131] on select "734 735 736 737 738 739 851 852 853 854 855 856 858 861 862 865 868 869 870 873" at bounding box center [717, 144] width 305 height 25
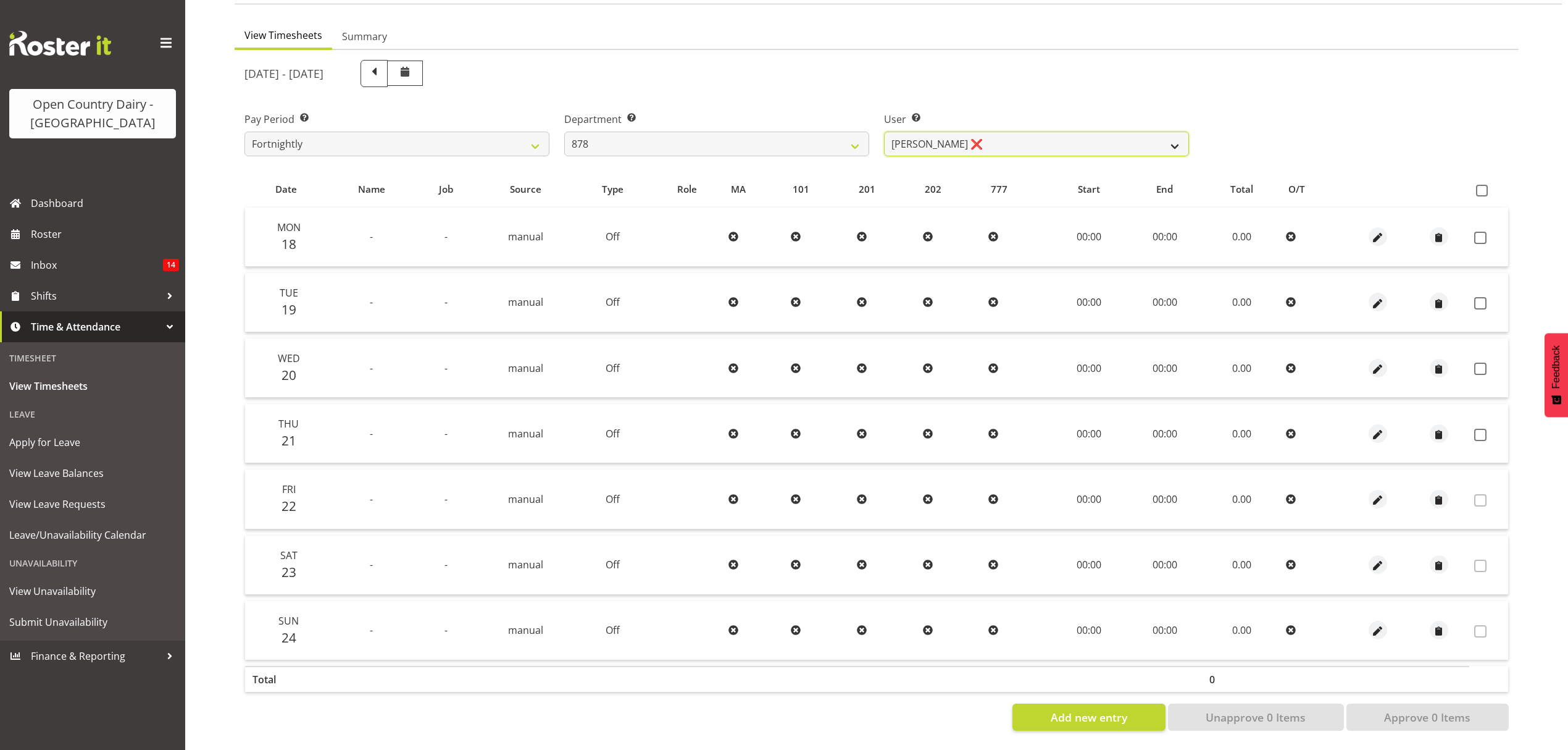
click at [967, 139] on select "Athol Warnock ❌ Dean Tither ❌ Joshua Treymane ❌ Vinkie Botha ❌" at bounding box center [1037, 144] width 305 height 25
click at [814, 141] on select "734 735 736 737 738 739 851 852 853 854 855 856 858 861 862 865 868 869 870 873" at bounding box center [717, 144] width 305 height 25
select select "782"
click at [564, 131] on select "734 735 736 737 738 739 851 852 853 854 855 856 858 861 862 865 868 869 870 873" at bounding box center [717, 144] width 305 height 25
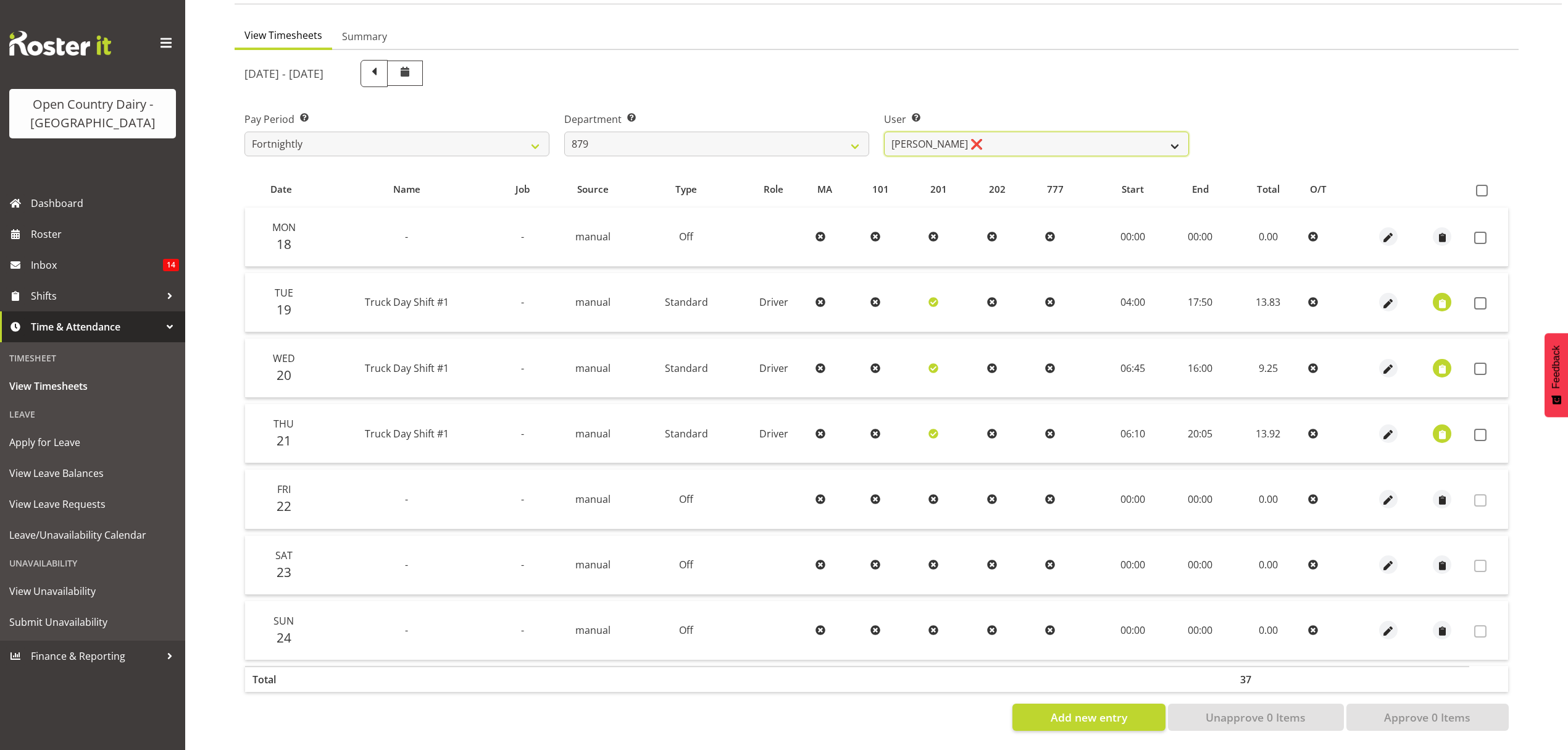
click at [962, 141] on select "Bryan Windle ❌ John Dalton ❌ Rodney Hamilton ❌ Tony Corr ❌" at bounding box center [1037, 144] width 305 height 25
select select "7453"
click at [884, 131] on select "Bryan Windle ❌ John Dalton ❌ Rodney Hamilton ❌ Tony Corr ❌" at bounding box center [1037, 144] width 305 height 25
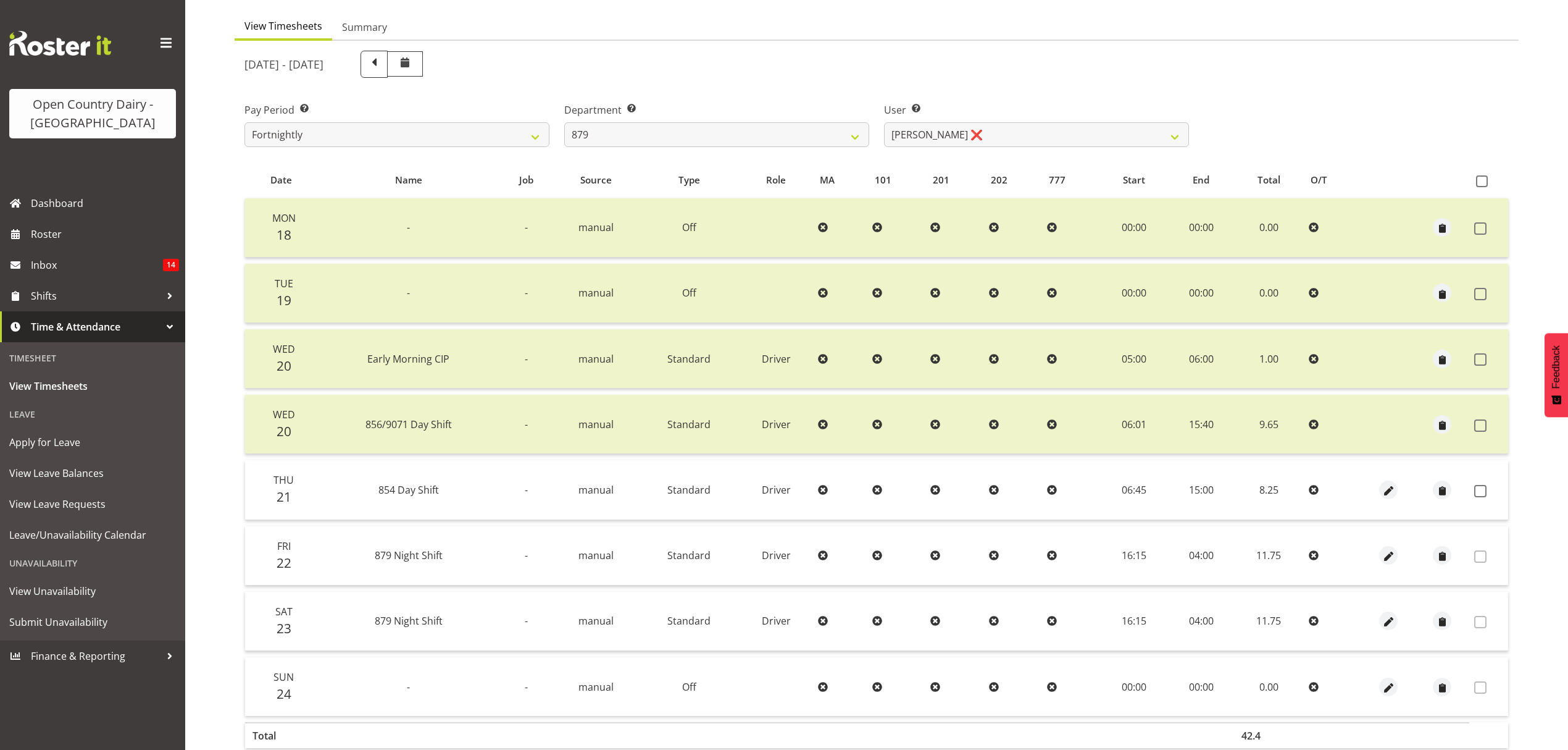
click at [1472, 487] on td at bounding box center [1489, 490] width 39 height 59
click at [1487, 490] on label at bounding box center [1484, 491] width 19 height 12
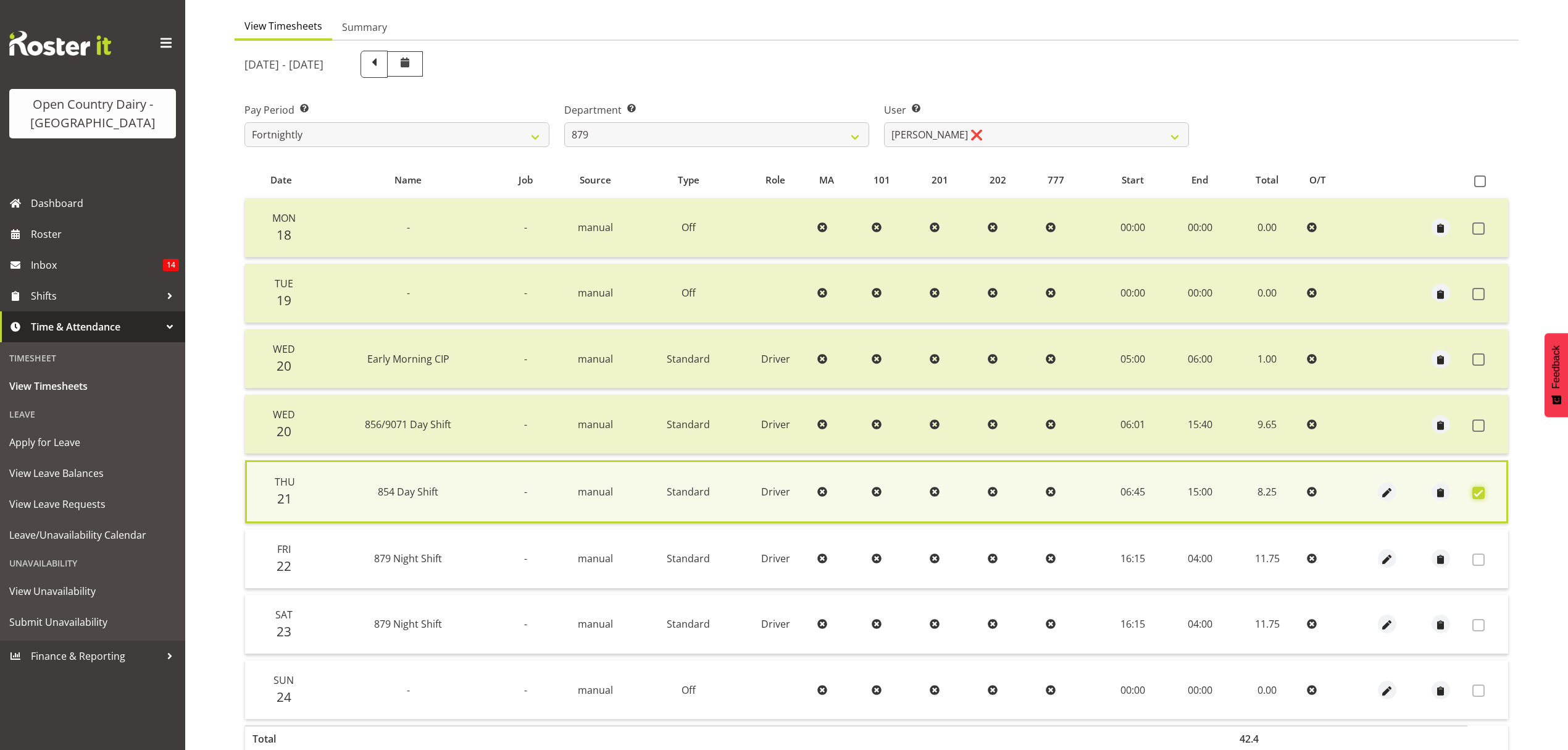
scroll to position [177, 0]
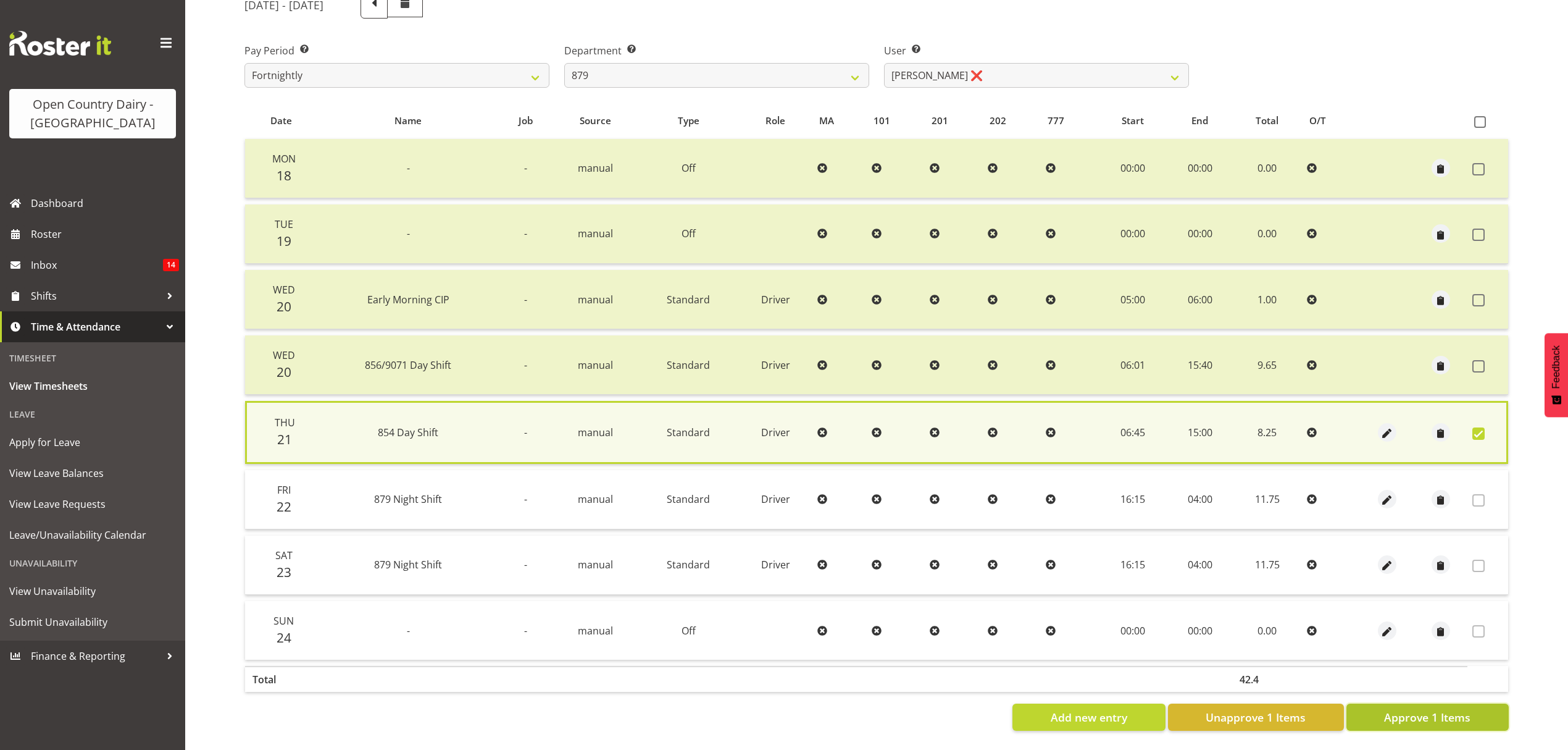
click at [1401, 709] on span "Approve 1 Items" at bounding box center [1427, 716] width 87 height 16
checkbox input "false"
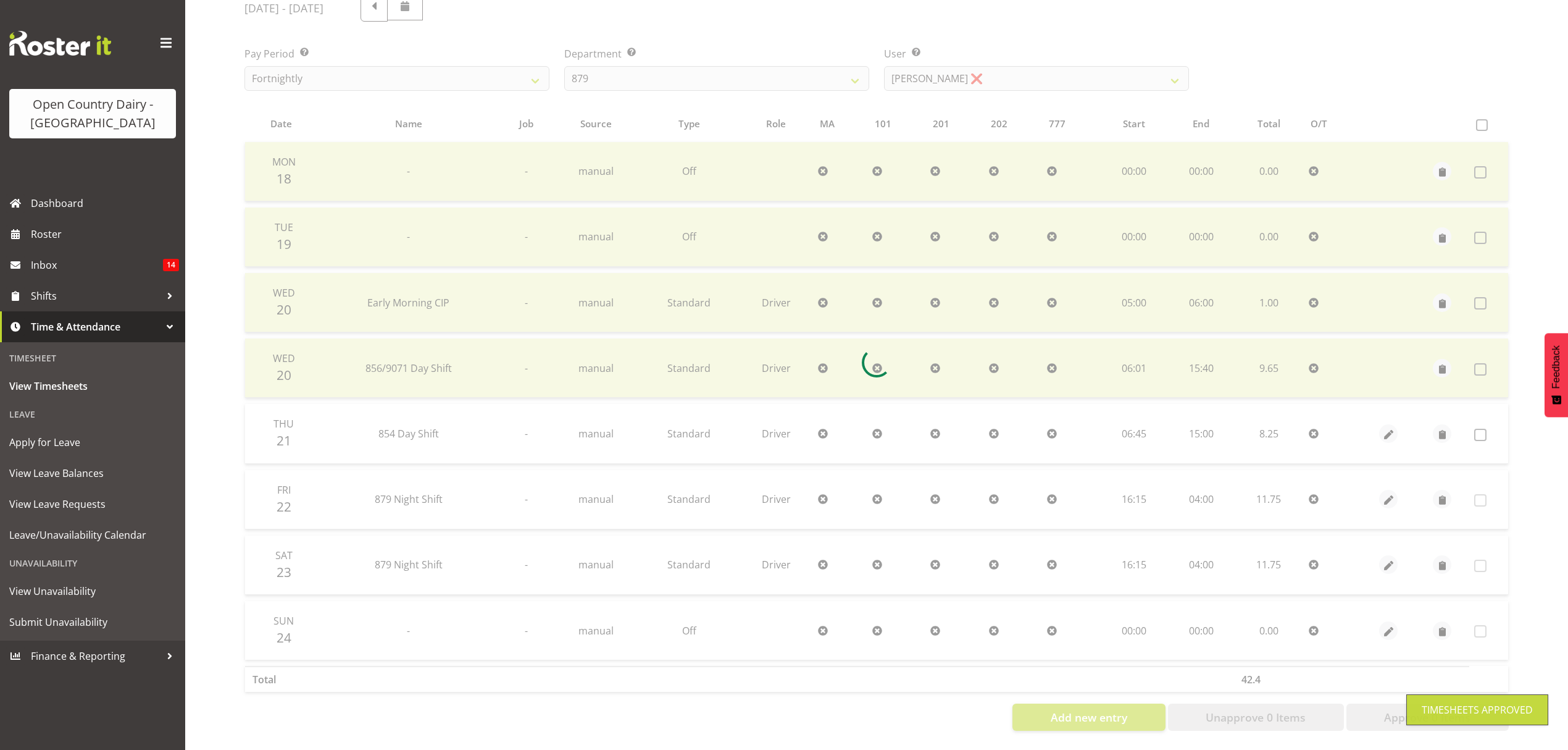
scroll to position [174, 0]
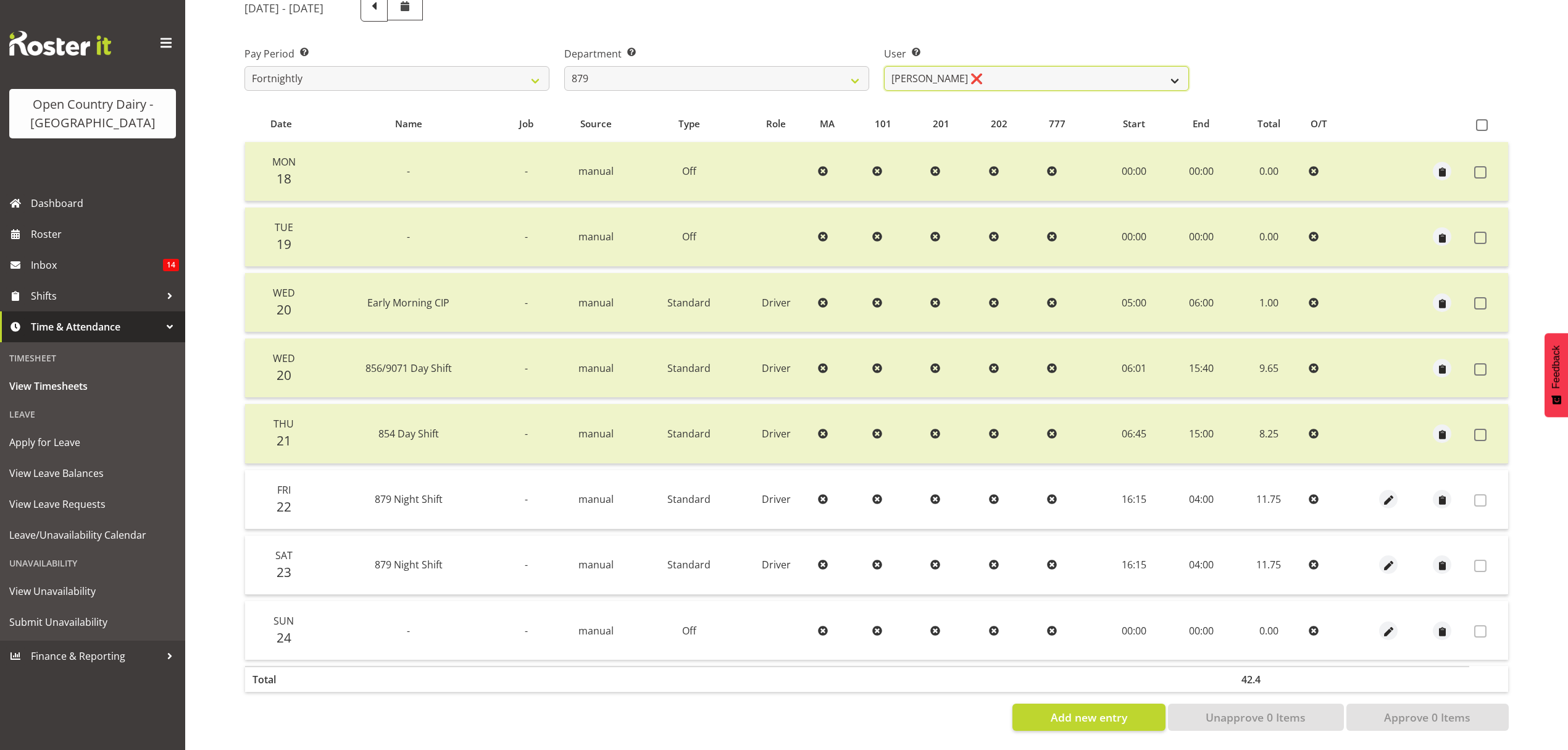
click at [920, 72] on select "Bryan Windle ❌ John Dalton ❌ Rodney Hamilton ❌ Tony Corr ❌" at bounding box center [1037, 78] width 305 height 25
click at [831, 73] on select "734 735 736 737 738 739 851 852 853 854 855 856 858 861 862 865 868 869 870 873" at bounding box center [717, 78] width 305 height 25
select select "673"
click at [564, 66] on select "734 735 736 737 738 739 851 852 853 854 855 856 858 861 862 865 868 869 870 873" at bounding box center [717, 78] width 305 height 25
select select "7464"
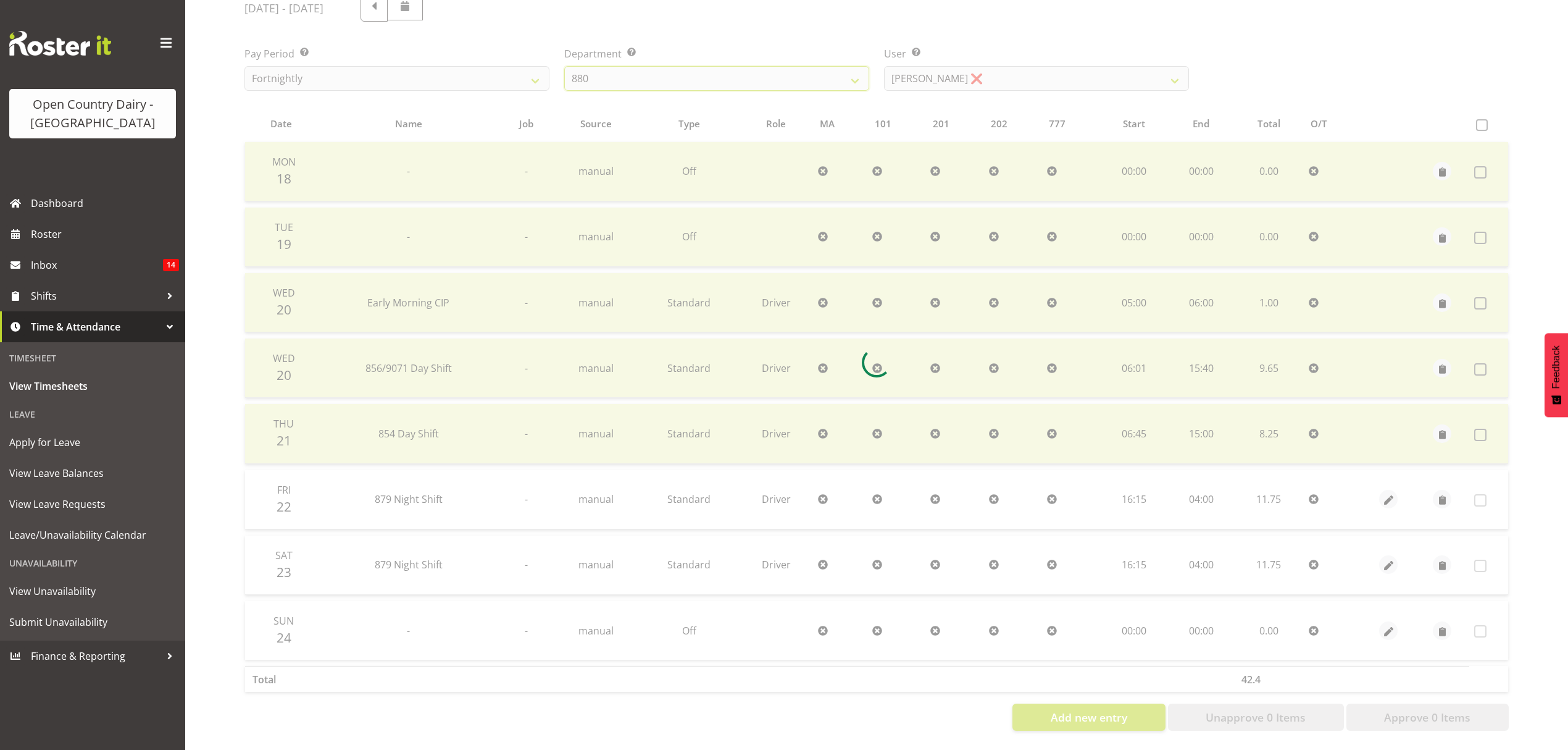
scroll to position [110, 0]
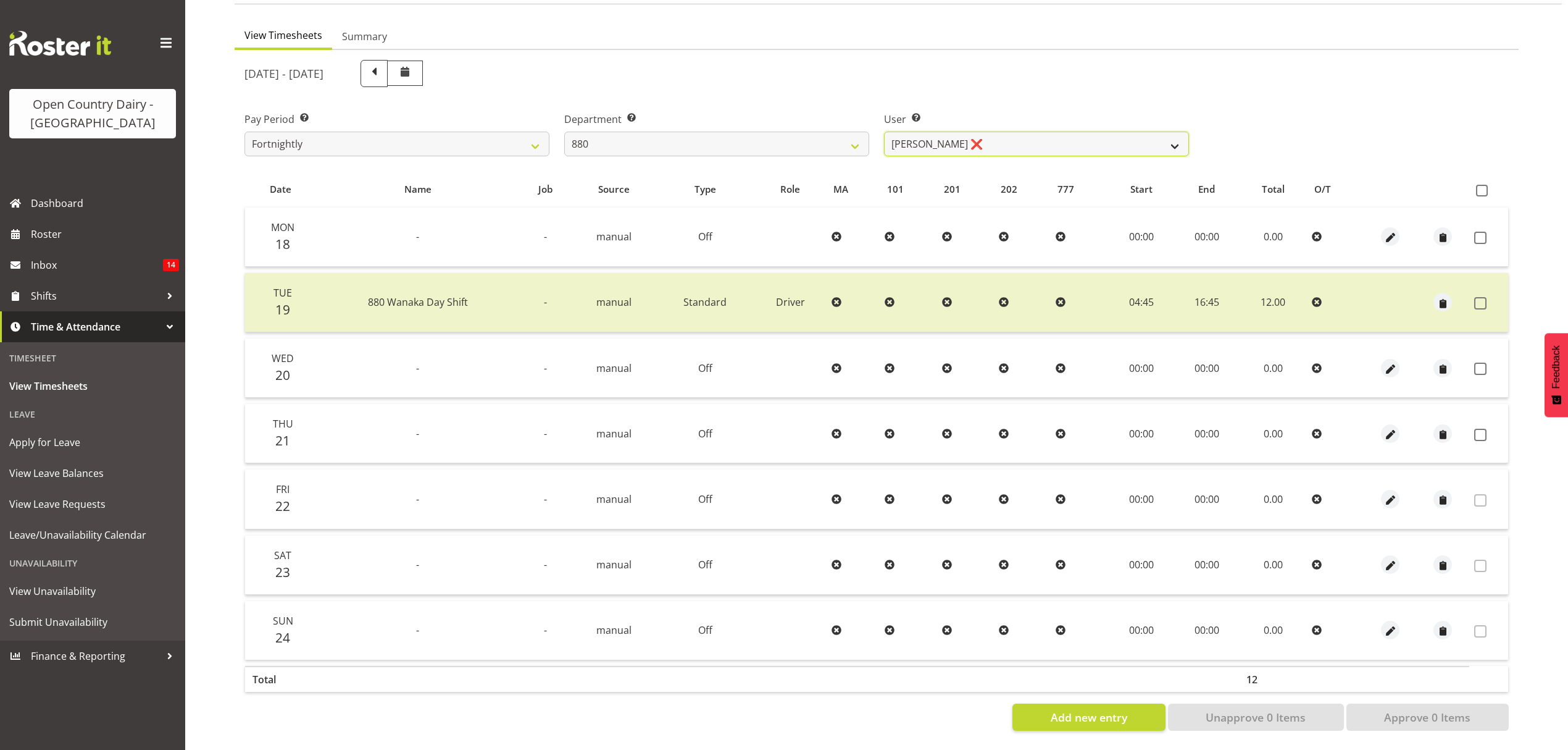
click at [972, 131] on select "Andrew Poole ❌ Philip Shanks ❌ Shaun McNaught ❌ Tania Unahi ❌" at bounding box center [1037, 144] width 305 height 25
click at [792, 131] on select "734 735 736 737 738 739 851 852 853 854 855 856 858 861 862 865 868 869 870 873" at bounding box center [717, 144] width 305 height 25
click at [564, 131] on select "734 735 736 737 738 739 851 852 853 854 855 856 858 861 862 865 868 869 870 873" at bounding box center [717, 144] width 305 height 25
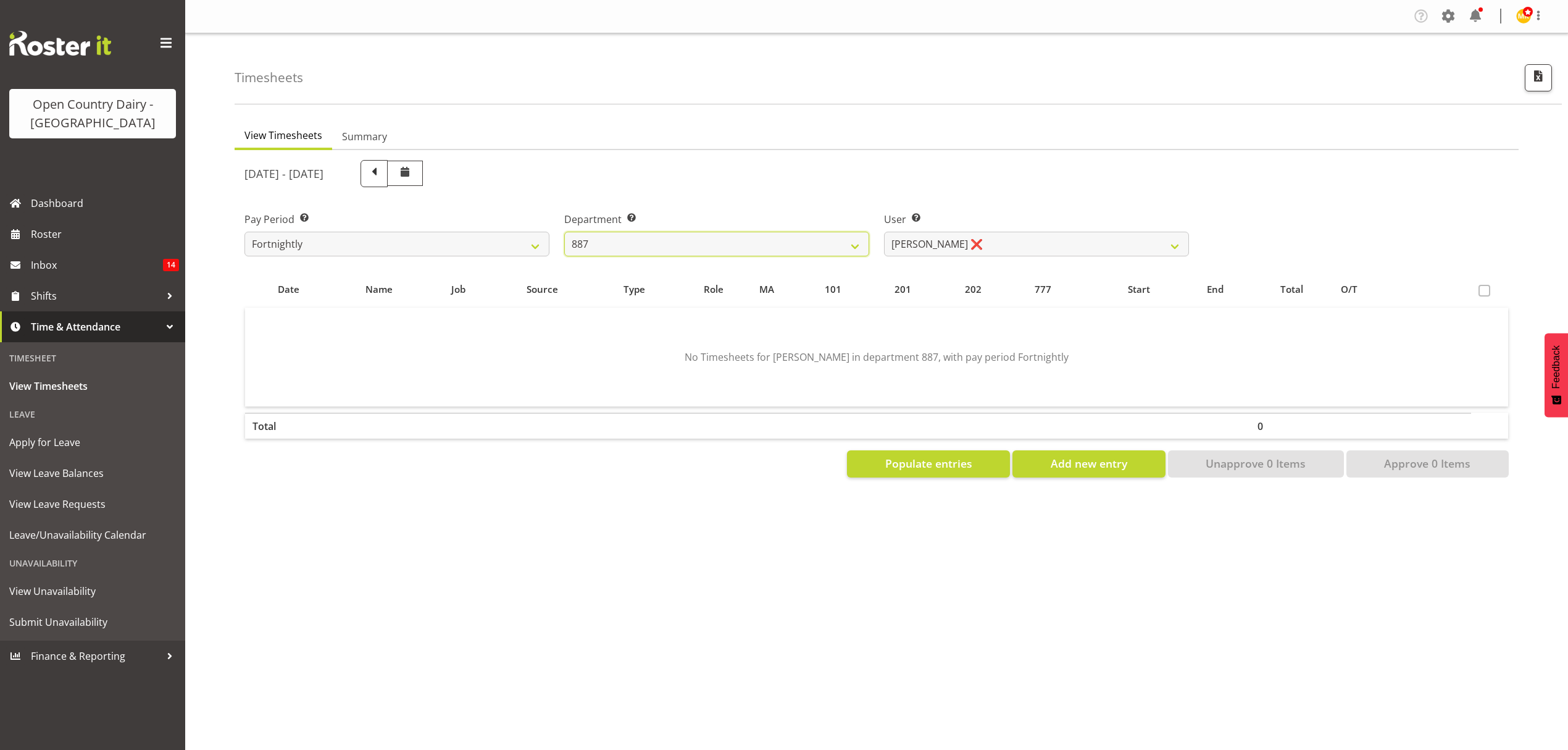
scroll to position [0, 0]
click at [949, 254] on select "Andrew Muir ❌ Bruce Spencer ❌ Neville Hoatten ❌ Warren Tempelman ❌" at bounding box center [1037, 244] width 305 height 25
click at [830, 239] on select "734 735 736 737 738 739 851 852 853 854 855 856 858 861 862 865 868 869 870 873" at bounding box center [717, 244] width 305 height 25
select select "692"
click at [564, 232] on select "734 735 736 737 738 739 851 852 853 854 855 856 858 861 862 865 868 869 870 873" at bounding box center [717, 244] width 305 height 25
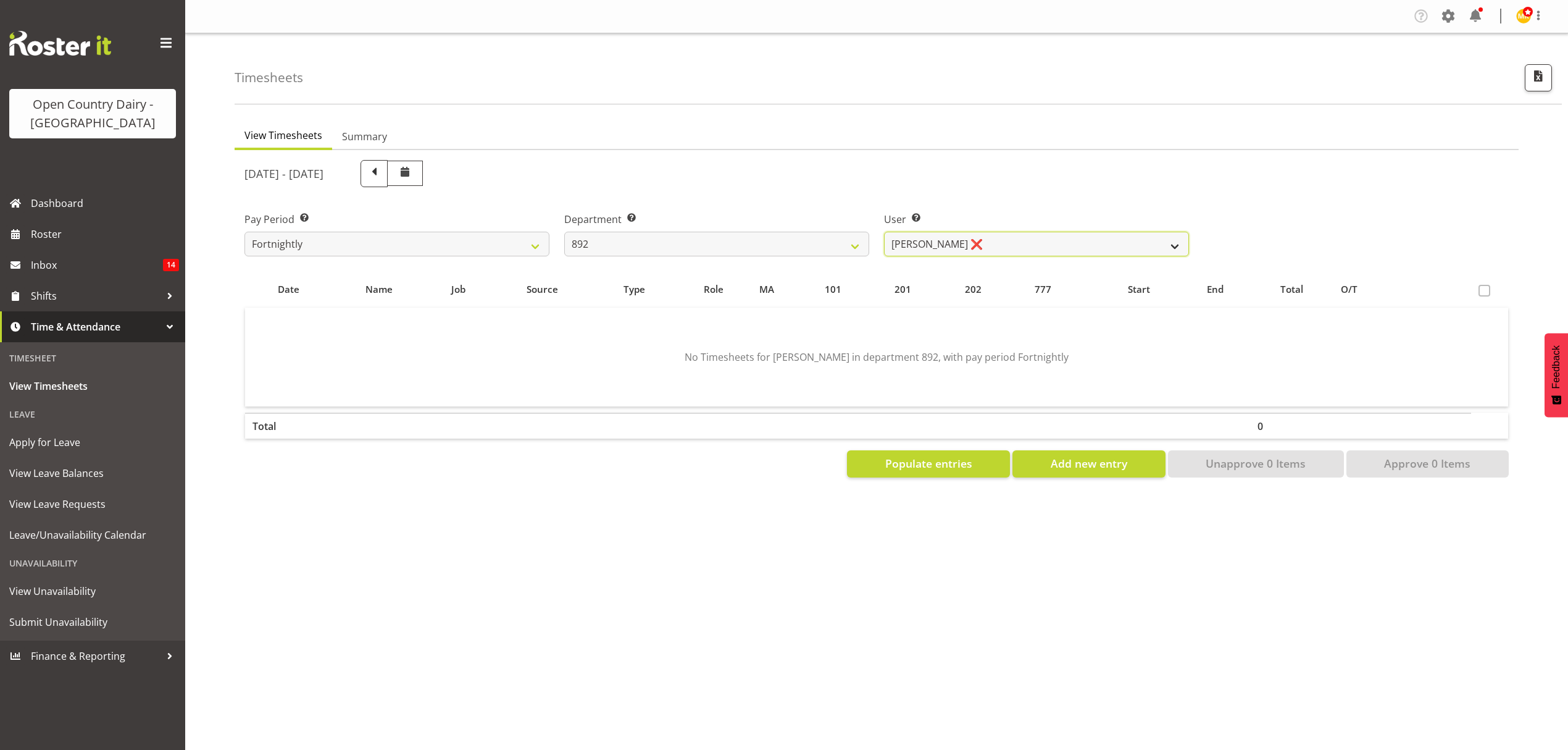
click at [922, 243] on select "Brittany Willis ❌ Danny Davies ❌ David McKenzie ❌ Josh Winship ❌ Reece Calvert ❌" at bounding box center [1037, 244] width 305 height 25
select select "11791"
click at [884, 232] on select "Brittany Willis ❌ Danny Davies ❌ David McKenzie ❌ Josh Winship ❌ Reece Calvert ❌" at bounding box center [1037, 244] width 305 height 25
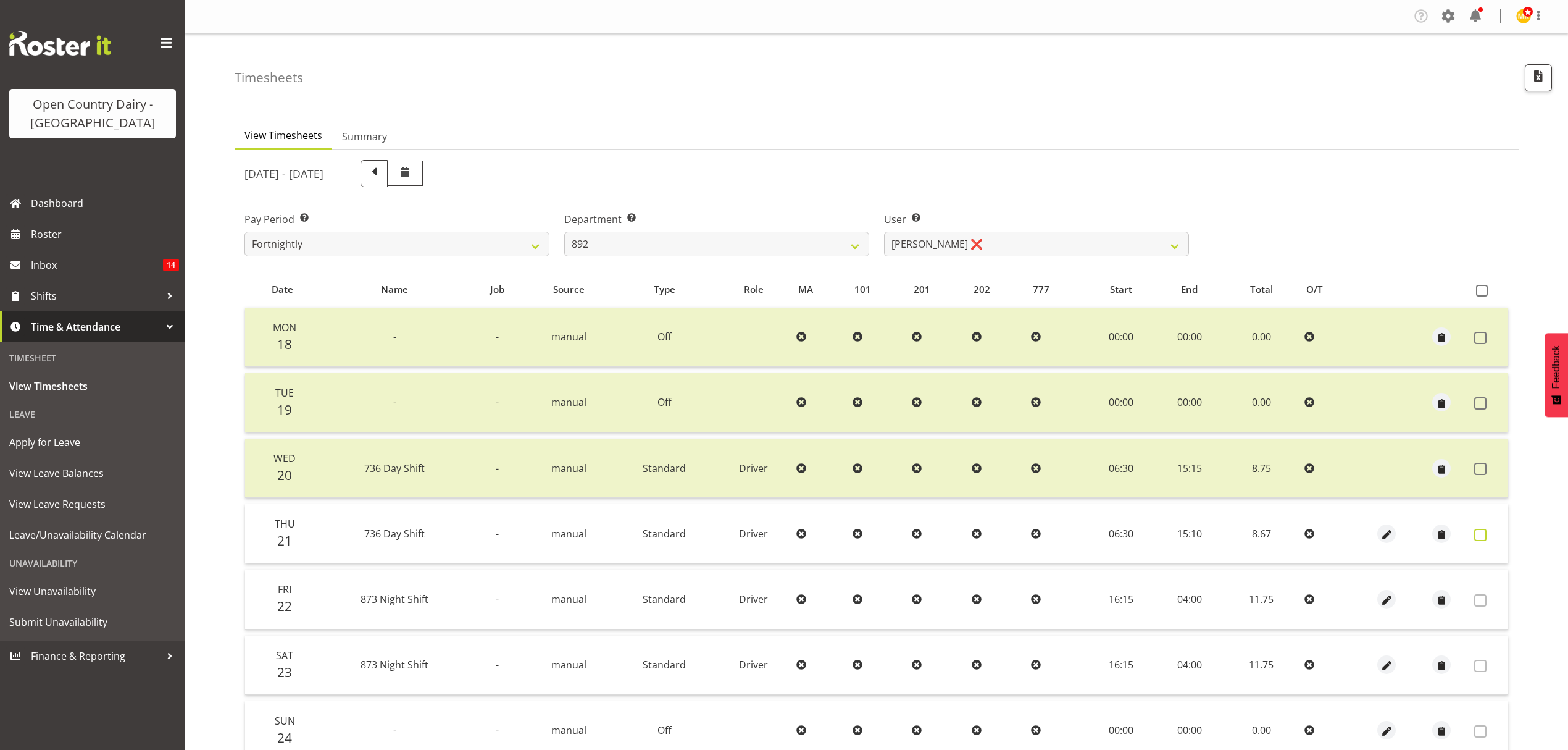
click at [1477, 535] on span at bounding box center [1481, 535] width 12 height 12
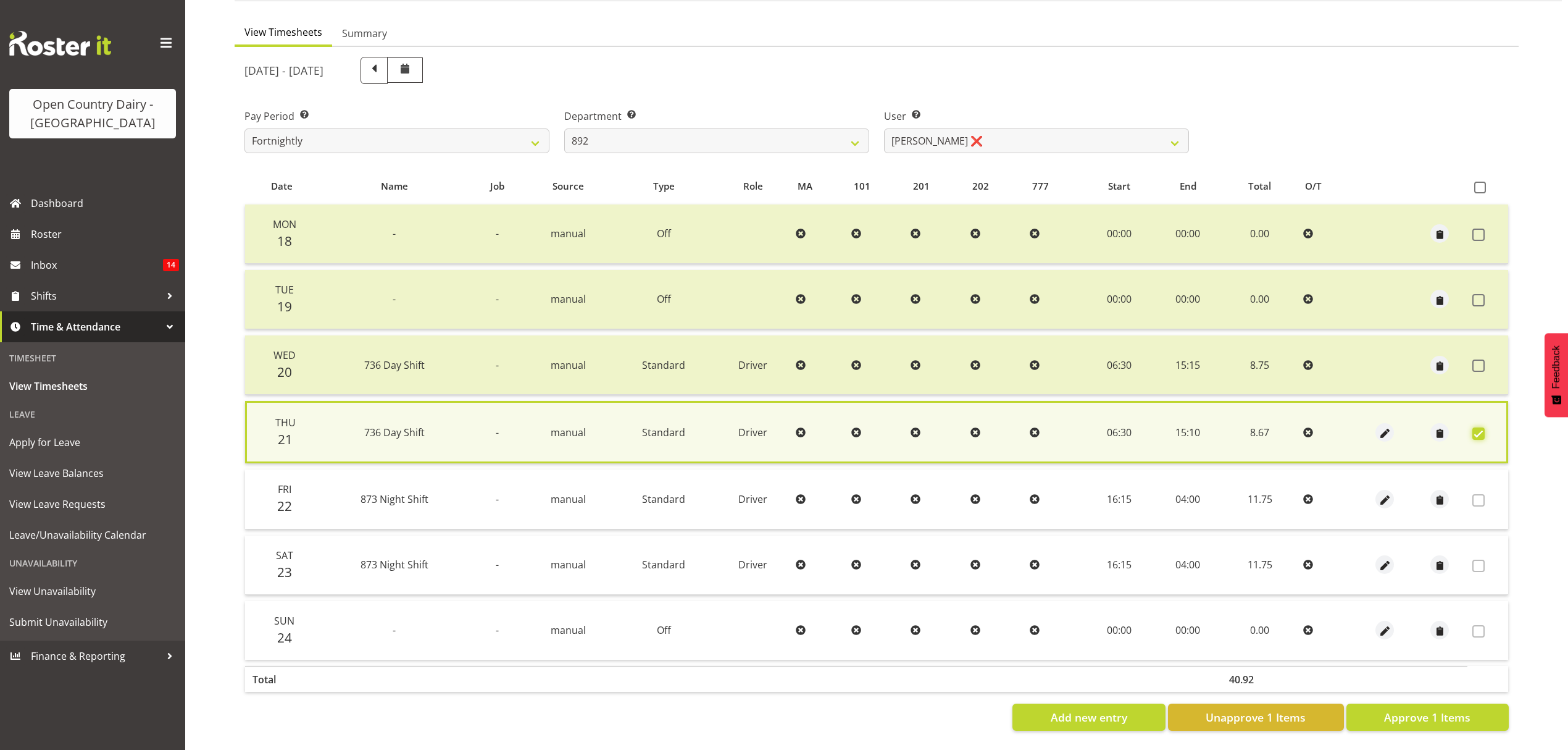
scroll to position [112, 0]
click at [1409, 709] on span "Approve 1 Items" at bounding box center [1427, 716] width 87 height 16
checkbox input "false"
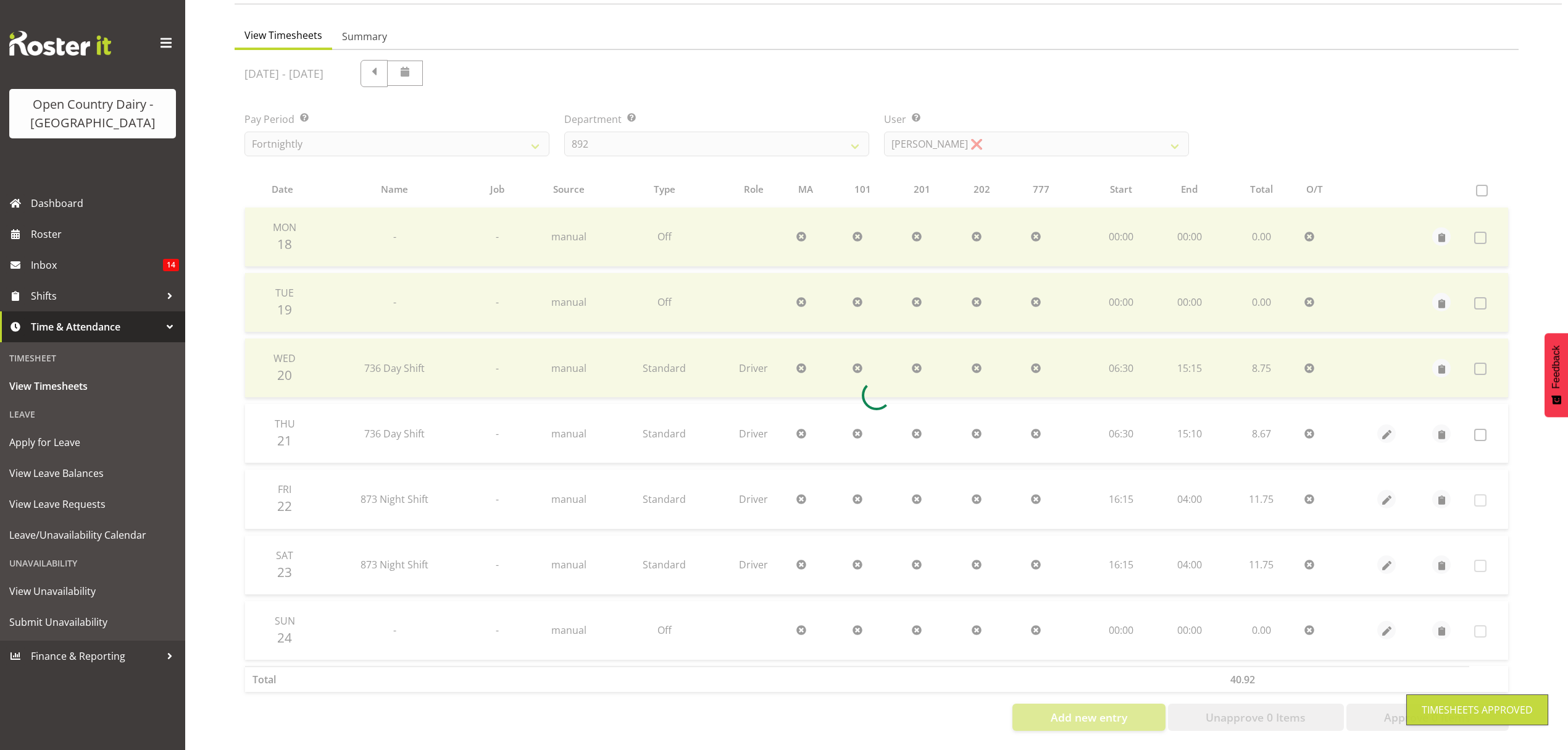
scroll to position [110, 0]
